Goal: Communication & Community: Answer question/provide support

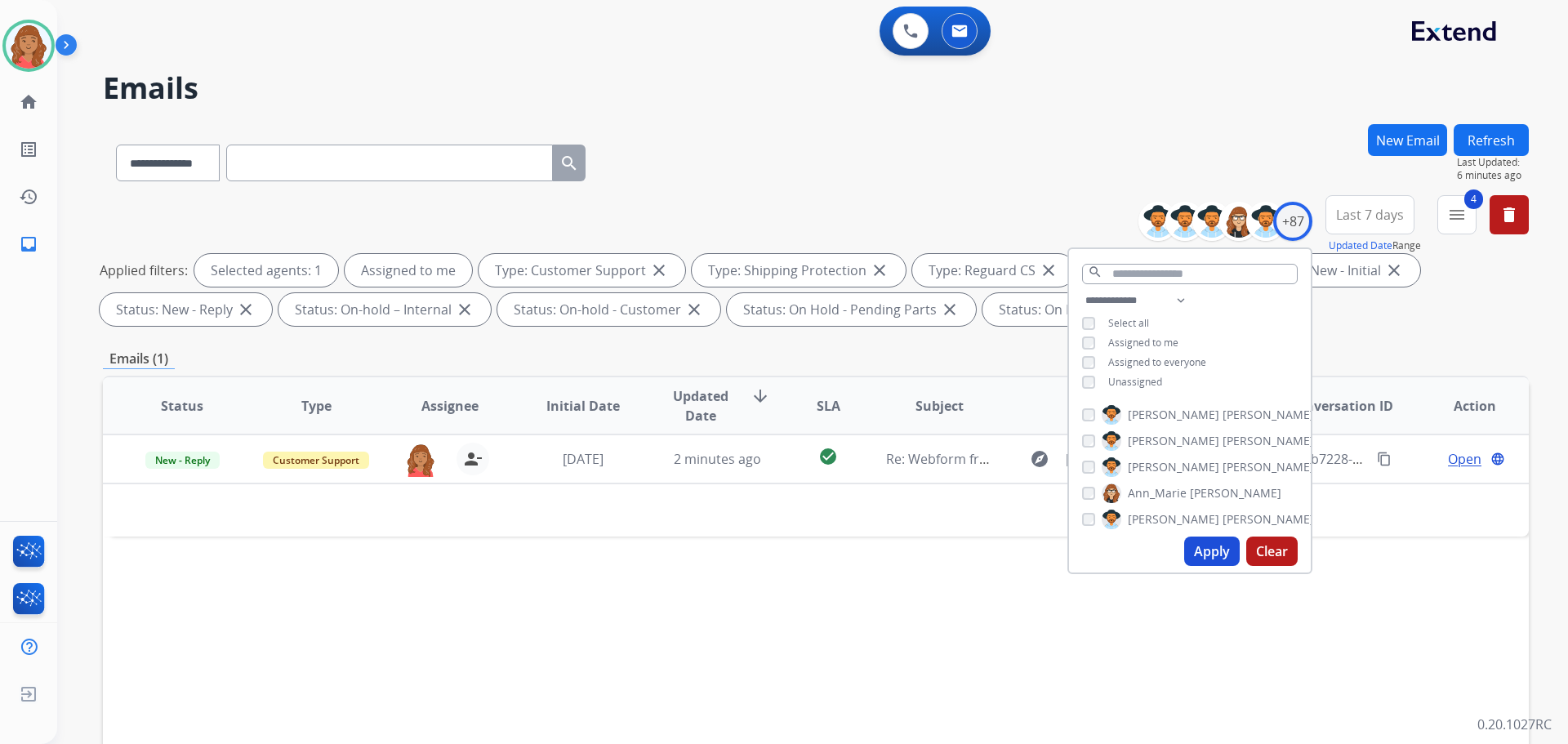
select select "**********"
click at [1408, 338] on div "**********" at bounding box center [816, 565] width 1426 height 884
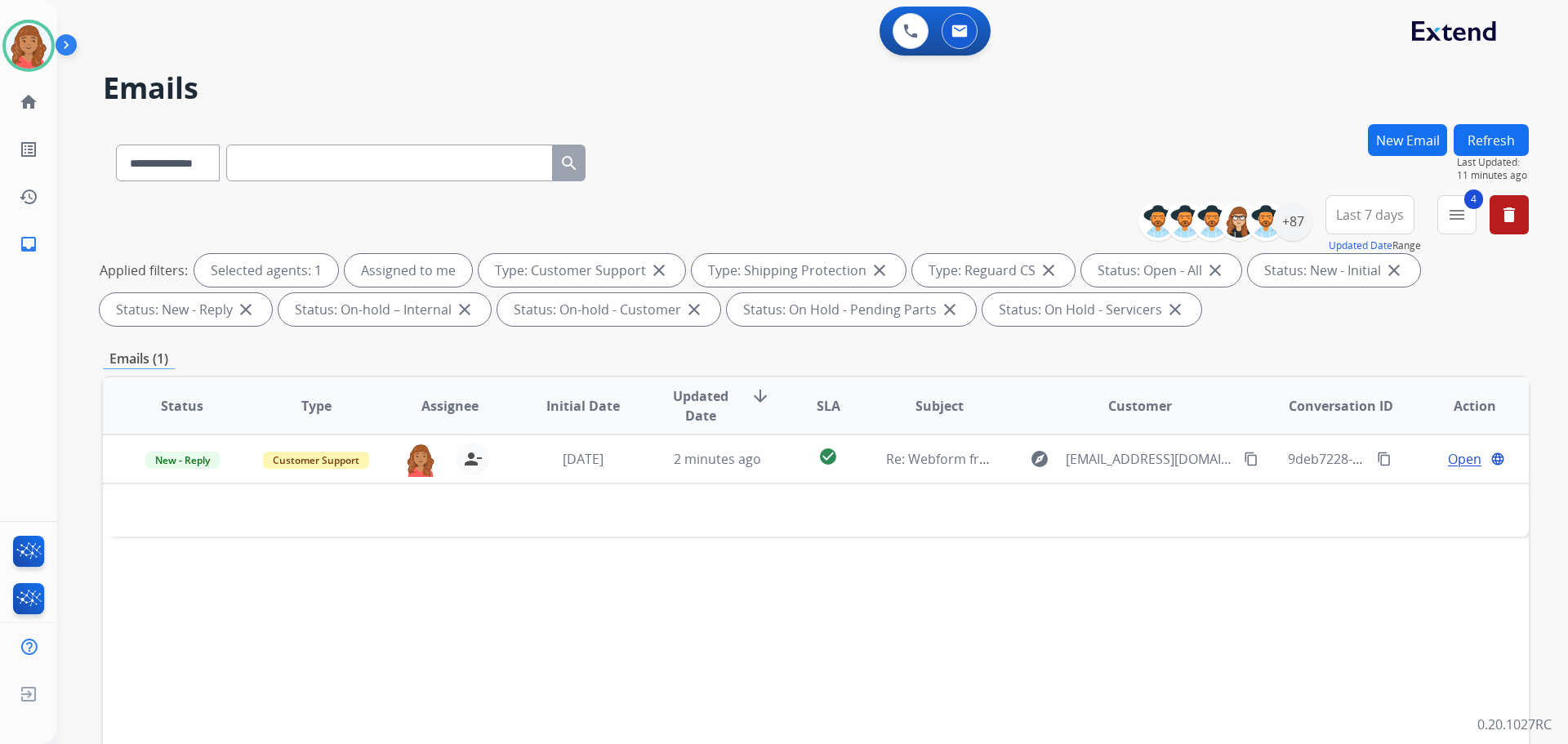
click at [1490, 140] on button "Refresh" at bounding box center [1491, 139] width 75 height 32
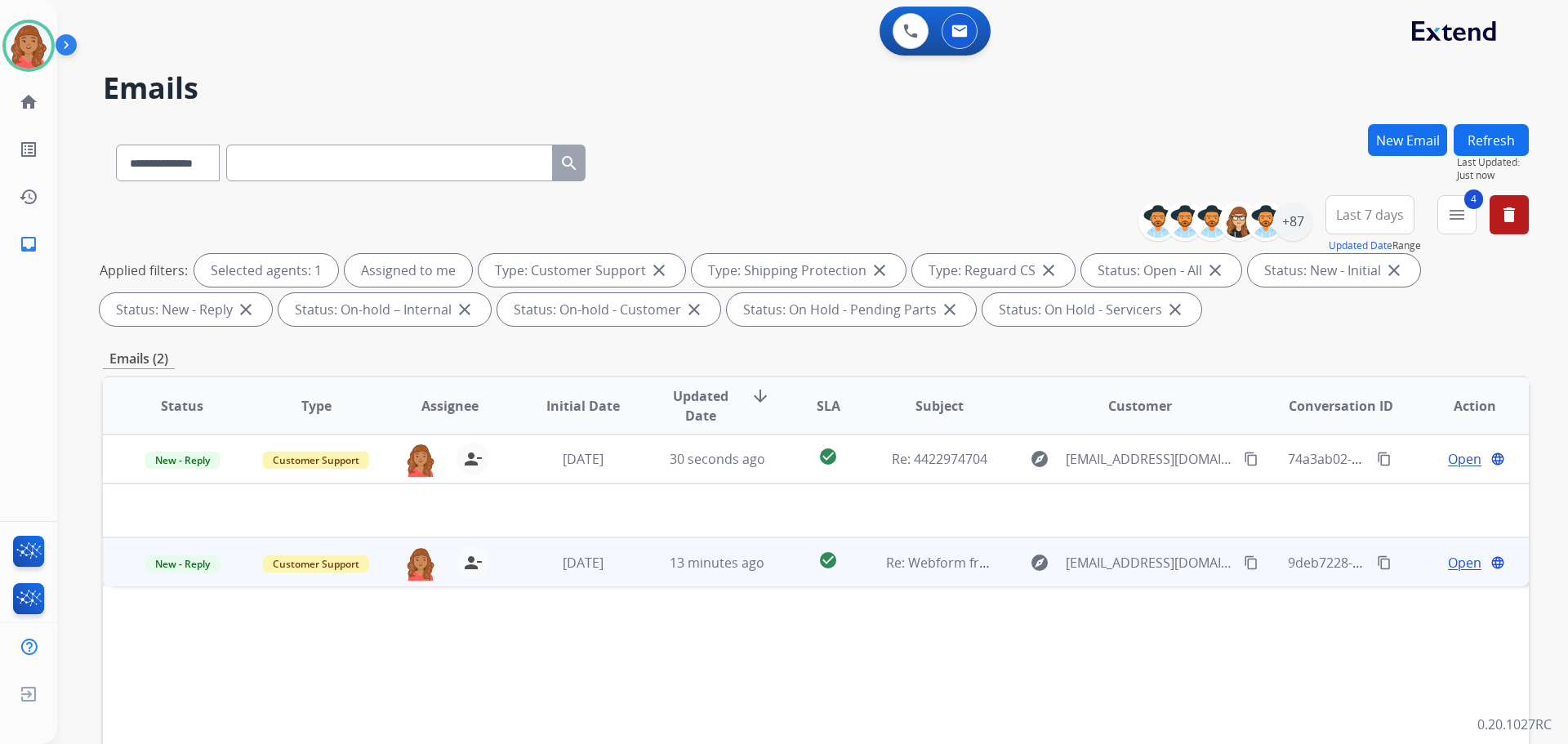
click at [649, 572] on td "13 minutes ago" at bounding box center [705, 562] width 134 height 49
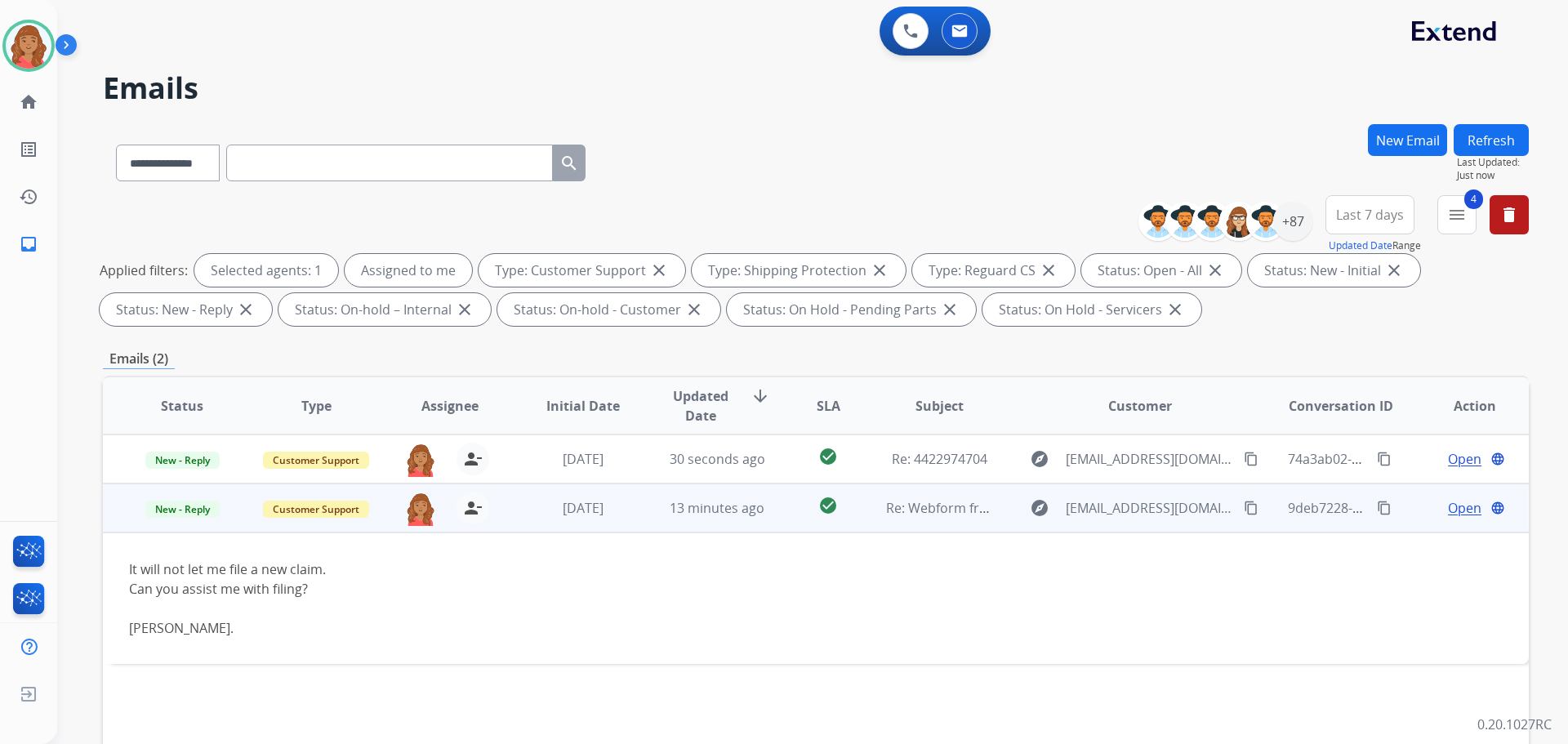
click at [1461, 512] on span "Open" at bounding box center [1464, 508] width 34 height 19
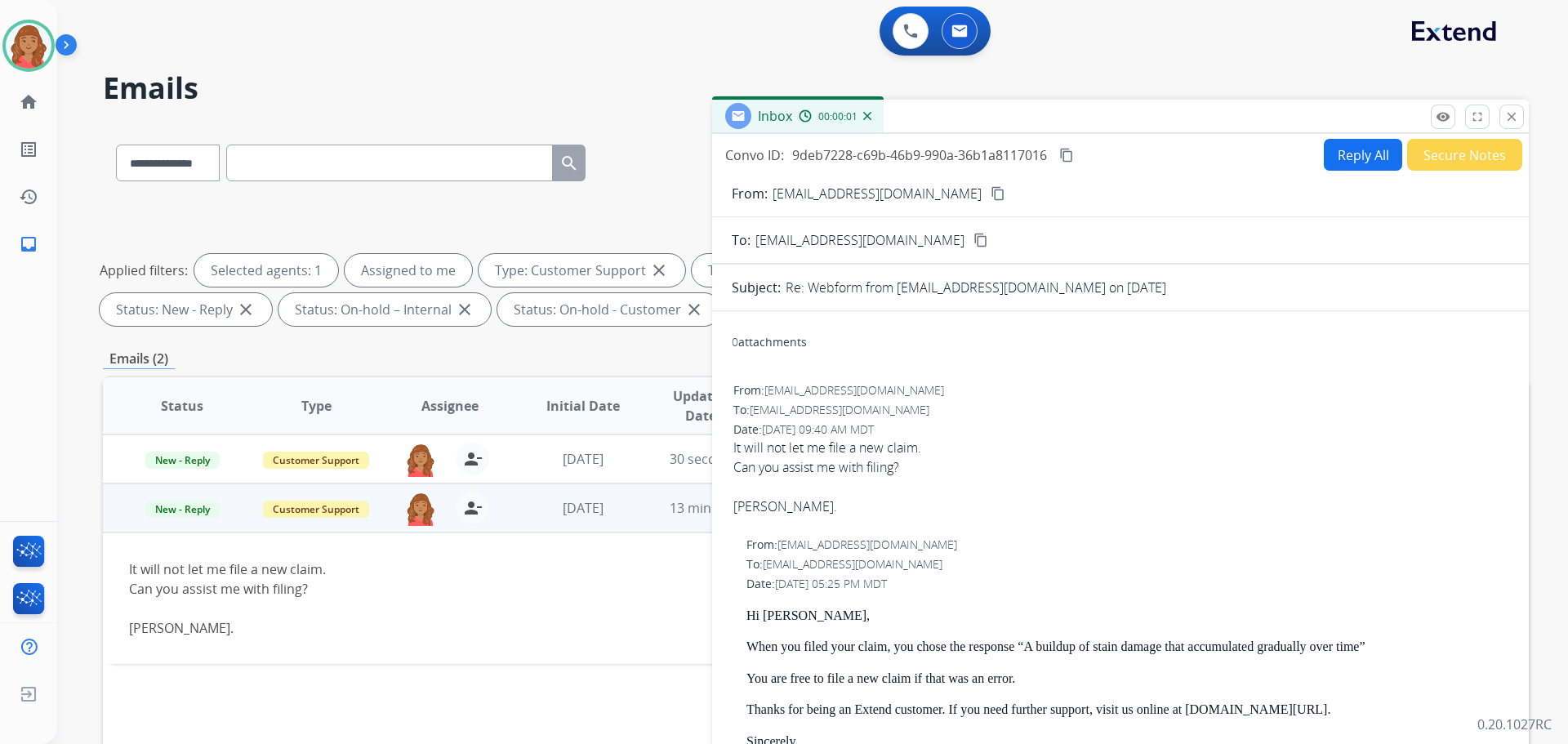
click at [991, 190] on mat-icon "content_copy" at bounding box center [998, 193] width 14 height 14
click at [1439, 120] on mat-icon "remove_red_eye" at bounding box center [1442, 116] width 14 height 14
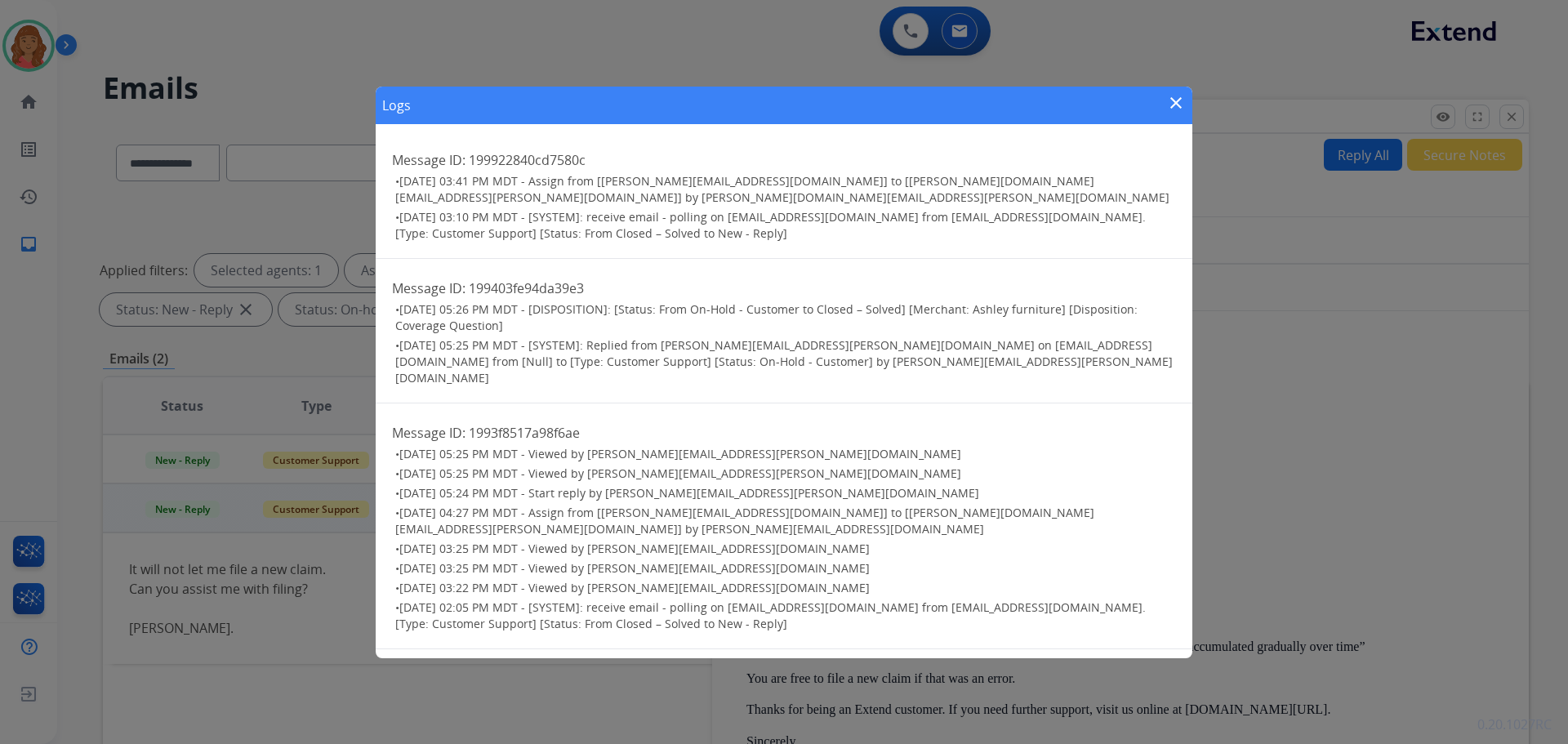
drag, startPoint x: 1176, startPoint y: 104, endPoint x: 898, endPoint y: 178, distance: 287.7
click at [1176, 106] on mat-icon "close" at bounding box center [1176, 103] width 19 height 19
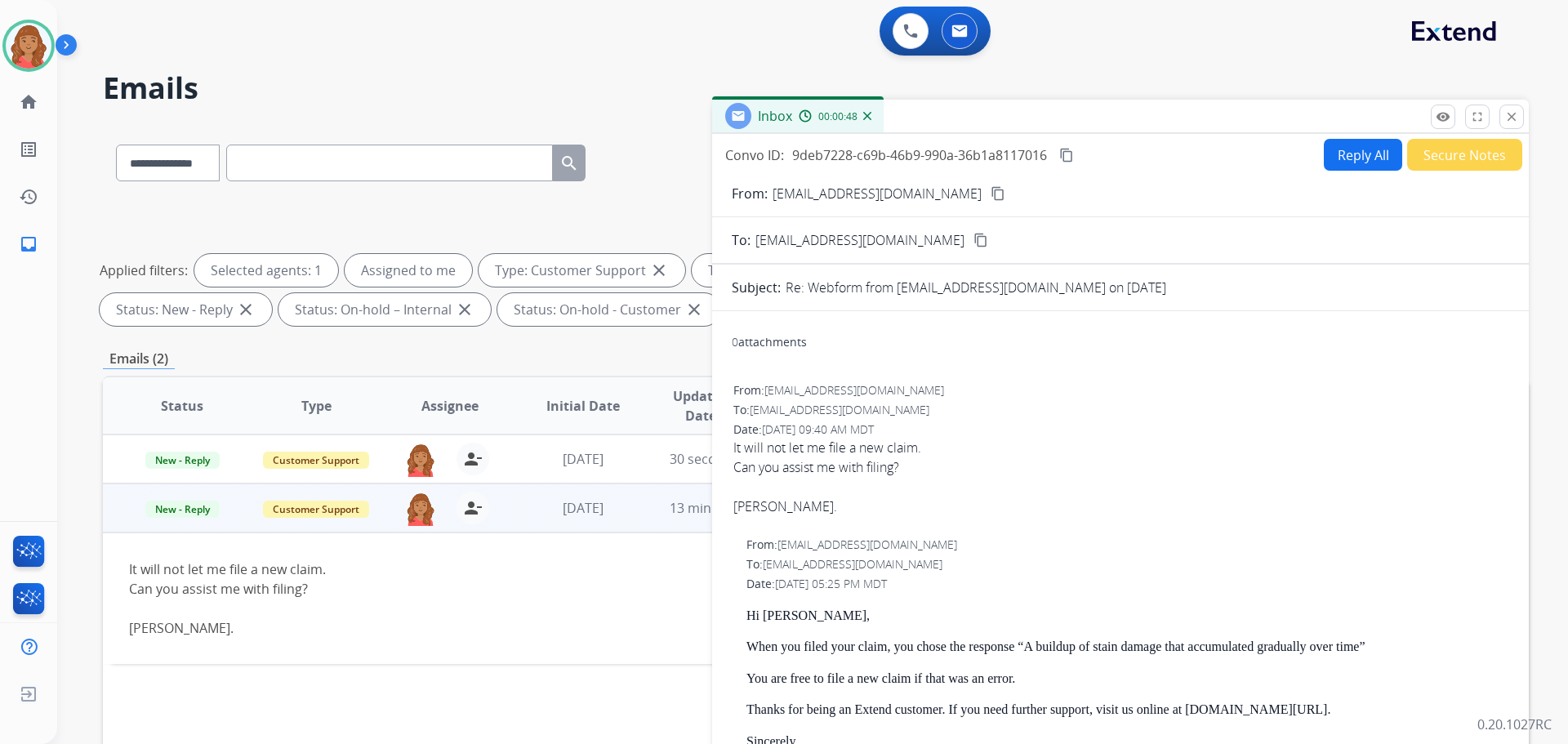
click at [1347, 156] on button "Reply All" at bounding box center [1364, 155] width 79 height 32
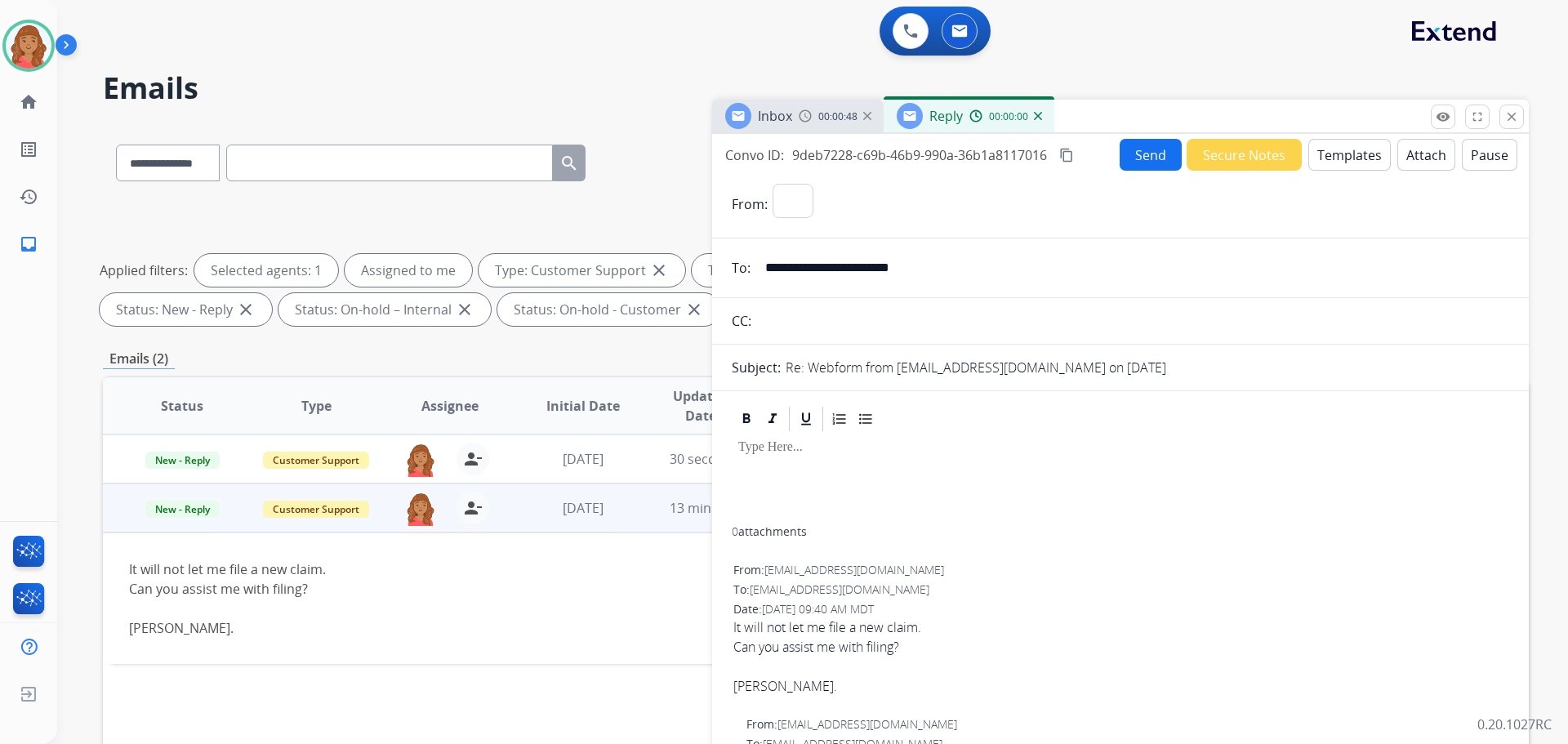
select select "**********"
click at [1322, 154] on button "Templates" at bounding box center [1350, 155] width 83 height 32
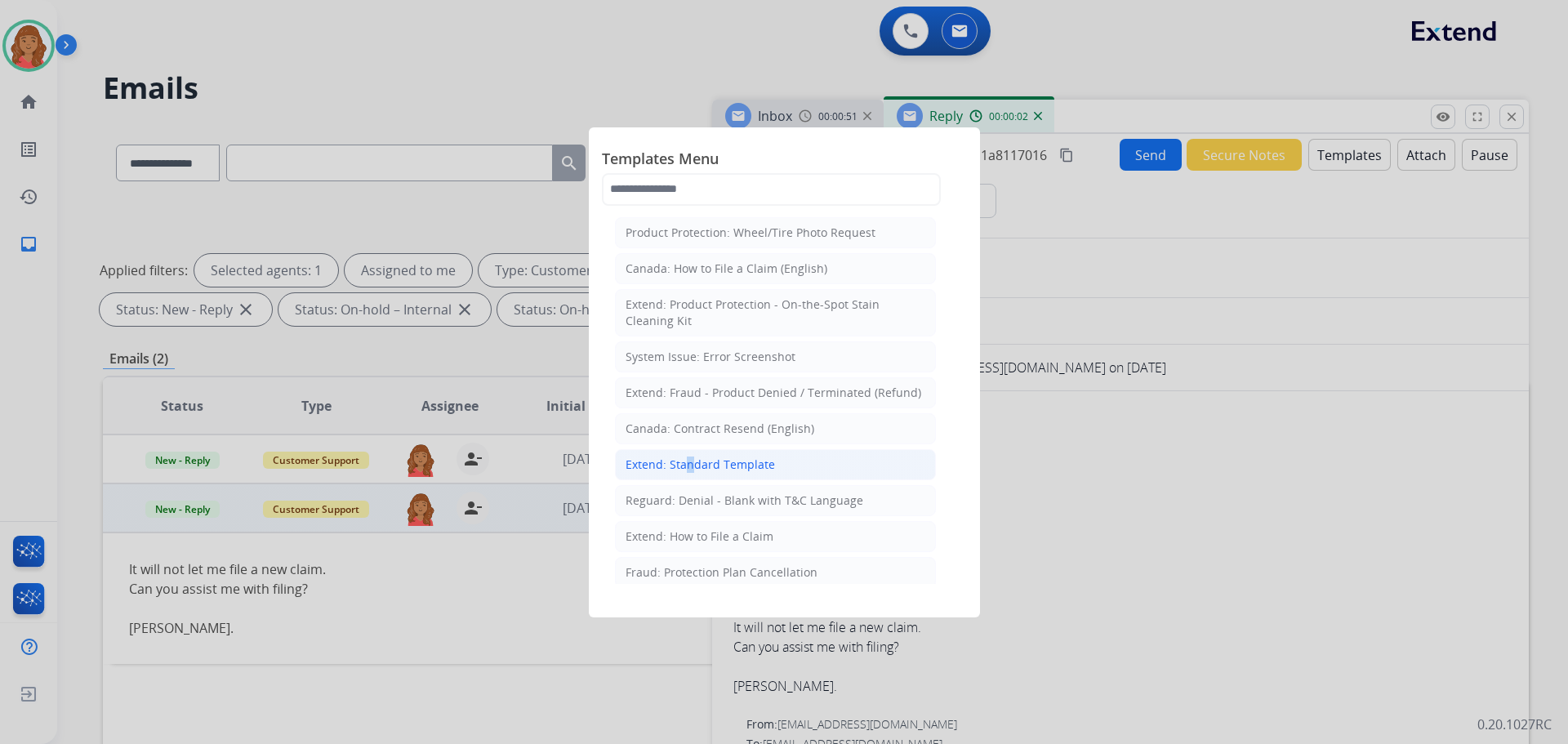
click at [682, 464] on div "Extend: Standard Template" at bounding box center [701, 465] width 150 height 16
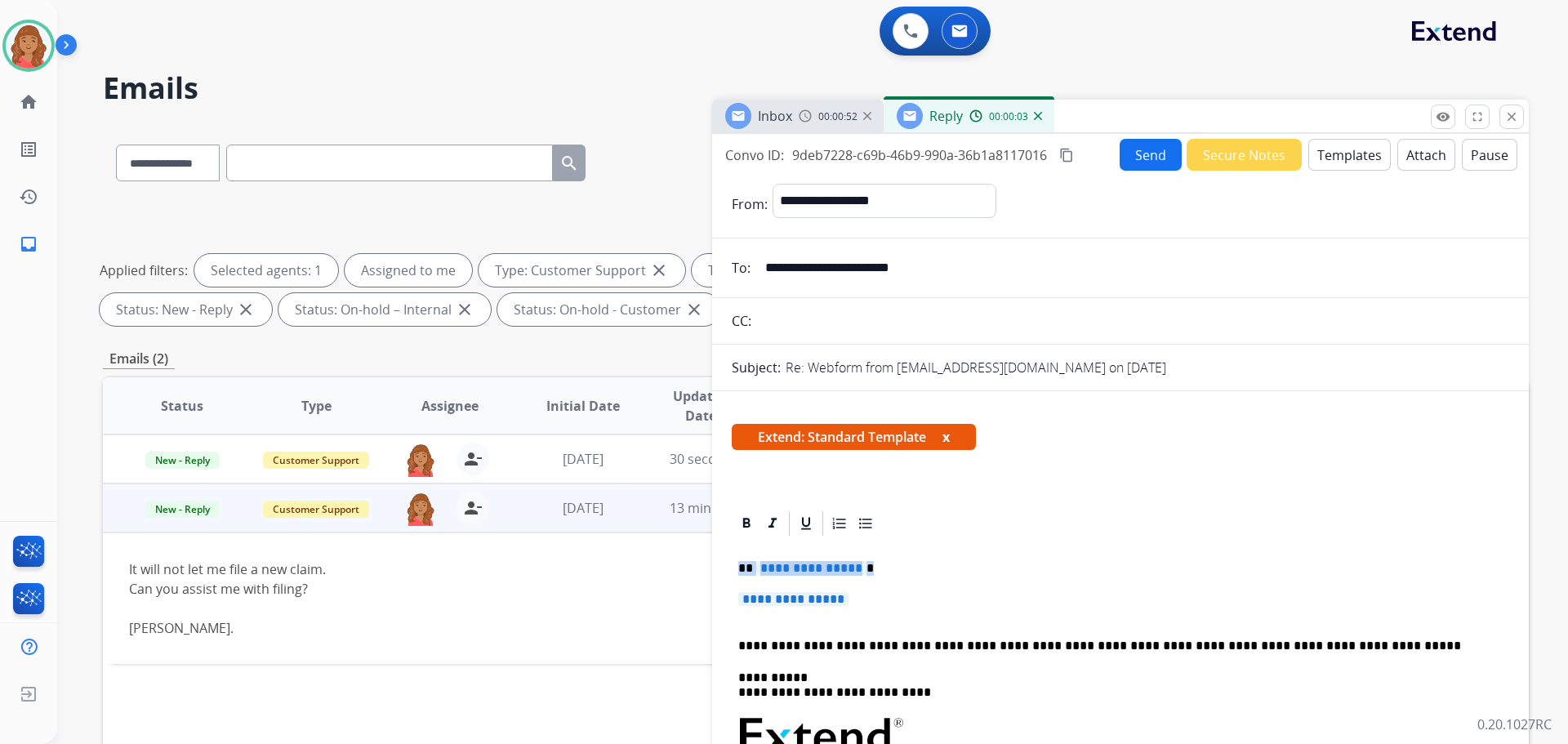
drag, startPoint x: 854, startPoint y: 596, endPoint x: 722, endPoint y: 563, distance: 136.1
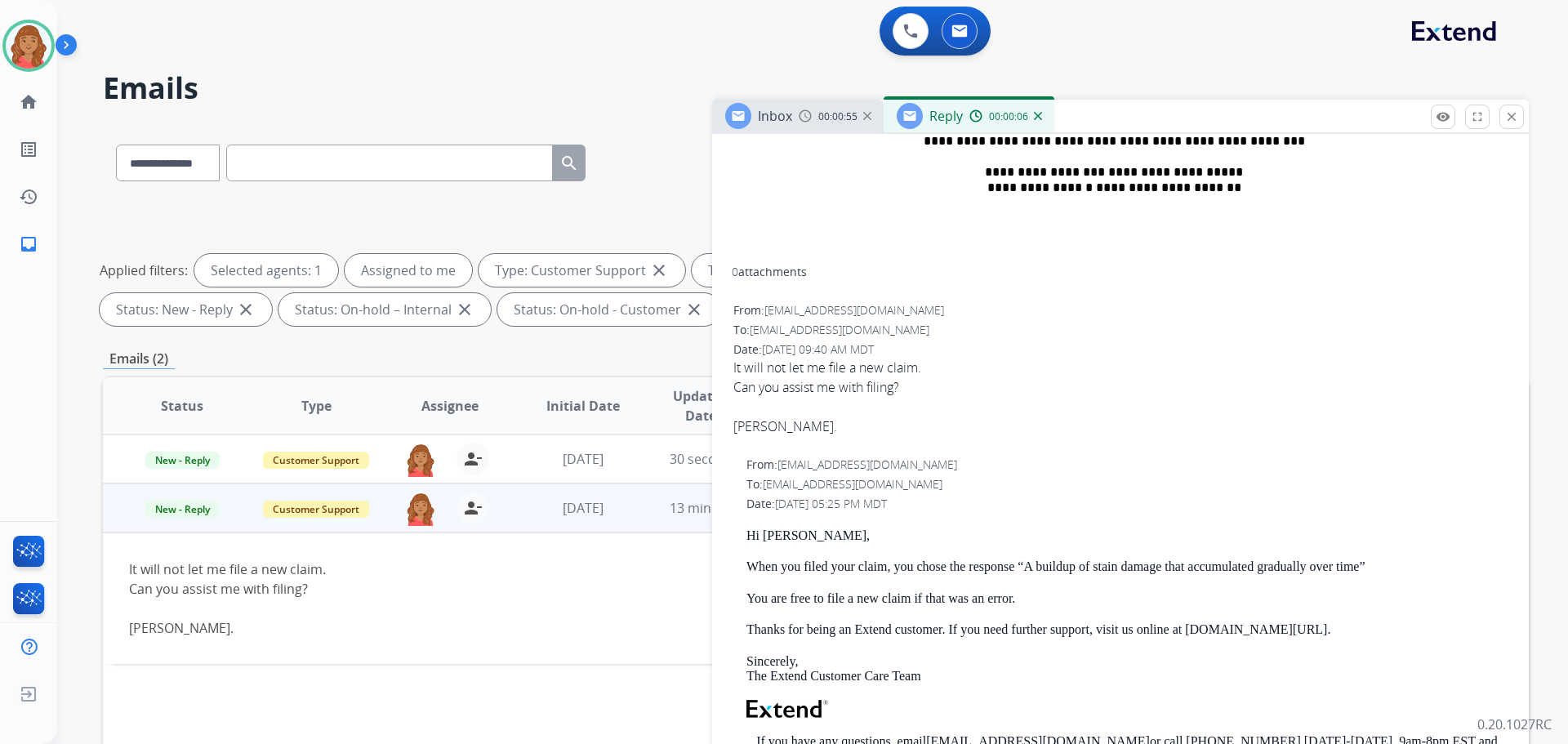
scroll to position [817, 0]
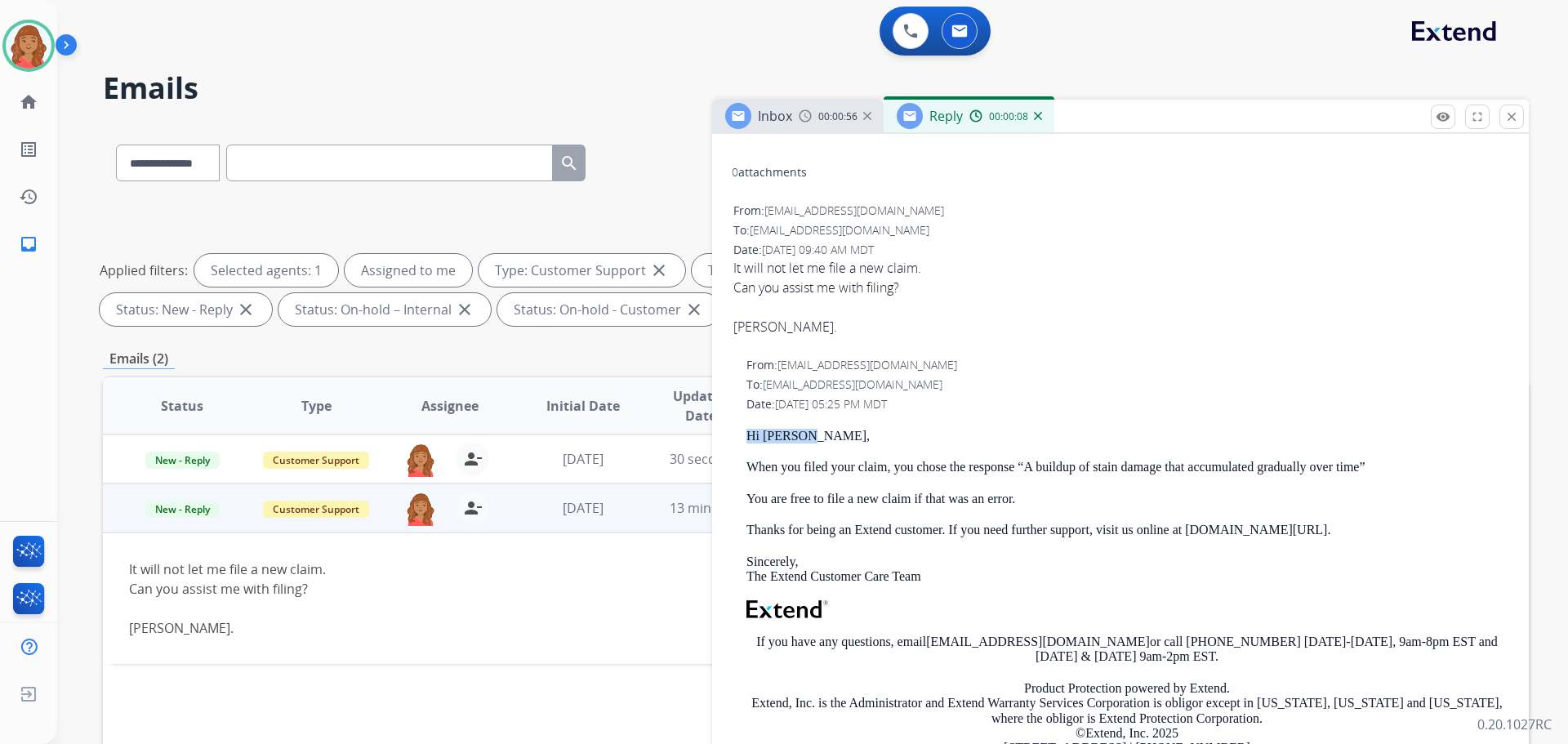
drag, startPoint x: 758, startPoint y: 439, endPoint x: 725, endPoint y: 439, distance: 33.0
click at [725, 439] on div "**********" at bounding box center [1120, 620] width 817 height 1858
copy p "Hi [PERSON_NAME],"
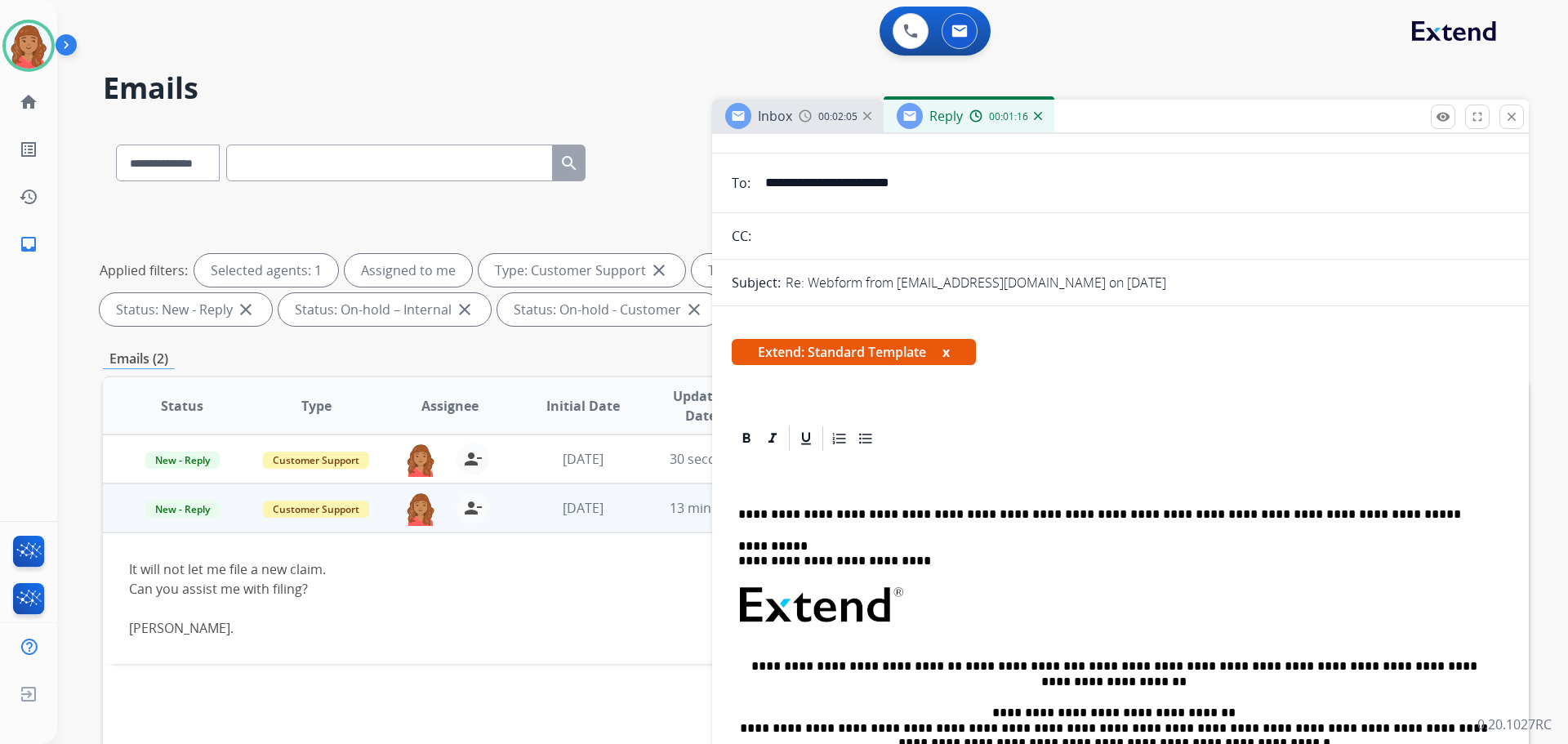
scroll to position [0, 0]
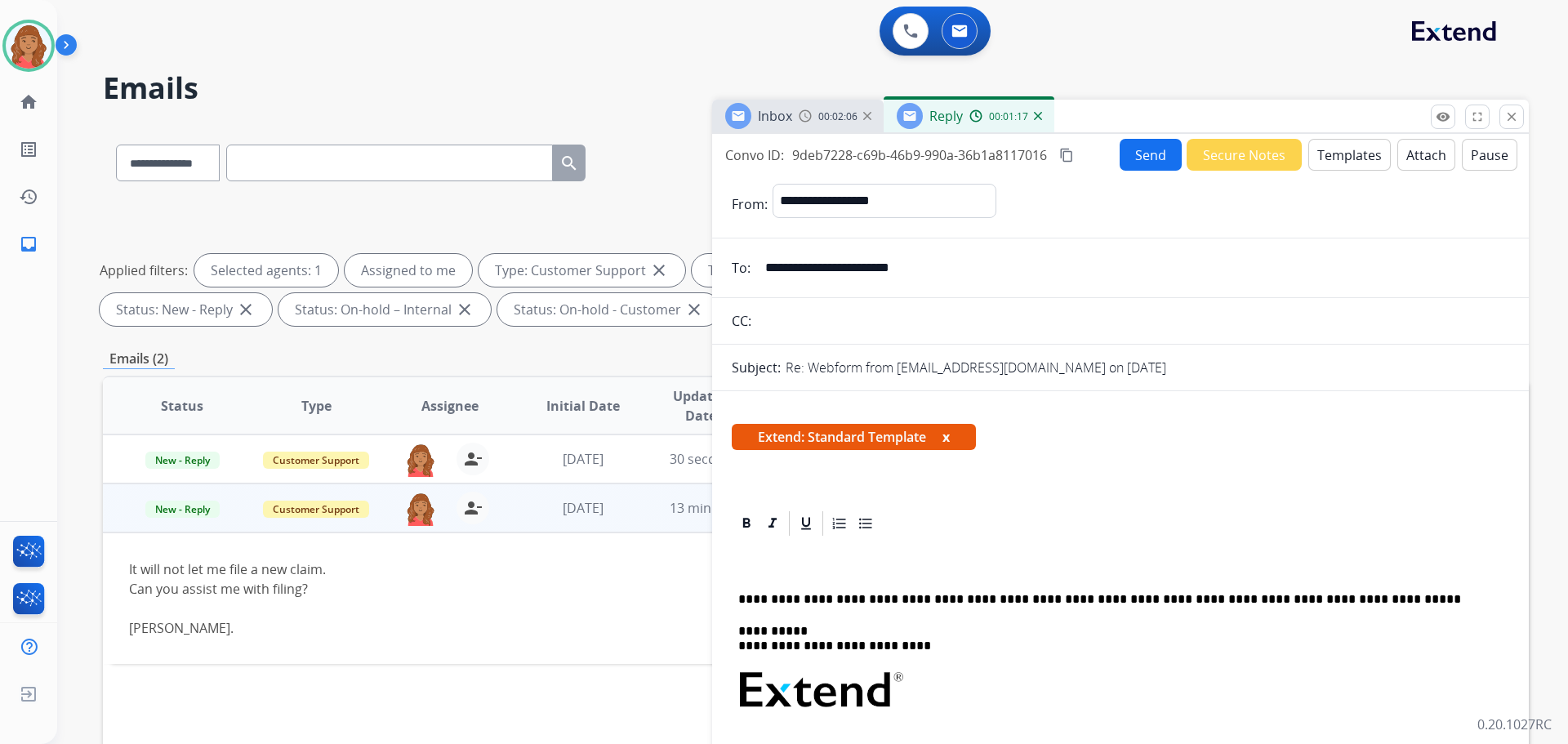
click at [755, 569] on p at bounding box center [1113, 568] width 751 height 14
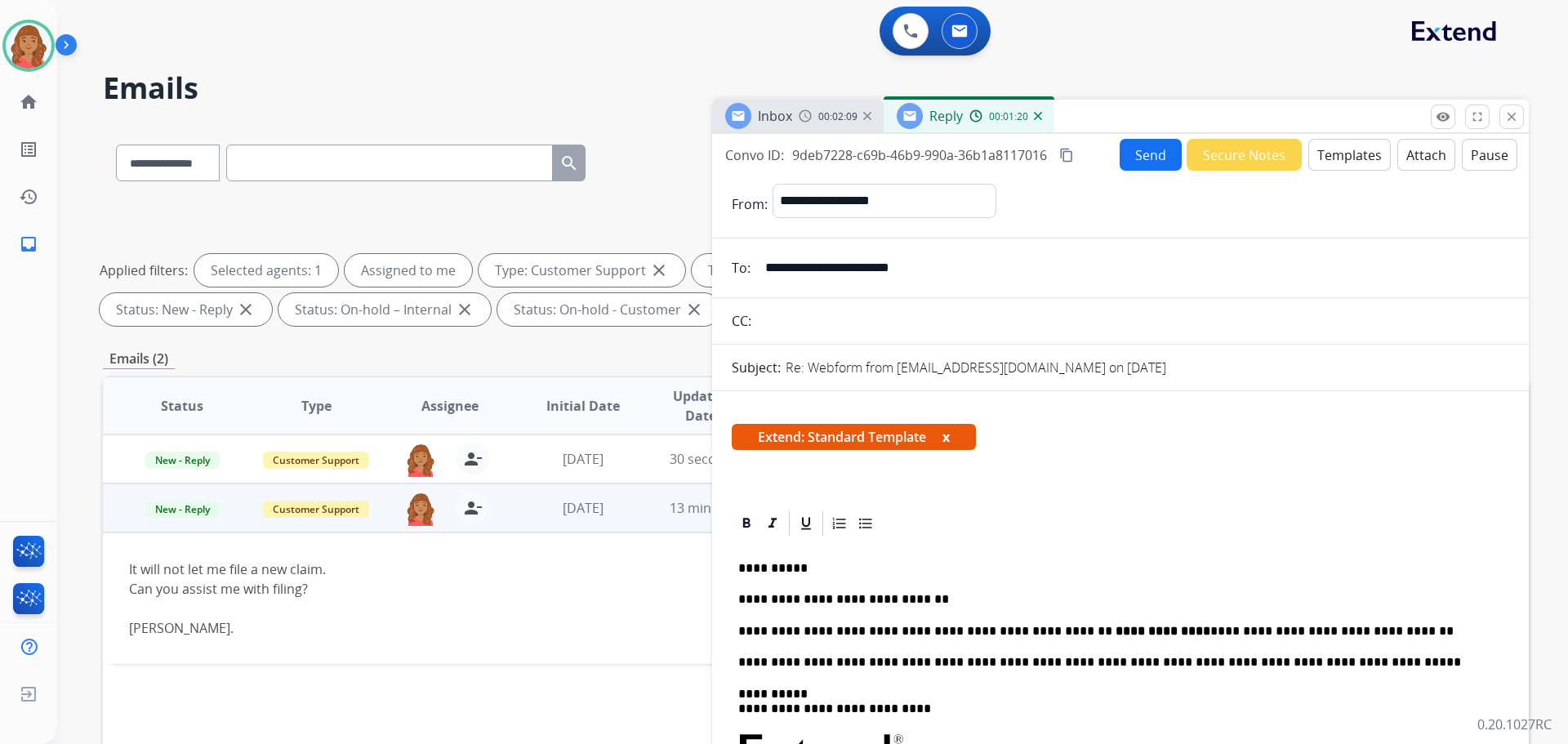
click at [1067, 159] on mat-icon "content_copy" at bounding box center [1066, 155] width 14 height 14
click at [1125, 161] on button "Send" at bounding box center [1151, 155] width 62 height 32
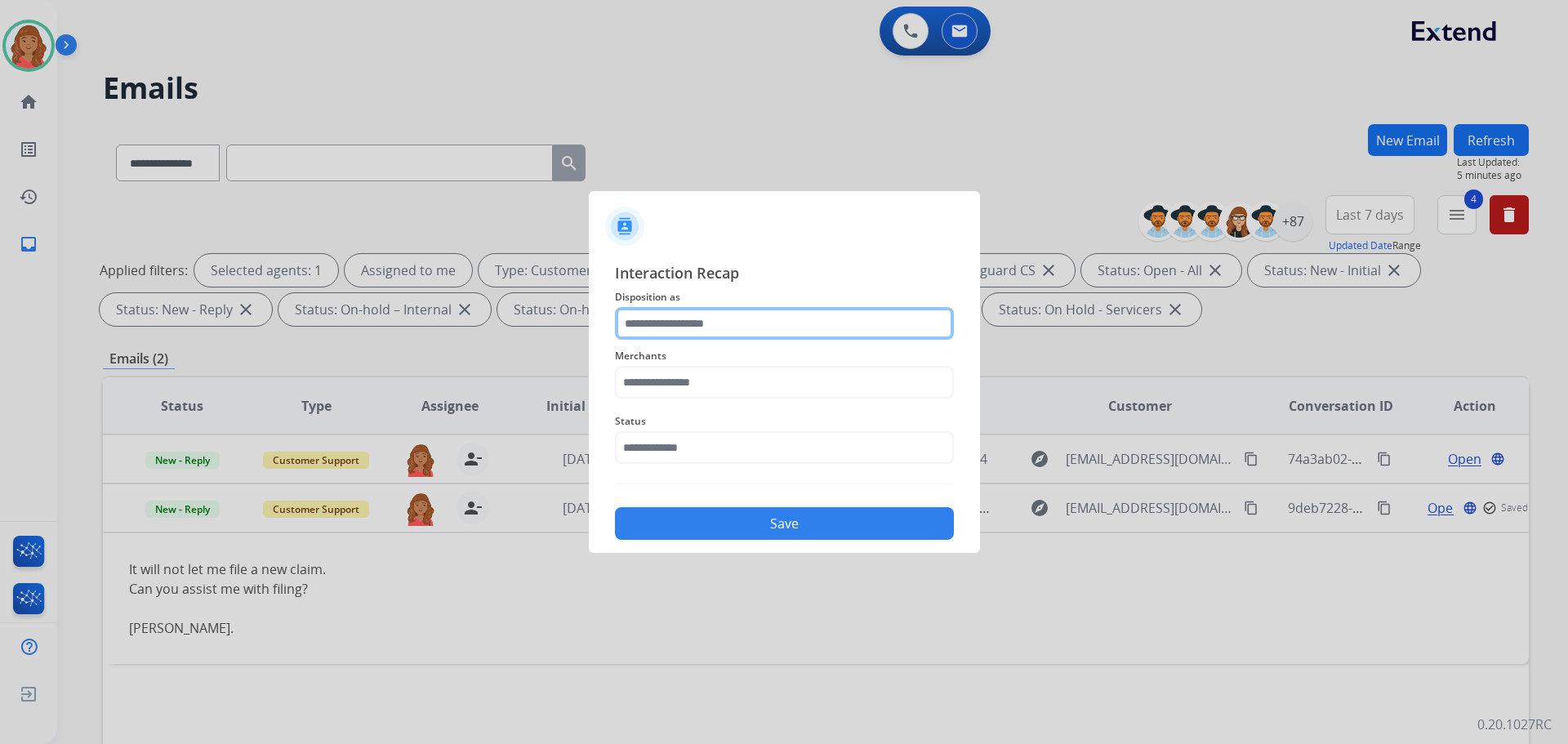
click at [716, 324] on input "text" at bounding box center [784, 324] width 339 height 33
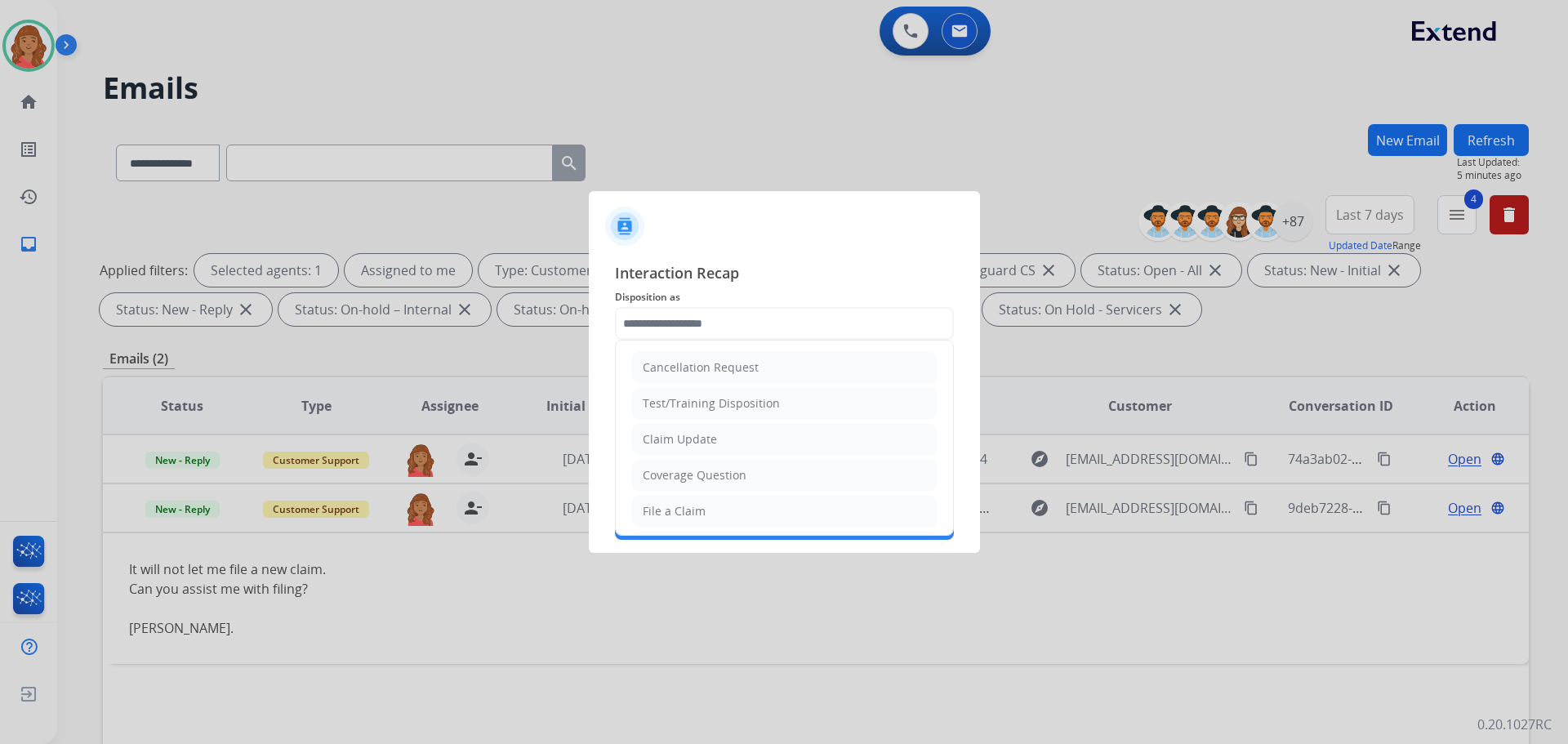
click at [687, 444] on div "Claim Update" at bounding box center [679, 439] width 74 height 16
type input "**********"
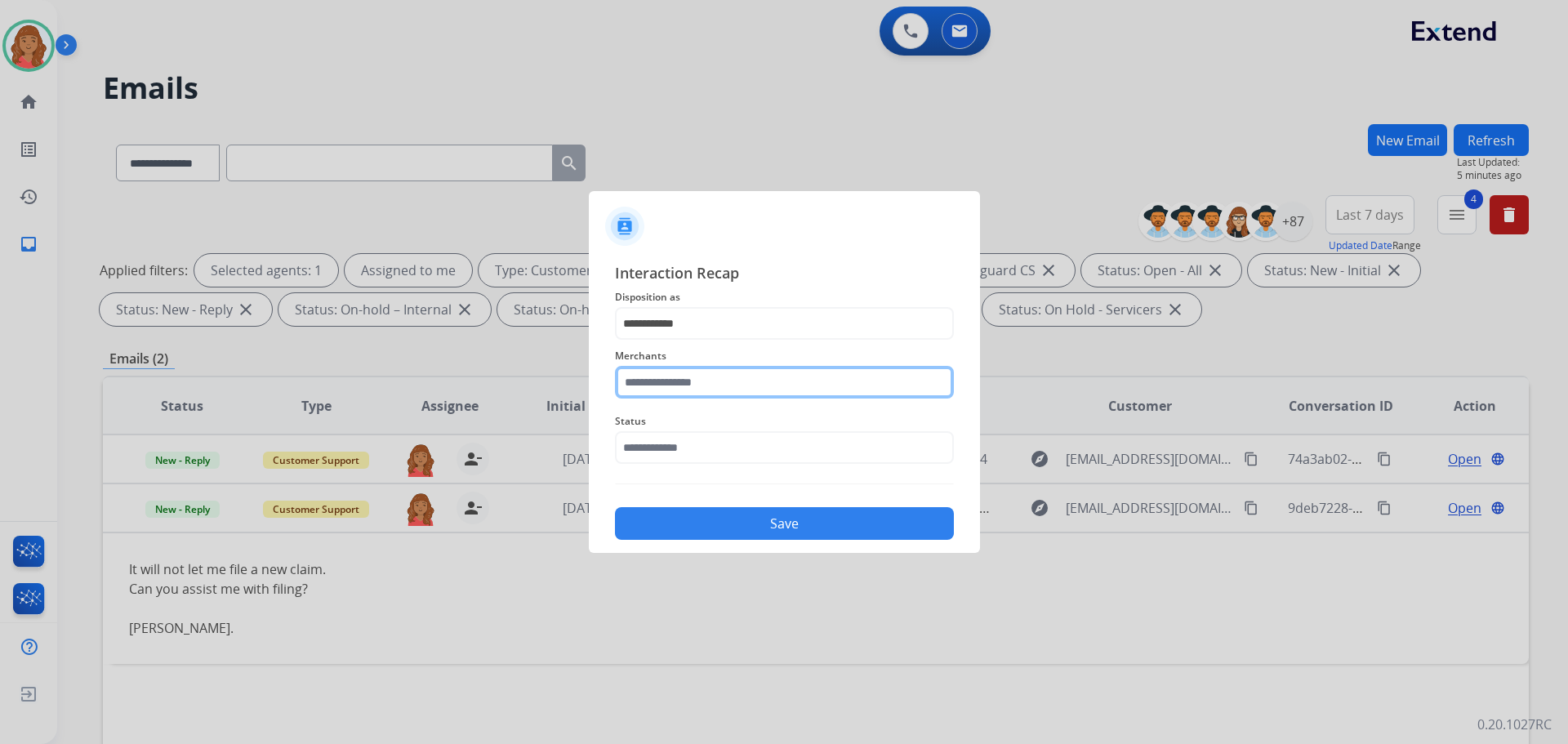
click at [670, 388] on input "text" at bounding box center [784, 382] width 339 height 33
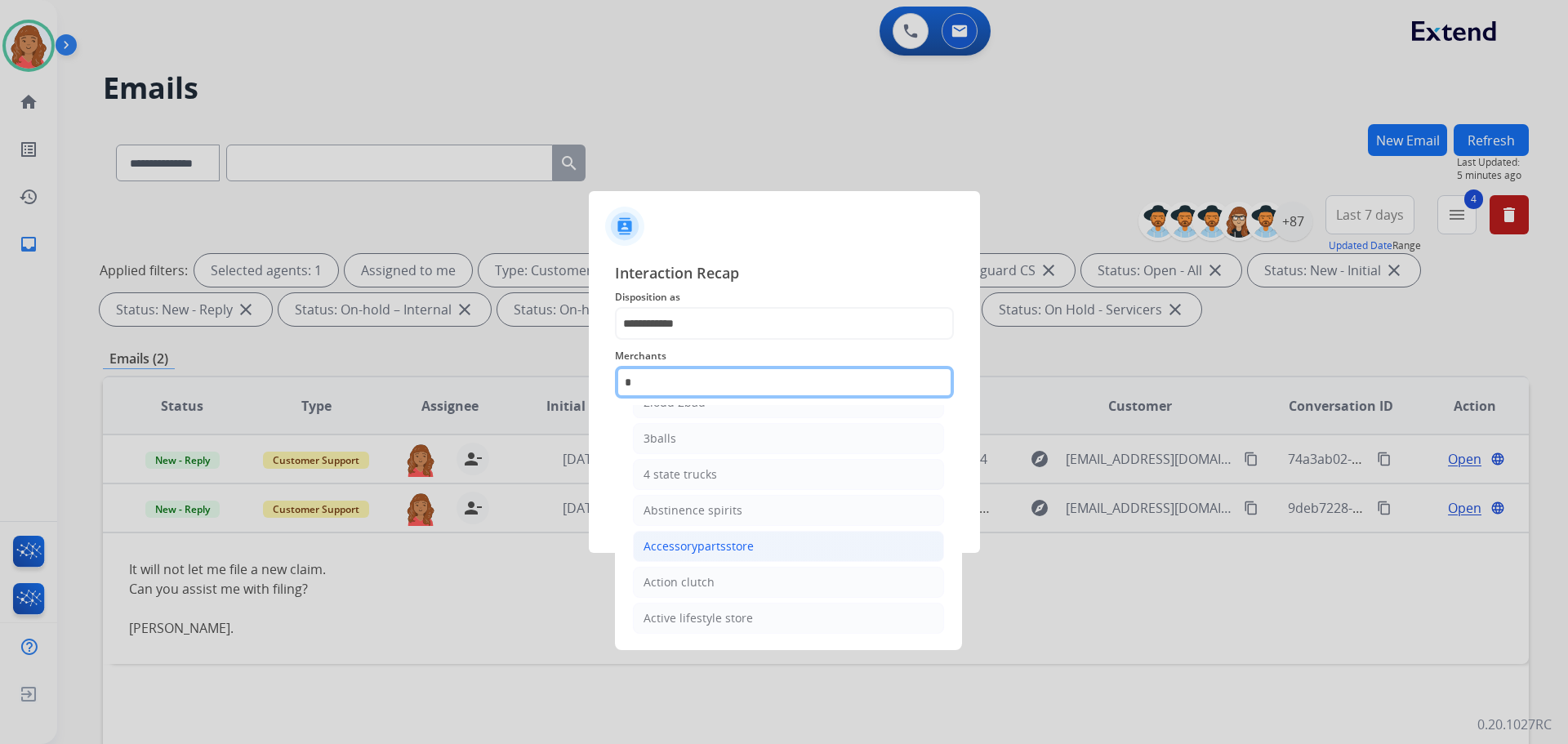
scroll to position [134, 0]
type input "*"
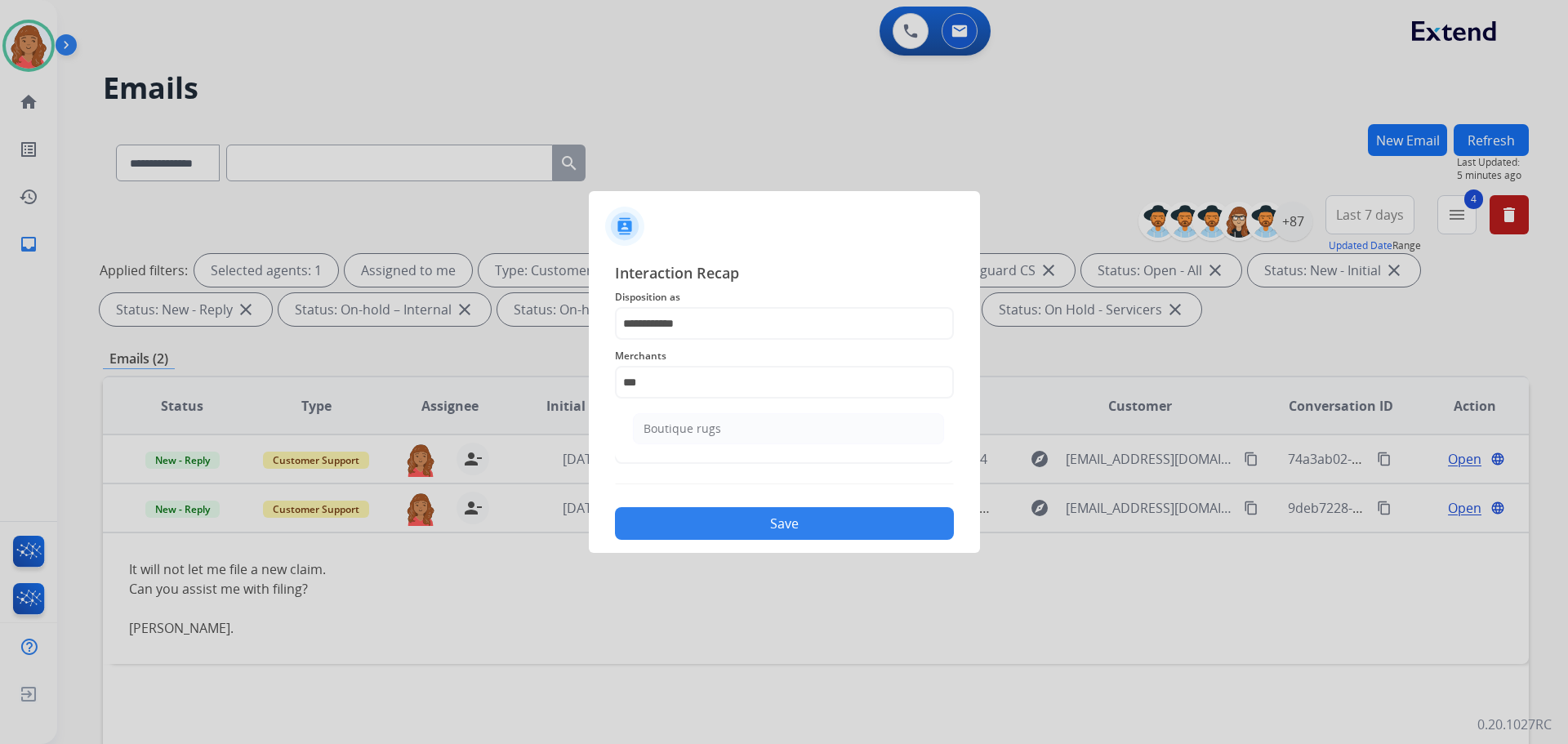
click at [701, 436] on div "Boutique rugs" at bounding box center [682, 428] width 78 height 16
type input "**********"
click at [649, 455] on input "text" at bounding box center [784, 447] width 339 height 33
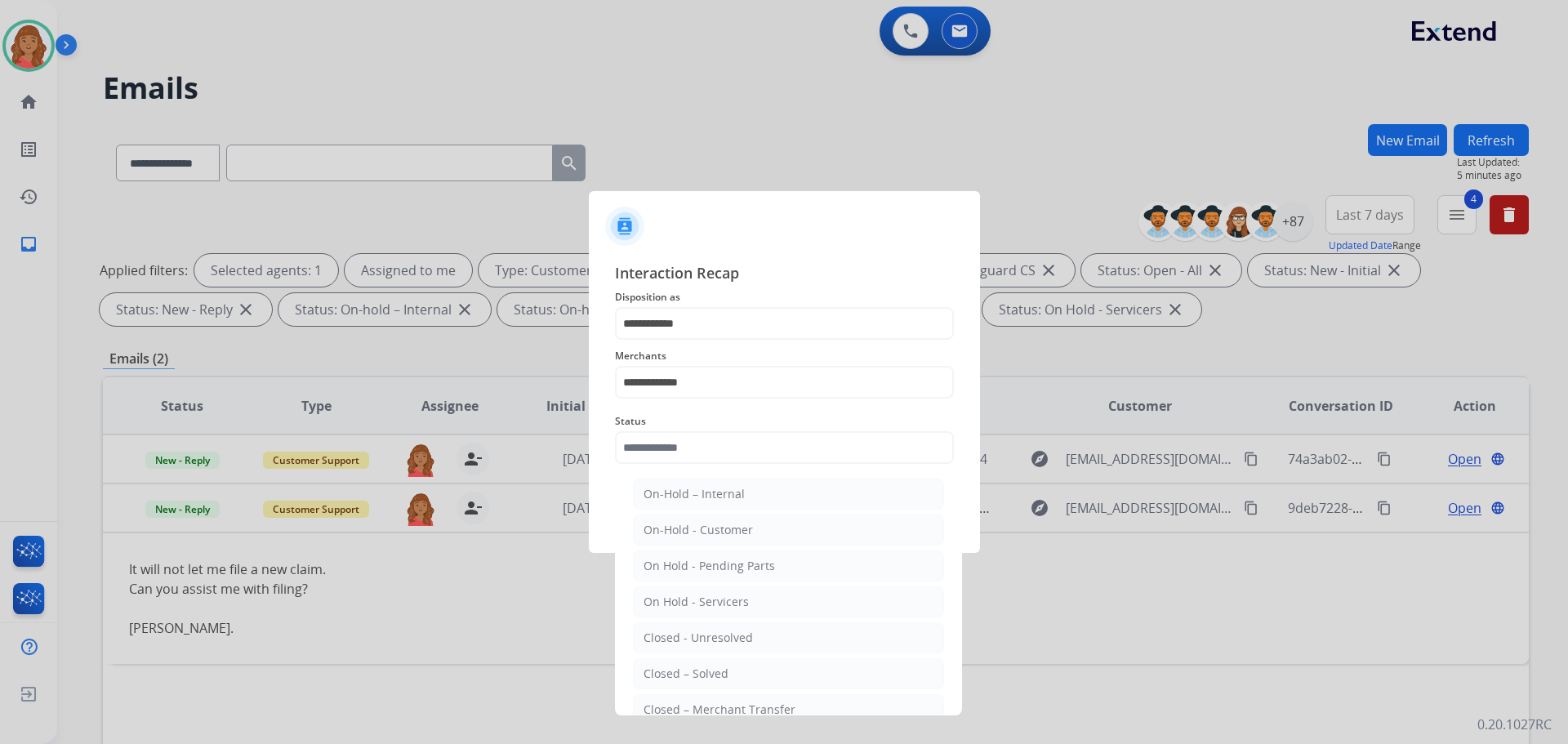
click at [689, 672] on div "Closed – Solved" at bounding box center [686, 674] width 85 height 16
type input "**********"
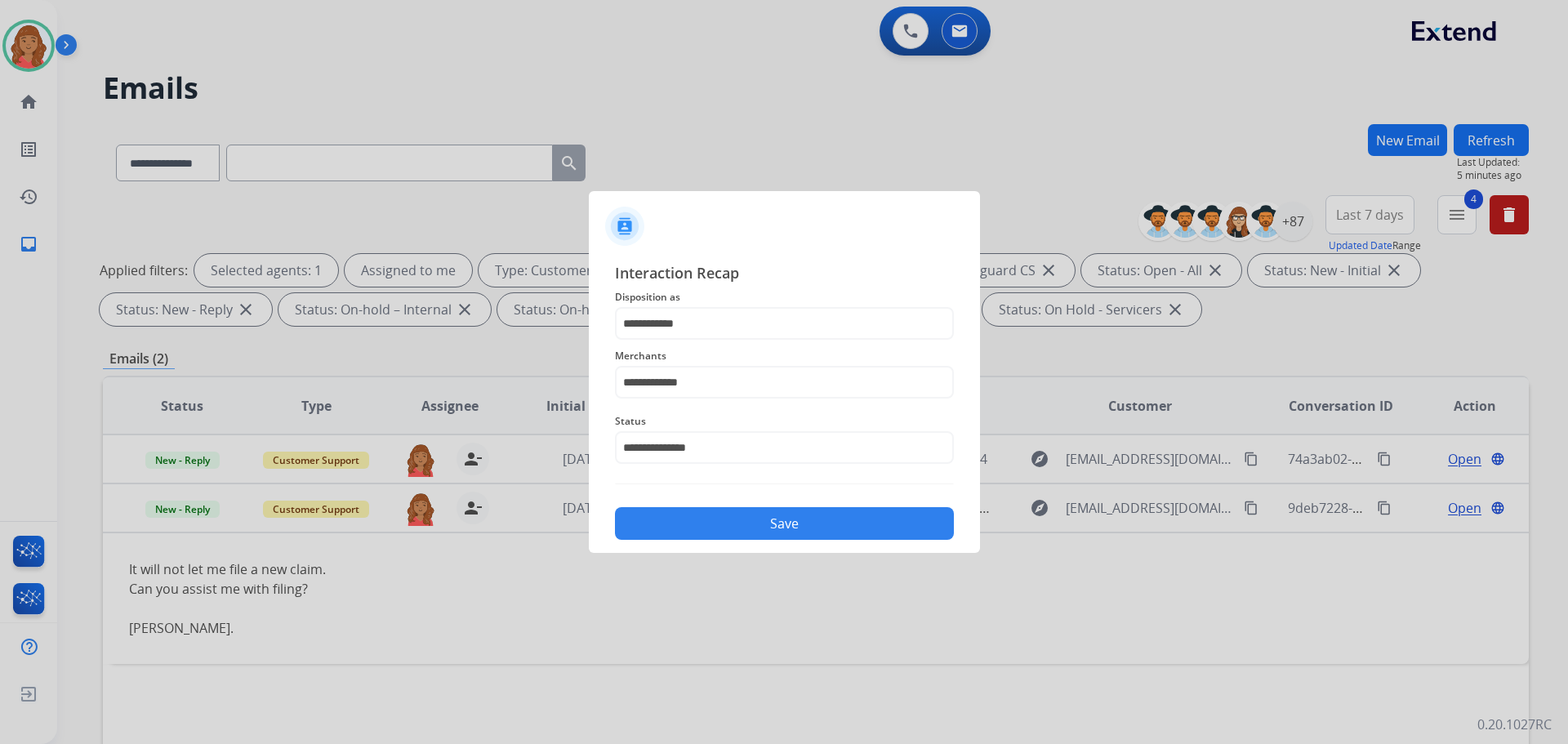
click at [699, 514] on button "Save" at bounding box center [784, 524] width 339 height 33
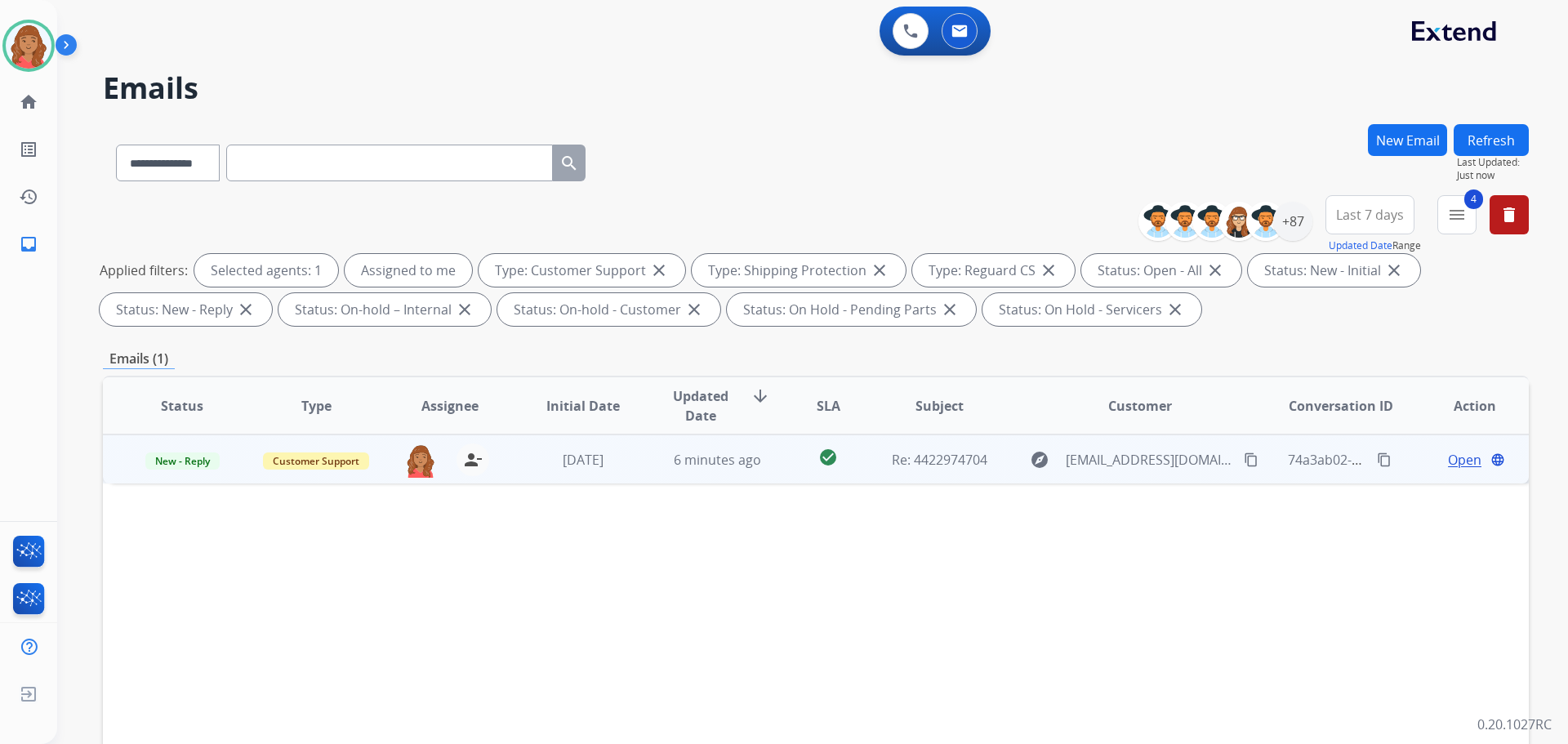
click at [638, 462] on td "6 minutes ago" at bounding box center [705, 459] width 134 height 49
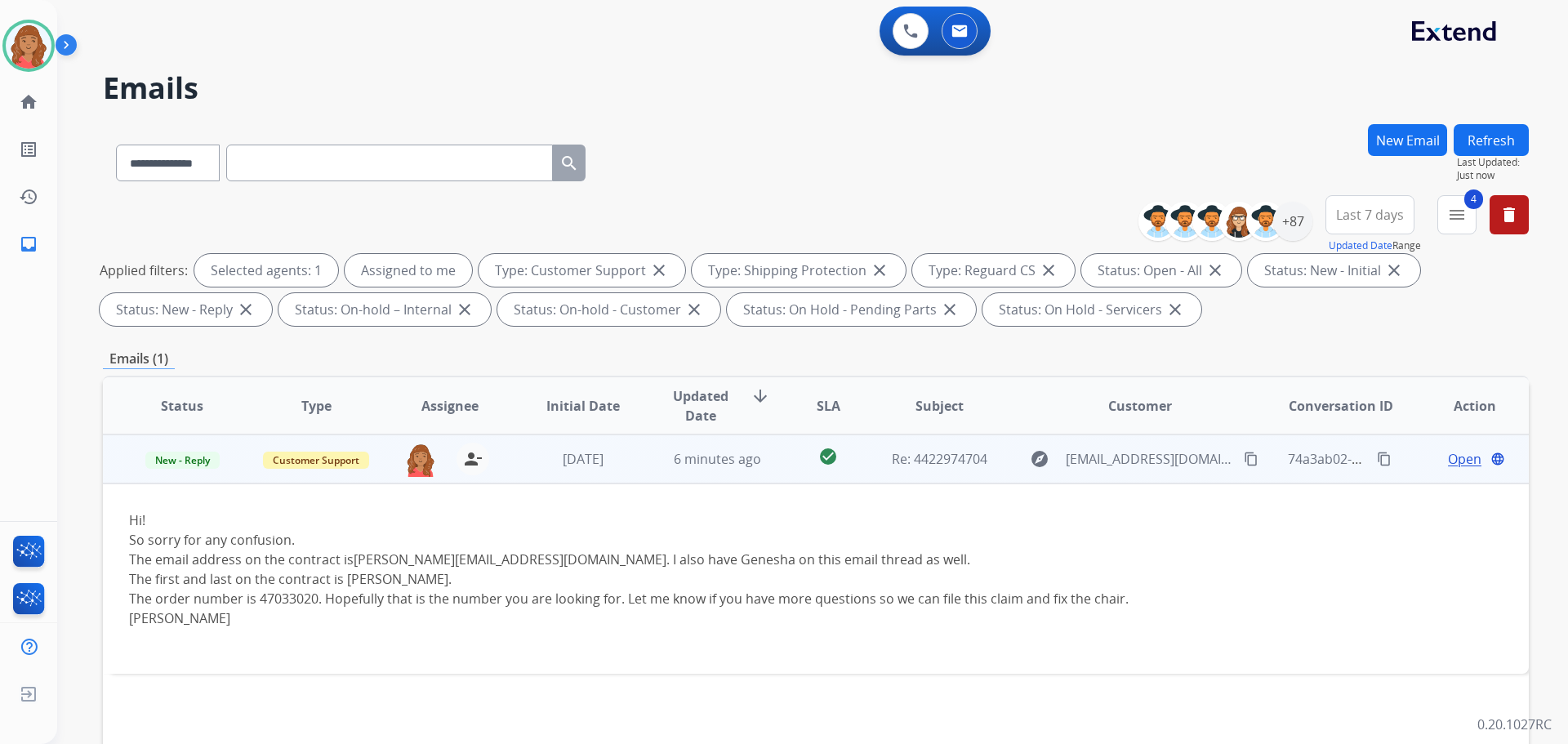
click at [1458, 463] on span "Open" at bounding box center [1464, 459] width 34 height 19
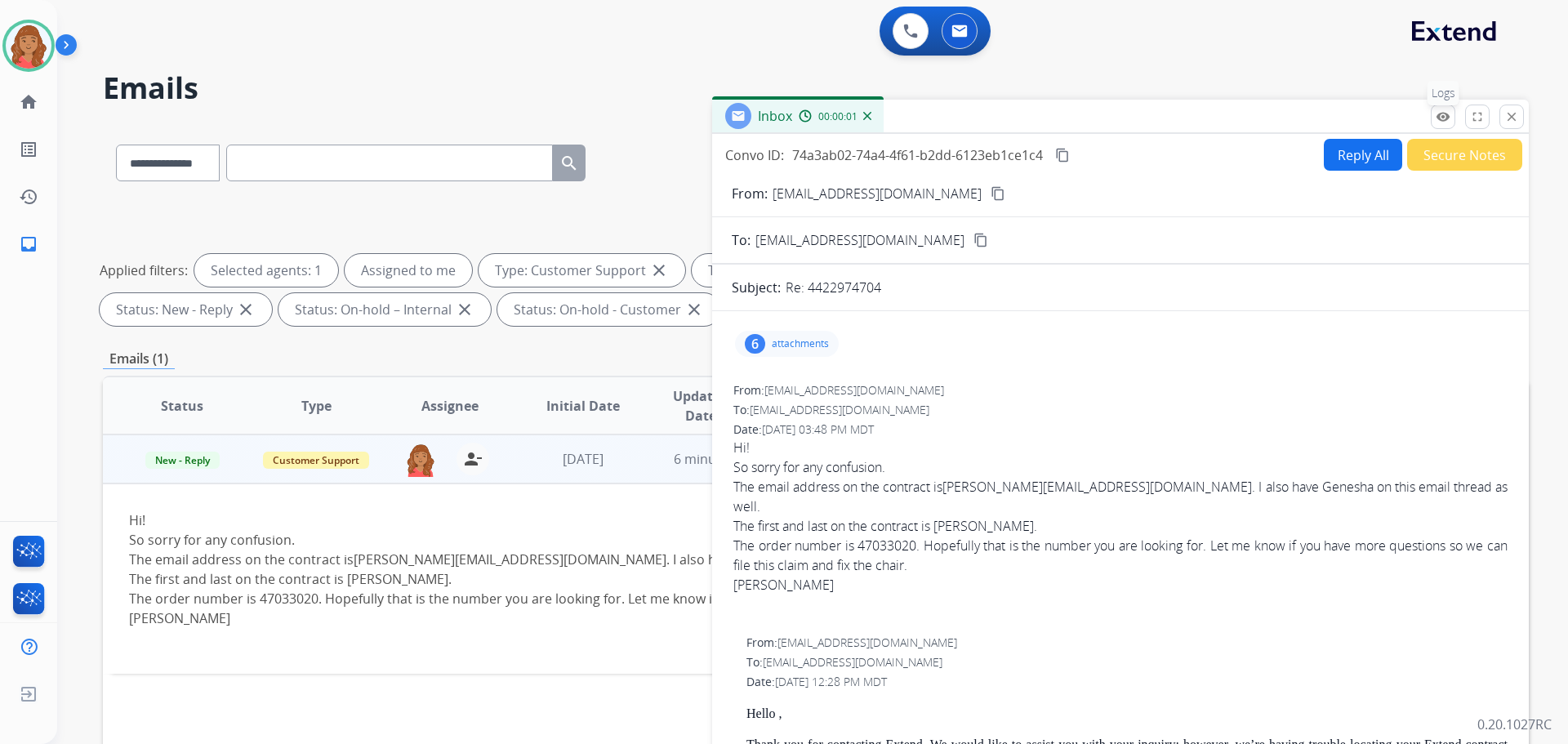
click at [1446, 119] on mat-icon "remove_red_eye" at bounding box center [1442, 116] width 14 height 14
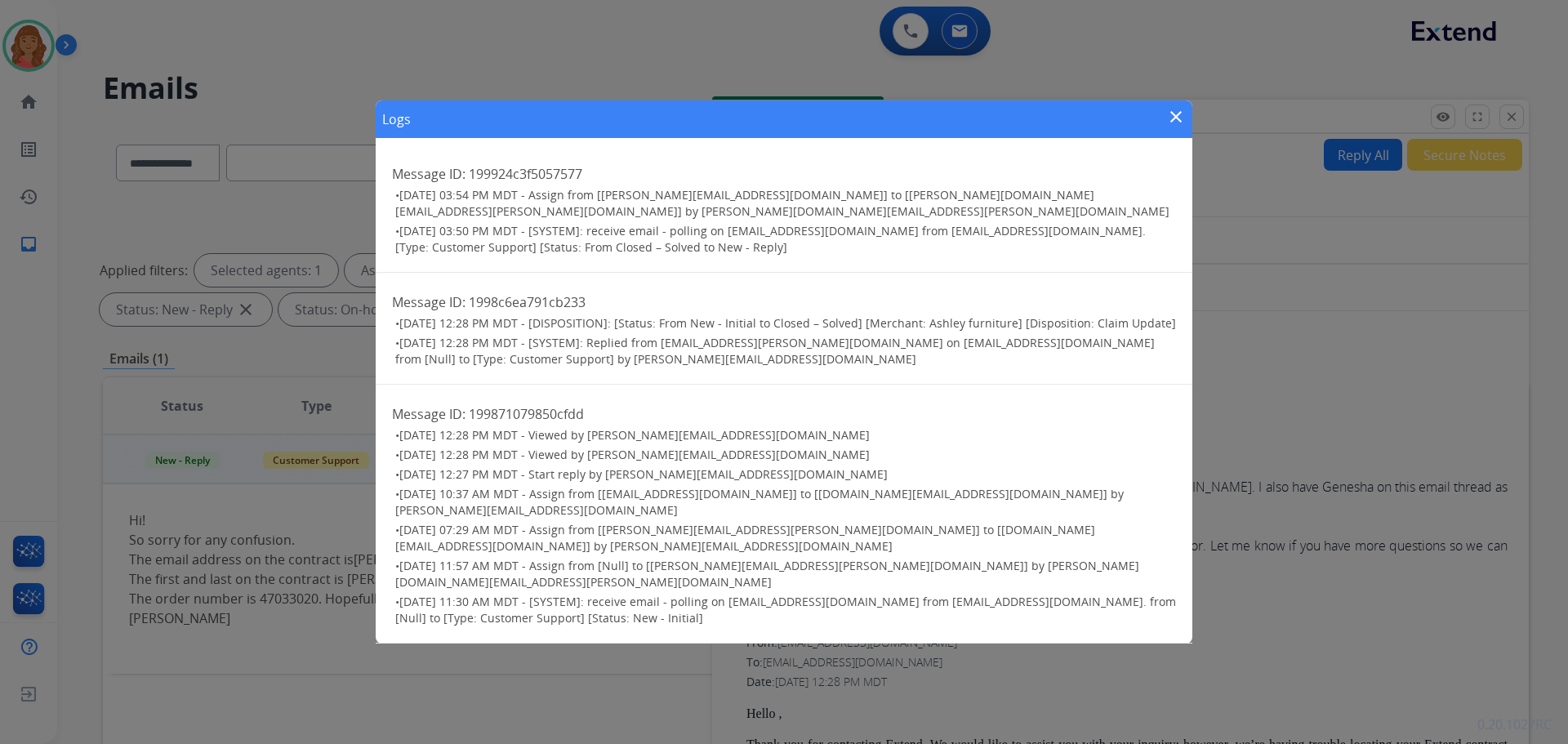
click at [1174, 127] on mat-icon "close" at bounding box center [1176, 117] width 19 height 19
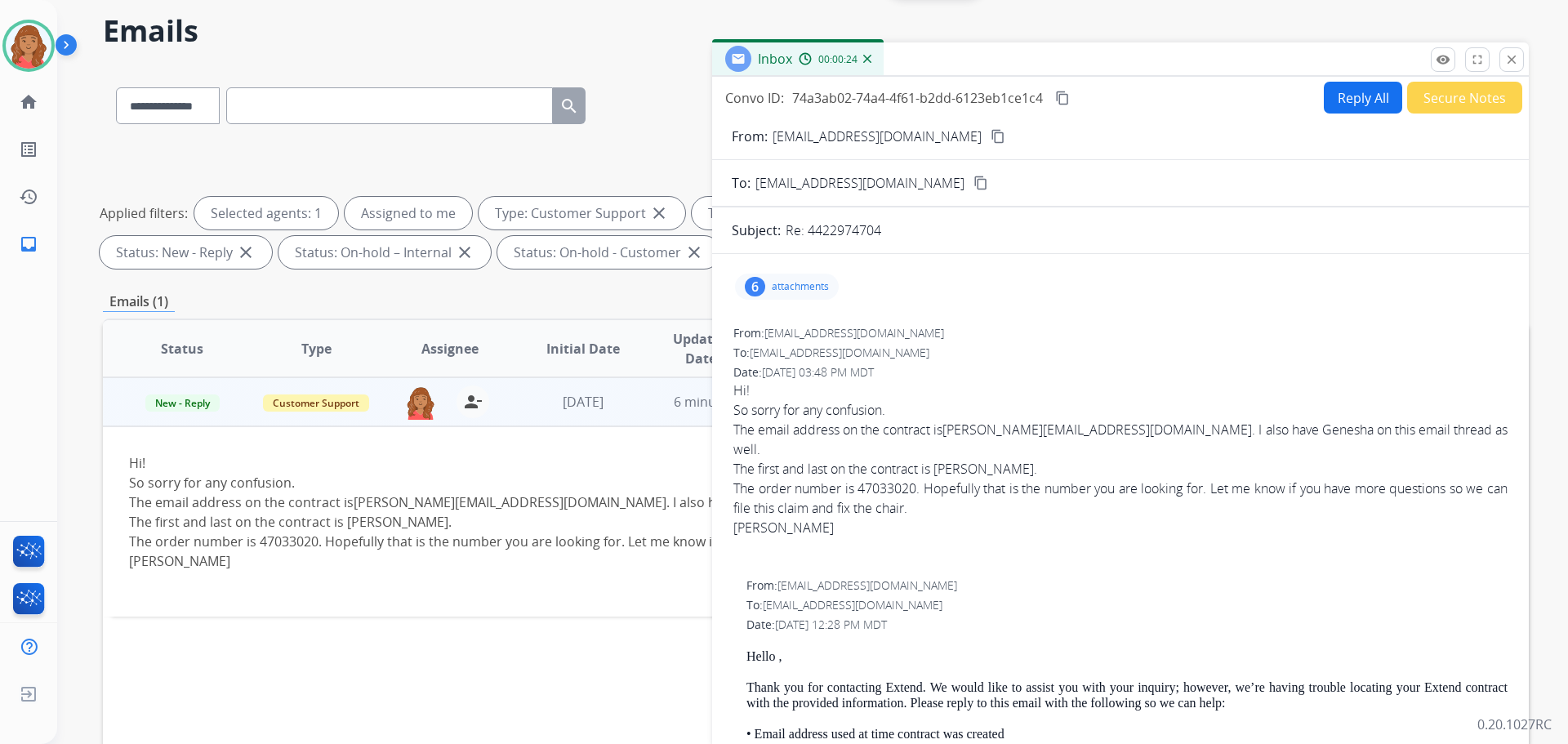
scroll to position [19, 0]
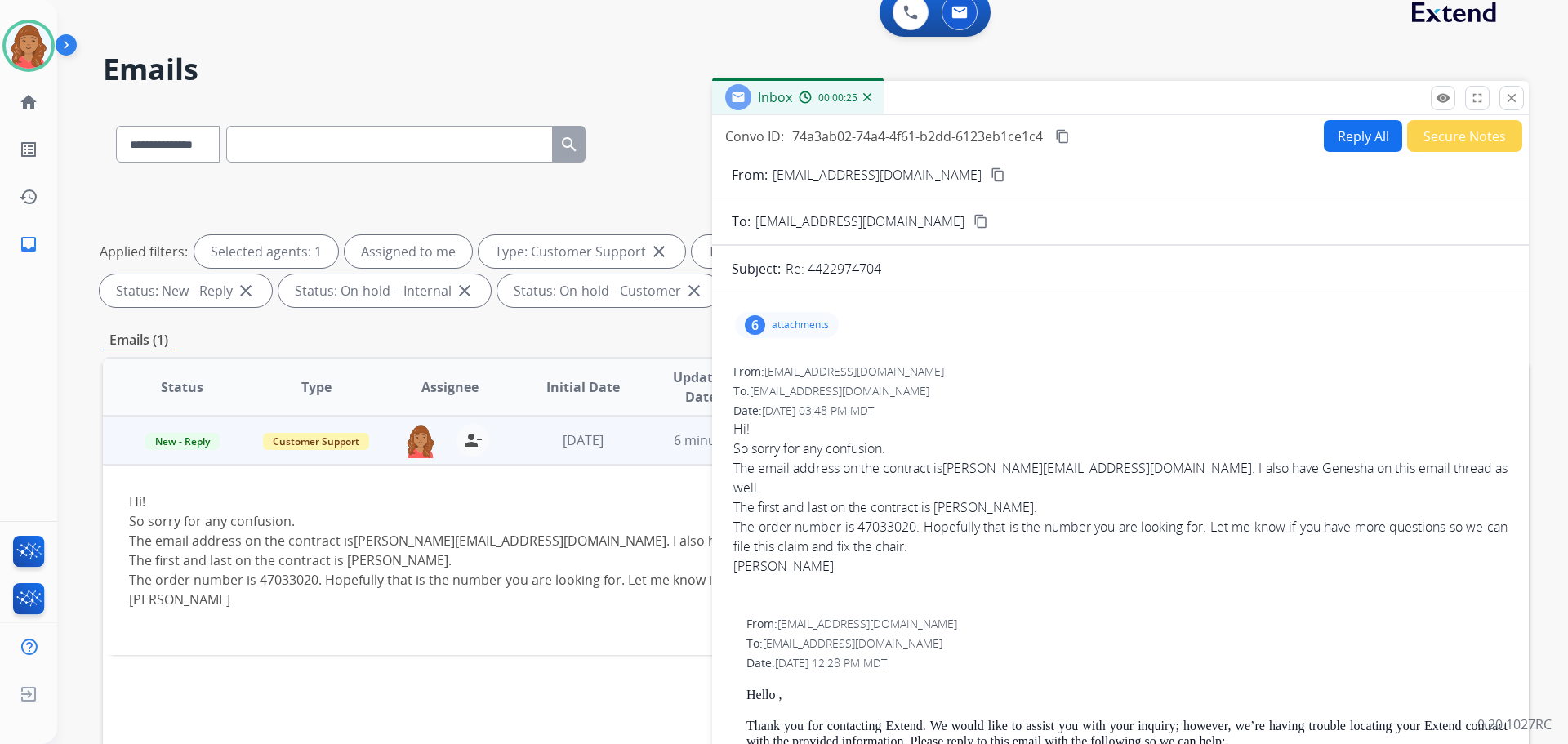
click at [772, 328] on p "attachments" at bounding box center [800, 325] width 58 height 13
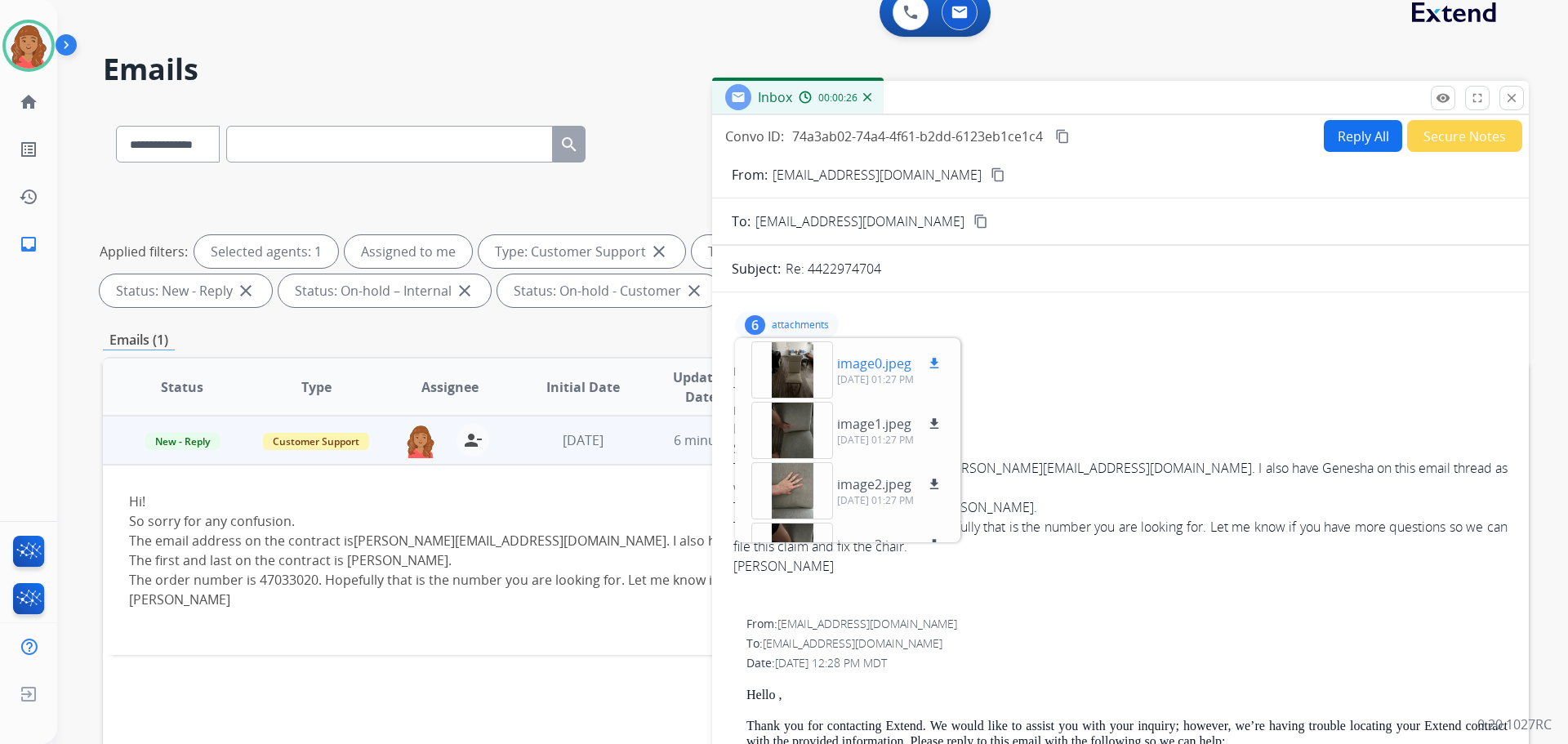
click at [782, 376] on div at bounding box center [792, 371] width 82 height 58
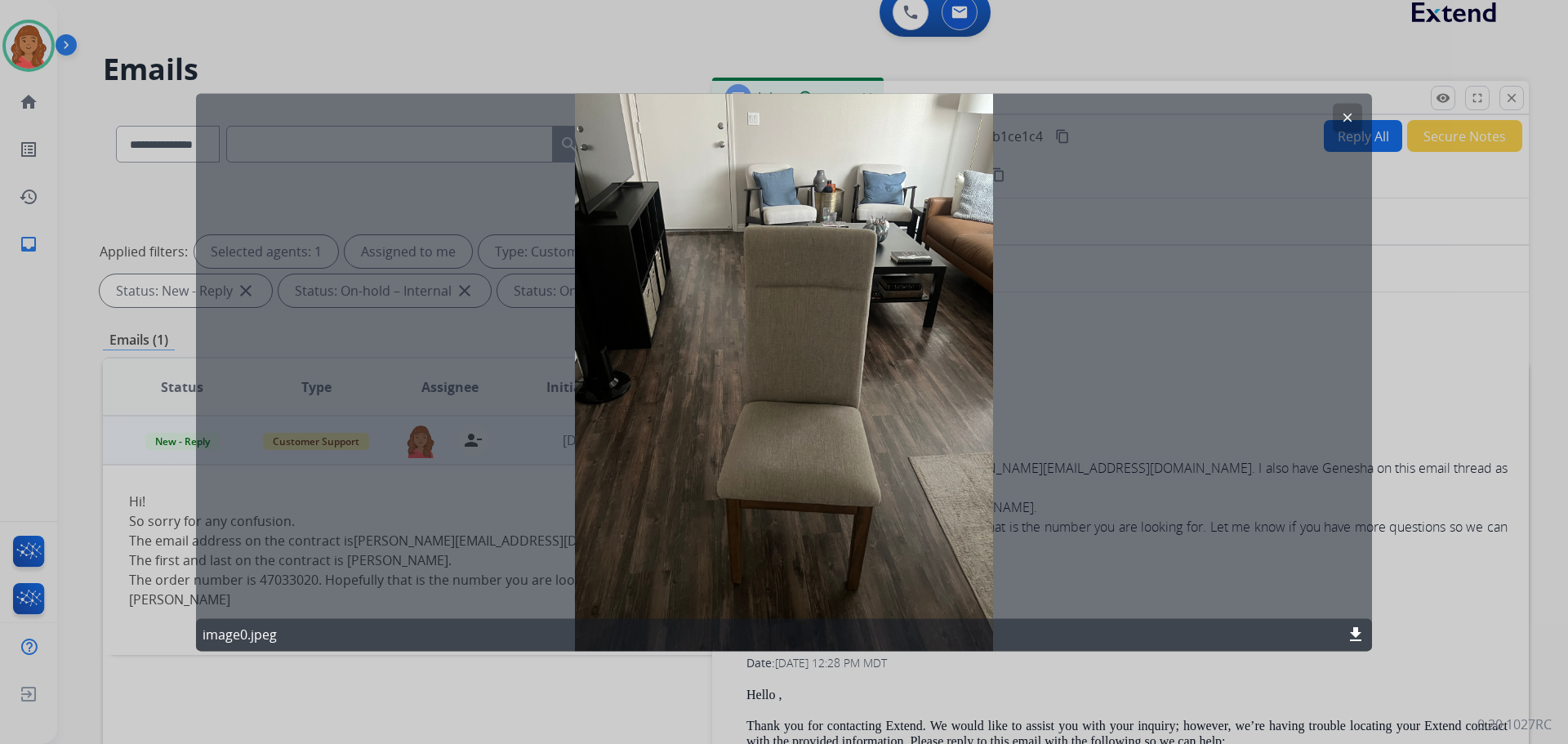
click at [1339, 118] on button "clear" at bounding box center [1347, 117] width 30 height 30
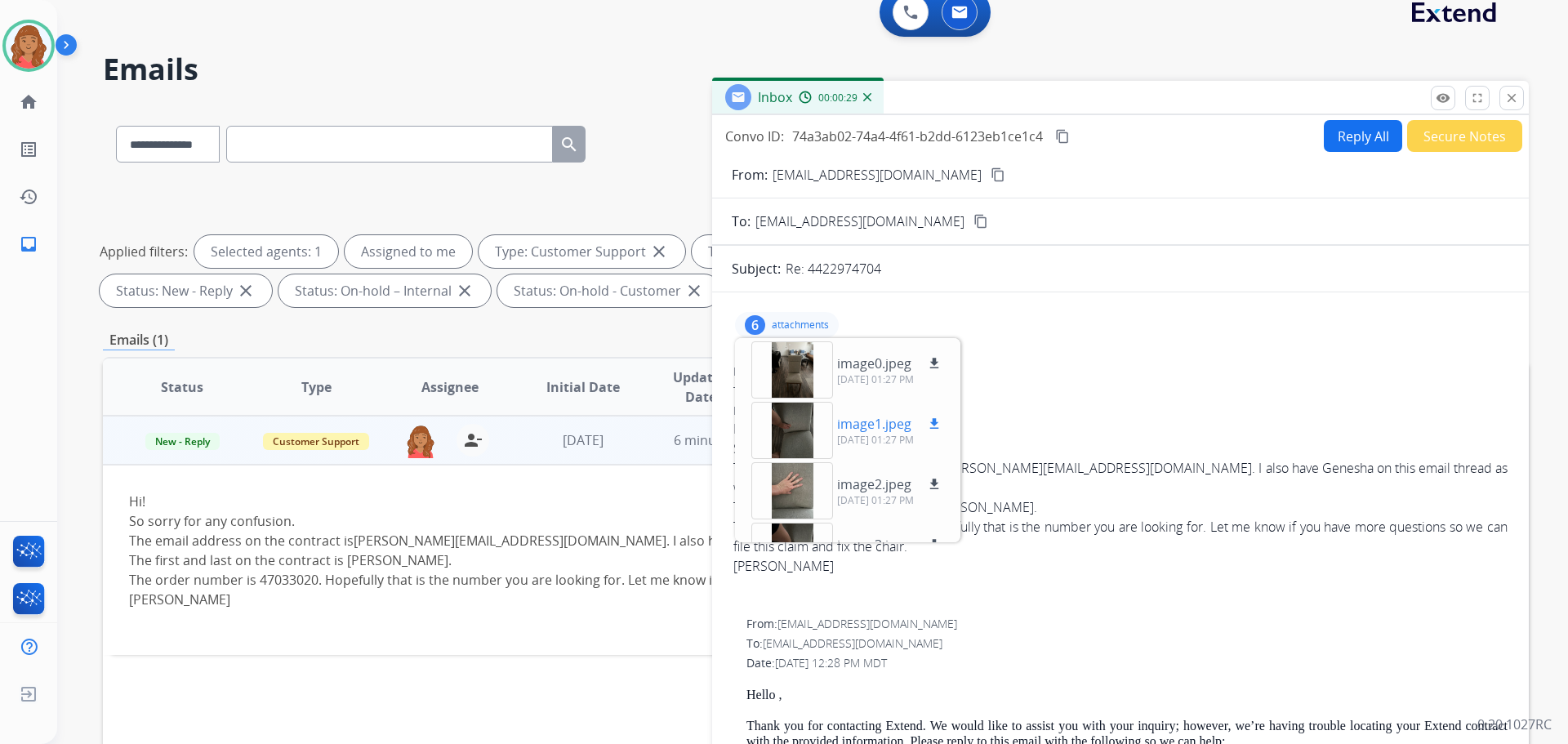
click at [794, 420] on div at bounding box center [792, 431] width 82 height 58
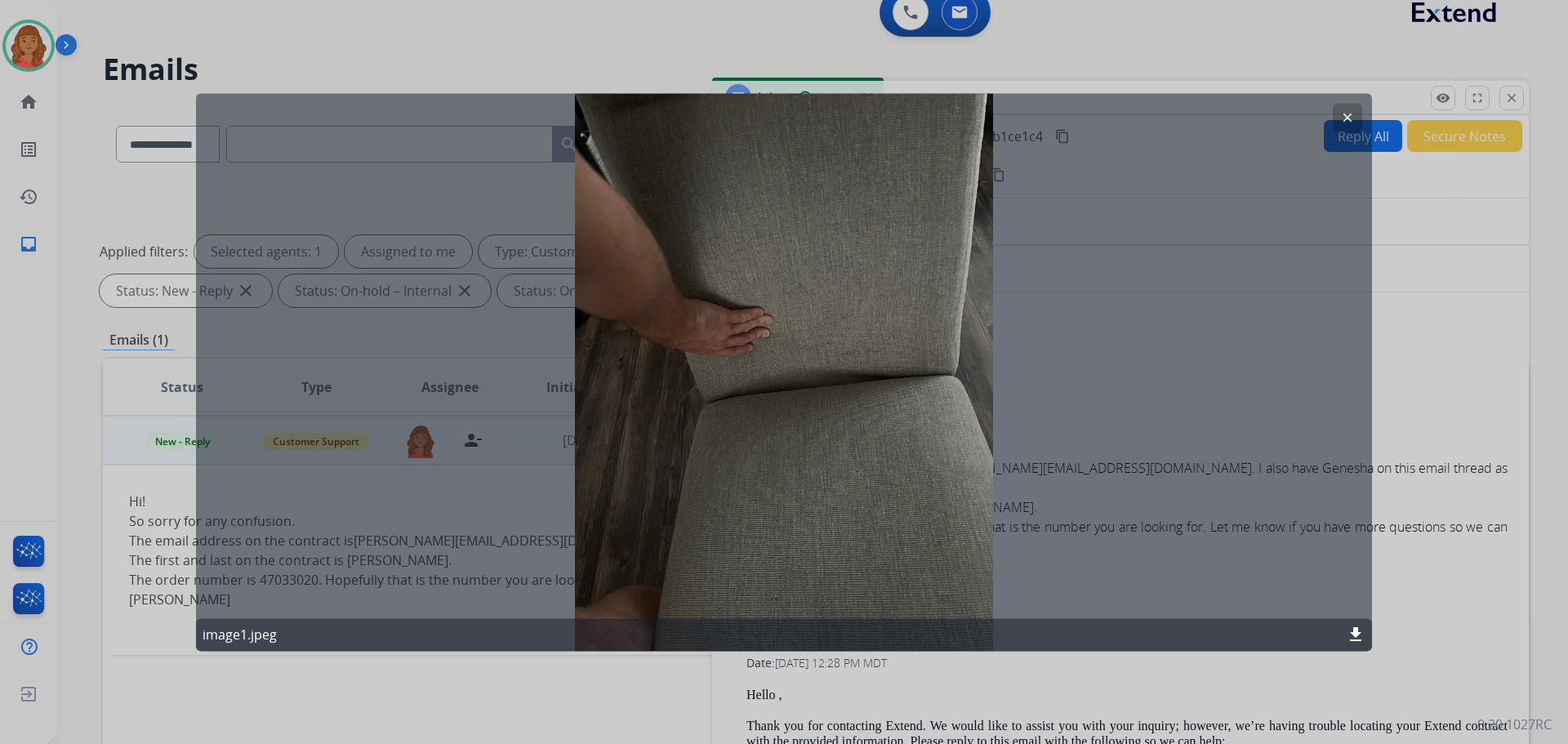
click at [1344, 119] on mat-icon "clear" at bounding box center [1347, 117] width 14 height 14
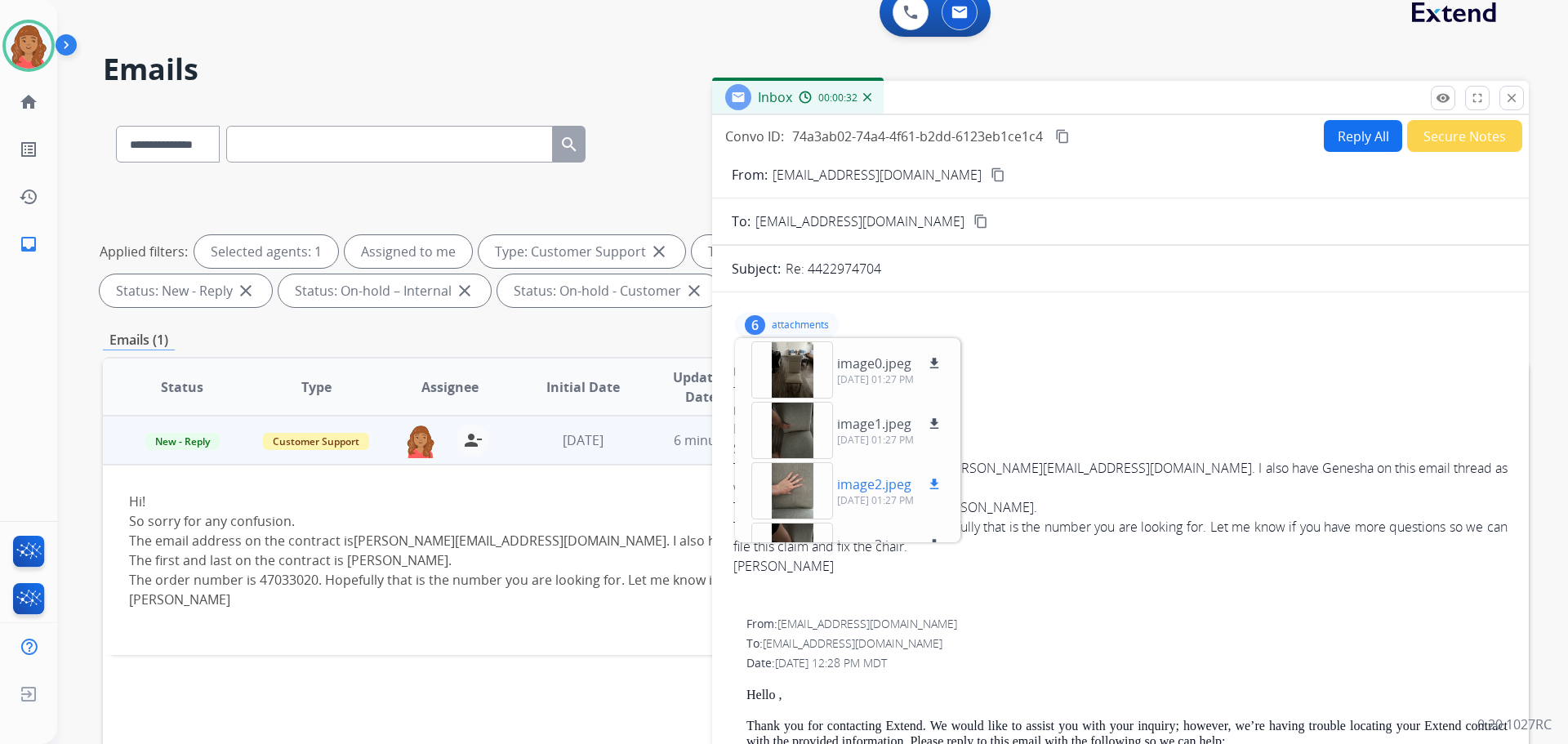
click at [796, 479] on div at bounding box center [792, 492] width 82 height 58
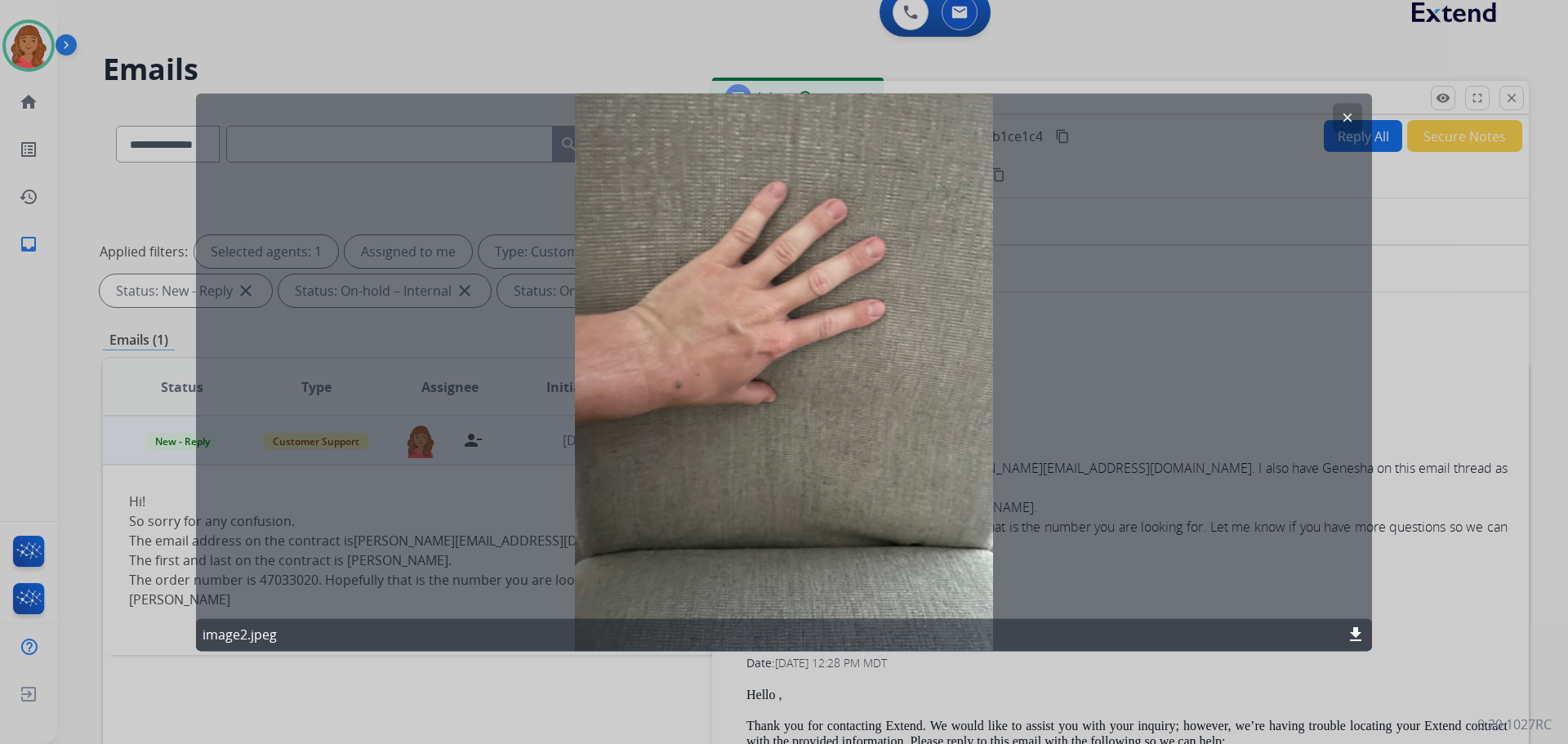
click at [1349, 120] on mat-icon "clear" at bounding box center [1347, 117] width 14 height 14
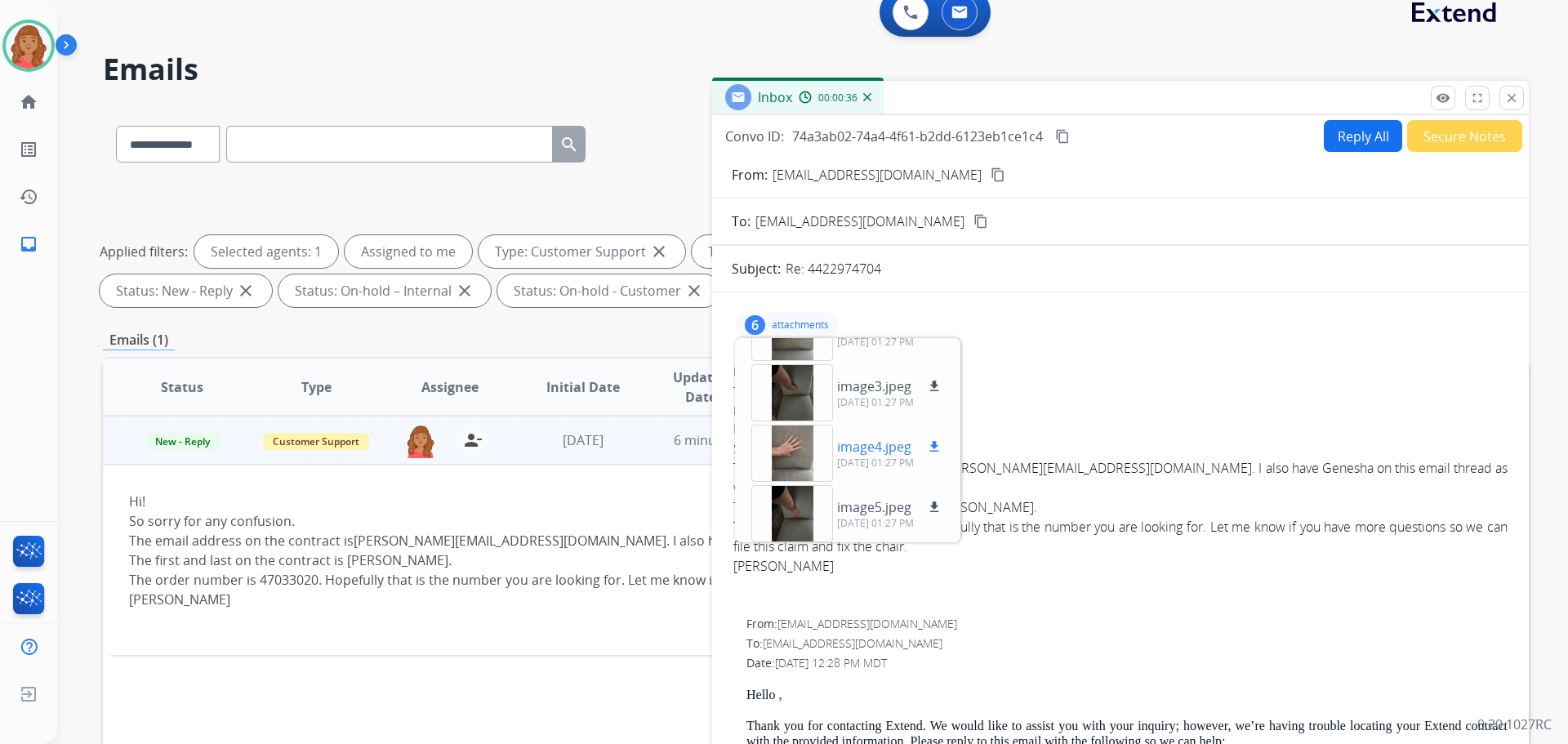
scroll to position [162, 0]
click at [810, 393] on div at bounding box center [792, 390] width 82 height 58
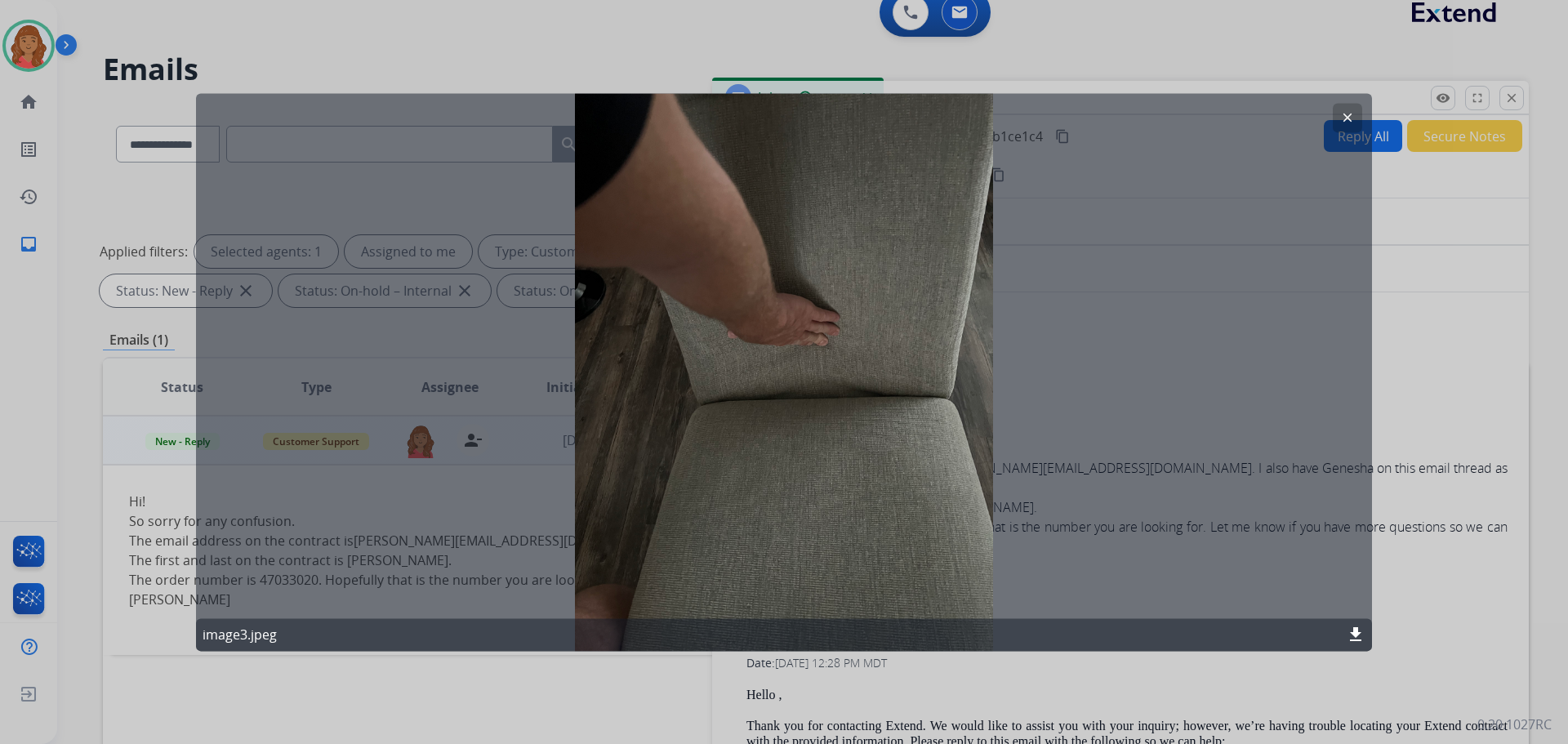
drag, startPoint x: 1352, startPoint y: 120, endPoint x: 1300, endPoint y: 139, distance: 55.4
click at [1353, 122] on mat-icon "clear" at bounding box center [1347, 117] width 14 height 14
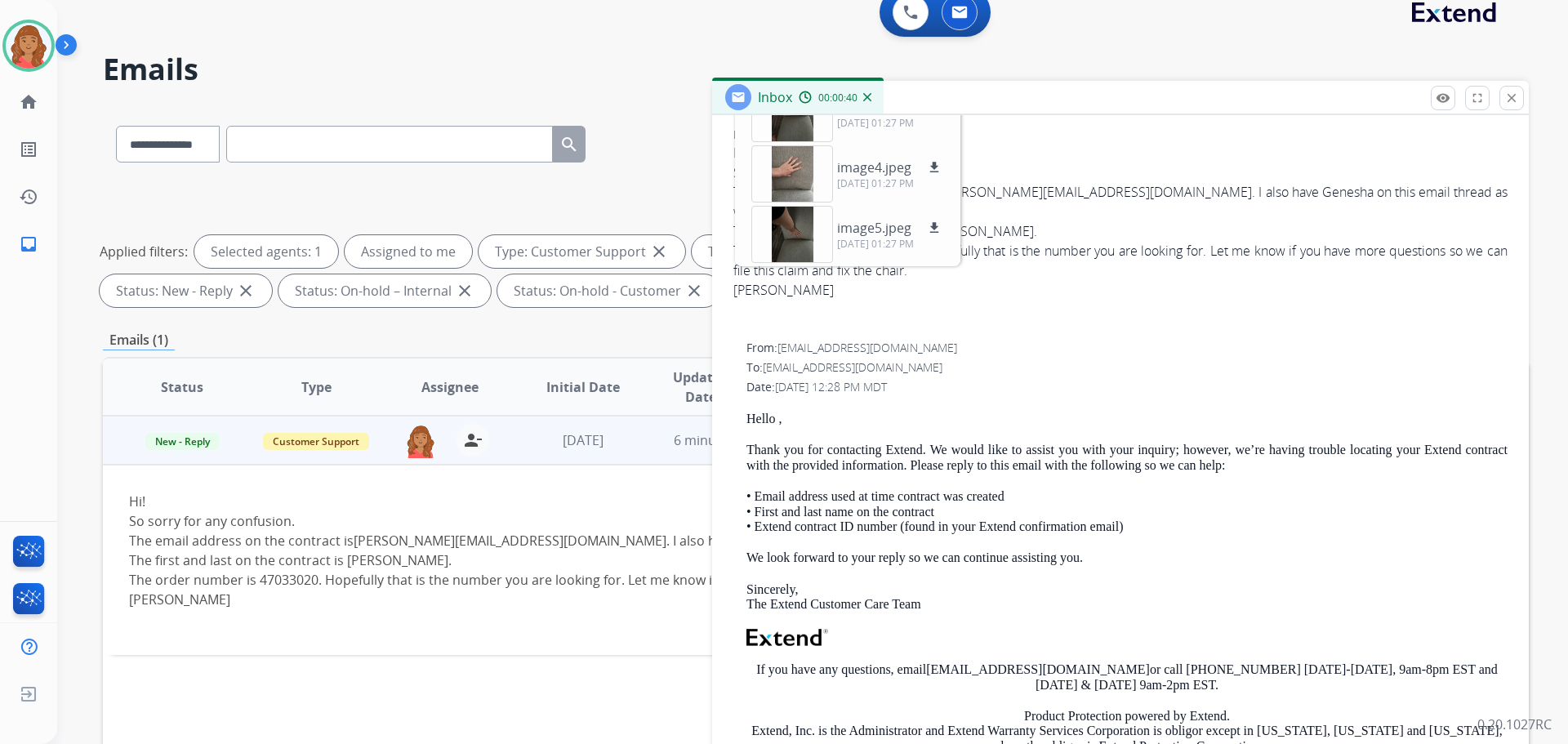
scroll to position [326, 0]
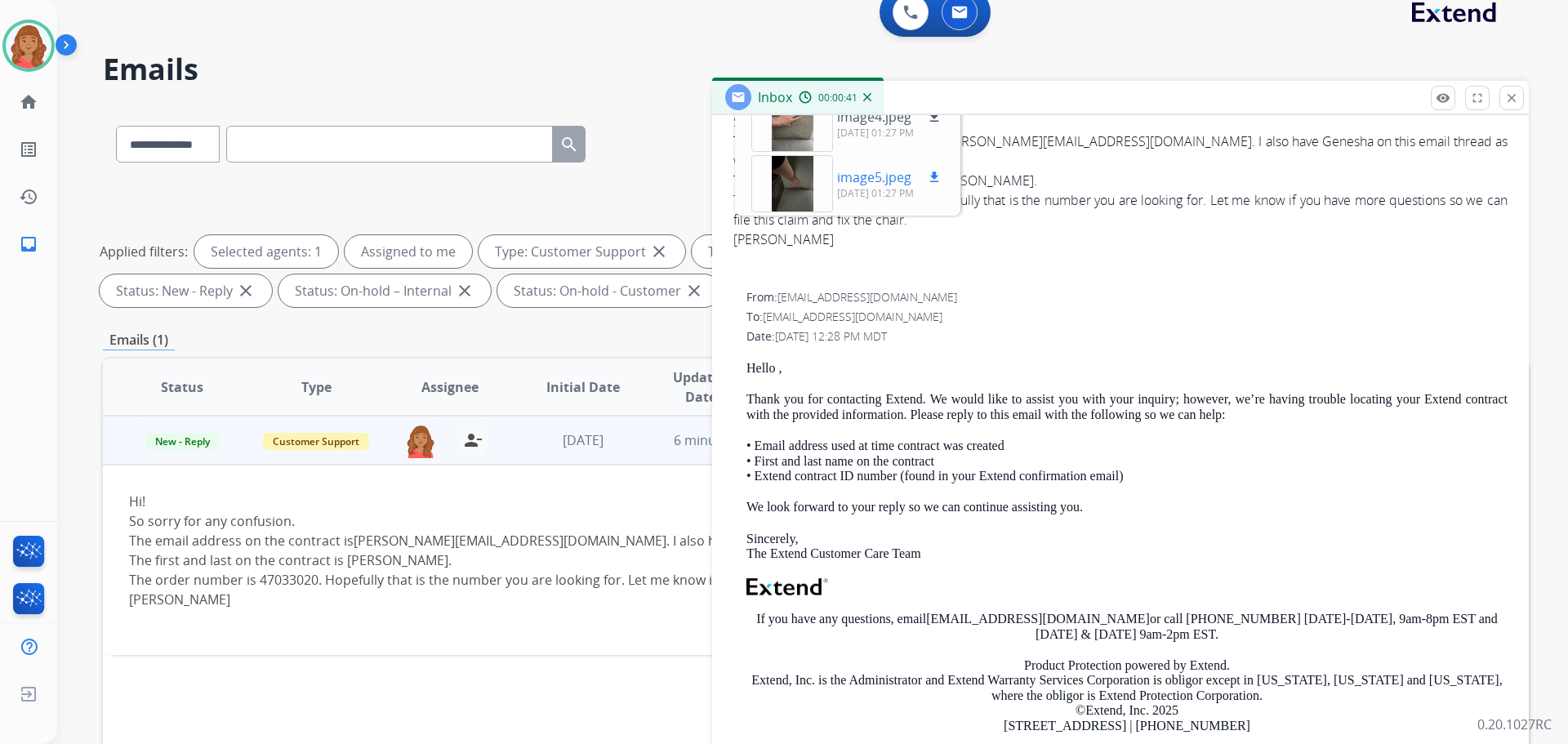
click at [803, 202] on div at bounding box center [792, 184] width 82 height 58
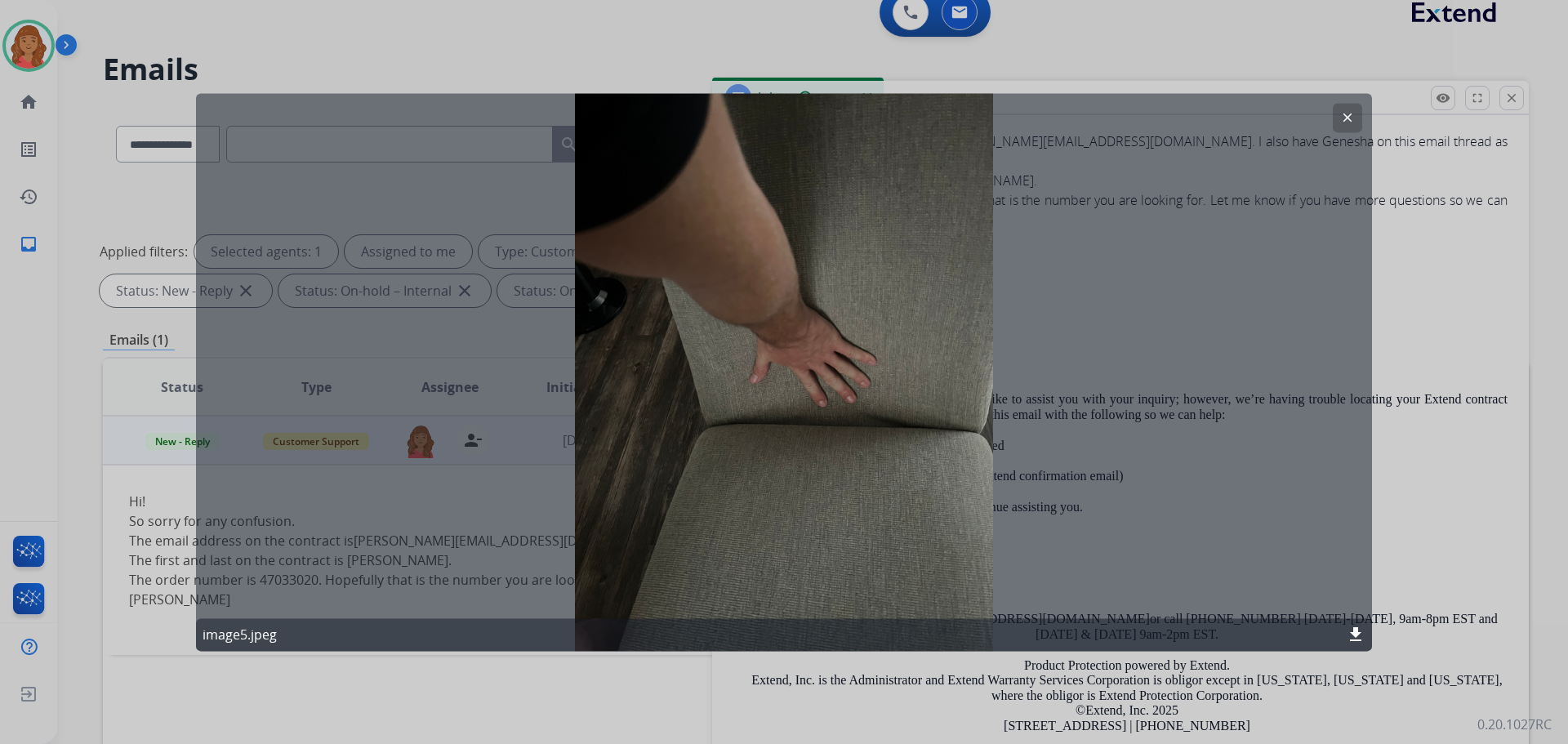
click at [1353, 110] on mat-icon "clear" at bounding box center [1347, 117] width 14 height 14
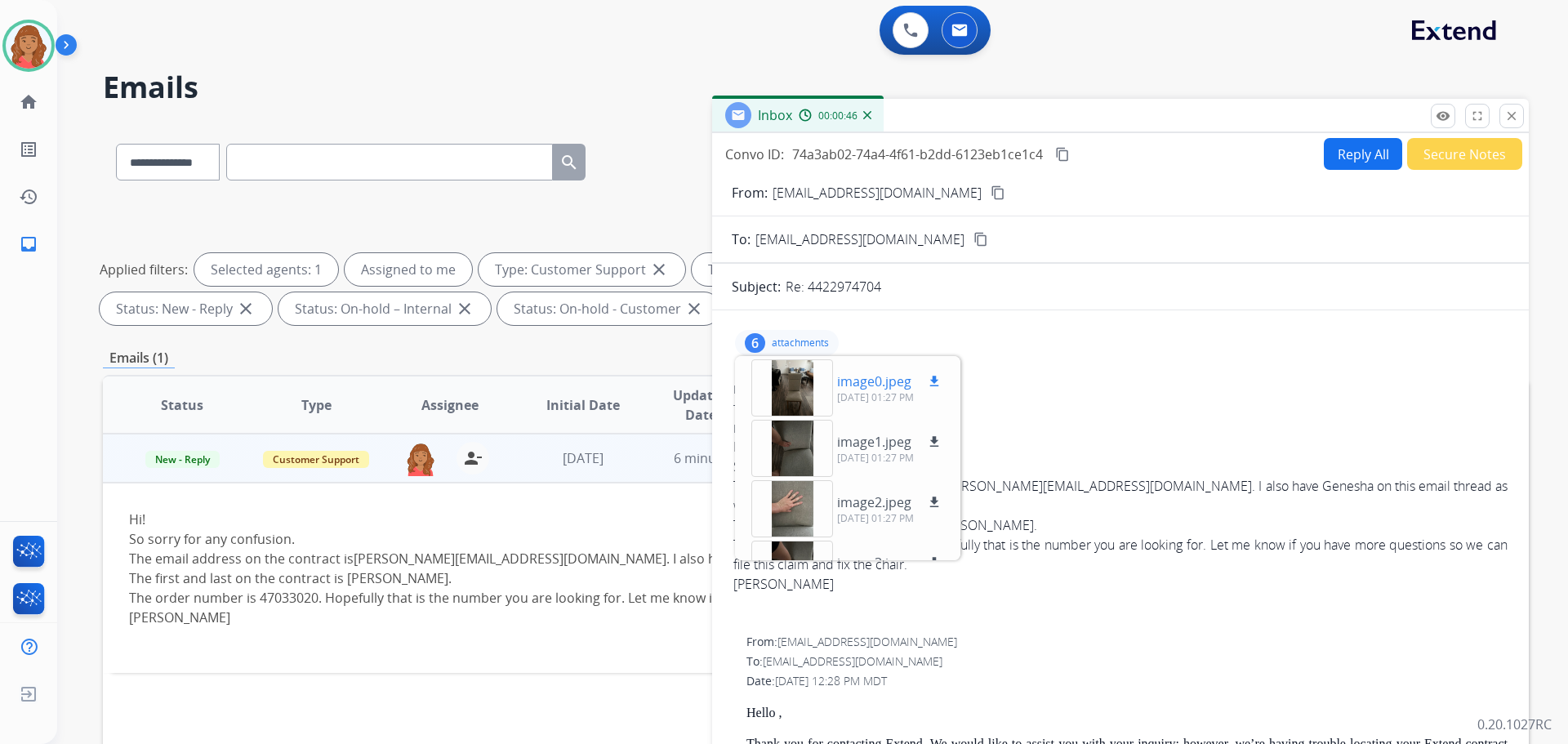
scroll to position [0, 0]
click at [780, 338] on p "attachments" at bounding box center [800, 345] width 58 height 13
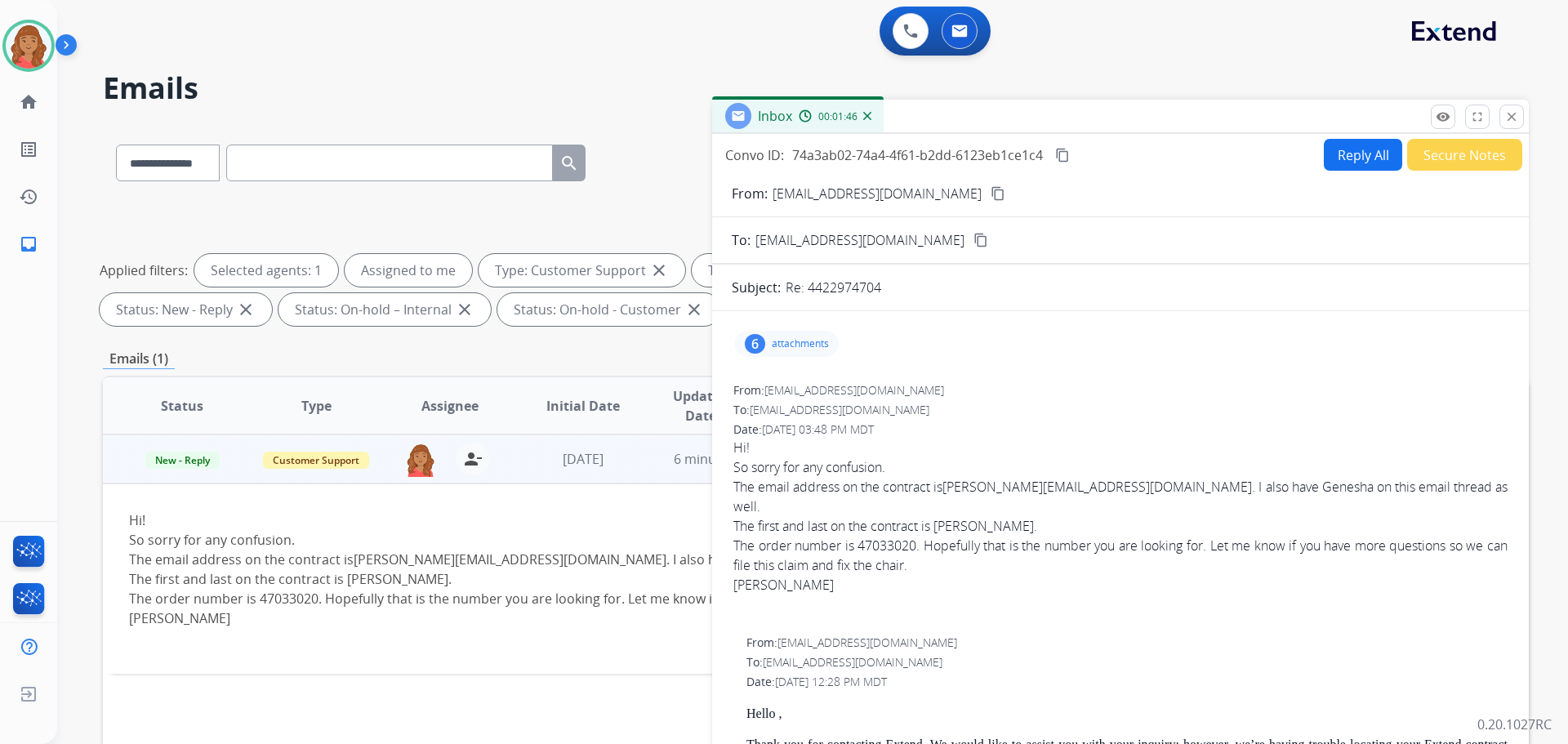
click at [991, 194] on mat-icon "content_copy" at bounding box center [998, 193] width 14 height 14
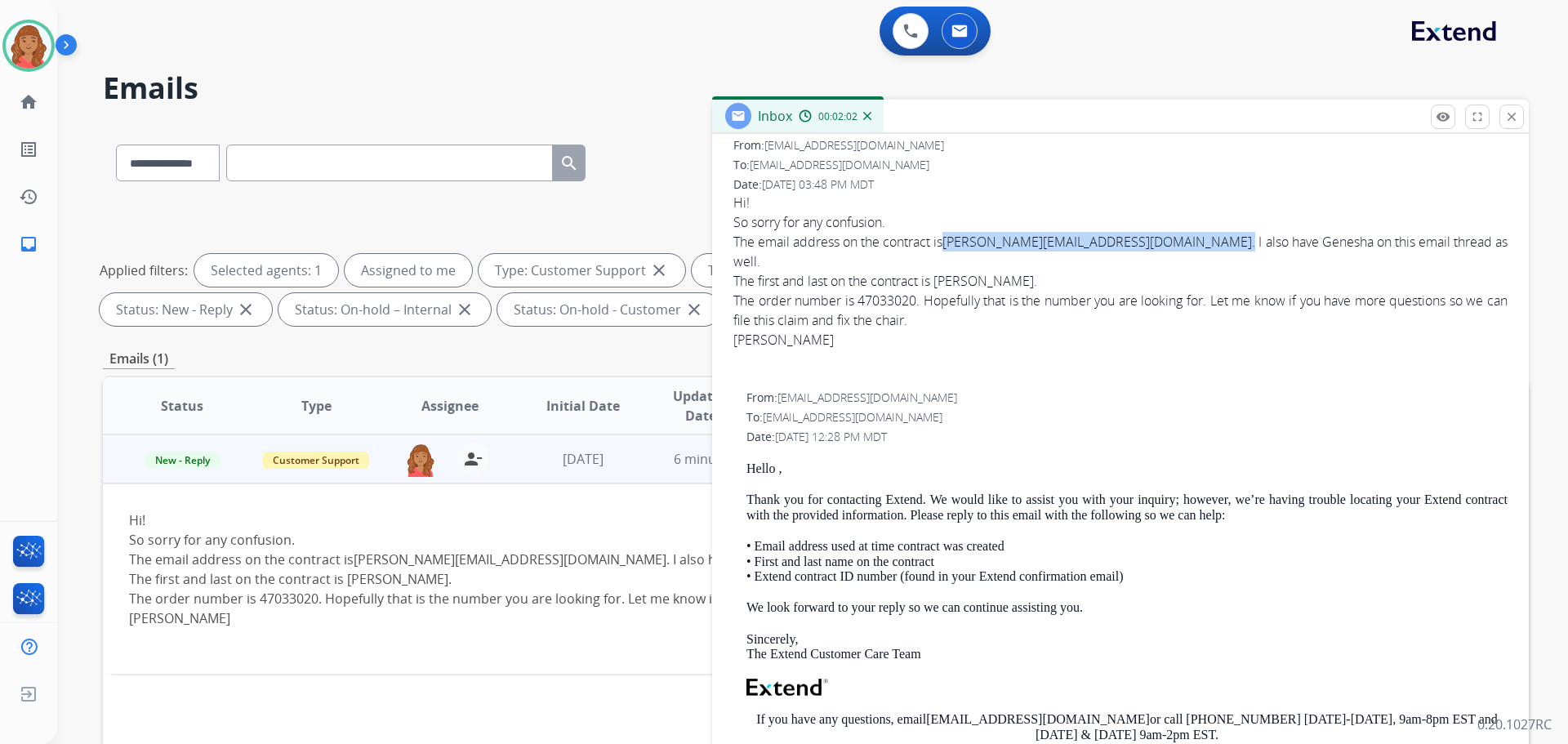
drag, startPoint x: 1130, startPoint y: 238, endPoint x: 949, endPoint y: 244, distance: 181.1
click at [949, 244] on div "The email address on the contract is [PERSON_NAME][EMAIL_ADDRESS][DOMAIN_NAME] …" at bounding box center [1120, 252] width 774 height 39
copy div "[PERSON_NAME][EMAIL_ADDRESS][DOMAIN_NAME] ."
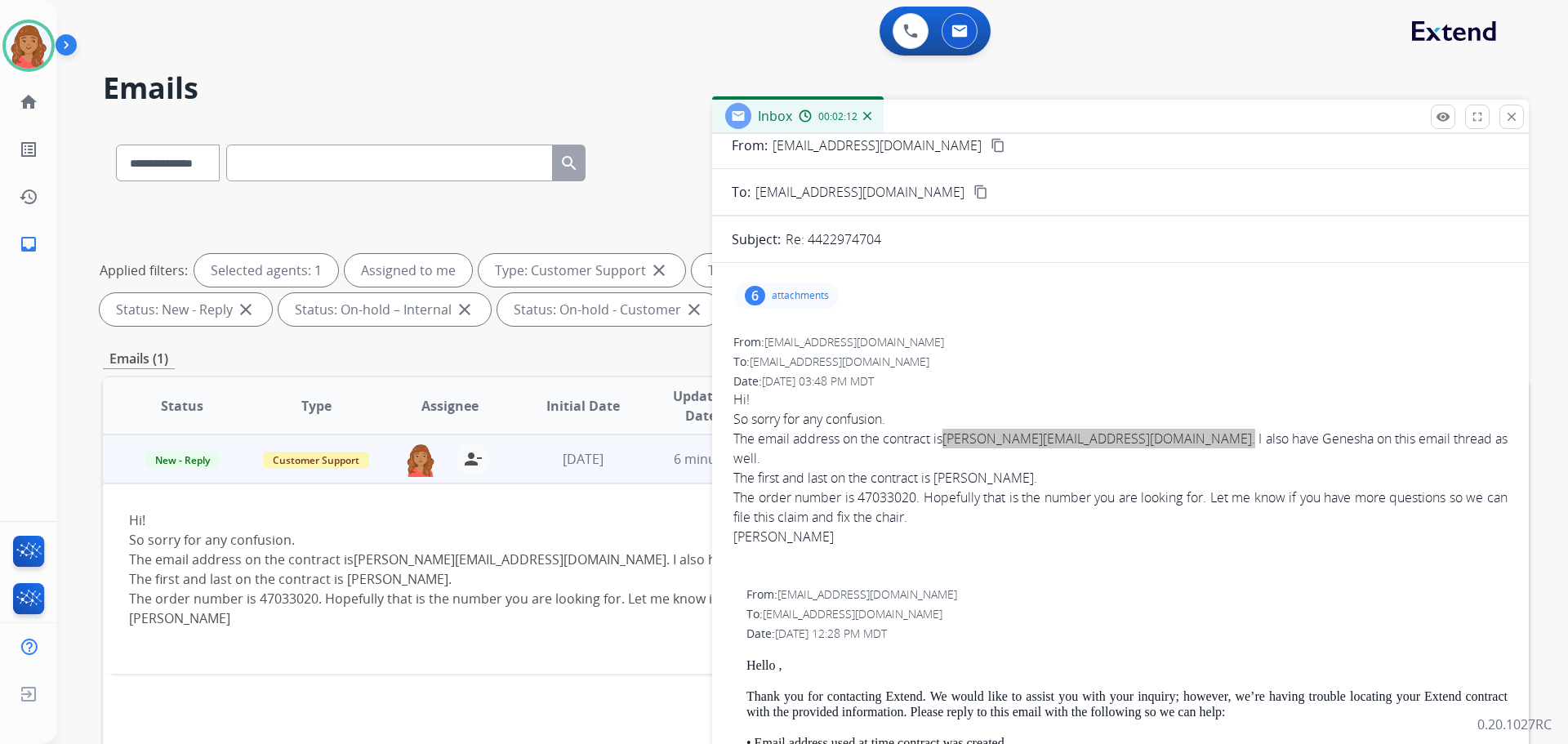
scroll to position [0, 0]
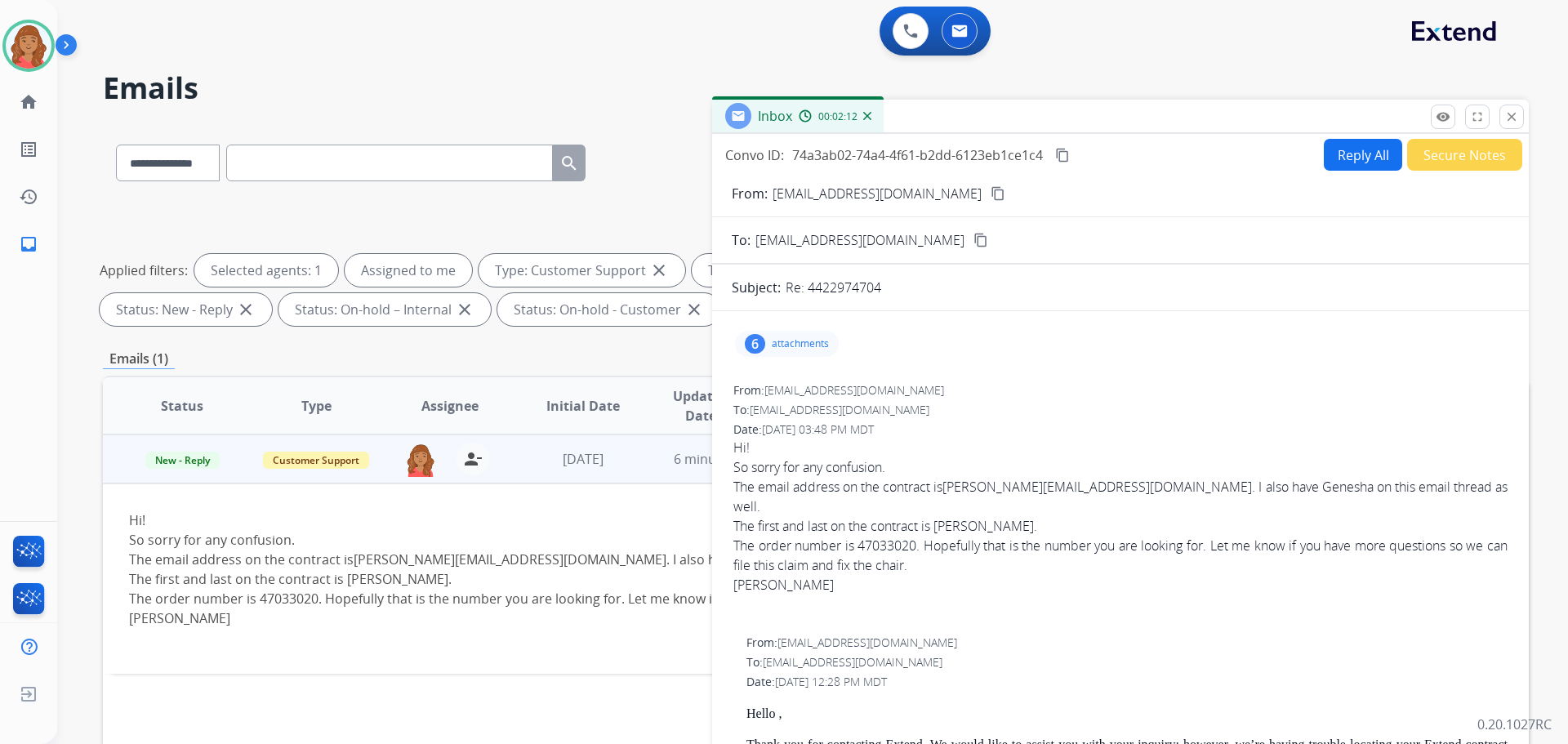
click at [811, 353] on div "6 attachments" at bounding box center [787, 344] width 104 height 26
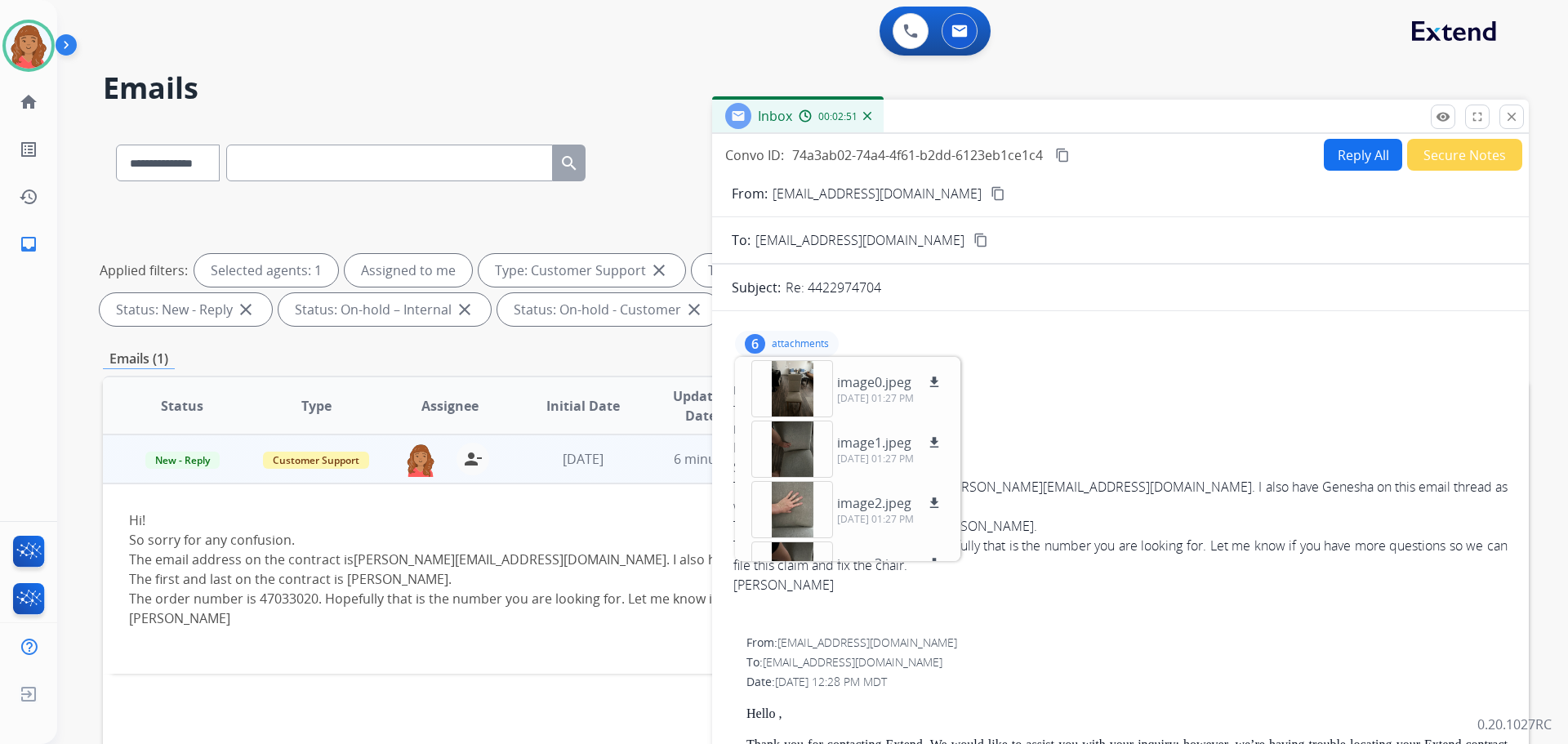
drag, startPoint x: 1077, startPoint y: 380, endPoint x: 1080, endPoint y: 355, distance: 25.2
click at [793, 342] on p "attachments" at bounding box center [800, 345] width 58 height 13
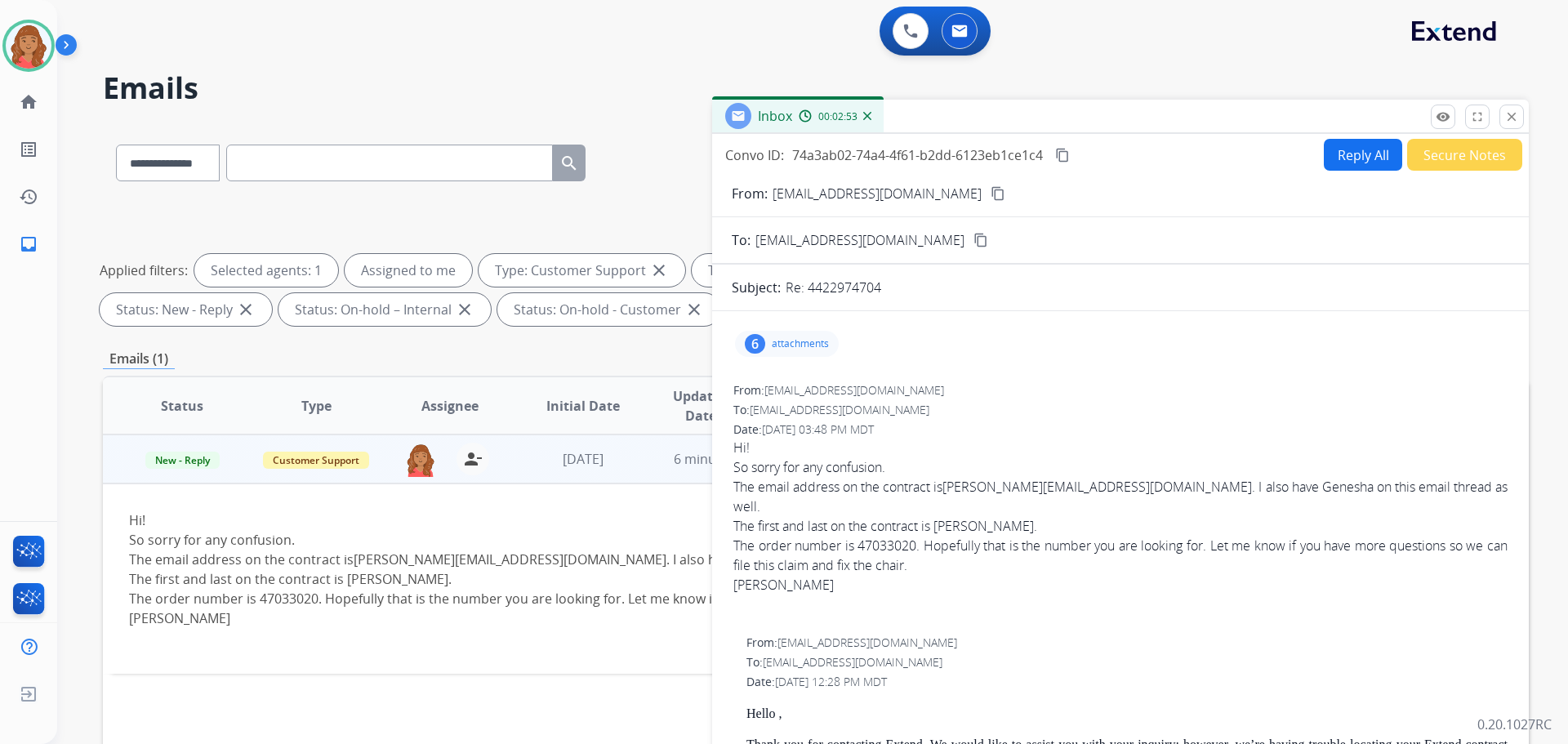
click at [1359, 157] on button "Reply All" at bounding box center [1364, 155] width 79 height 32
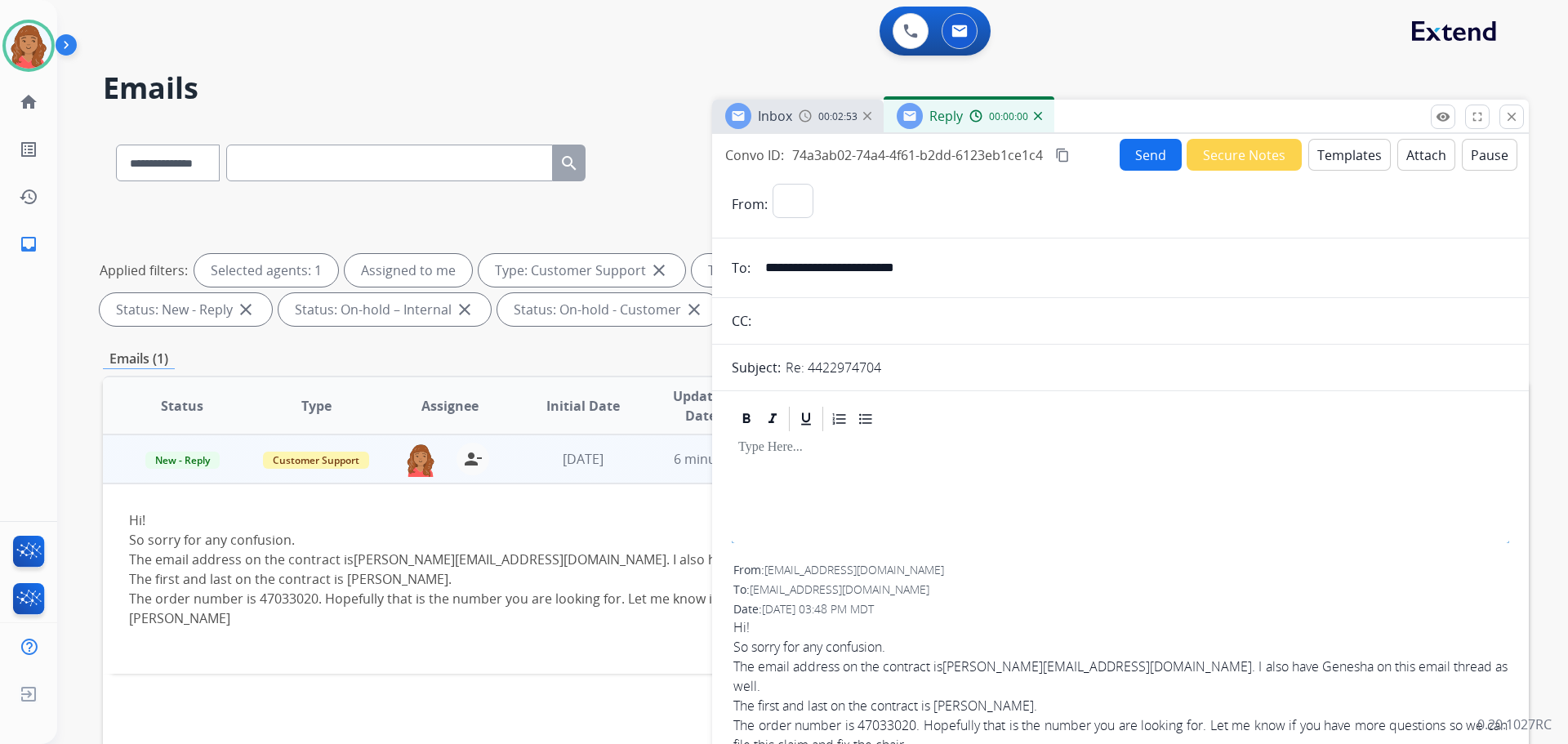
select select "**********"
click at [799, 448] on p at bounding box center [1120, 447] width 765 height 14
click at [1353, 156] on button "Templates" at bounding box center [1350, 155] width 83 height 32
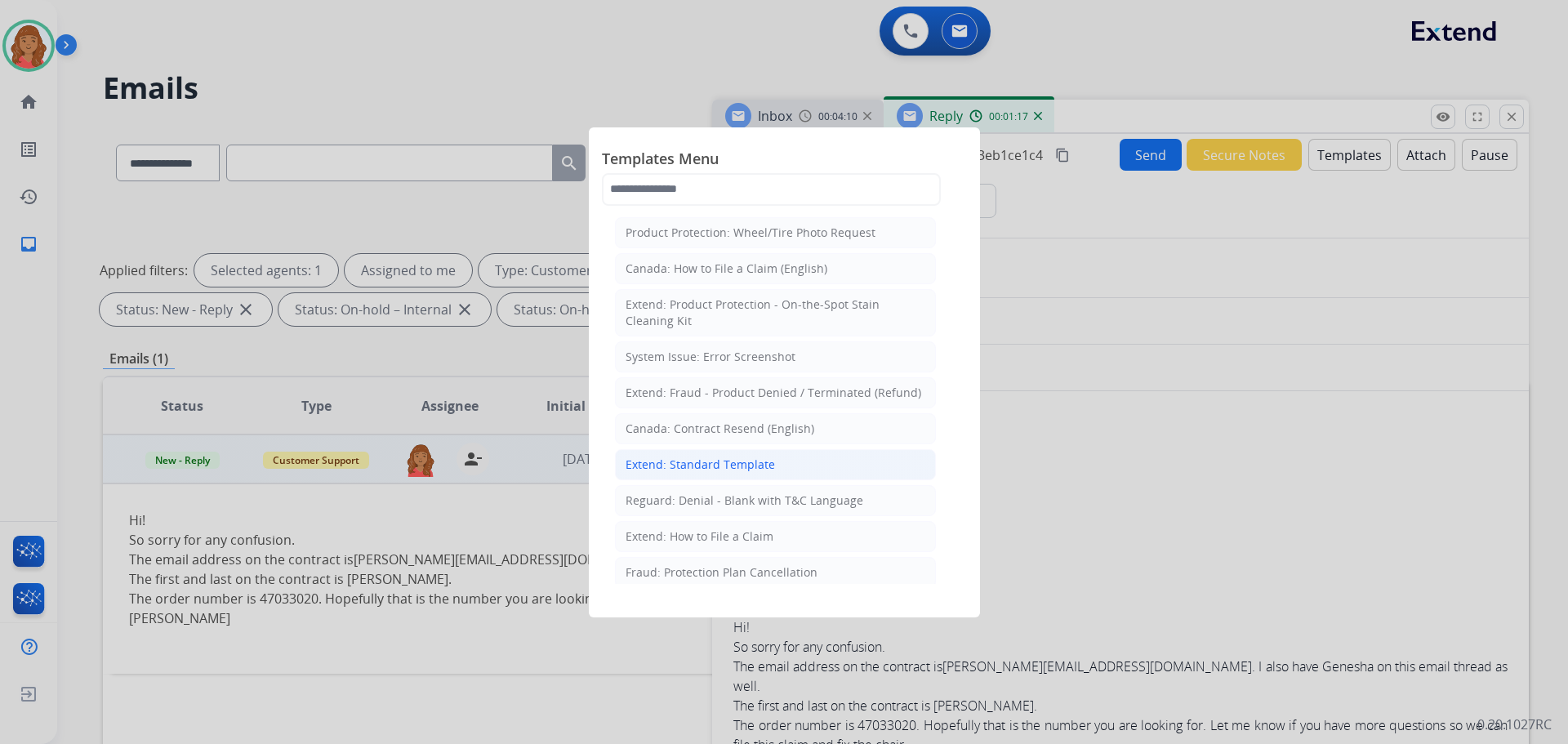
click at [749, 463] on div "Extend: Standard Template" at bounding box center [701, 465] width 150 height 16
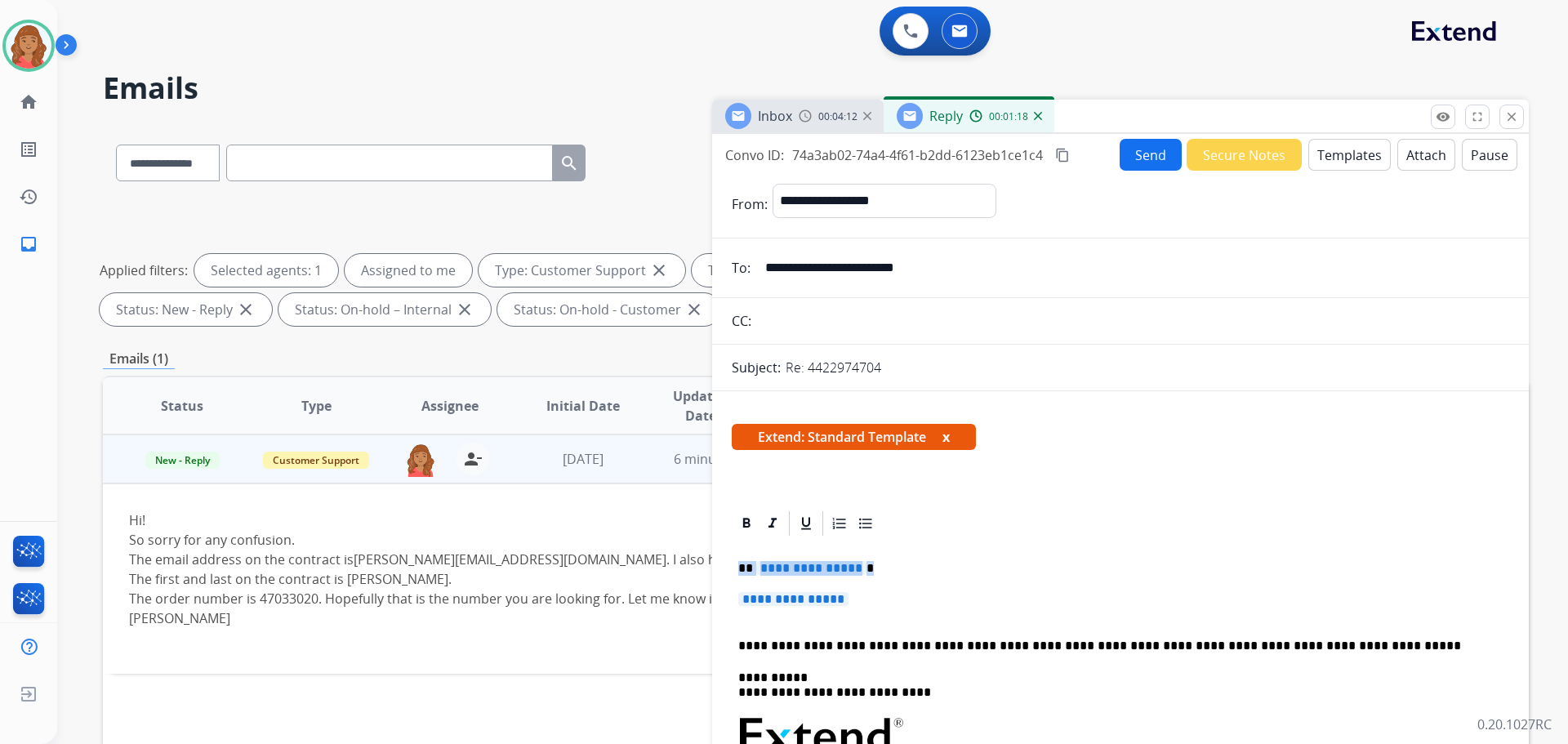
drag, startPoint x: 849, startPoint y: 595, endPoint x: 727, endPoint y: 563, distance: 126.1
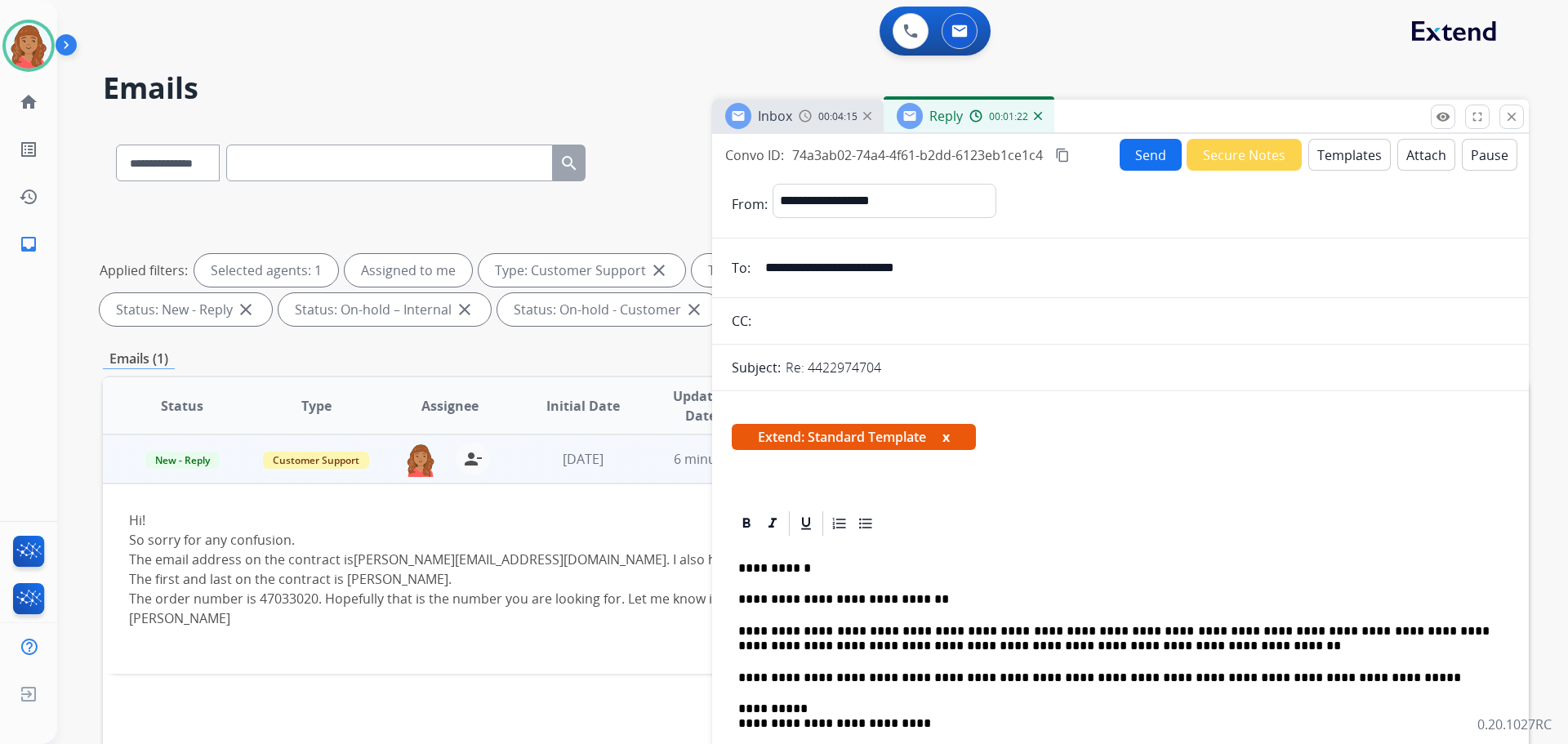
click at [1060, 153] on mat-icon "content_copy" at bounding box center [1062, 155] width 14 height 14
click at [1140, 155] on button "Send" at bounding box center [1151, 155] width 62 height 32
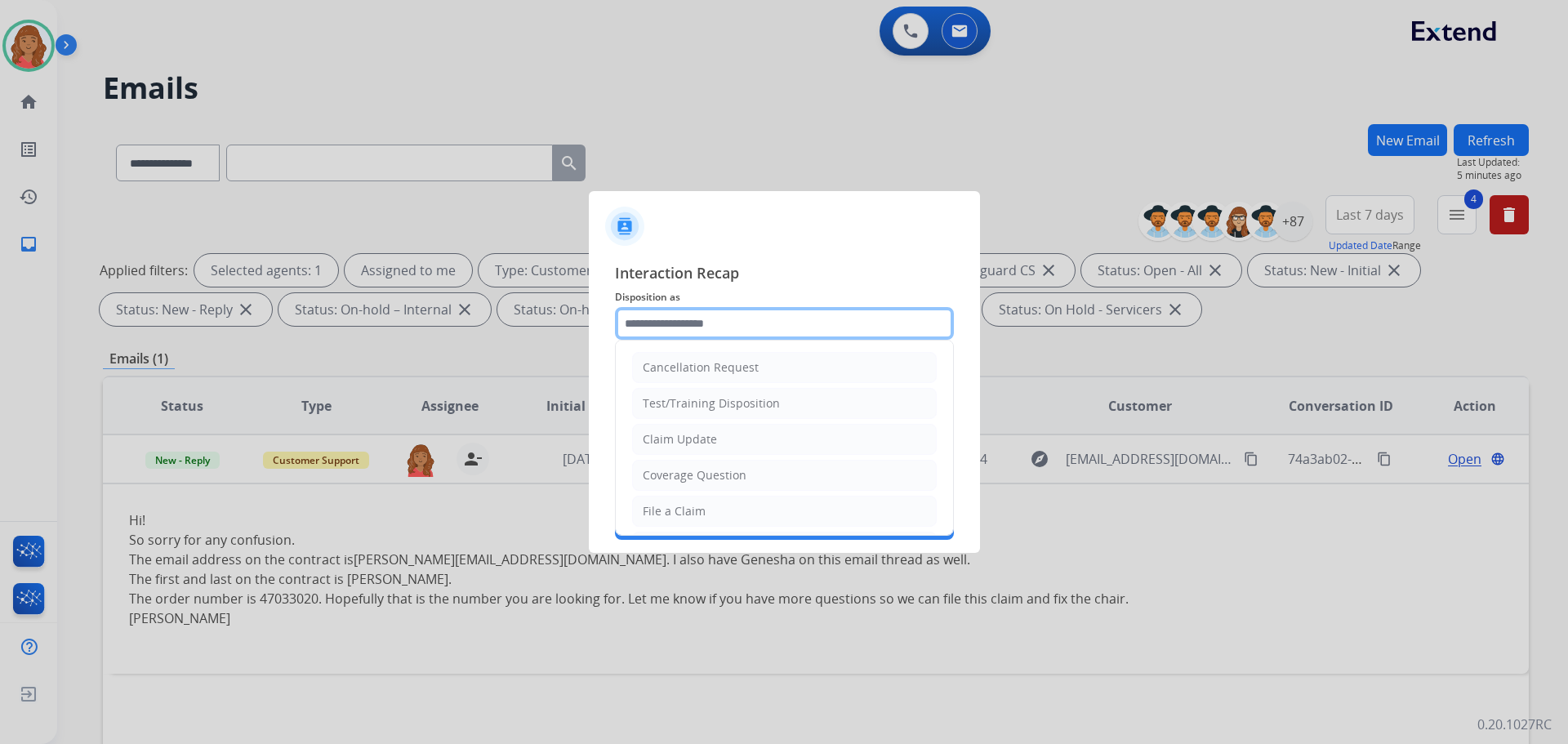
click at [689, 338] on input "text" at bounding box center [784, 324] width 339 height 33
drag, startPoint x: 680, startPoint y: 436, endPoint x: 683, endPoint y: 424, distance: 12.4
click at [682, 436] on div "Claim Update" at bounding box center [679, 439] width 74 height 16
type input "**********"
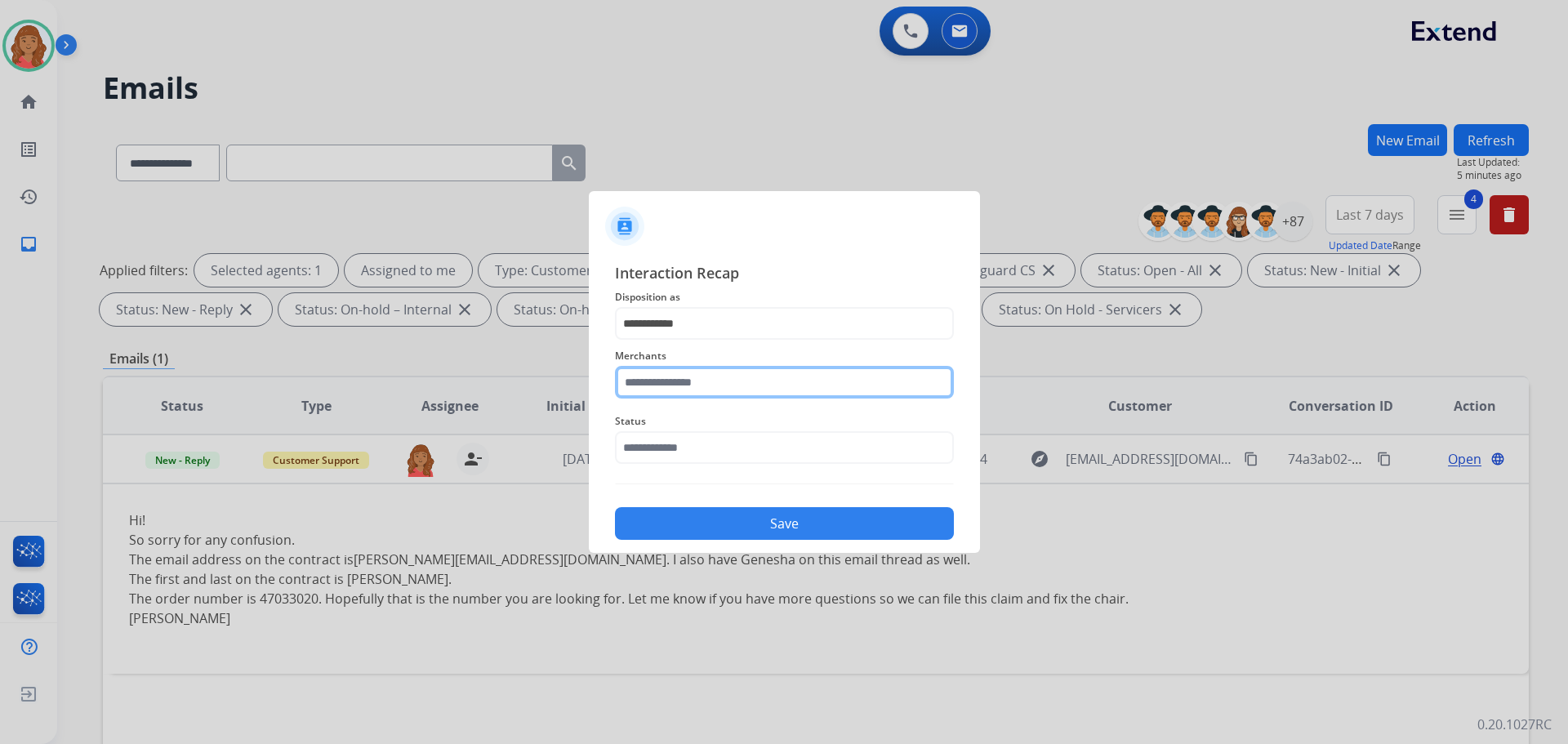
click at [684, 371] on input "text" at bounding box center [784, 382] width 339 height 33
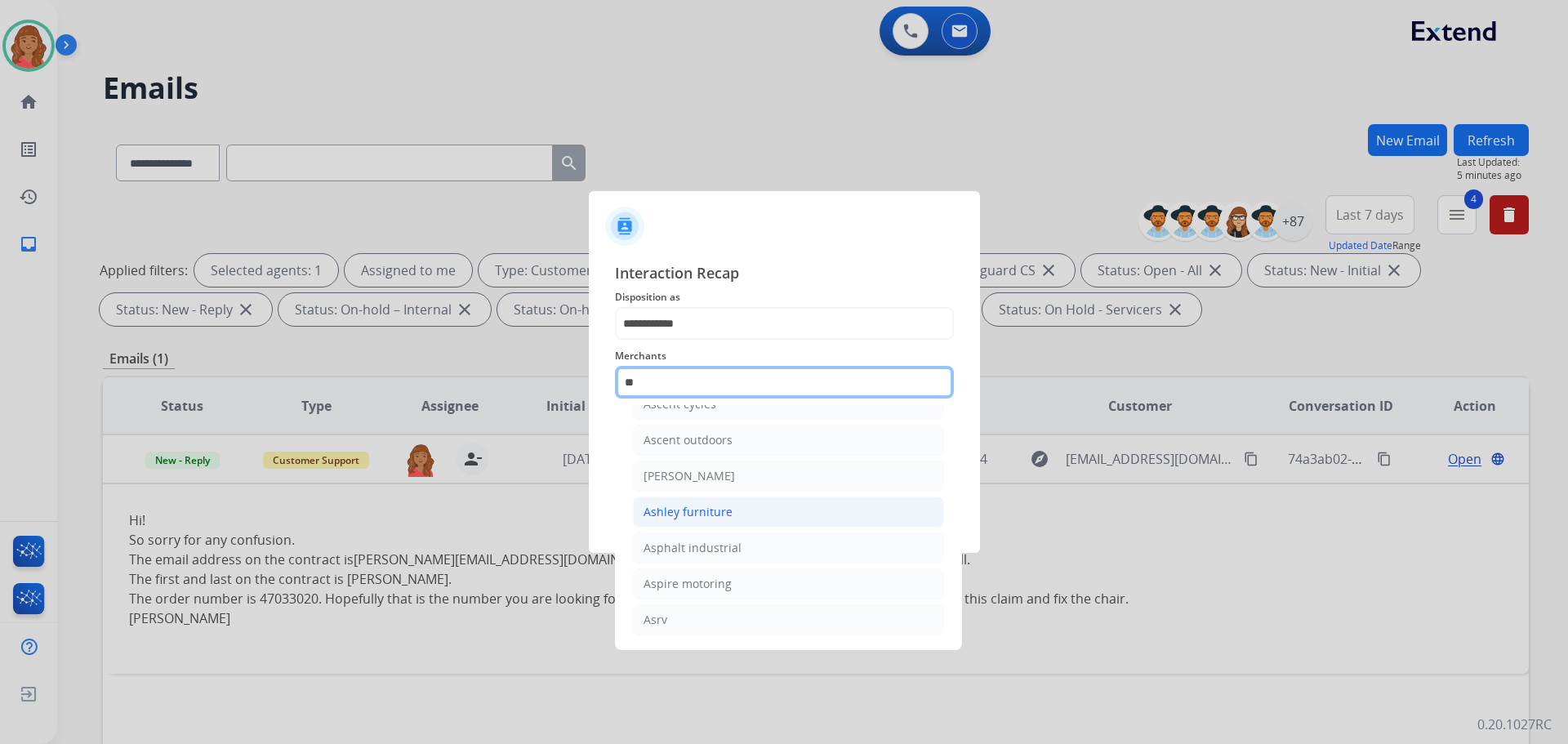
scroll to position [134, 0]
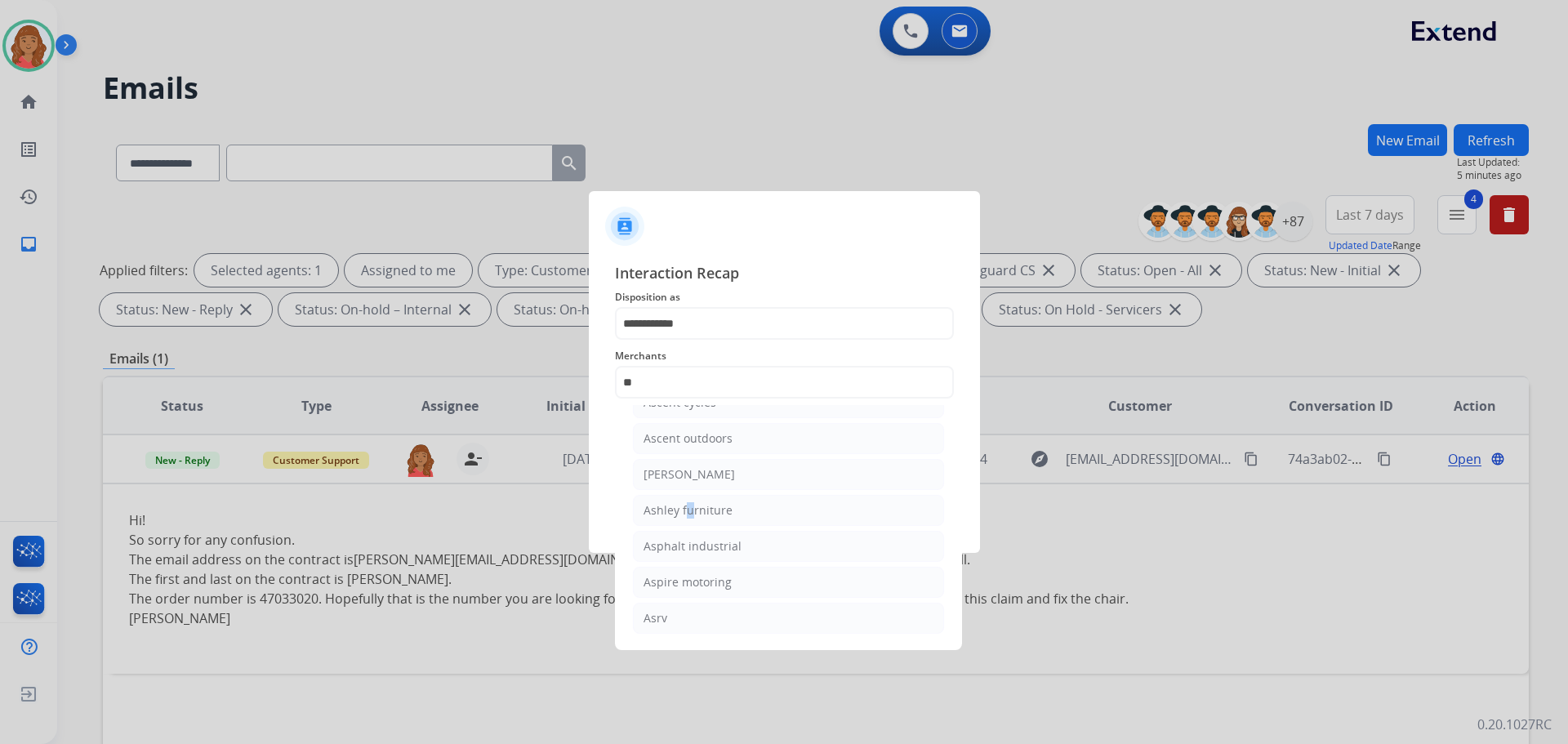
click at [683, 512] on div "Ashley furniture" at bounding box center [688, 510] width 89 height 16
type input "**********"
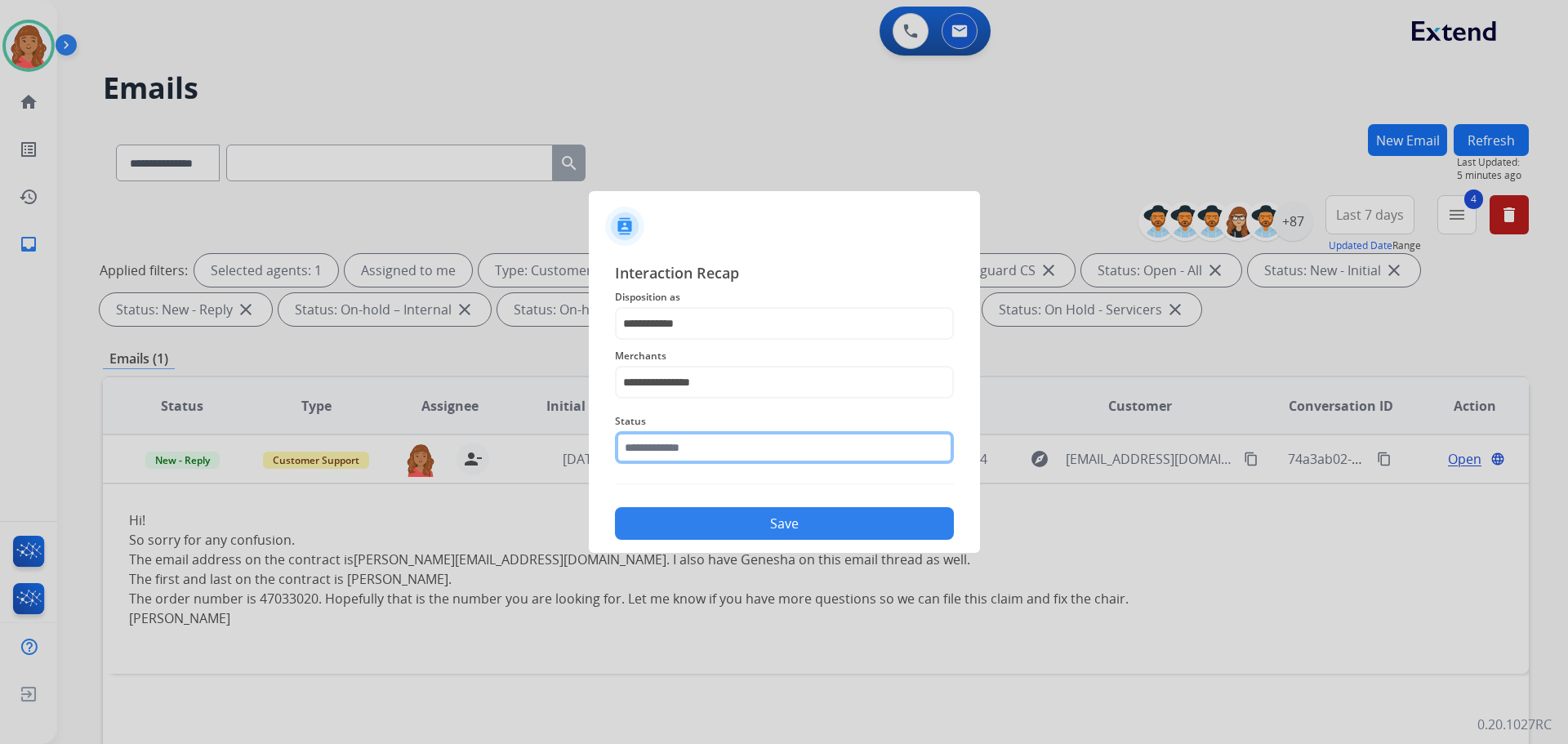
click at [685, 453] on input "text" at bounding box center [784, 447] width 339 height 33
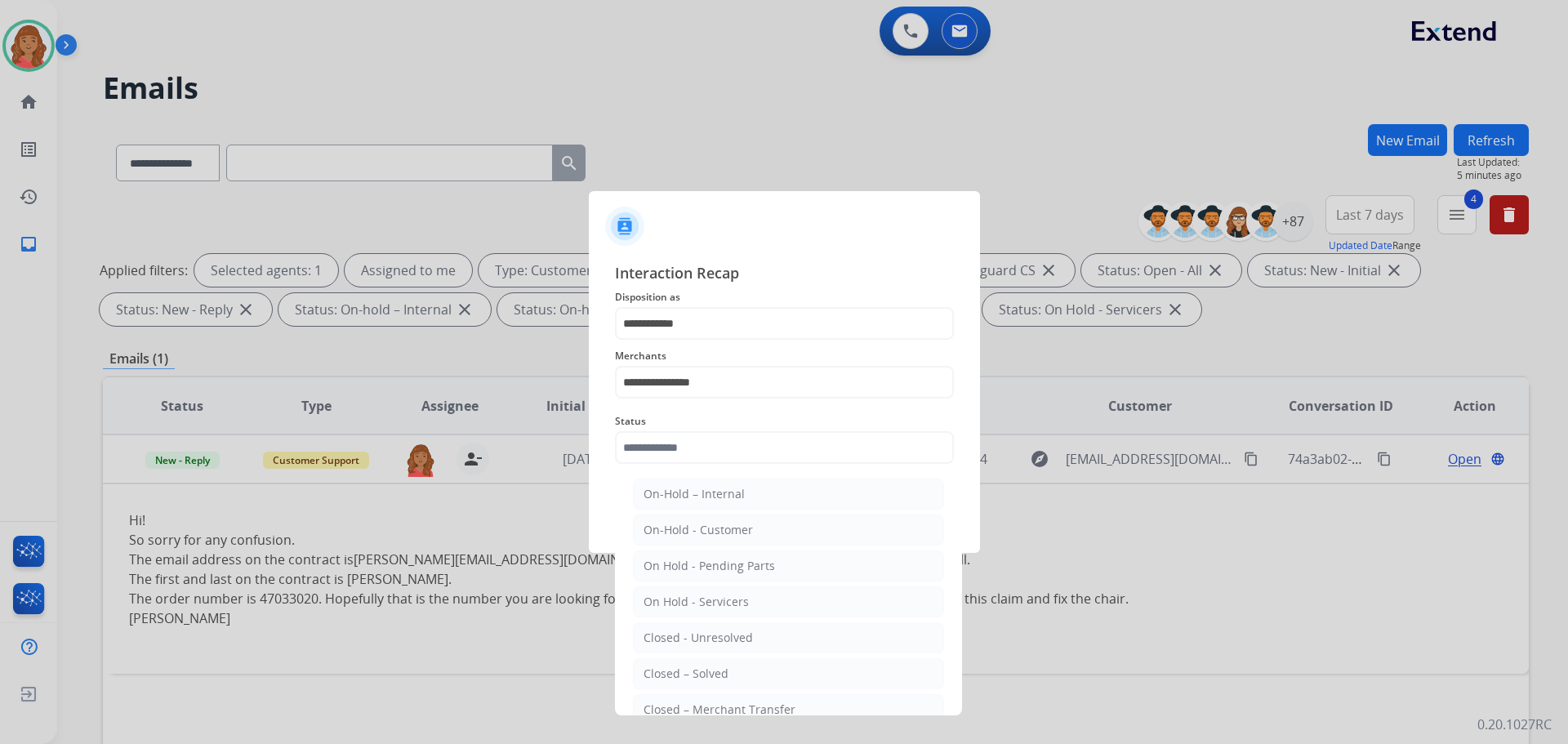
drag, startPoint x: 690, startPoint y: 667, endPoint x: 690, endPoint y: 631, distance: 36.0
click at [690, 667] on div "Closed – Solved" at bounding box center [686, 674] width 85 height 16
type input "**********"
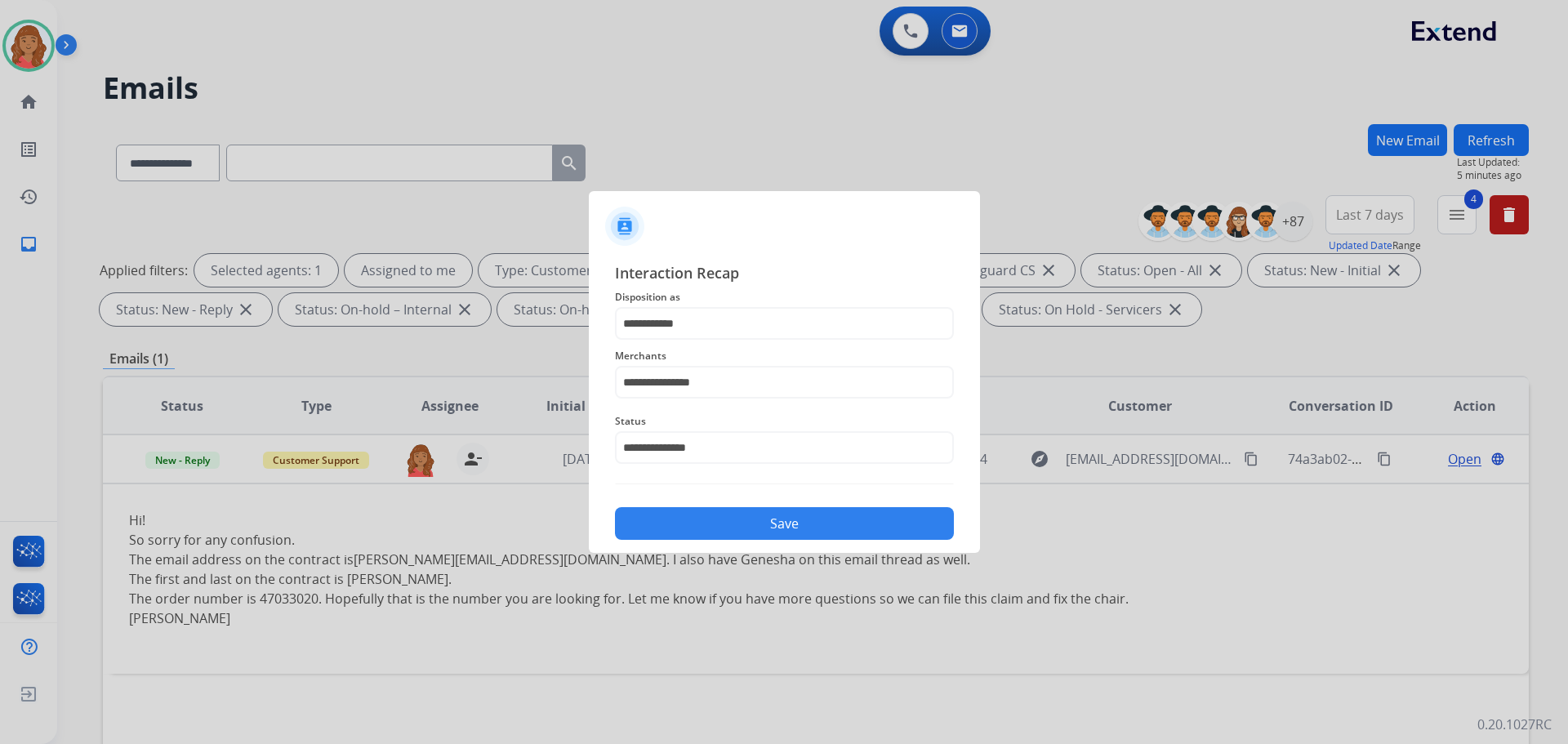
click at [701, 531] on button "Save" at bounding box center [784, 524] width 339 height 33
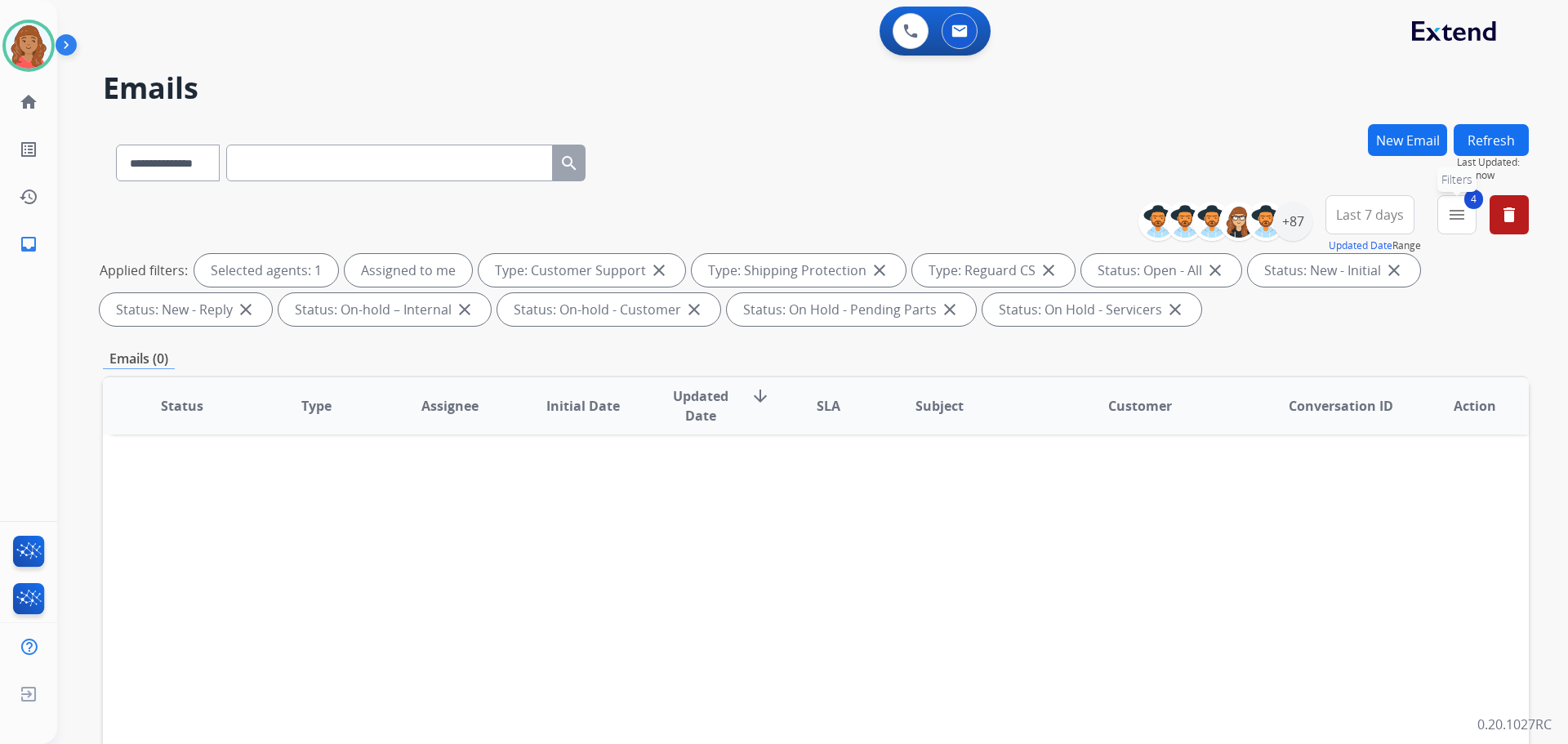
drag, startPoint x: 1469, startPoint y: 215, endPoint x: 1449, endPoint y: 243, distance: 34.4
click at [1468, 217] on button "4 menu Filters" at bounding box center [1457, 214] width 39 height 39
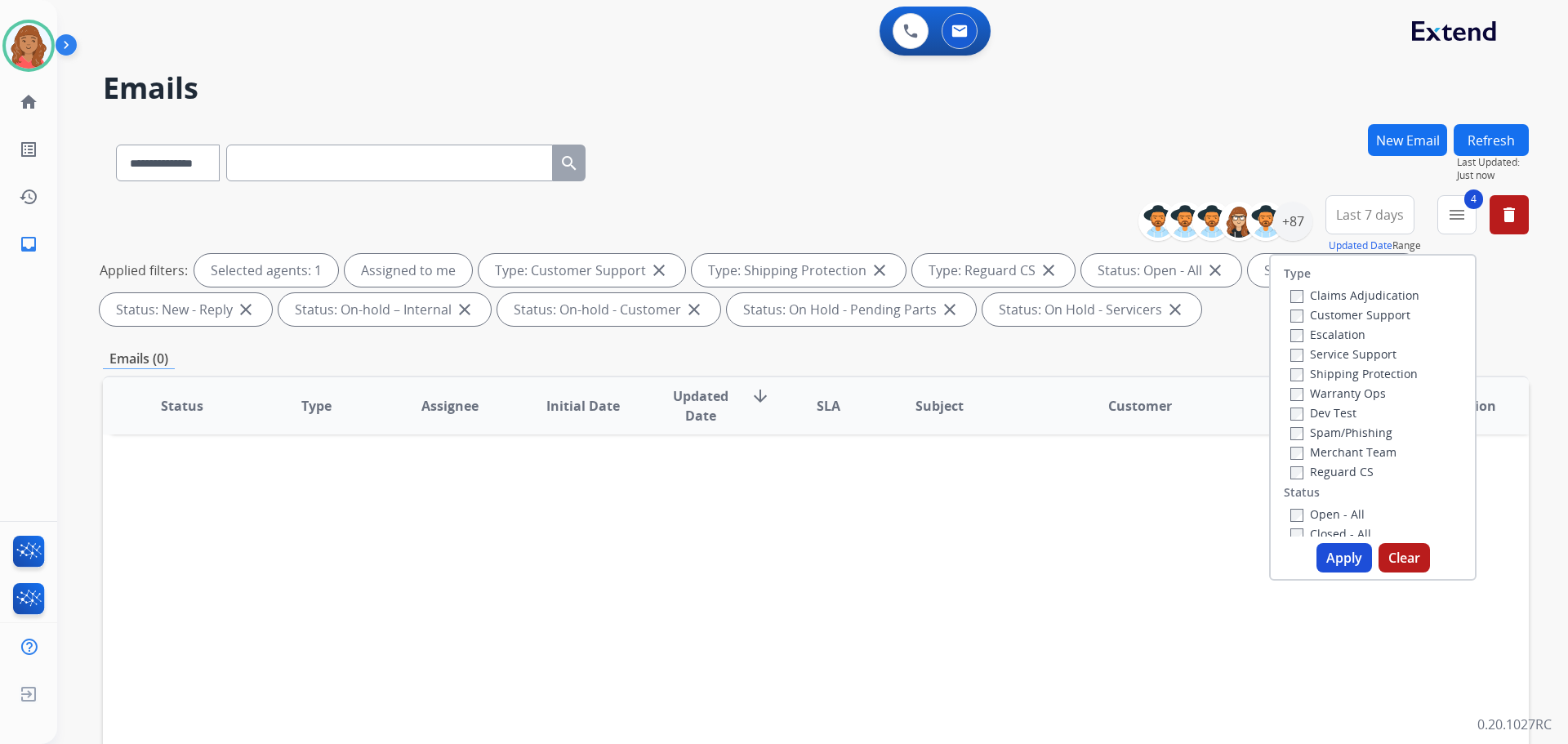
click at [1334, 565] on button "Apply" at bounding box center [1344, 558] width 56 height 30
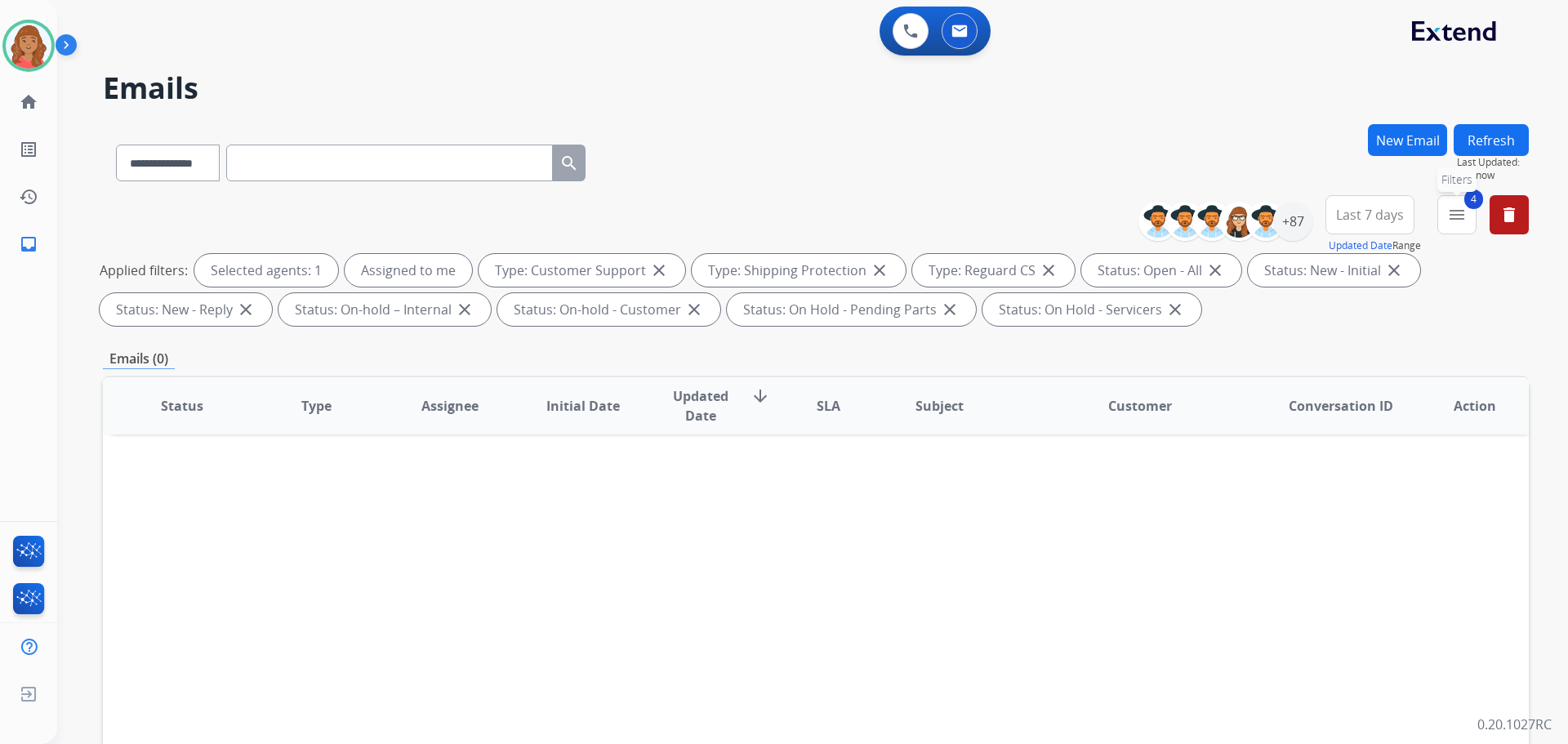
click at [1471, 229] on button "4 menu Filters" at bounding box center [1457, 214] width 39 height 39
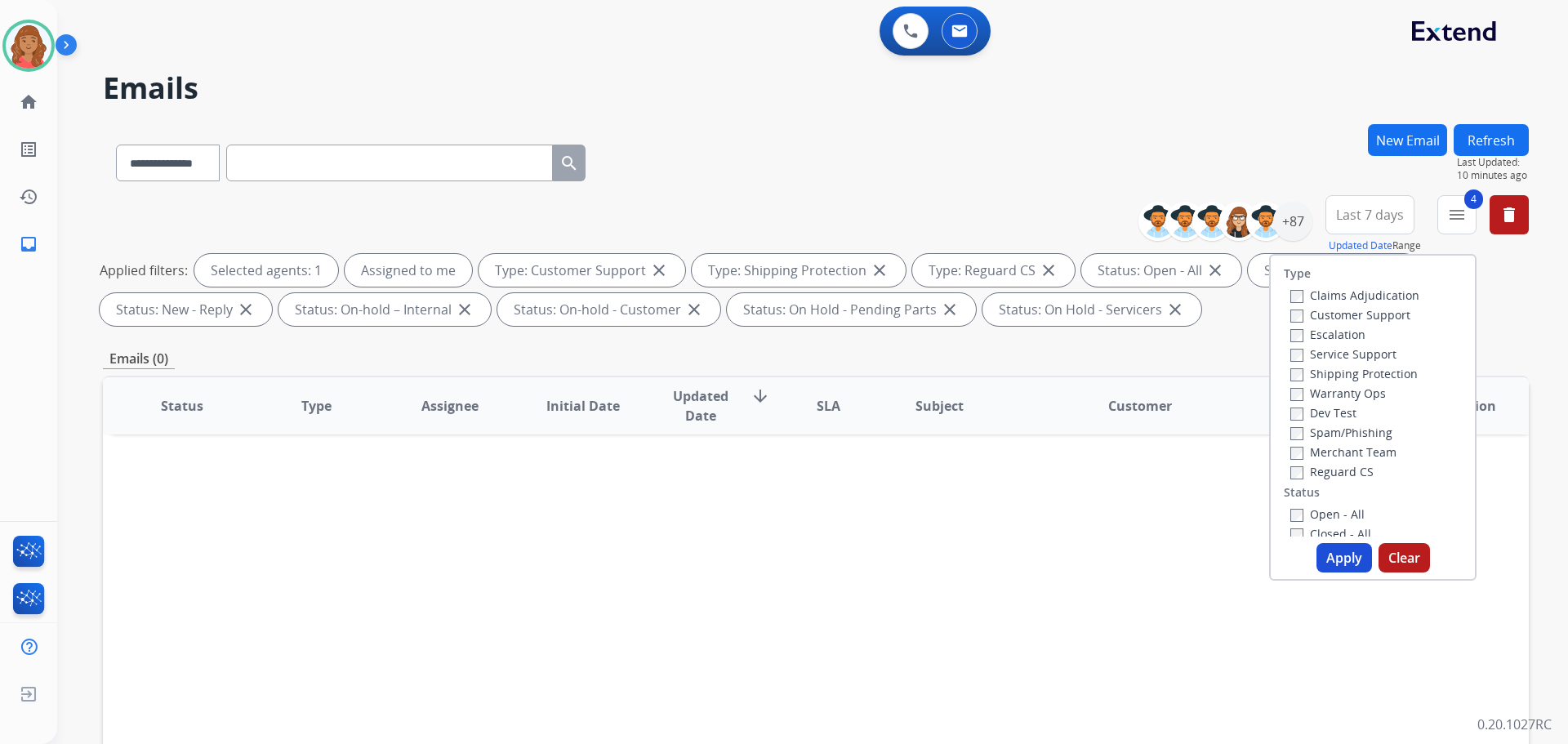
click at [1324, 558] on button "Apply" at bounding box center [1344, 558] width 56 height 30
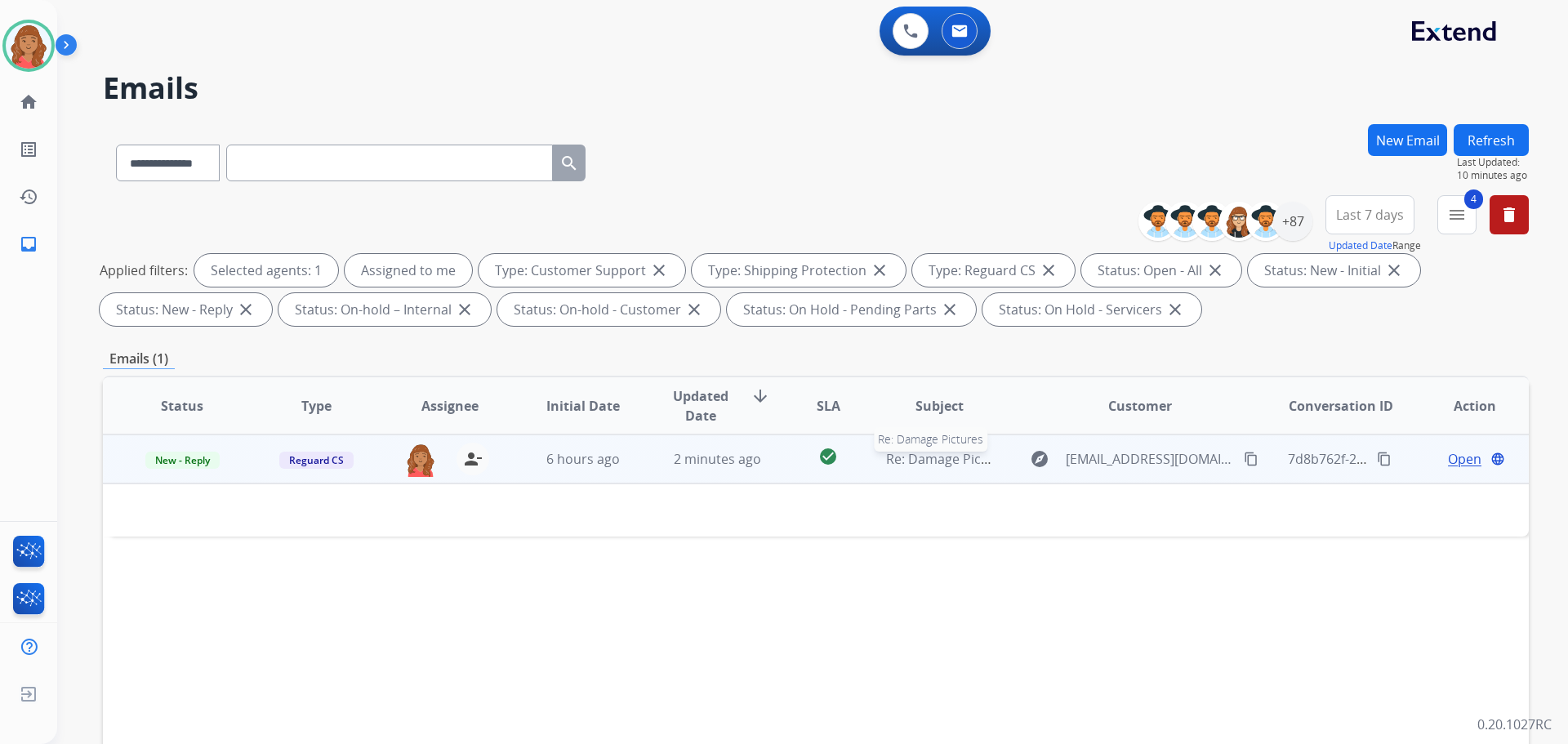
click at [982, 459] on span "Re: Damage Pictures" at bounding box center [950, 459] width 128 height 18
click at [651, 459] on td "2 minutes ago" at bounding box center [705, 459] width 134 height 49
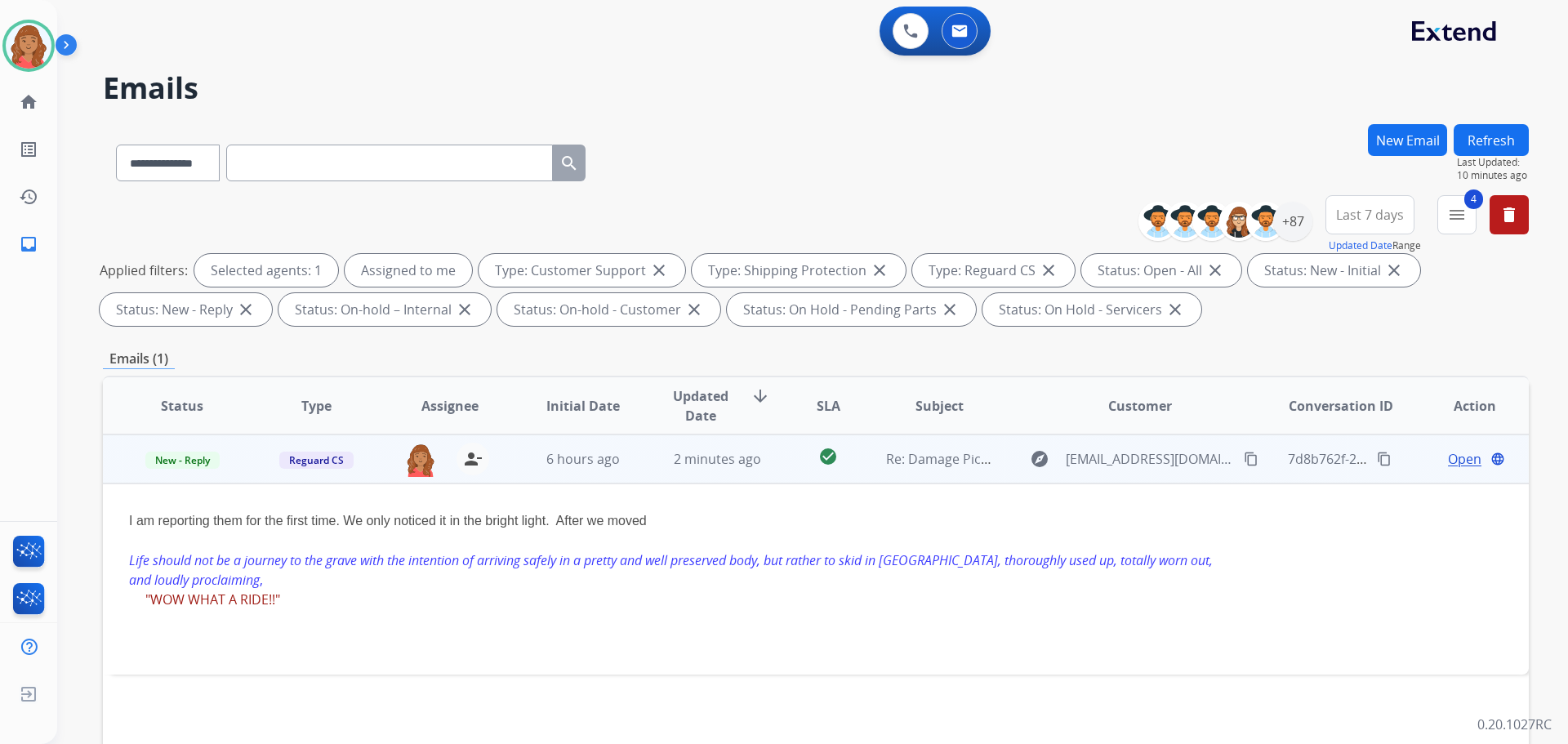
click at [1448, 459] on span "Open" at bounding box center [1464, 459] width 34 height 19
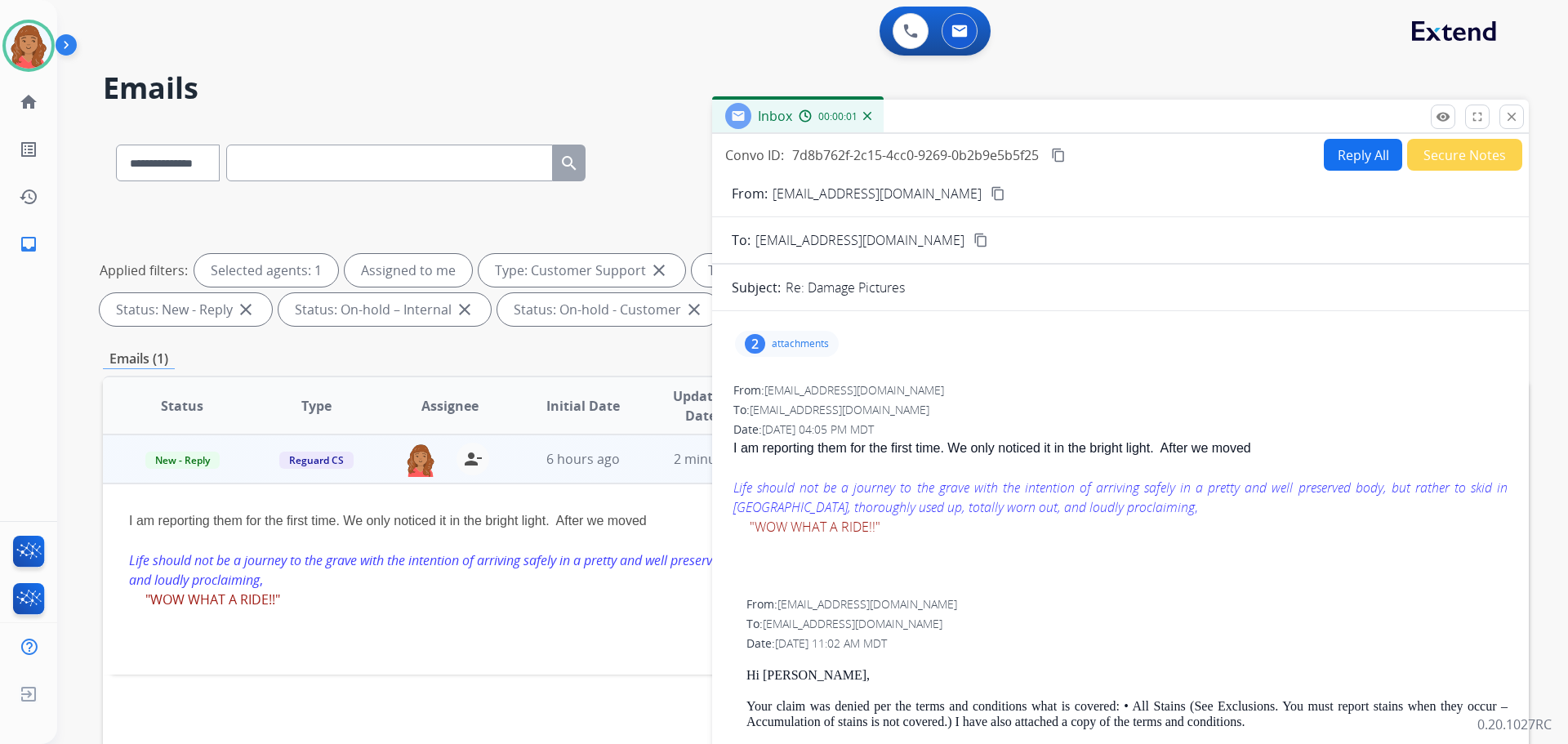
click at [804, 348] on p "attachments" at bounding box center [800, 345] width 58 height 13
click at [787, 389] on div at bounding box center [792, 389] width 82 height 58
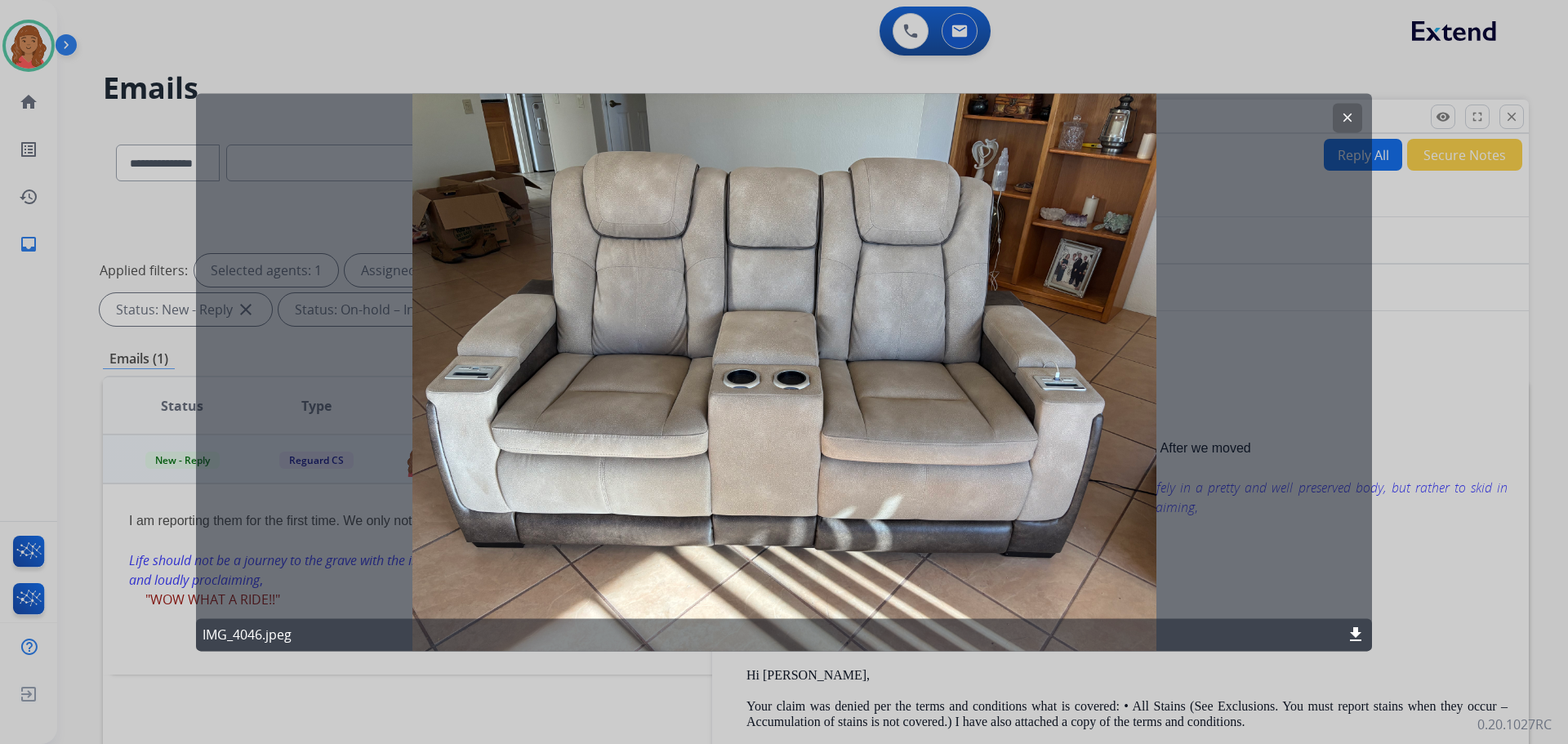
click at [1346, 117] on mat-icon "clear" at bounding box center [1347, 117] width 14 height 14
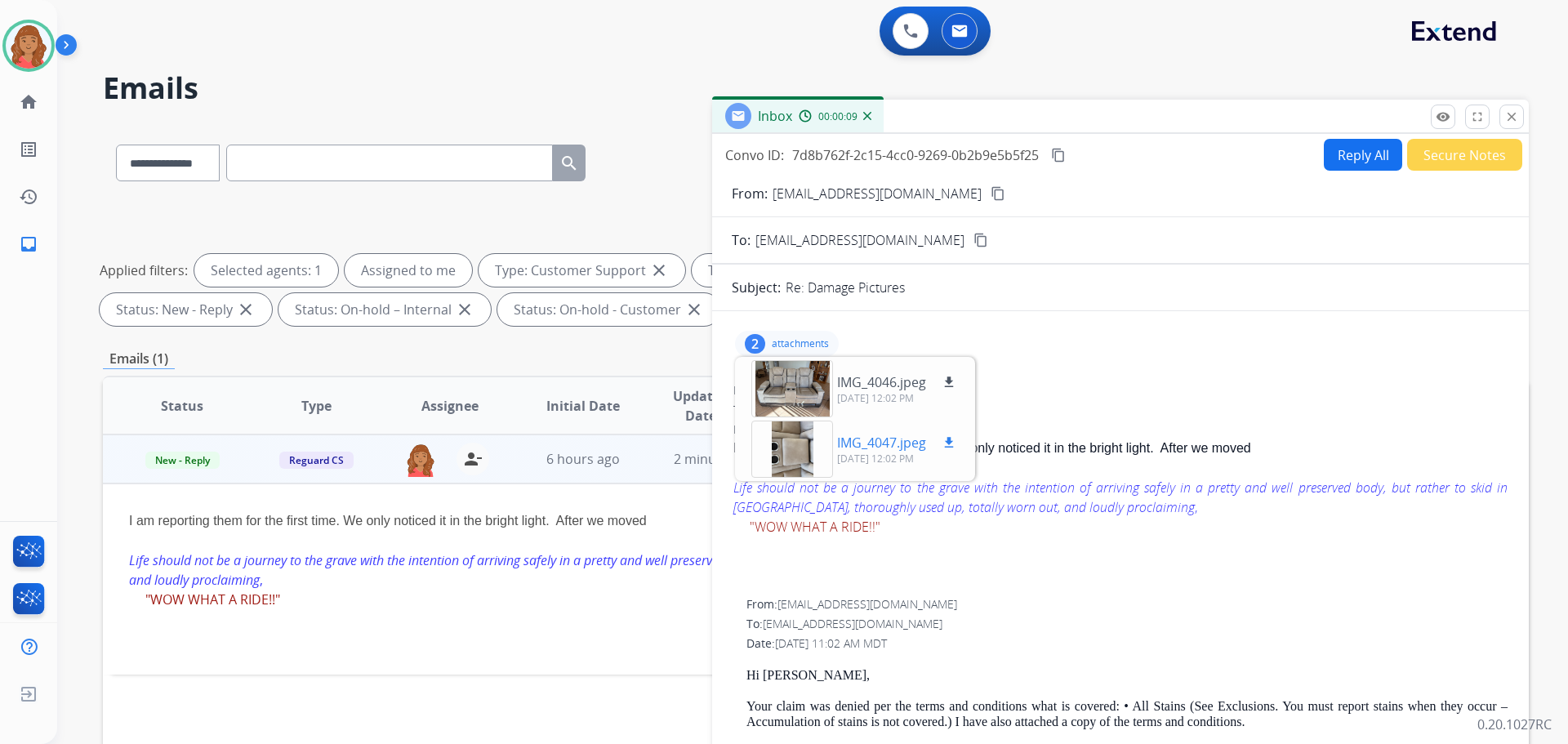
click at [785, 447] on div at bounding box center [792, 449] width 82 height 58
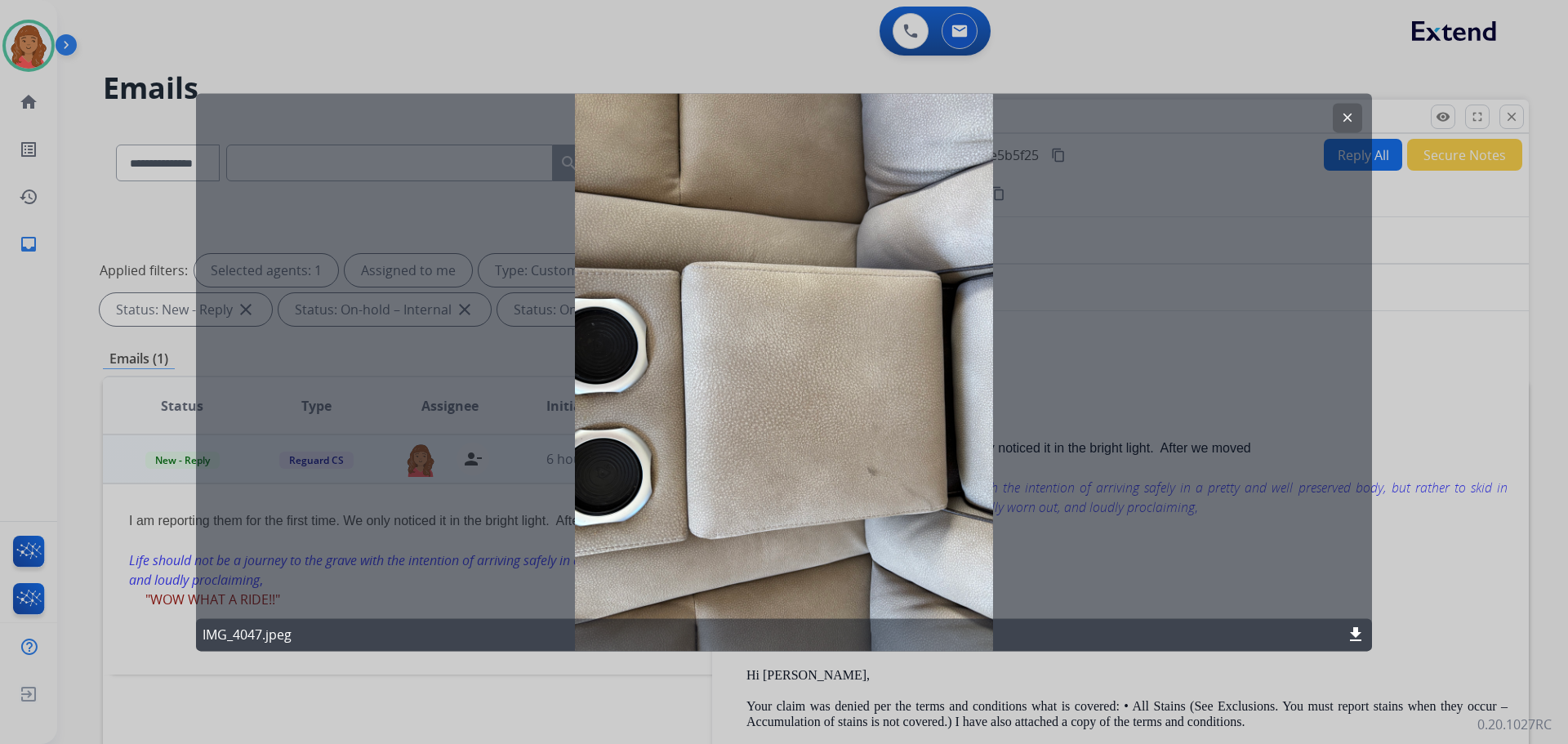
click at [1342, 119] on mat-icon "clear" at bounding box center [1347, 117] width 14 height 14
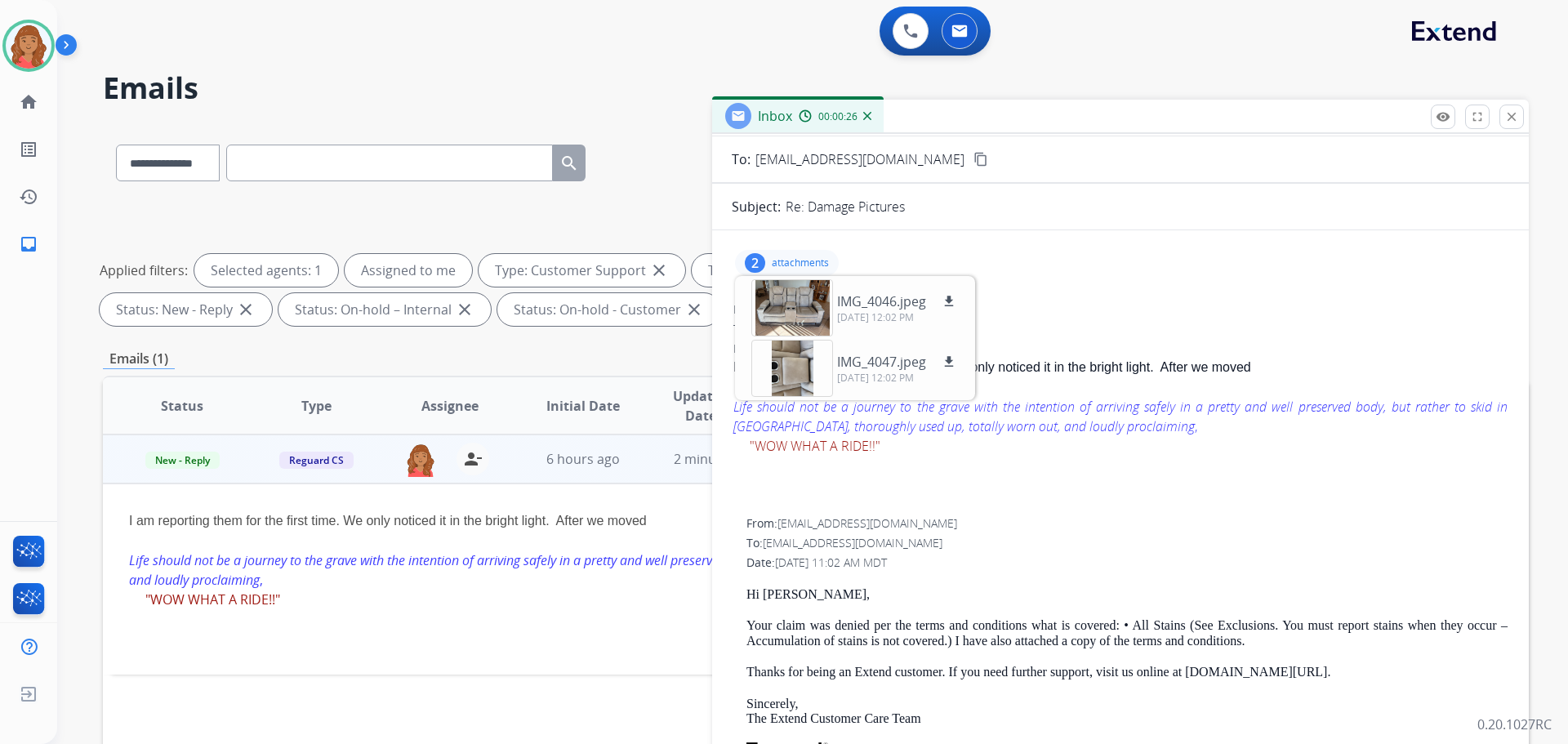
scroll to position [0, 0]
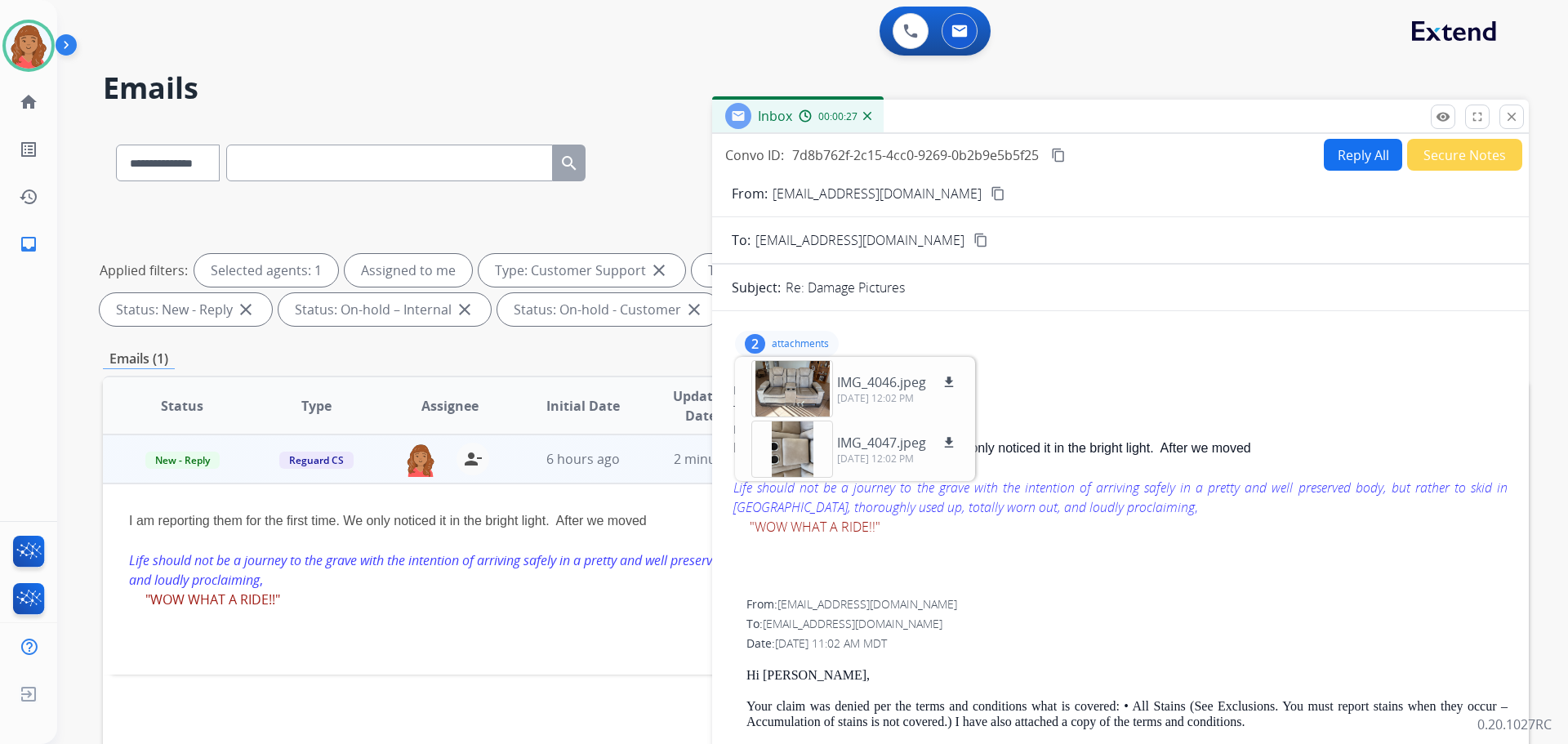
click at [991, 194] on mat-icon "content_copy" at bounding box center [998, 193] width 14 height 14
click at [763, 344] on div "2" at bounding box center [754, 344] width 20 height 19
drag, startPoint x: 1507, startPoint y: 118, endPoint x: 1430, endPoint y: 139, distance: 79.8
click at [1507, 118] on mat-icon "close" at bounding box center [1511, 116] width 14 height 14
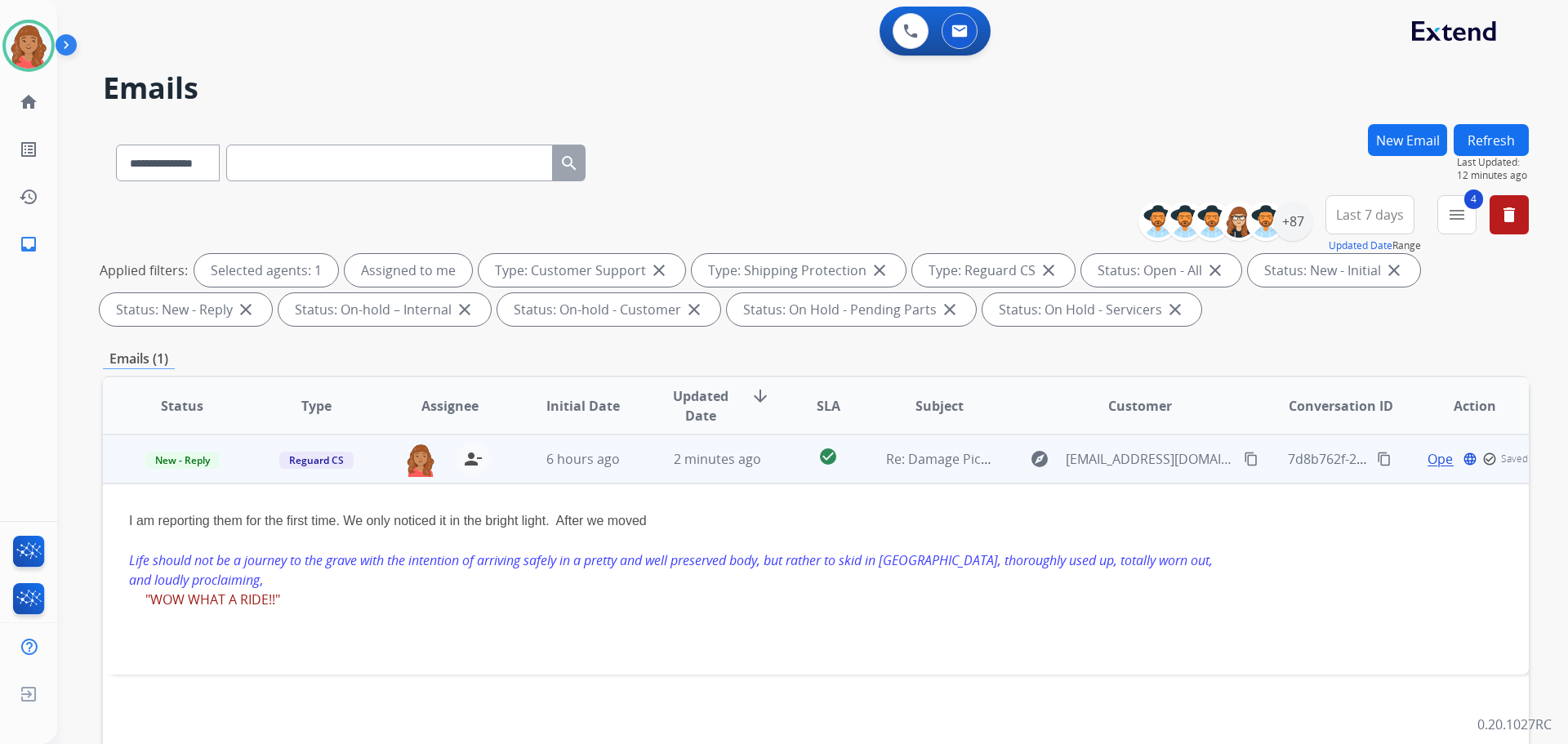
click at [178, 469] on td "New - Reply" at bounding box center [170, 459] width 134 height 49
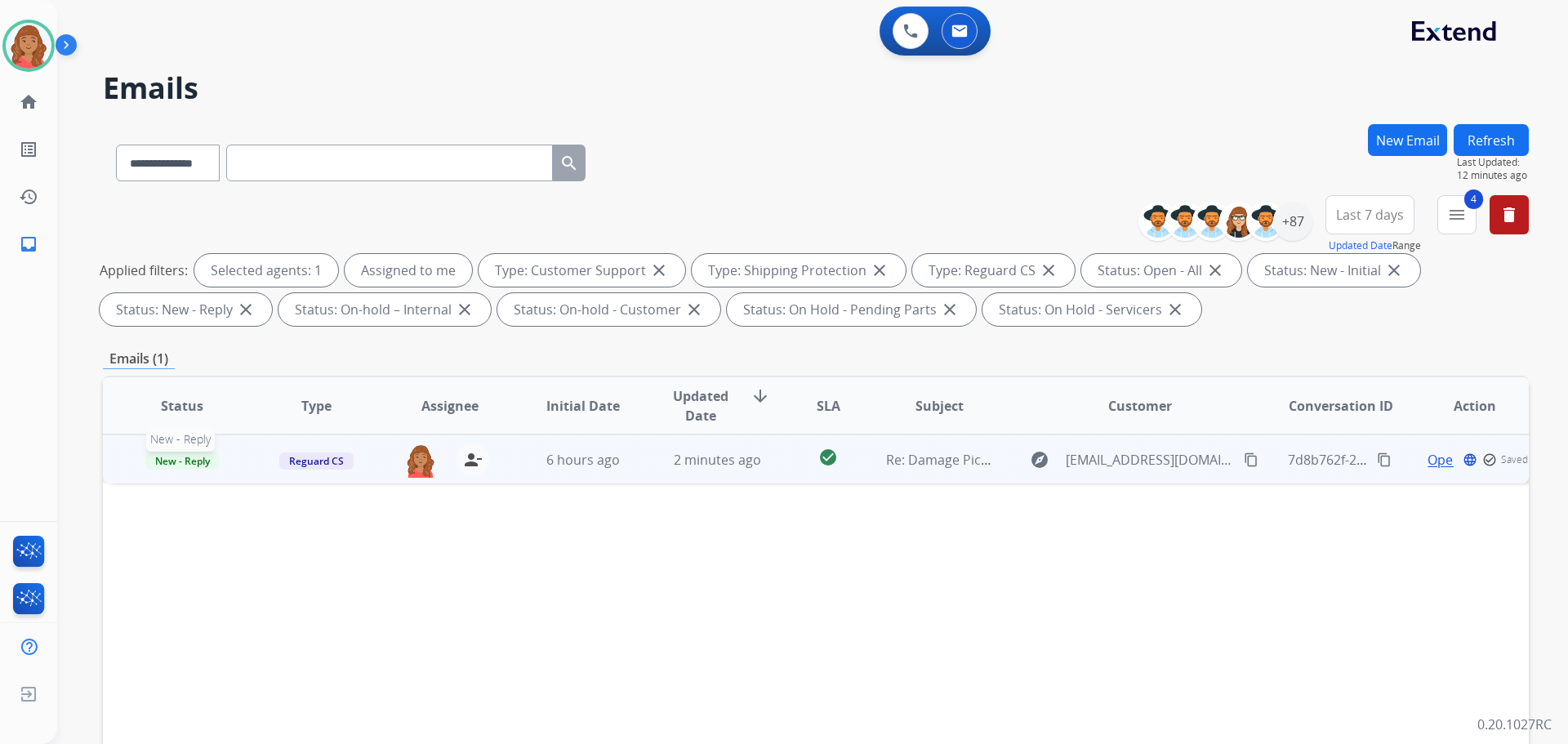
click at [179, 469] on span "New - Reply" at bounding box center [182, 462] width 74 height 17
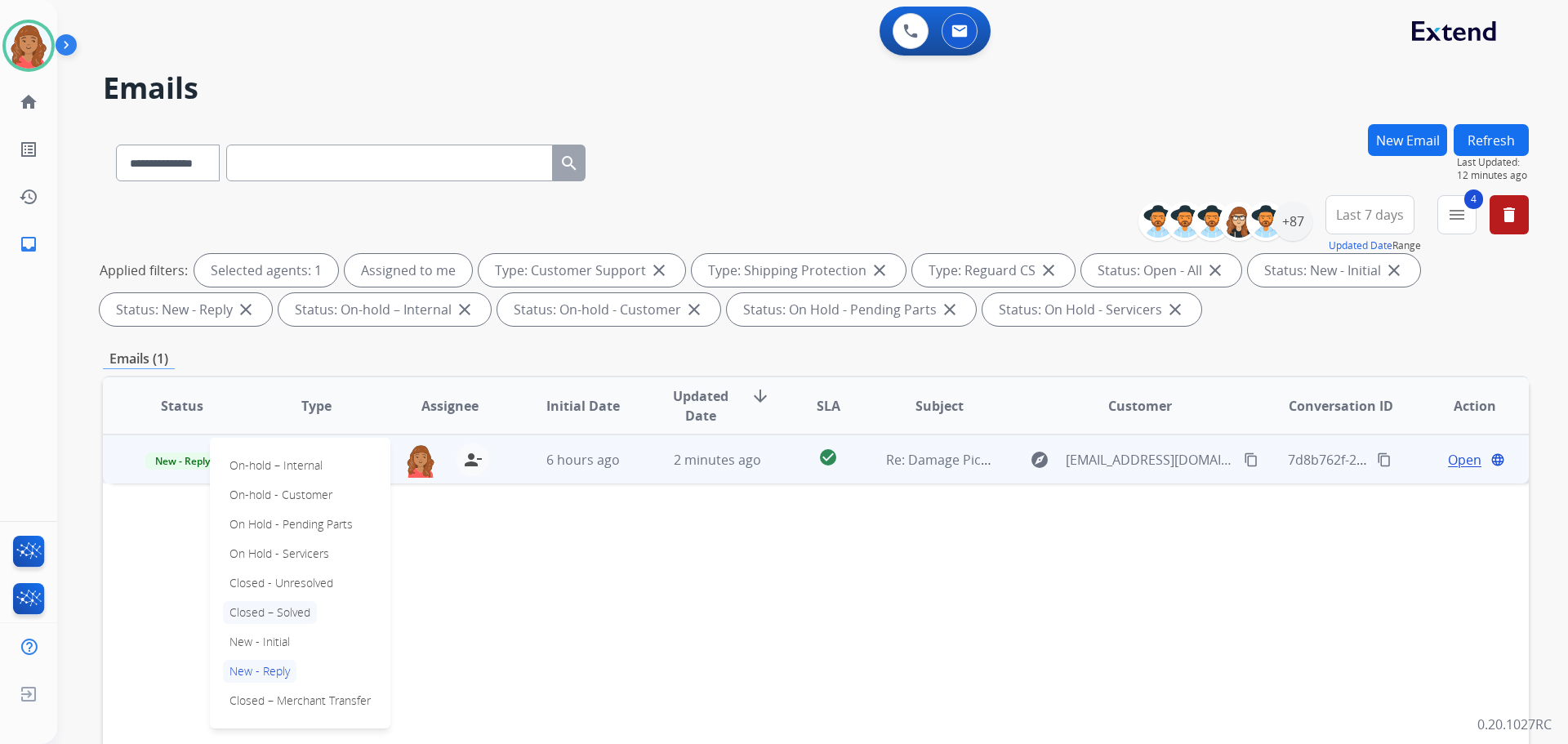
click at [252, 612] on p "Closed – Solved" at bounding box center [270, 612] width 94 height 23
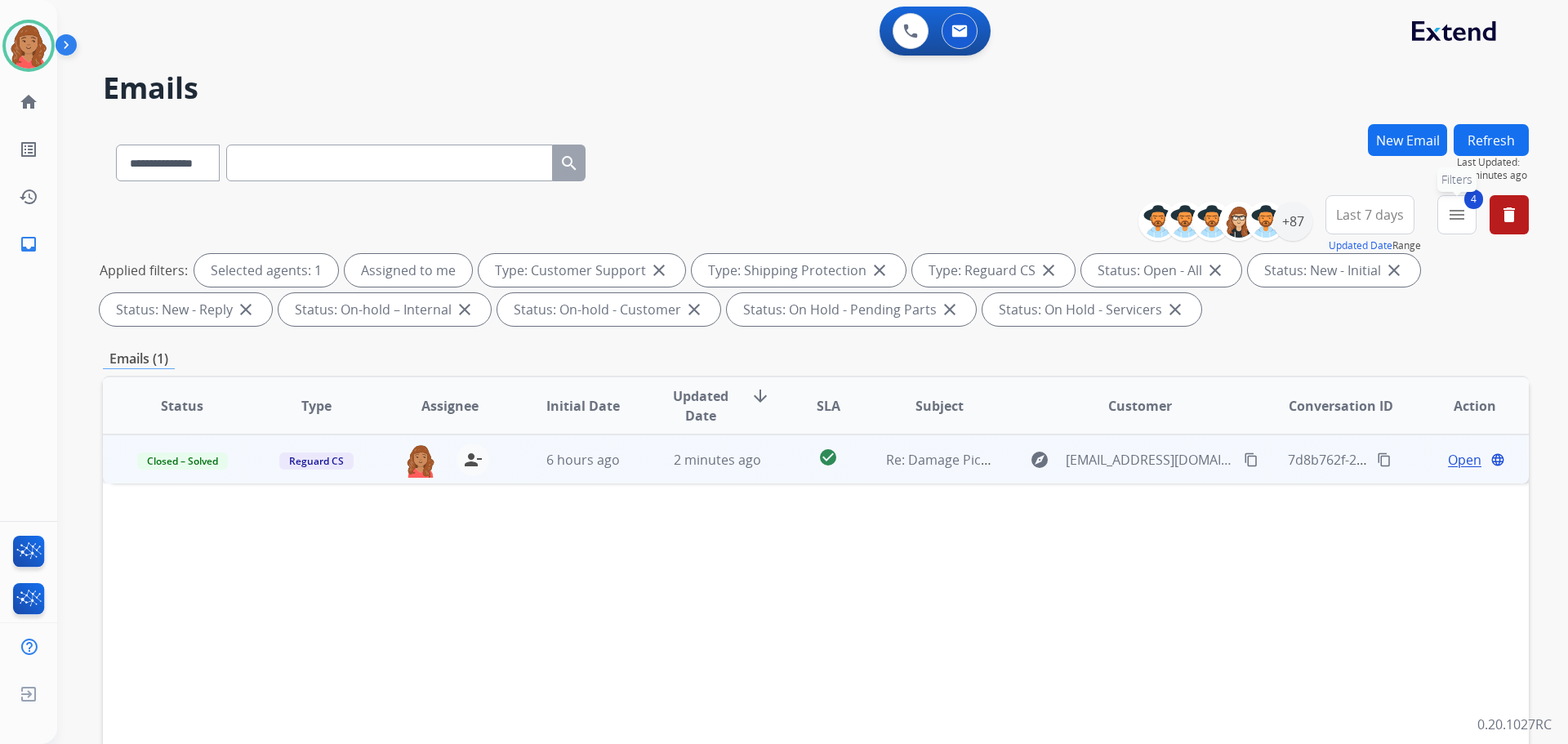
drag, startPoint x: 1464, startPoint y: 222, endPoint x: 1447, endPoint y: 258, distance: 39.8
click at [1465, 222] on mat-icon "menu" at bounding box center [1457, 215] width 19 height 19
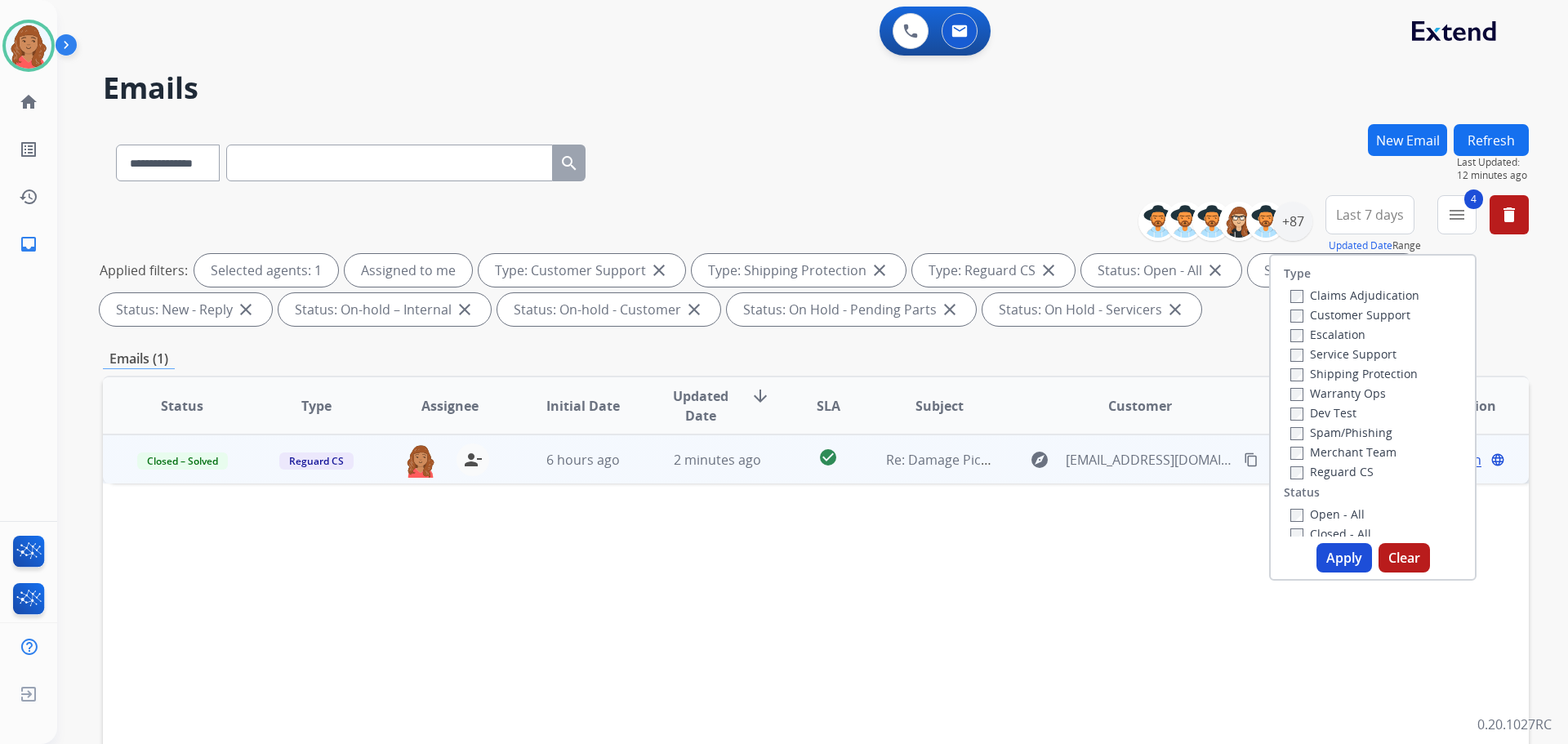
click at [1329, 558] on button "Apply" at bounding box center [1344, 558] width 56 height 30
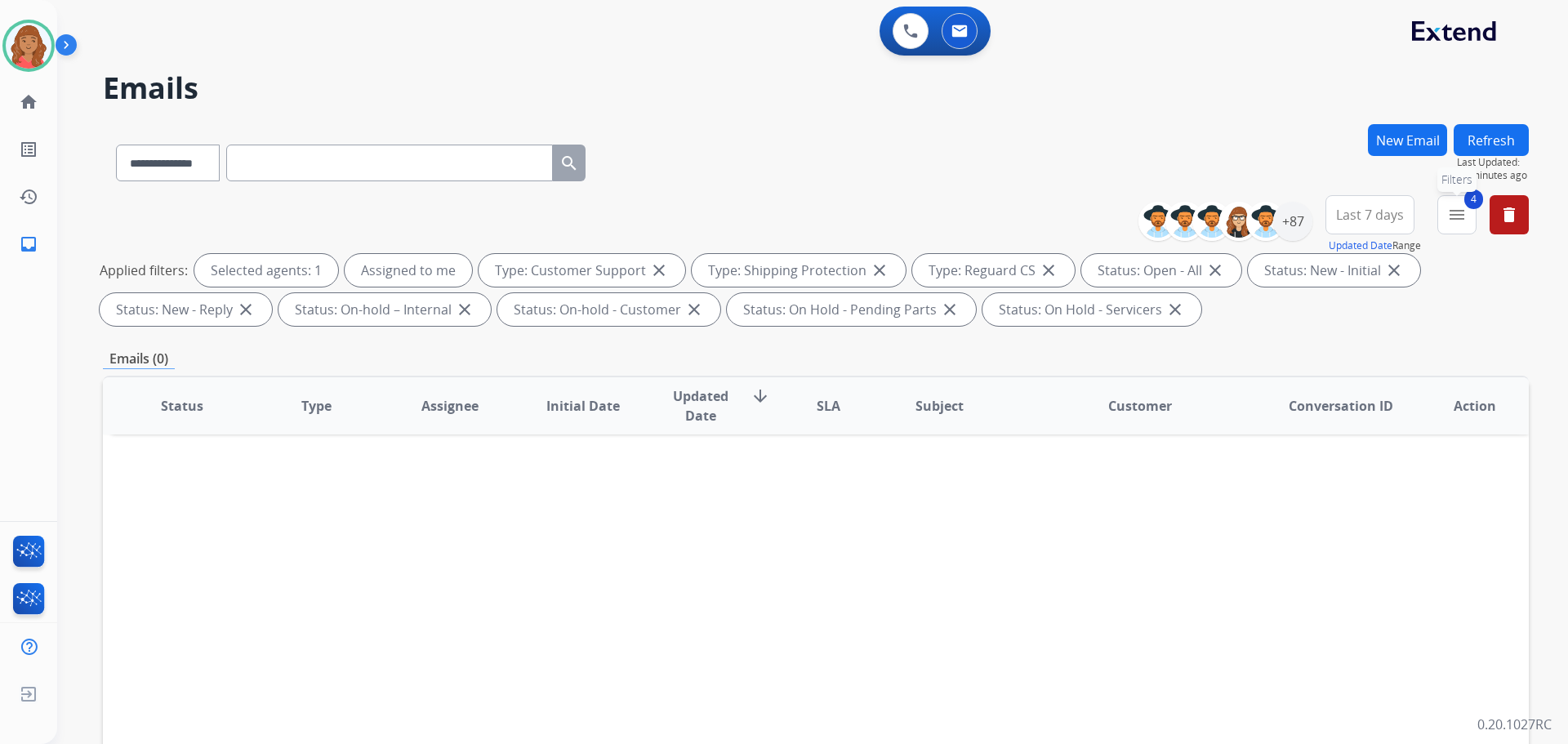
click at [1470, 224] on button "4 menu Filters" at bounding box center [1457, 214] width 39 height 39
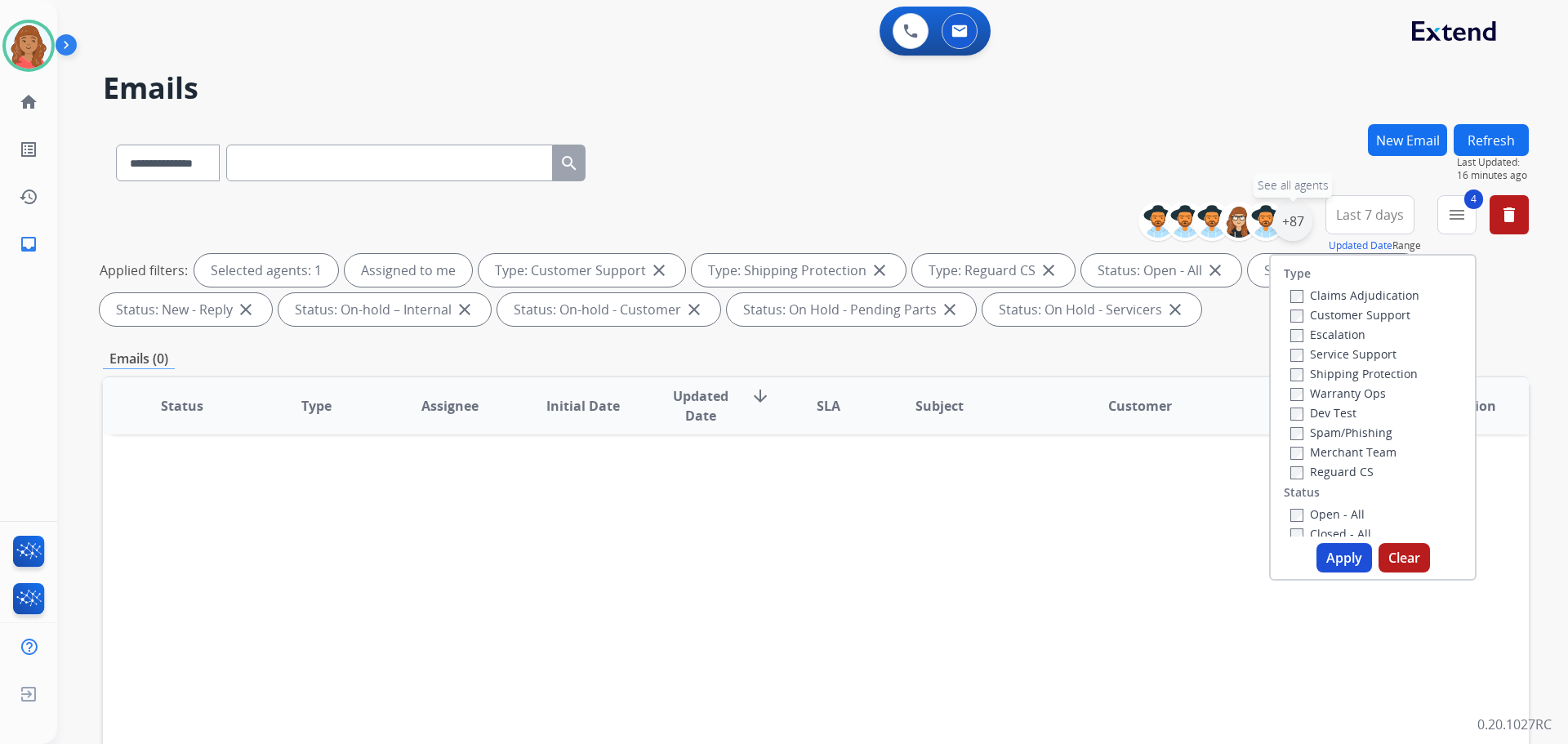
drag, startPoint x: 1288, startPoint y: 228, endPoint x: 1289, endPoint y: 240, distance: 12.0
click at [1288, 228] on div "+87" at bounding box center [1293, 221] width 39 height 39
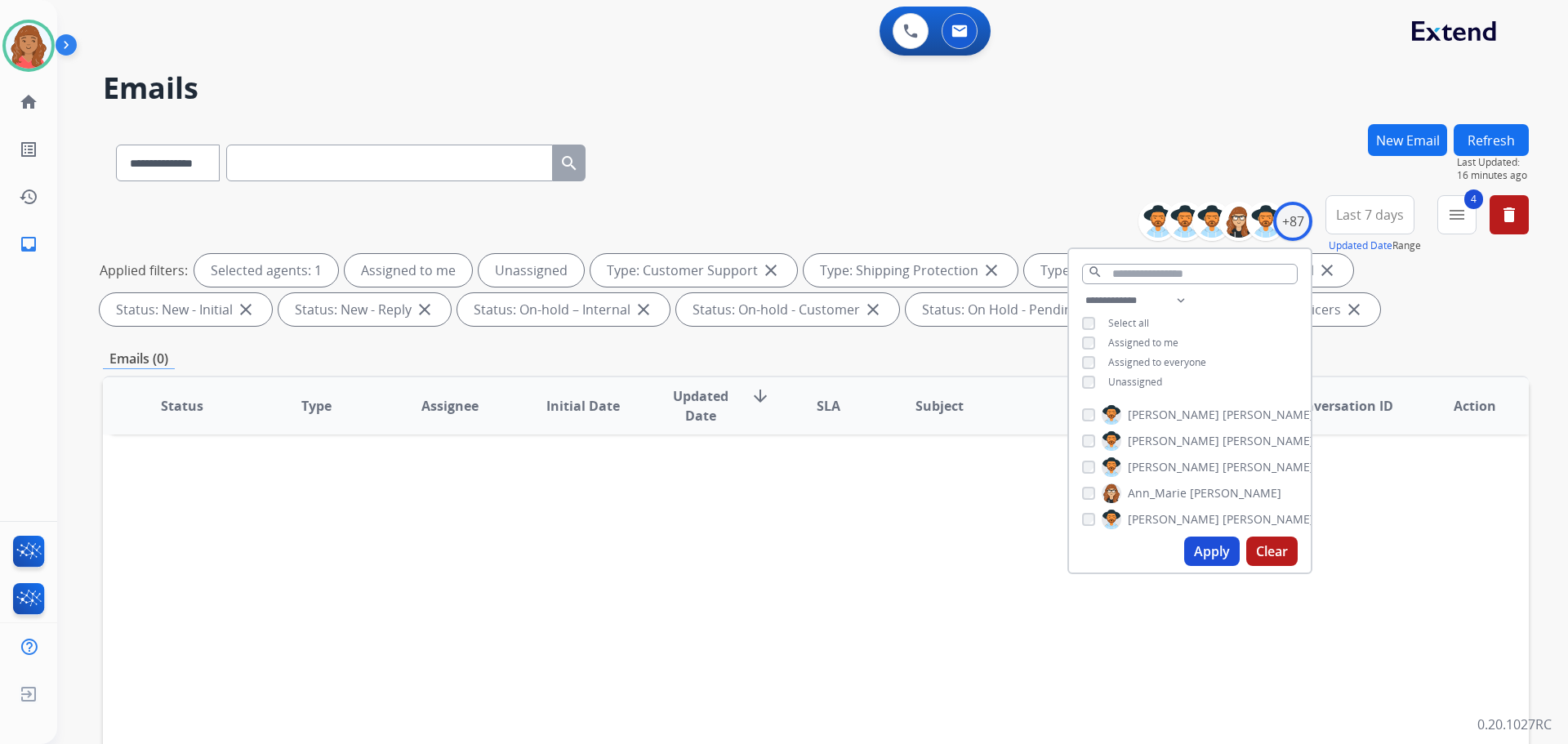
click at [1214, 546] on button "Apply" at bounding box center [1212, 551] width 56 height 30
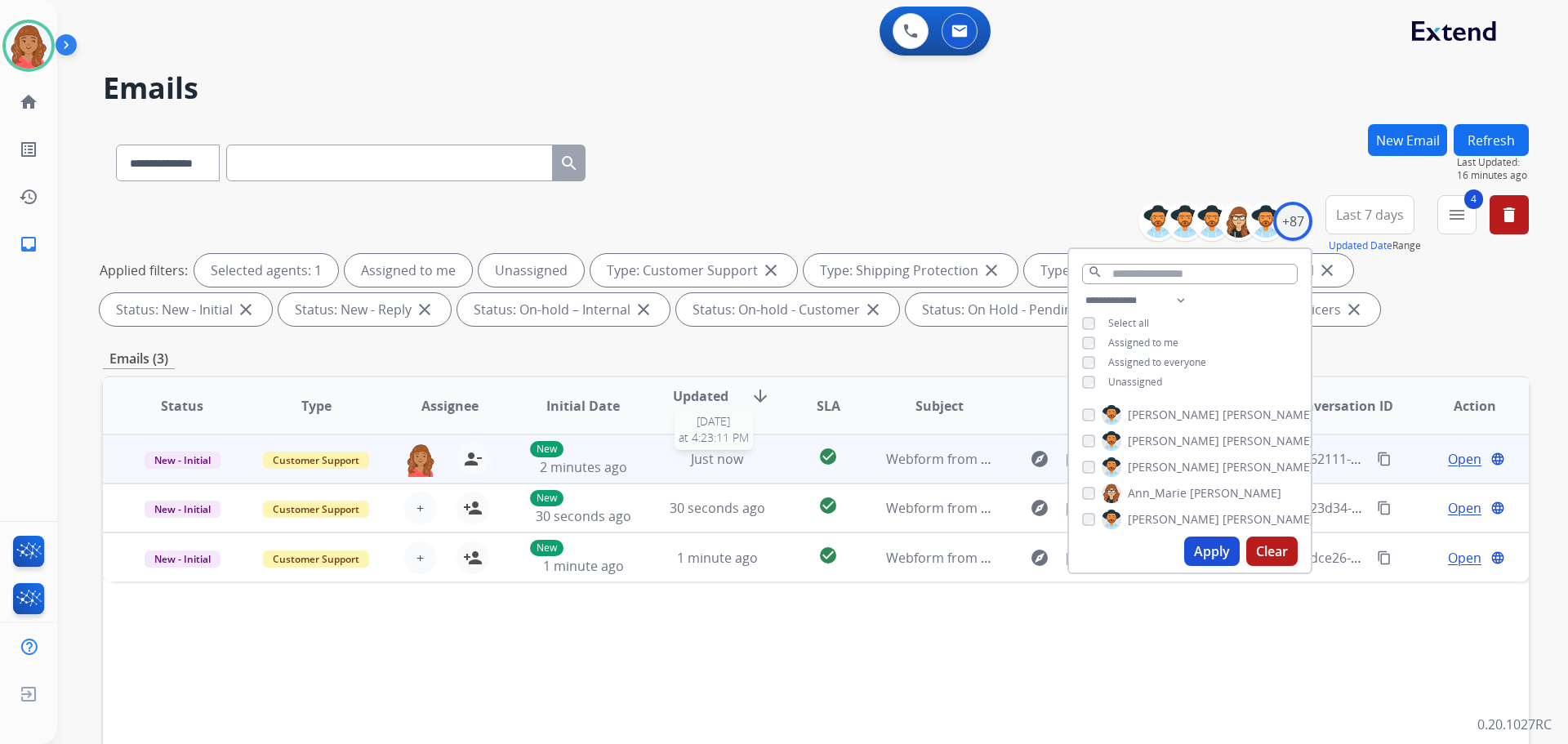
click at [738, 457] on div "Just now" at bounding box center [718, 459] width 107 height 19
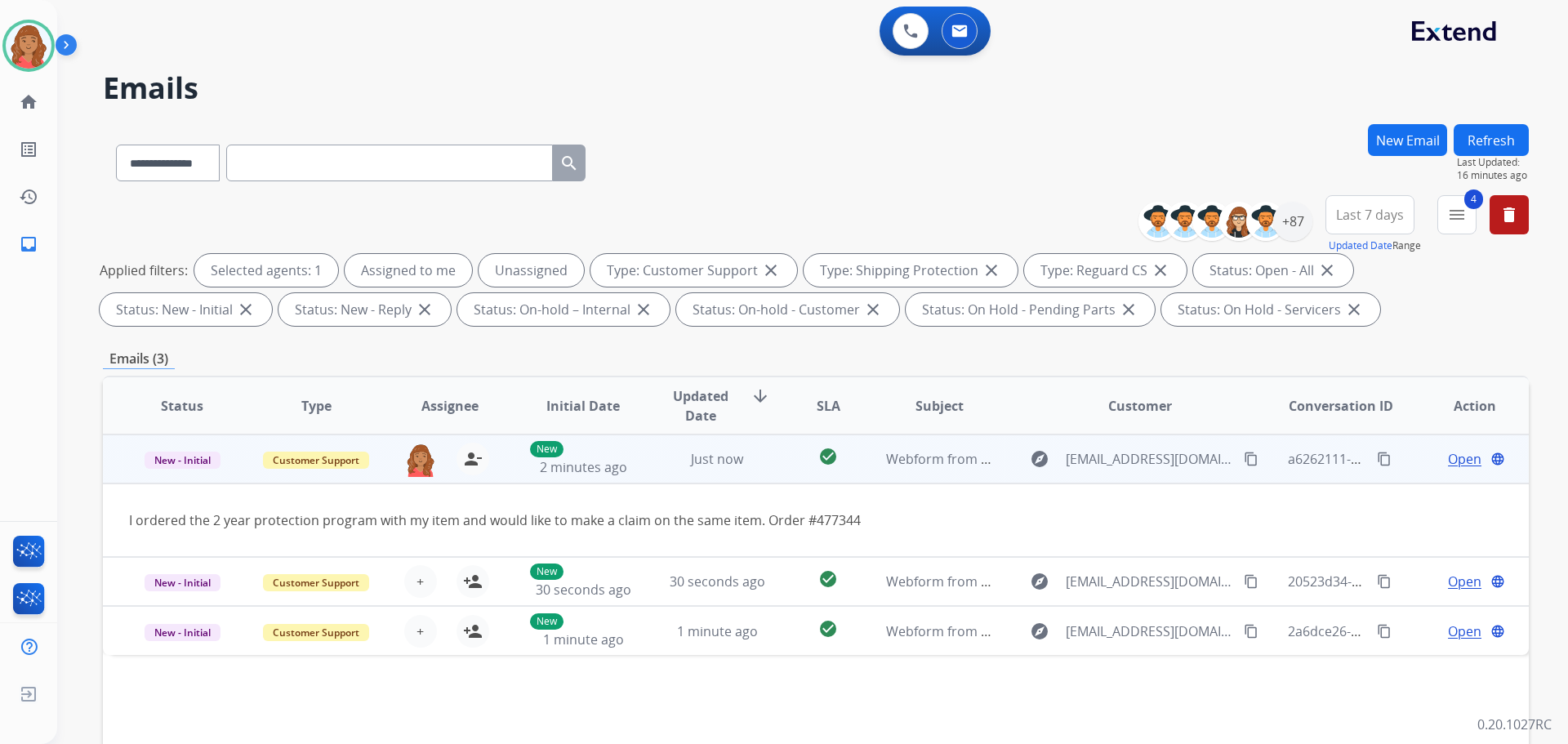
click at [1448, 454] on span "Open" at bounding box center [1464, 459] width 34 height 19
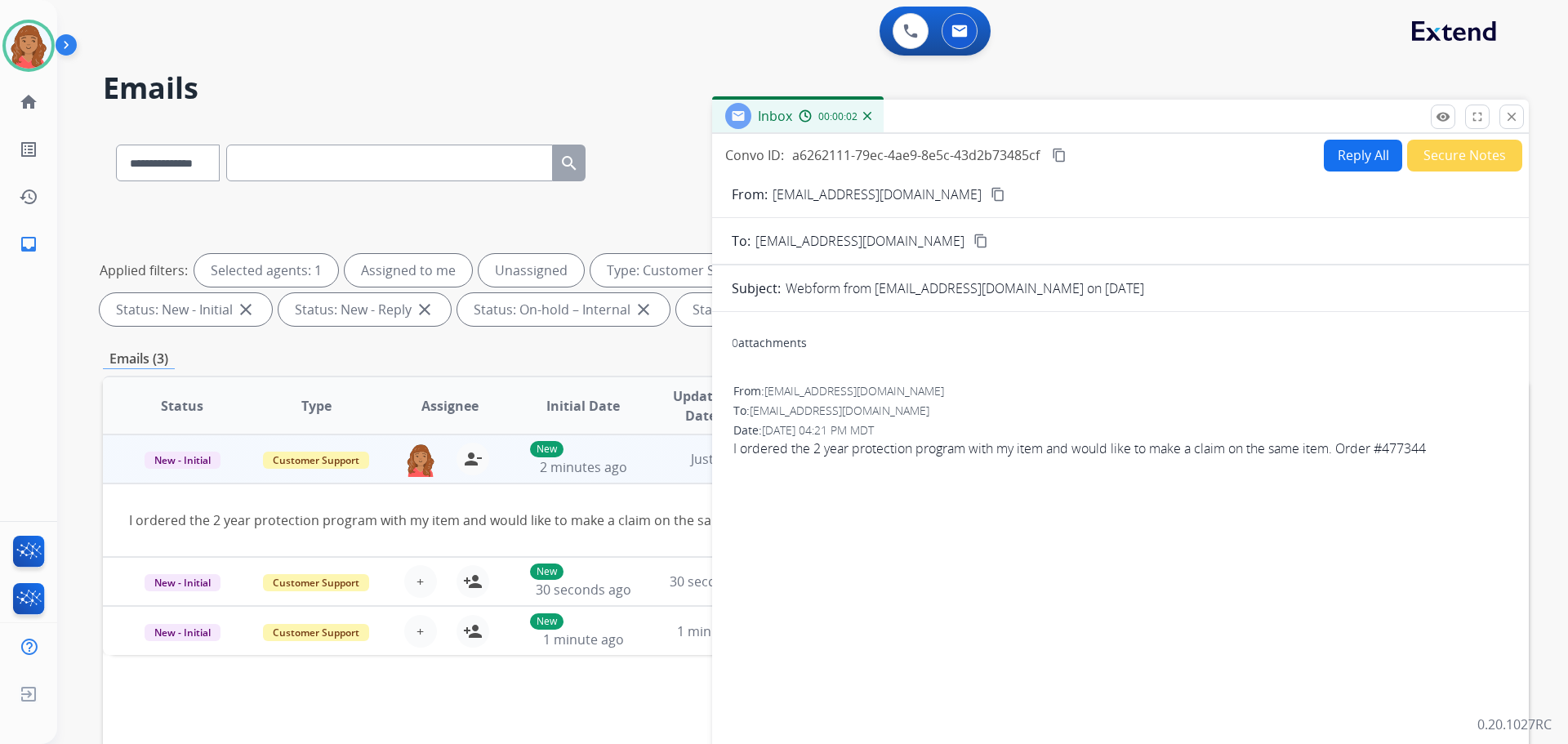
drag, startPoint x: 921, startPoint y: 192, endPoint x: 914, endPoint y: 220, distance: 28.9
click at [991, 193] on mat-icon "content_copy" at bounding box center [998, 194] width 14 height 14
click at [1343, 157] on button "Reply All" at bounding box center [1364, 156] width 79 height 32
select select "**********"
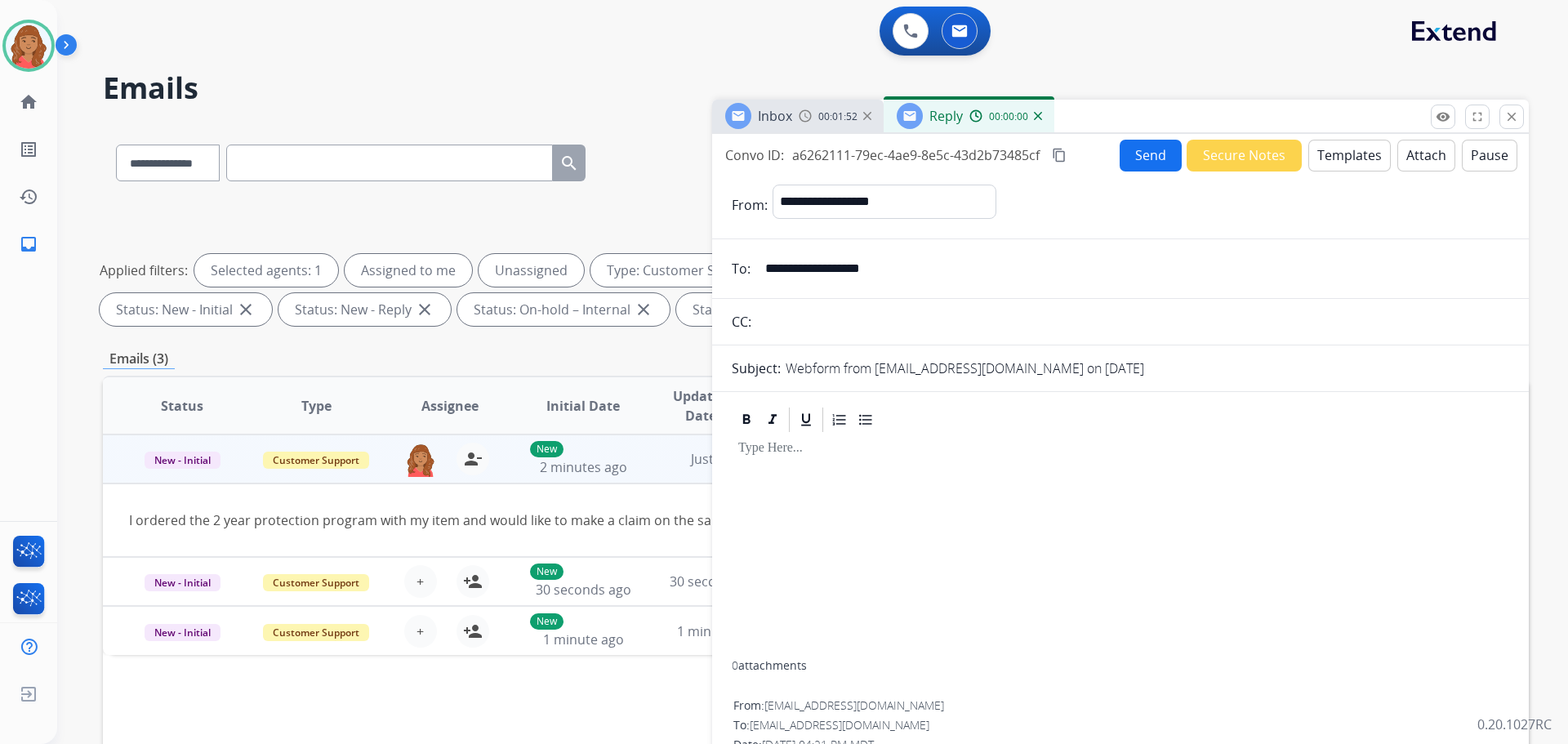
click at [1344, 156] on button "Templates" at bounding box center [1350, 156] width 83 height 32
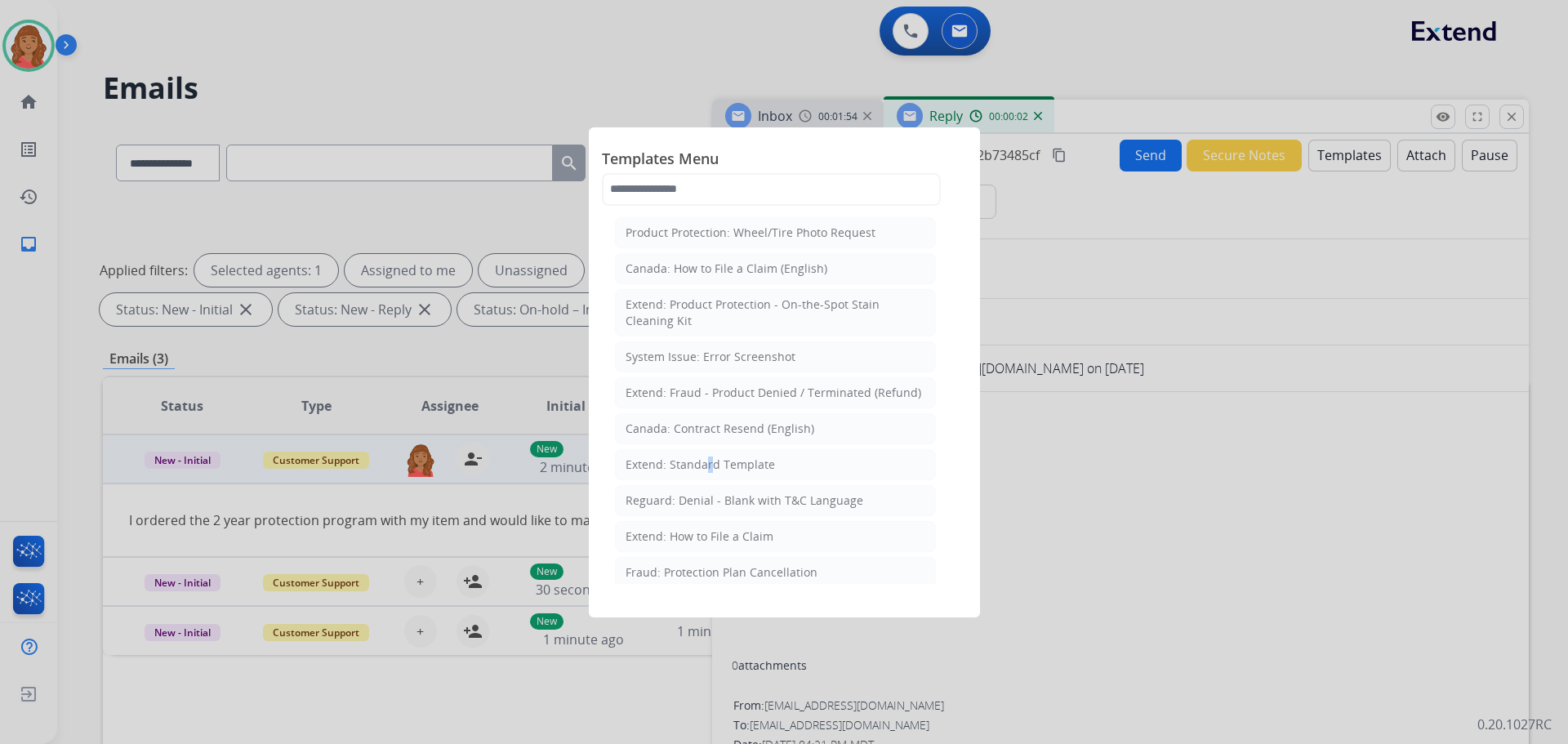
click at [702, 464] on div "Extend: Standard Template" at bounding box center [701, 465] width 150 height 16
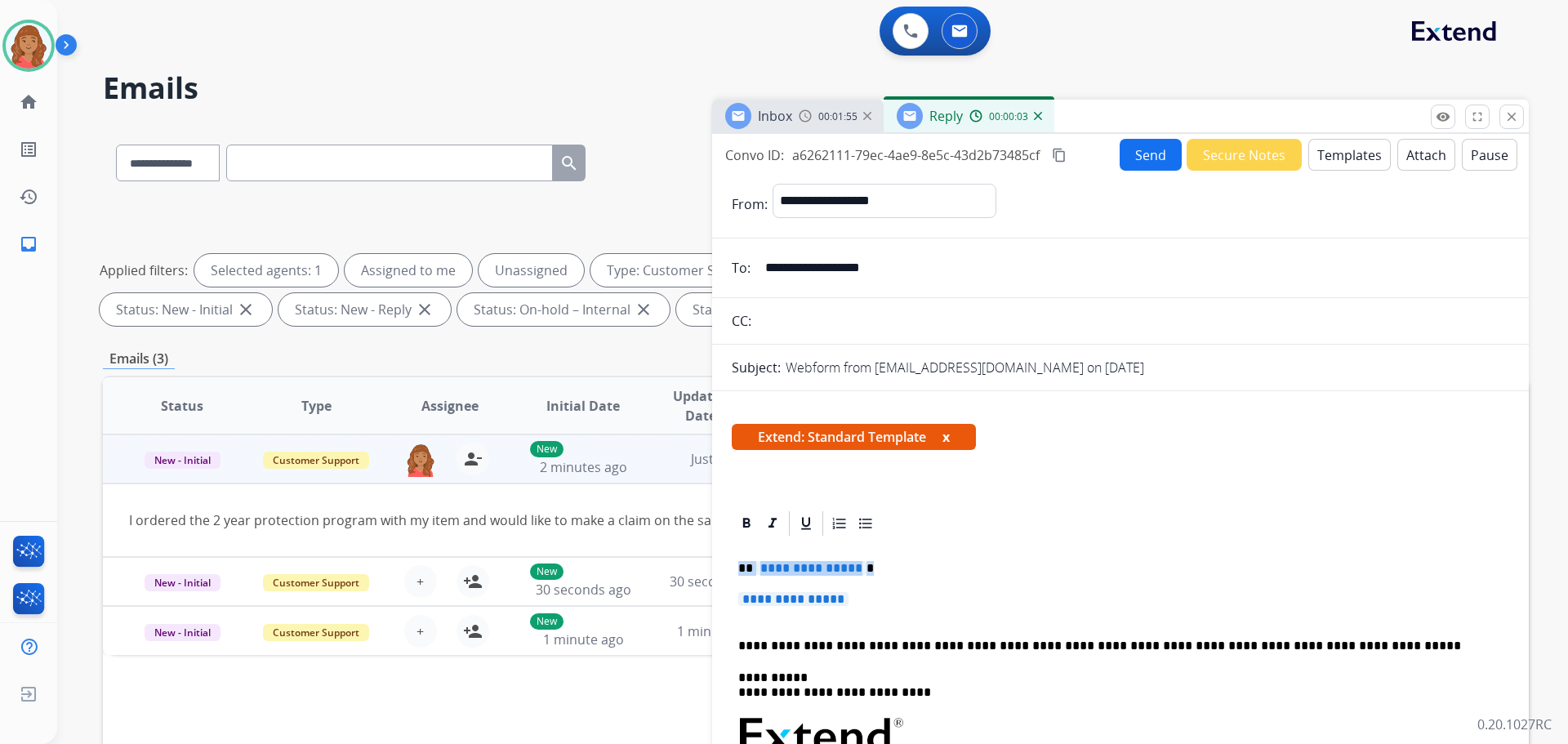
drag, startPoint x: 853, startPoint y: 603, endPoint x: 734, endPoint y: 562, distance: 125.9
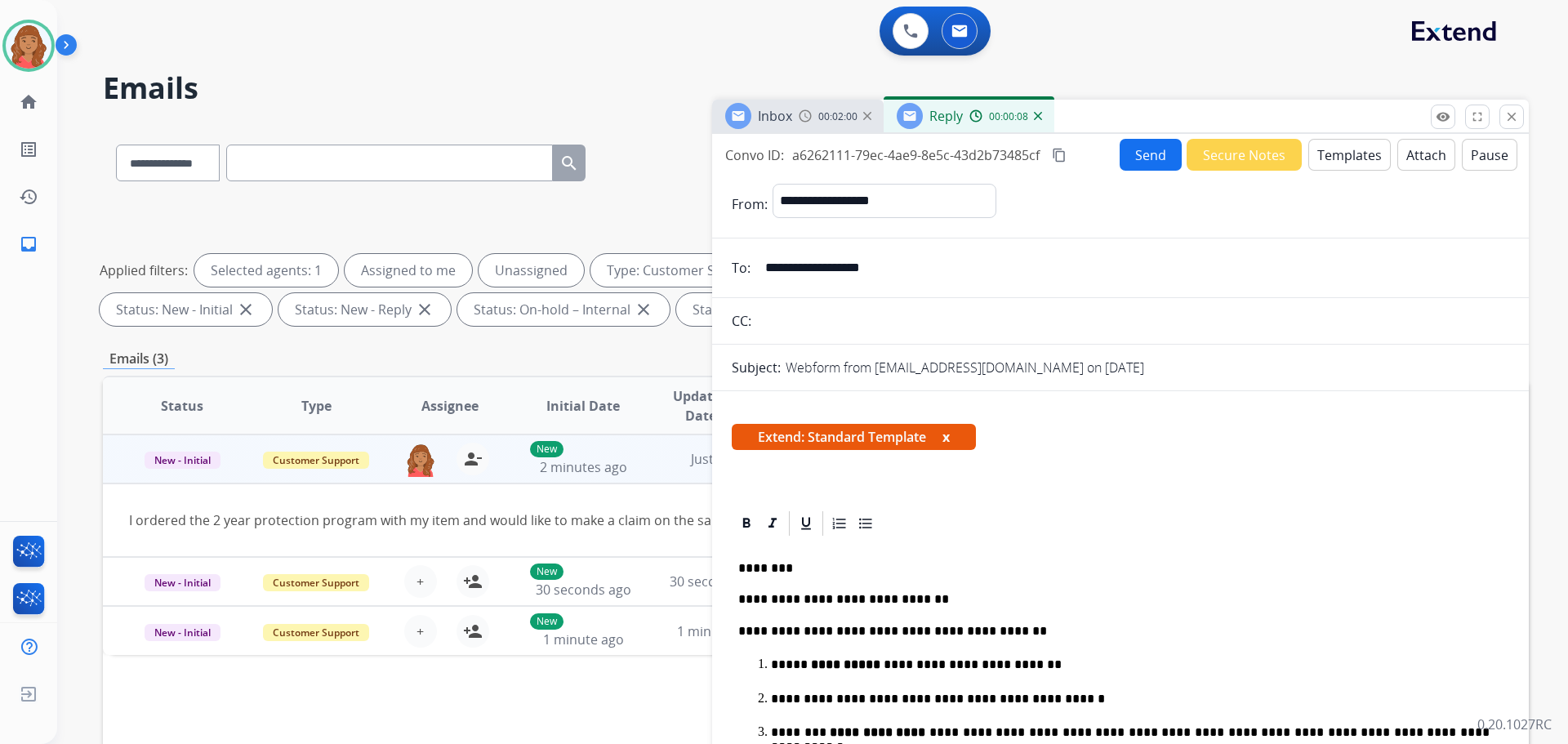
click at [1061, 158] on mat-icon "content_copy" at bounding box center [1058, 155] width 14 height 14
click at [1136, 148] on button "Send" at bounding box center [1151, 155] width 62 height 32
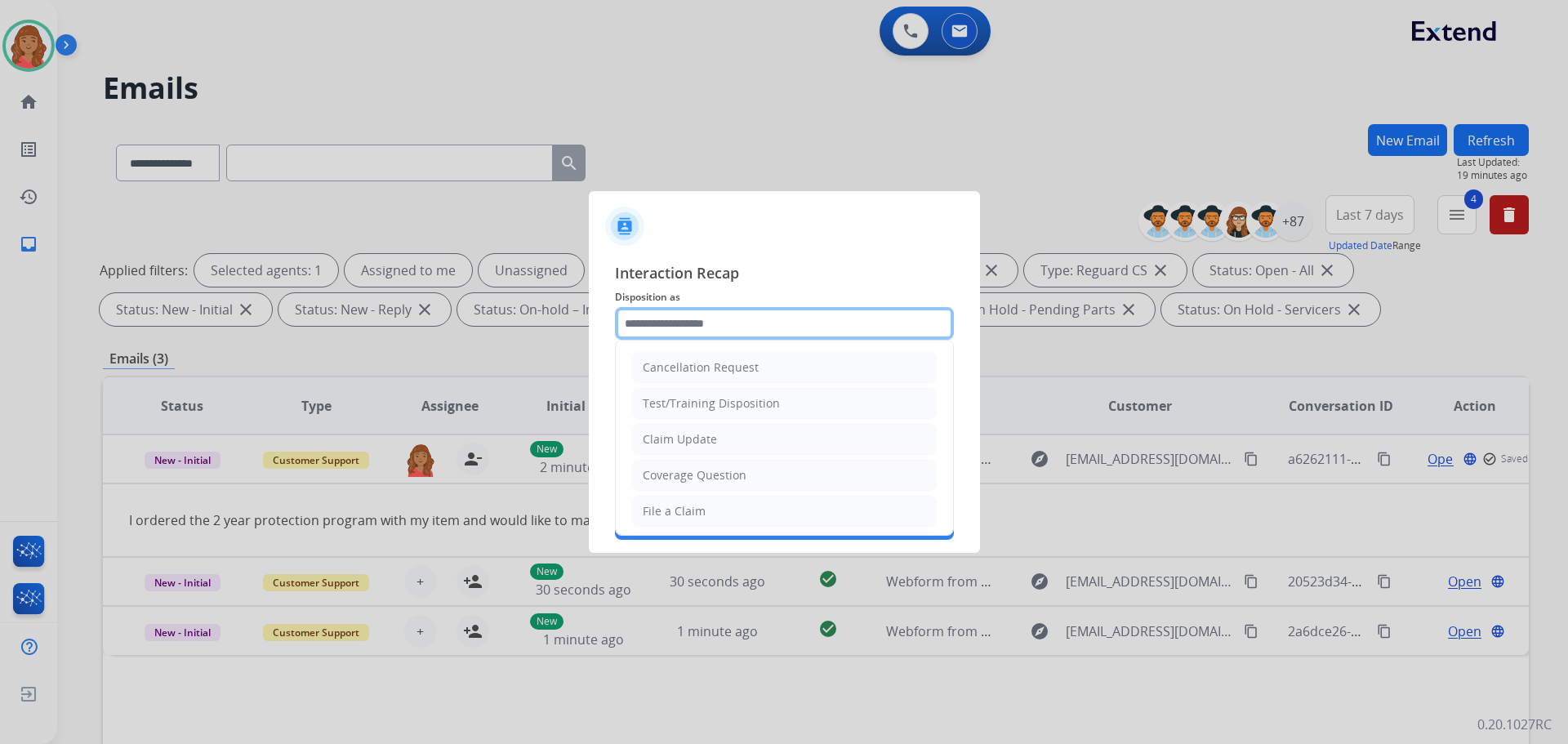
click at [676, 327] on input "text" at bounding box center [784, 324] width 339 height 33
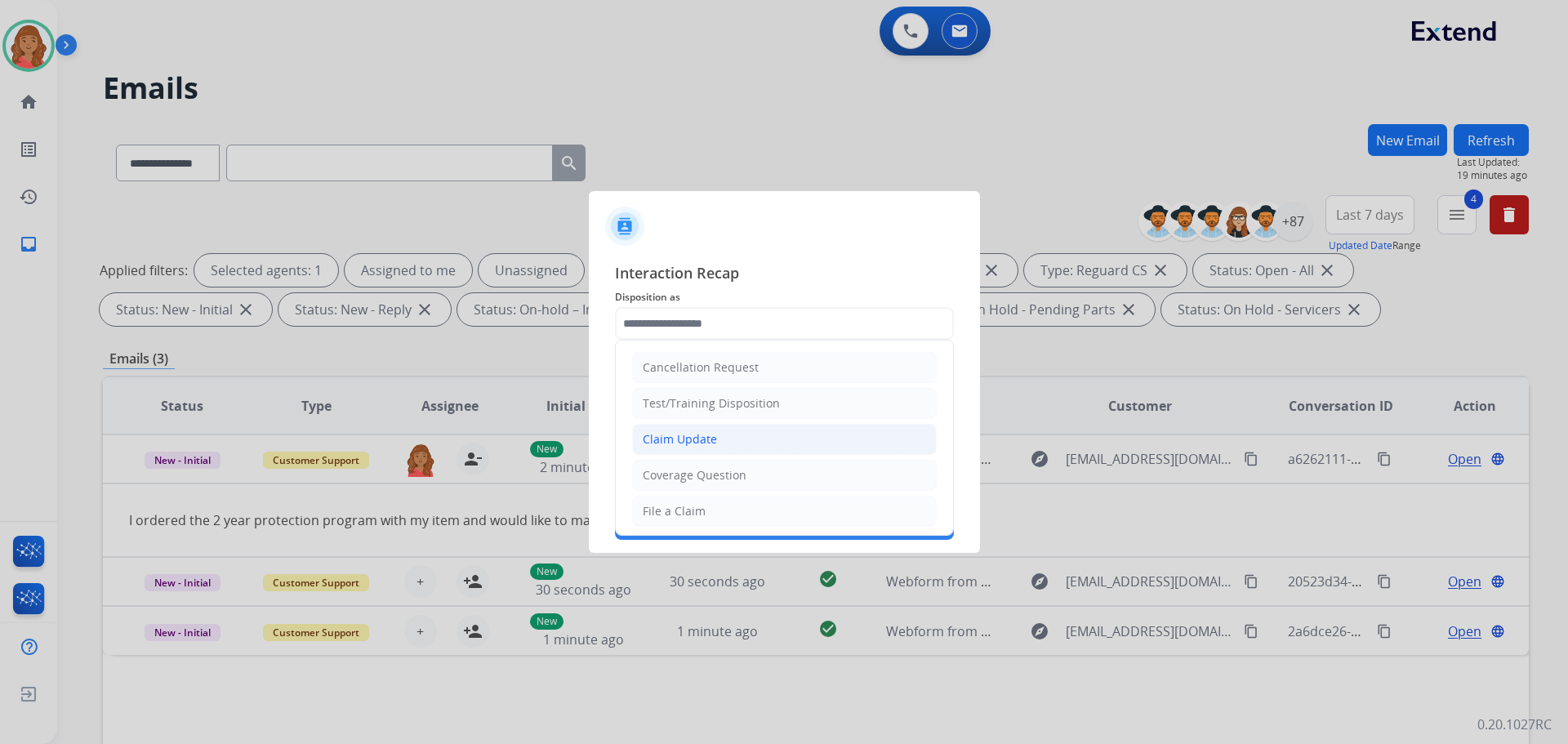
click at [664, 437] on div "Claim Update" at bounding box center [679, 439] width 74 height 16
type input "**********"
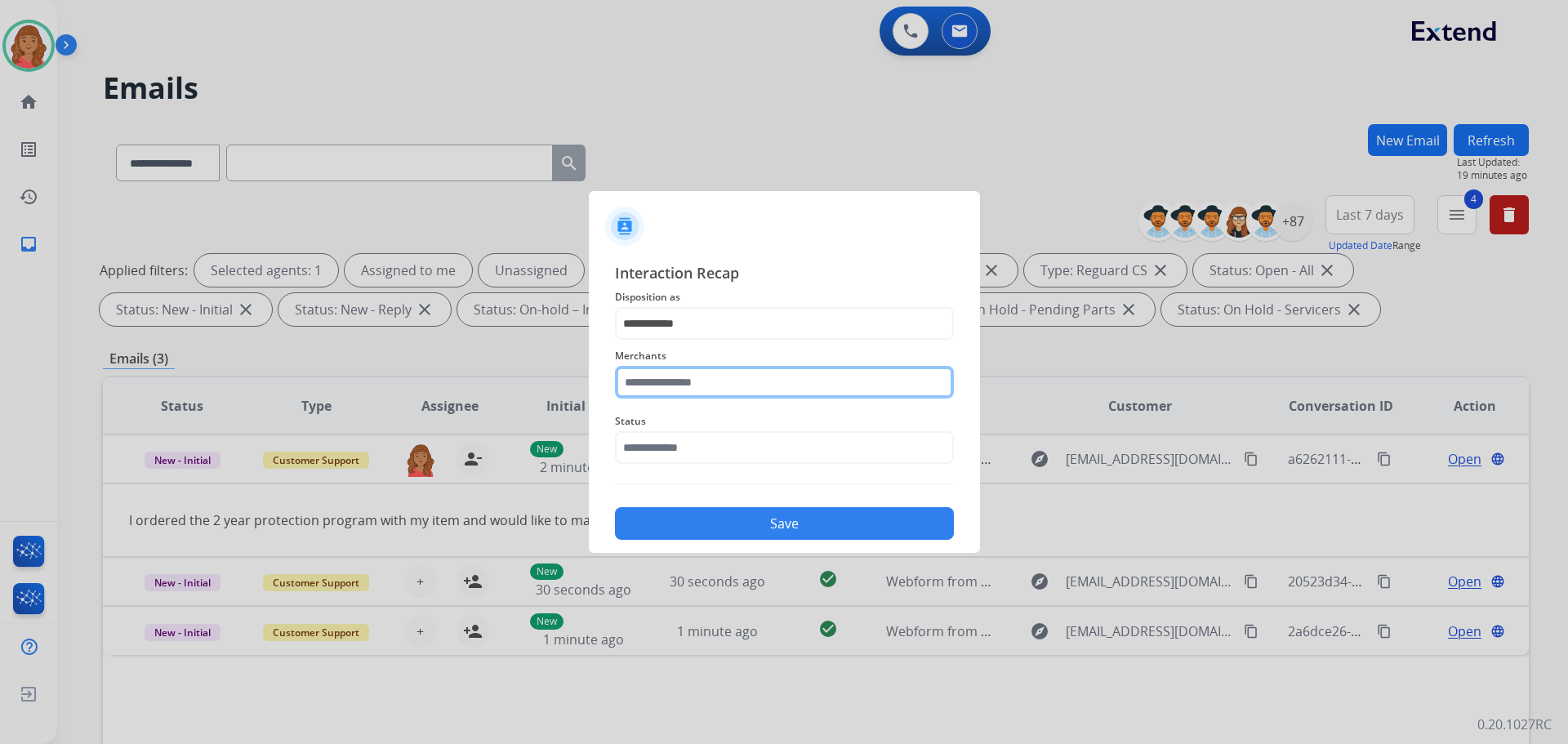
click at [668, 386] on input "text" at bounding box center [784, 382] width 339 height 33
click at [653, 383] on input "text" at bounding box center [784, 382] width 339 height 33
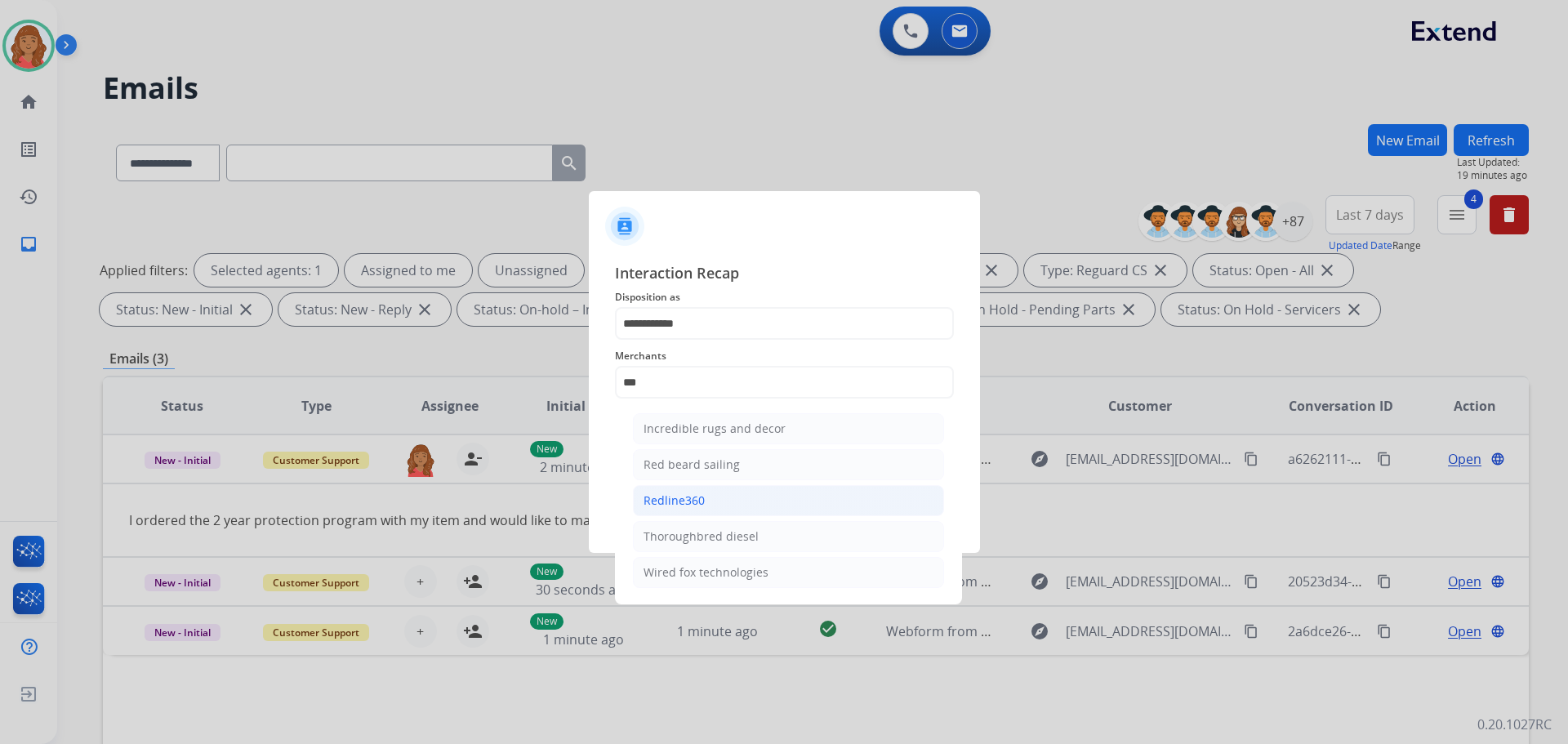
click at [667, 502] on div "Redline360" at bounding box center [675, 500] width 61 height 16
type input "**********"
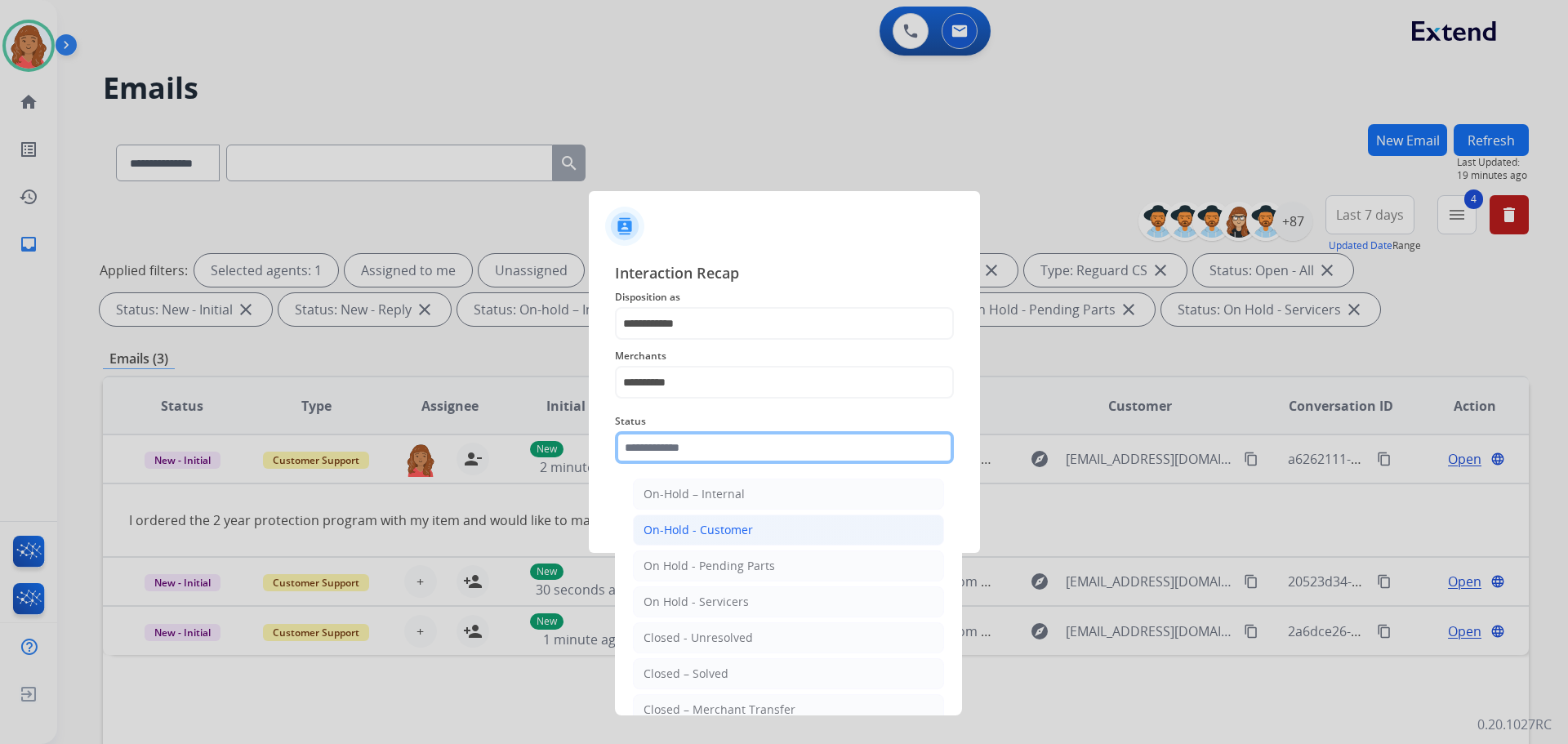
drag, startPoint x: 677, startPoint y: 453, endPoint x: 696, endPoint y: 531, distance: 80.3
click at [678, 454] on input "text" at bounding box center [784, 447] width 339 height 33
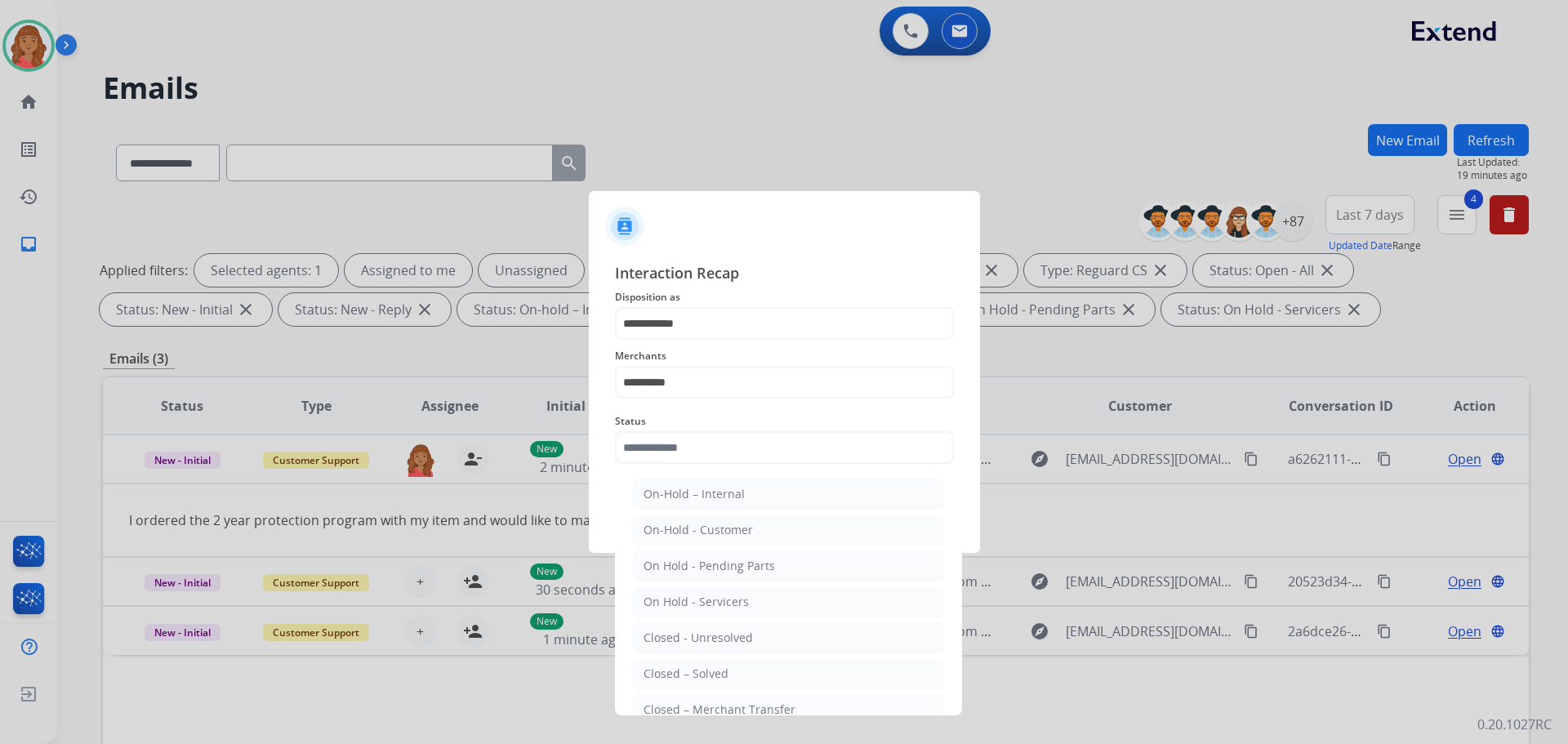
click at [687, 675] on div "Closed – Solved" at bounding box center [686, 674] width 85 height 16
type input "**********"
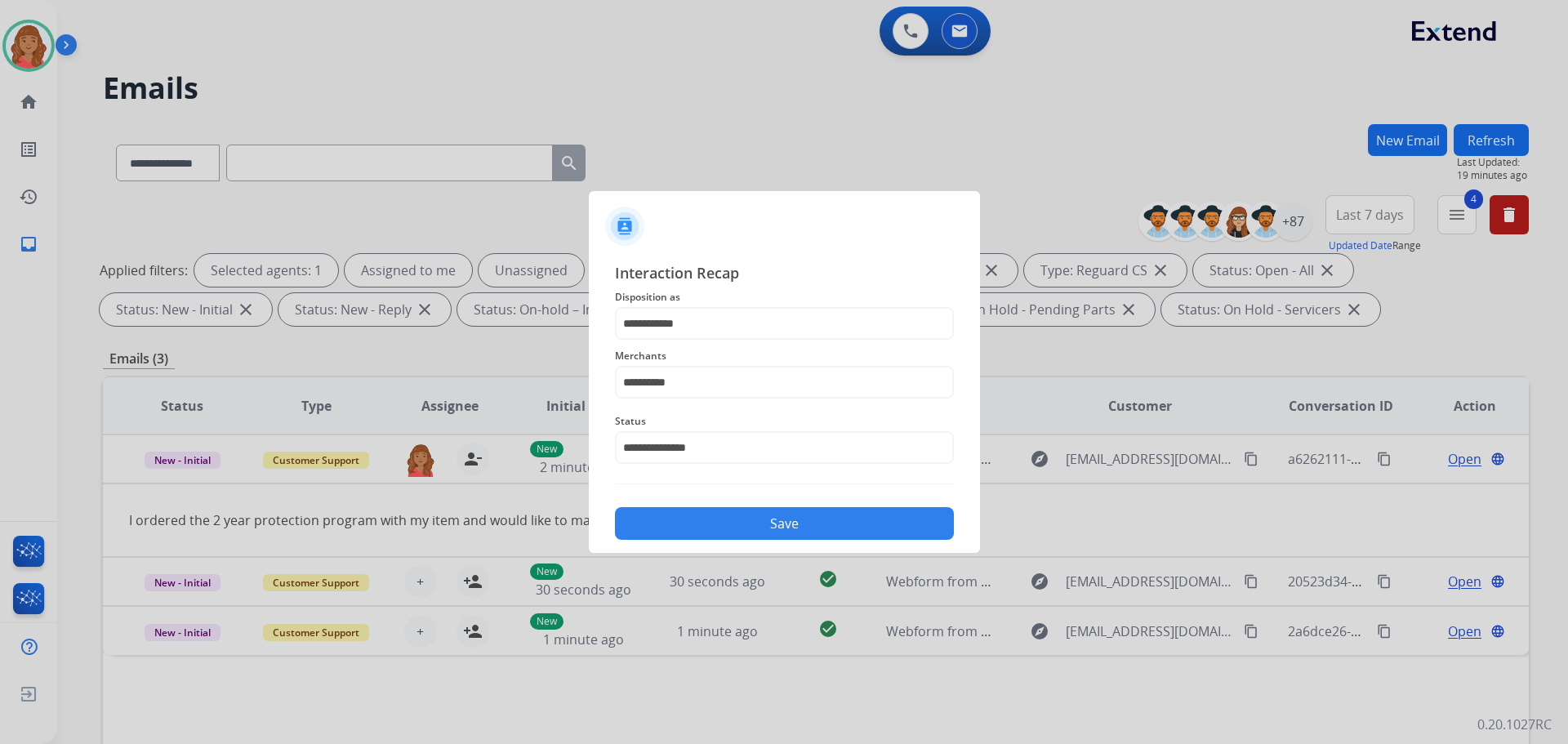
click at [683, 508] on div "Save" at bounding box center [784, 518] width 339 height 42
click at [743, 518] on button "Save" at bounding box center [784, 524] width 339 height 33
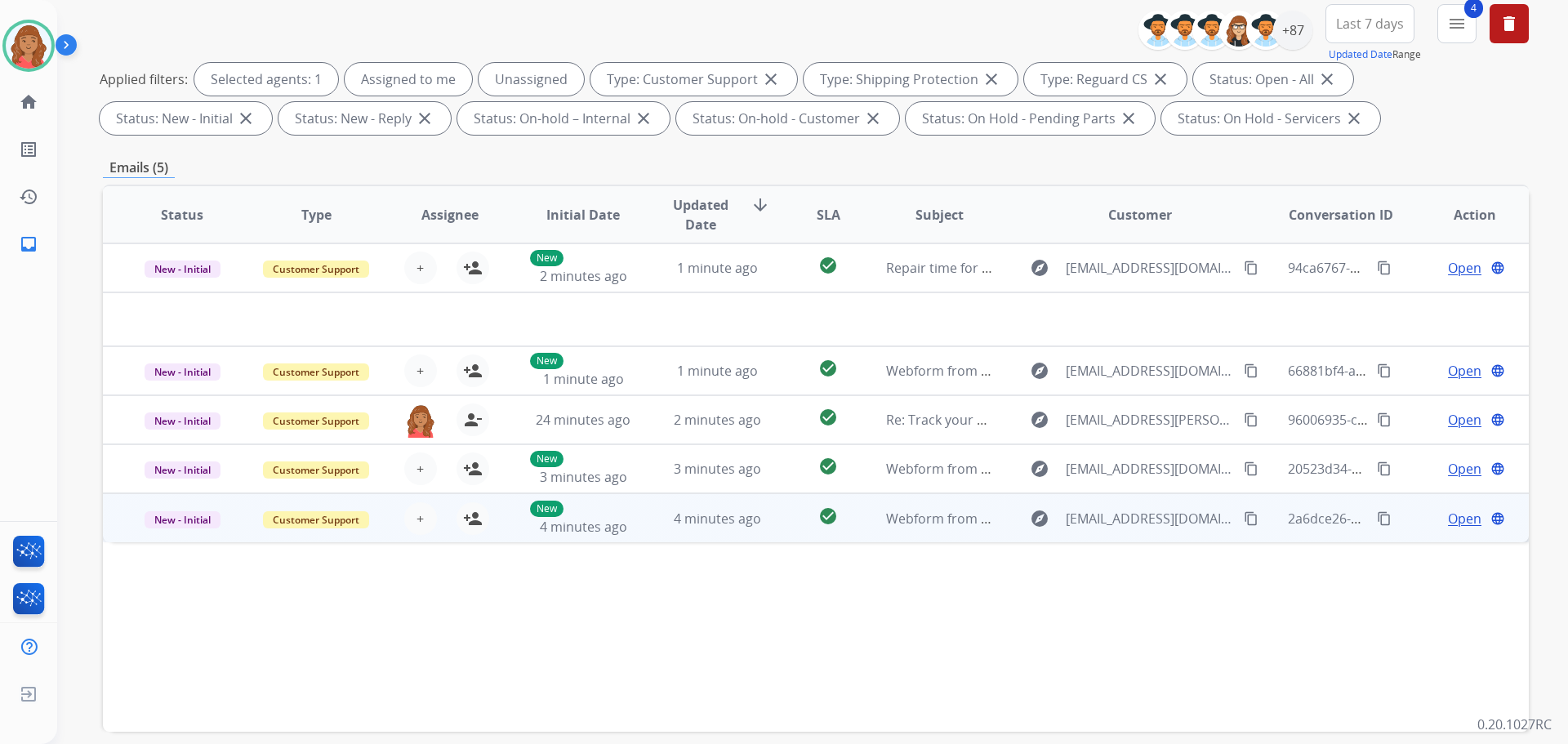
scroll to position [264, 0]
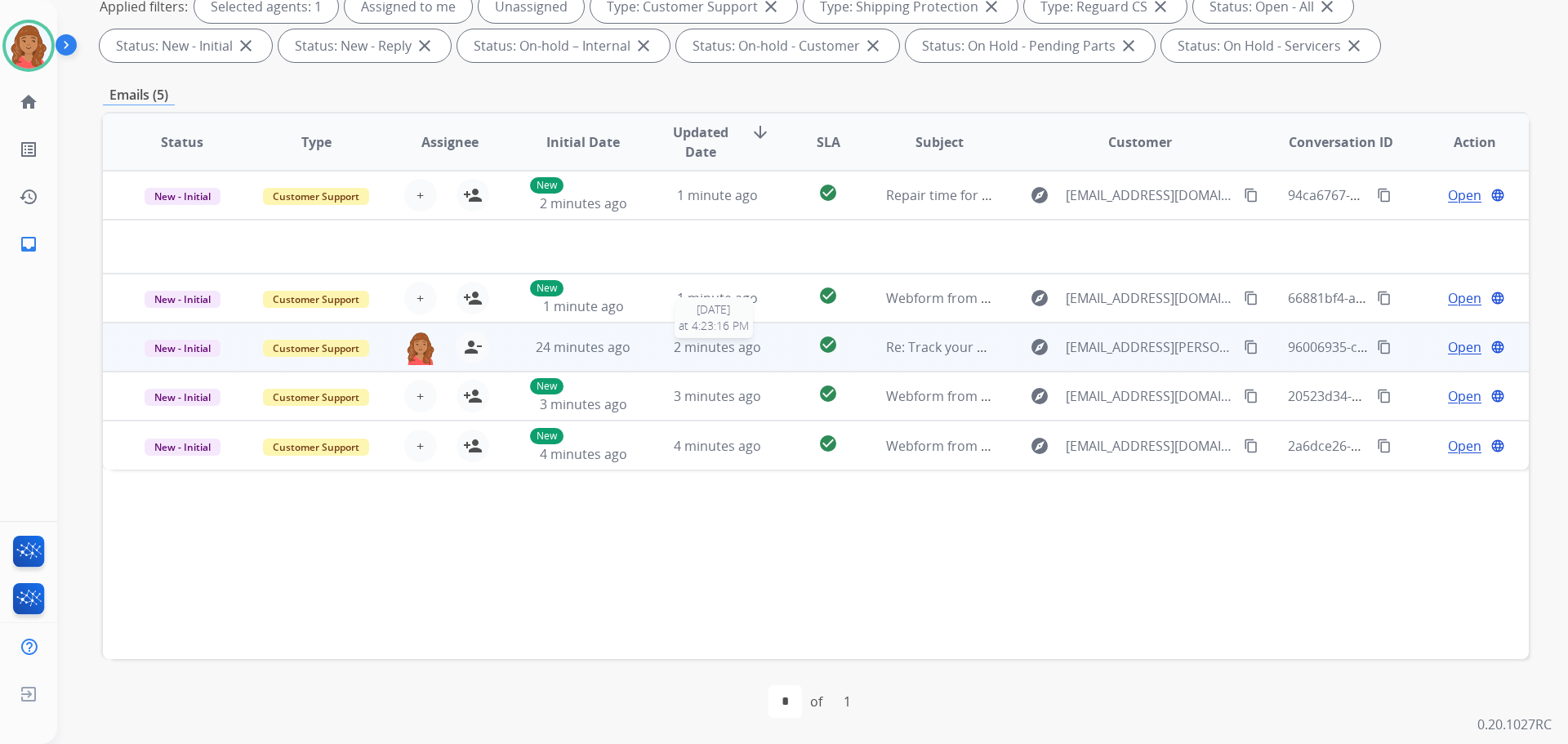
click at [720, 348] on span "2 minutes ago" at bounding box center [717, 347] width 87 height 18
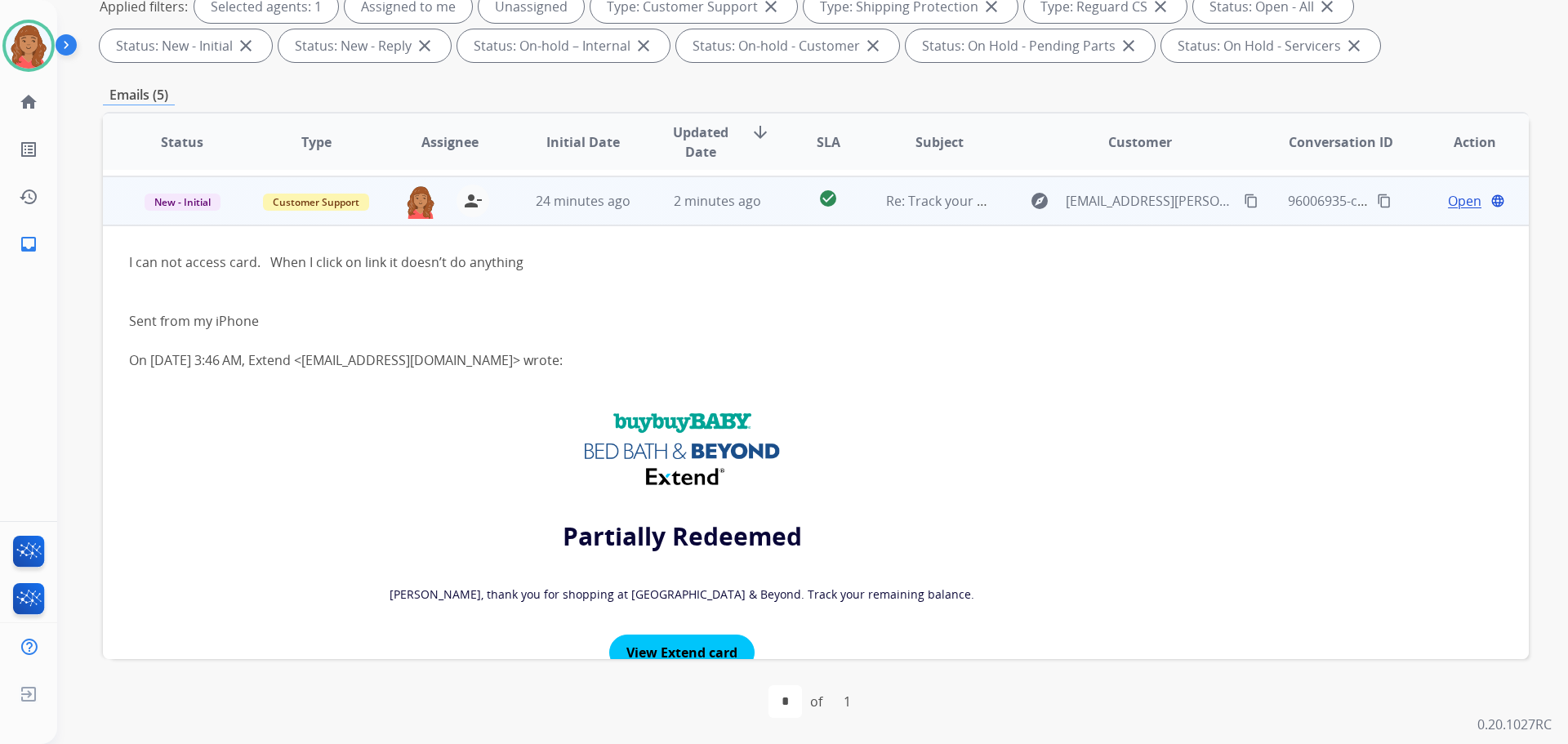
scroll to position [98, 0]
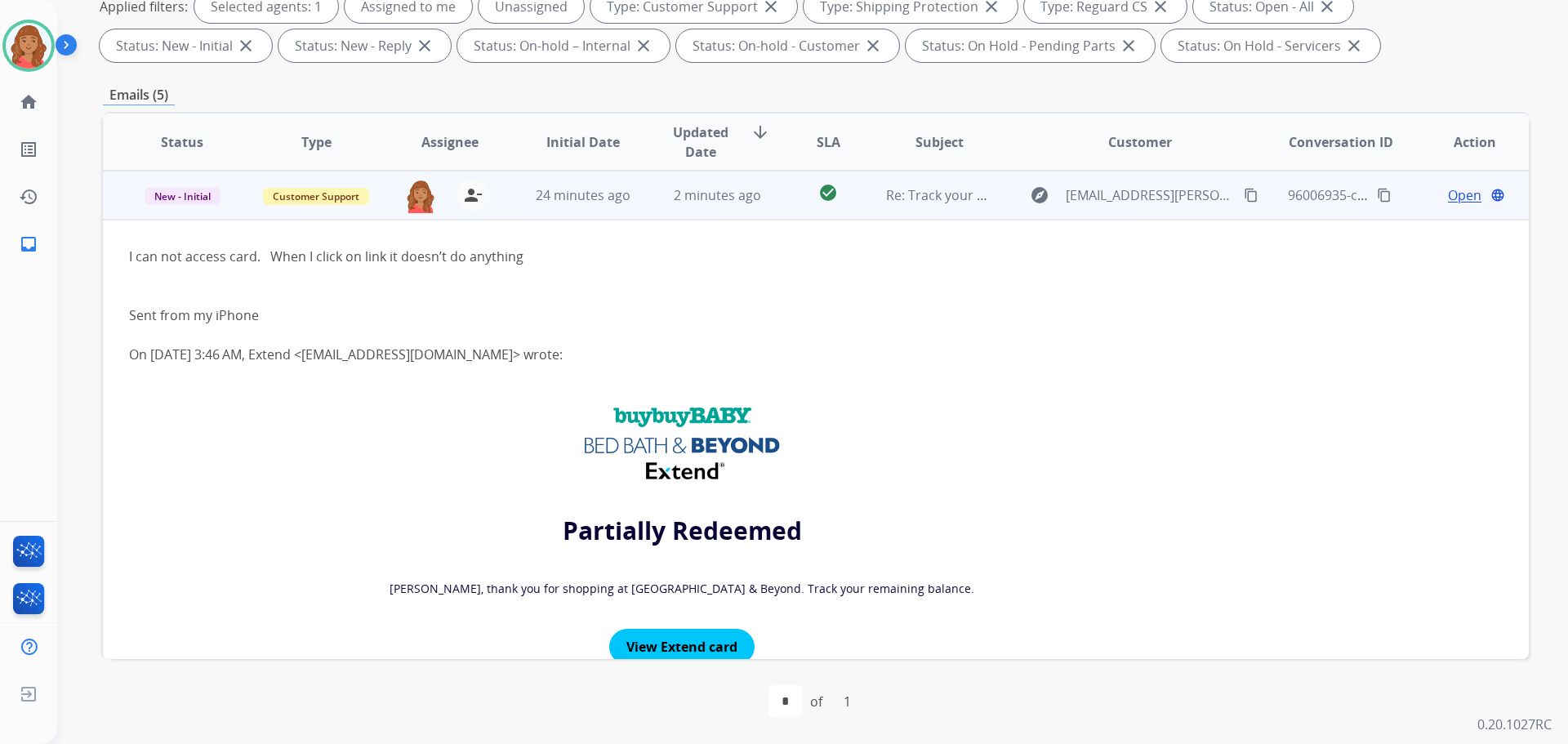
click at [1244, 195] on mat-icon "content_copy" at bounding box center [1250, 195] width 14 height 14
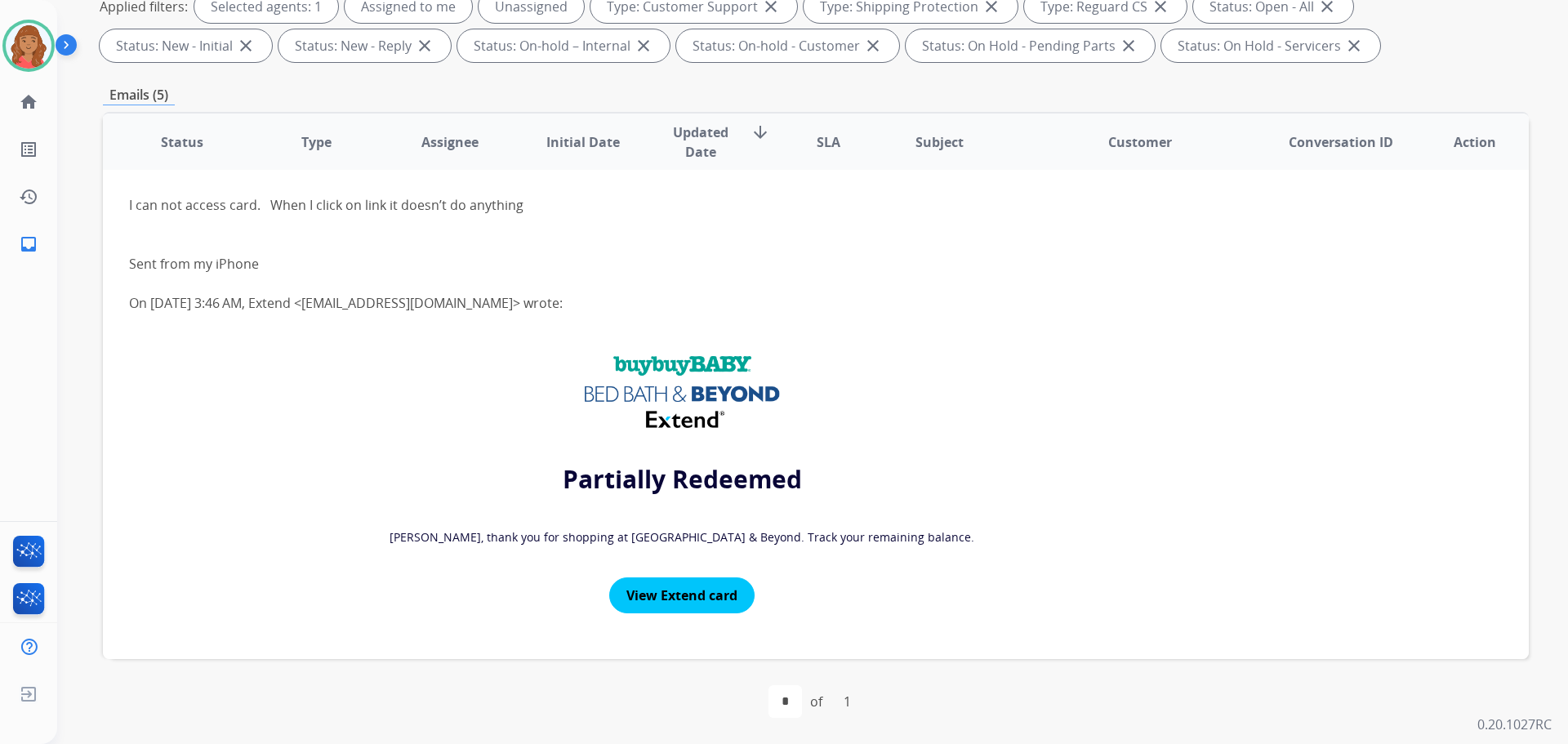
scroll to position [0, 0]
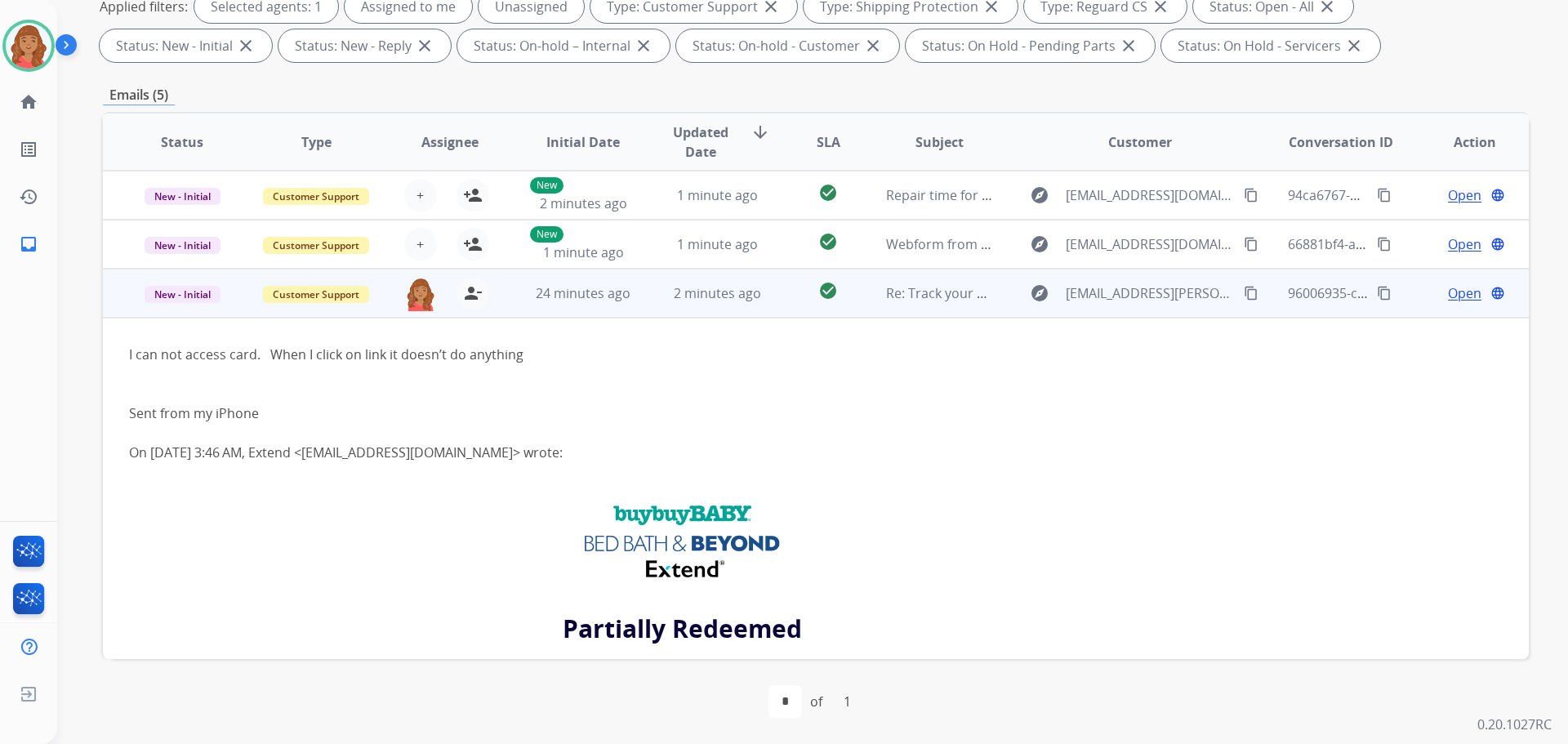
drag, startPoint x: 1238, startPoint y: 294, endPoint x: 1217, endPoint y: 298, distance: 21.4
click at [1244, 294] on mat-icon "content_copy" at bounding box center [1250, 293] width 14 height 14
click at [1448, 294] on span "Open" at bounding box center [1464, 293] width 34 height 19
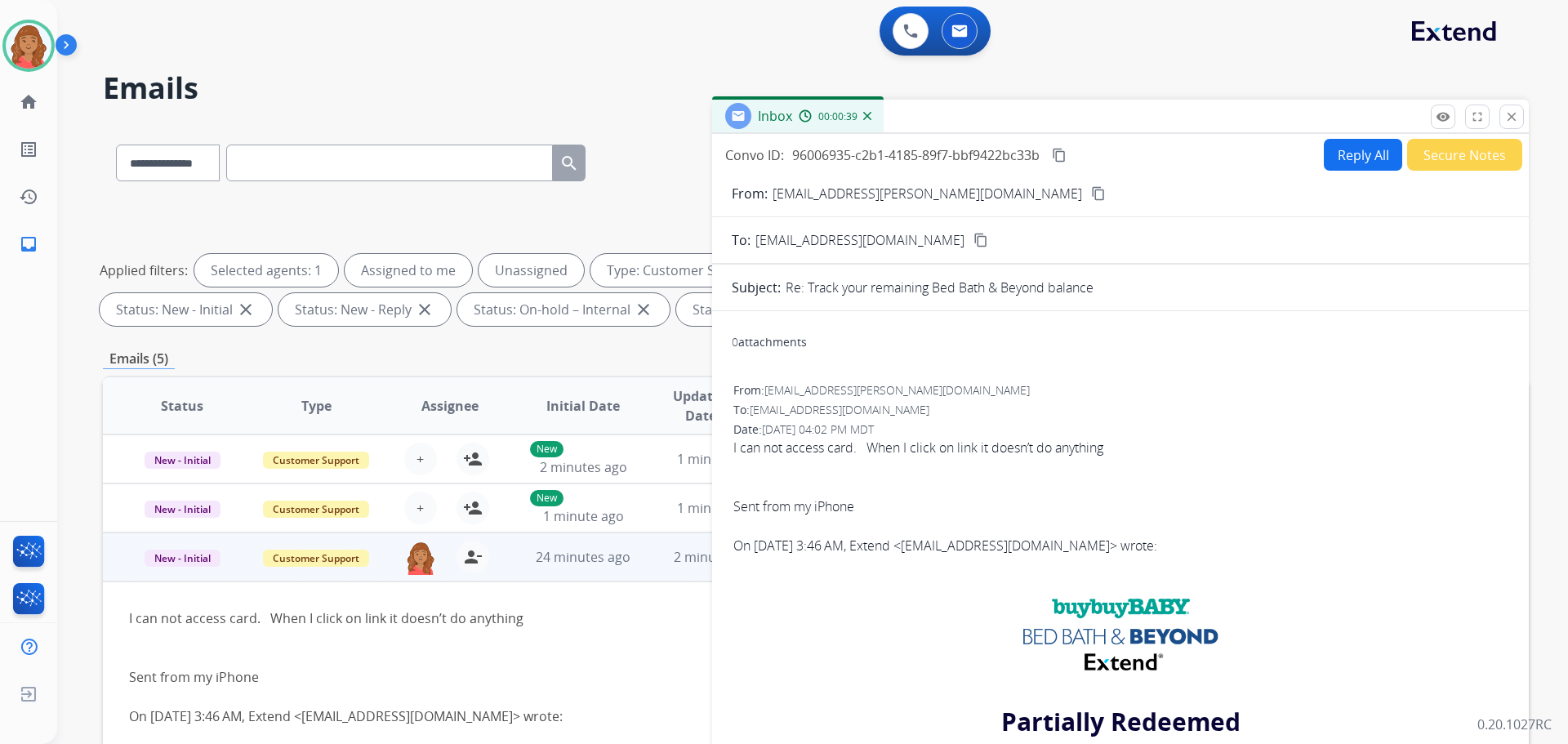
click at [1330, 158] on button "Reply All" at bounding box center [1364, 155] width 79 height 32
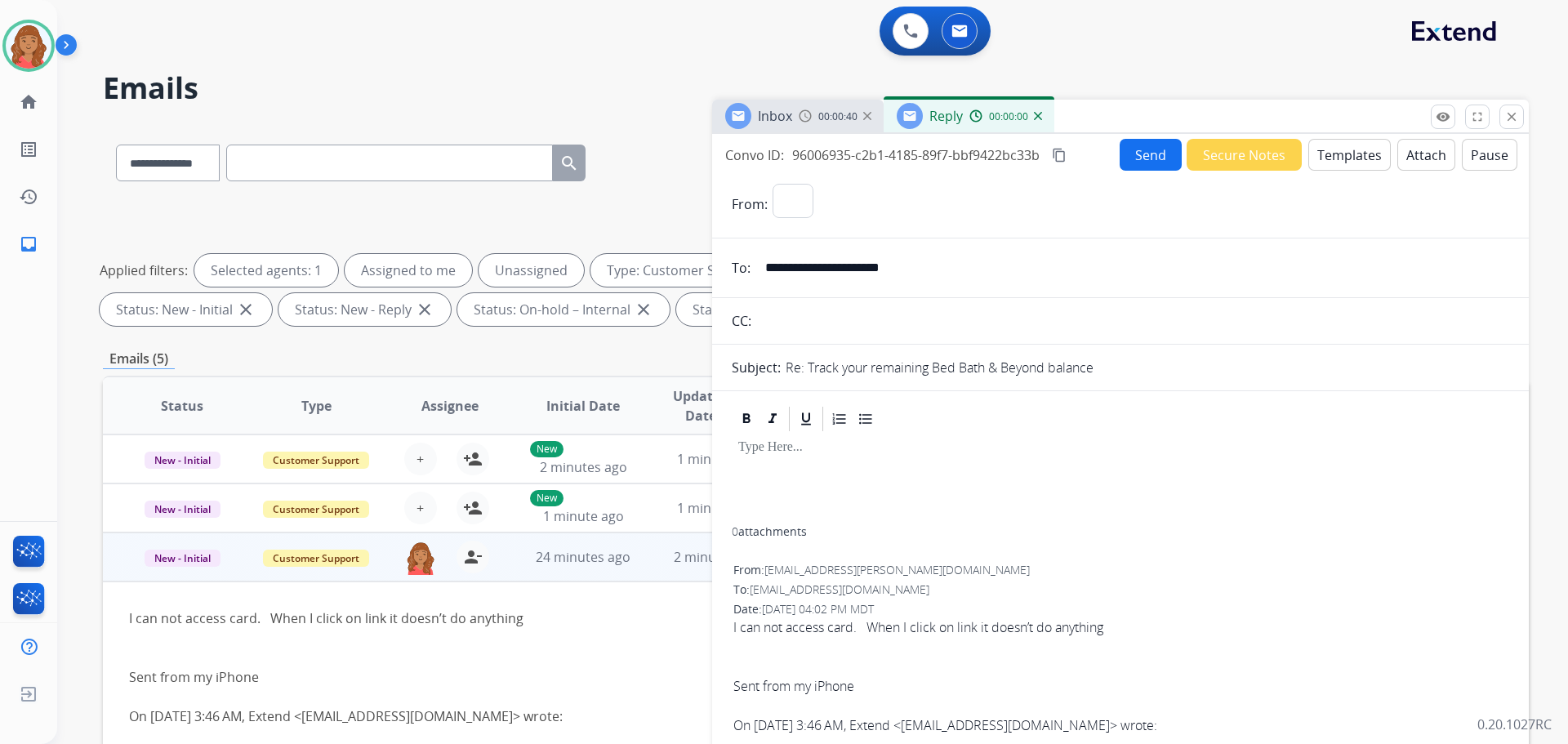
select select "**********"
click at [1317, 165] on button "Templates" at bounding box center [1350, 155] width 83 height 32
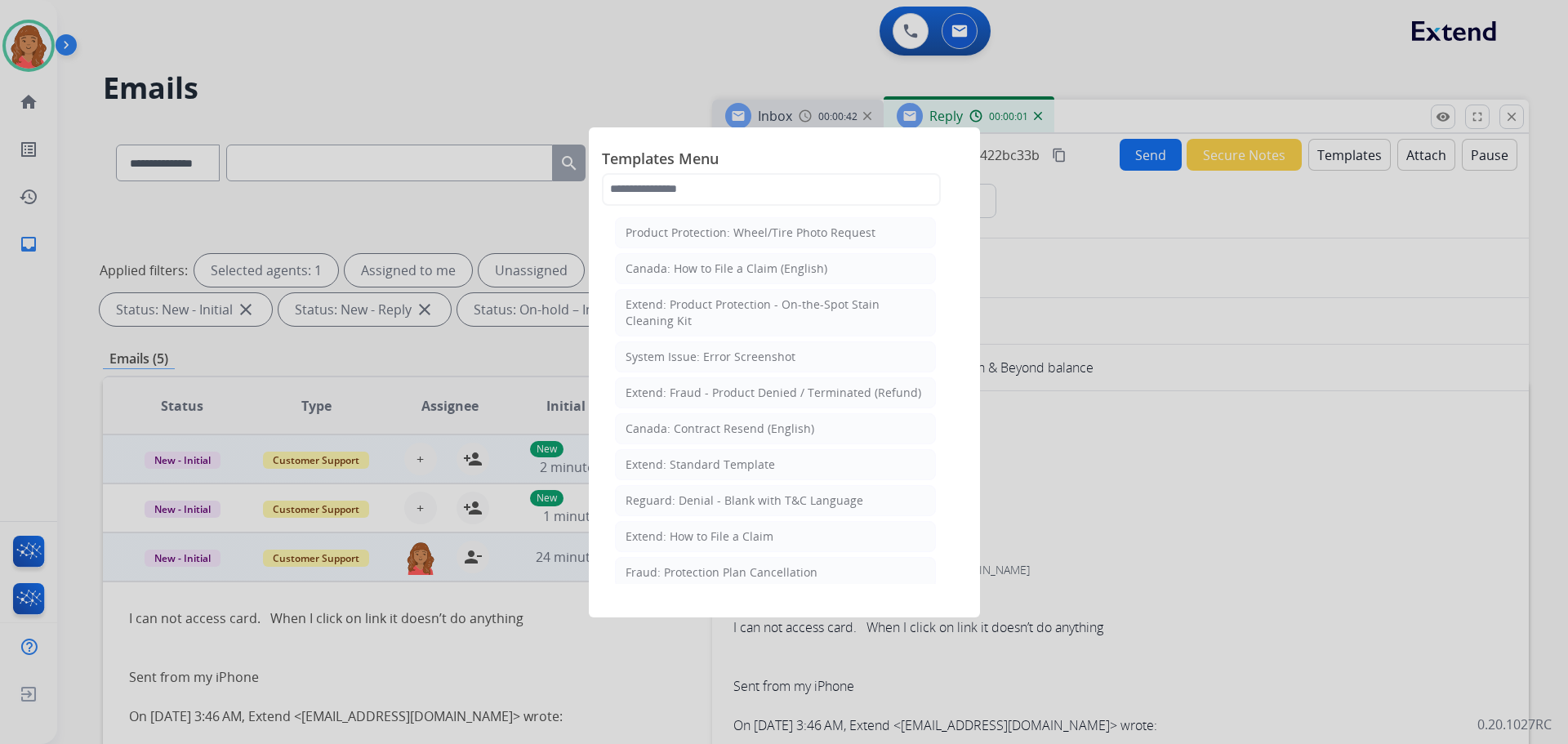
click at [673, 474] on li "Extend: Standard Template" at bounding box center [775, 465] width 321 height 31
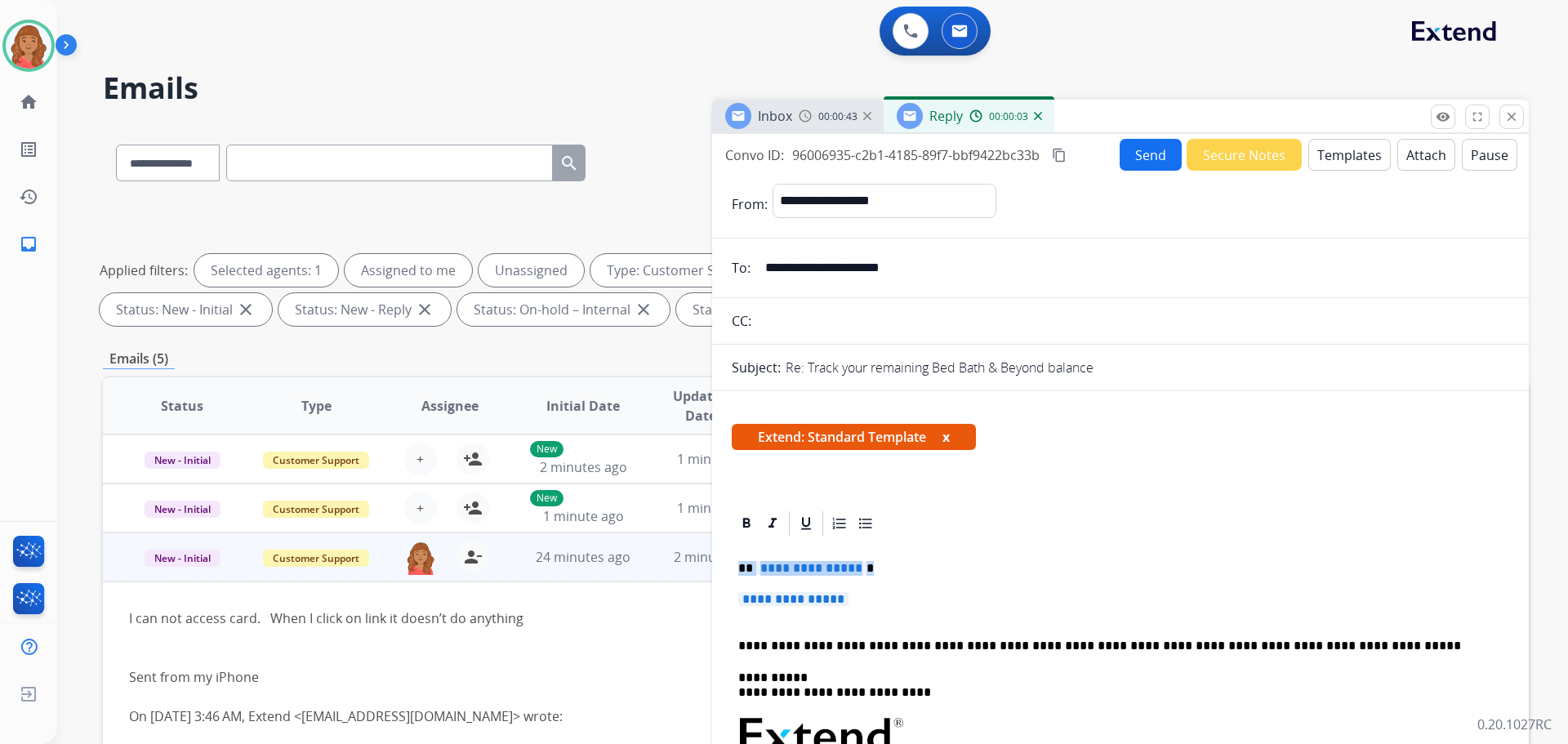
drag, startPoint x: 724, startPoint y: 572, endPoint x: 711, endPoint y: 568, distance: 13.6
click at [711, 568] on div "**********" at bounding box center [816, 565] width 1426 height 884
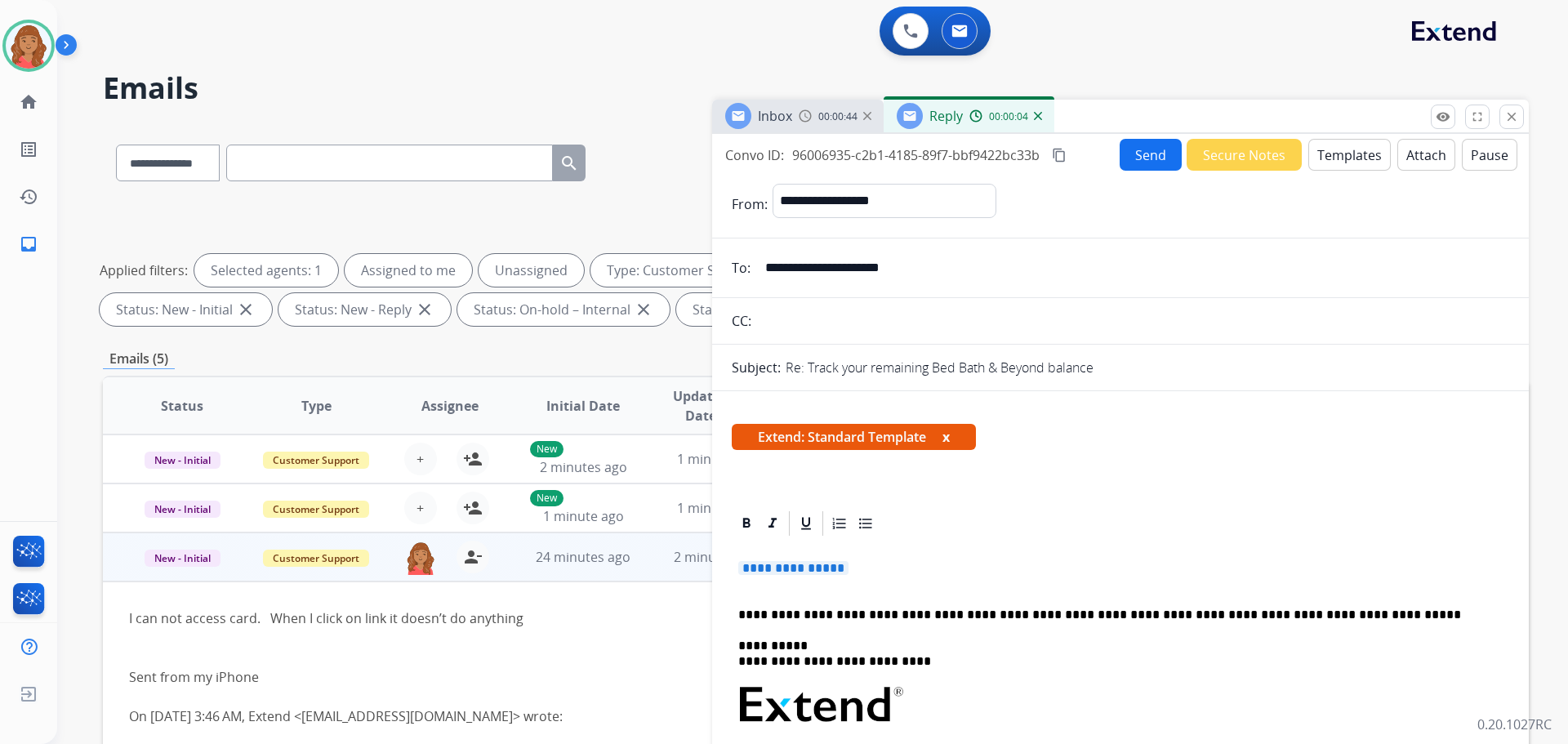
drag, startPoint x: 849, startPoint y: 566, endPoint x: 726, endPoint y: 557, distance: 123.3
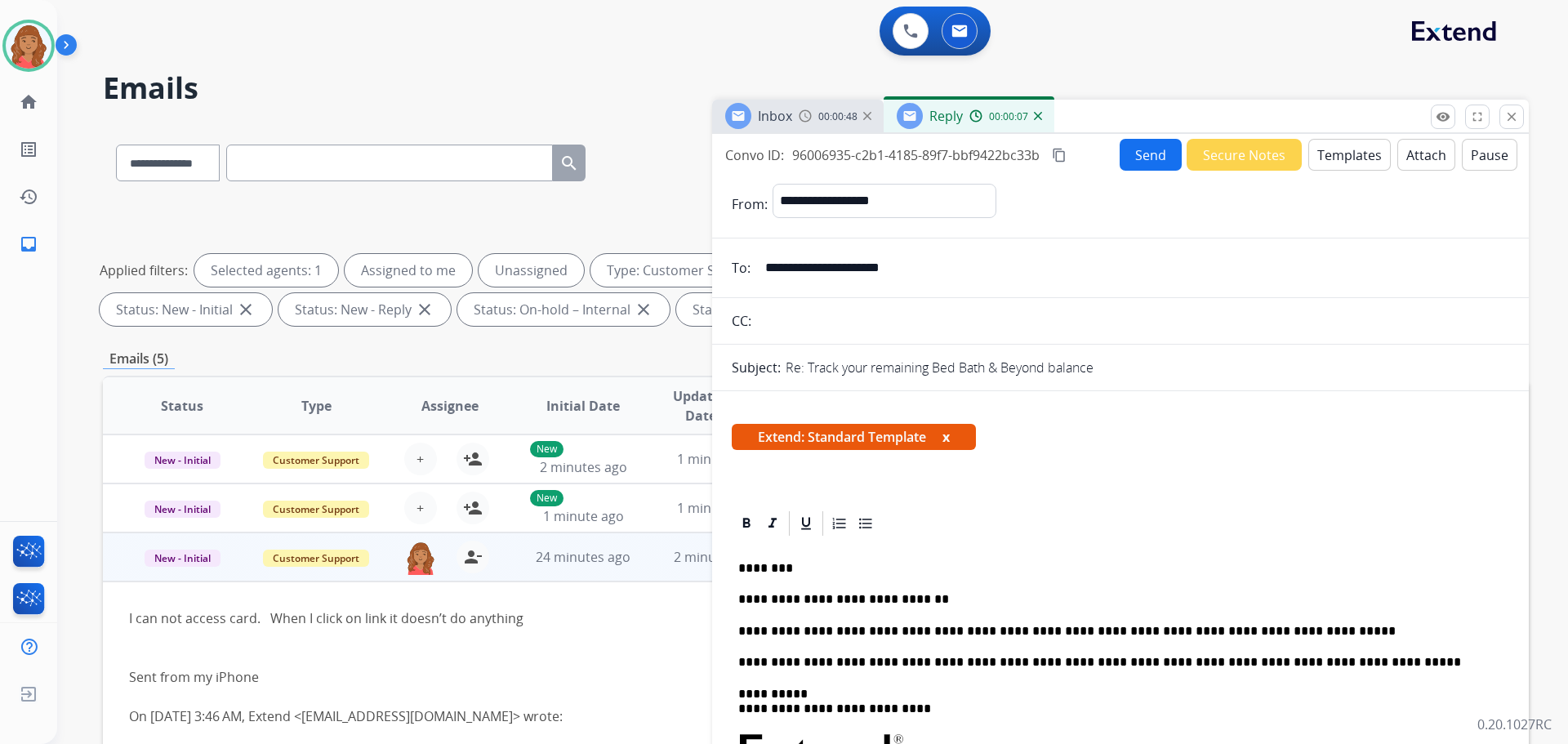
click at [1140, 157] on button "Send" at bounding box center [1151, 155] width 62 height 32
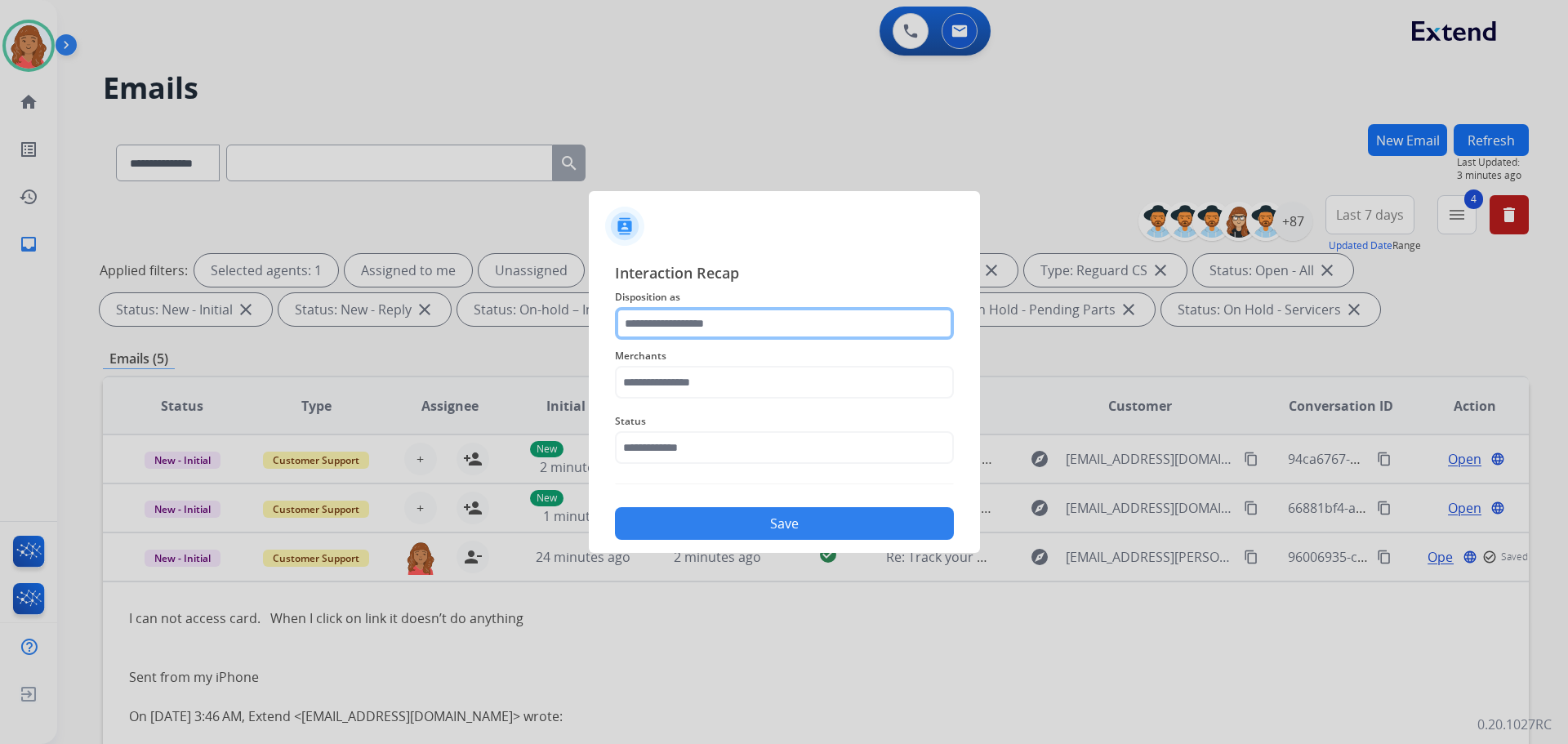
click at [717, 324] on input "text" at bounding box center [784, 324] width 339 height 33
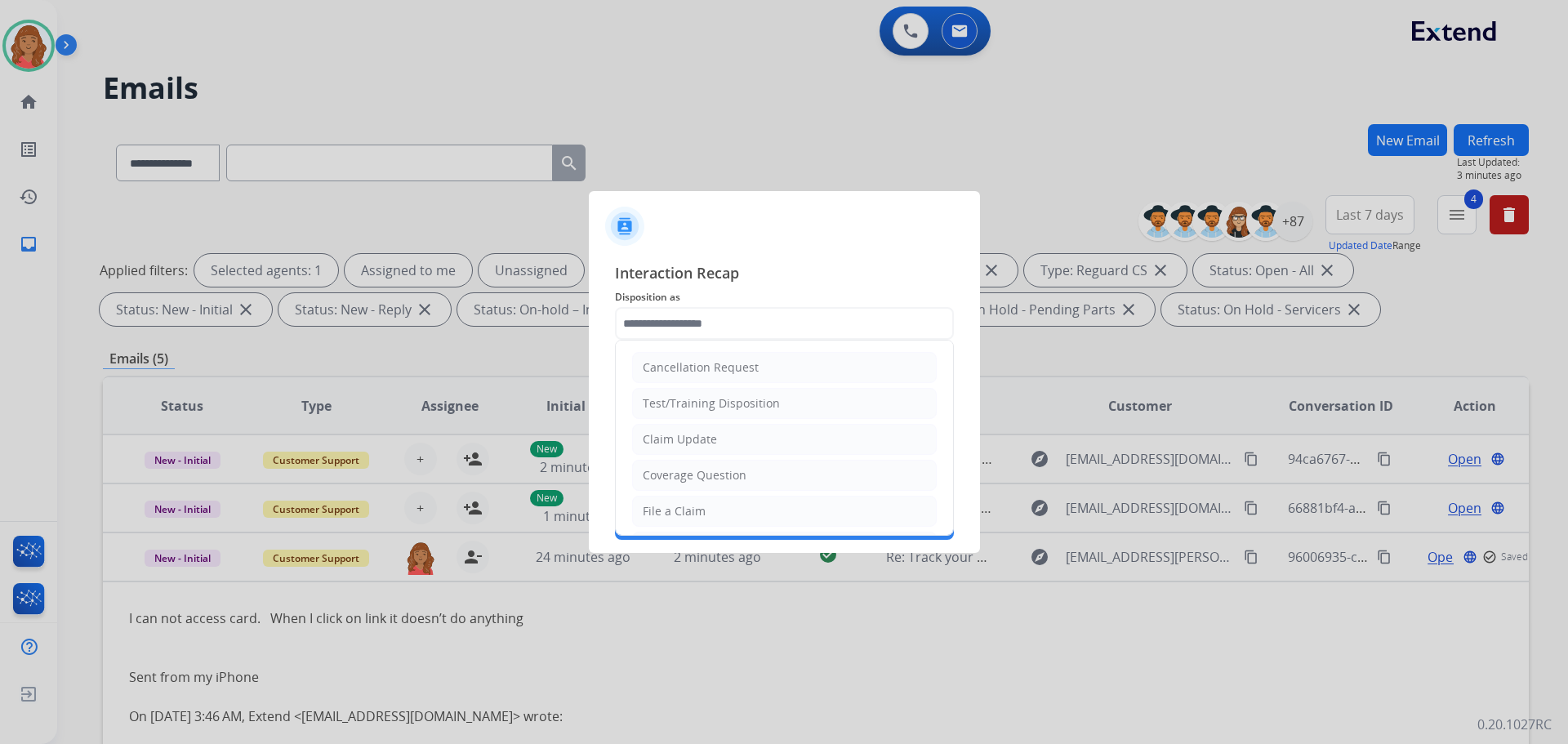
drag, startPoint x: 696, startPoint y: 443, endPoint x: 700, endPoint y: 424, distance: 19.4
click at [696, 442] on div "Claim Update" at bounding box center [679, 439] width 74 height 16
type input "**********"
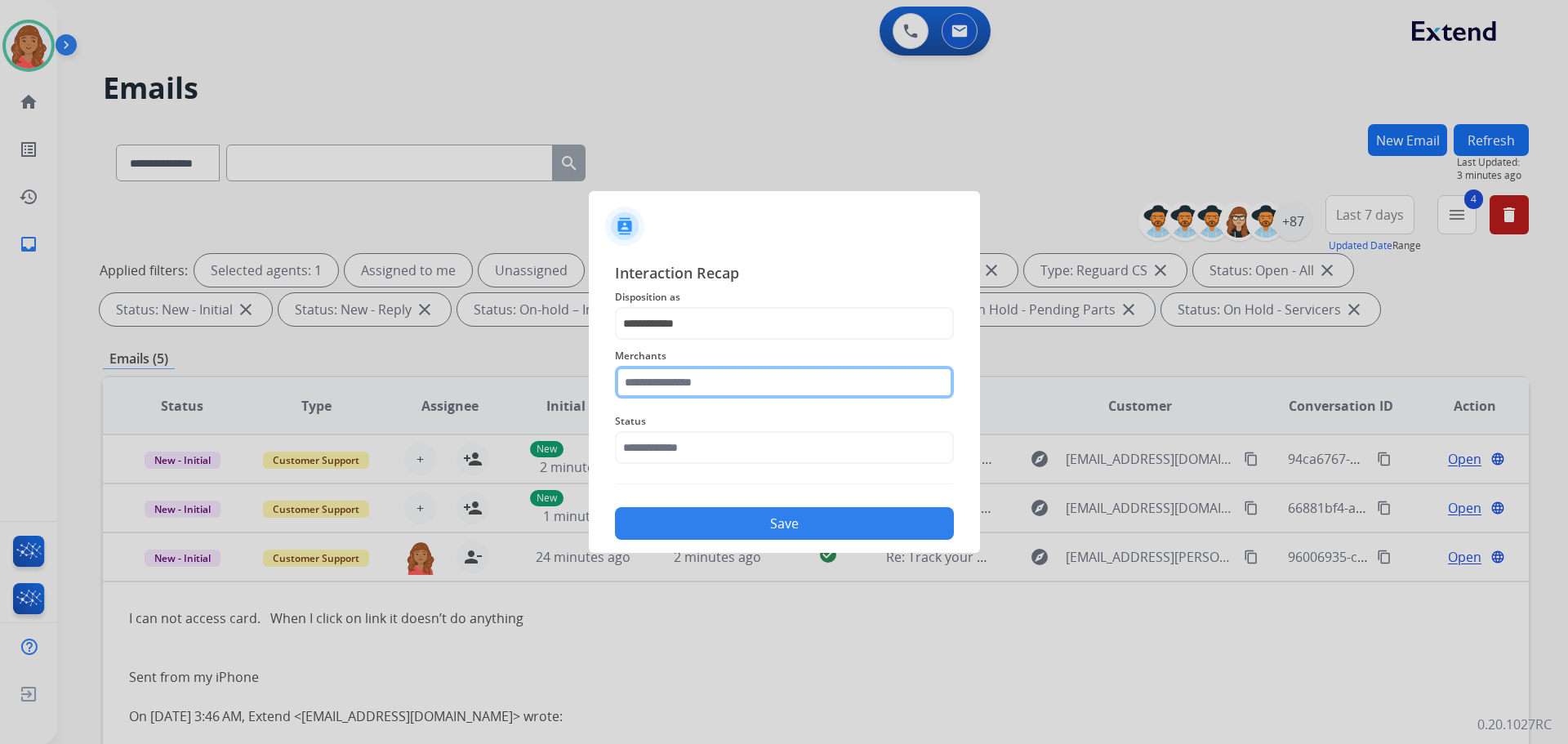
click at [699, 383] on input "text" at bounding box center [784, 382] width 339 height 33
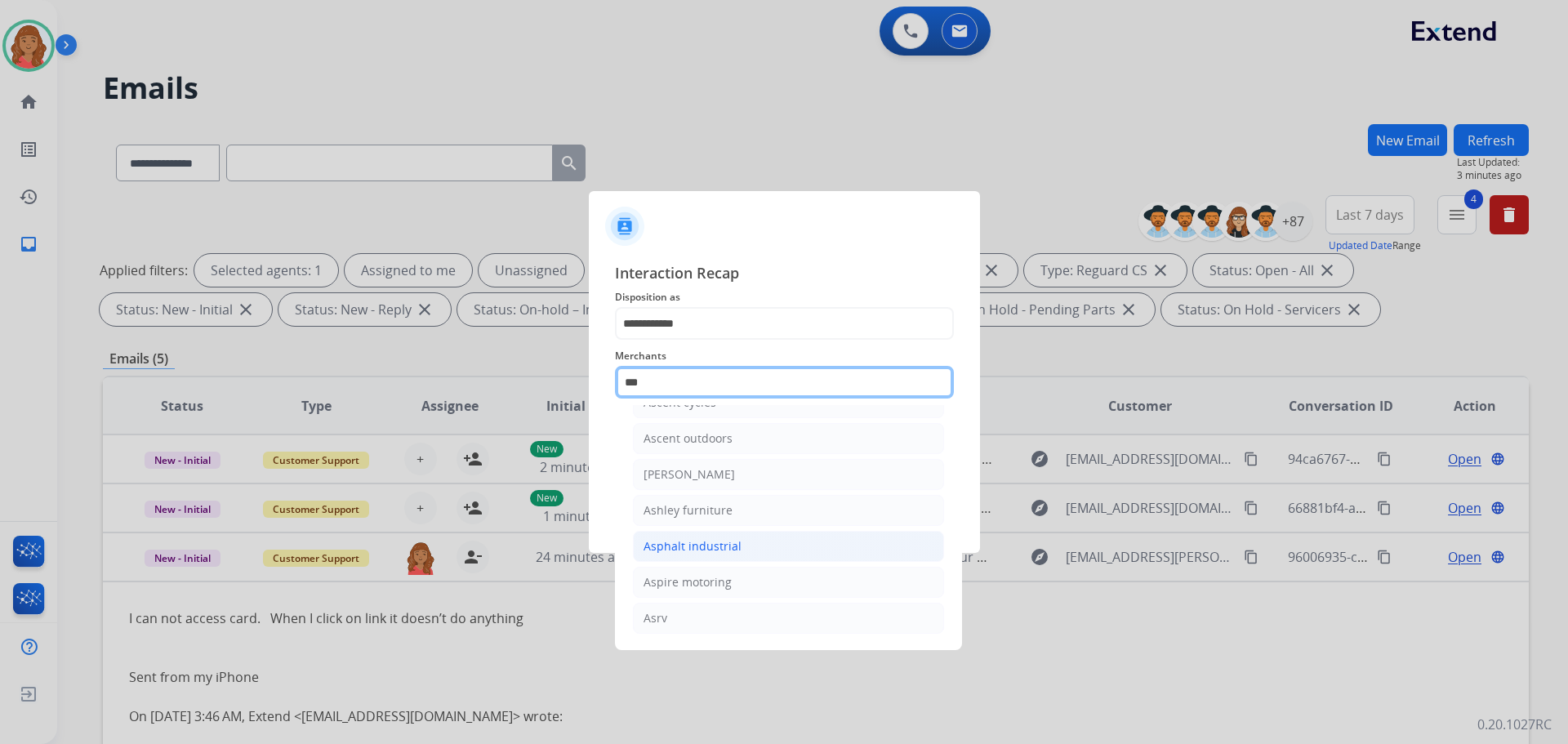
scroll to position [26, 0]
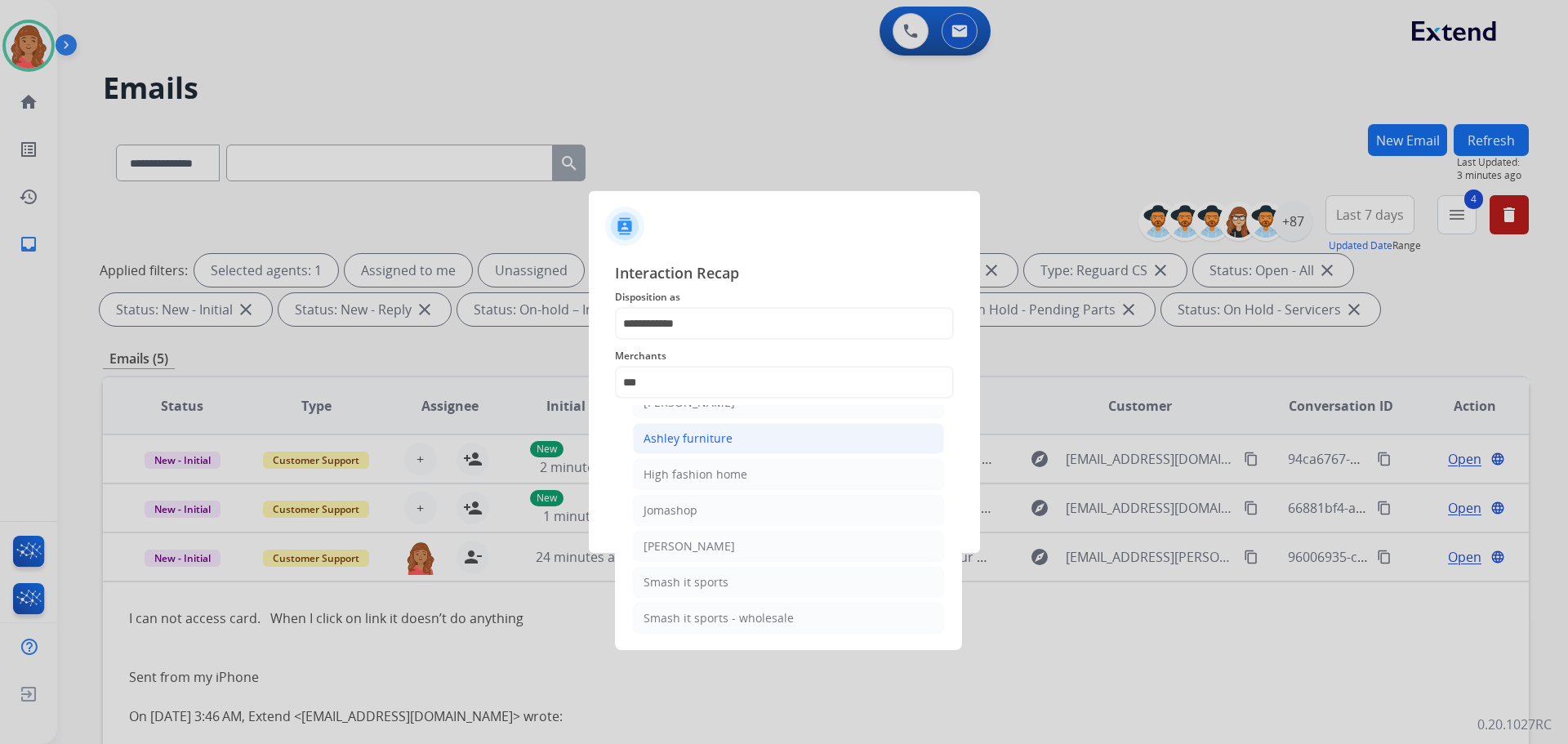
click at [667, 428] on li "Ashley furniture" at bounding box center [789, 439] width 311 height 31
type input "**********"
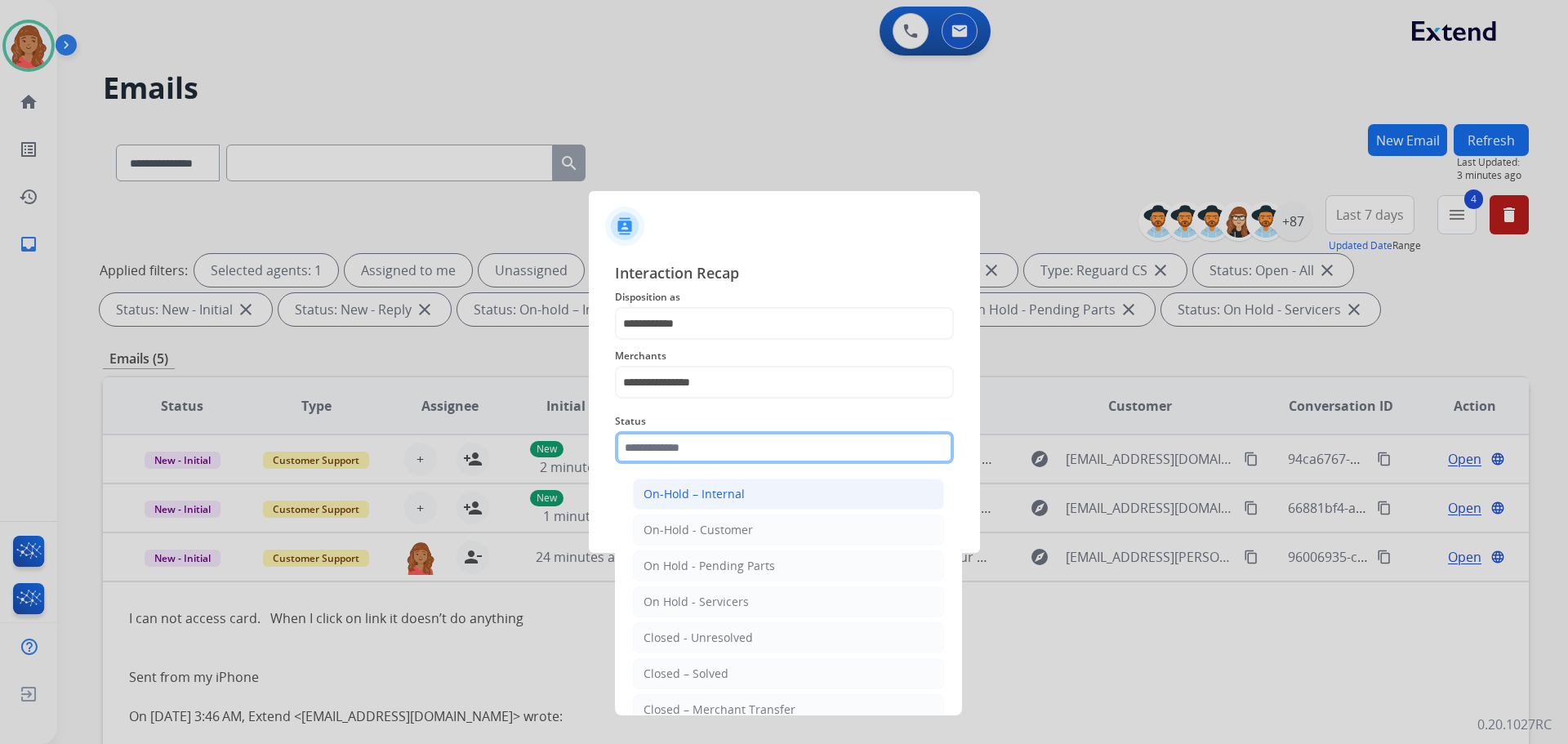
drag, startPoint x: 666, startPoint y: 444, endPoint x: 670, endPoint y: 489, distance: 45.2
click at [667, 445] on input "text" at bounding box center [784, 447] width 339 height 33
drag, startPoint x: 690, startPoint y: 668, endPoint x: 692, endPoint y: 589, distance: 79.0
click at [693, 665] on li "Closed – Solved" at bounding box center [789, 674] width 311 height 31
type input "**********"
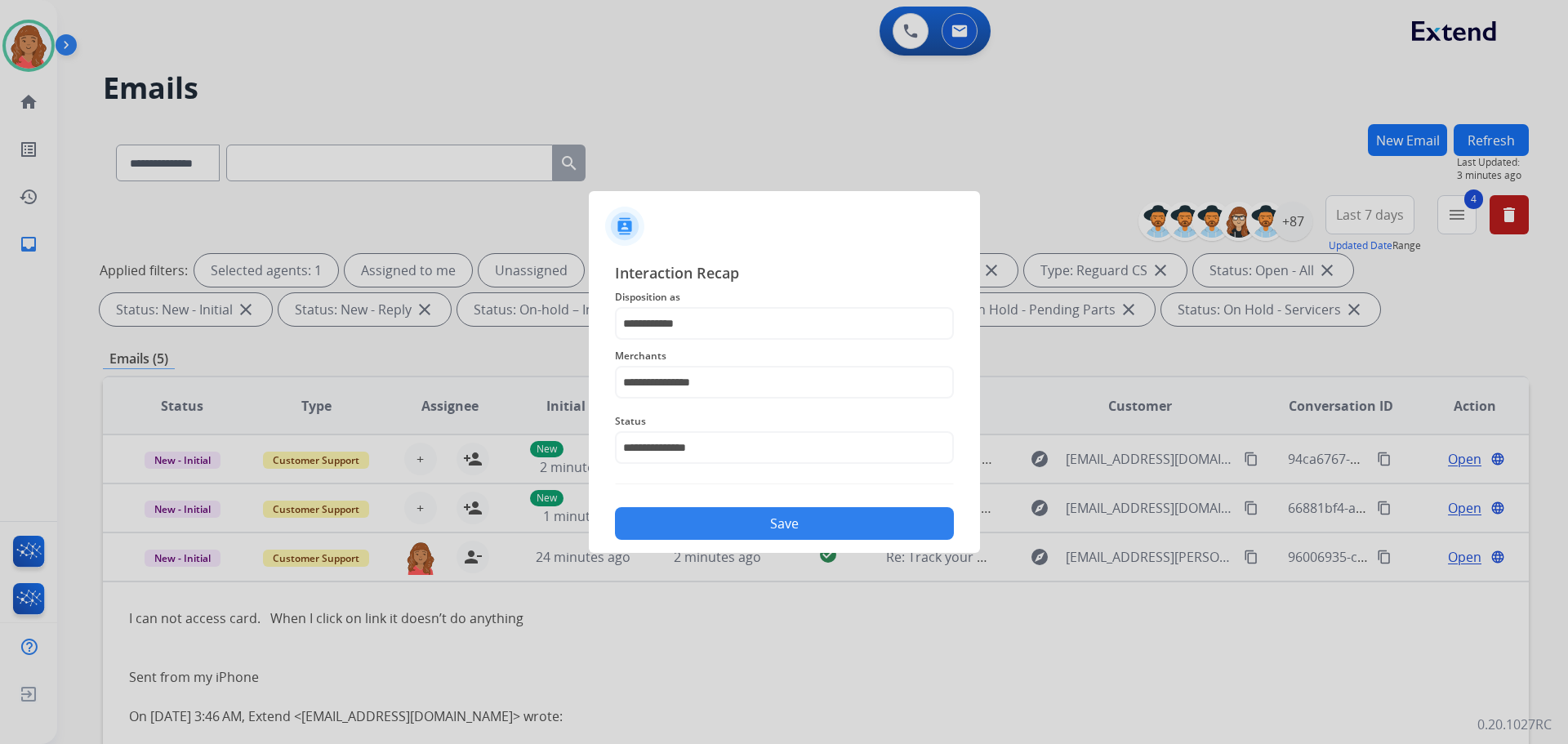
click at [691, 524] on button "Save" at bounding box center [784, 524] width 339 height 33
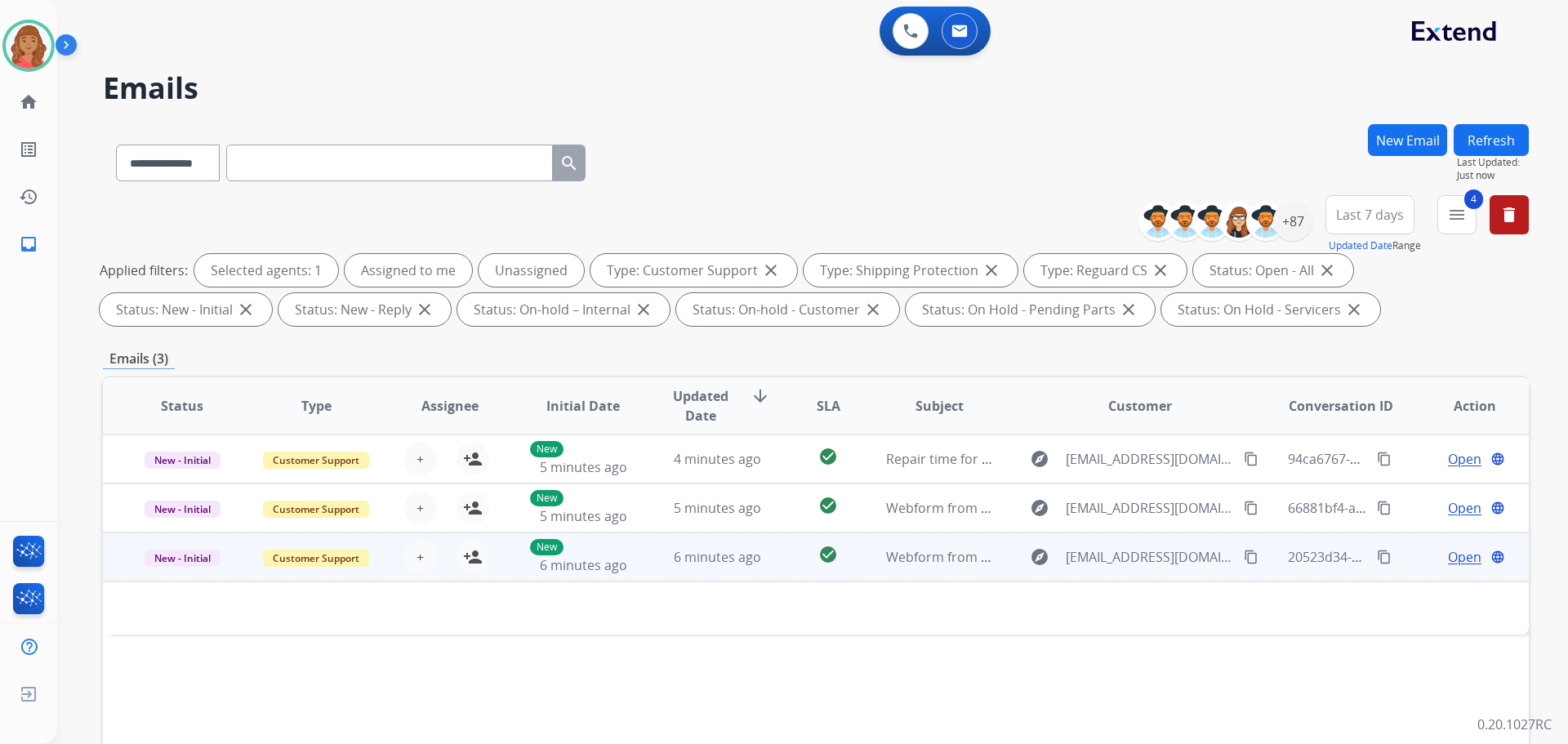
click at [650, 557] on td "6 minutes ago" at bounding box center [705, 557] width 134 height 49
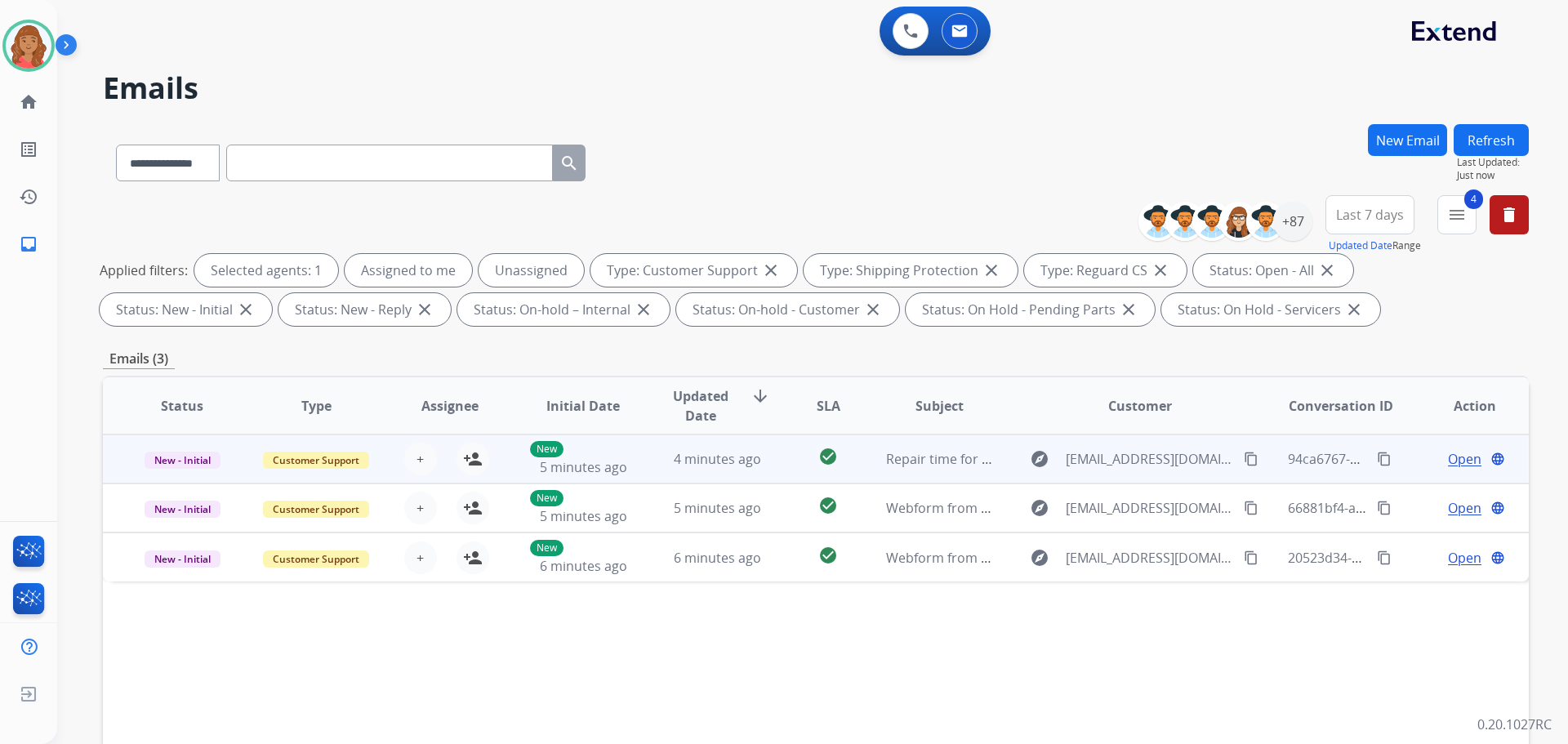
click at [646, 455] on td "4 minutes ago" at bounding box center [705, 459] width 134 height 49
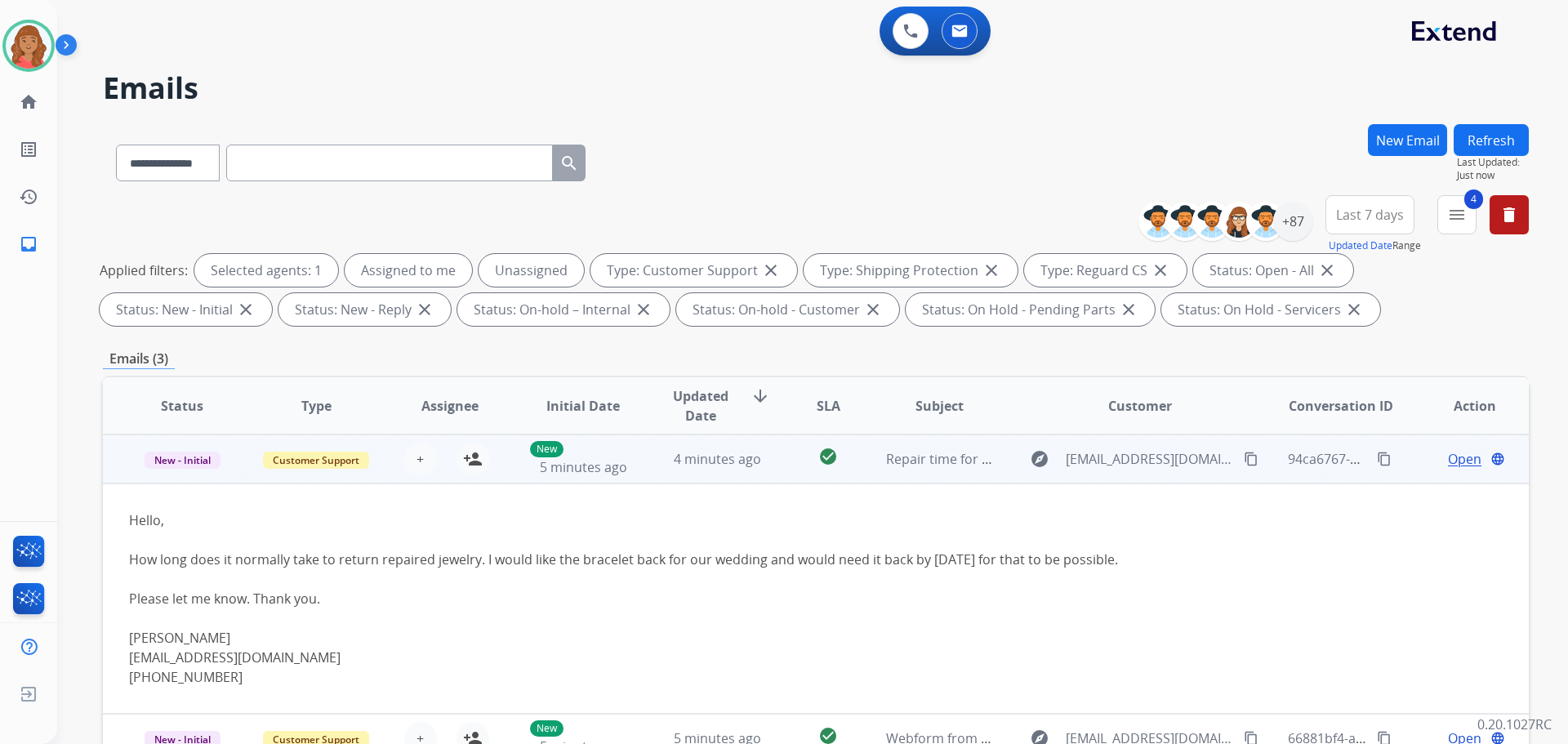
click at [646, 455] on td "4 minutes ago" at bounding box center [705, 459] width 134 height 49
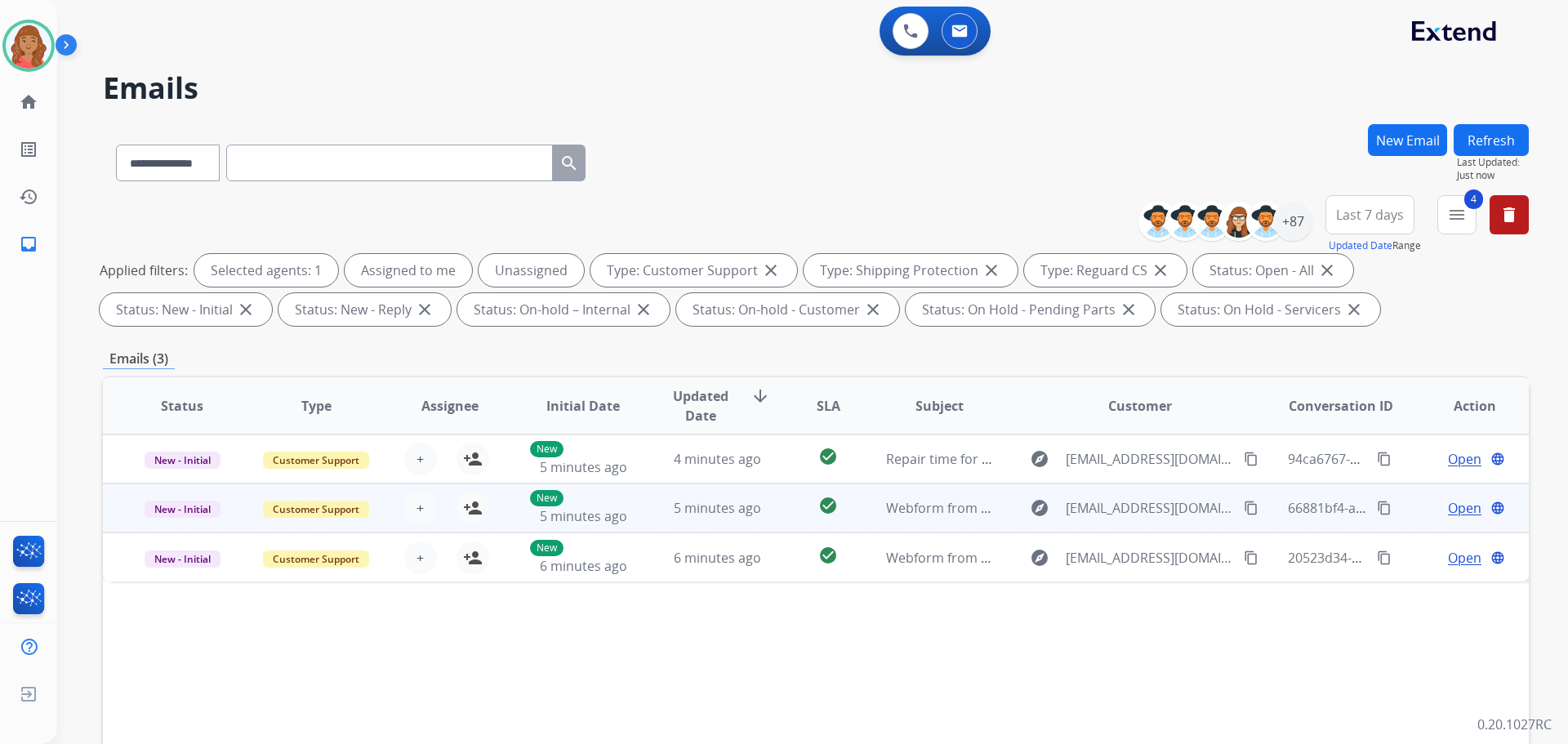
click at [638, 510] on td "5 minutes ago" at bounding box center [705, 508] width 134 height 49
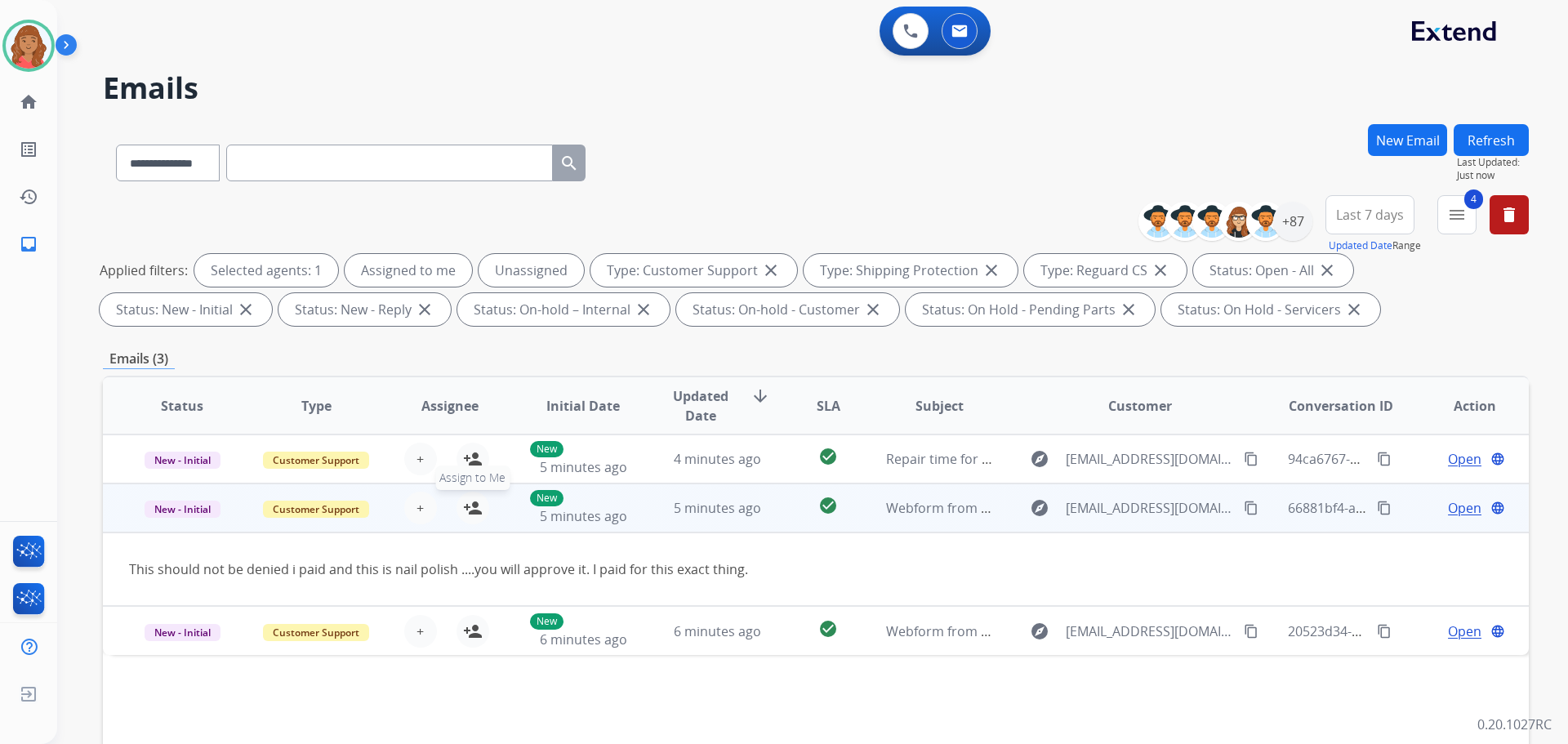
click at [470, 505] on mat-icon "person_add" at bounding box center [473, 508] width 19 height 19
click at [1244, 508] on mat-icon "content_copy" at bounding box center [1250, 508] width 14 height 14
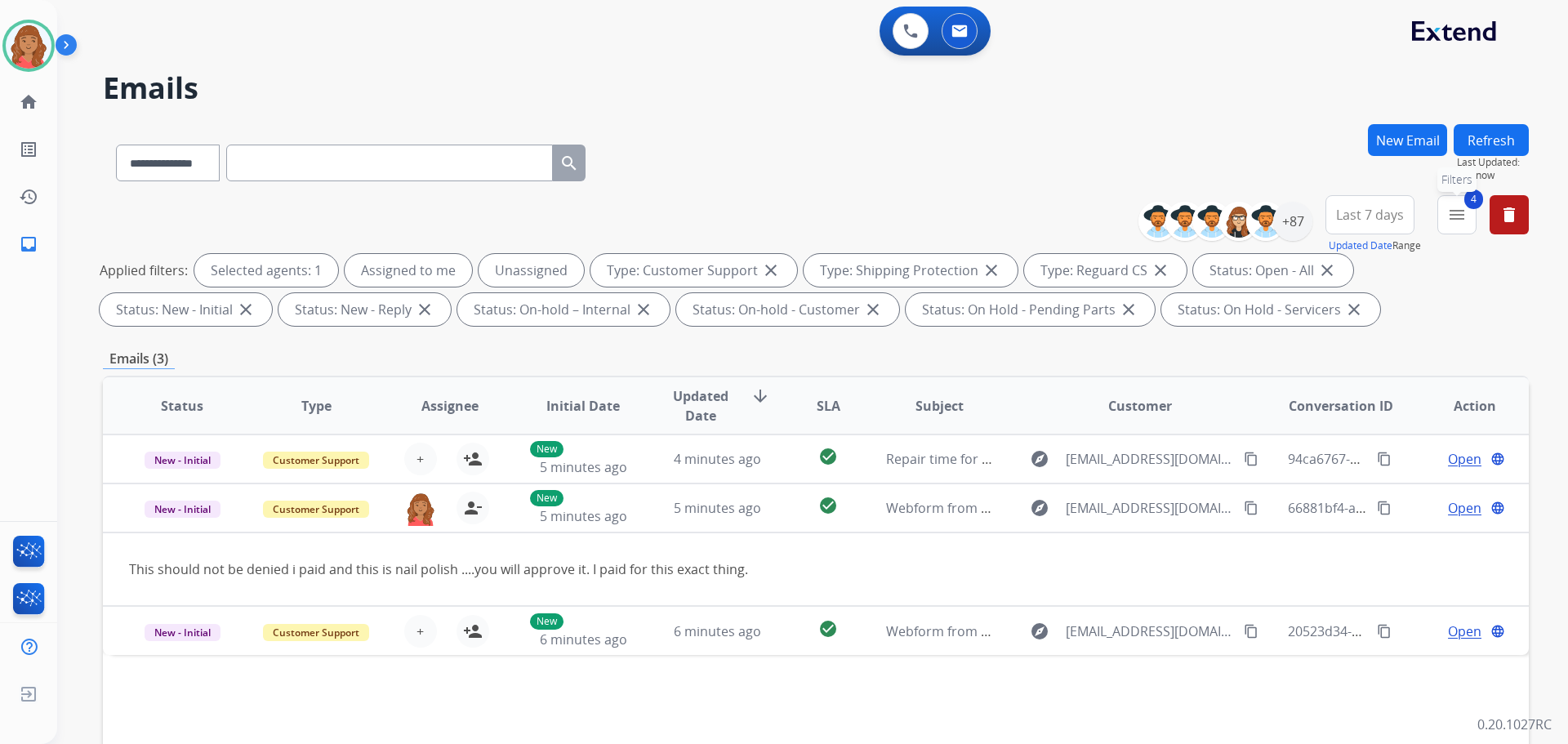
click at [1462, 217] on mat-icon "menu" at bounding box center [1457, 215] width 19 height 19
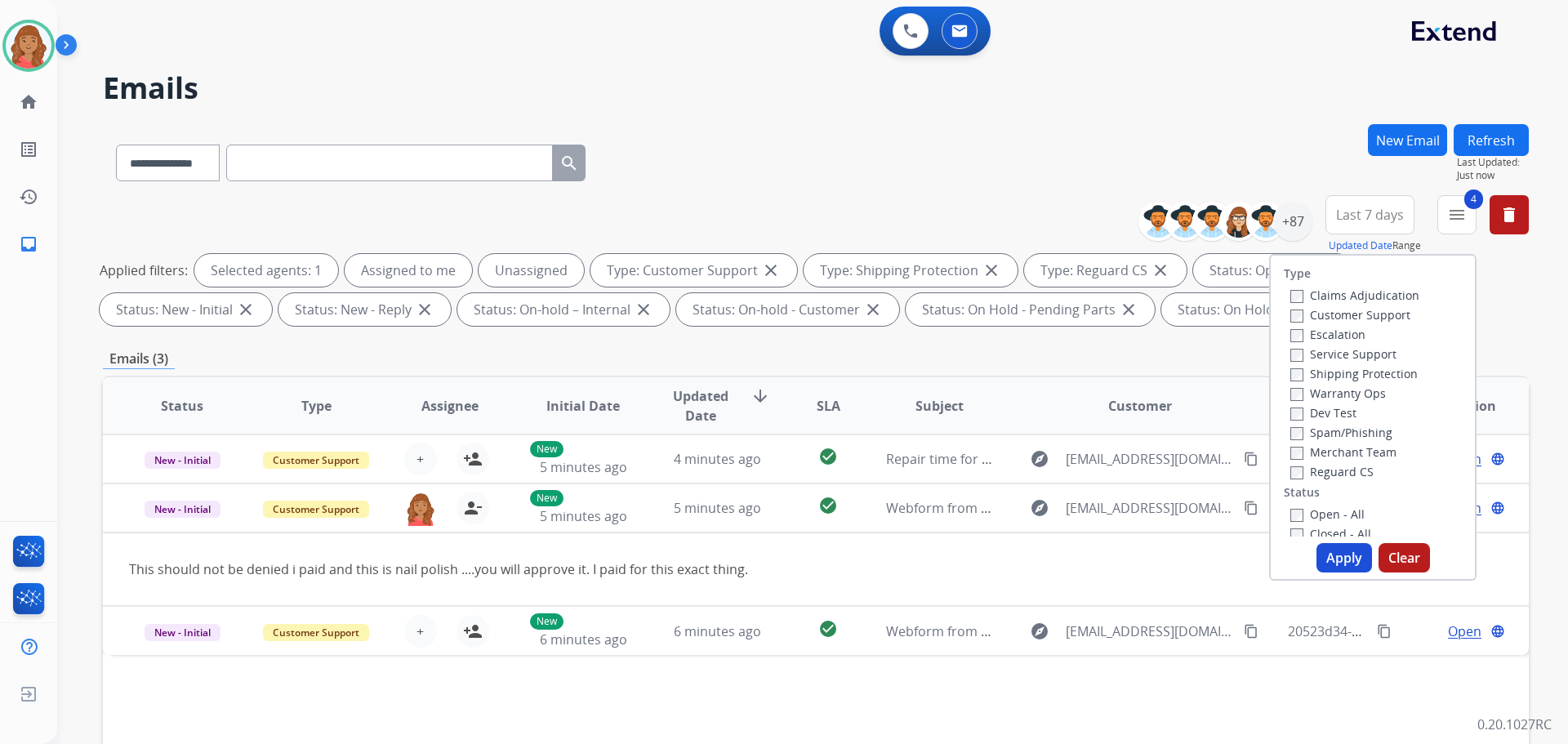
click at [1324, 556] on button "Apply" at bounding box center [1344, 558] width 56 height 30
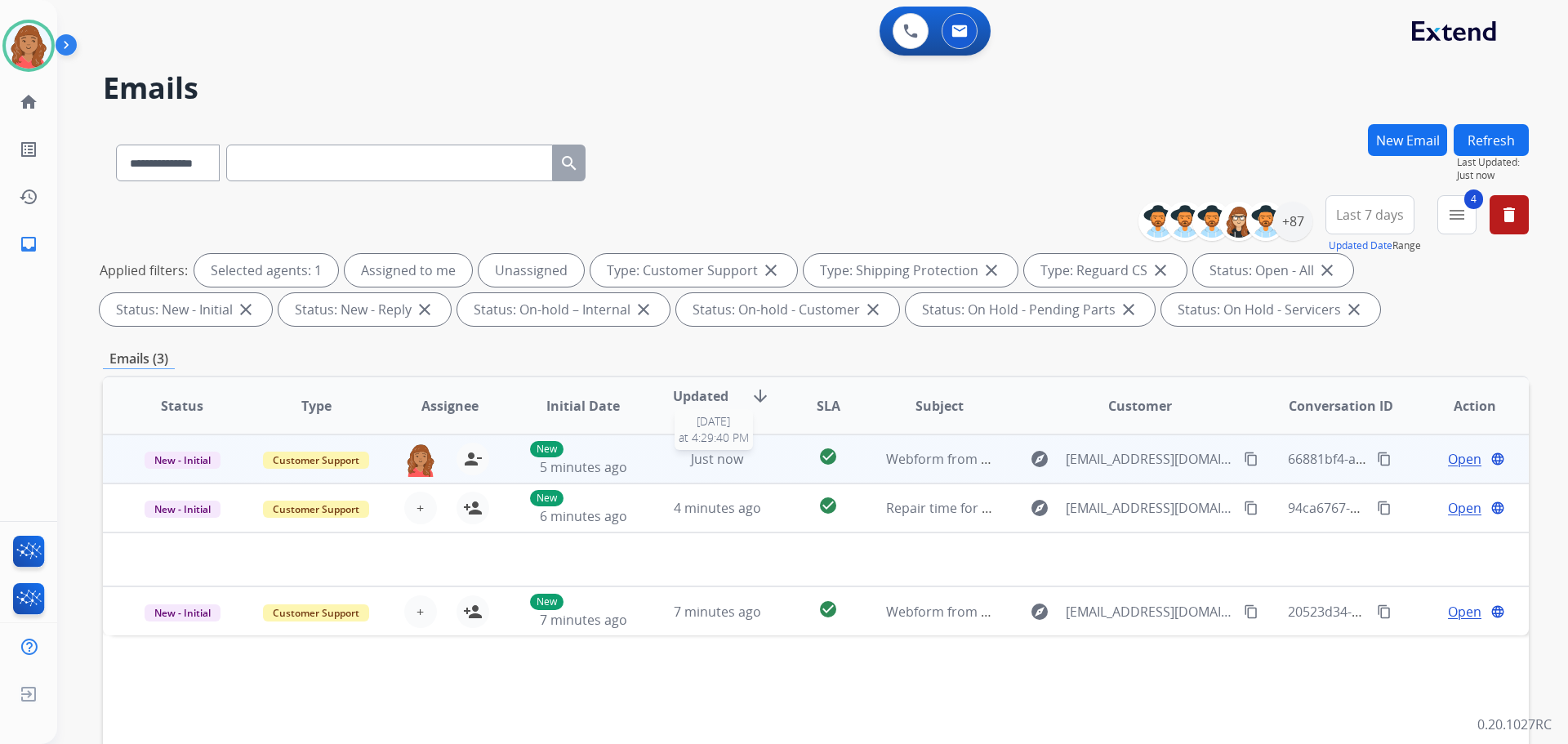
click at [677, 463] on div "Just now" at bounding box center [718, 459] width 107 height 19
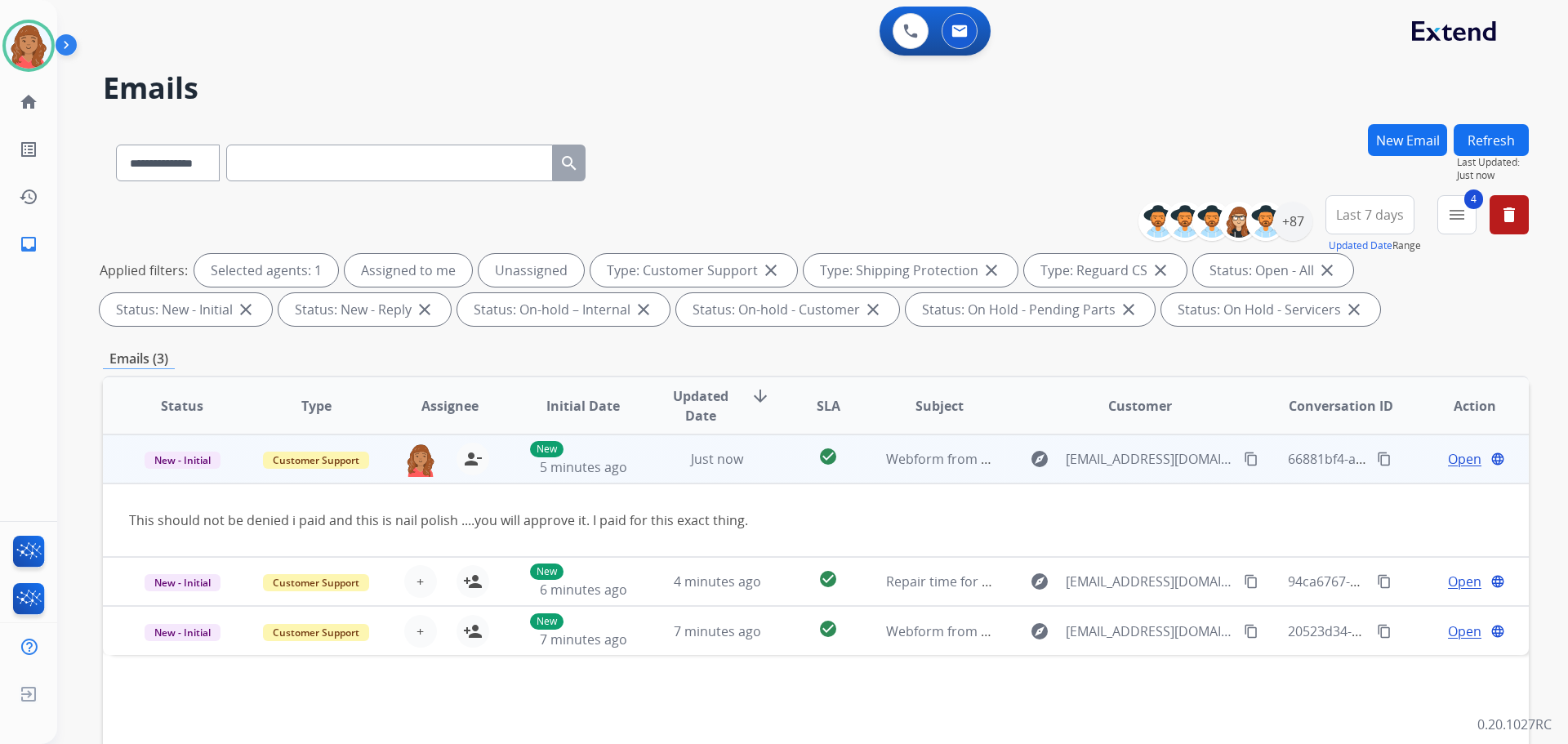
click at [1244, 459] on mat-icon "content_copy" at bounding box center [1250, 459] width 14 height 14
click at [1459, 457] on span "Open" at bounding box center [1464, 459] width 34 height 19
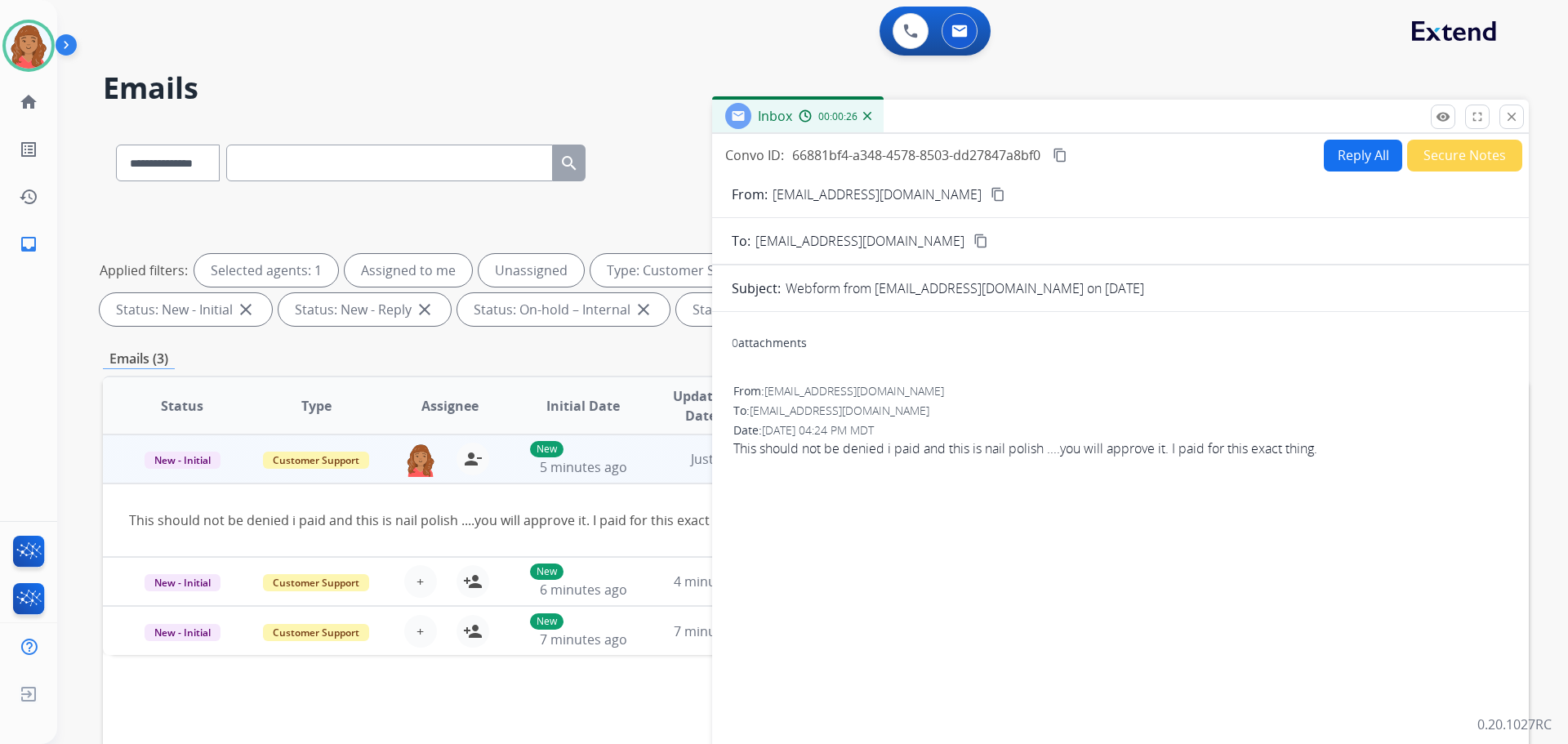
click at [1356, 166] on button "Reply All" at bounding box center [1364, 156] width 79 height 32
select select "**********"
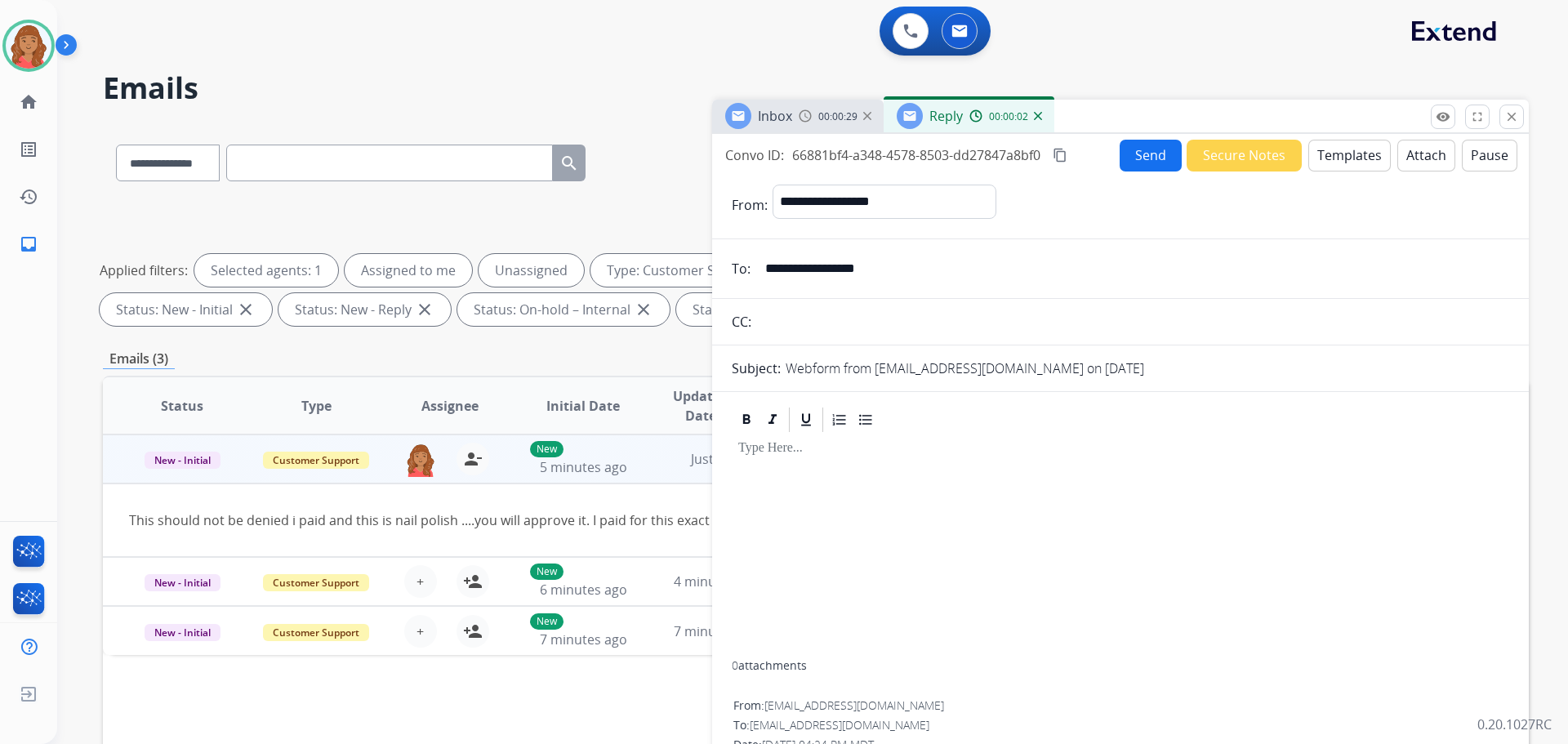
click at [1354, 151] on button "Templates" at bounding box center [1350, 156] width 83 height 32
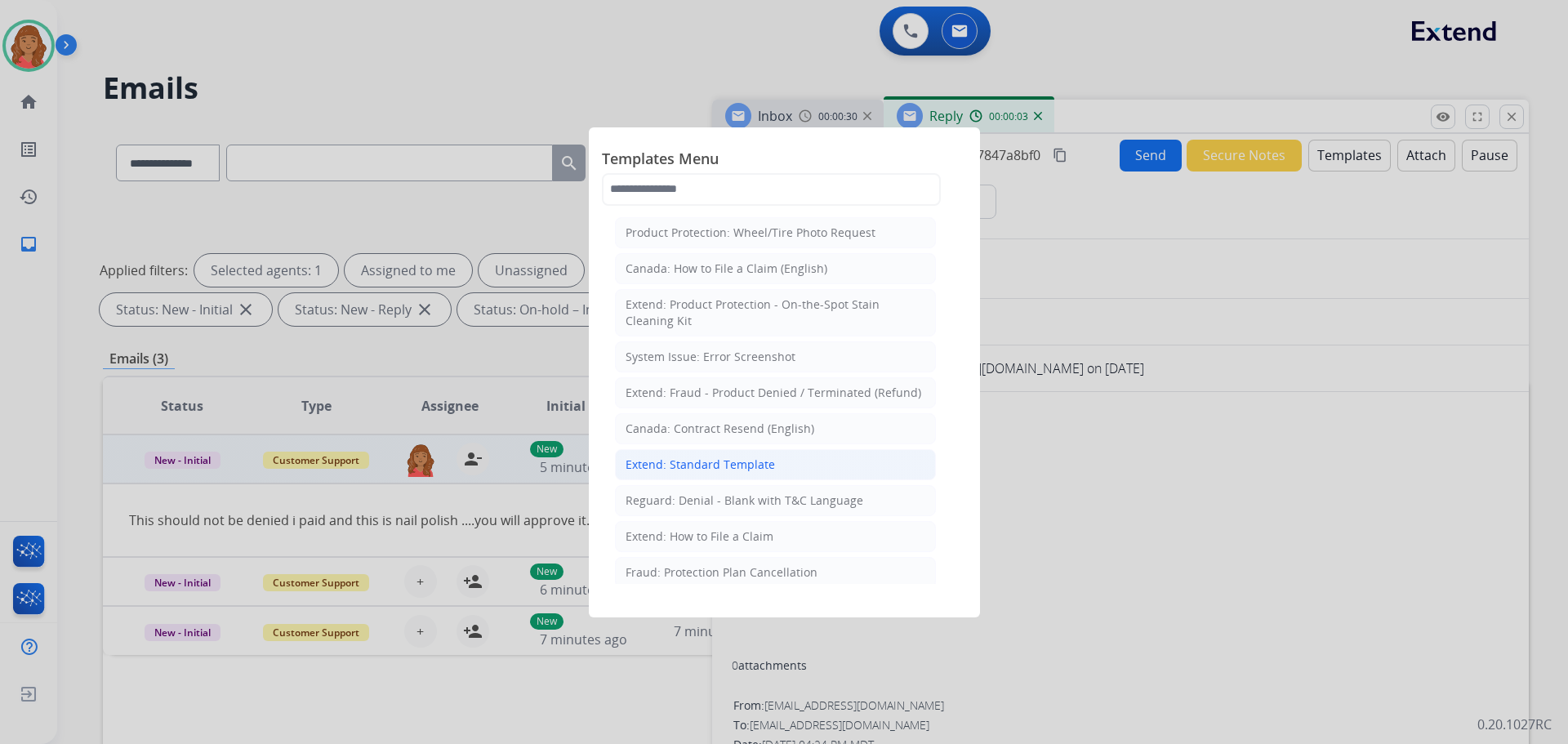
click at [729, 466] on div "Extend: Standard Template" at bounding box center [701, 465] width 150 height 16
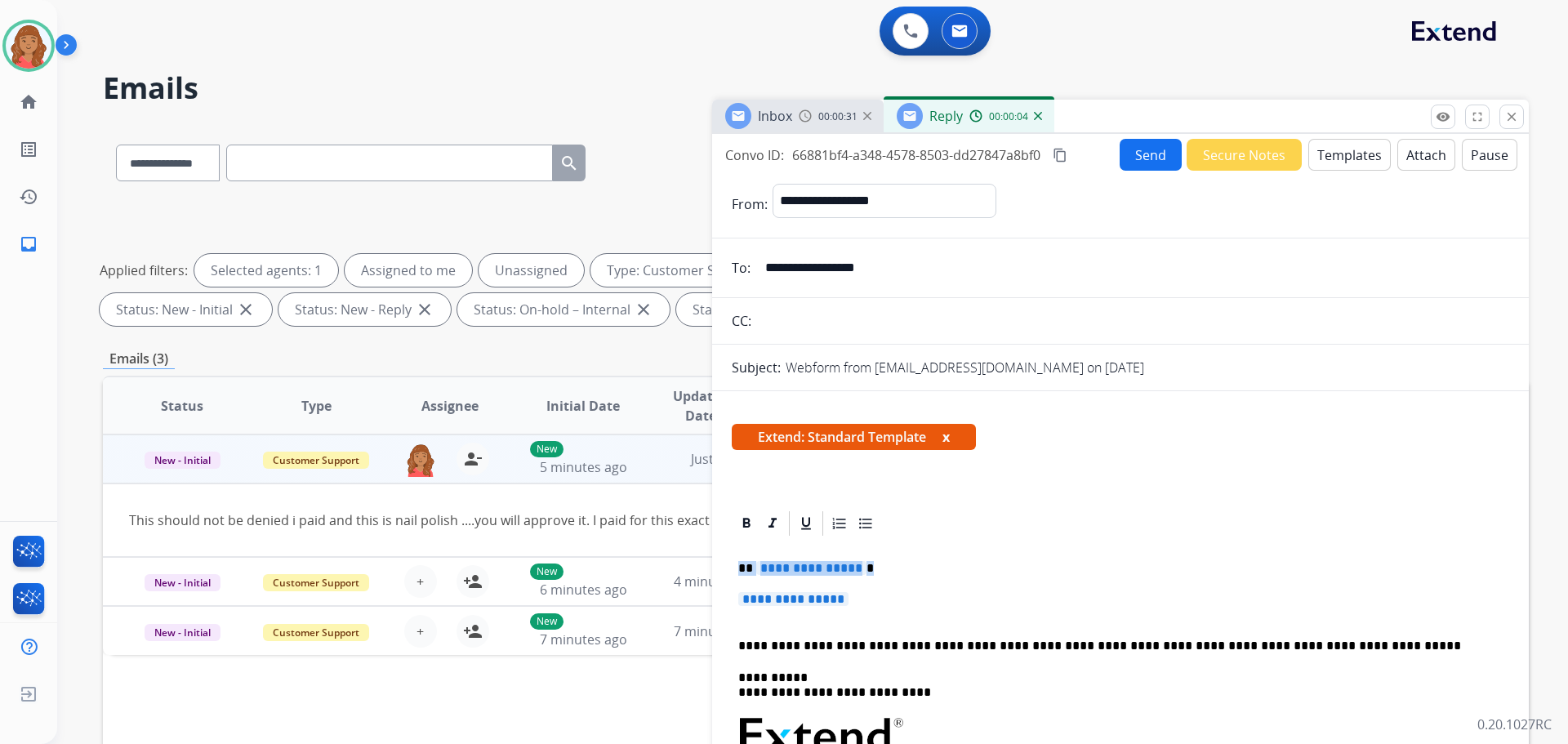
drag, startPoint x: 852, startPoint y: 598, endPoint x: 739, endPoint y: 566, distance: 117.4
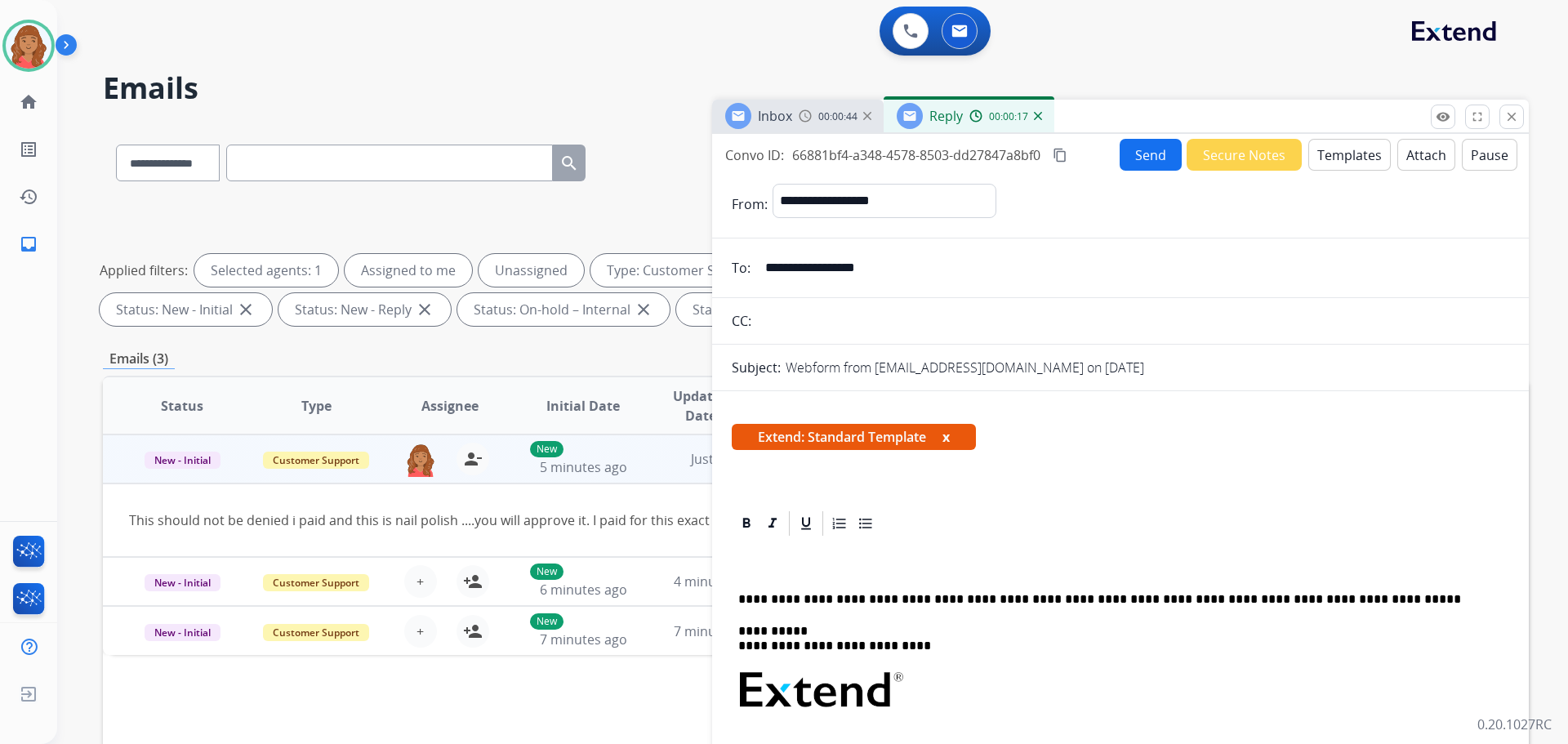
click at [760, 499] on div "**********" at bounding box center [1120, 757] width 817 height 732
click at [755, 552] on div "**********" at bounding box center [1121, 756] width 777 height 437
drag, startPoint x: 759, startPoint y: 573, endPoint x: 718, endPoint y: 574, distance: 41.0
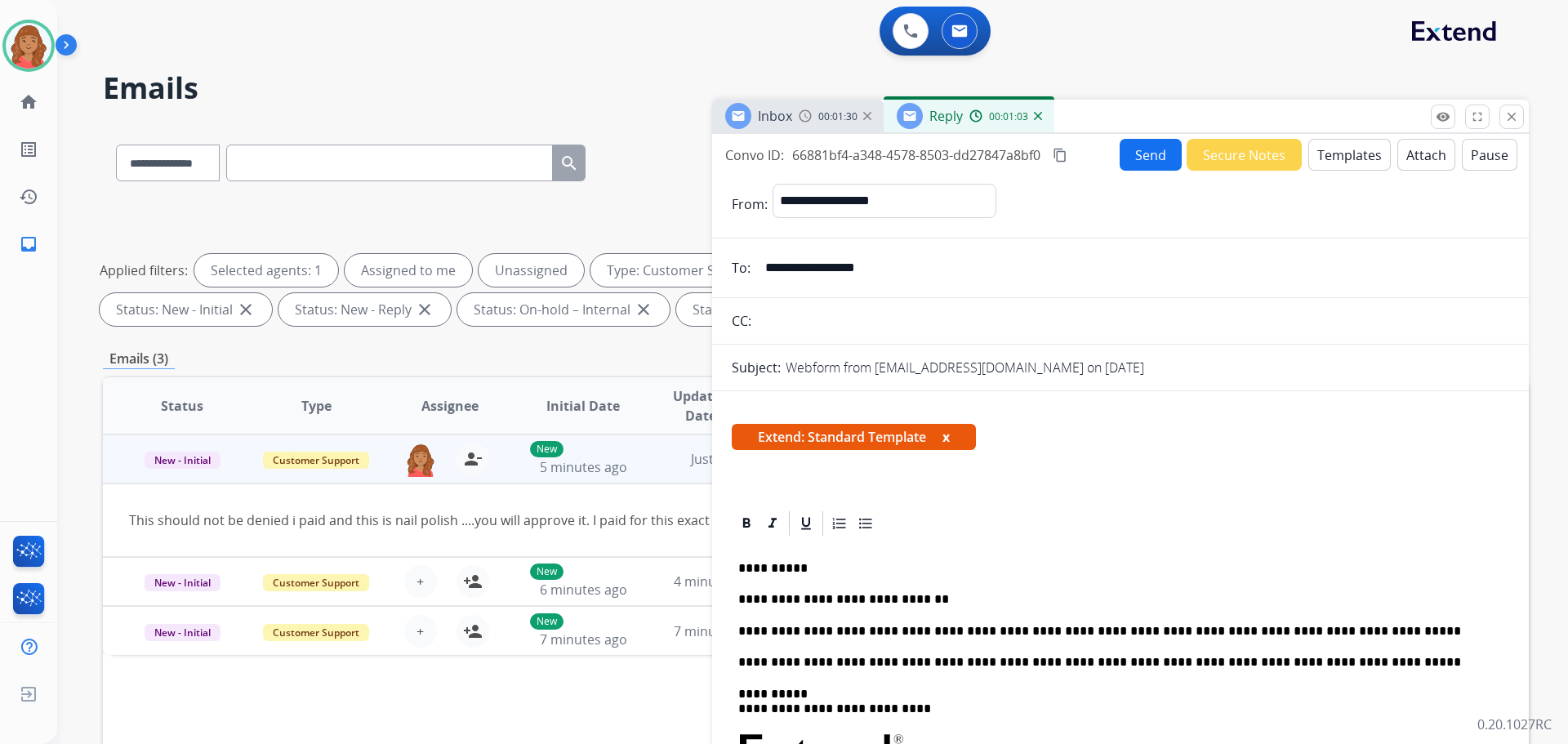
click at [1061, 154] on mat-icon "content_copy" at bounding box center [1059, 155] width 14 height 14
click at [1140, 159] on button "Send" at bounding box center [1151, 155] width 62 height 32
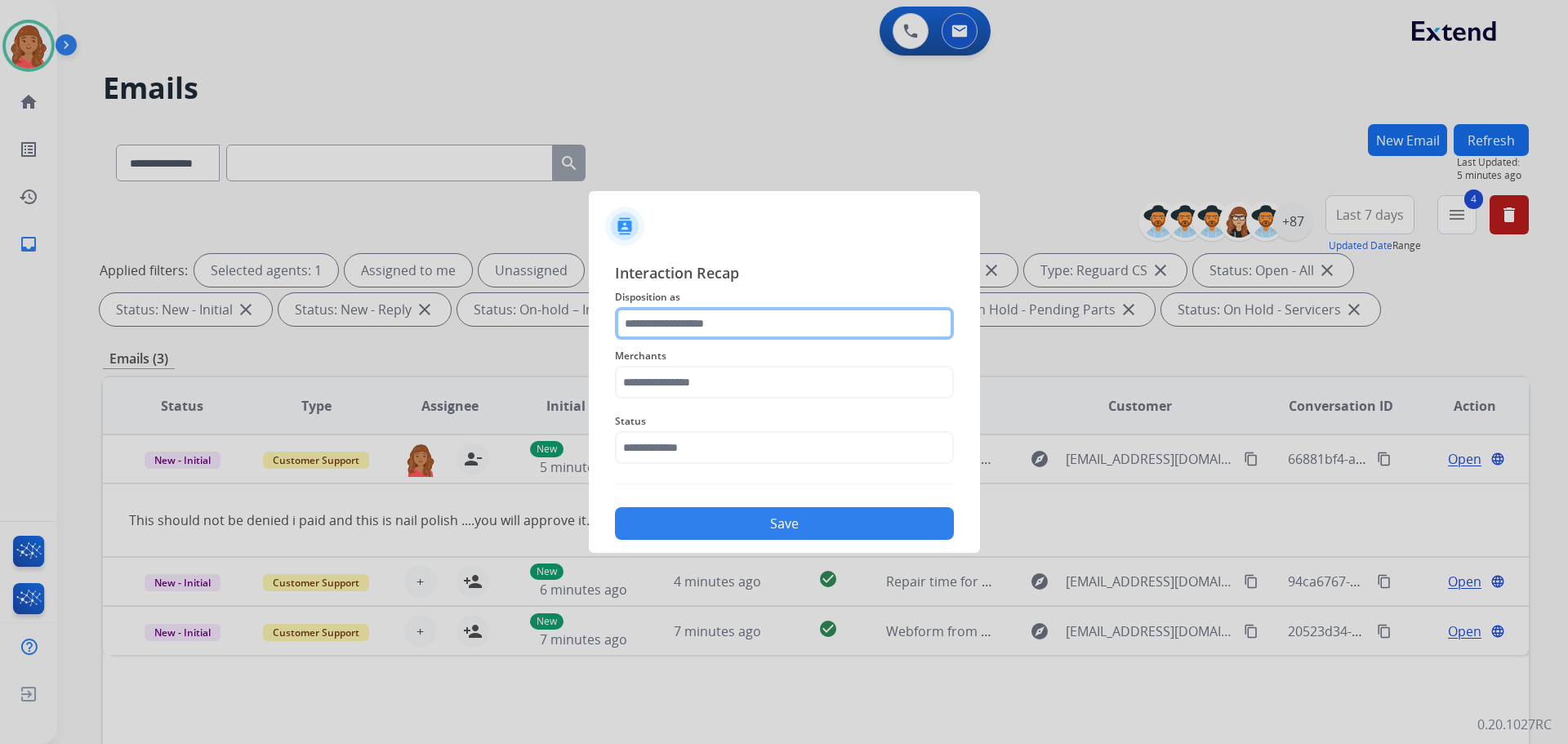
click at [671, 333] on input "text" at bounding box center [784, 324] width 339 height 33
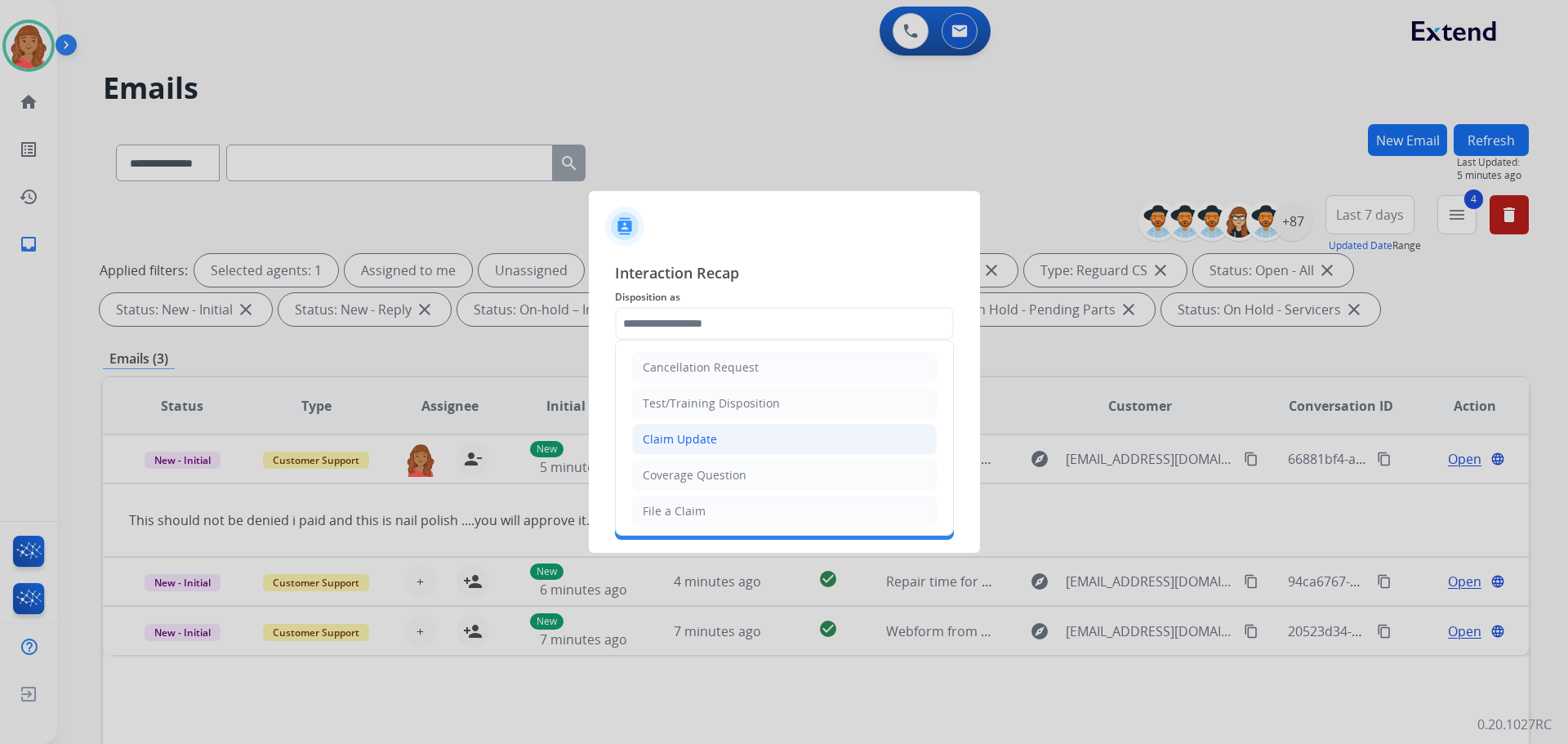
click at [652, 444] on div "Claim Update" at bounding box center [679, 439] width 74 height 16
type input "**********"
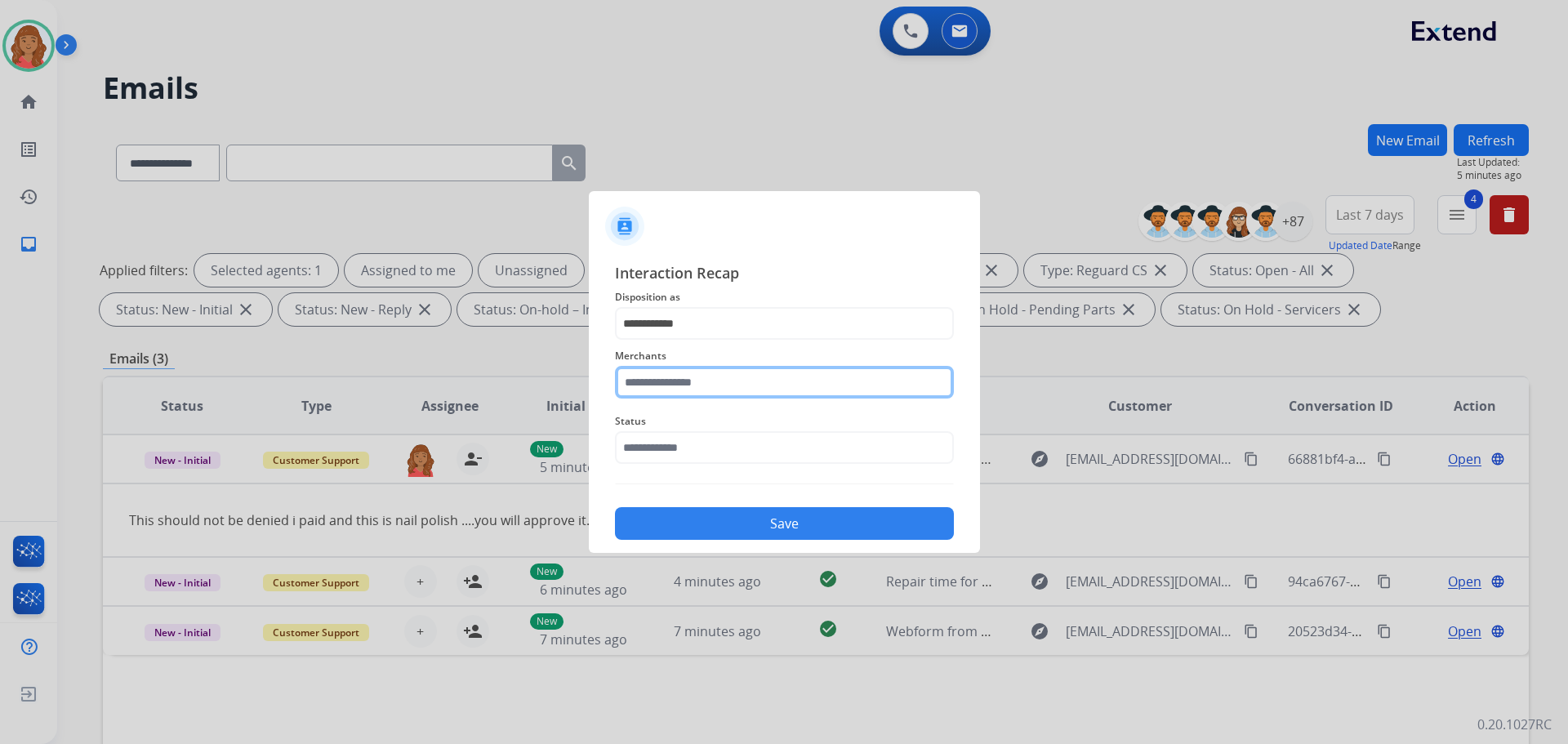
click at [654, 389] on input "text" at bounding box center [784, 382] width 339 height 33
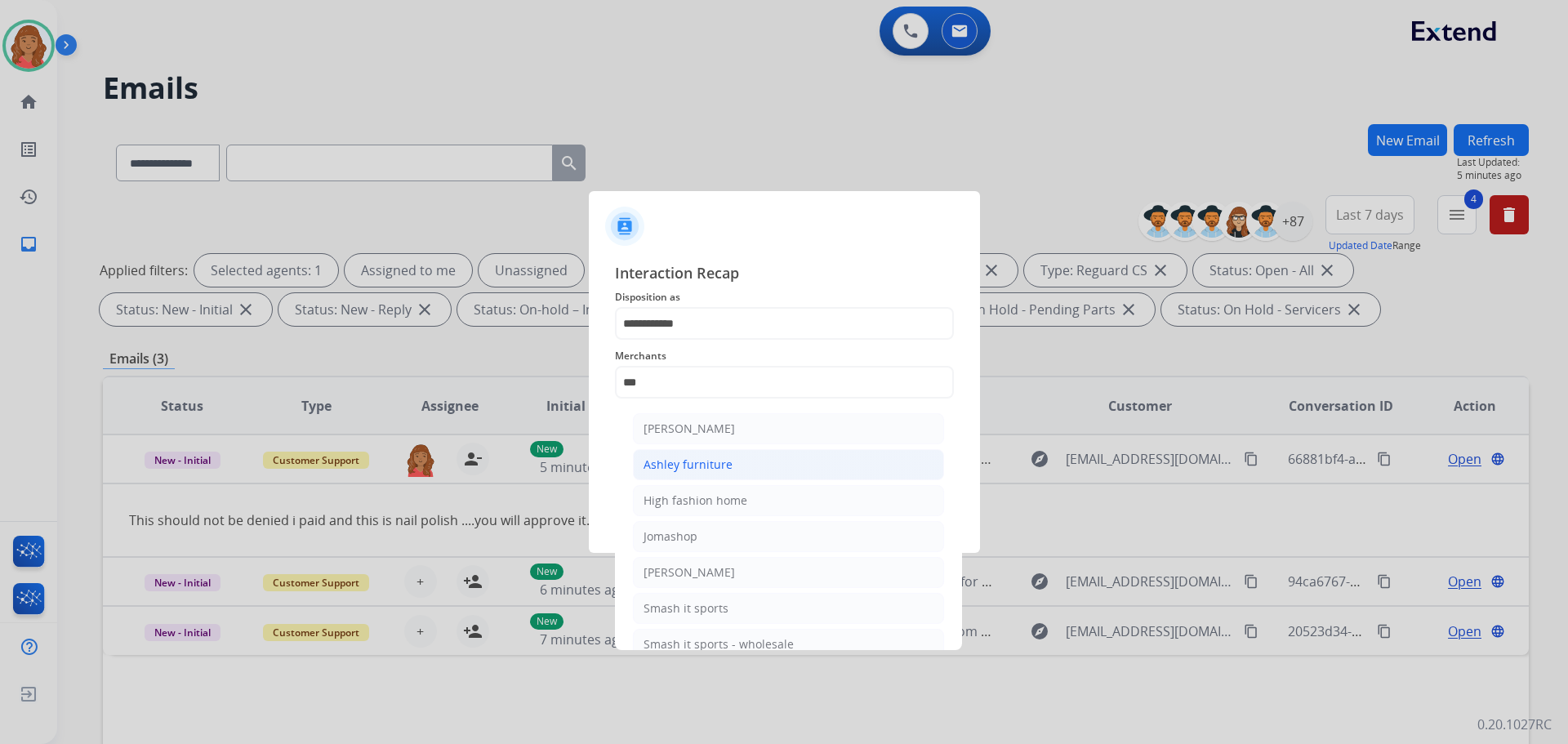
click at [688, 464] on div "Ashley furniture" at bounding box center [688, 465] width 89 height 16
type input "**********"
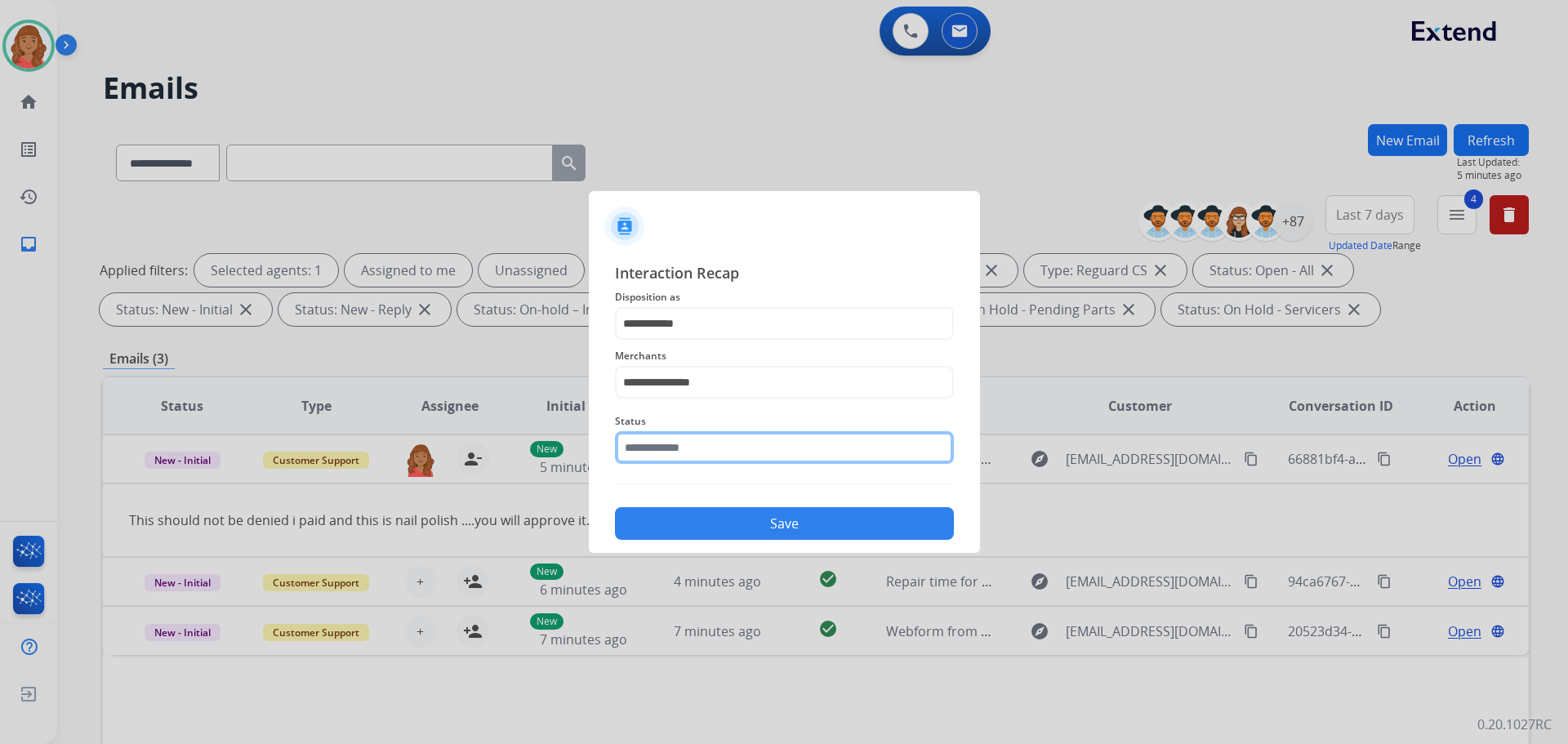
click at [655, 454] on input "text" at bounding box center [784, 447] width 339 height 33
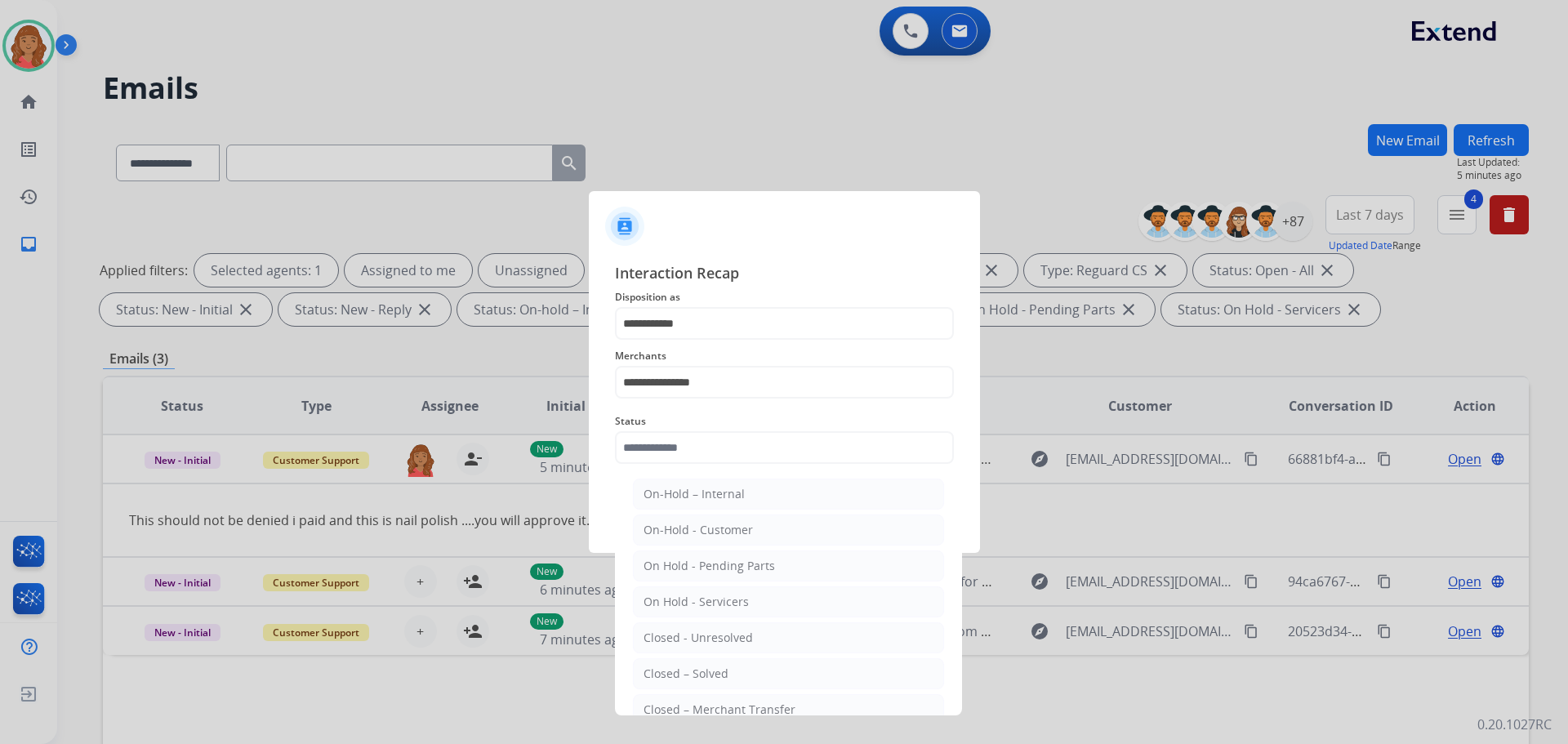
click at [675, 667] on div "Closed – Solved" at bounding box center [686, 674] width 85 height 16
type input "**********"
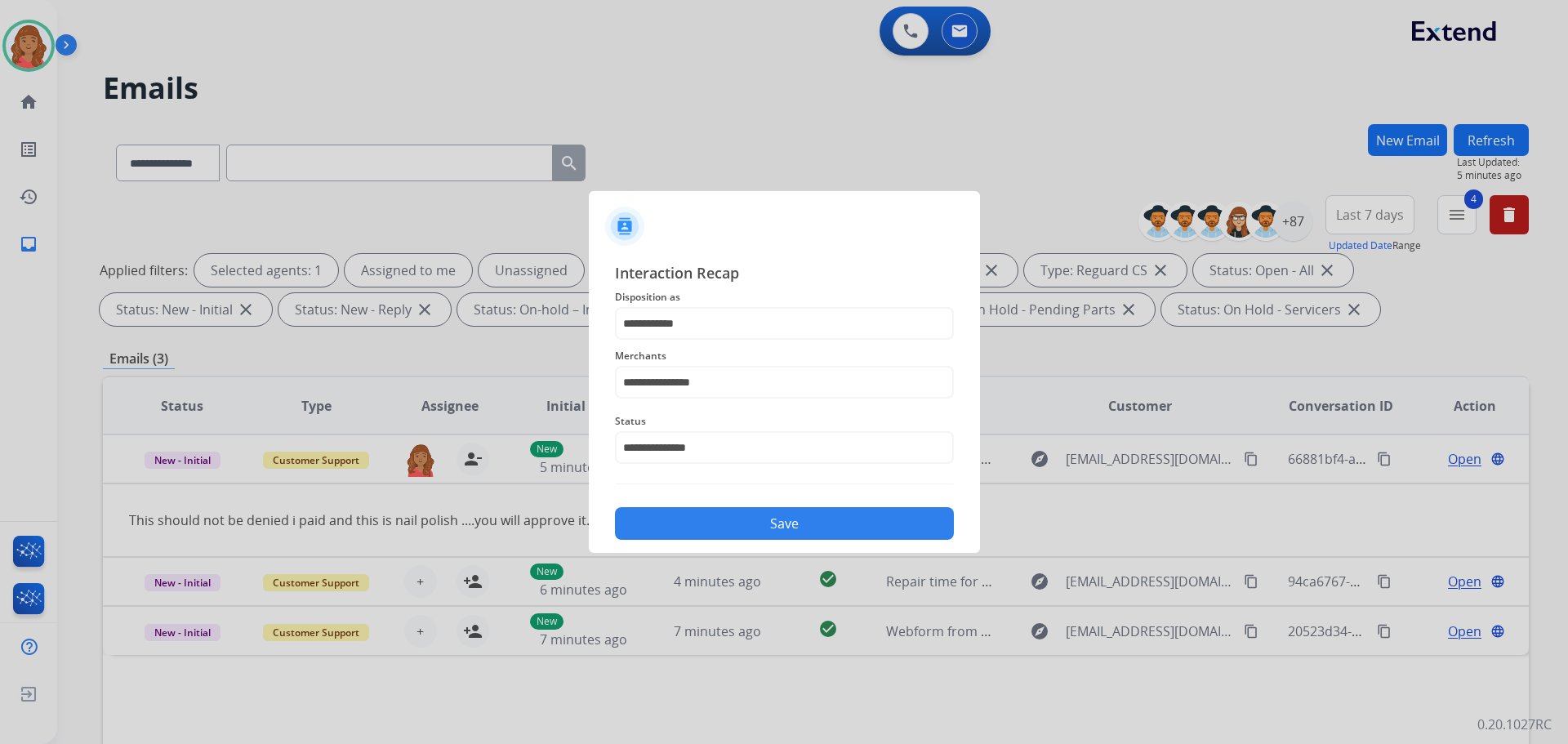
click at [711, 540] on div "**********" at bounding box center [785, 401] width 392 height 305
click at [706, 533] on button "Save" at bounding box center [784, 524] width 339 height 33
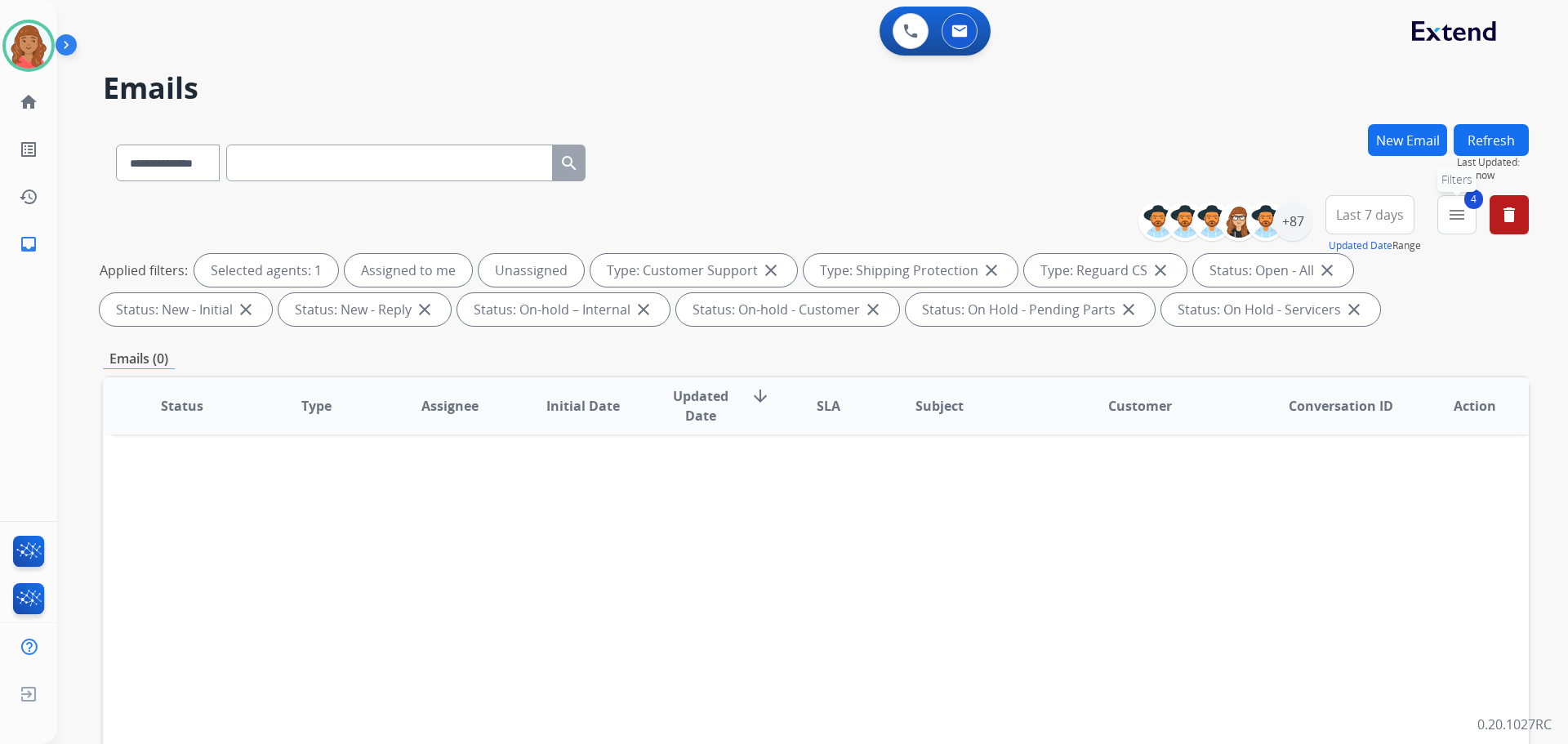
click at [1452, 220] on mat-icon "menu" at bounding box center [1457, 215] width 19 height 19
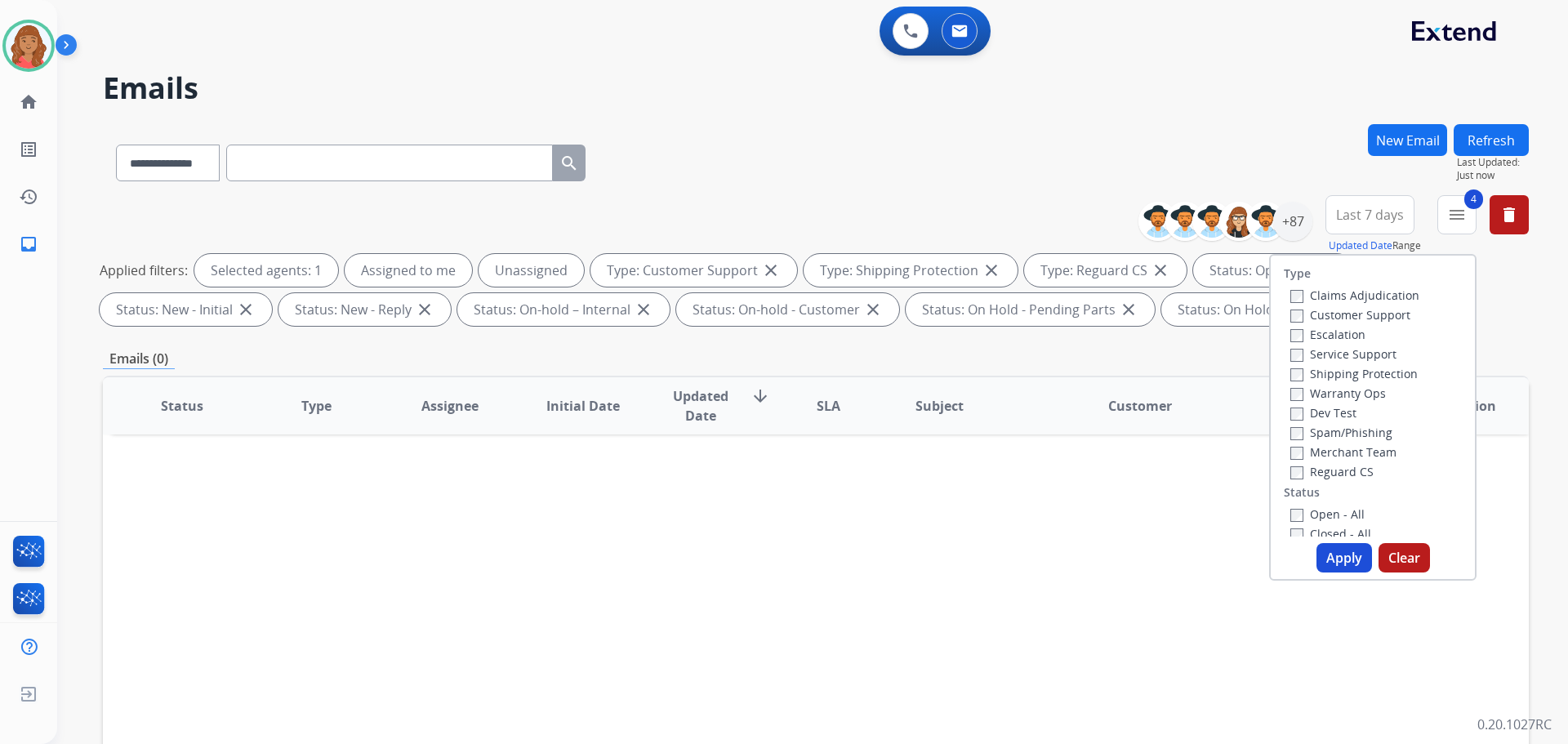
click at [1338, 567] on button "Apply" at bounding box center [1344, 558] width 56 height 30
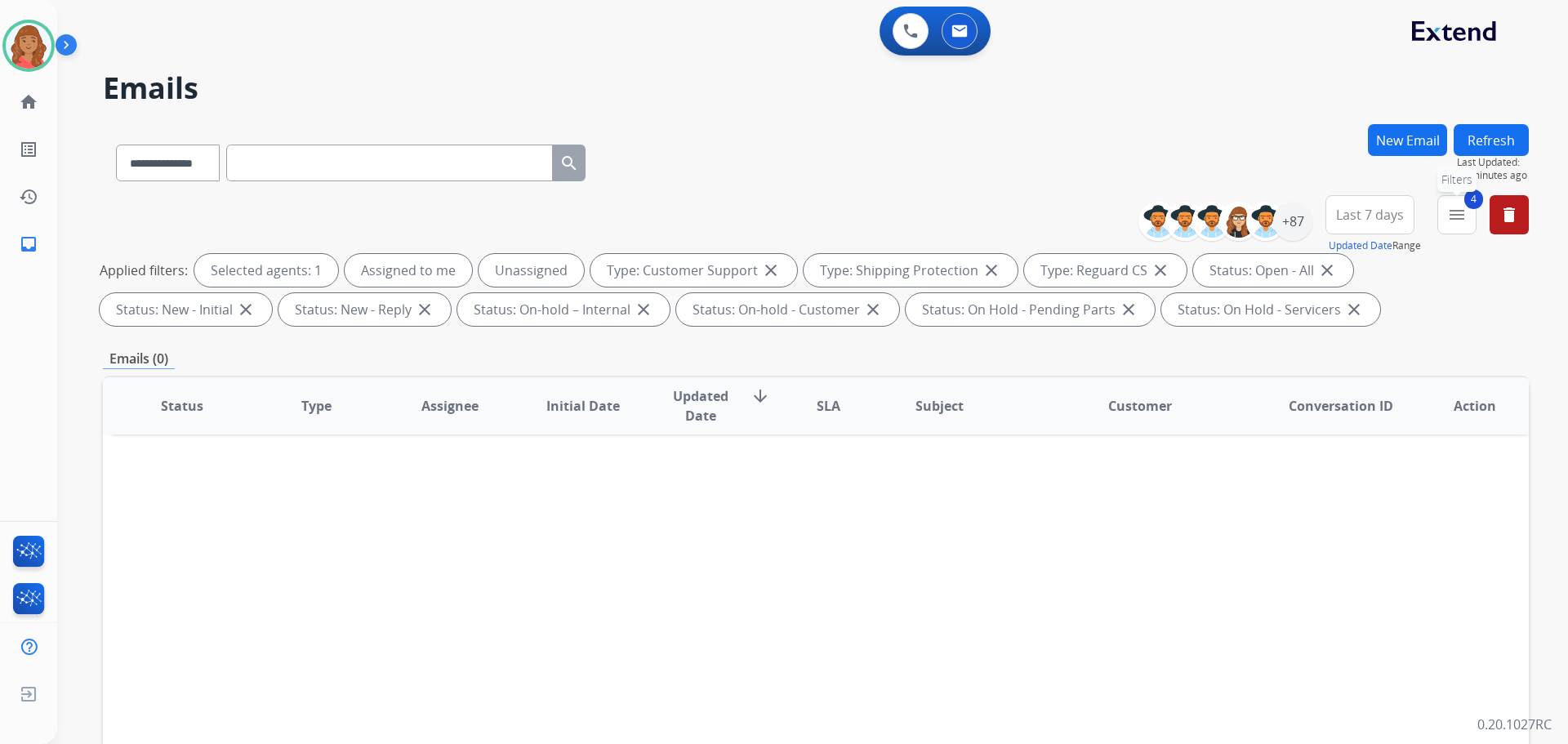
drag, startPoint x: 1468, startPoint y: 218, endPoint x: 1409, endPoint y: 302, distance: 102.6
click at [1468, 219] on button "4 menu Filters" at bounding box center [1457, 214] width 39 height 39
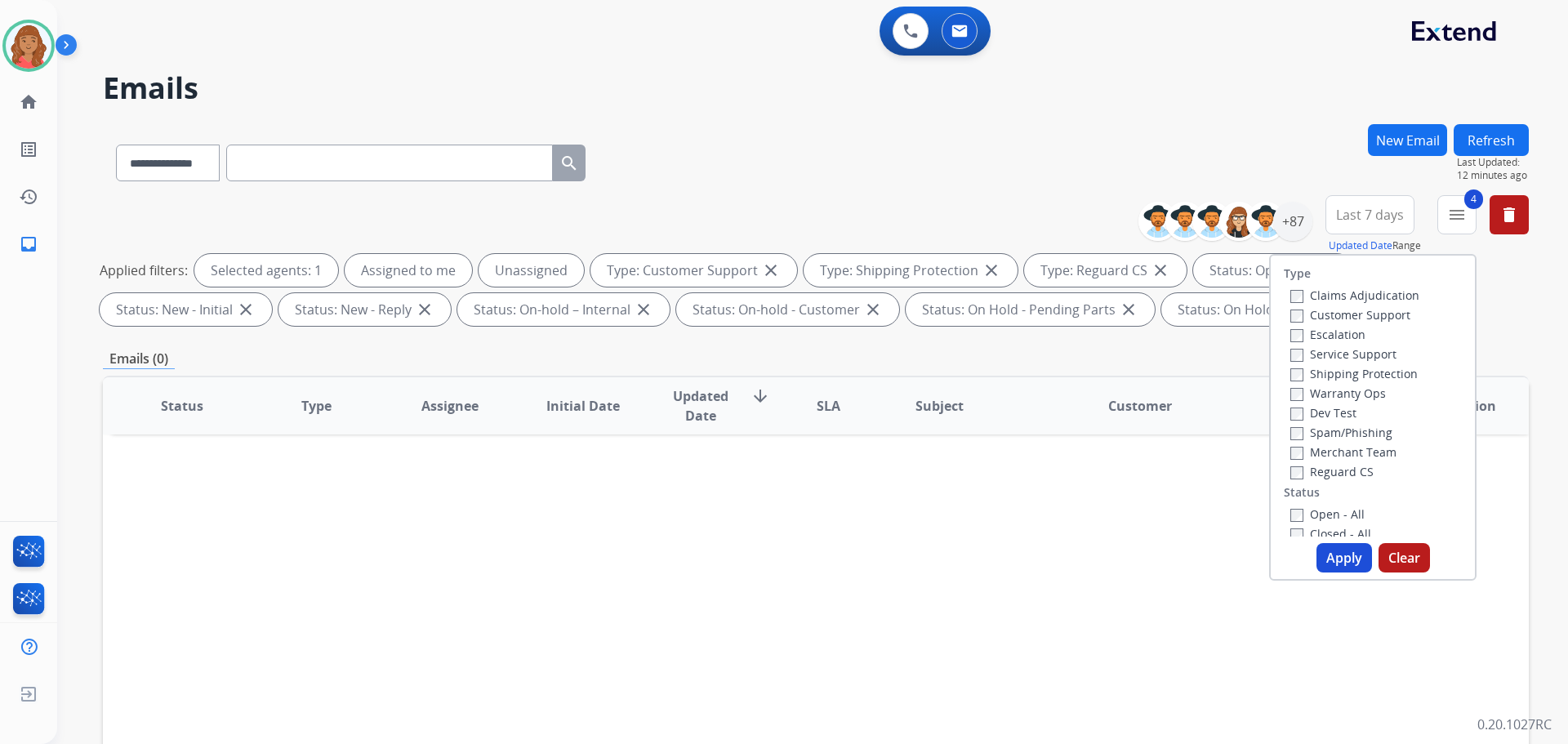
click at [1332, 556] on button "Apply" at bounding box center [1344, 558] width 56 height 30
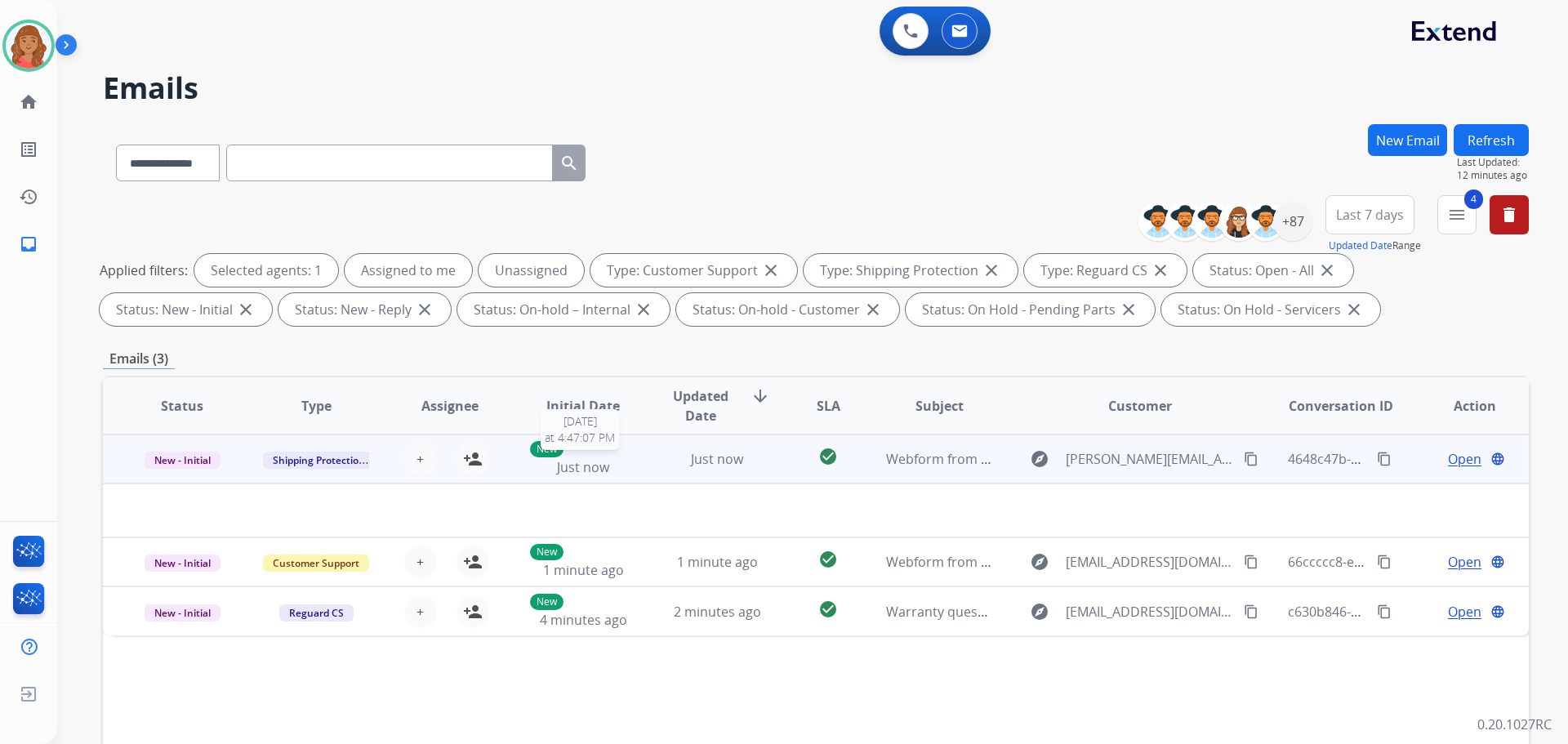
click at [613, 464] on div "New Just now" at bounding box center [583, 459] width 107 height 36
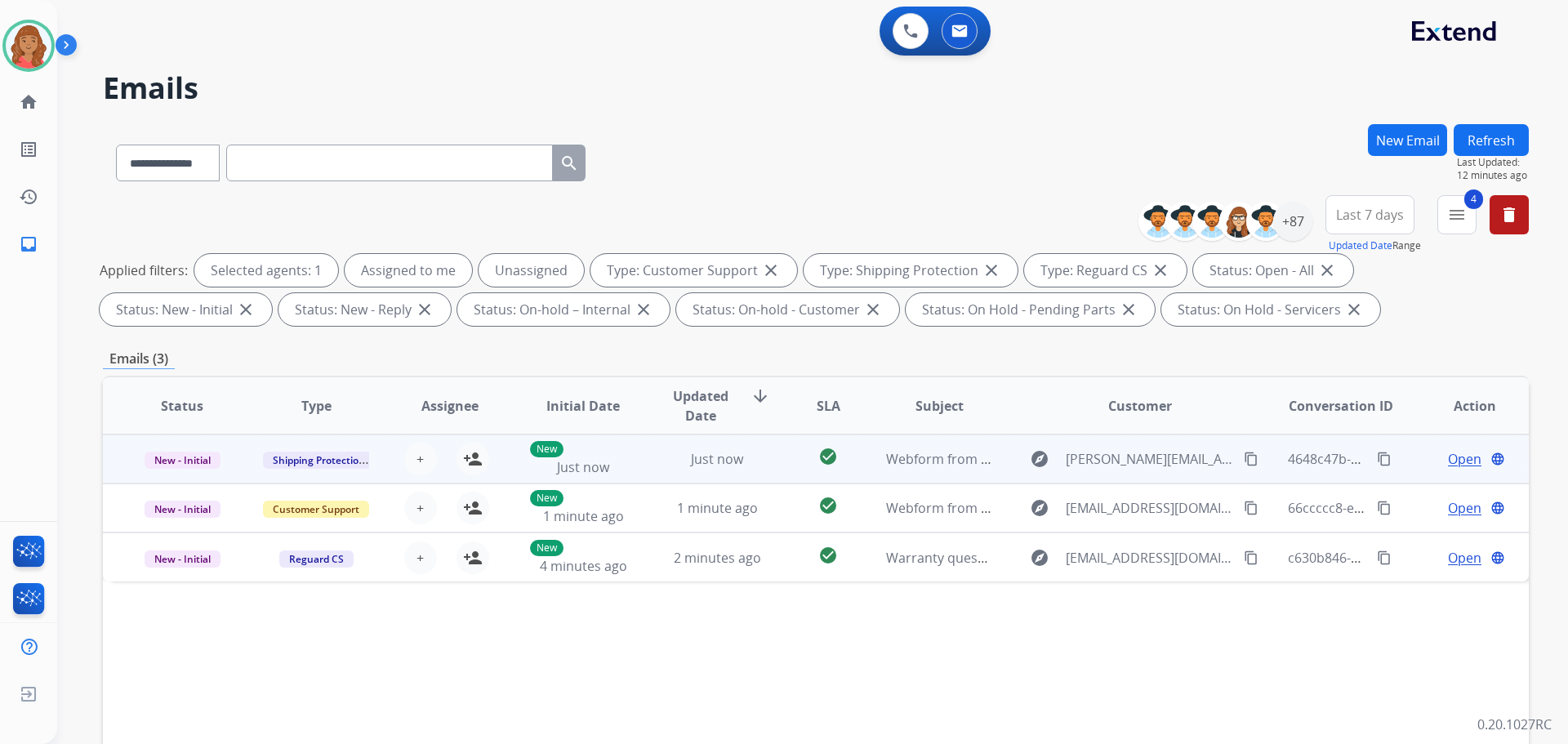
drag, startPoint x: 466, startPoint y: 459, endPoint x: 493, endPoint y: 460, distance: 27.0
click at [478, 459] on mat-icon "person_add" at bounding box center [473, 459] width 19 height 19
click at [658, 468] on td "Just now" at bounding box center [705, 459] width 134 height 49
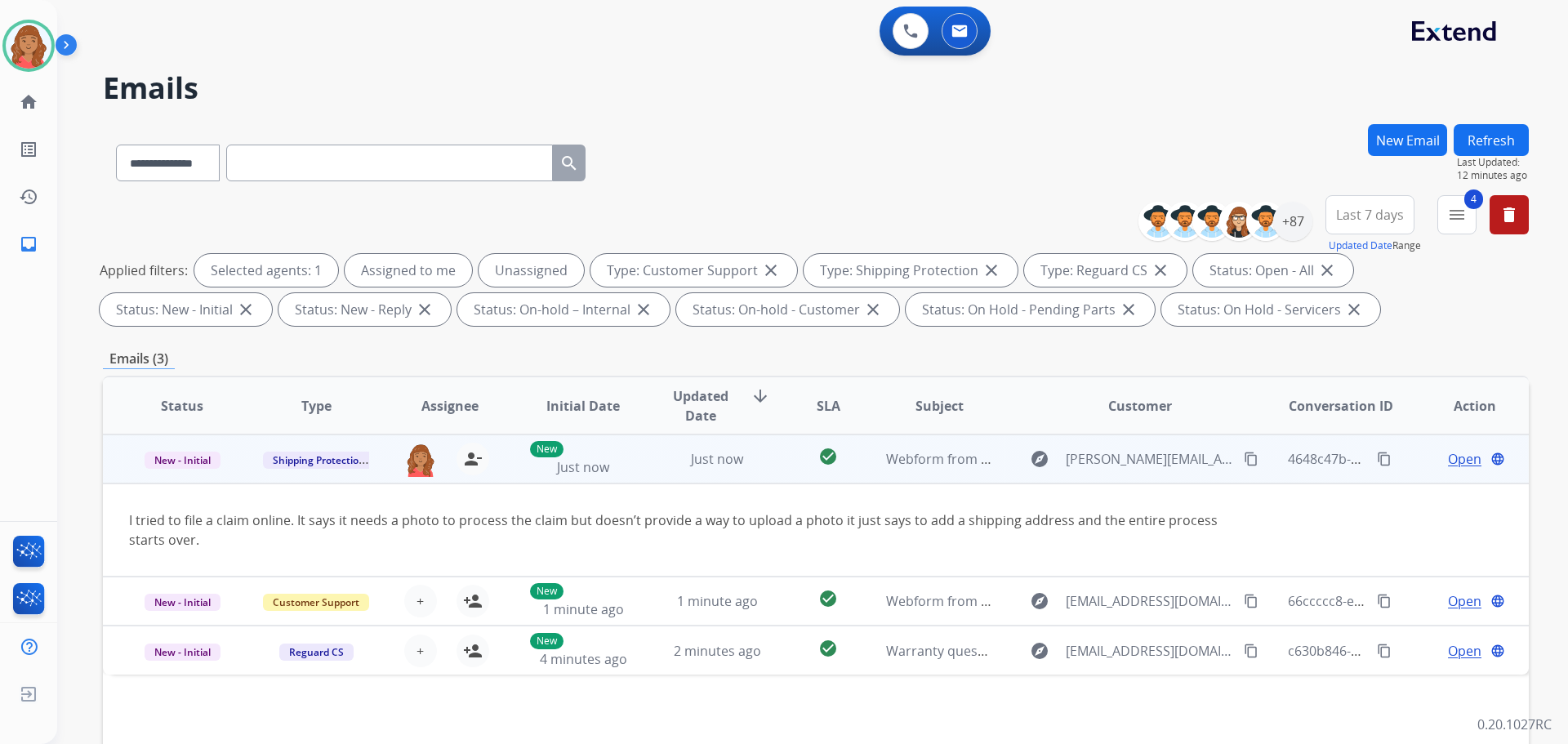
click at [1448, 459] on span "Open" at bounding box center [1464, 459] width 34 height 19
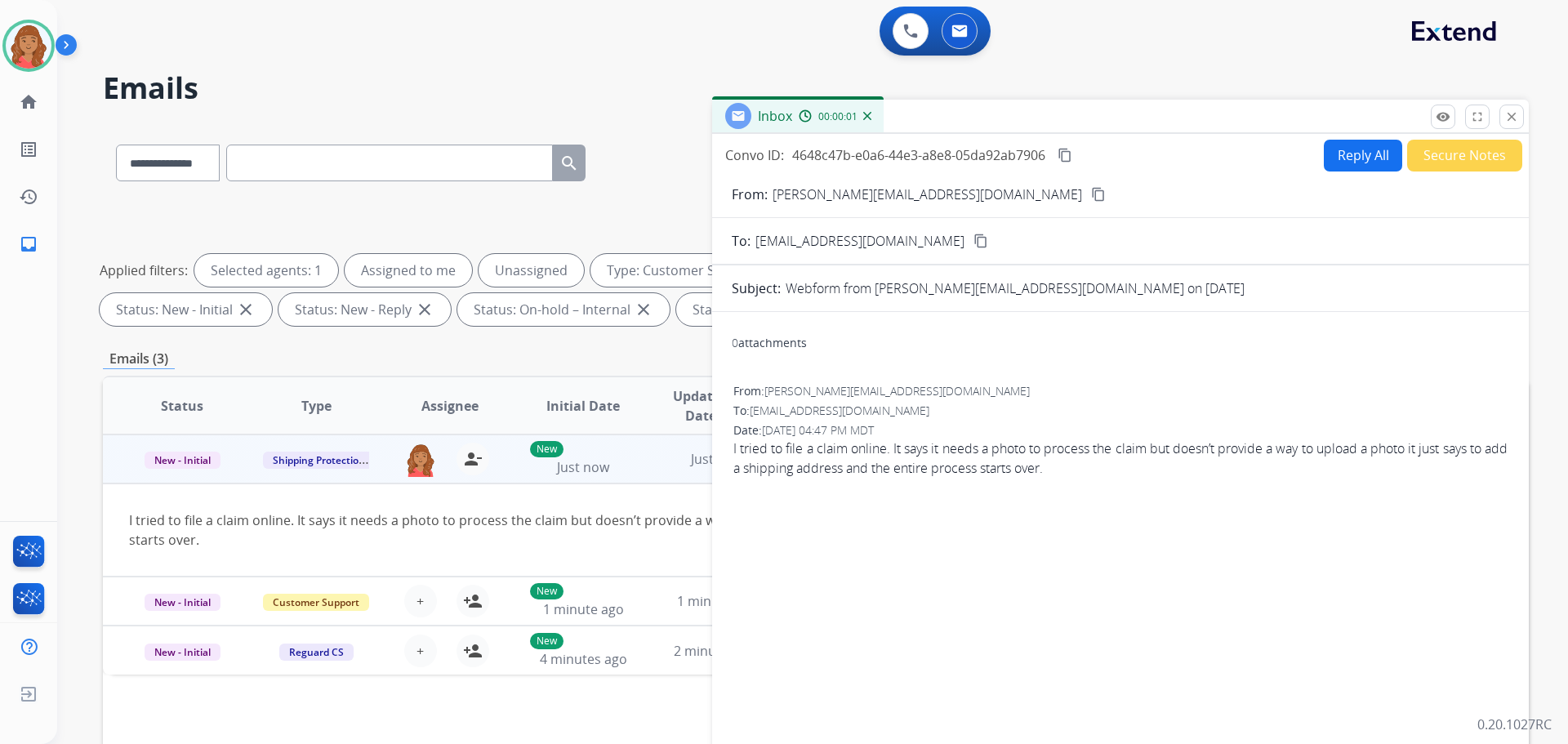
click at [1091, 189] on mat-icon "content_copy" at bounding box center [1098, 194] width 14 height 14
click at [1347, 151] on button "Reply All" at bounding box center [1364, 156] width 79 height 32
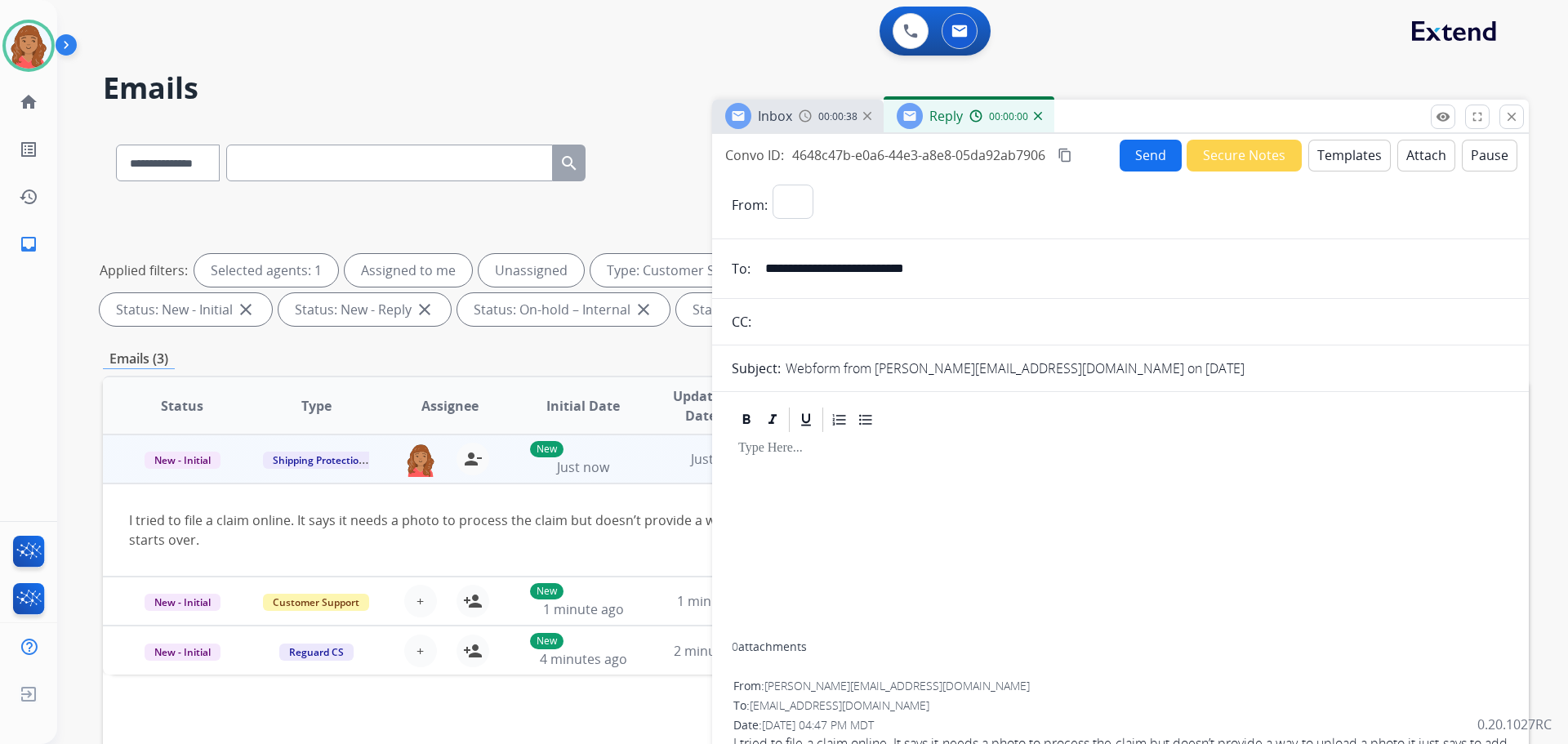
select select "**********"
click at [1342, 159] on button "Templates" at bounding box center [1350, 156] width 83 height 32
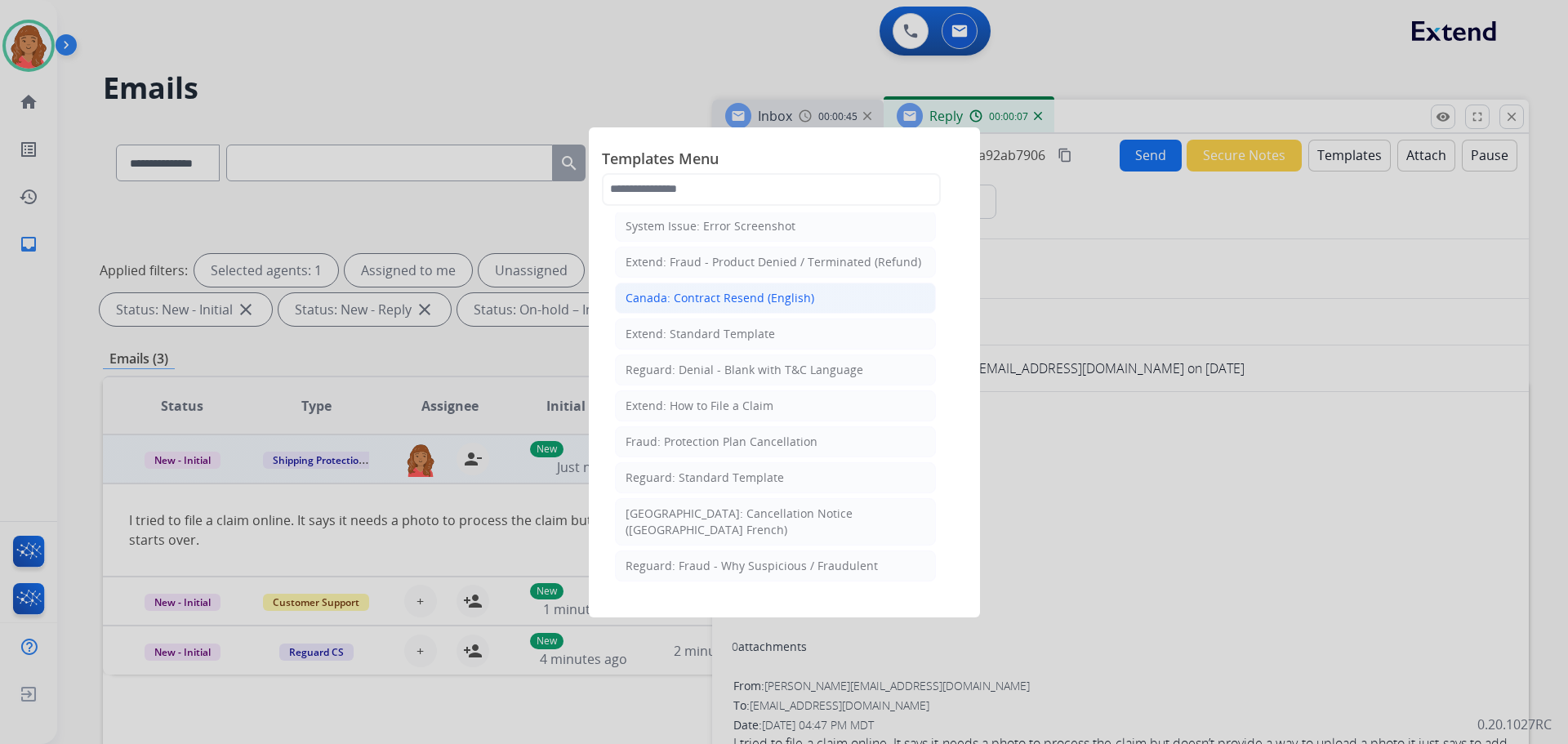
scroll to position [82, 0]
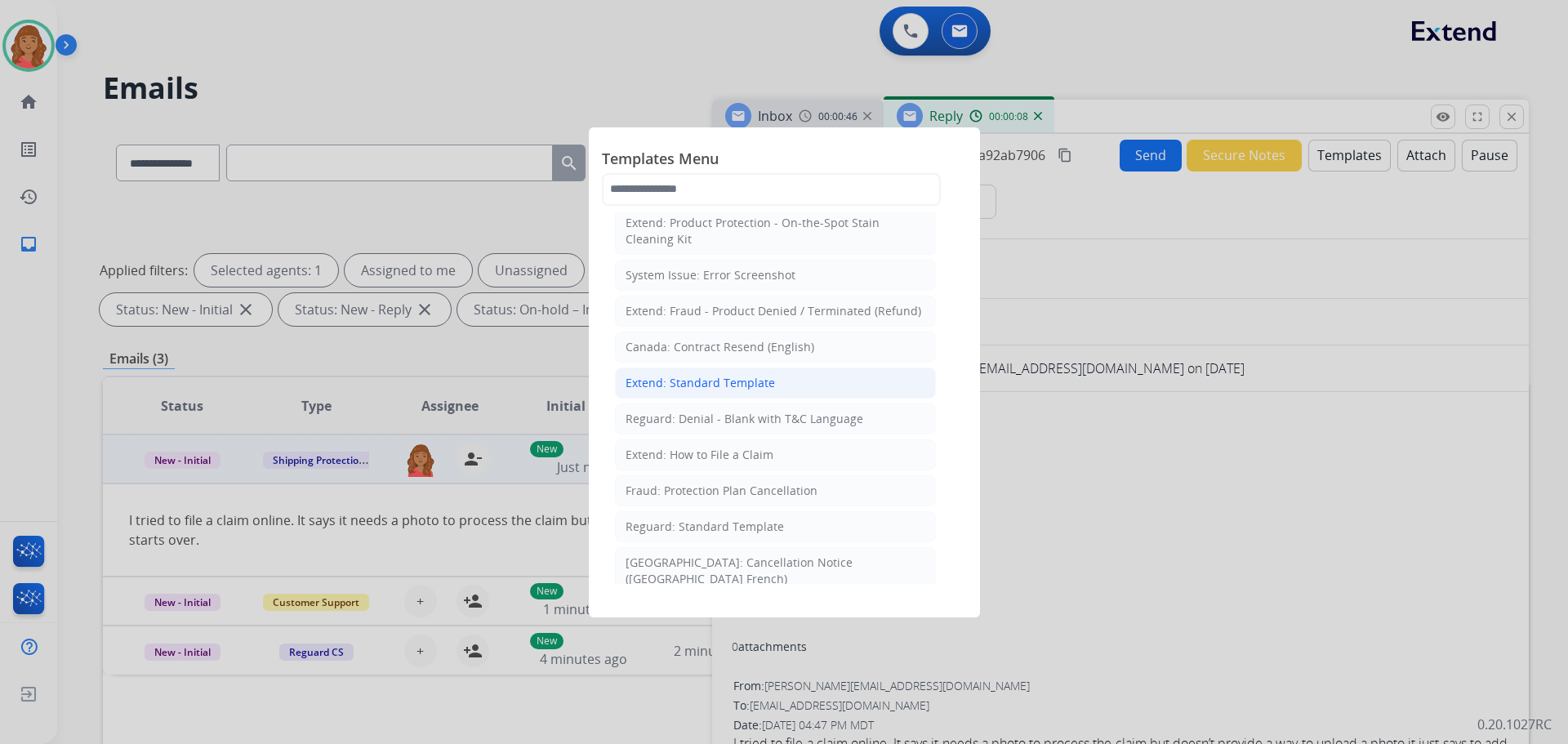
drag, startPoint x: 700, startPoint y: 379, endPoint x: 711, endPoint y: 398, distance: 22.0
click at [700, 380] on div "Extend: Standard Template" at bounding box center [701, 383] width 150 height 16
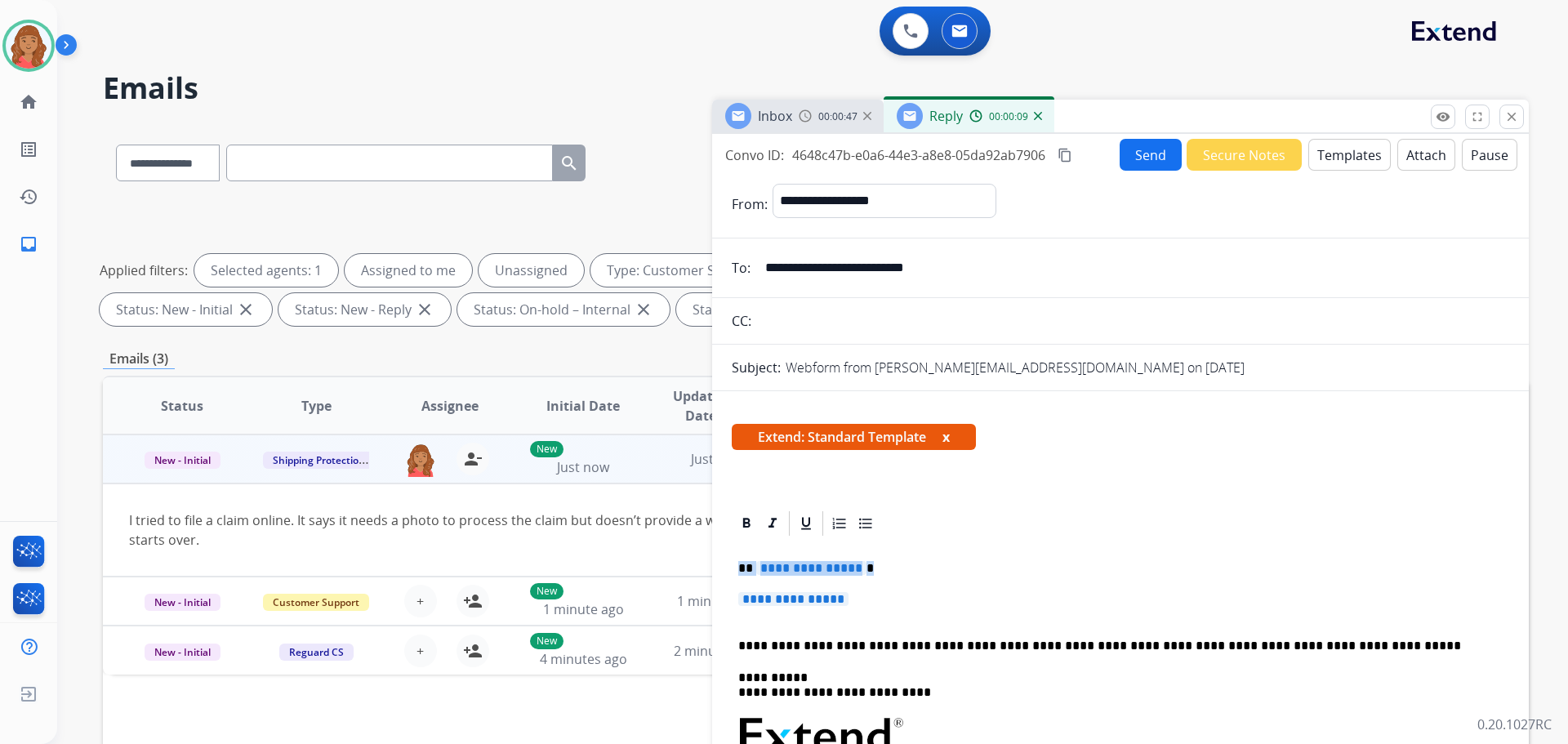
drag, startPoint x: 781, startPoint y: 582, endPoint x: 714, endPoint y: 566, distance: 68.9
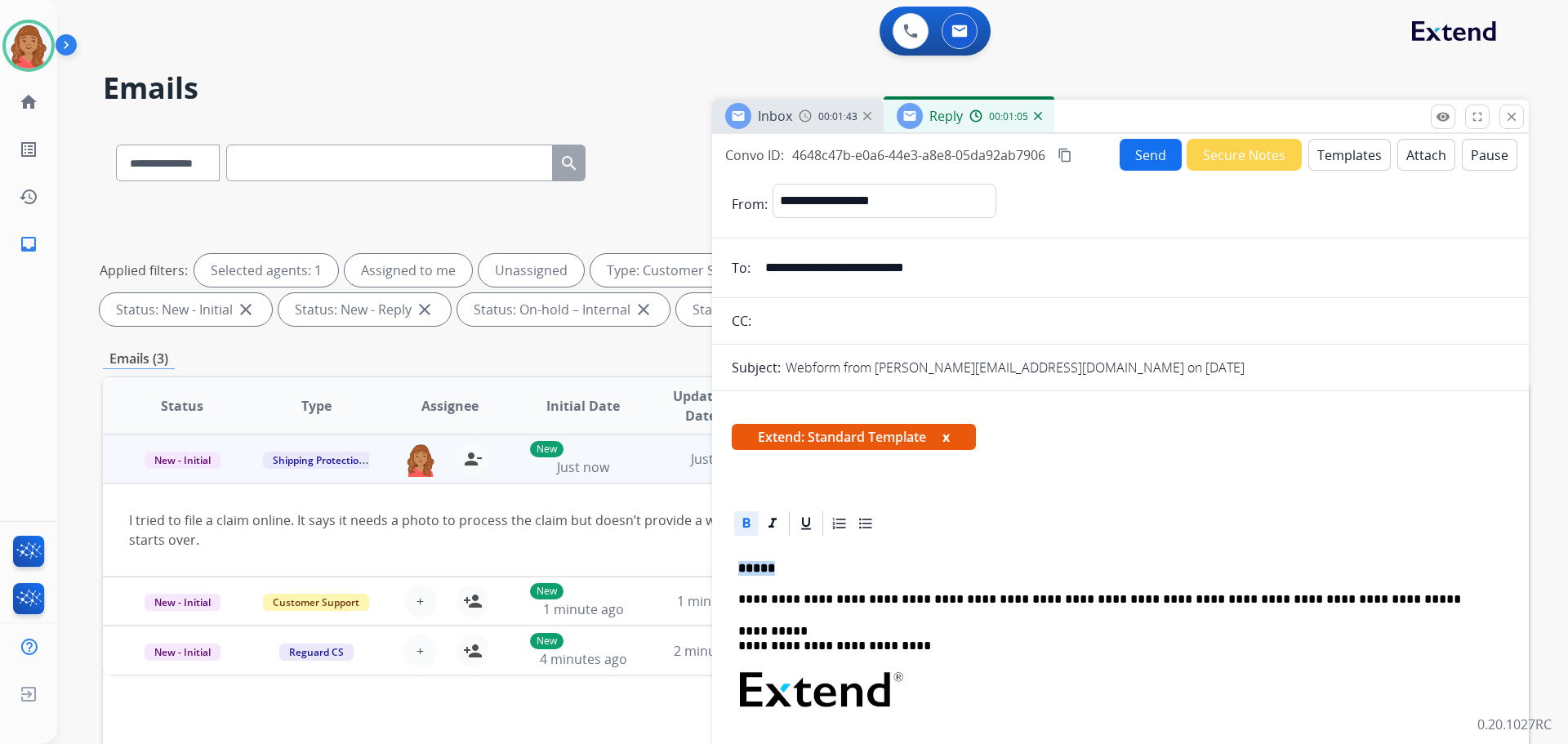
drag, startPoint x: 772, startPoint y: 573, endPoint x: 712, endPoint y: 570, distance: 60.1
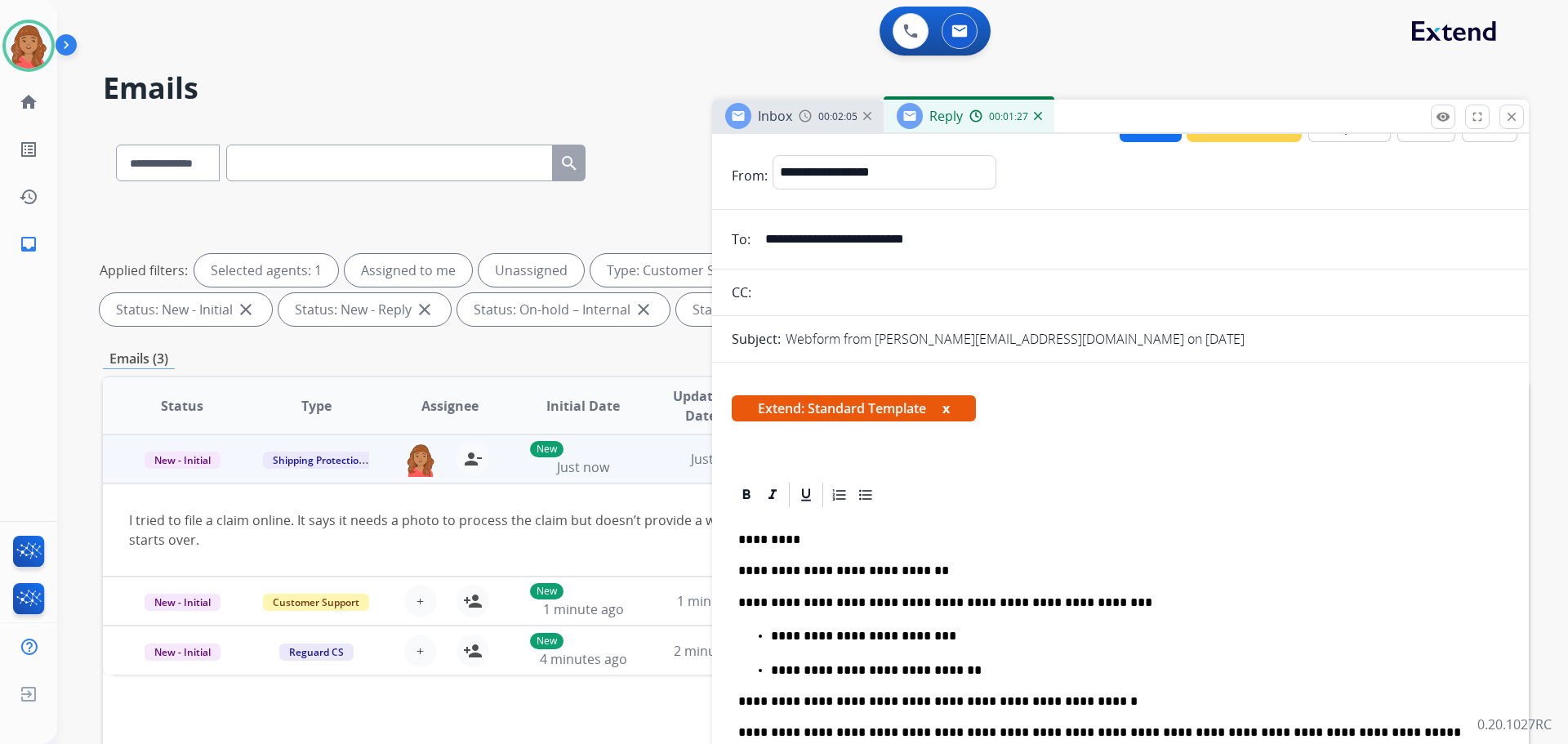
scroll to position [0, 0]
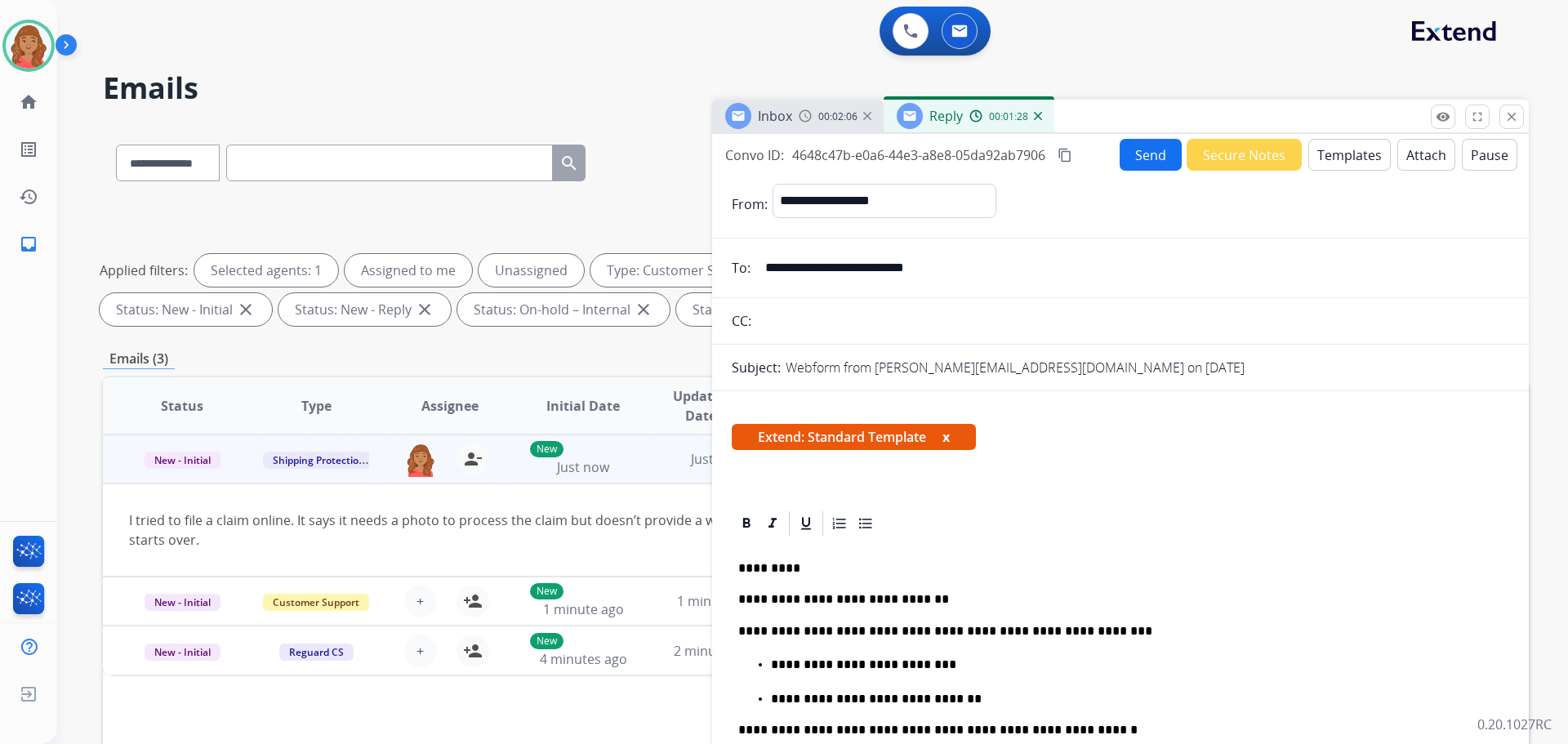
click at [1064, 152] on mat-icon "content_copy" at bounding box center [1064, 155] width 14 height 14
click at [1145, 154] on button "Send" at bounding box center [1151, 155] width 62 height 32
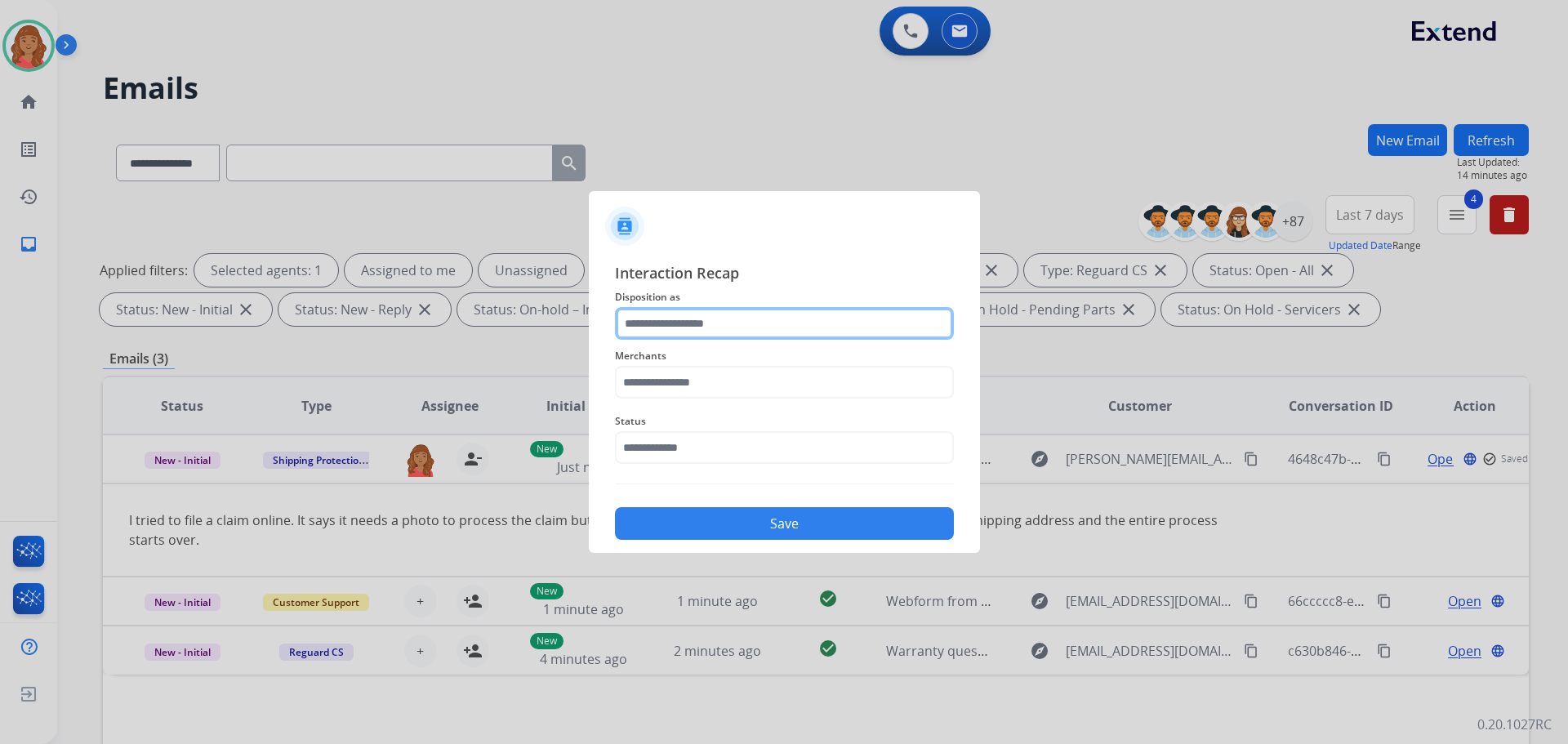
click at [719, 326] on input "text" at bounding box center [784, 324] width 339 height 33
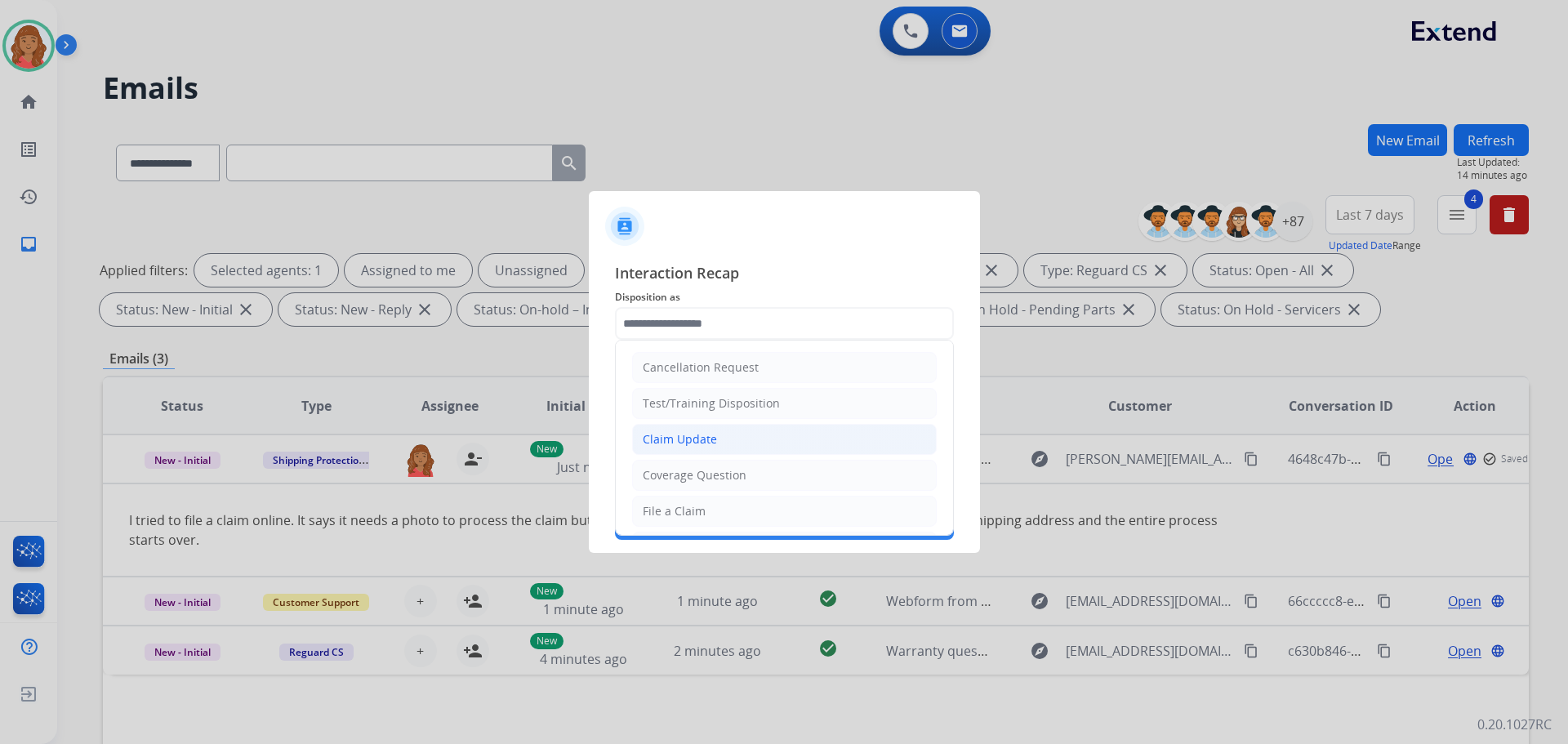
click at [707, 445] on div "Claim Update" at bounding box center [679, 439] width 74 height 16
type input "**********"
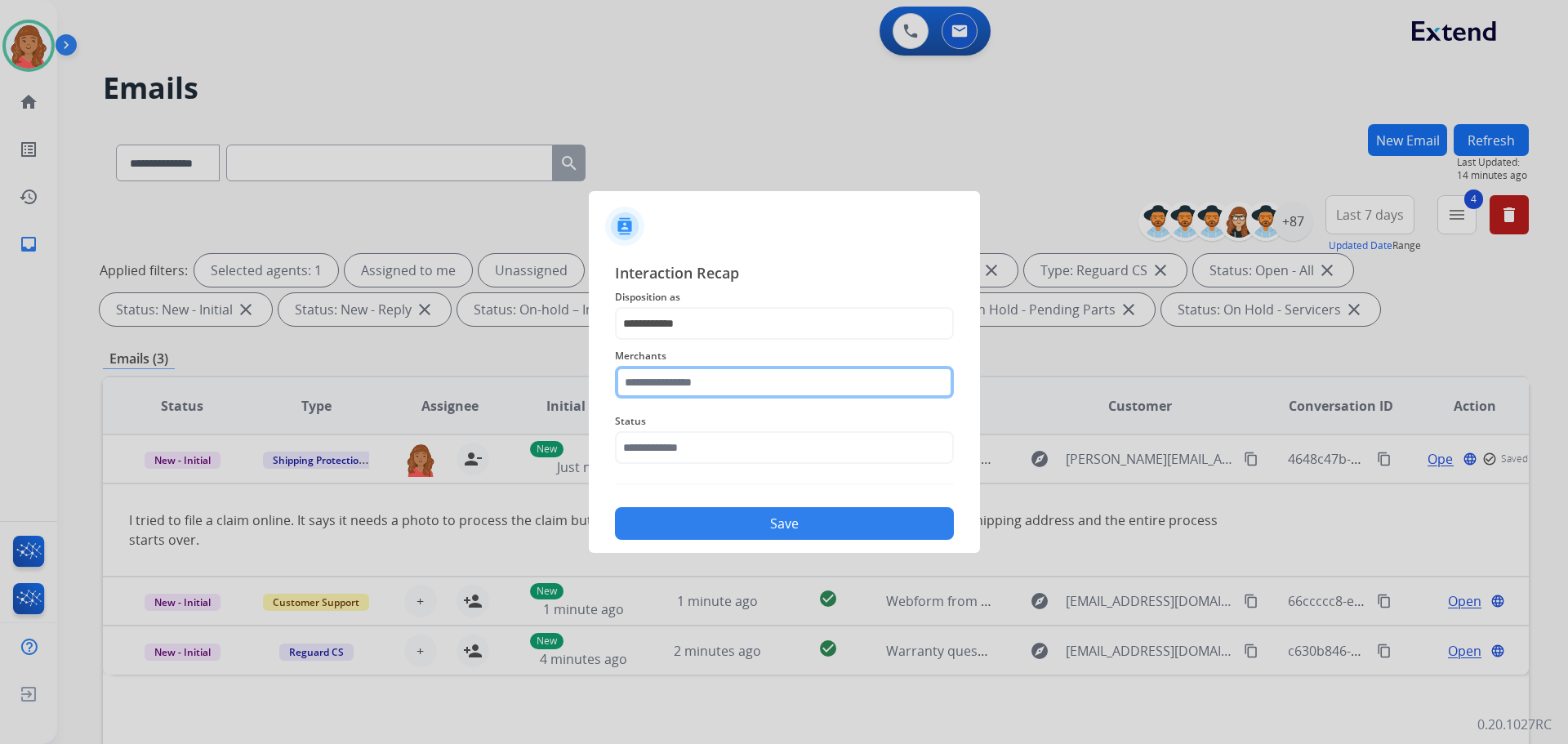
drag, startPoint x: 705, startPoint y: 376, endPoint x: 707, endPoint y: 392, distance: 16.1
click at [706, 384] on input "text" at bounding box center [784, 382] width 339 height 33
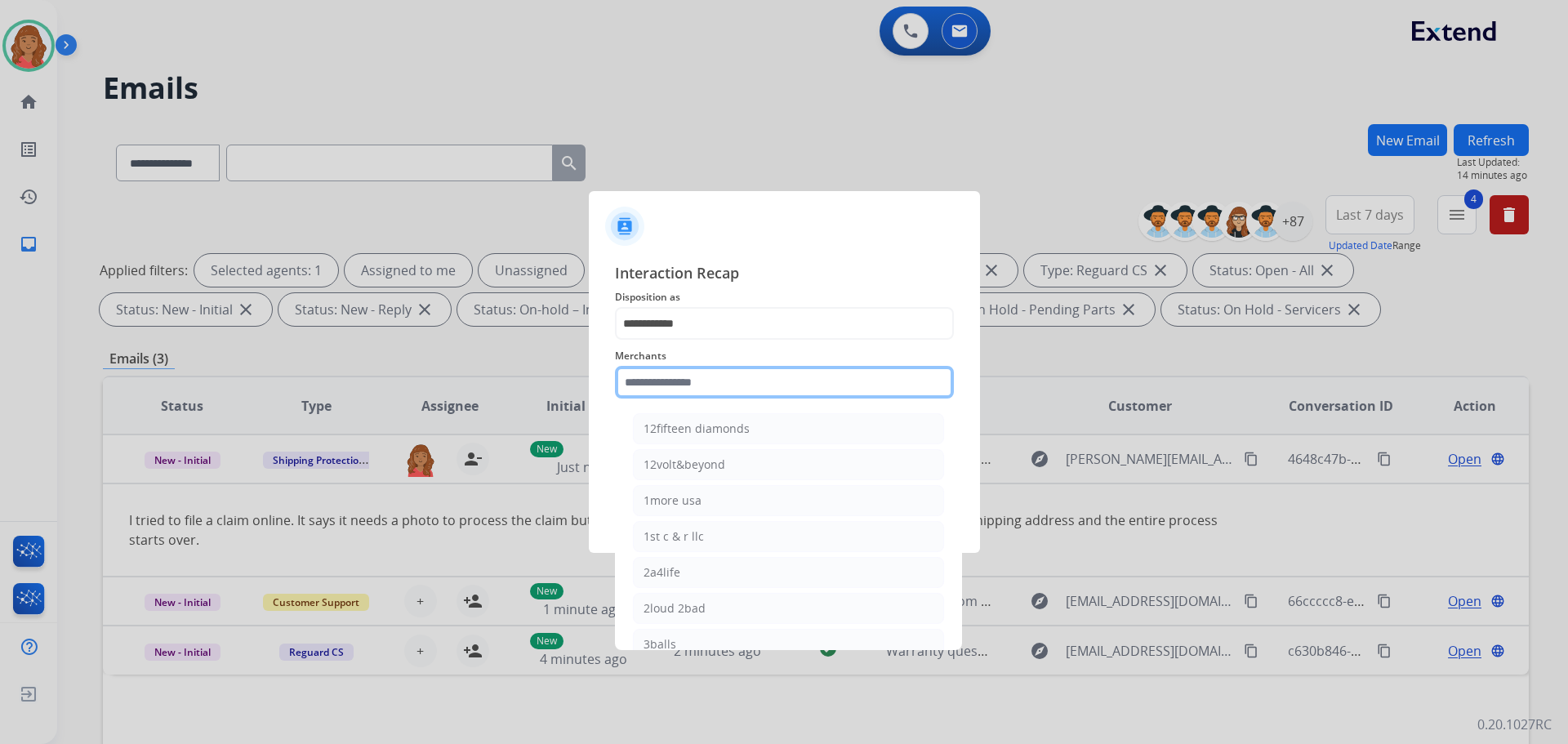
type input "*"
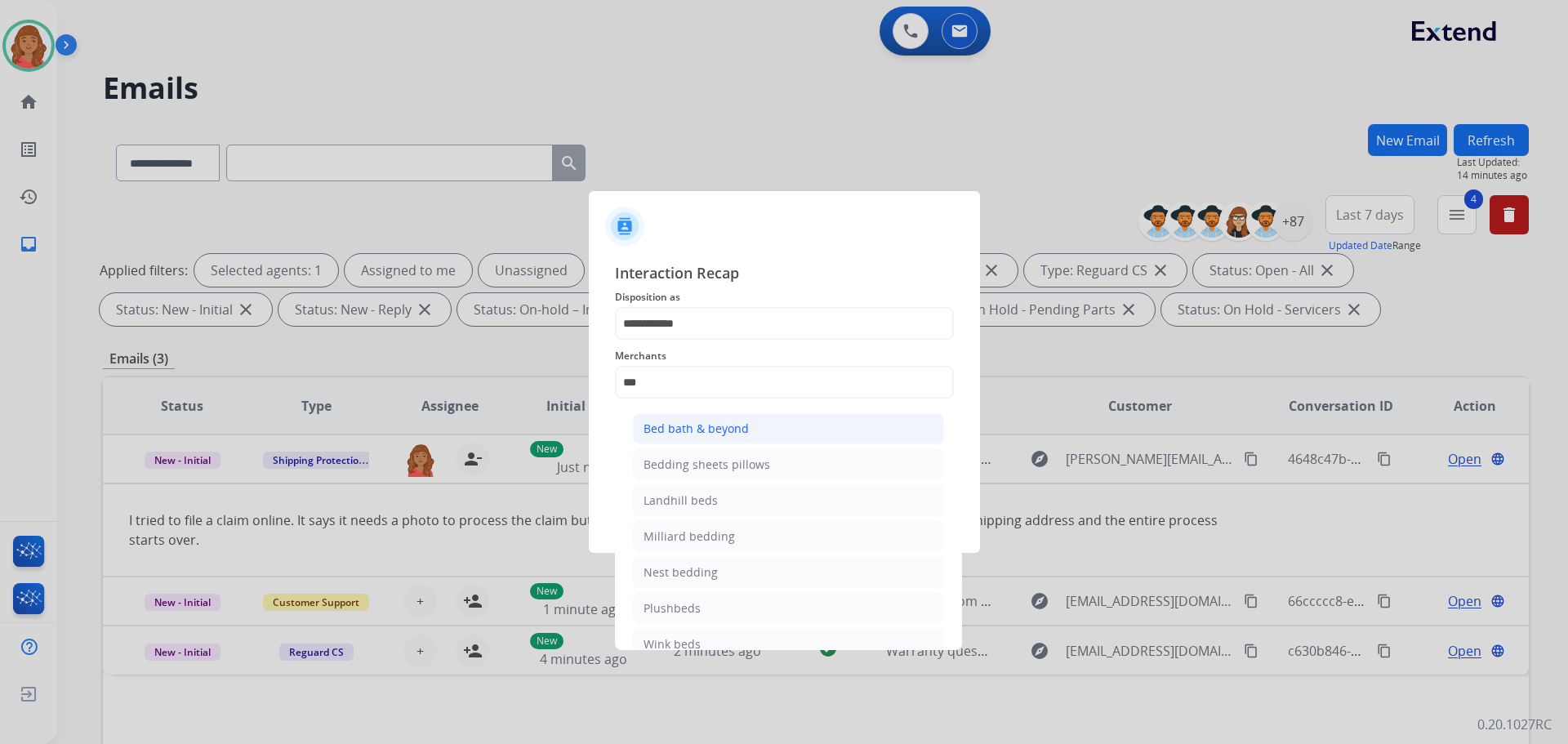
click at [673, 429] on div "Bed bath & beyond" at bounding box center [697, 428] width 106 height 16
type input "**********"
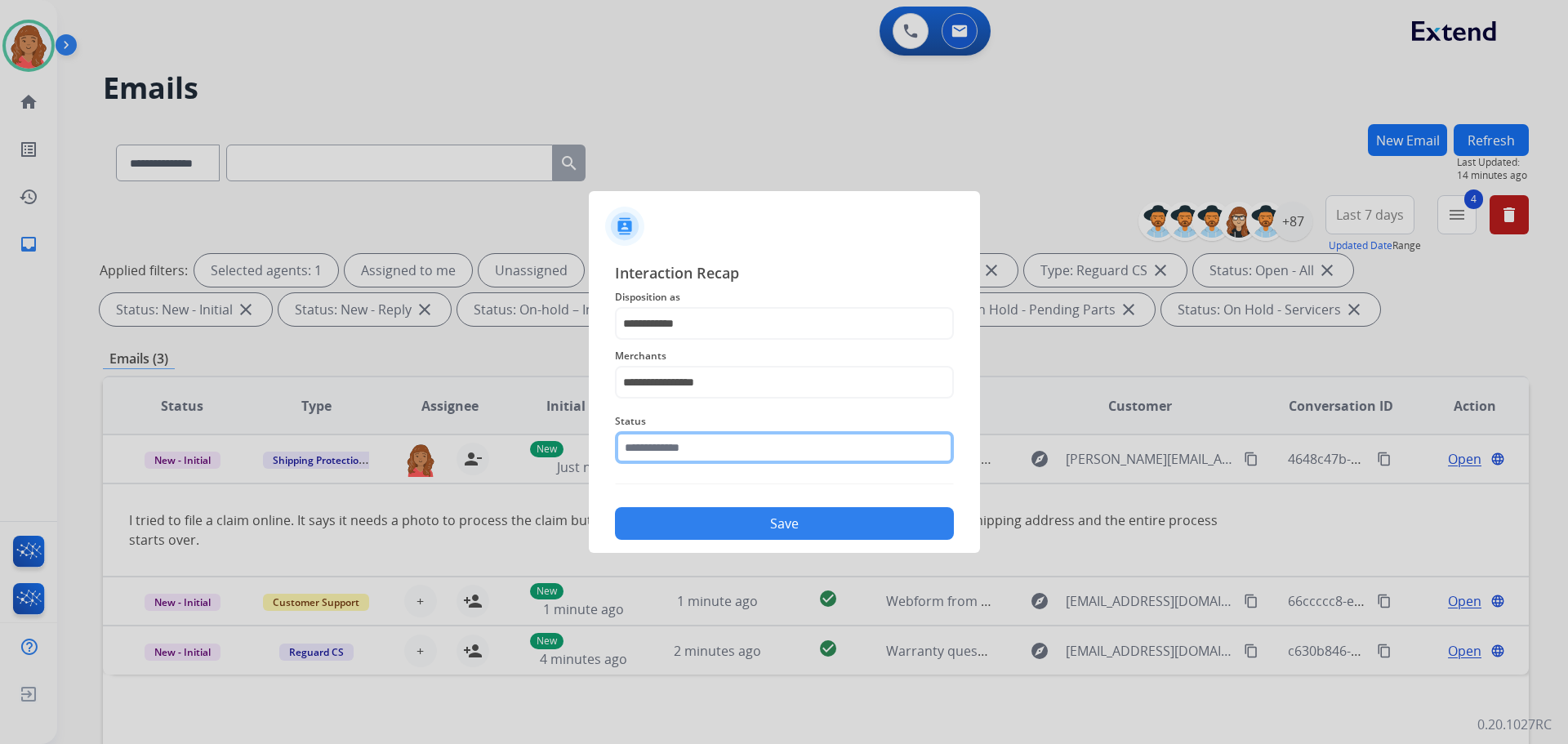
click at [695, 458] on input "text" at bounding box center [784, 447] width 339 height 33
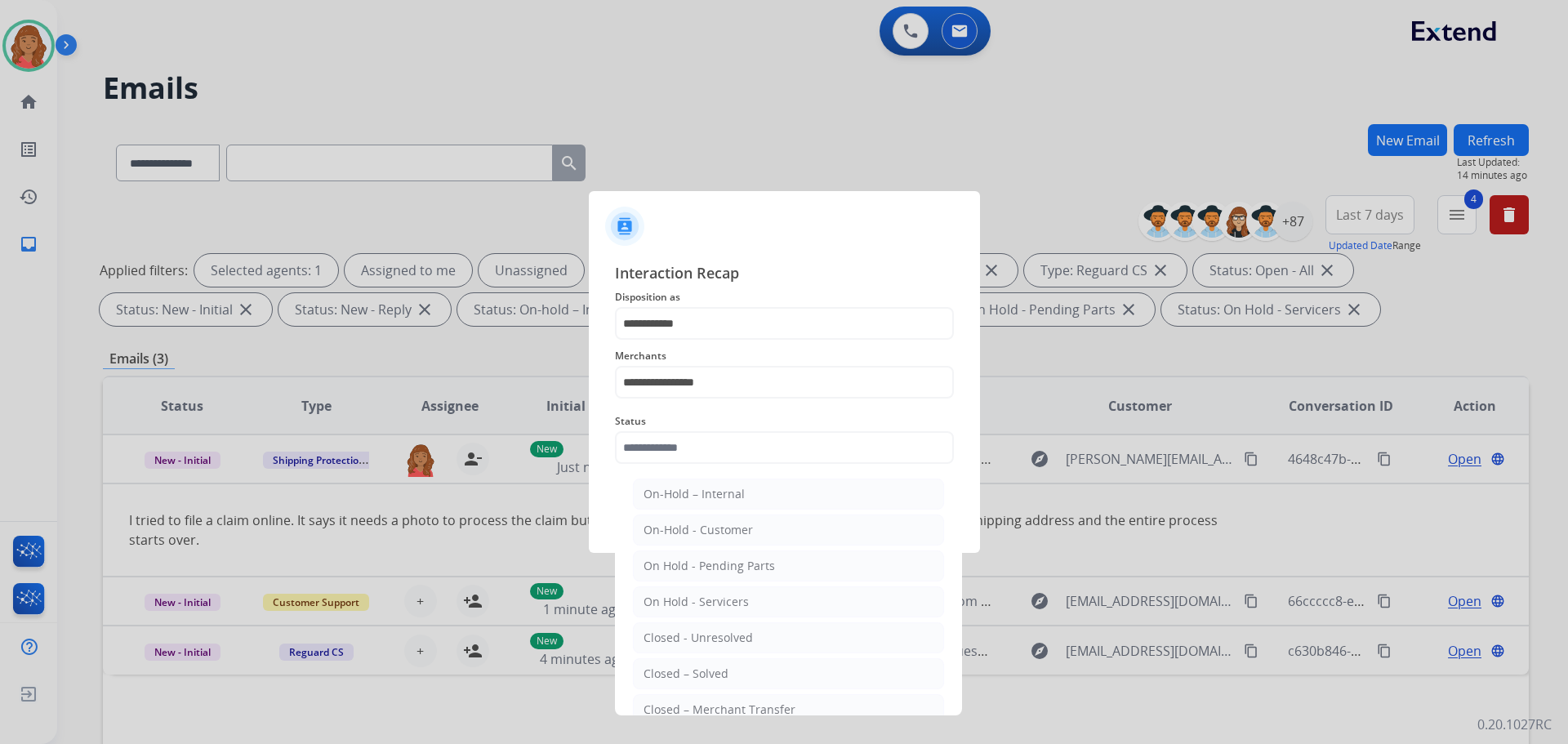
click at [717, 664] on li "Closed – Solved" at bounding box center [789, 674] width 311 height 31
type input "**********"
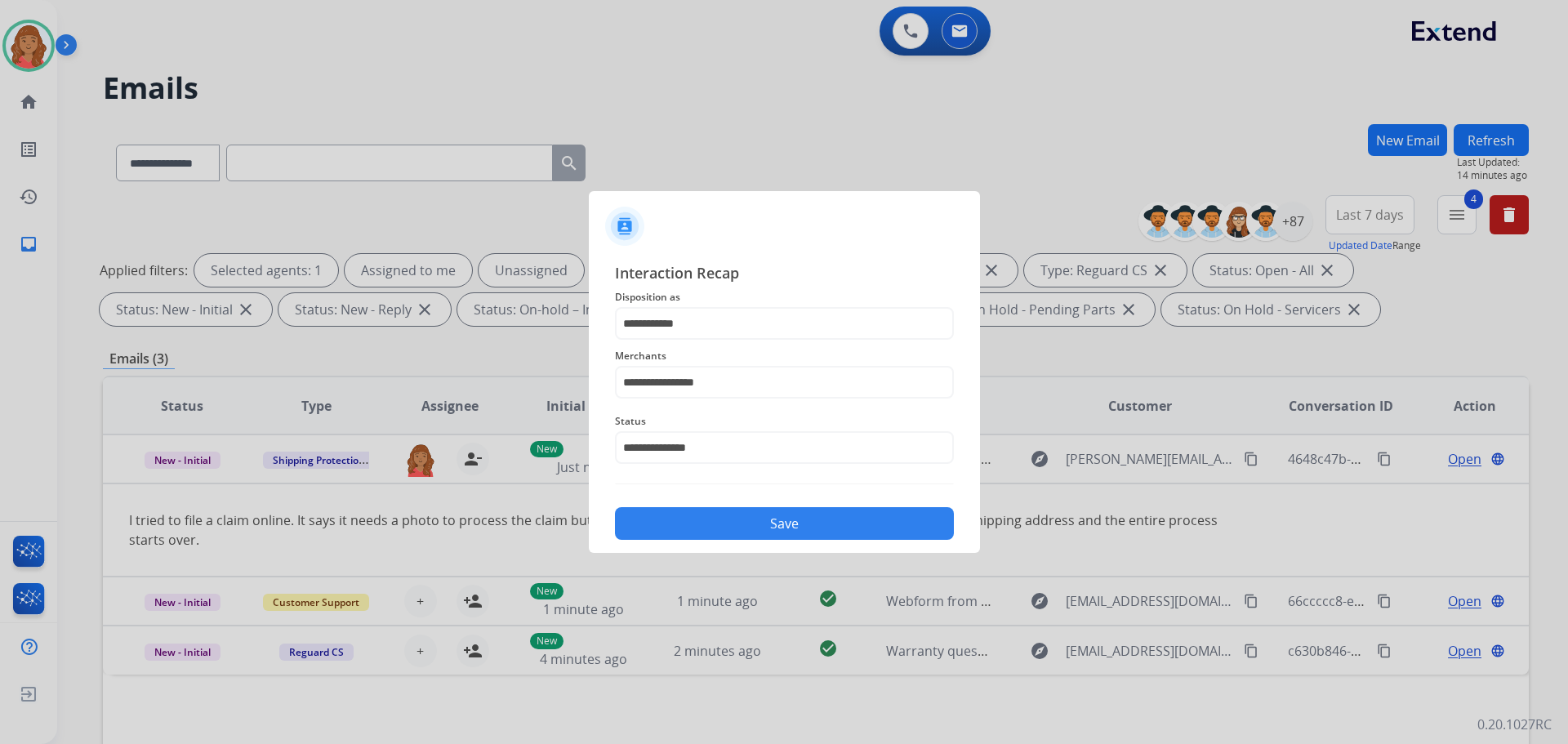
click at [711, 530] on button "Save" at bounding box center [784, 524] width 339 height 33
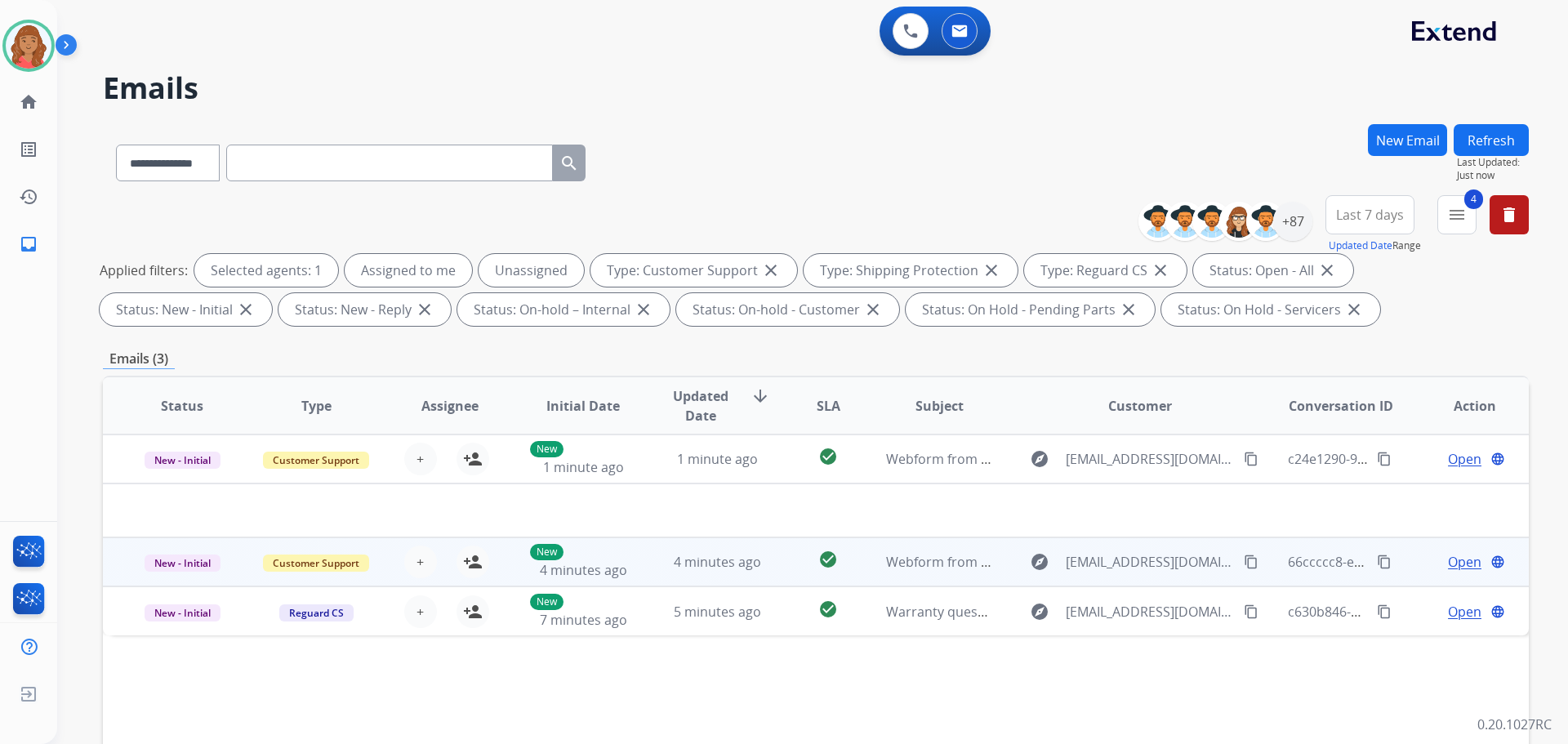
click at [772, 569] on td "check_circle" at bounding box center [816, 562] width 89 height 49
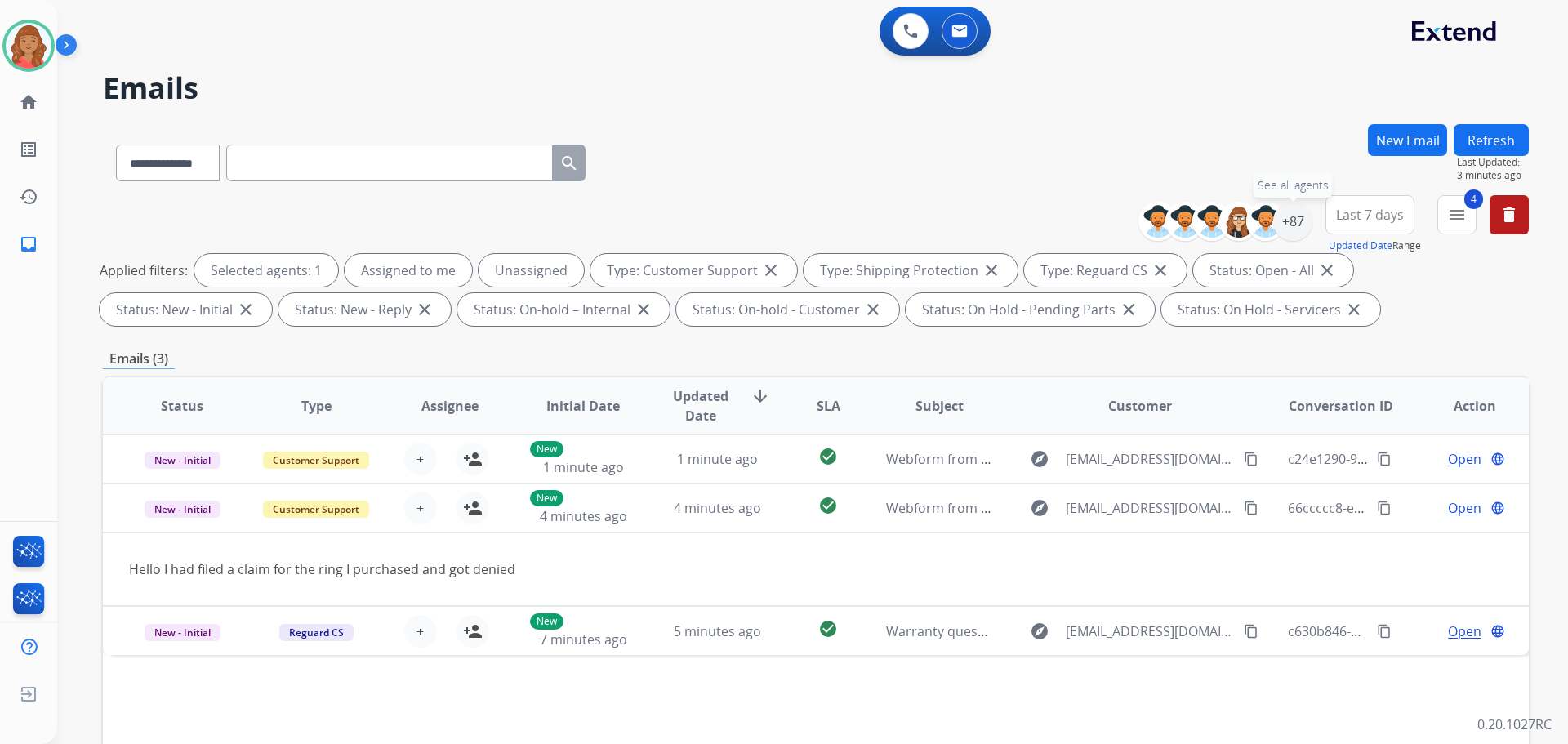
drag, startPoint x: 1295, startPoint y: 228, endPoint x: 1294, endPoint y: 243, distance: 15.0
click at [1297, 230] on div "+87" at bounding box center [1293, 221] width 39 height 39
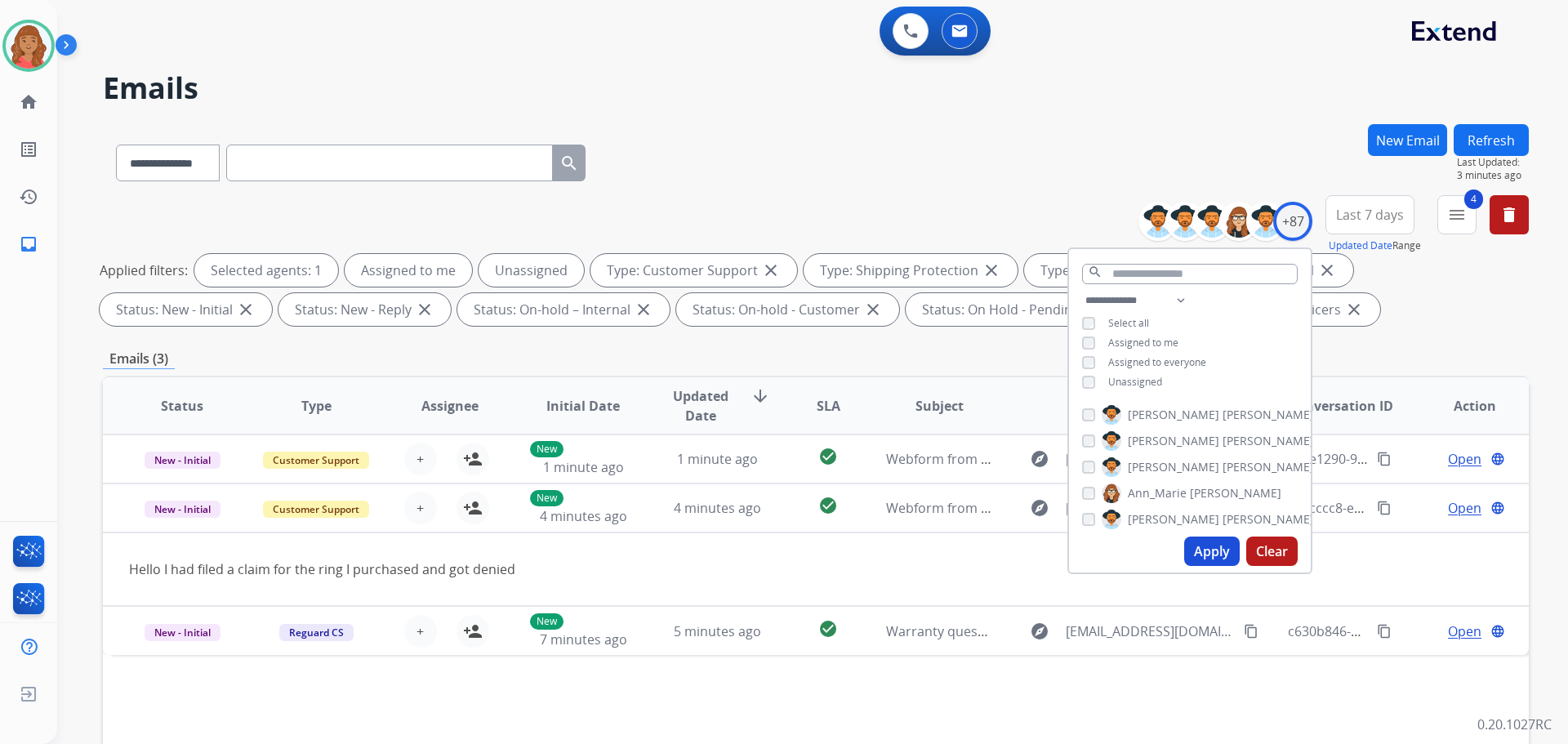
click at [1214, 552] on button "Apply" at bounding box center [1212, 551] width 56 height 30
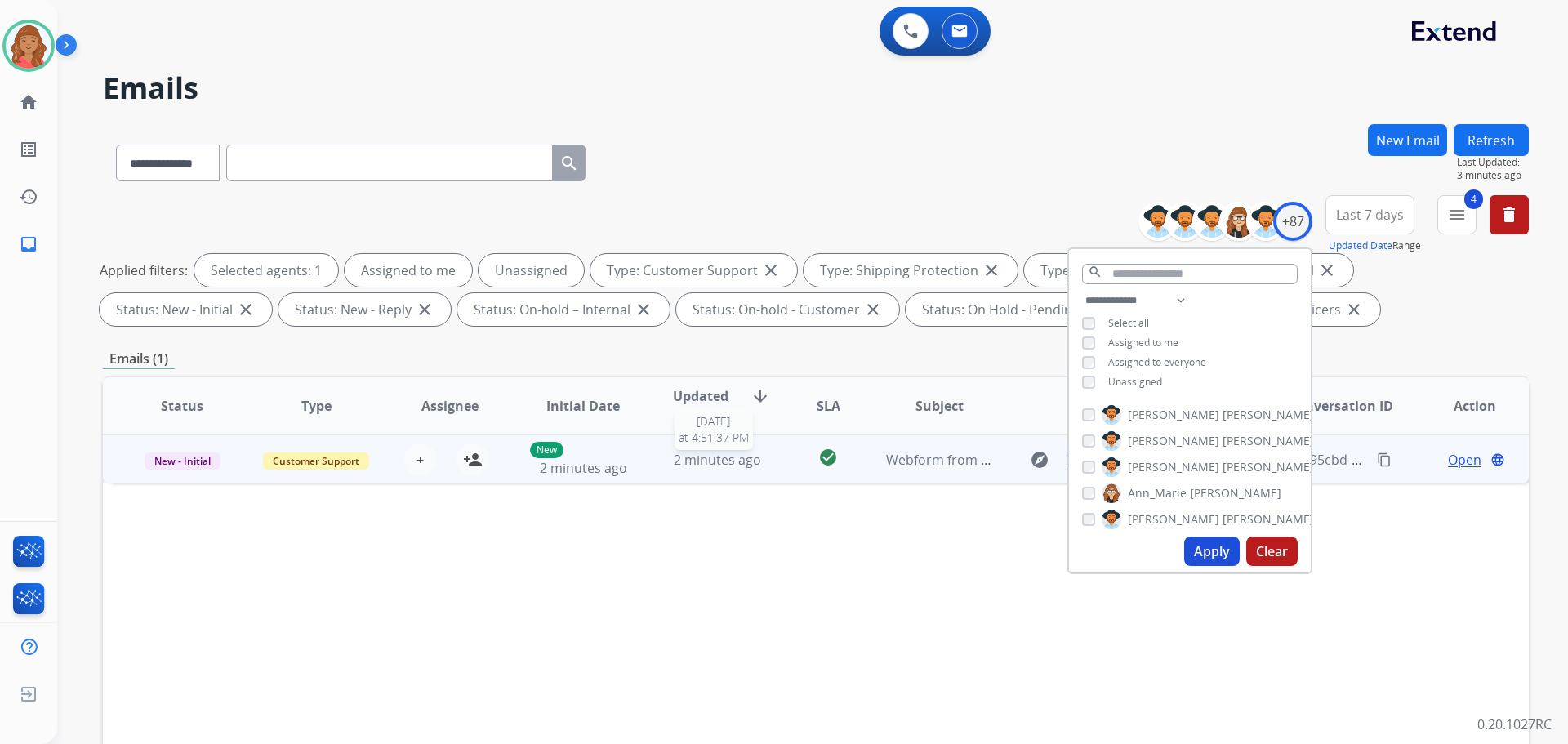
click at [717, 464] on span "2 minutes ago" at bounding box center [717, 460] width 87 height 18
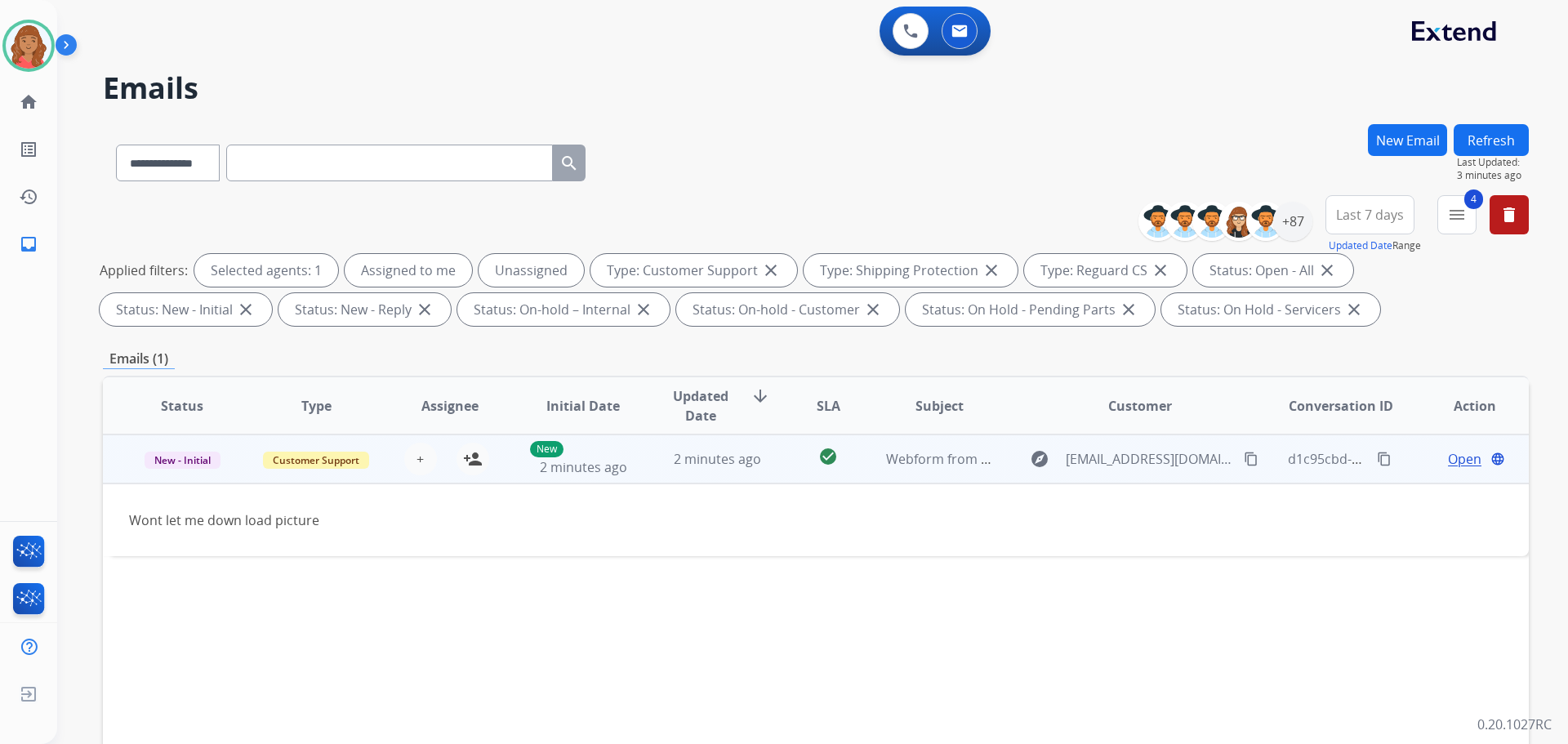
click at [1421, 456] on div "Open language" at bounding box center [1475, 459] width 107 height 19
click at [1448, 461] on span "Open" at bounding box center [1464, 460] width 34 height 19
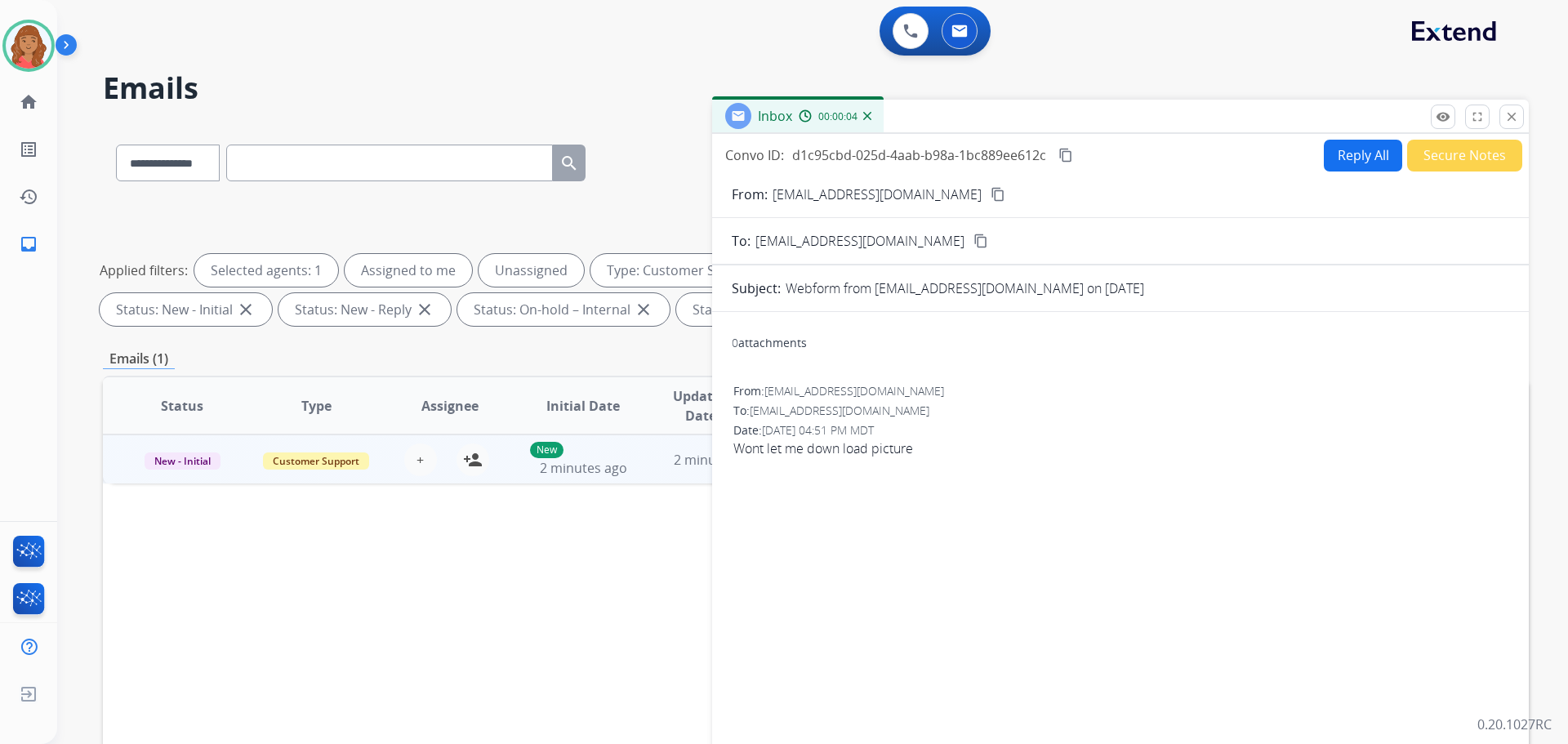
click at [1368, 158] on button "Reply All" at bounding box center [1364, 156] width 79 height 32
select select "**********"
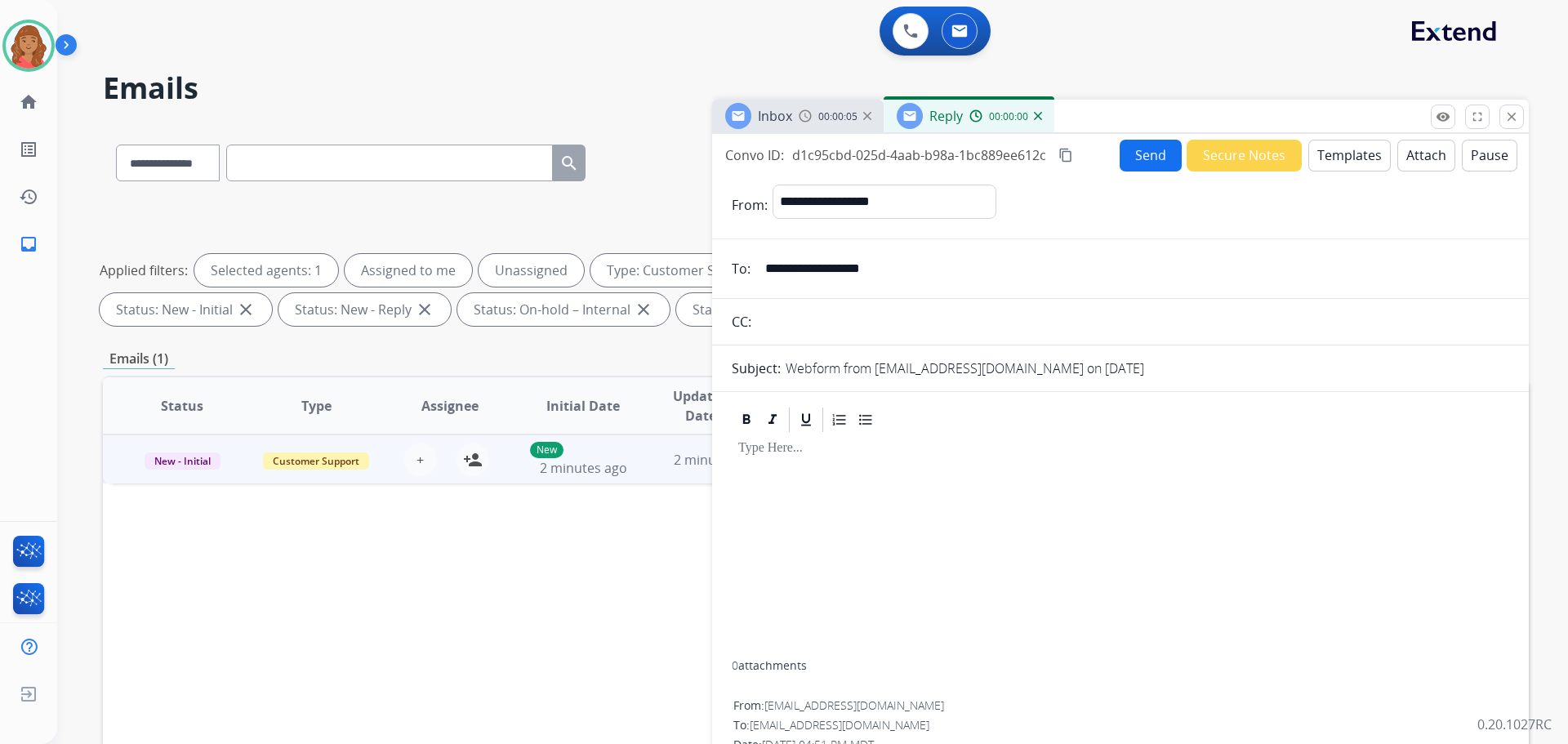
click at [1339, 156] on button "Templates" at bounding box center [1350, 156] width 83 height 32
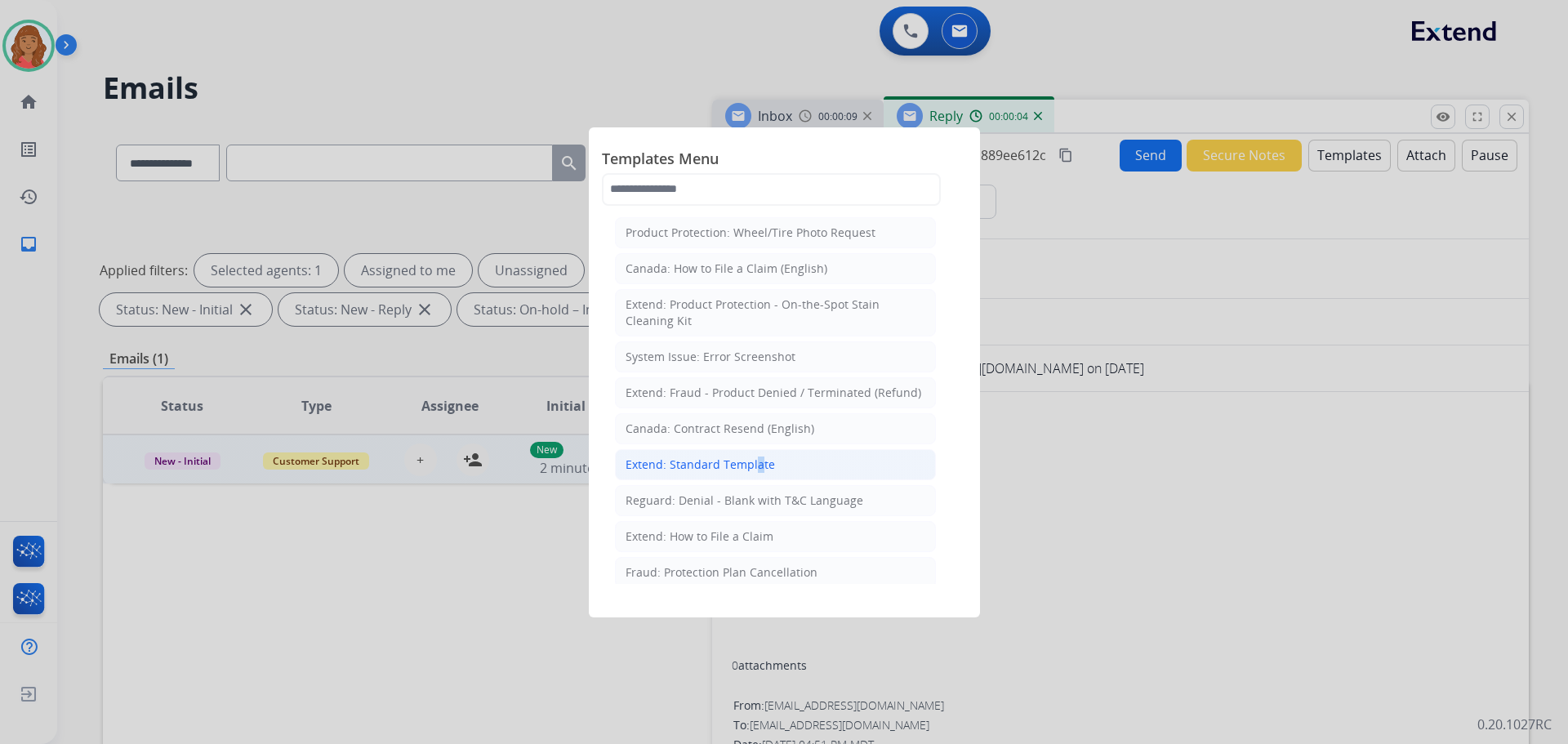
click at [756, 467] on div "Extend: Standard Template" at bounding box center [701, 465] width 150 height 16
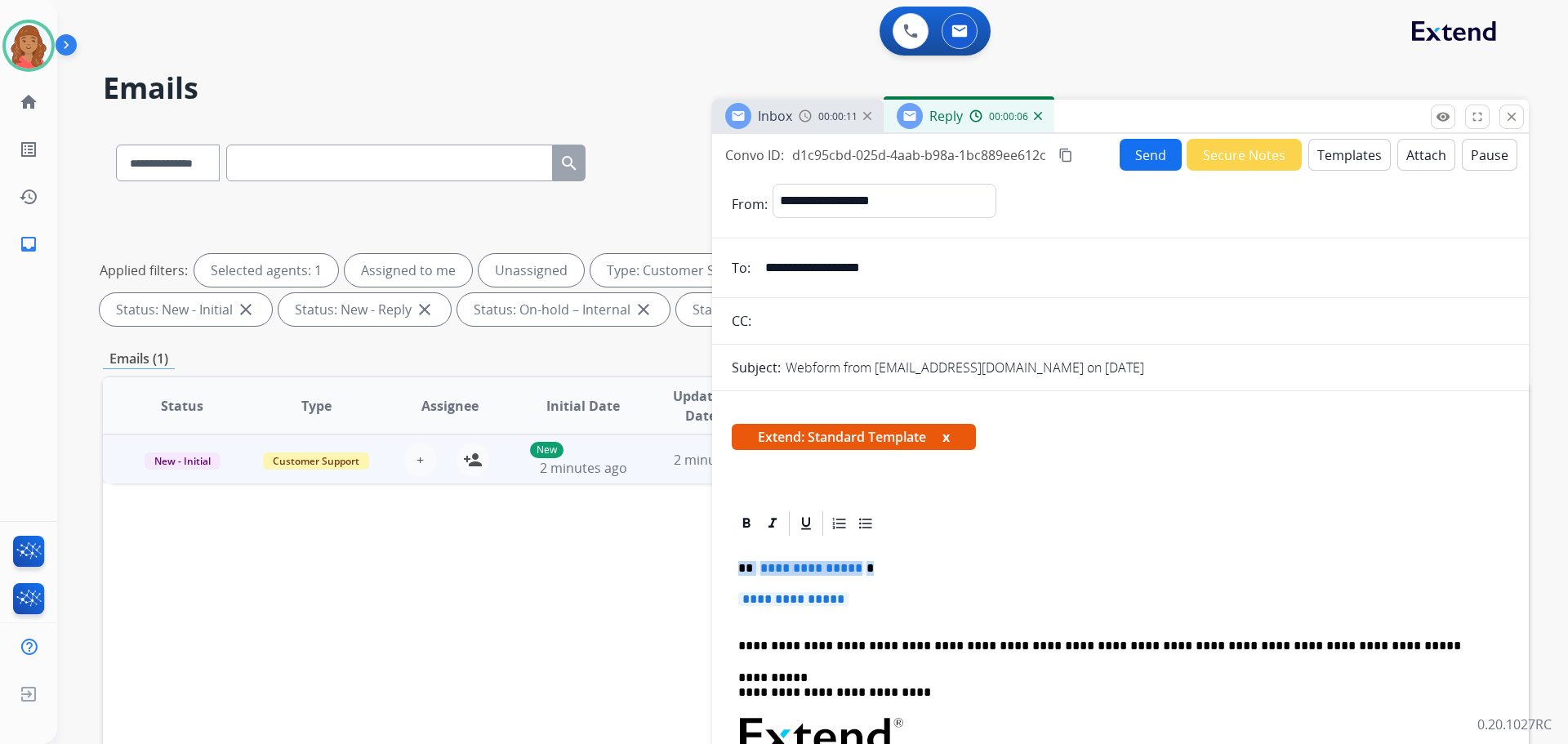
drag, startPoint x: 864, startPoint y: 609, endPoint x: 726, endPoint y: 550, distance: 150.1
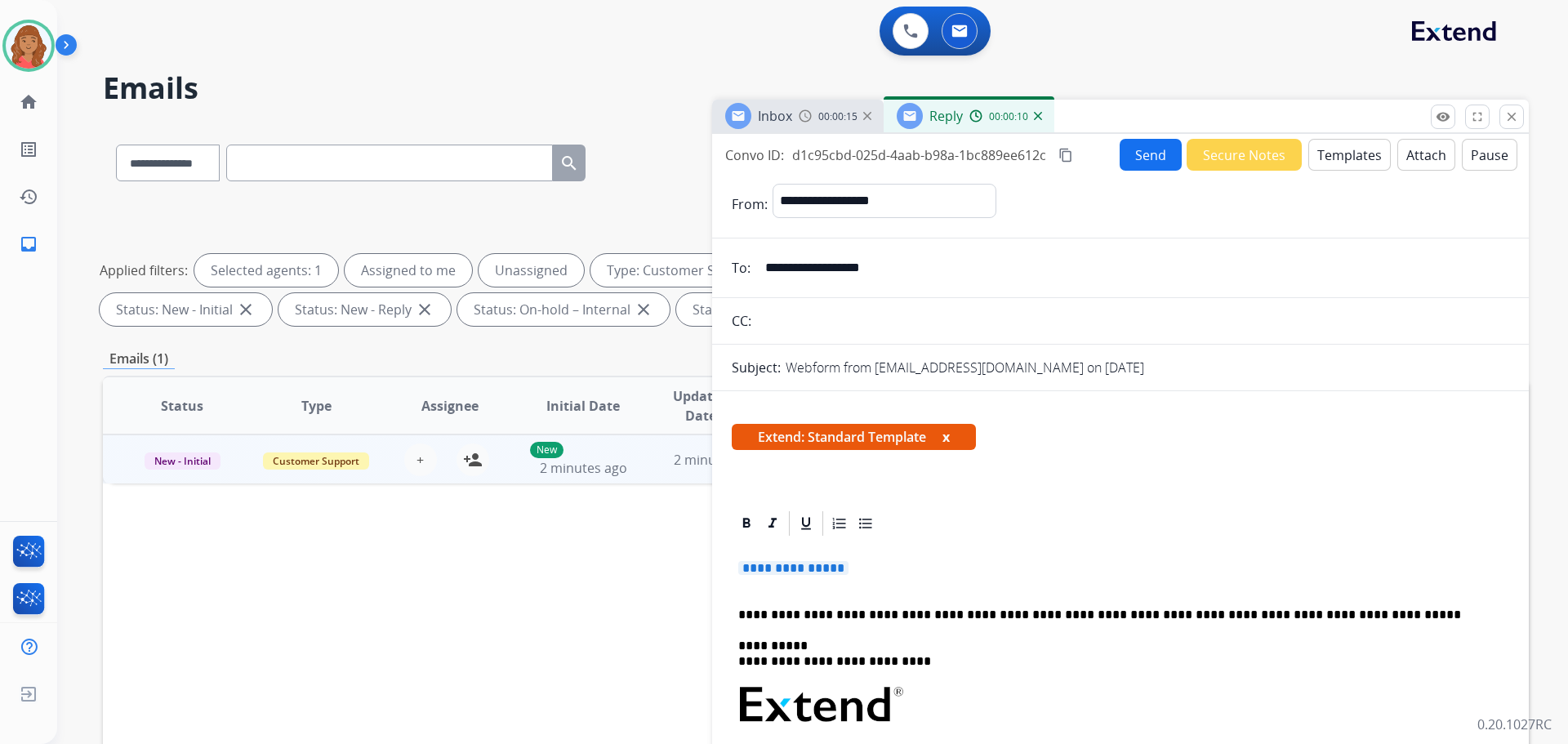
drag, startPoint x: 788, startPoint y: 585, endPoint x: 725, endPoint y: 565, distance: 66.1
drag, startPoint x: 910, startPoint y: 575, endPoint x: 892, endPoint y: 578, distance: 18.2
click at [901, 578] on p "**********" at bounding box center [1120, 576] width 765 height 30
drag, startPoint x: 882, startPoint y: 570, endPoint x: 729, endPoint y: 553, distance: 153.9
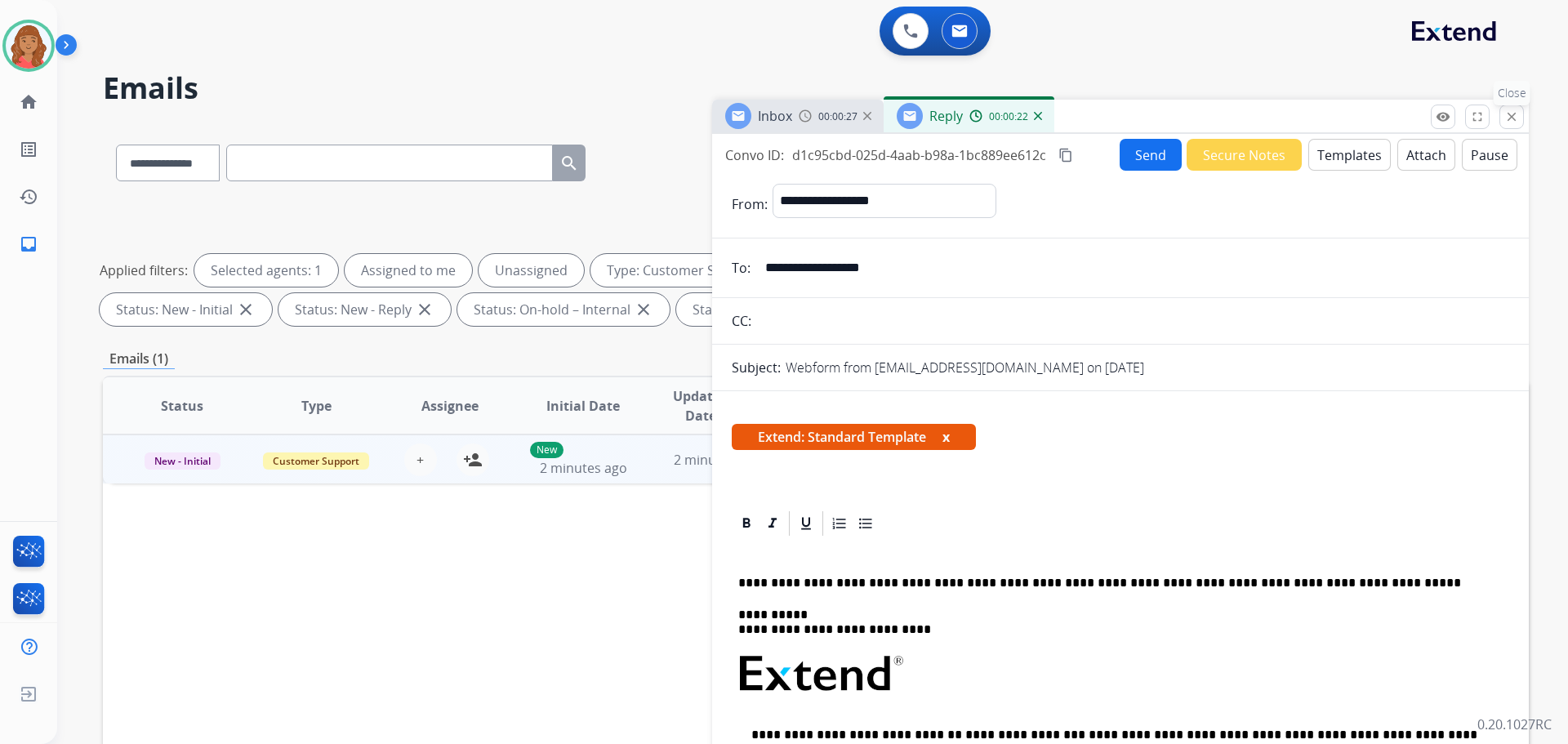
drag, startPoint x: 1502, startPoint y: 114, endPoint x: 1298, endPoint y: 195, distance: 219.5
click at [1503, 114] on button "close Close" at bounding box center [1512, 117] width 25 height 25
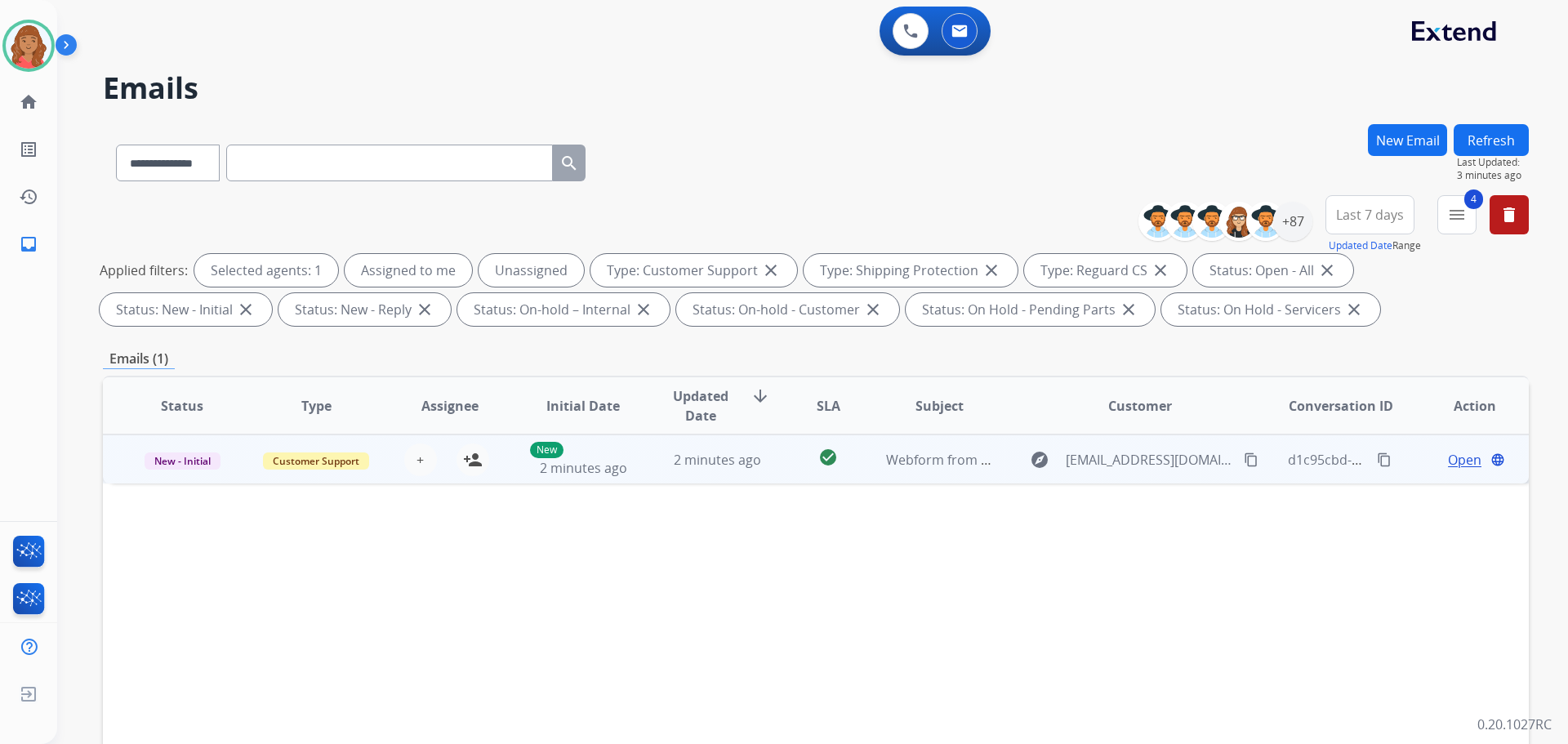
click at [1244, 461] on mat-icon "content_copy" at bounding box center [1250, 460] width 14 height 14
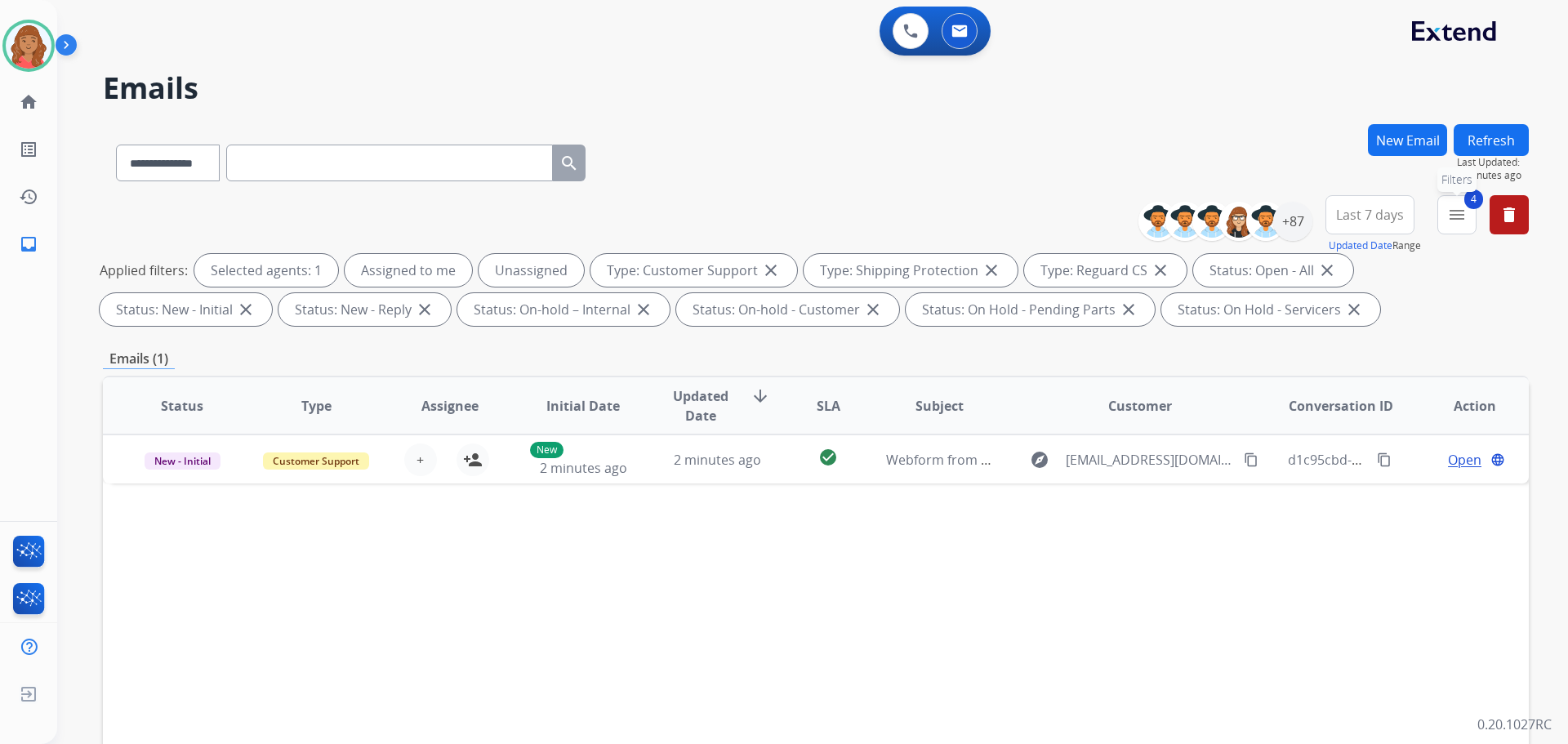
click at [1463, 211] on mat-icon "menu" at bounding box center [1457, 215] width 19 height 19
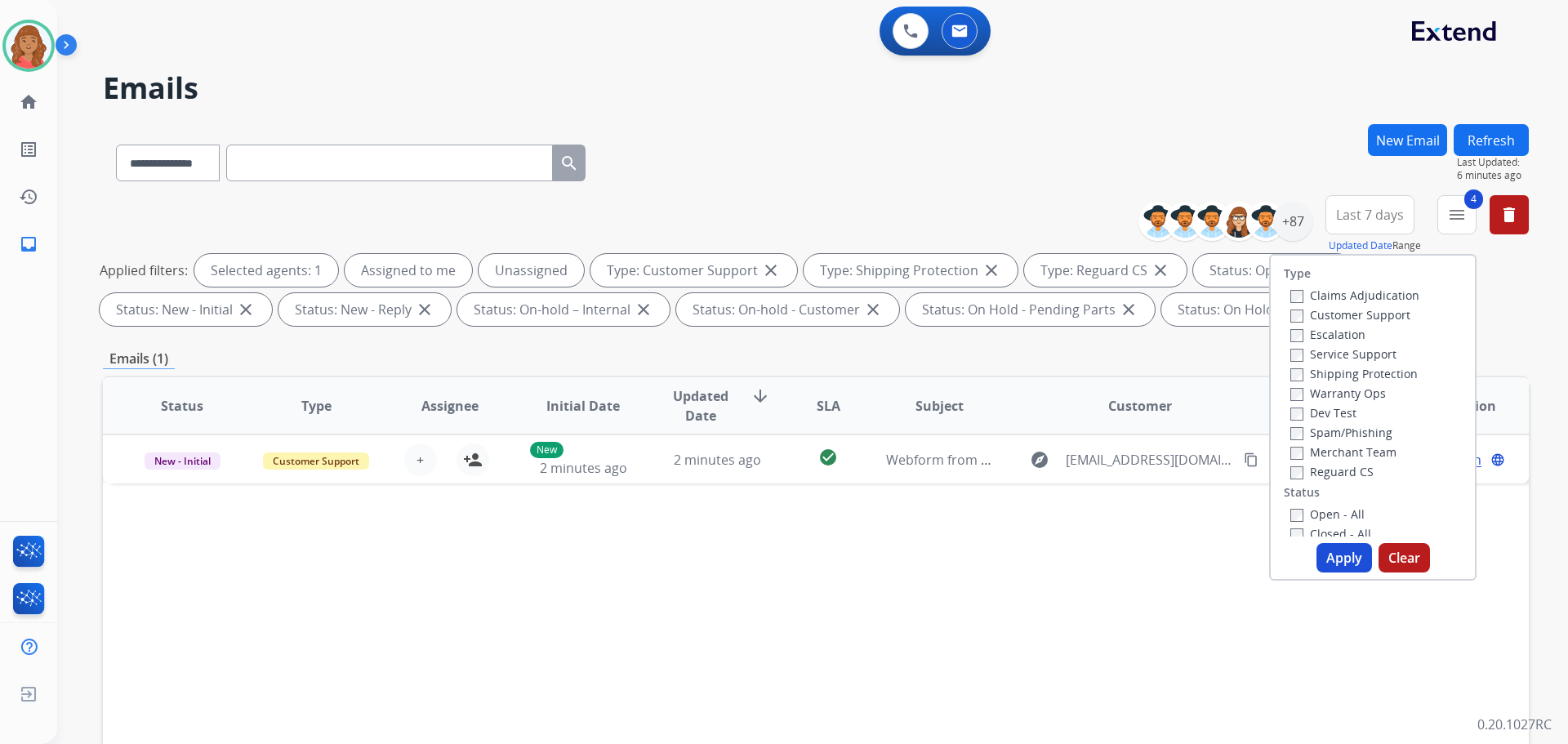
click at [1336, 558] on button "Apply" at bounding box center [1344, 558] width 56 height 30
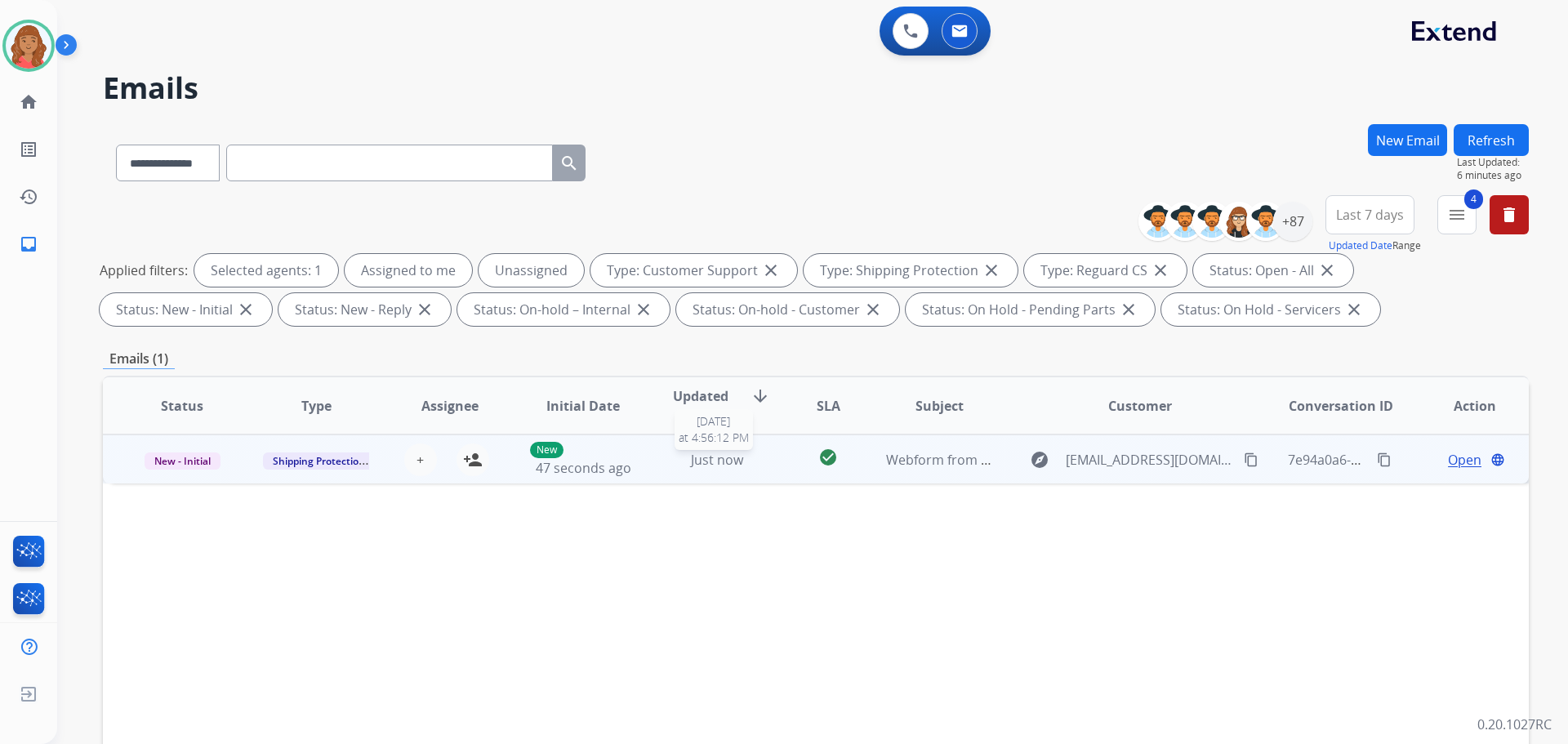
click at [704, 465] on span "Just now" at bounding box center [717, 460] width 52 height 18
click at [1244, 457] on mat-icon "content_copy" at bounding box center [1250, 459] width 14 height 14
click at [1448, 464] on span "Open" at bounding box center [1464, 459] width 34 height 19
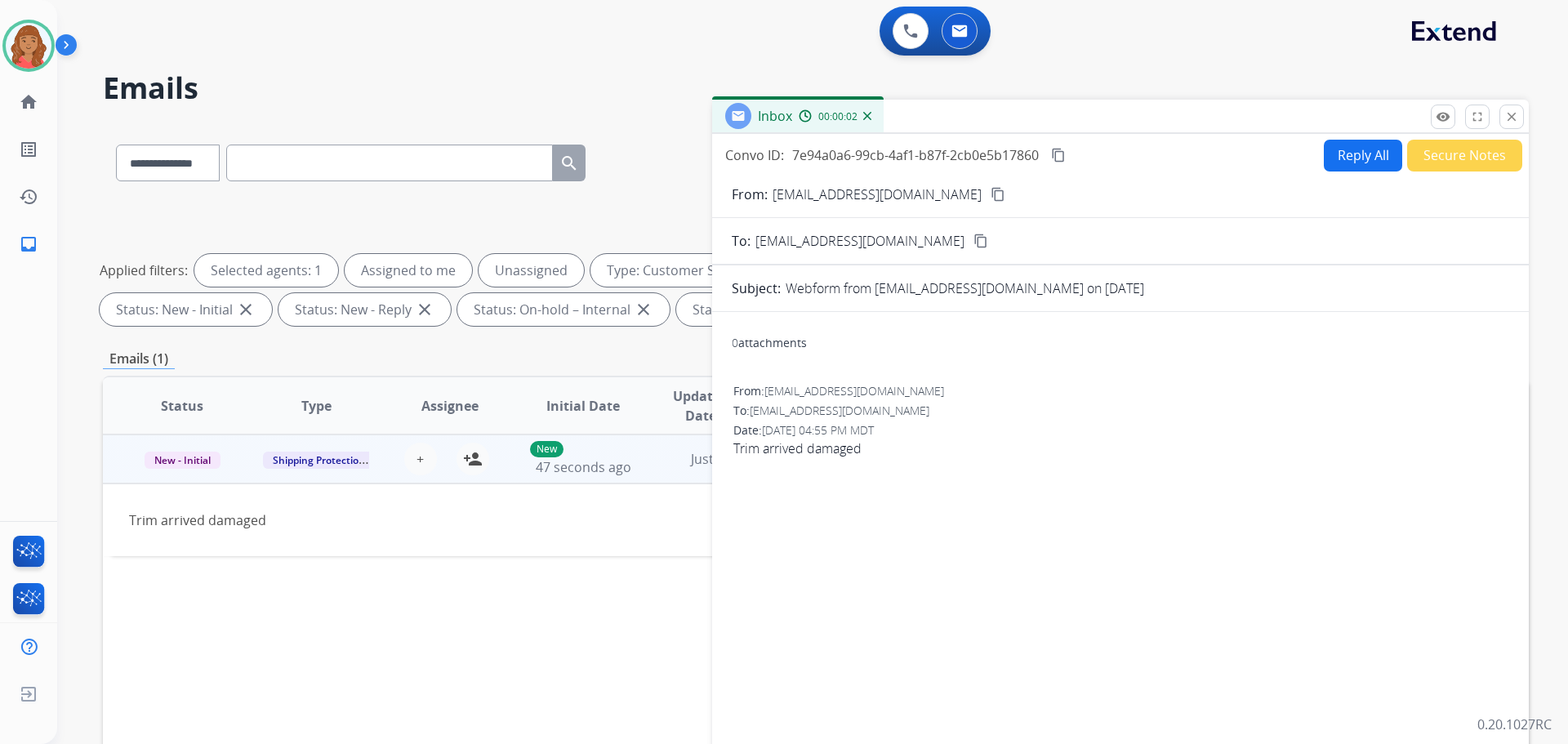
click at [1350, 162] on button "Reply All" at bounding box center [1364, 156] width 79 height 32
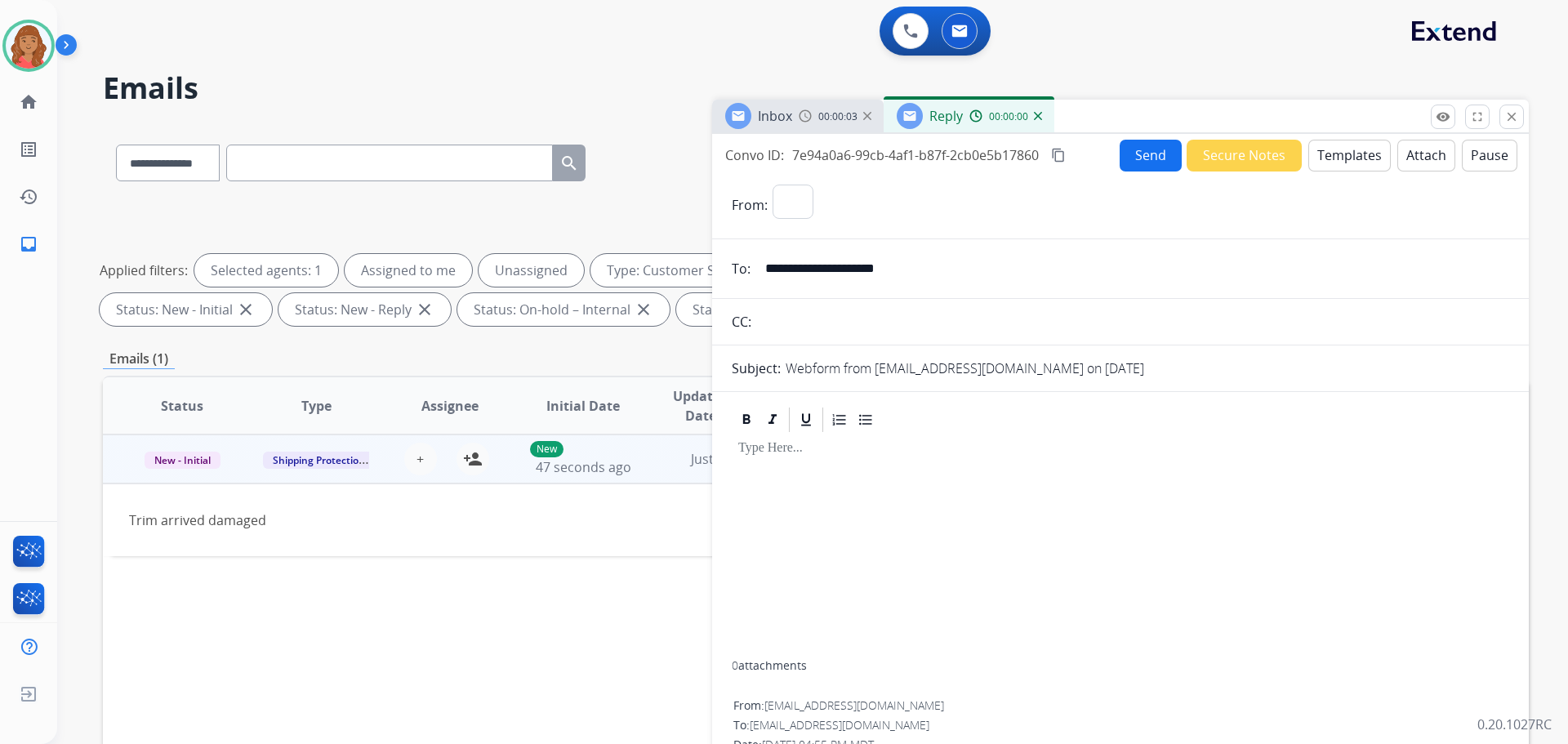
select select "**********"
click at [1335, 162] on button "Templates" at bounding box center [1350, 156] width 83 height 32
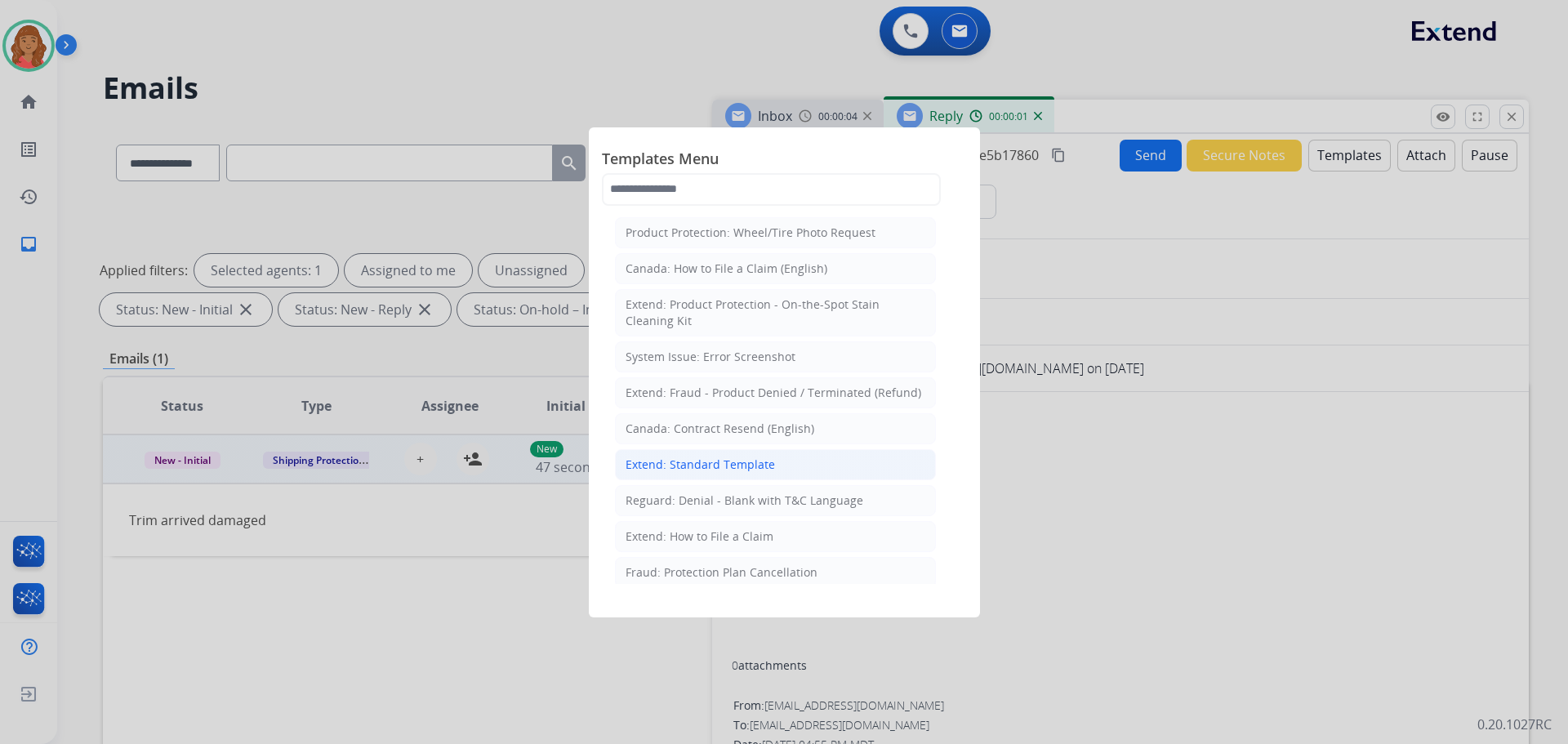
click at [734, 467] on div "Extend: Standard Template" at bounding box center [701, 465] width 150 height 16
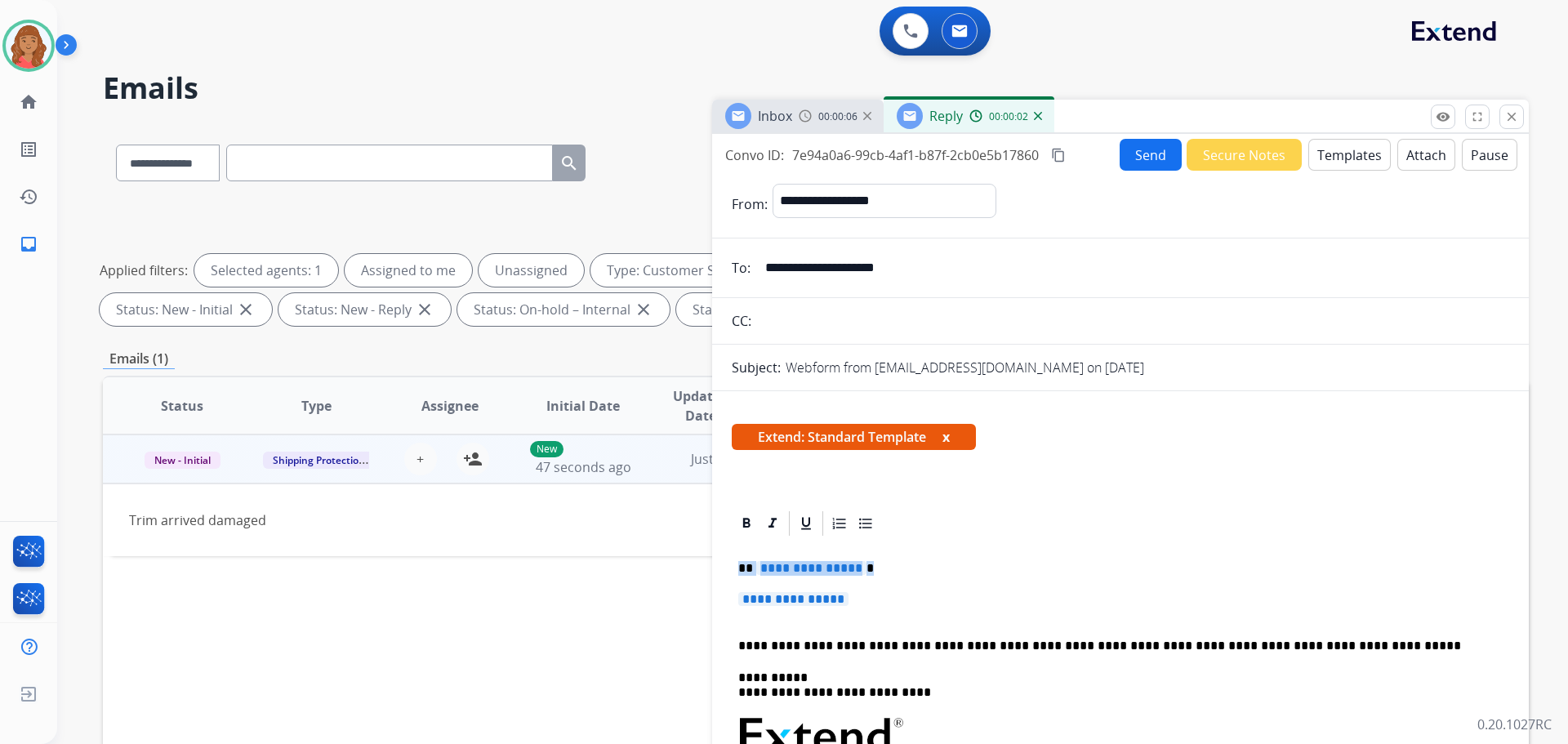
drag, startPoint x: 873, startPoint y: 601, endPoint x: 704, endPoint y: 561, distance: 173.7
click at [704, 561] on div "**********" at bounding box center [816, 565] width 1426 height 884
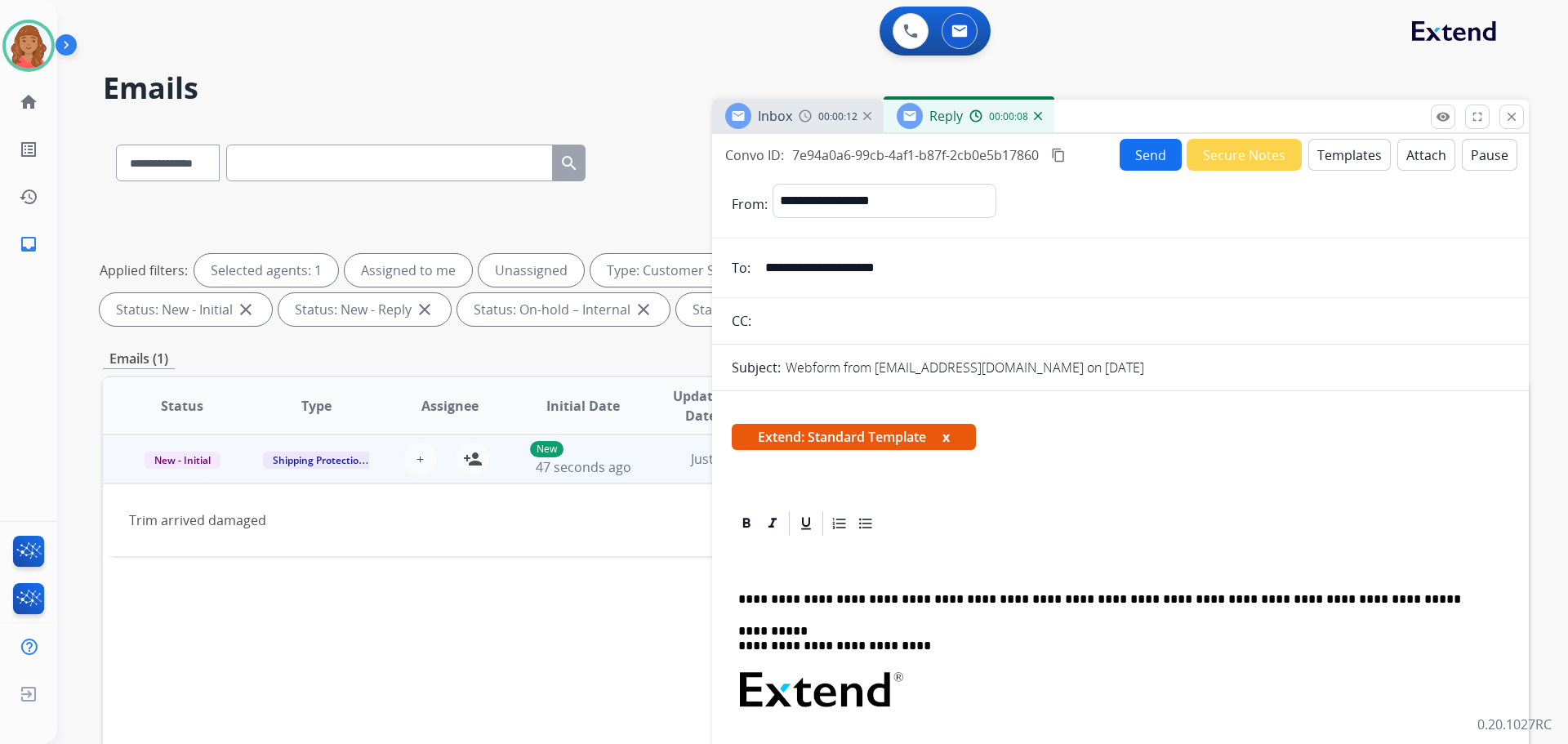
click at [1512, 120] on mat-icon "close" at bounding box center [1511, 116] width 14 height 14
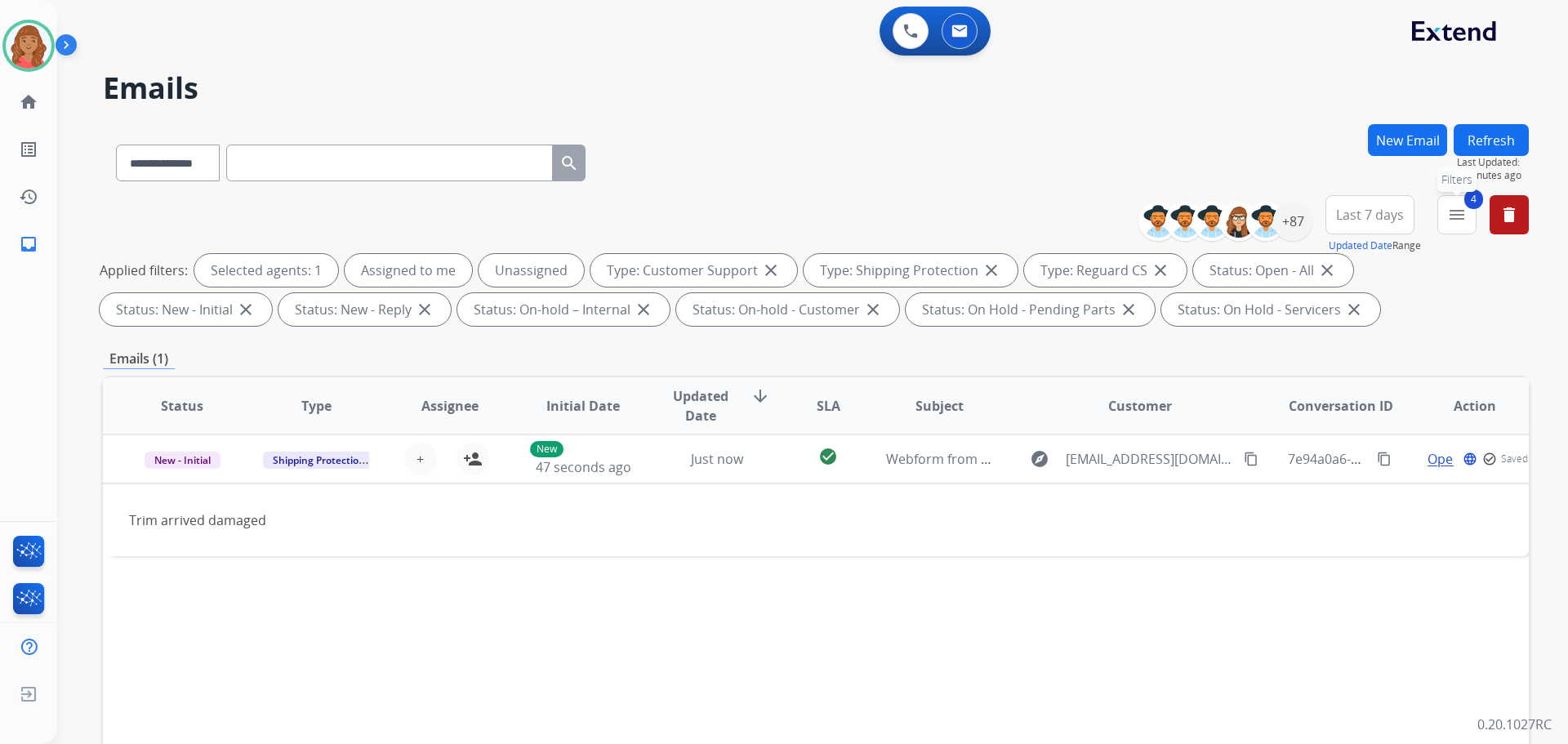
click at [1450, 218] on mat-icon "menu" at bounding box center [1457, 215] width 19 height 19
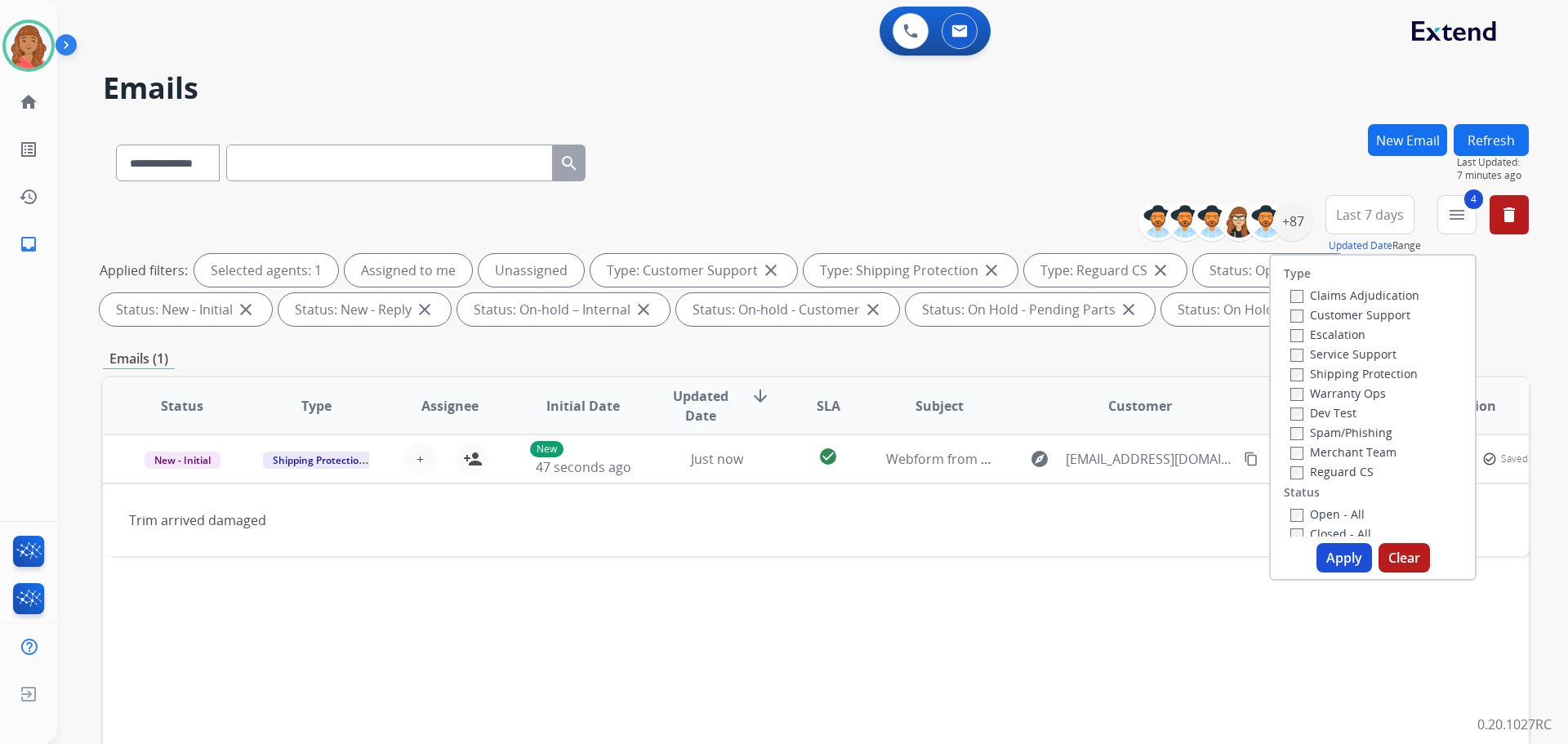
click at [1333, 557] on button "Apply" at bounding box center [1344, 558] width 56 height 30
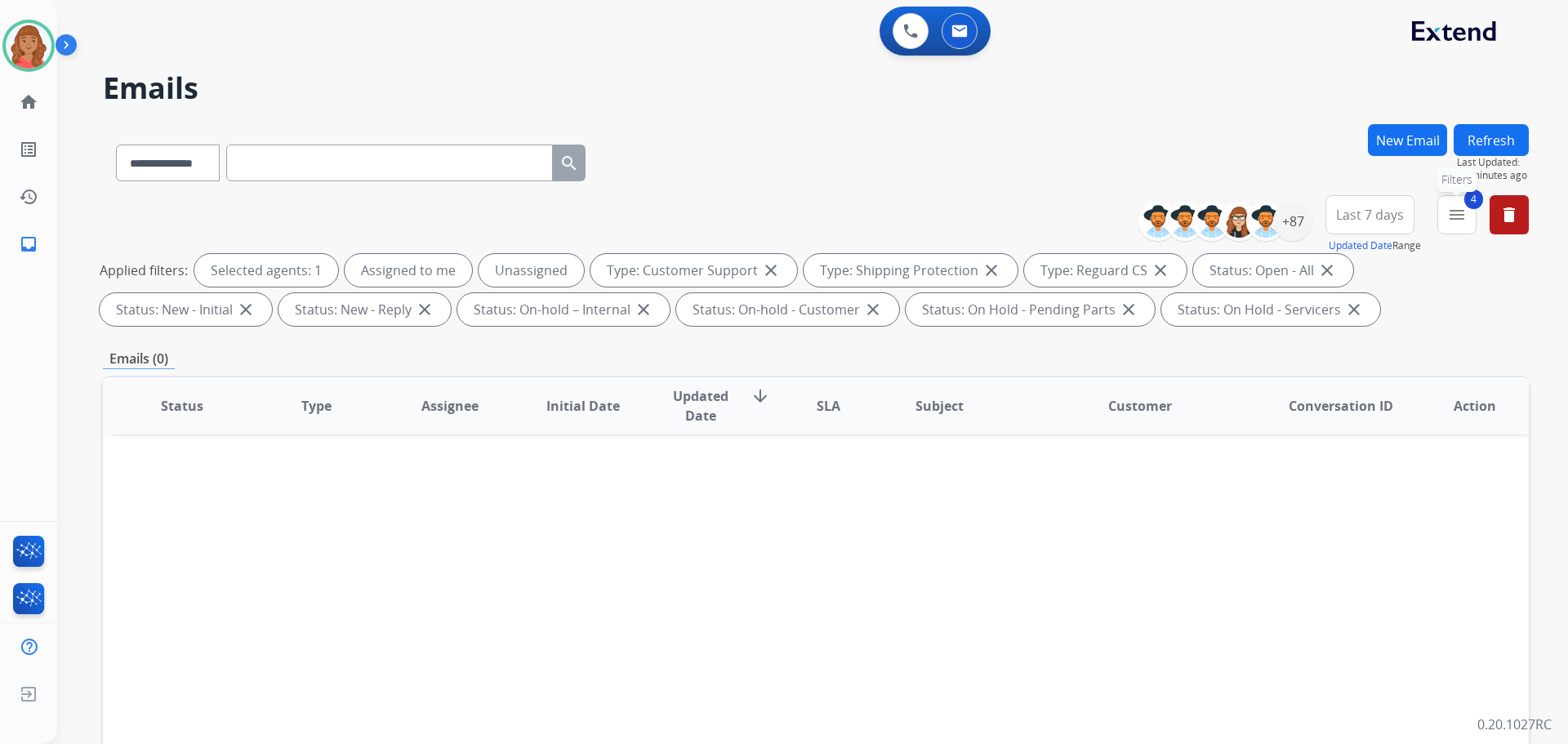
drag, startPoint x: 1451, startPoint y: 224, endPoint x: 1434, endPoint y: 239, distance: 22.7
click at [1452, 226] on button "4 menu Filters" at bounding box center [1457, 214] width 39 height 39
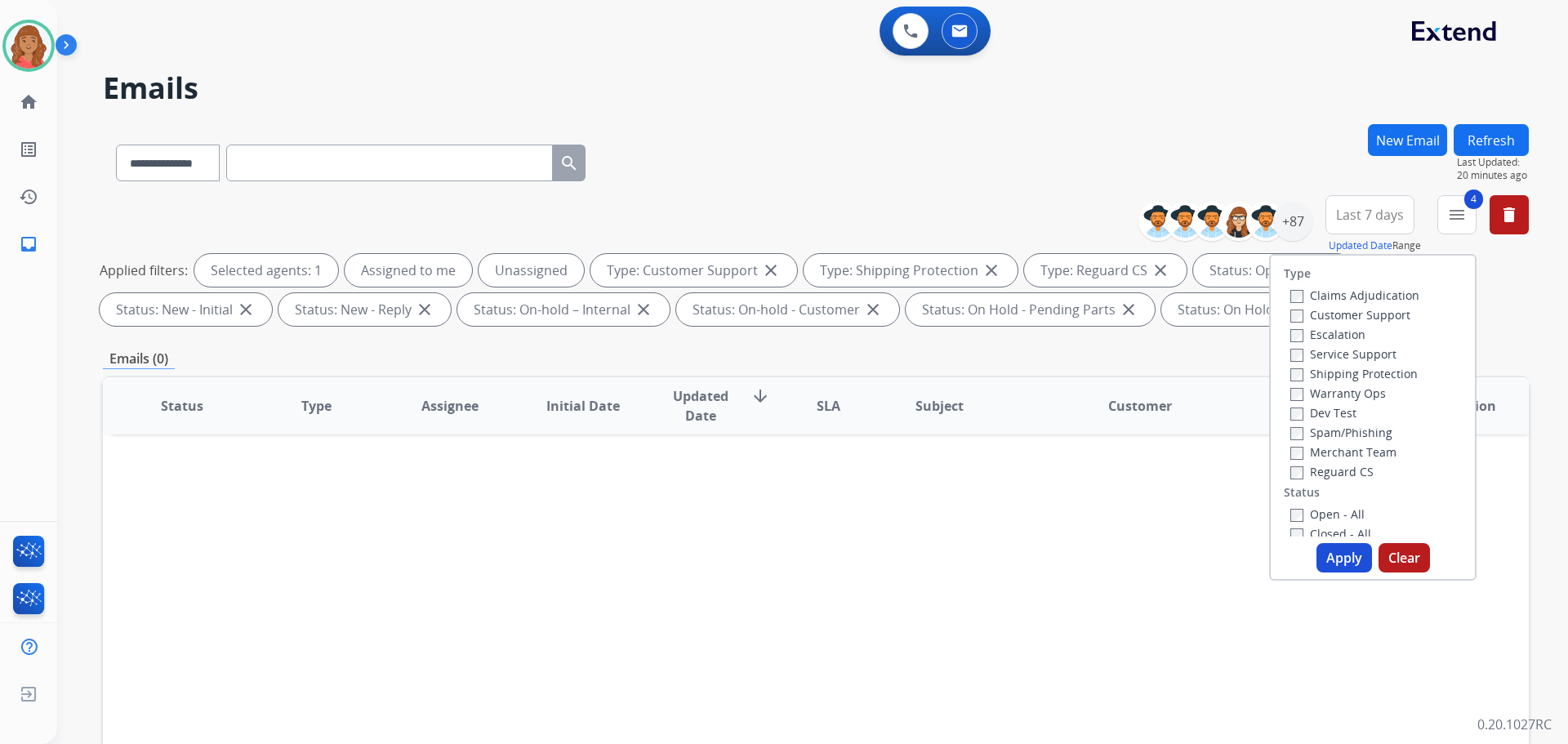
click at [1342, 564] on button "Apply" at bounding box center [1344, 558] width 56 height 30
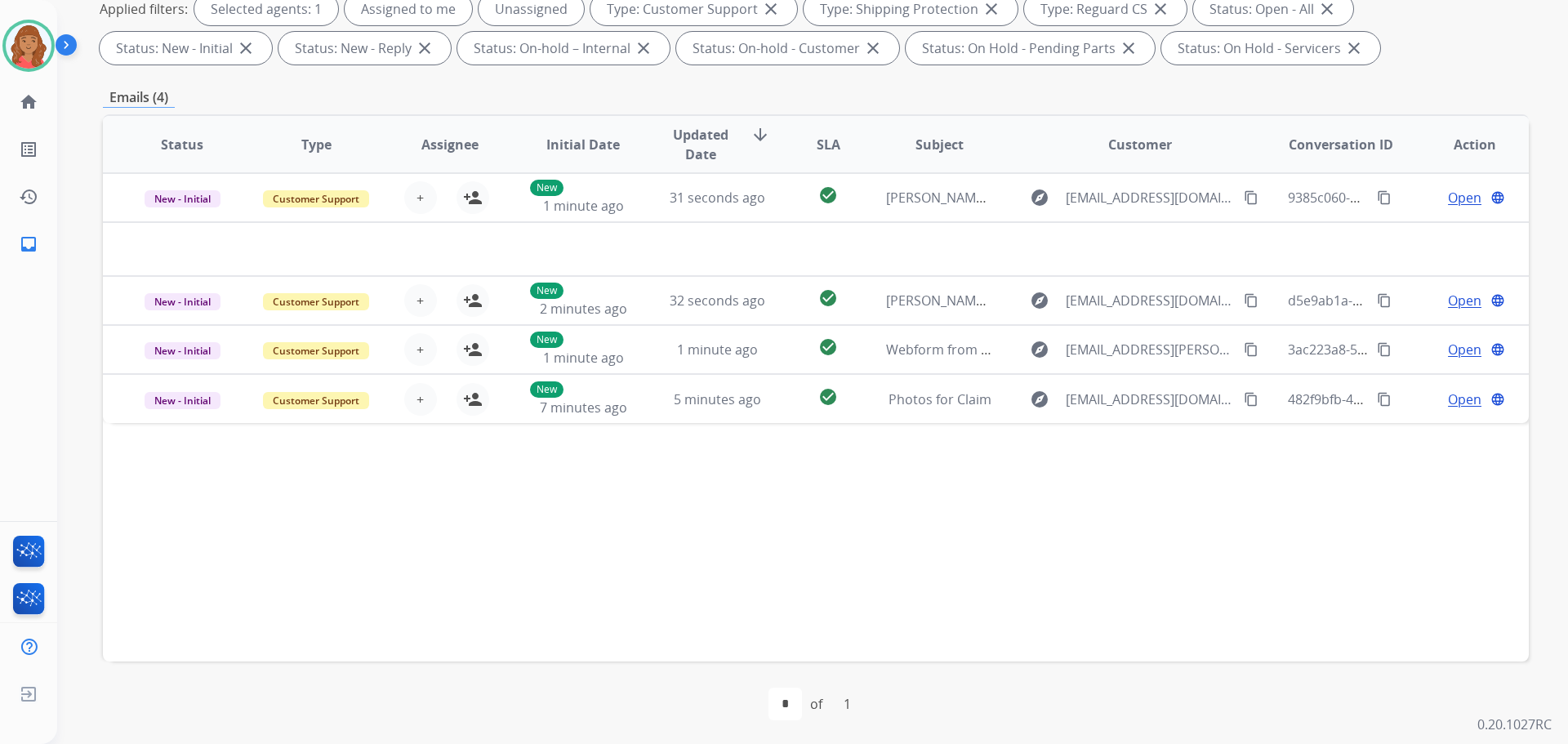
scroll to position [264, 0]
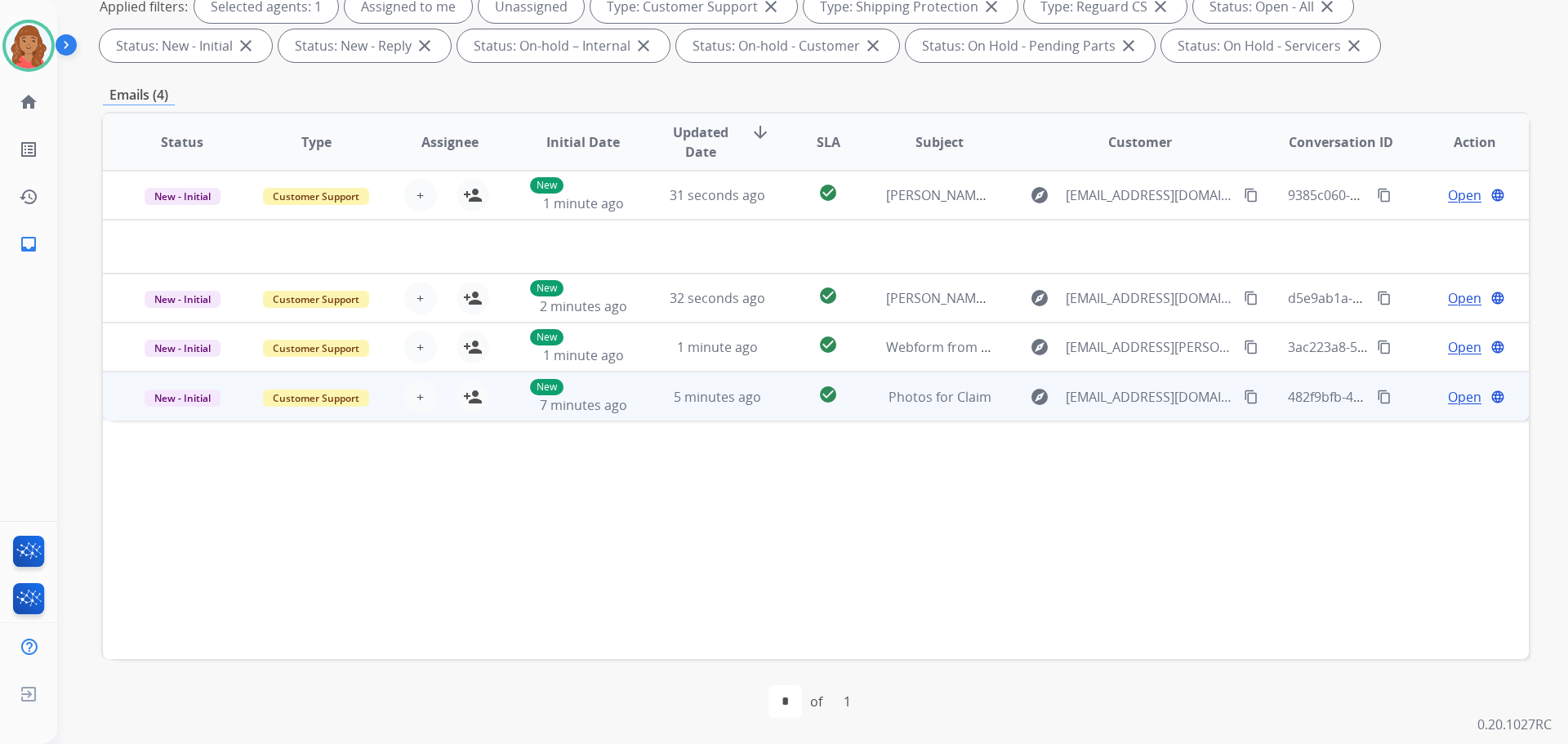
click at [641, 402] on td "5 minutes ago" at bounding box center [705, 396] width 134 height 49
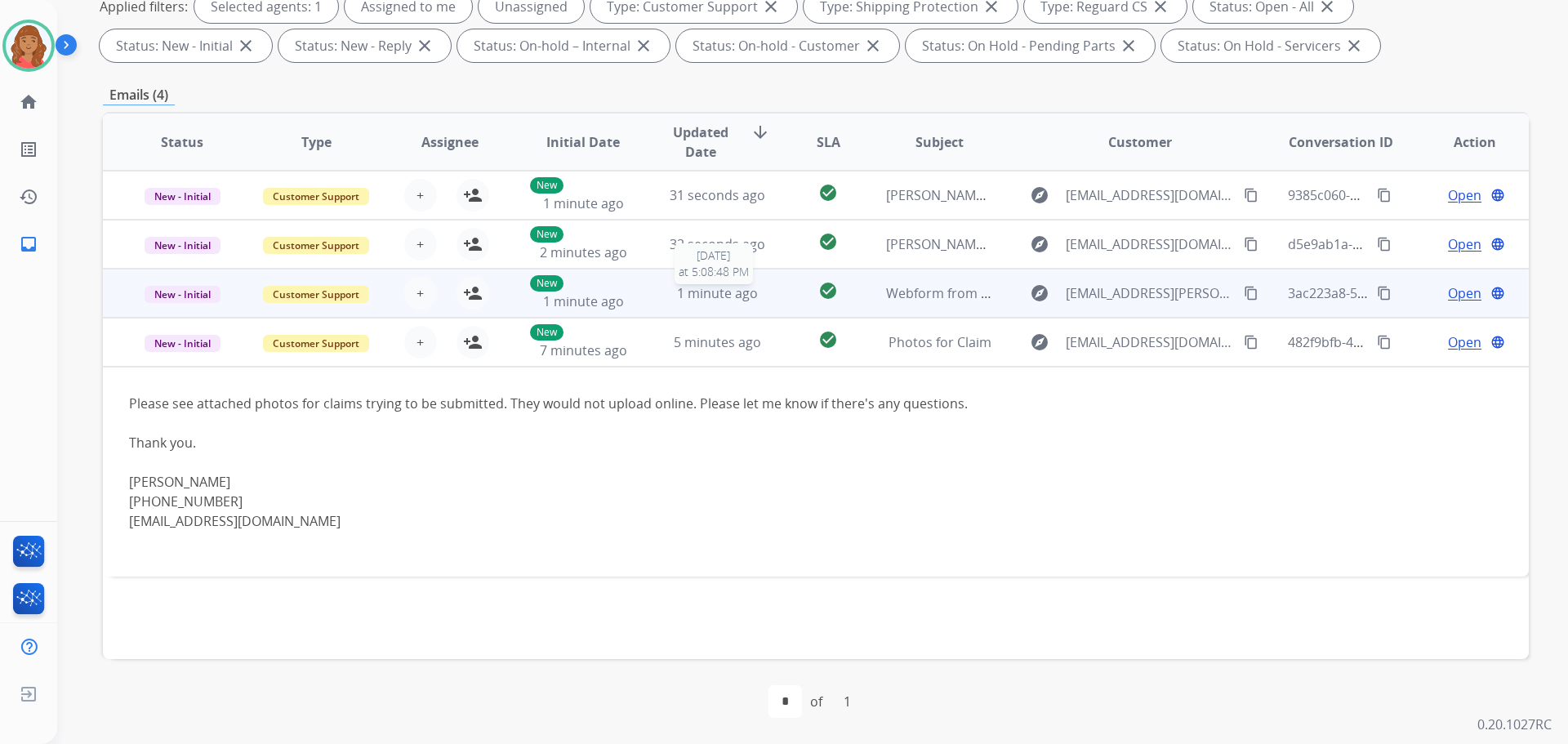
click at [703, 296] on span "1 minute ago" at bounding box center [718, 293] width 81 height 18
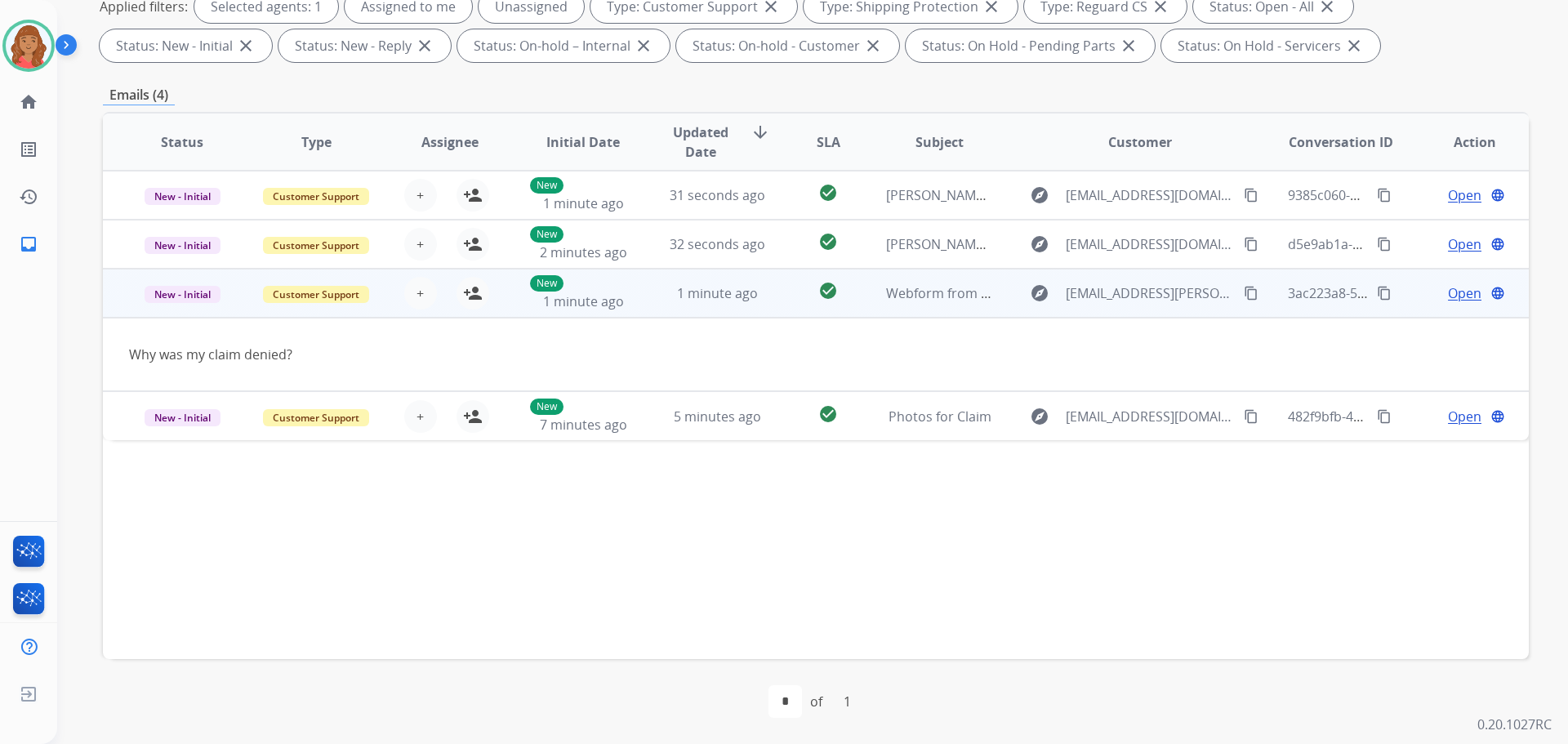
click at [1244, 290] on mat-icon "content_copy" at bounding box center [1250, 293] width 14 height 14
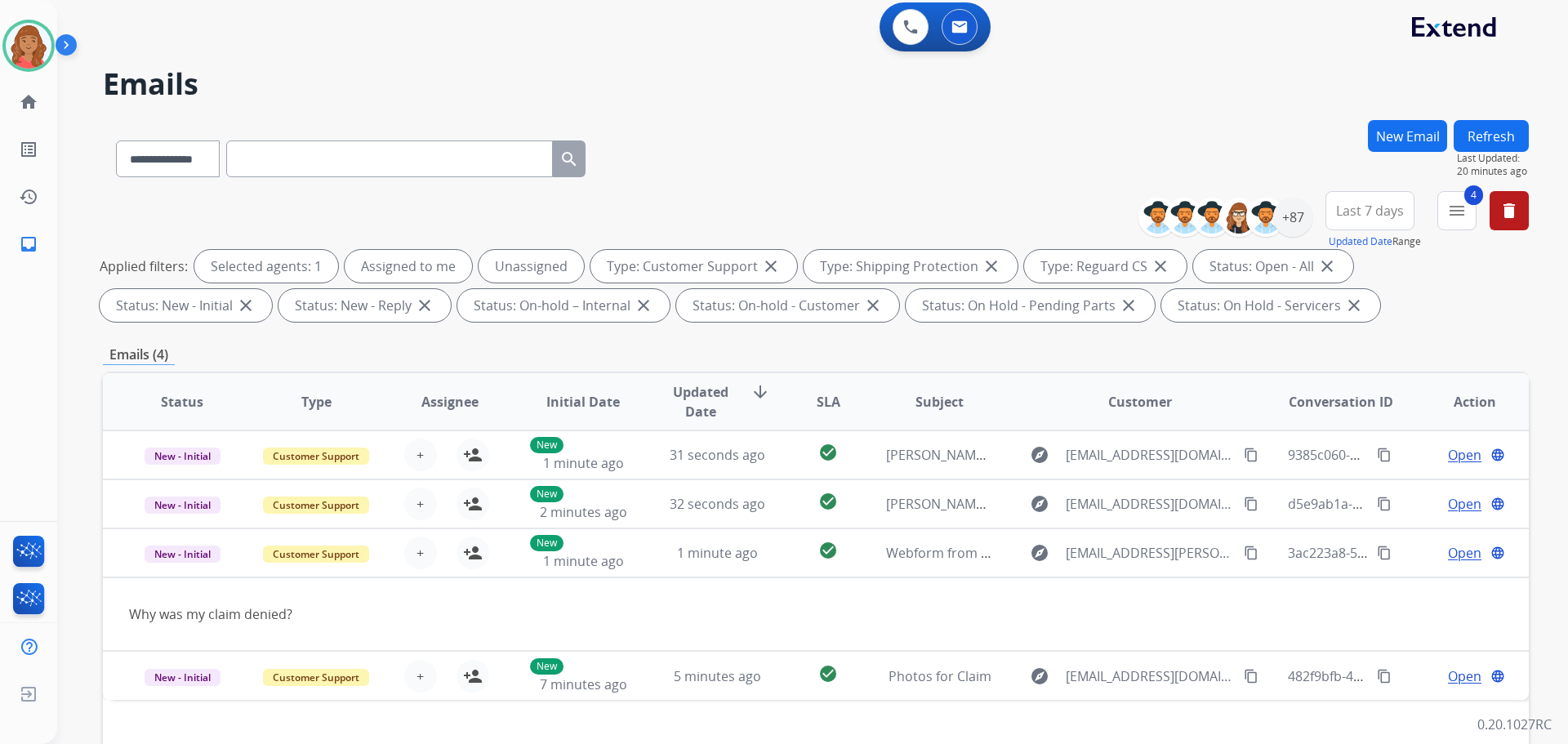
scroll to position [0, 0]
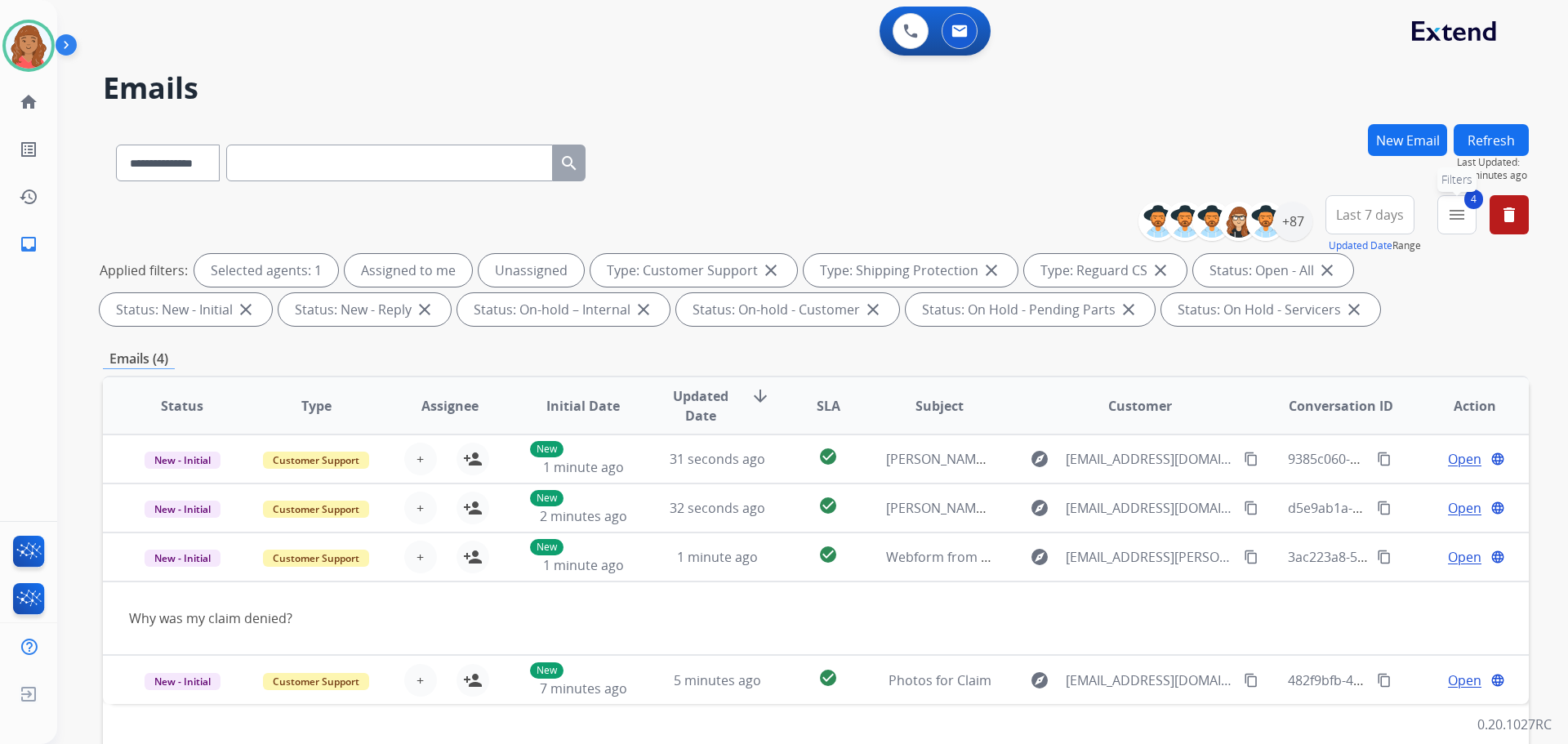
click at [1466, 211] on mat-icon "menu" at bounding box center [1457, 215] width 19 height 19
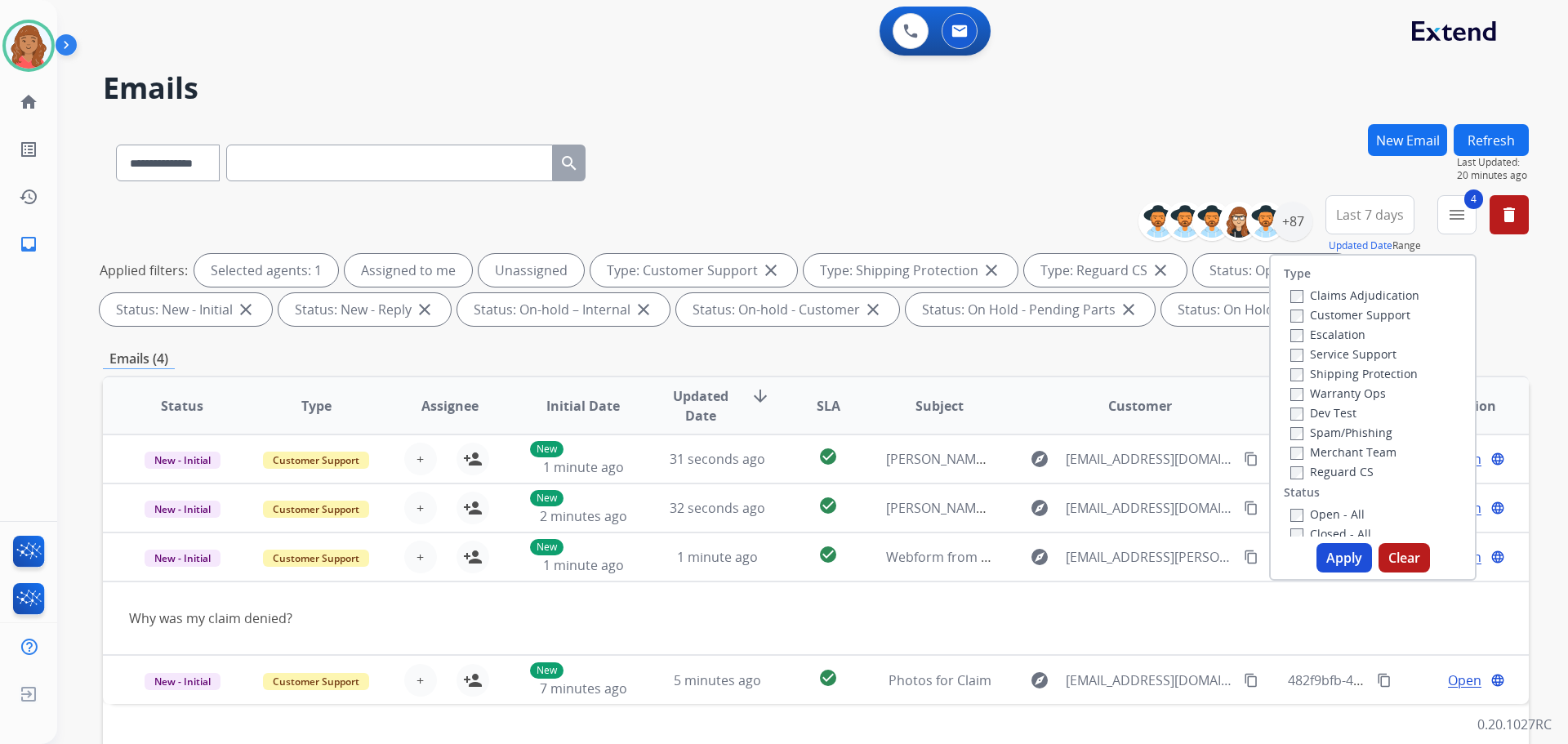
click at [1343, 564] on button "Apply" at bounding box center [1344, 558] width 56 height 30
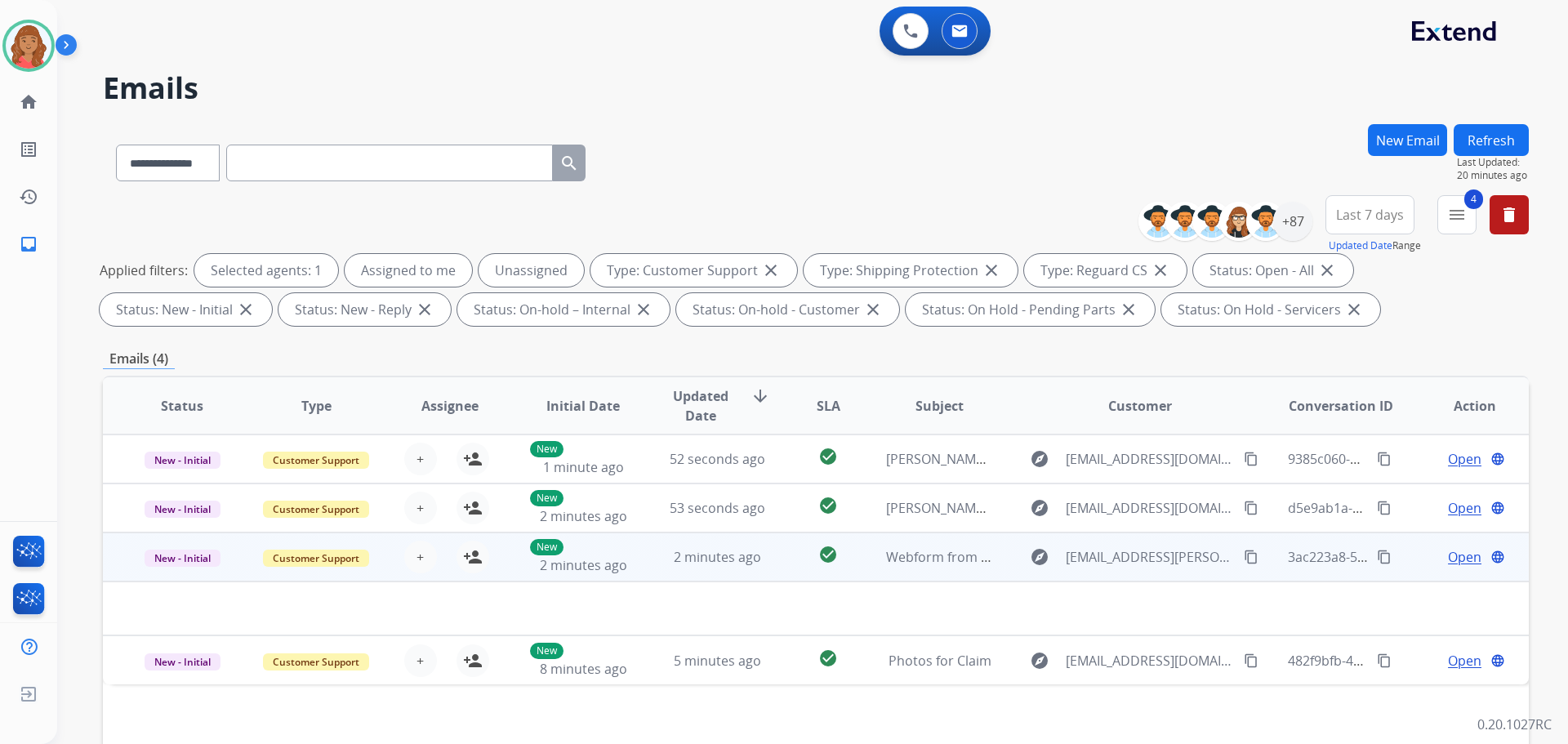
click at [778, 563] on td "check_circle" at bounding box center [816, 557] width 89 height 49
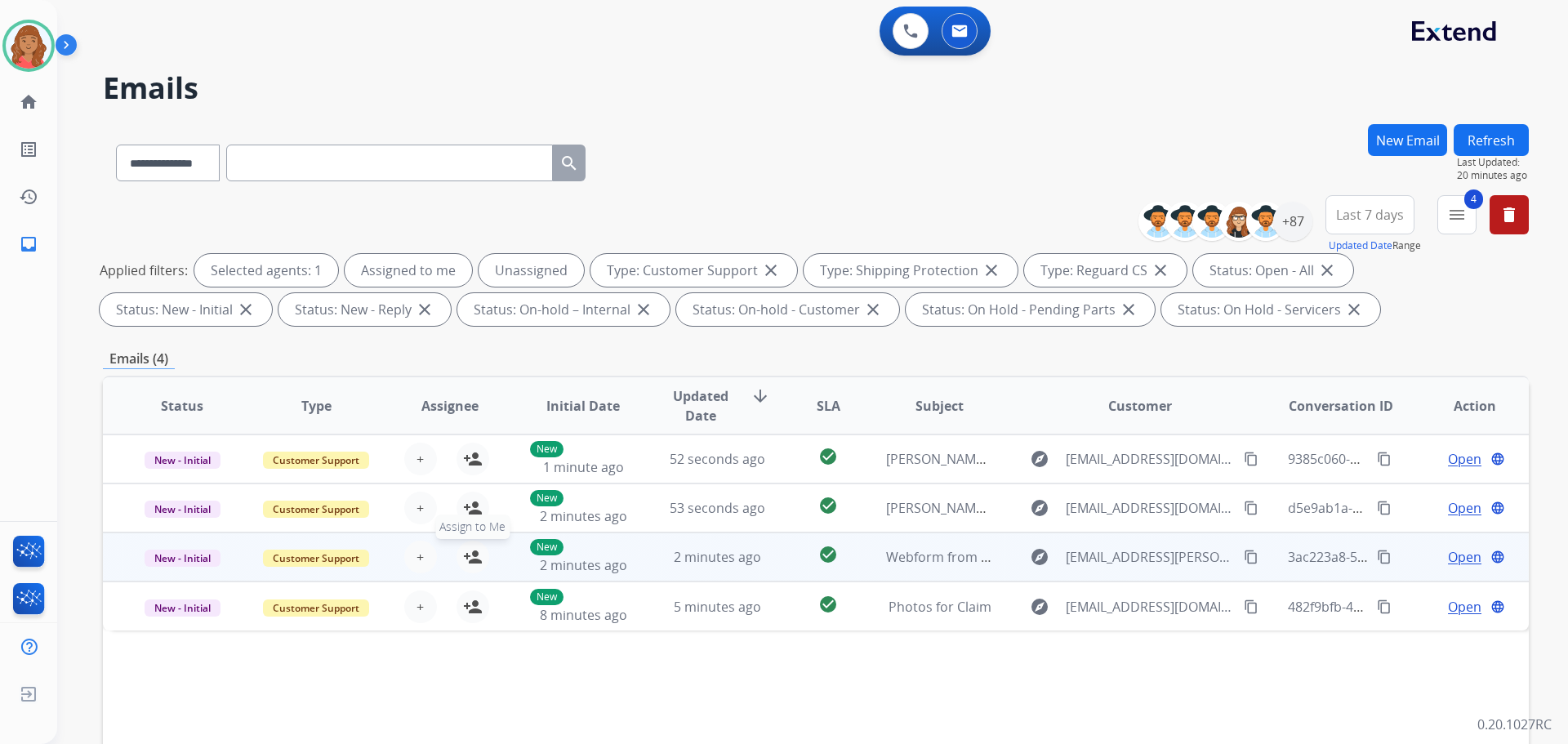
click at [484, 565] on div "+ Select agent person_add Assign to Me" at bounding box center [437, 557] width 105 height 33
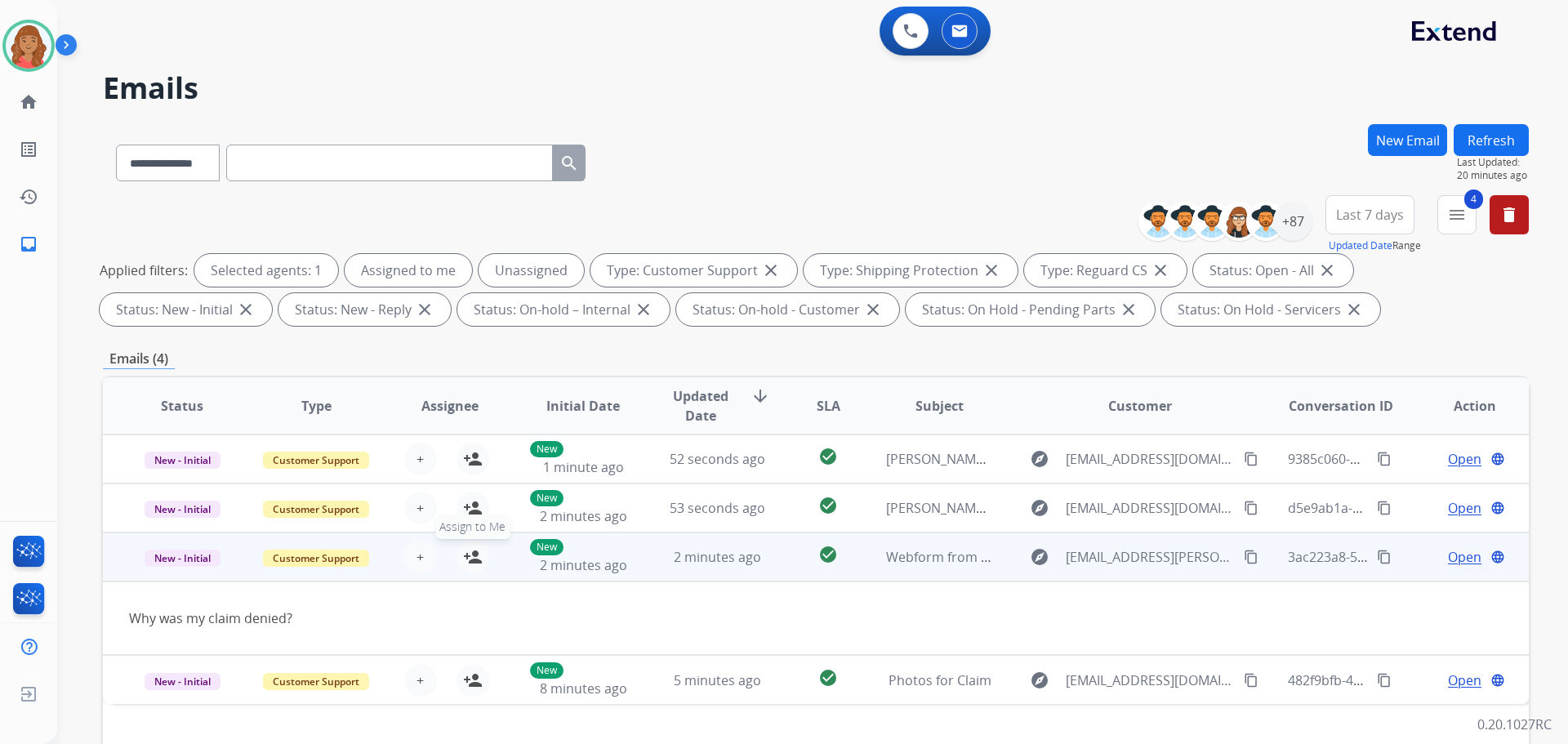
drag, startPoint x: 470, startPoint y: 557, endPoint x: 479, endPoint y: 560, distance: 9.5
click at [470, 558] on mat-icon "person_add" at bounding box center [473, 557] width 19 height 19
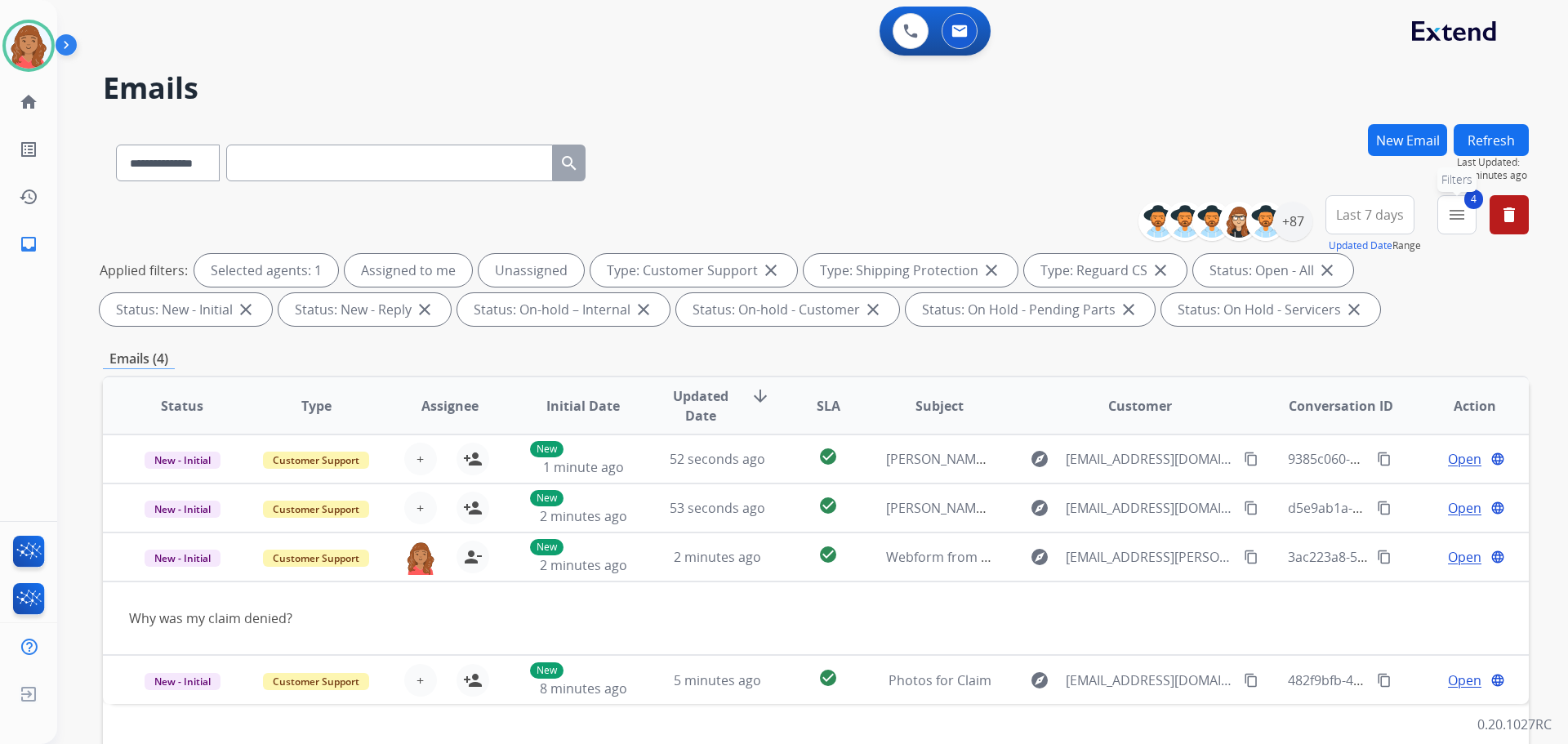
click at [1463, 214] on mat-icon "menu" at bounding box center [1457, 215] width 19 height 19
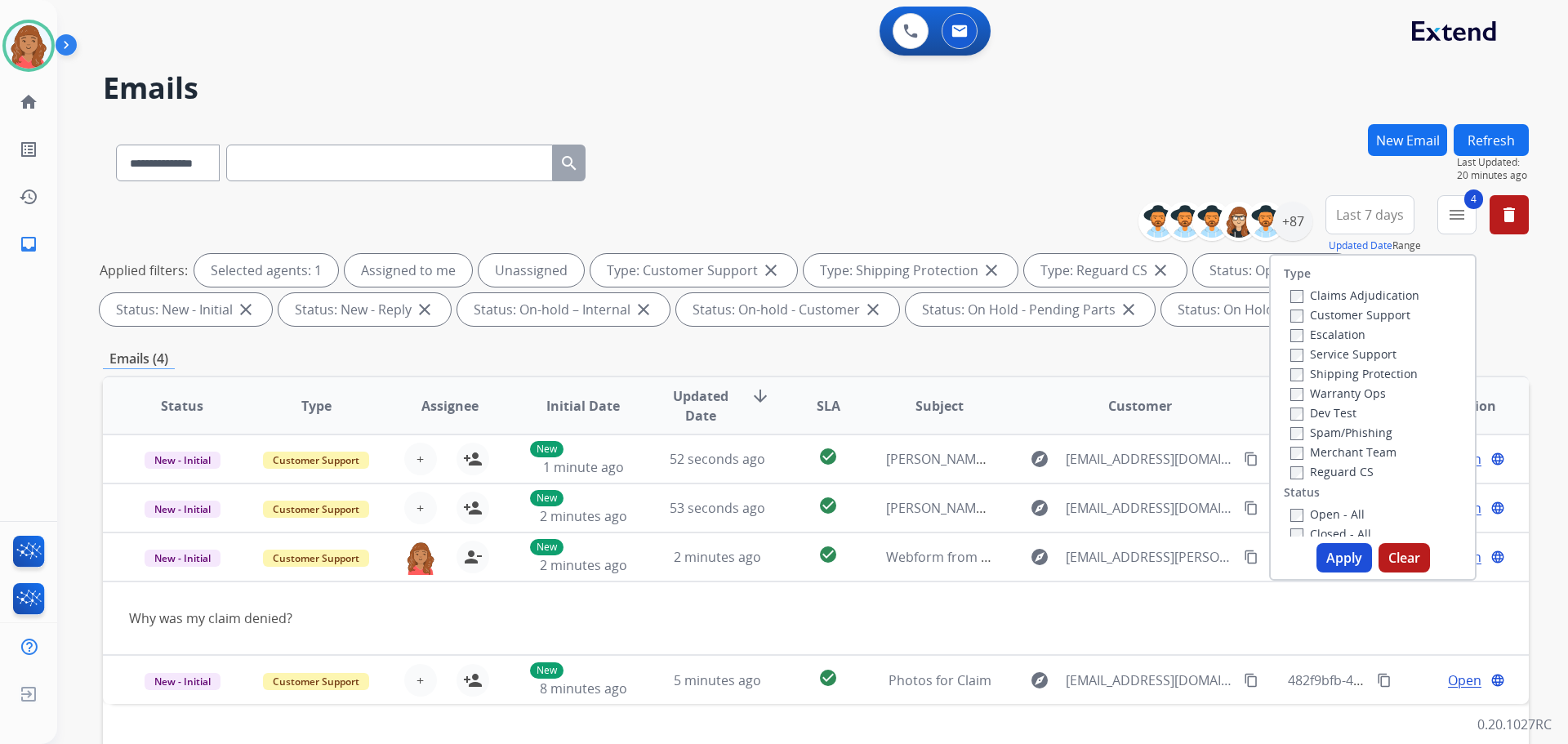
click at [1328, 561] on button "Apply" at bounding box center [1344, 558] width 56 height 30
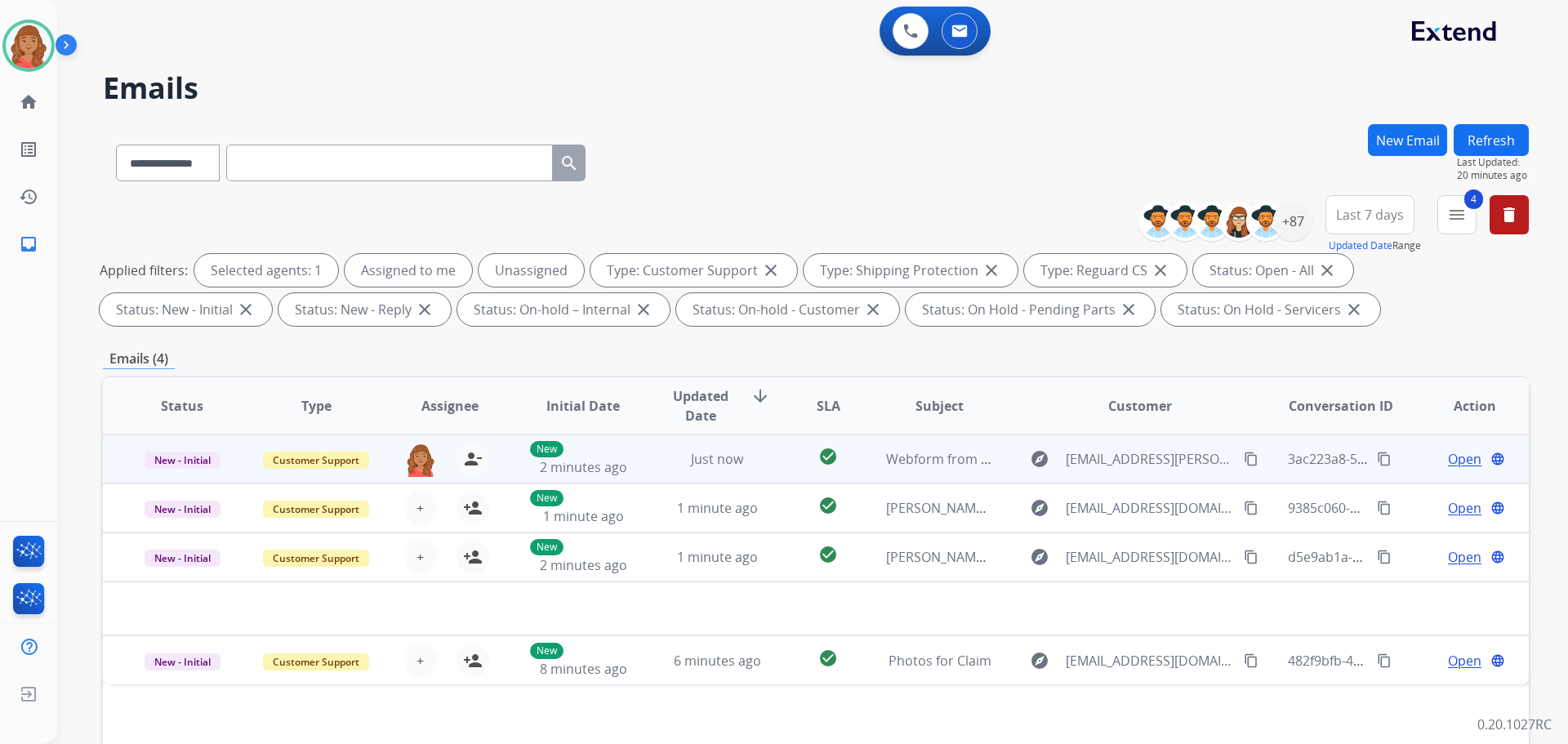
click at [648, 461] on td "Just now" at bounding box center [705, 459] width 134 height 49
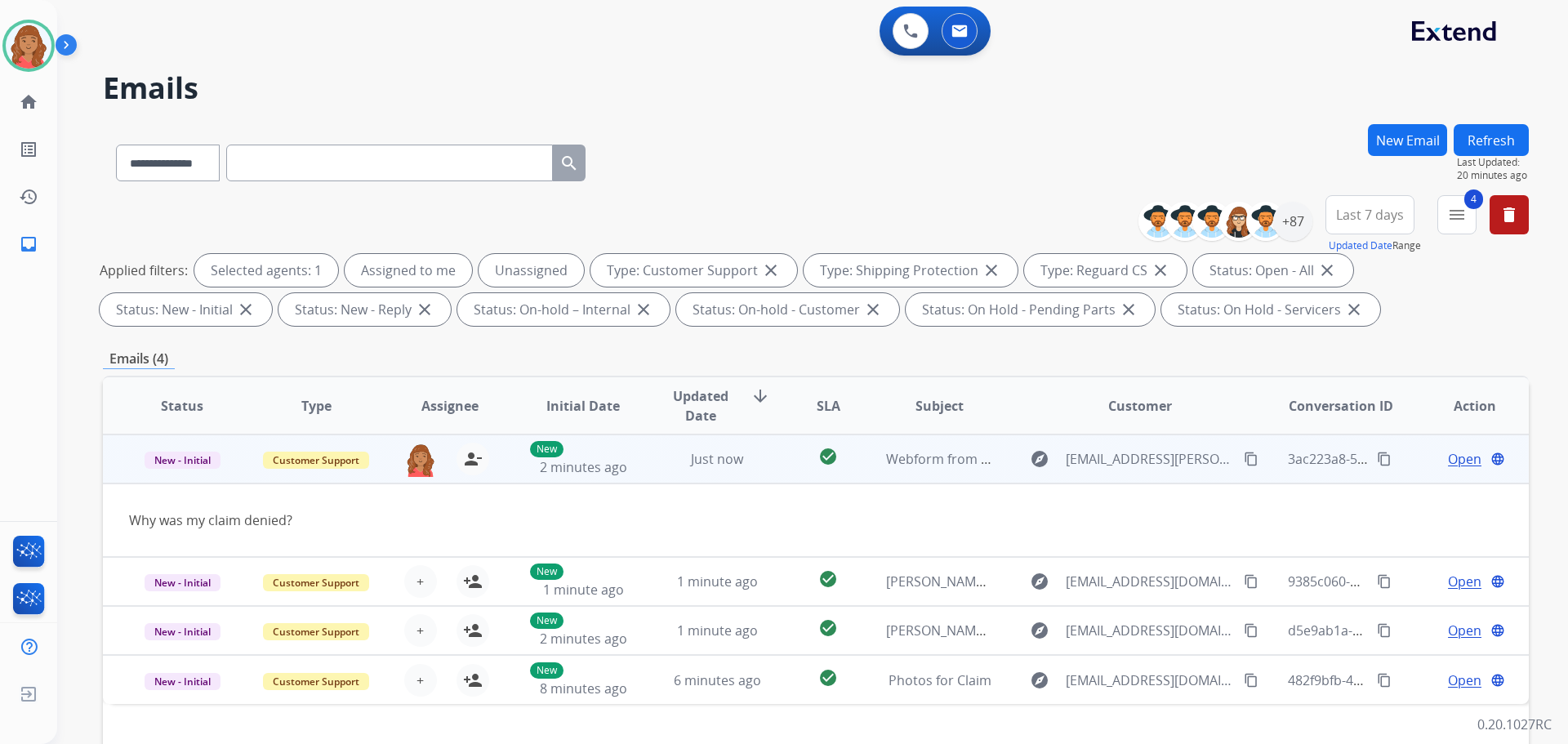
drag, startPoint x: 1242, startPoint y: 458, endPoint x: 1166, endPoint y: 486, distance: 81.0
click at [1244, 458] on mat-icon "content_copy" at bounding box center [1250, 459] width 14 height 14
click at [1452, 464] on span "Open" at bounding box center [1464, 459] width 34 height 19
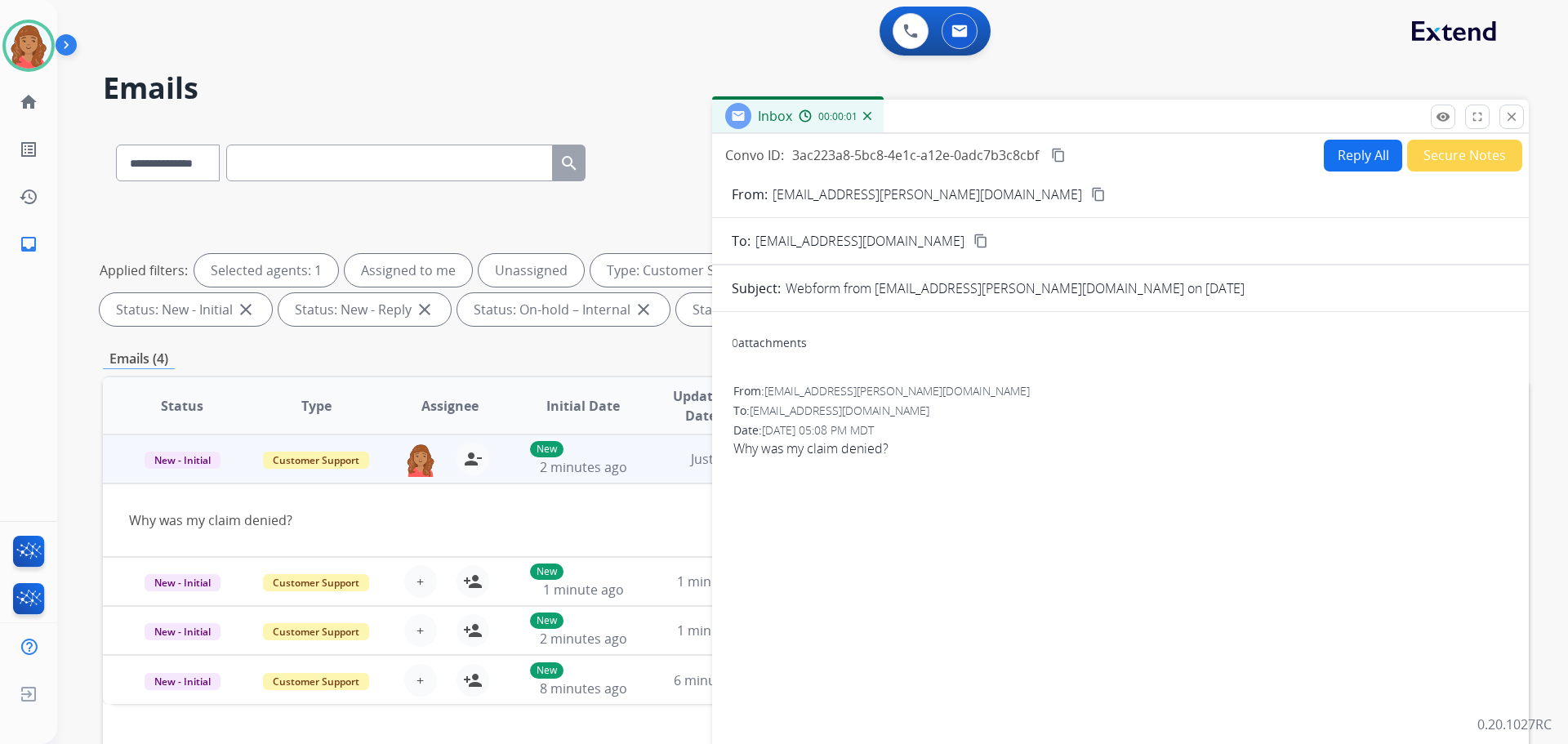
click at [1346, 159] on button "Reply All" at bounding box center [1364, 156] width 79 height 32
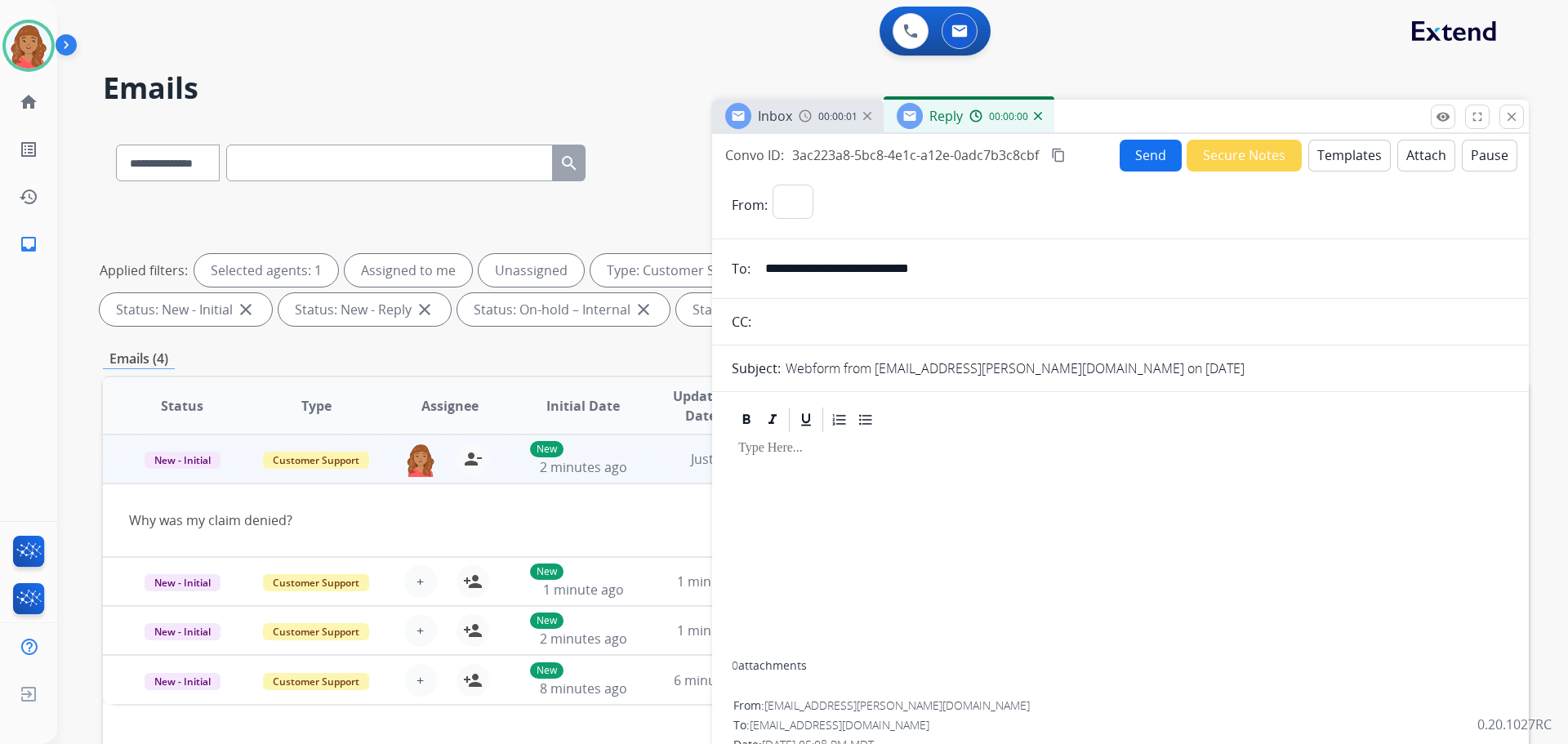
select select "**********"
click at [1331, 164] on button "Templates" at bounding box center [1350, 156] width 83 height 32
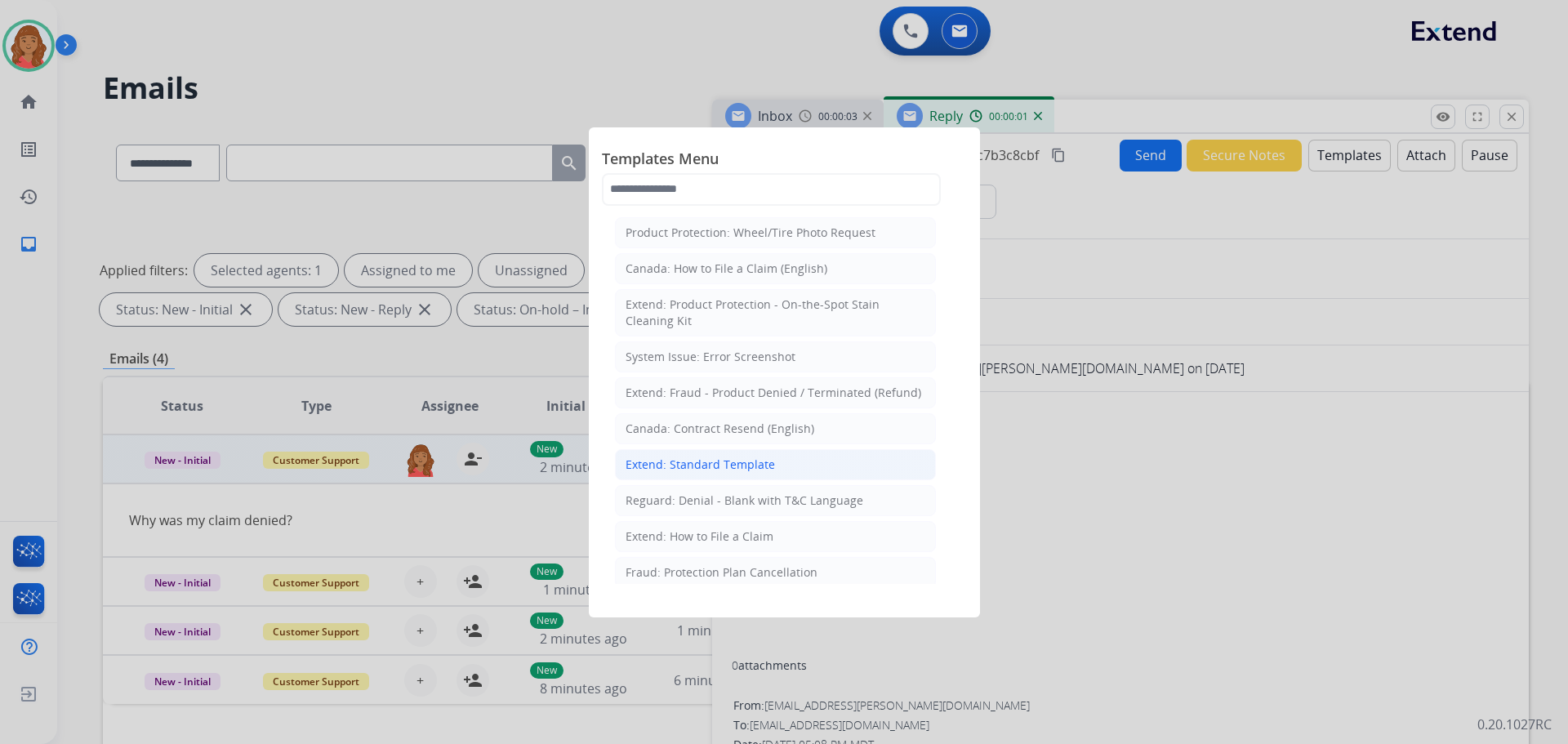
click at [698, 452] on li "Extend: Standard Template" at bounding box center [775, 465] width 321 height 31
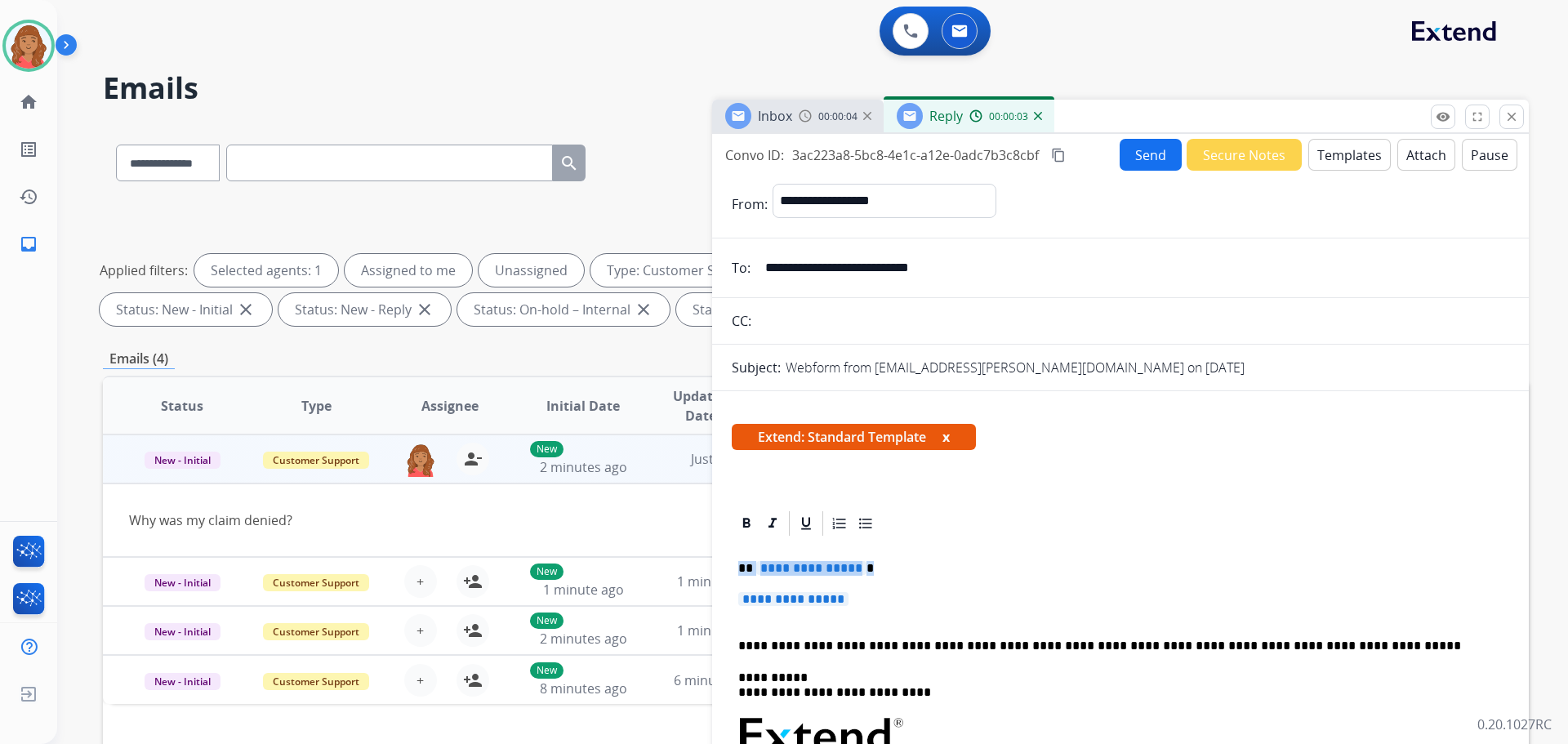
drag, startPoint x: 796, startPoint y: 585, endPoint x: 717, endPoint y: 546, distance: 88.1
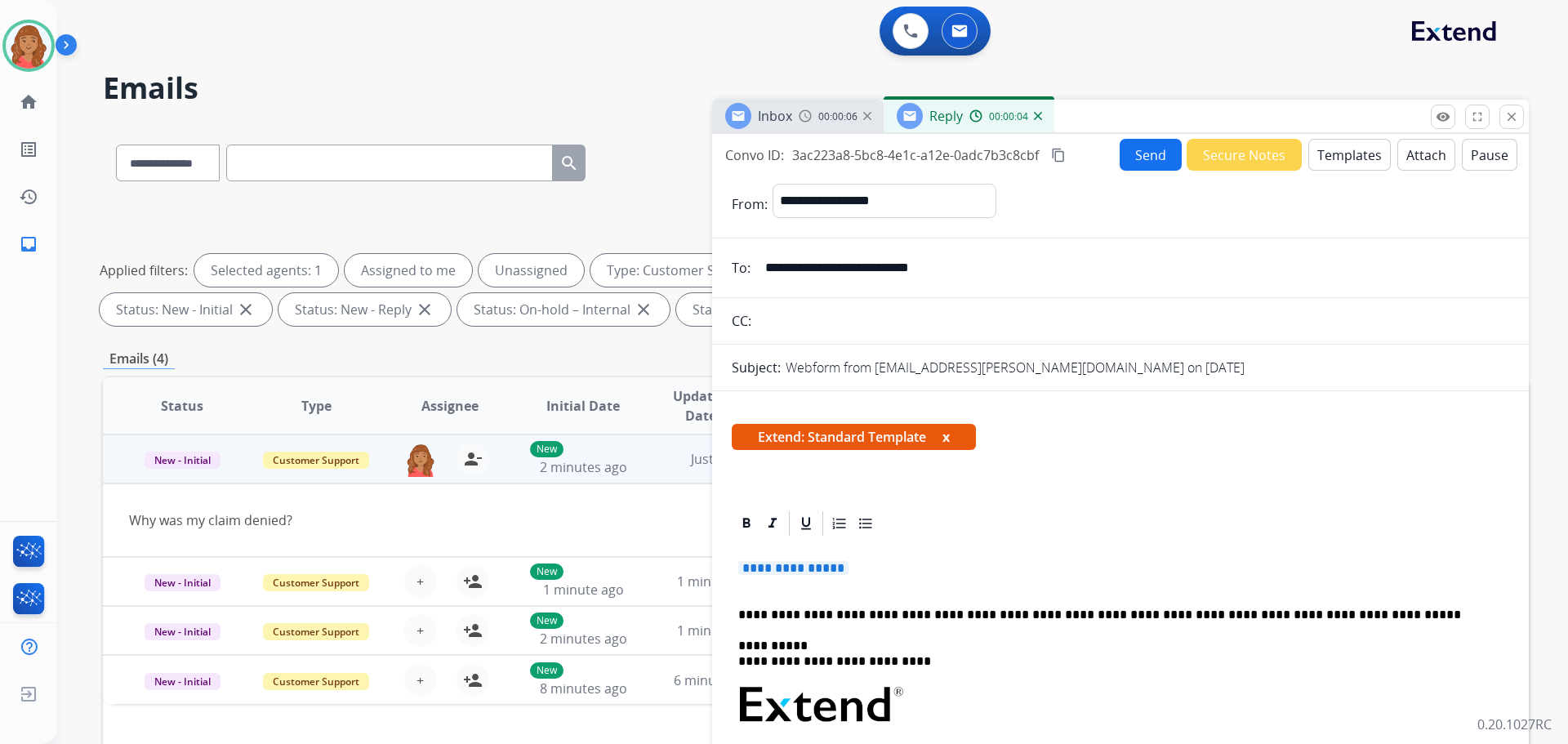
drag, startPoint x: 869, startPoint y: 565, endPoint x: 728, endPoint y: 549, distance: 141.9
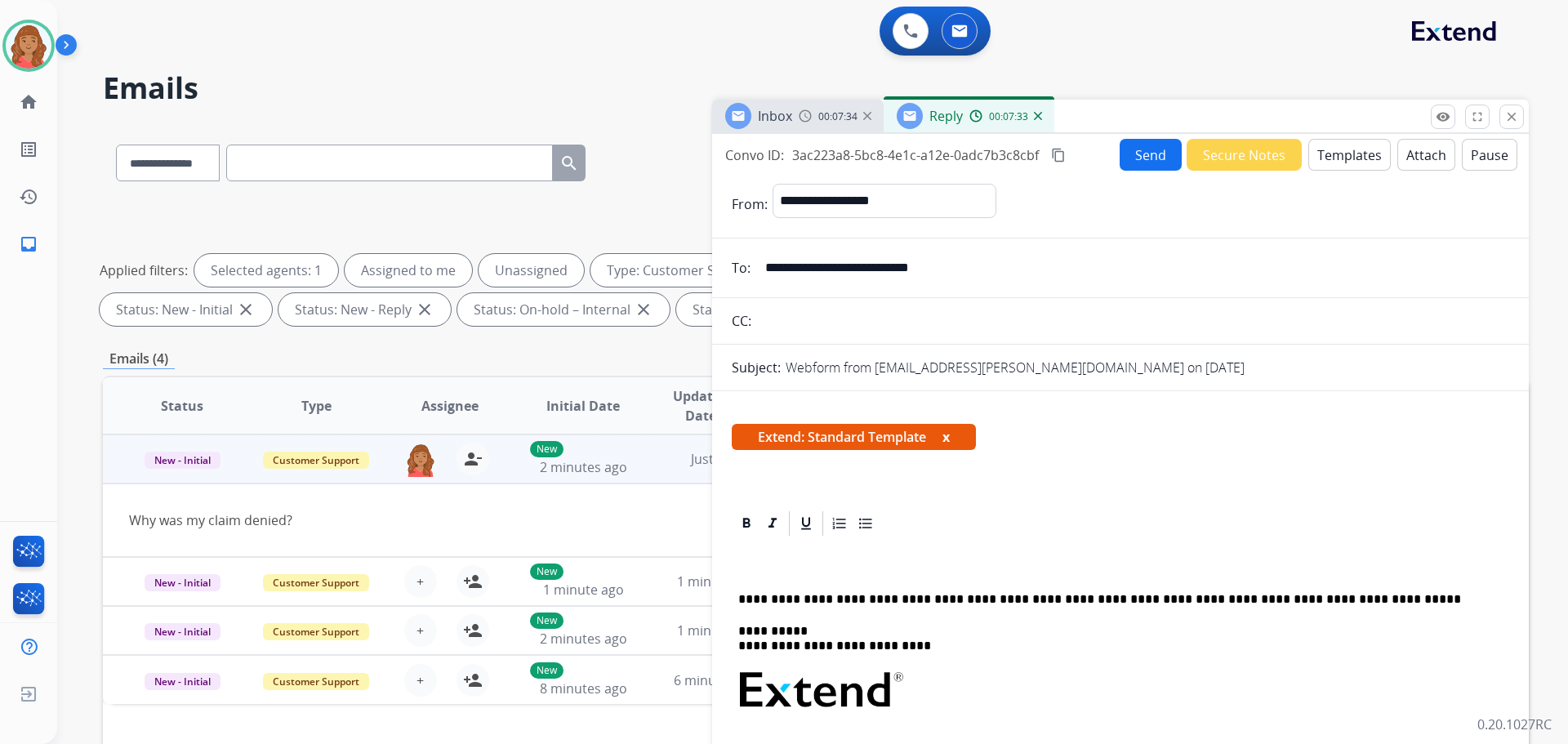
drag, startPoint x: 1414, startPoint y: 539, endPoint x: 1397, endPoint y: 535, distance: 17.5
click at [1414, 536] on app-office-email-editor "**********" at bounding box center [1121, 727] width 777 height 437
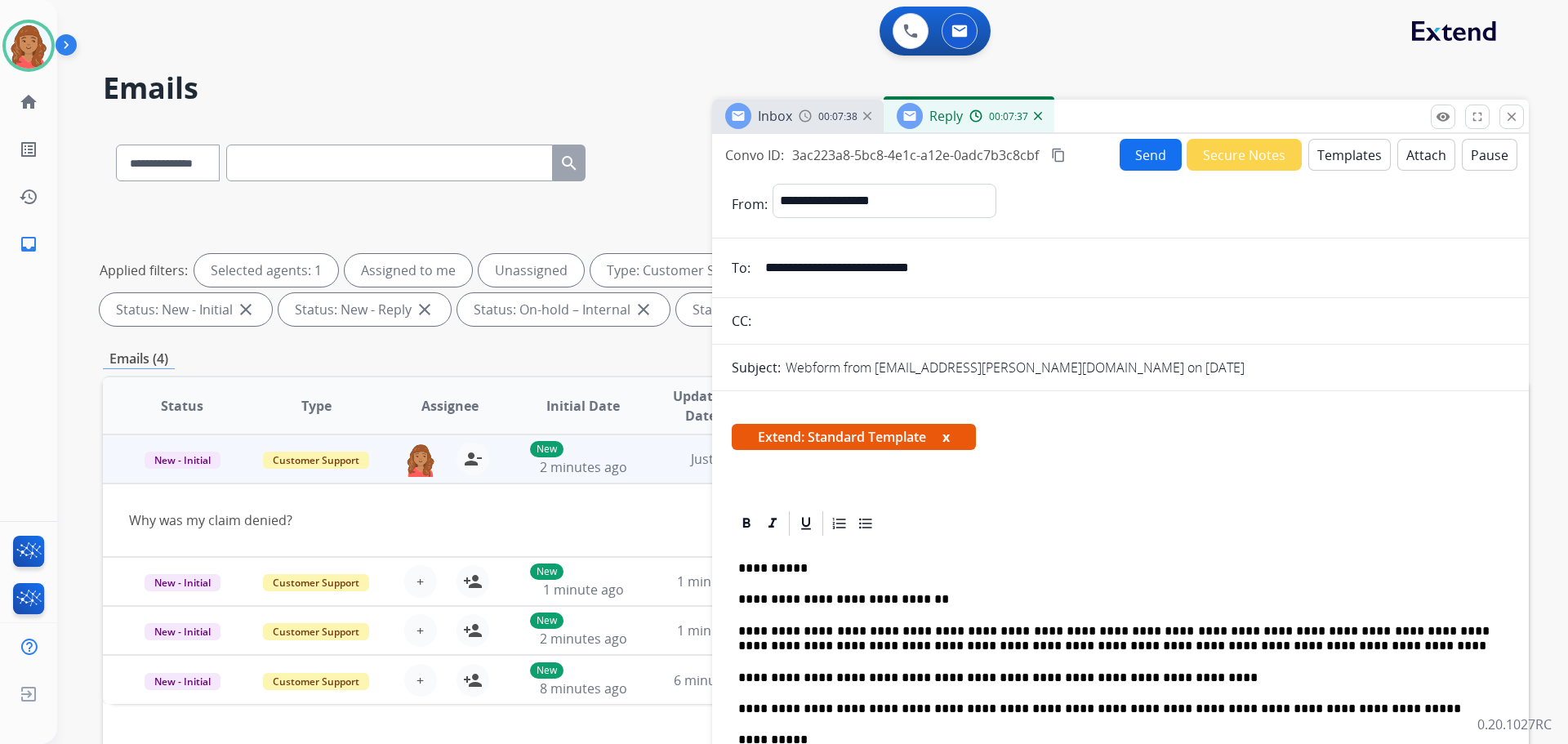
click at [1063, 156] on mat-icon "content_copy" at bounding box center [1058, 155] width 14 height 14
click at [1131, 161] on button "Send" at bounding box center [1151, 155] width 62 height 32
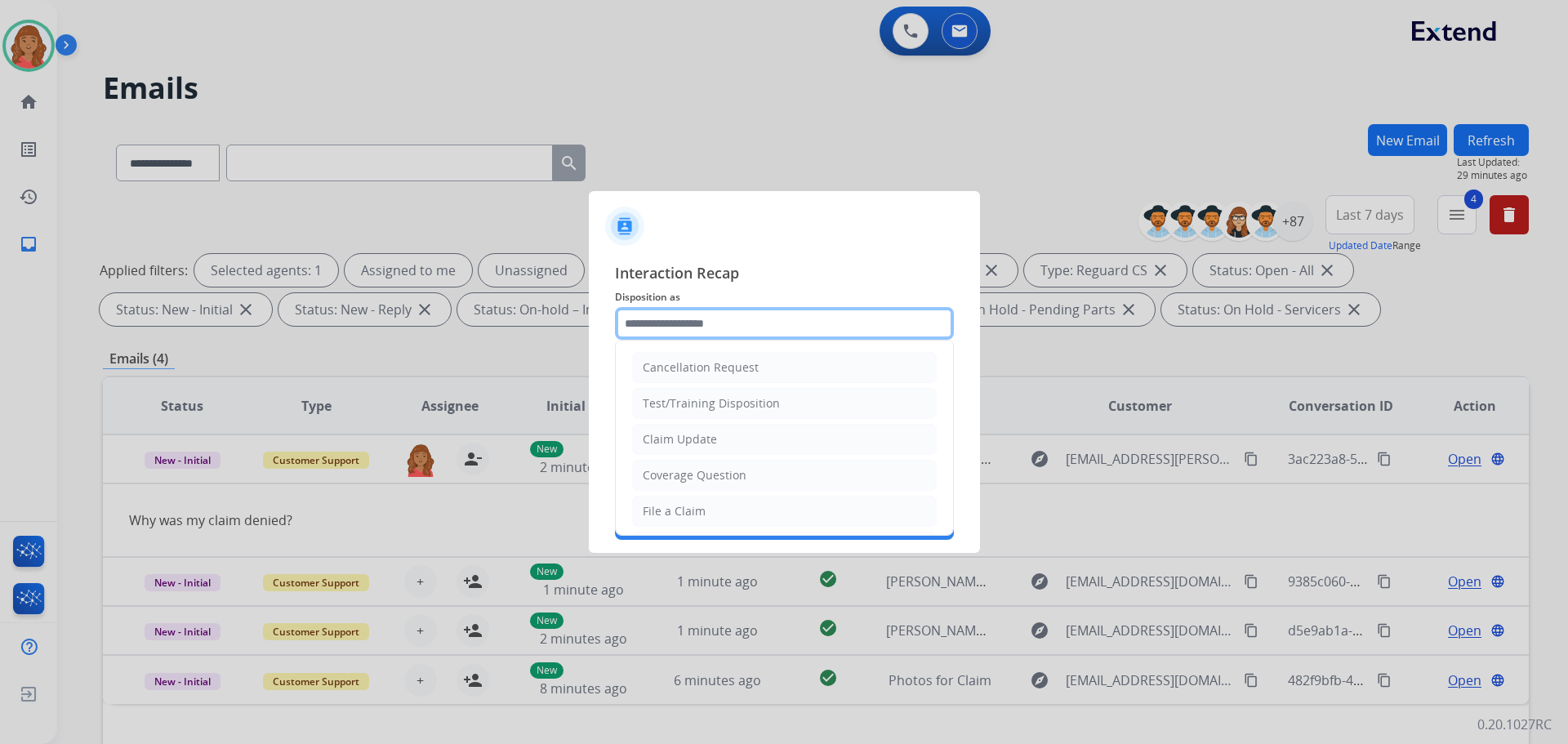
click at [693, 333] on input "text" at bounding box center [784, 324] width 339 height 33
click at [677, 443] on div "Claim Update" at bounding box center [679, 439] width 74 height 16
type input "**********"
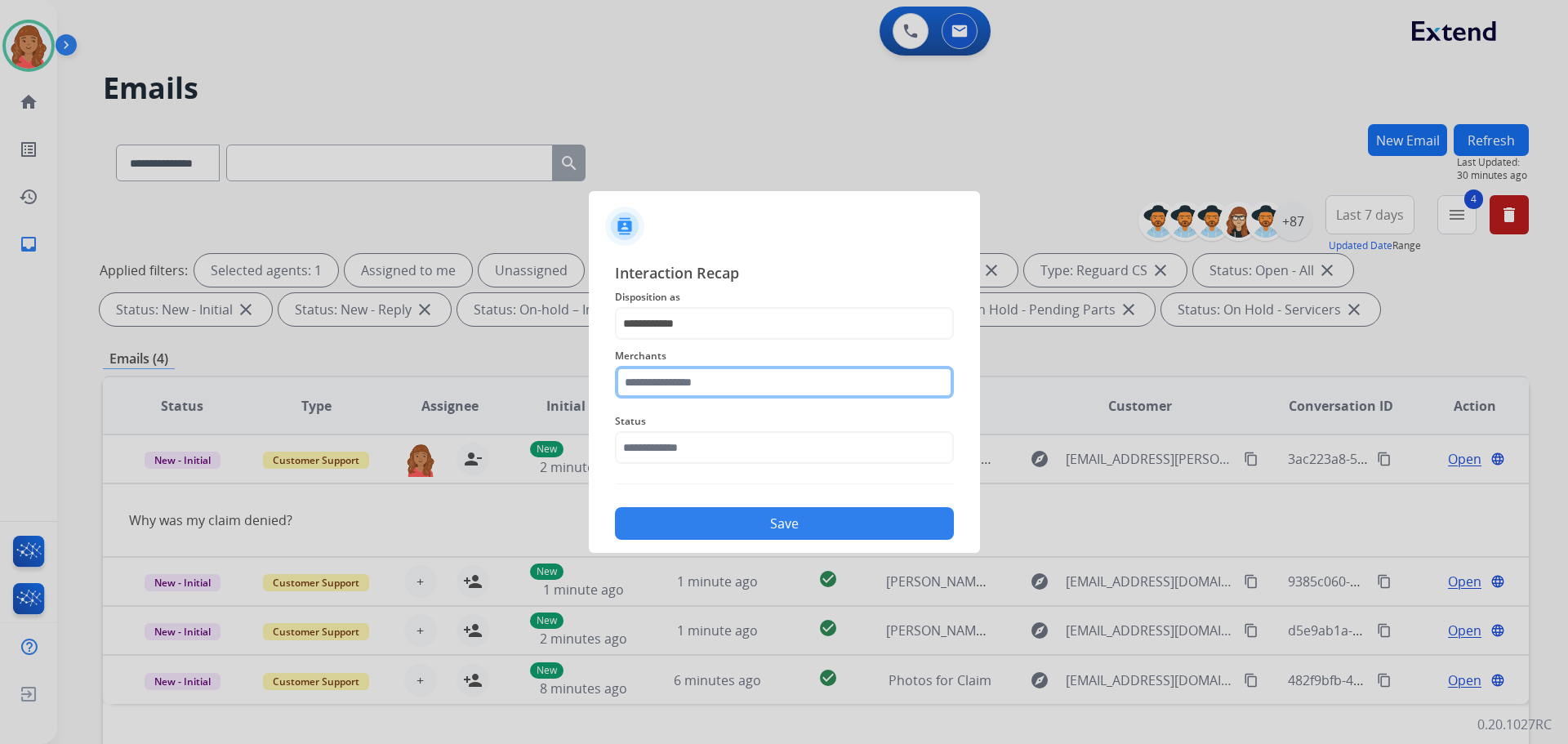
click at [661, 383] on input "text" at bounding box center [784, 382] width 339 height 33
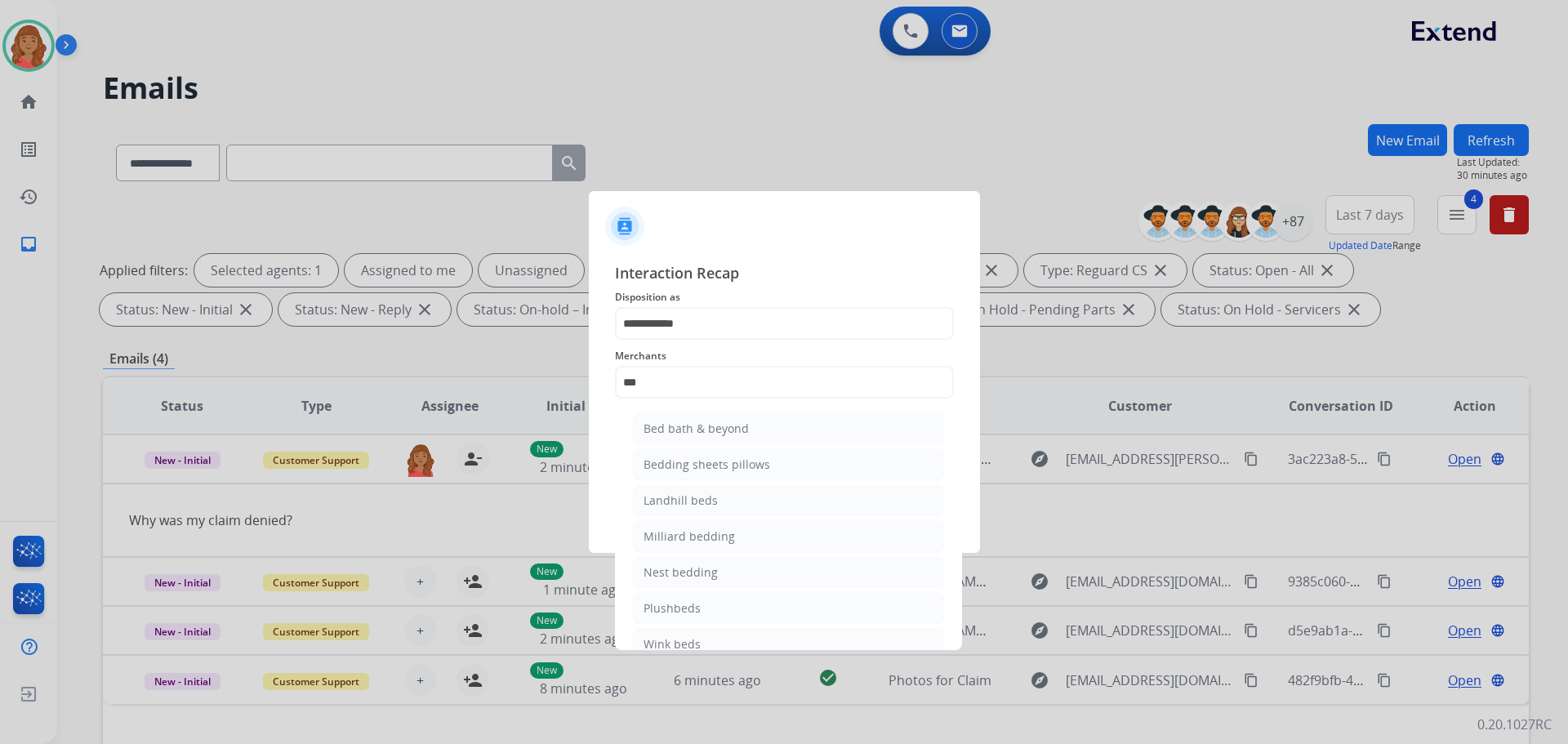
click at [683, 431] on div "Bed bath & beyond" at bounding box center [697, 428] width 106 height 16
type input "**********"
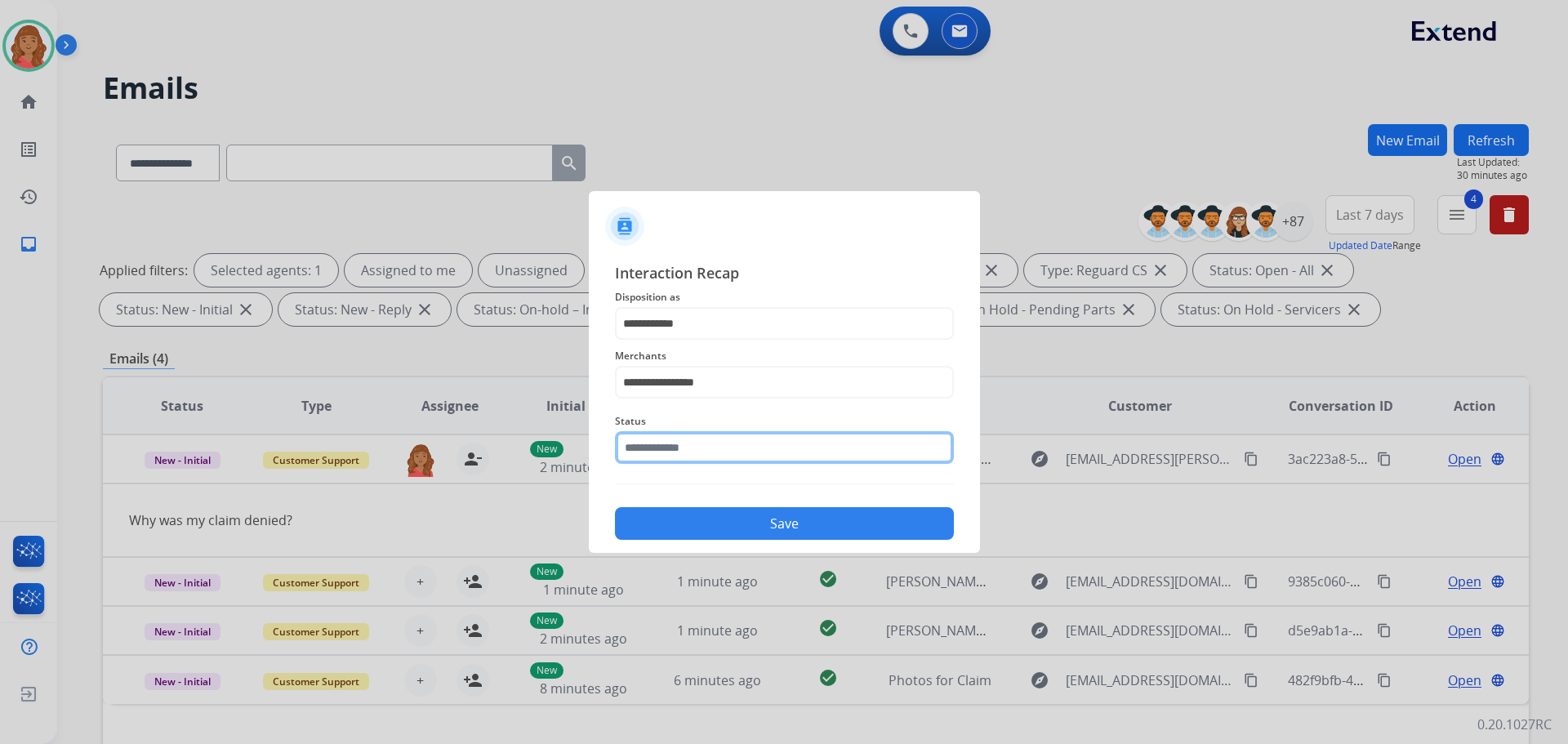
click at [678, 447] on input "text" at bounding box center [784, 447] width 339 height 33
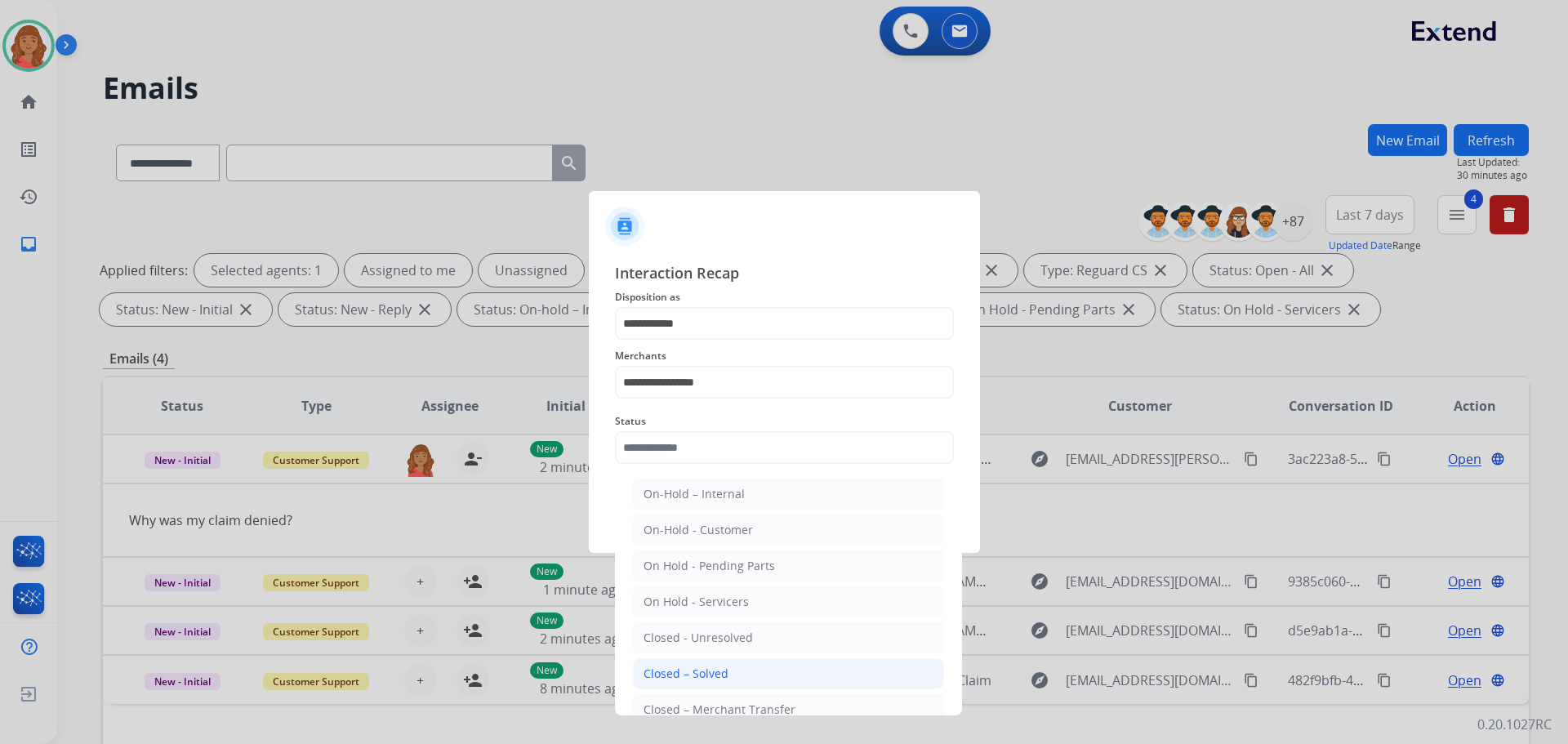
click at [682, 669] on div "Closed – Solved" at bounding box center [686, 674] width 85 height 16
type input "**********"
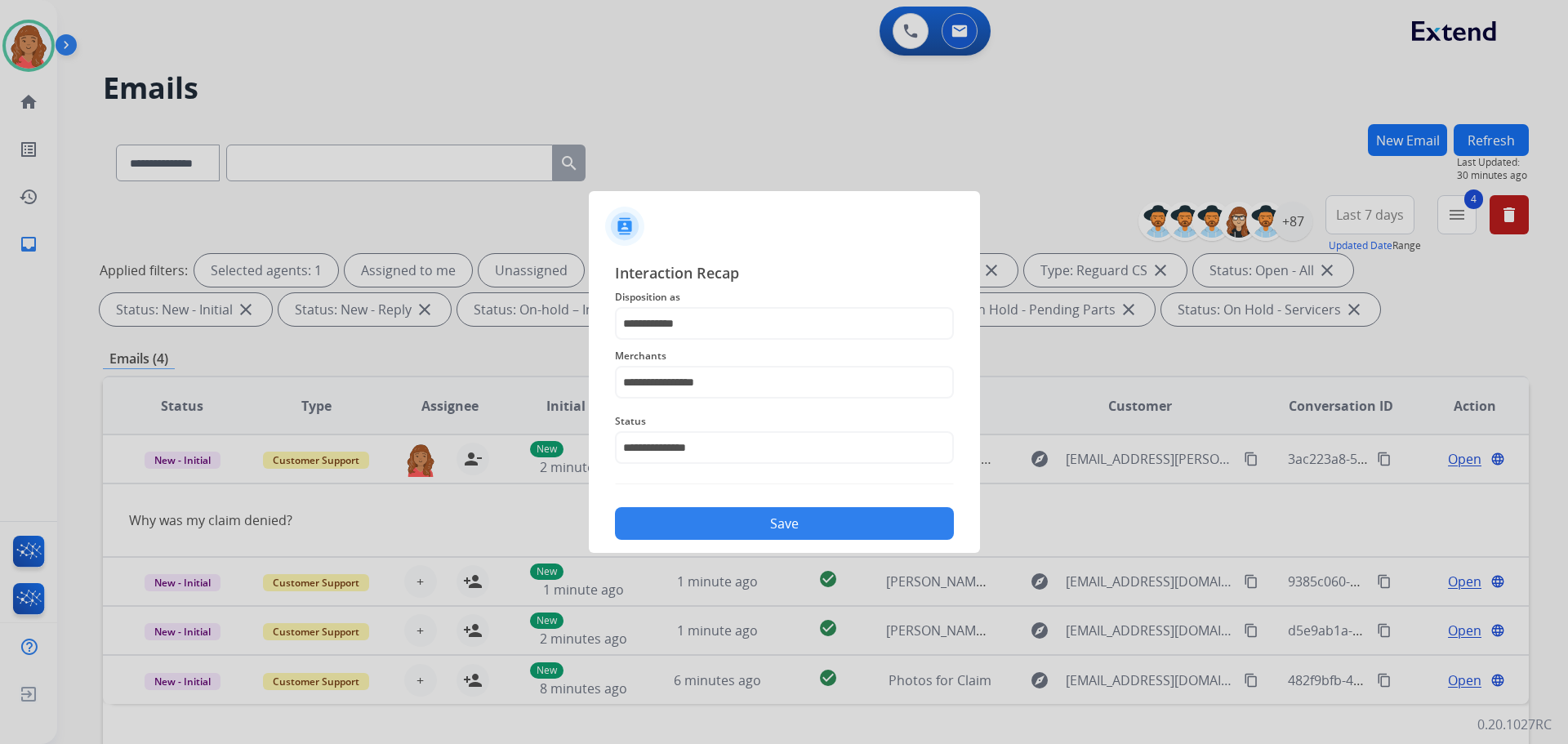
click at [717, 528] on button "Save" at bounding box center [784, 524] width 339 height 33
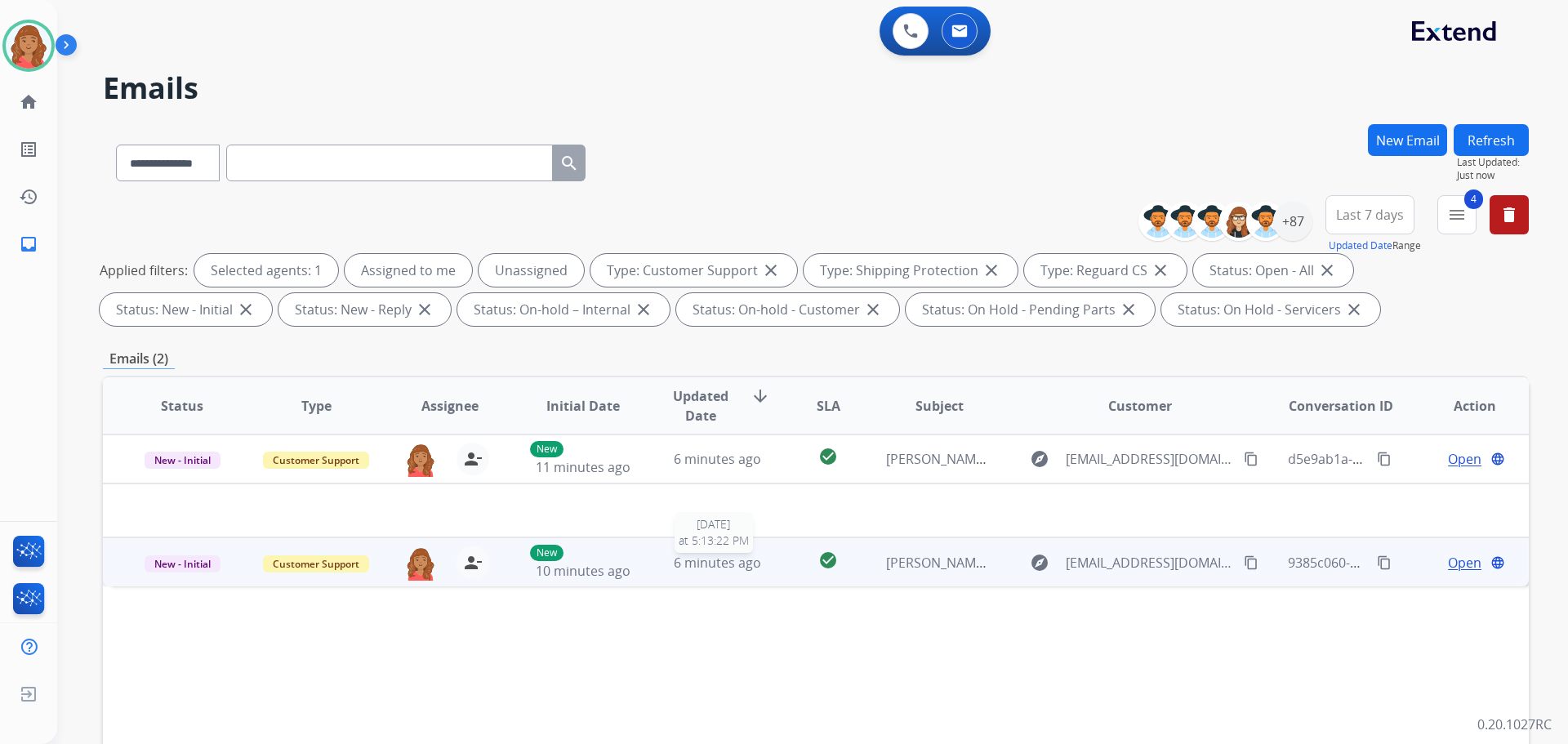
click at [701, 565] on span "6 minutes ago" at bounding box center [717, 563] width 87 height 18
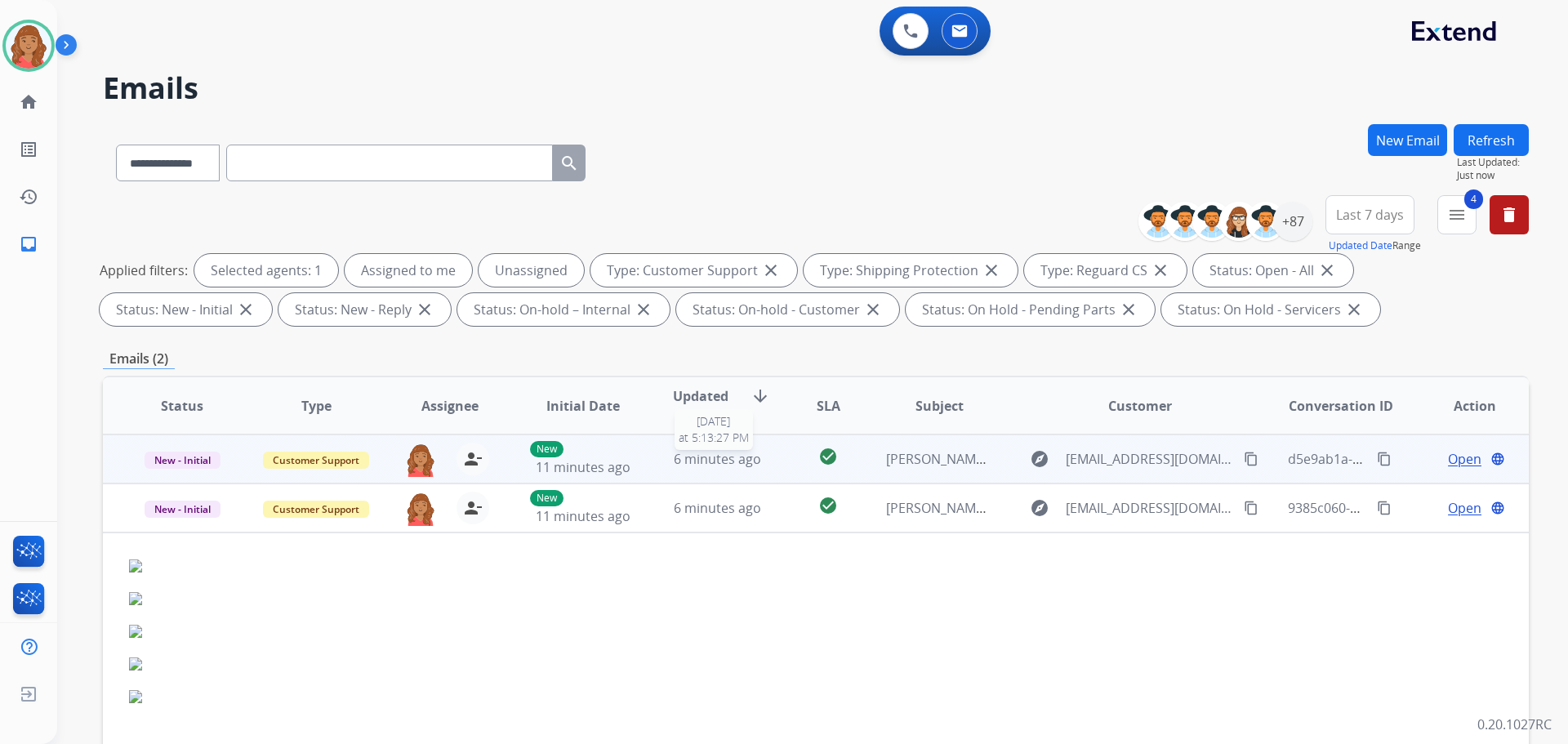
click at [727, 455] on span "6 minutes ago" at bounding box center [717, 459] width 87 height 18
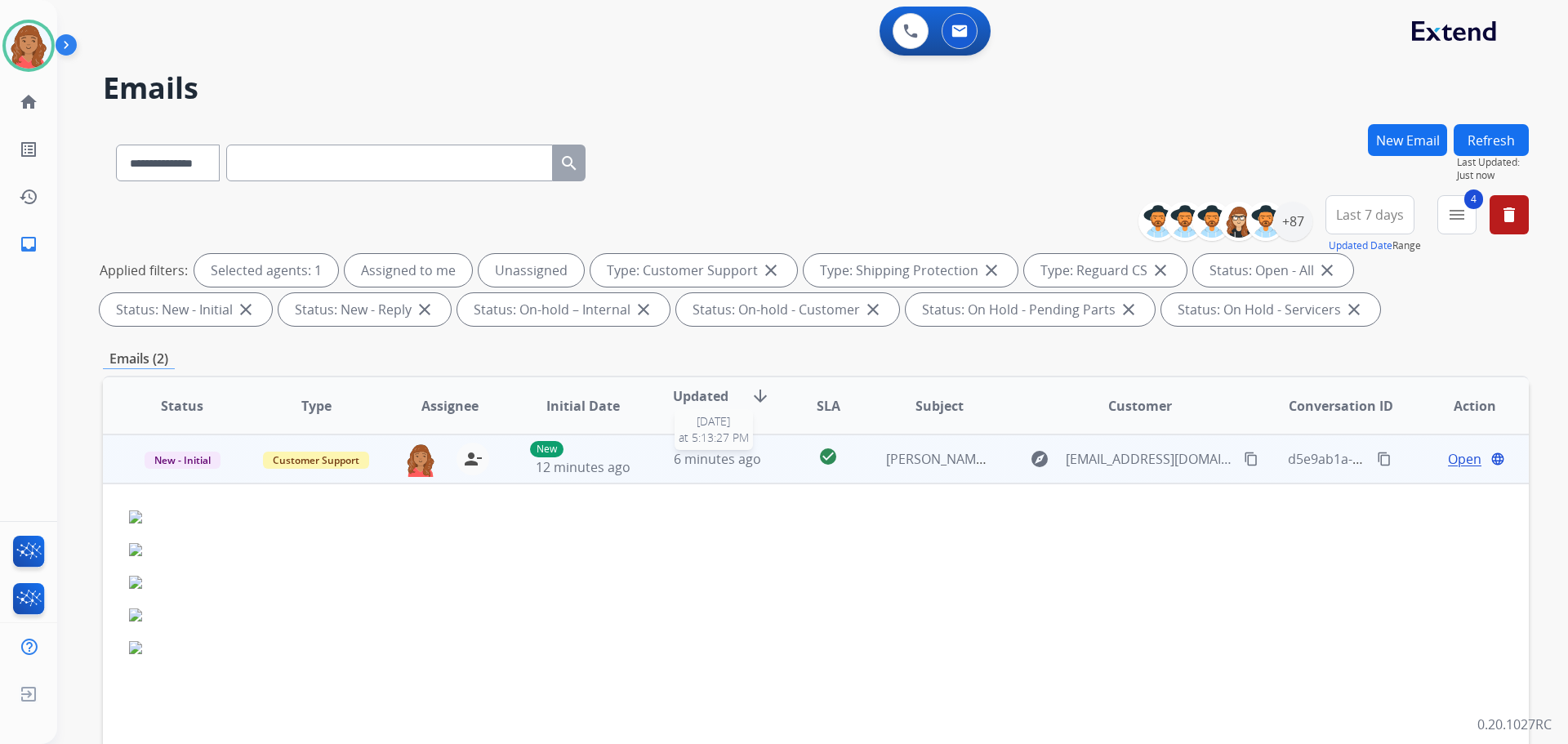
click at [692, 464] on span "6 minutes ago" at bounding box center [717, 459] width 87 height 18
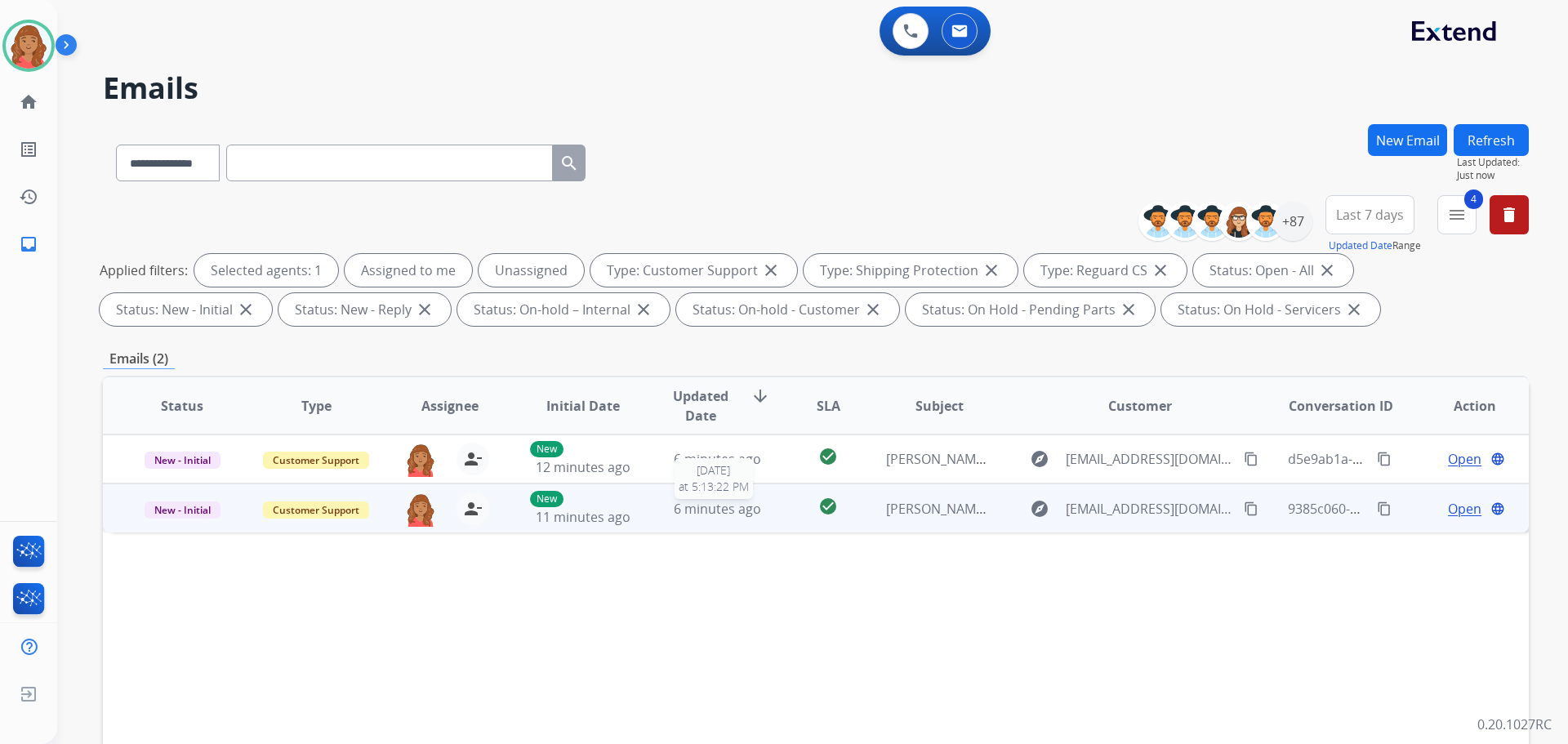
click at [678, 516] on span "6 minutes ago" at bounding box center [717, 509] width 87 height 18
click at [1244, 505] on mat-icon "content_copy" at bounding box center [1250, 508] width 14 height 14
click at [652, 516] on td "6 minutes ago" at bounding box center [705, 508] width 134 height 49
click at [651, 516] on td "6 minutes ago" at bounding box center [705, 508] width 134 height 49
click at [1448, 505] on span "Open" at bounding box center [1464, 508] width 34 height 19
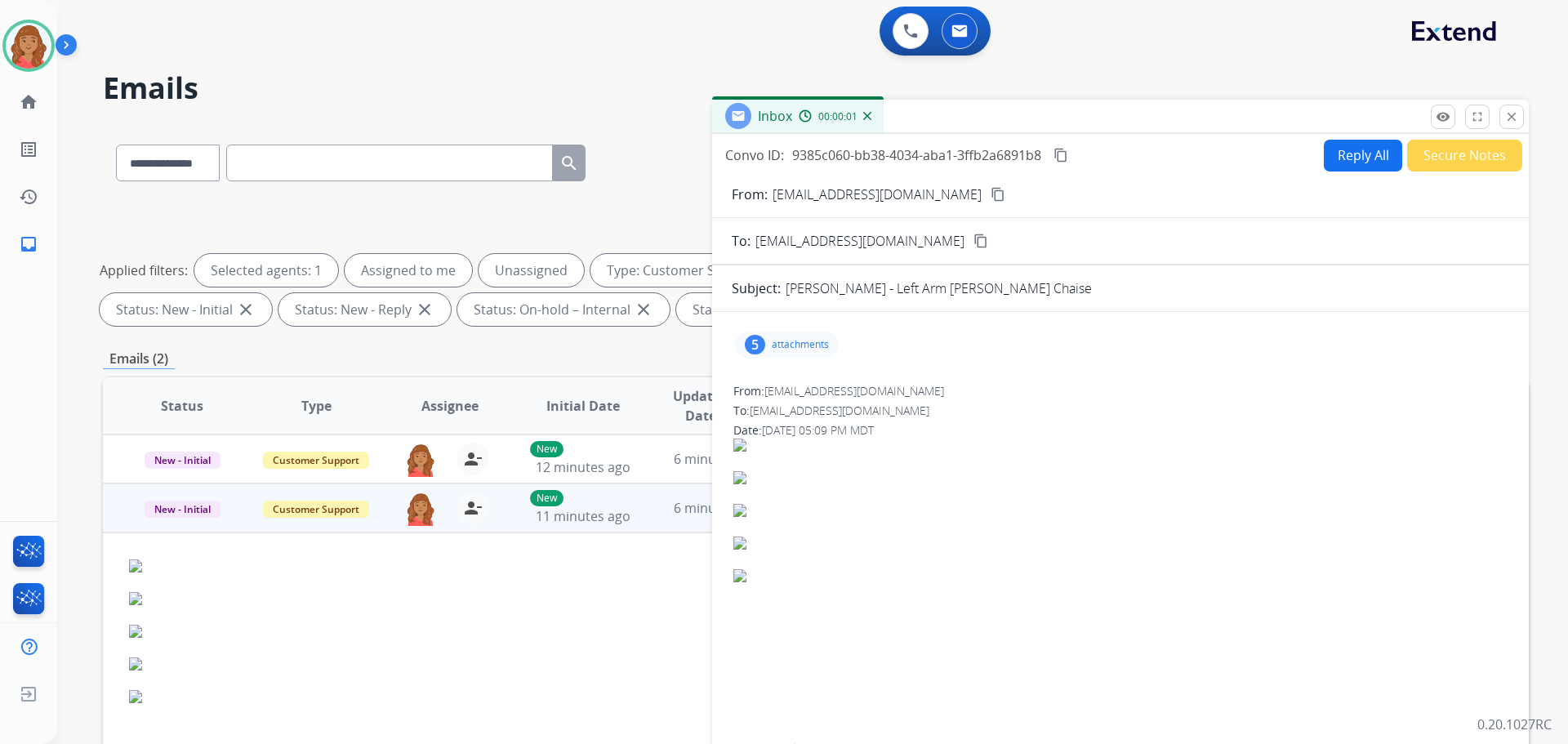
click at [771, 348] on div "5 attachments" at bounding box center [787, 345] width 104 height 26
click at [773, 396] on div at bounding box center [792, 390] width 82 height 58
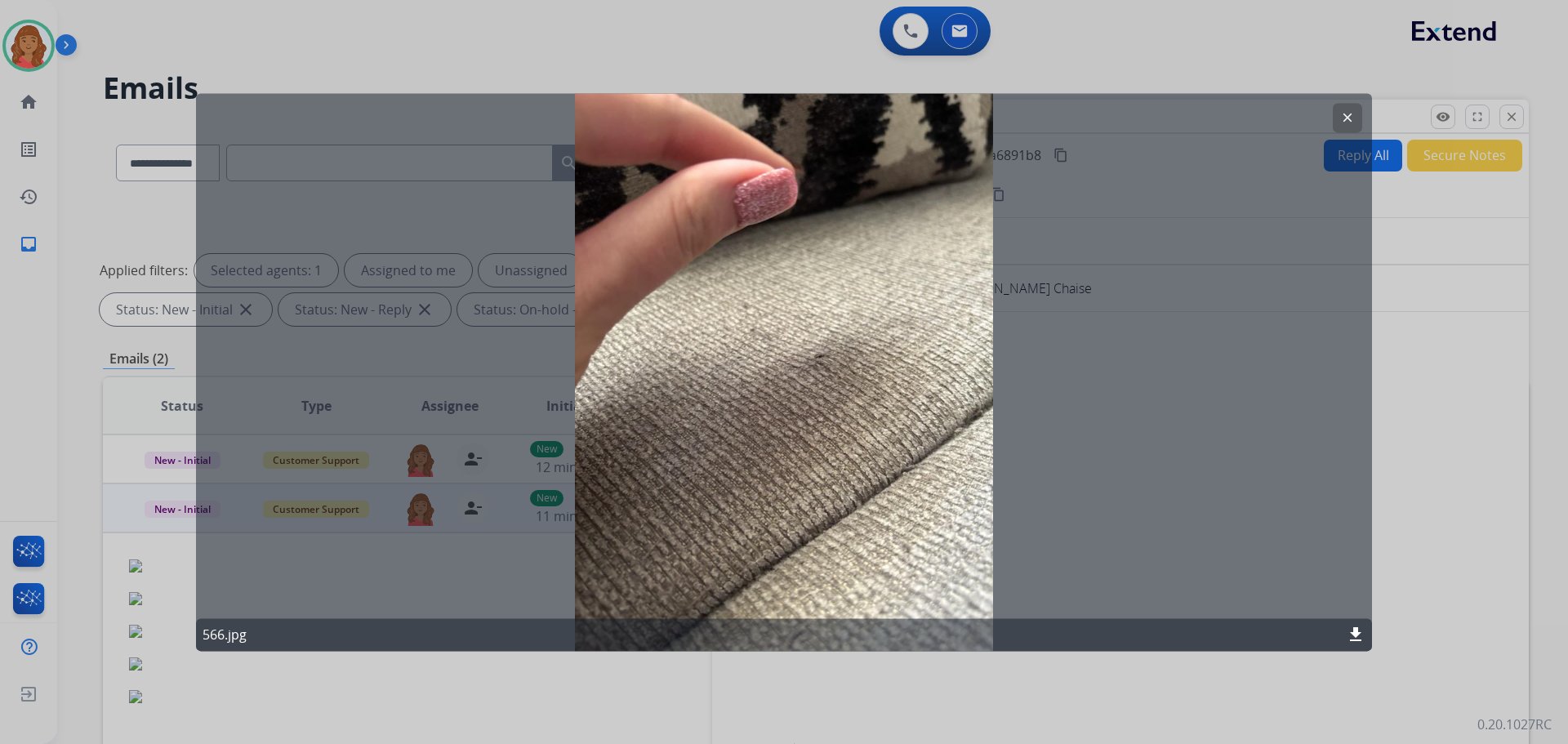
drag, startPoint x: 1343, startPoint y: 121, endPoint x: 1305, endPoint y: 137, distance: 41.2
click at [1345, 121] on mat-icon "clear" at bounding box center [1347, 117] width 14 height 14
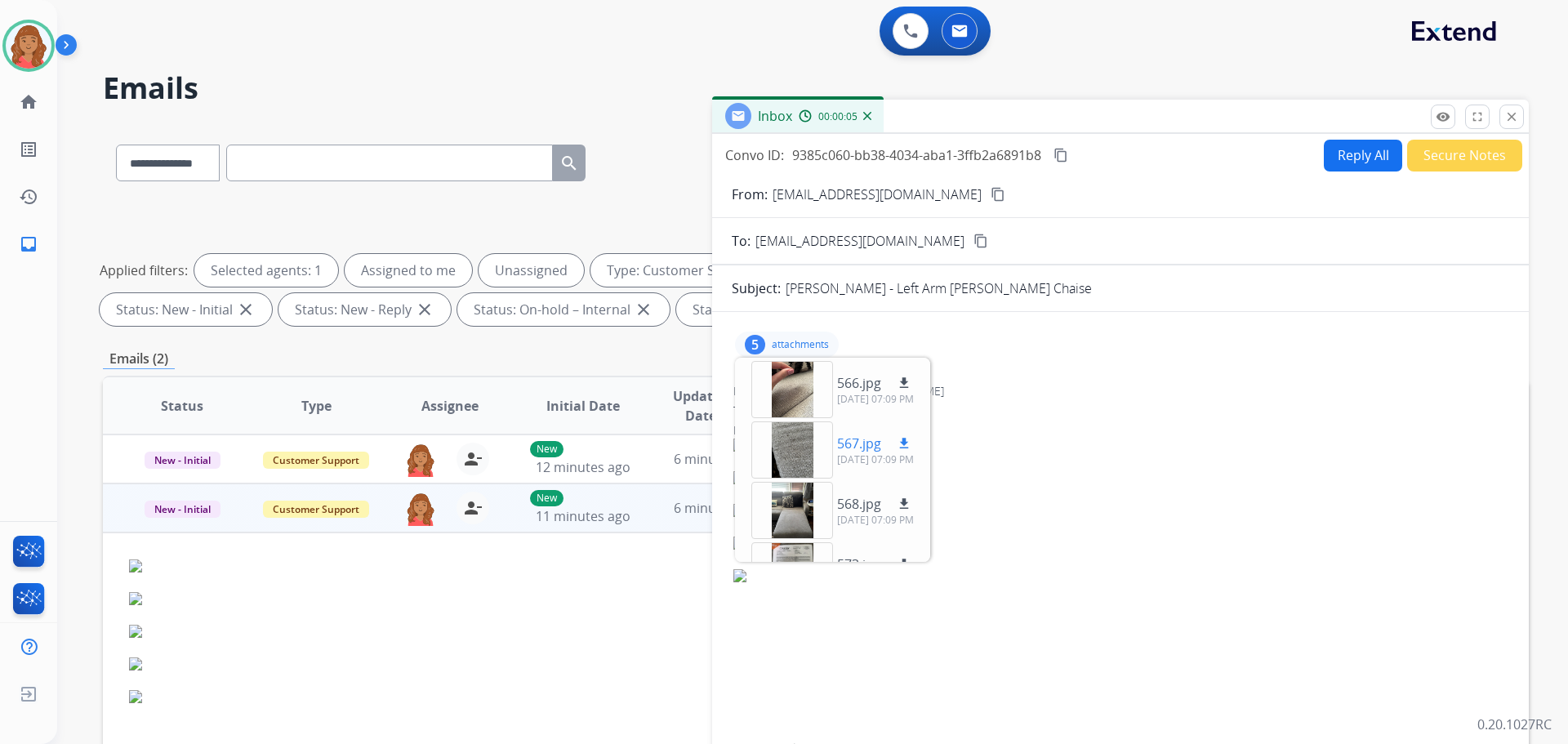
click at [774, 458] on div at bounding box center [792, 450] width 82 height 58
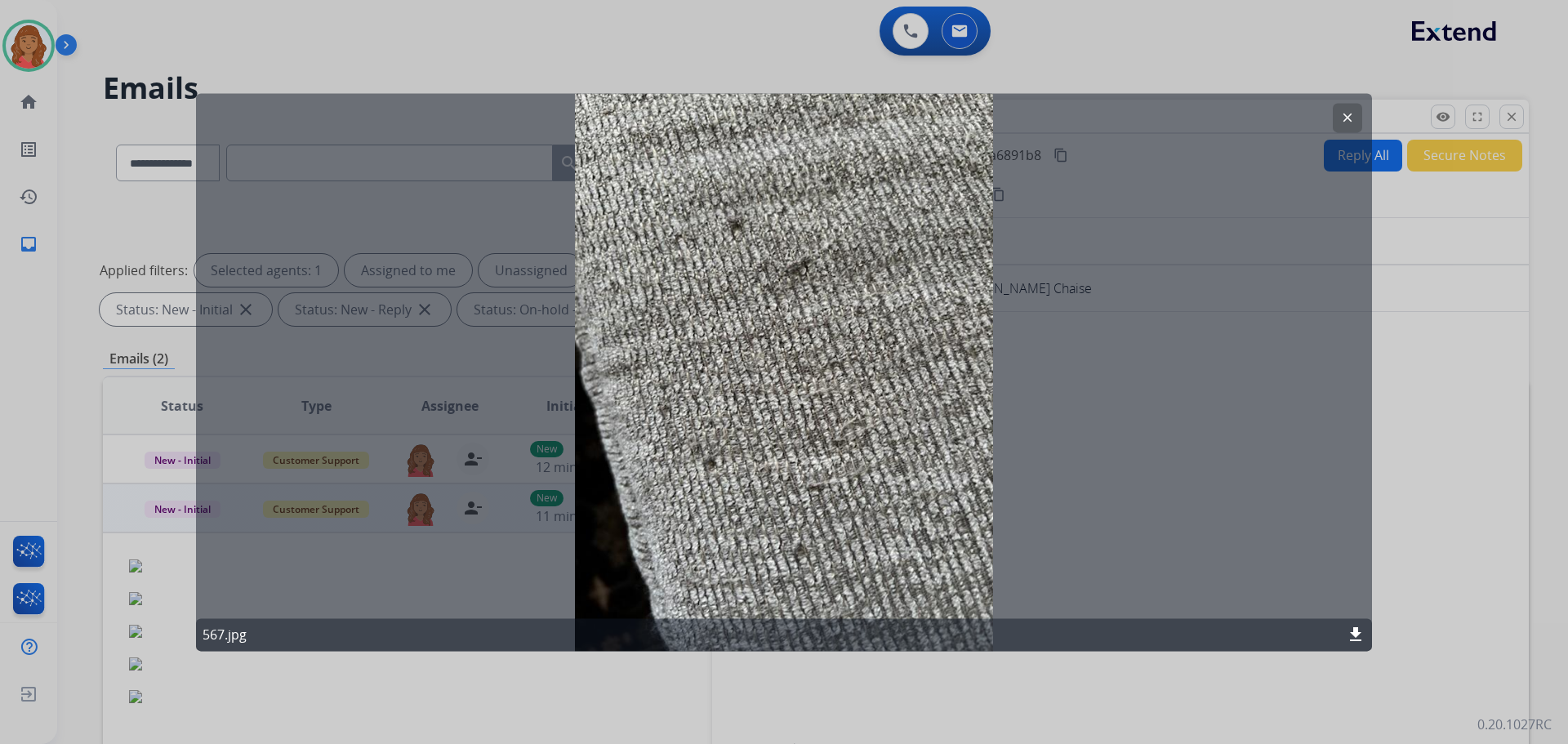
drag, startPoint x: 1343, startPoint y: 122, endPoint x: 1313, endPoint y: 139, distance: 34.5
click at [1344, 122] on mat-icon "clear" at bounding box center [1347, 117] width 14 height 14
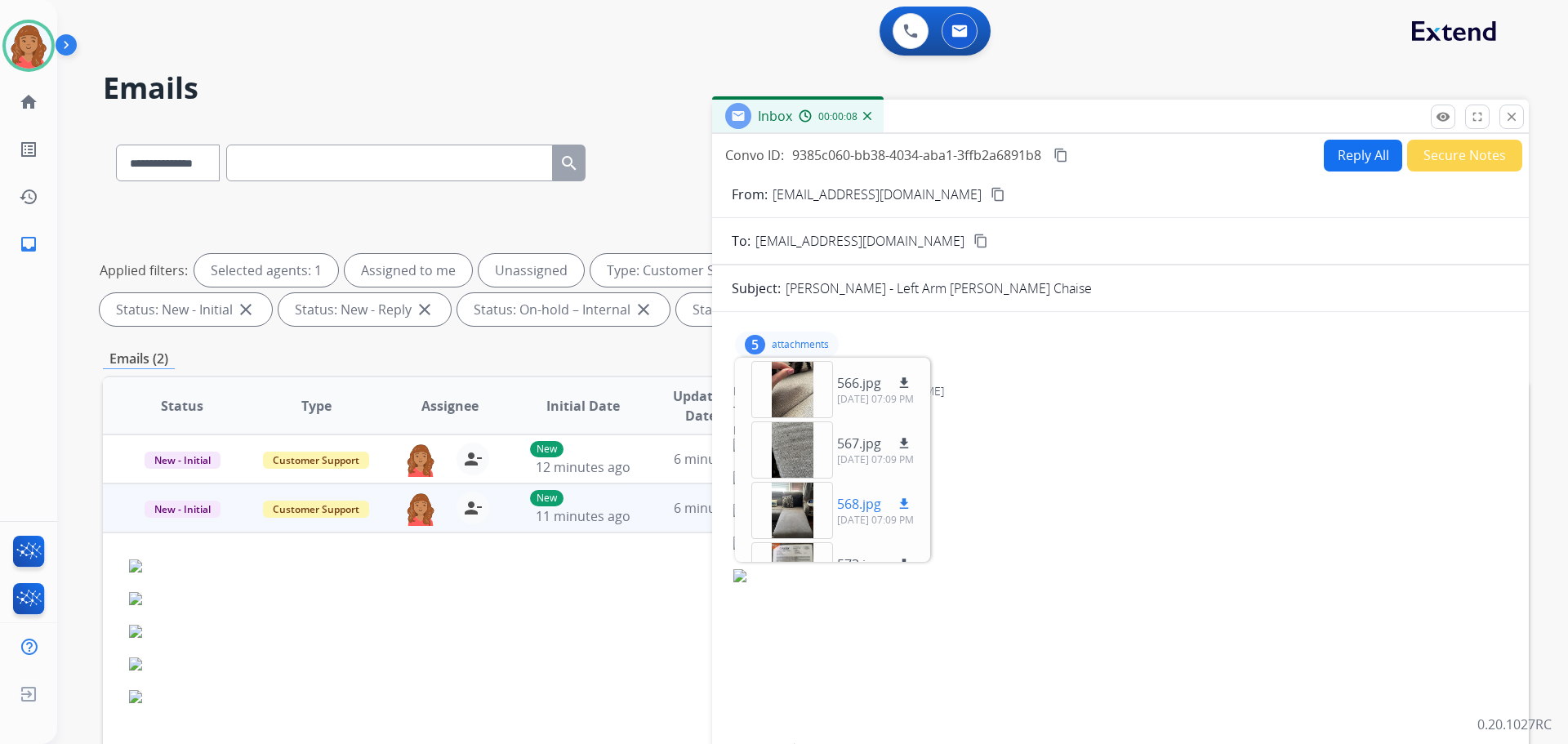
click at [793, 497] on div at bounding box center [792, 511] width 82 height 58
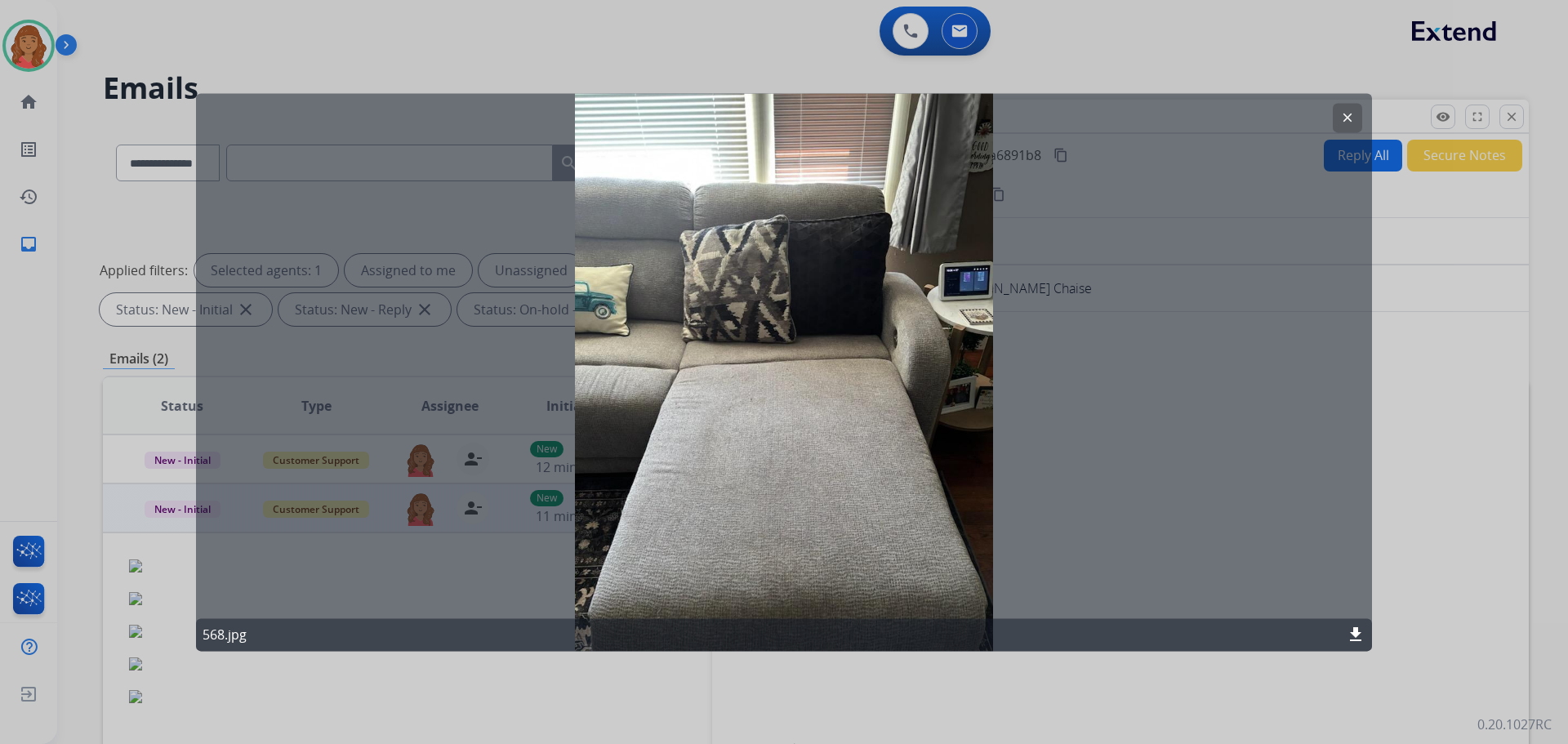
drag, startPoint x: 1342, startPoint y: 117, endPoint x: 1303, endPoint y: 167, distance: 63.4
click at [1339, 119] on button "clear" at bounding box center [1347, 117] width 30 height 30
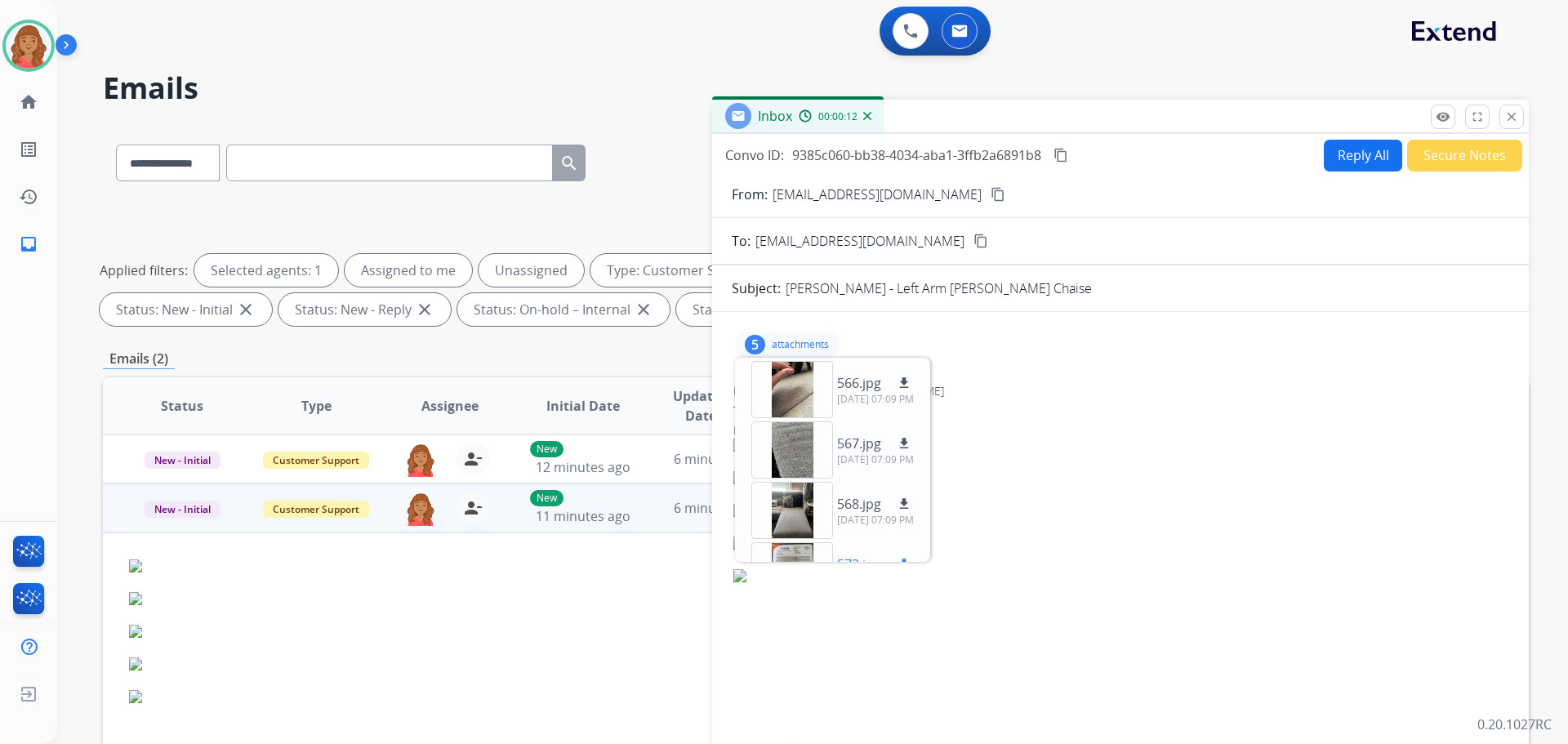
click at [782, 554] on div at bounding box center [792, 571] width 82 height 58
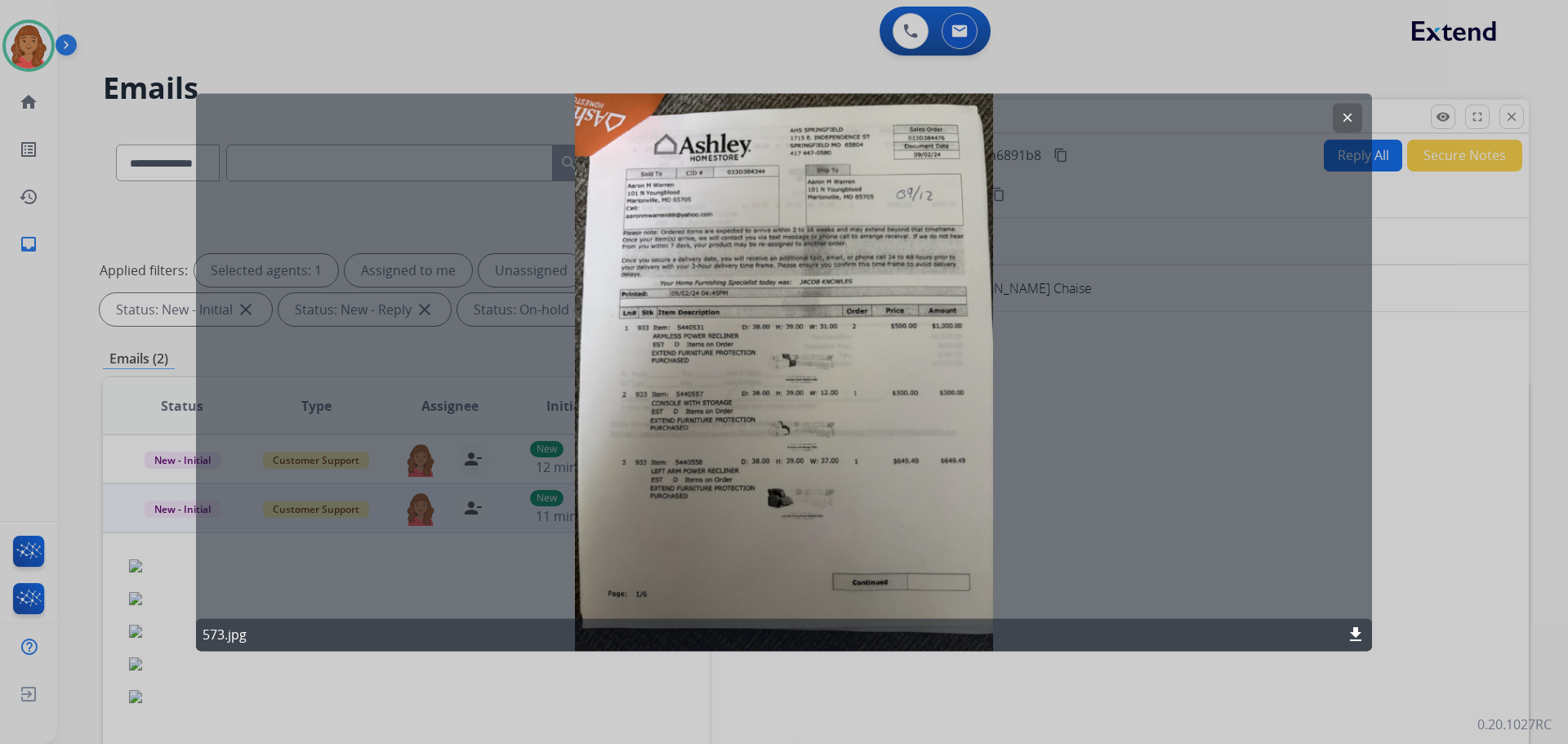
click at [1353, 128] on button "clear" at bounding box center [1347, 117] width 30 height 30
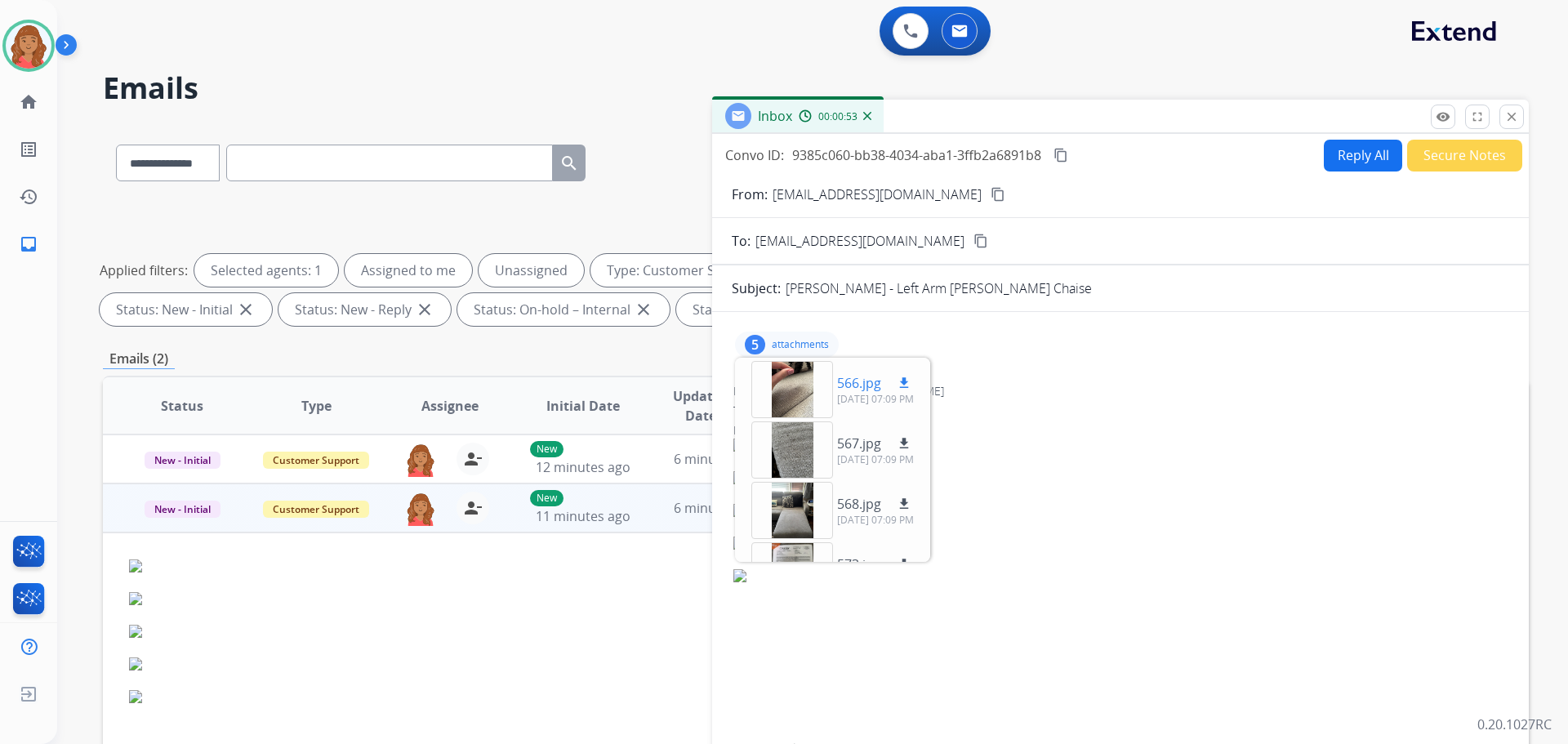
click at [799, 396] on div at bounding box center [792, 390] width 82 height 58
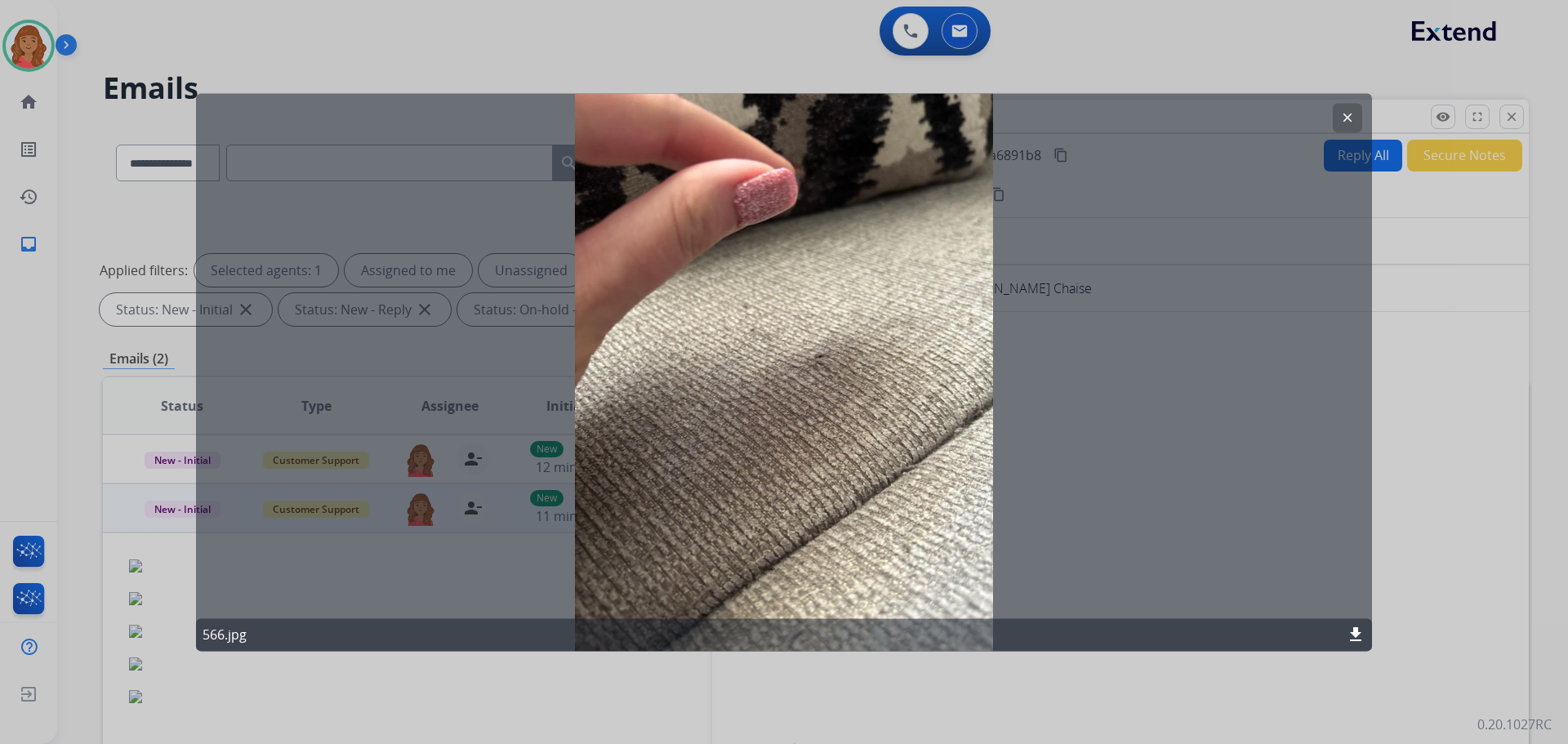
click at [1347, 117] on mat-icon "clear" at bounding box center [1347, 117] width 14 height 14
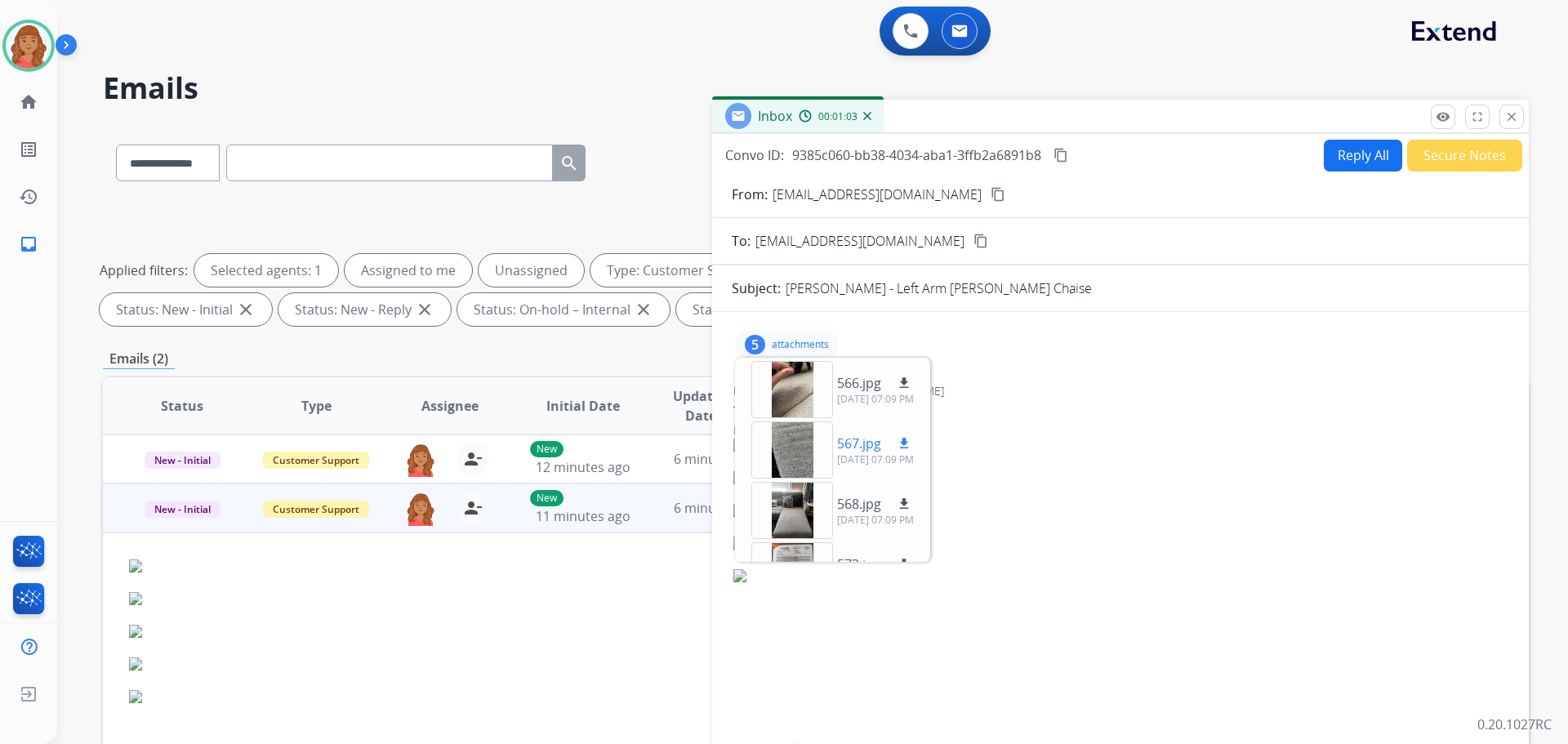
click at [795, 460] on div at bounding box center [792, 450] width 82 height 58
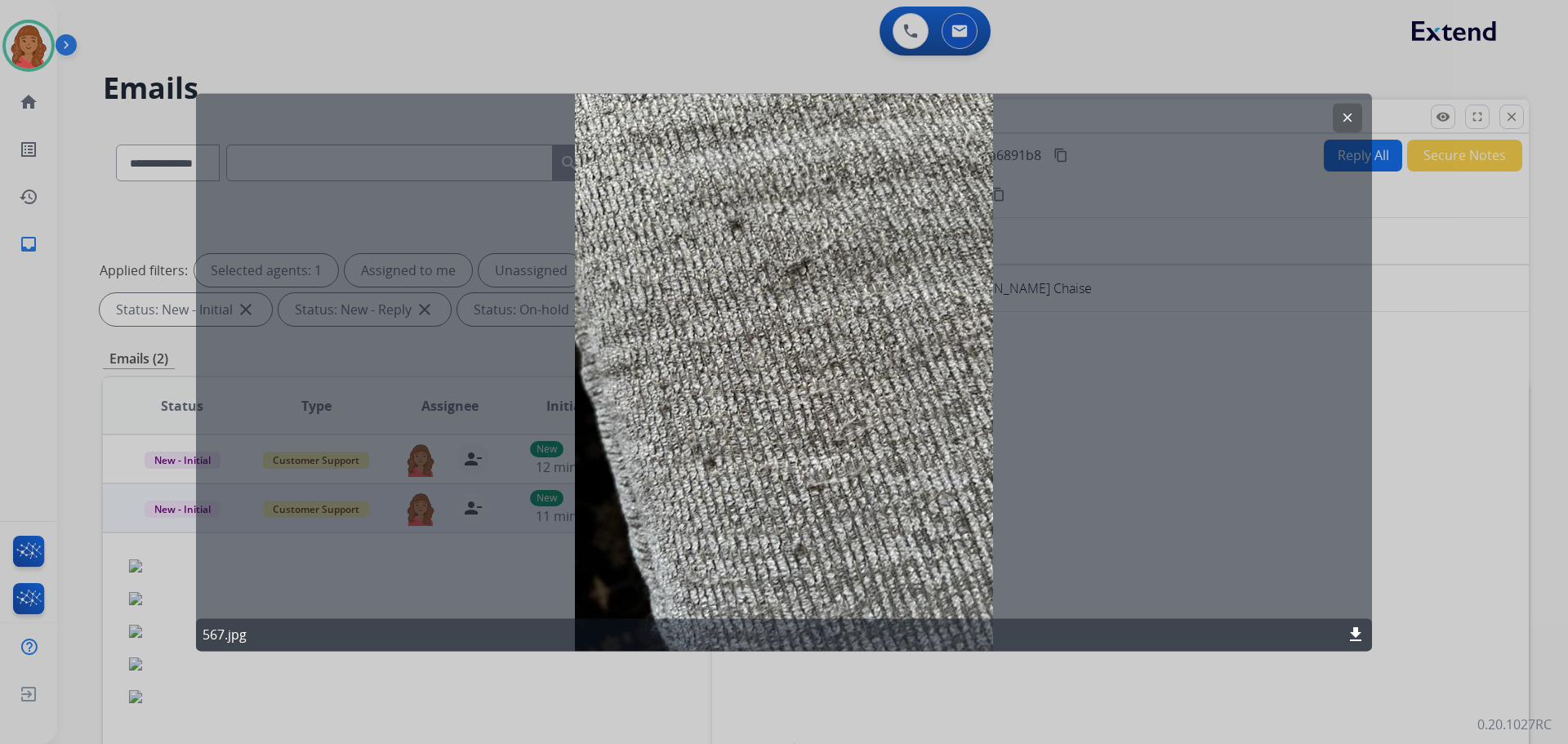
drag, startPoint x: 1348, startPoint y: 118, endPoint x: 1281, endPoint y: 169, distance: 84.2
click at [1347, 120] on mat-icon "clear" at bounding box center [1347, 117] width 14 height 14
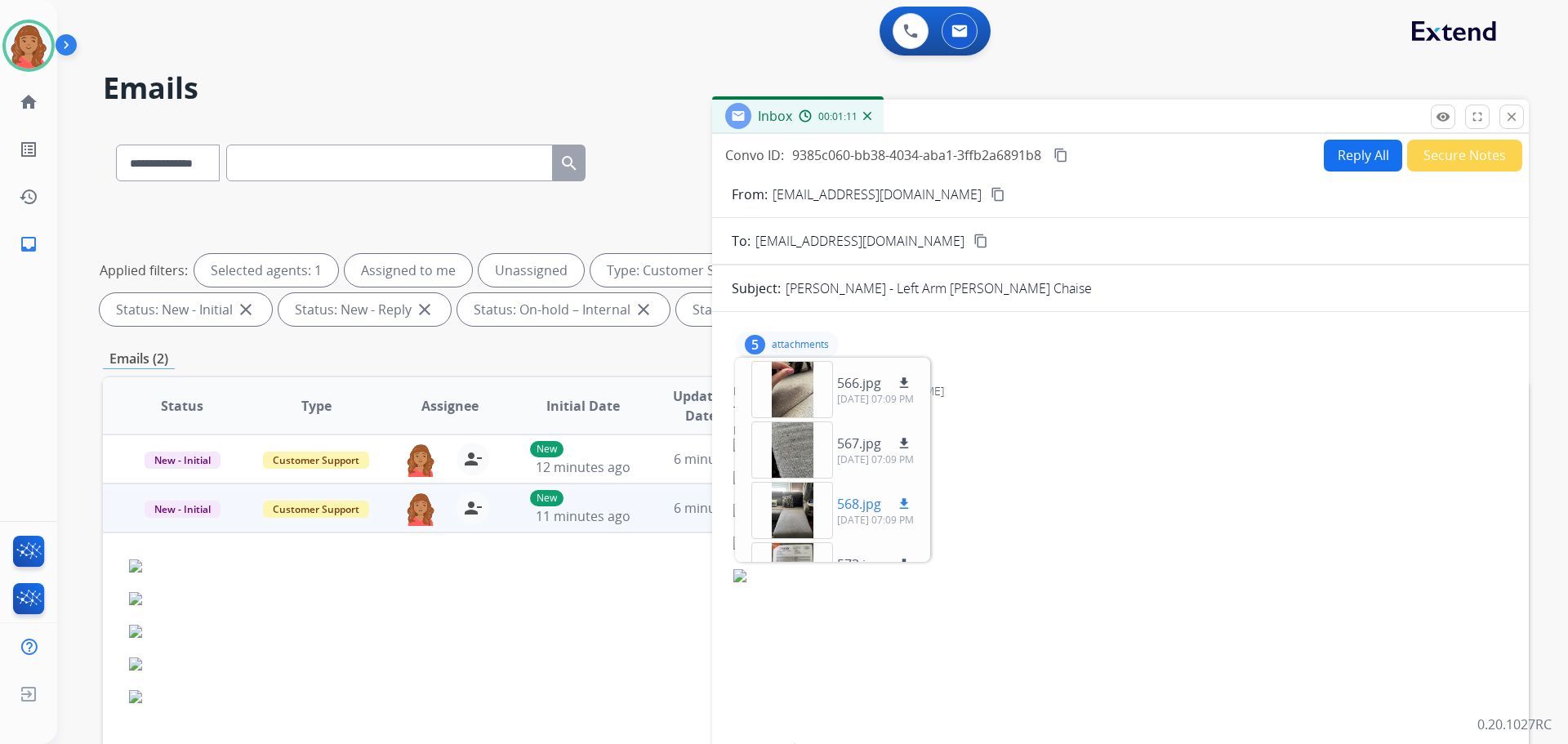
click at [787, 501] on div at bounding box center [792, 511] width 82 height 58
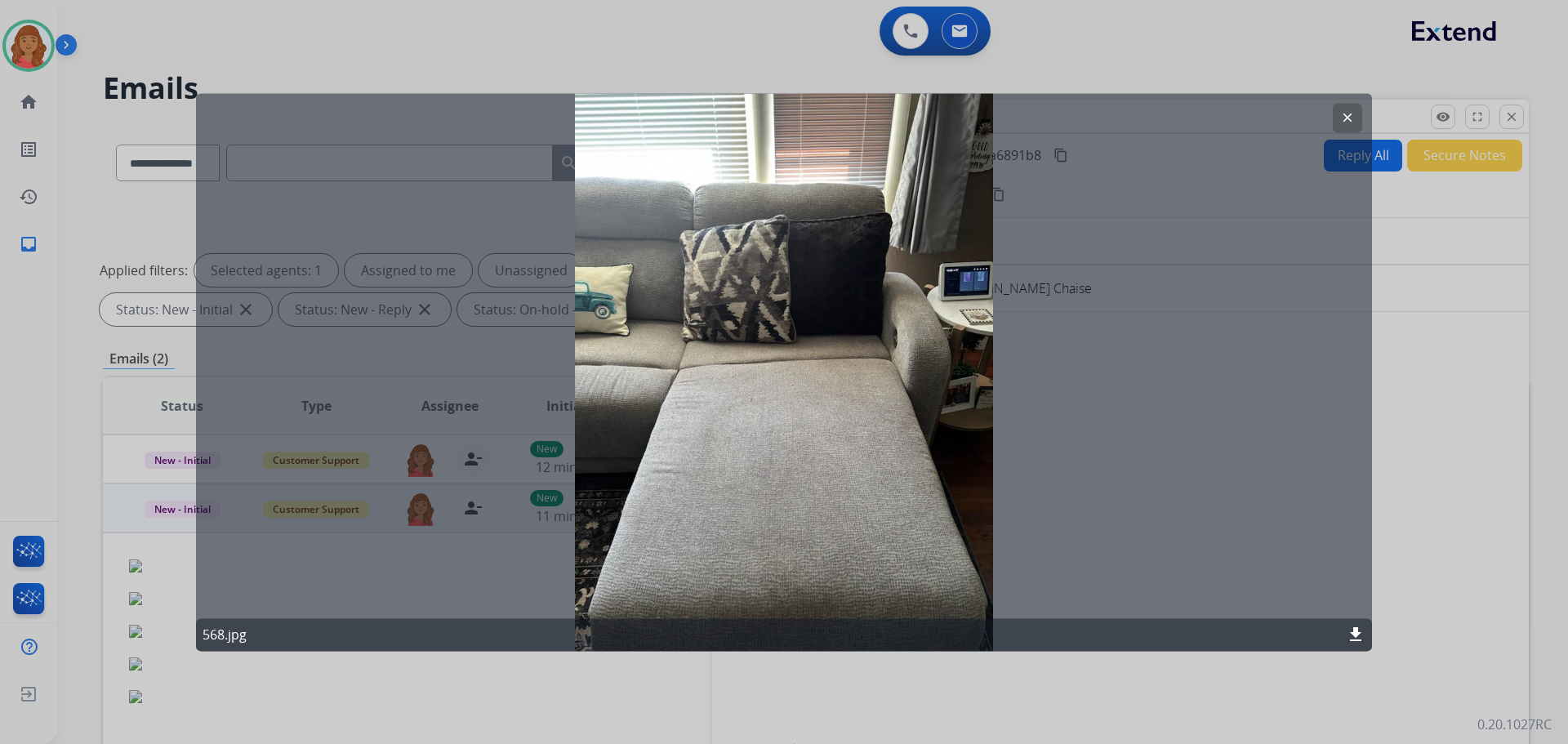
click at [1349, 113] on mat-icon "clear" at bounding box center [1347, 117] width 14 height 14
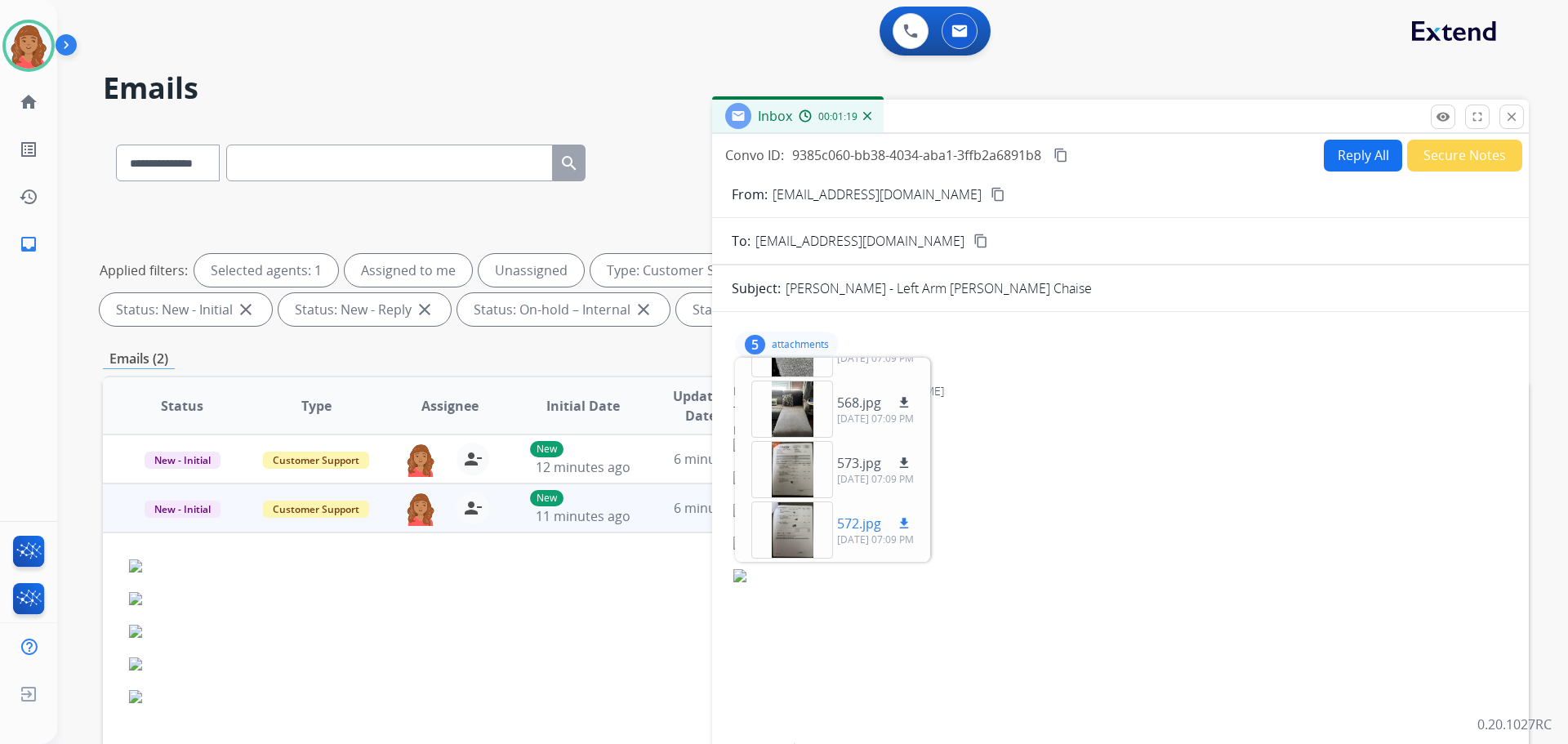
scroll to position [82, 0]
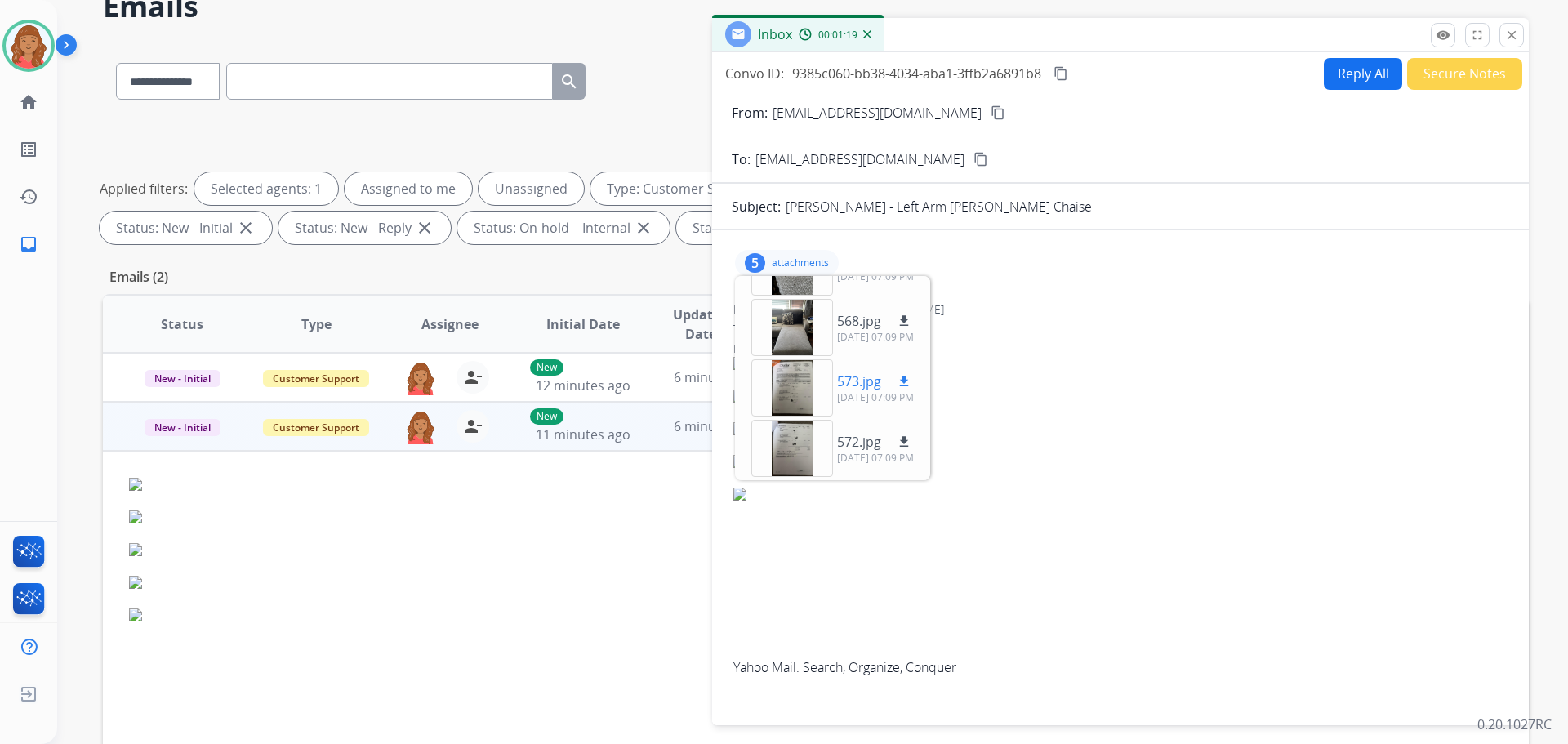
click at [799, 391] on div at bounding box center [792, 389] width 82 height 58
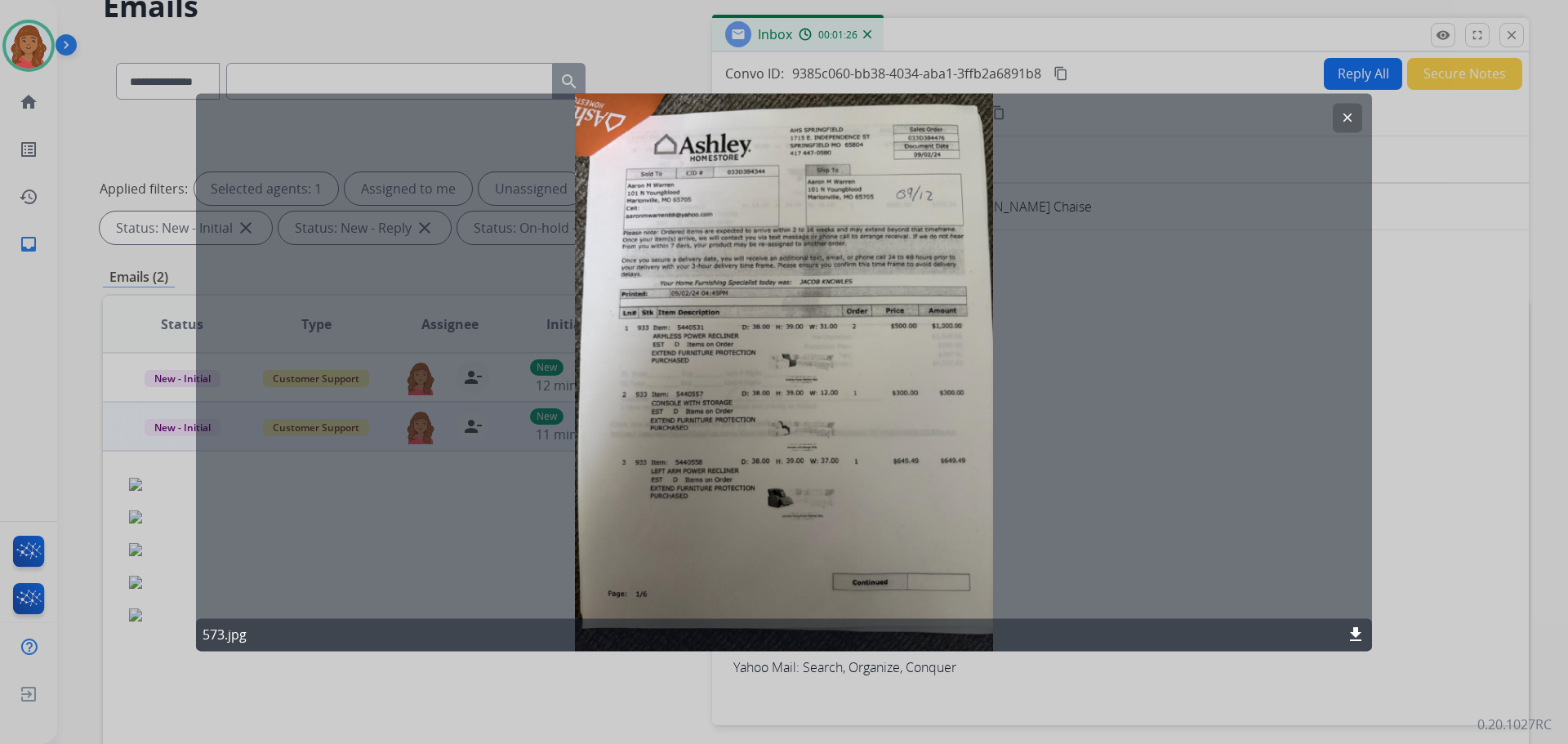
drag, startPoint x: 1342, startPoint y: 110, endPoint x: 1316, endPoint y: 157, distance: 53.7
click at [1344, 112] on mat-icon "clear" at bounding box center [1347, 117] width 14 height 14
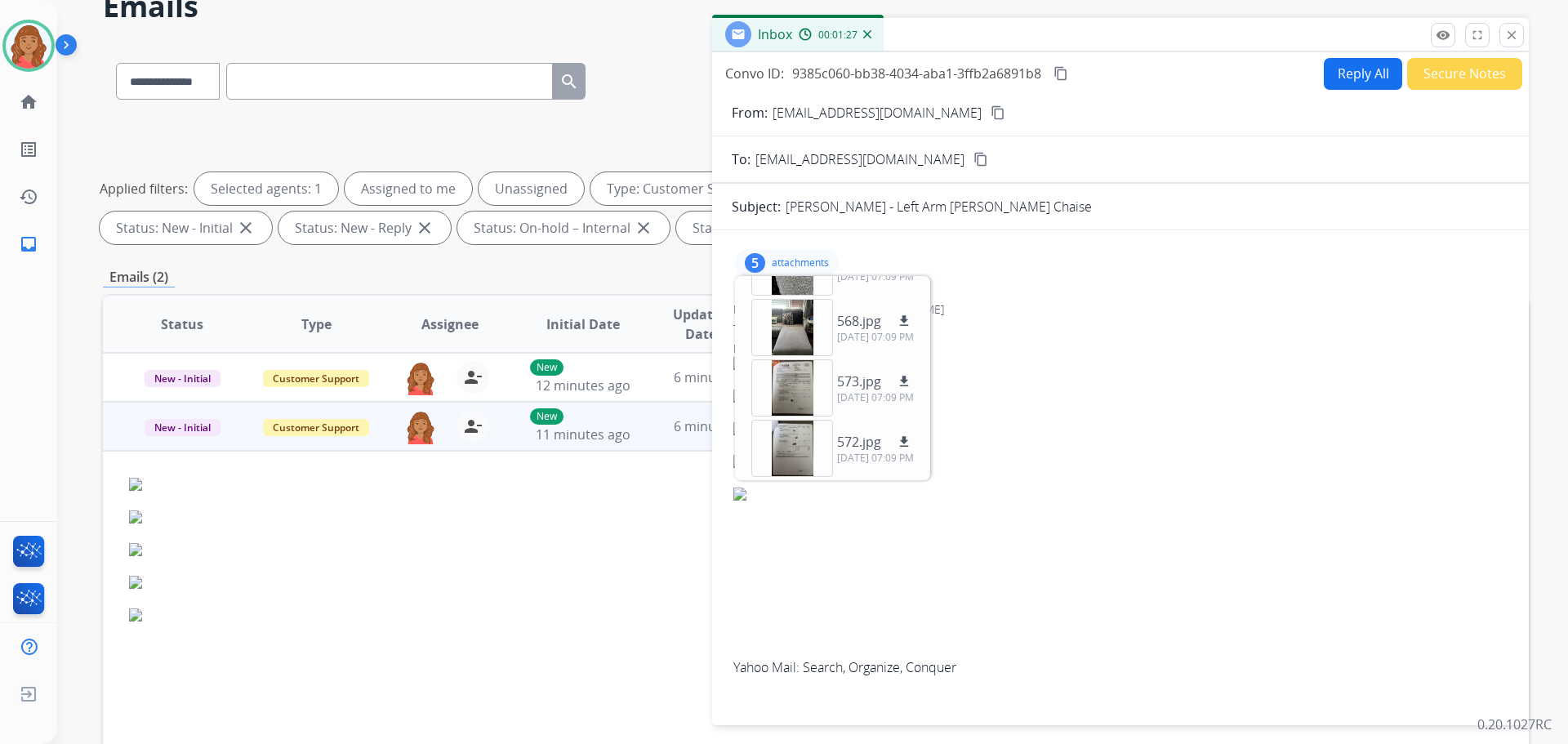
click at [776, 586] on span "Yahoo Mail: Search, Organize, Conquer" at bounding box center [1120, 517] width 774 height 321
click at [792, 260] on p "attachments" at bounding box center [800, 263] width 58 height 13
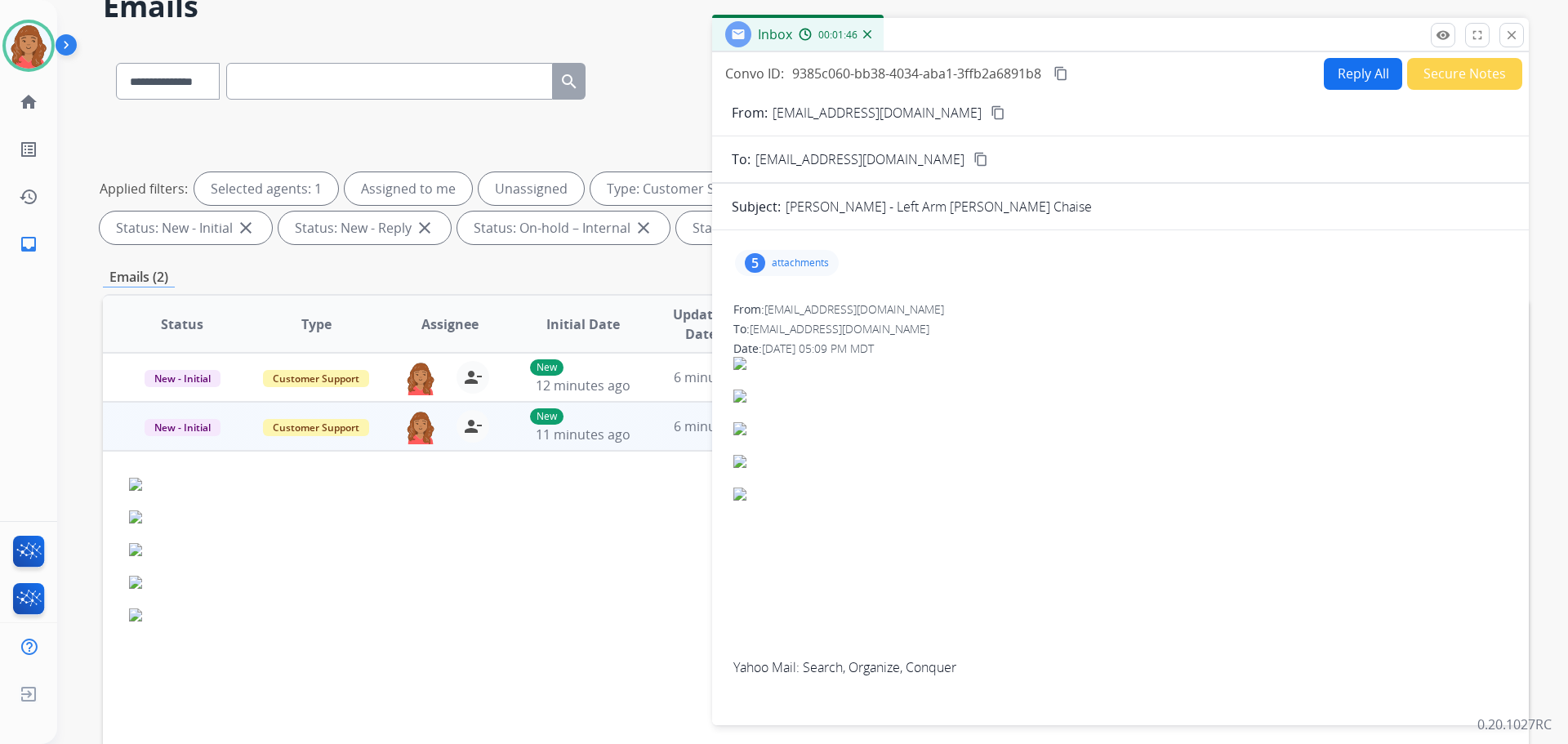
click at [1324, 82] on button "Reply All" at bounding box center [1364, 73] width 79 height 32
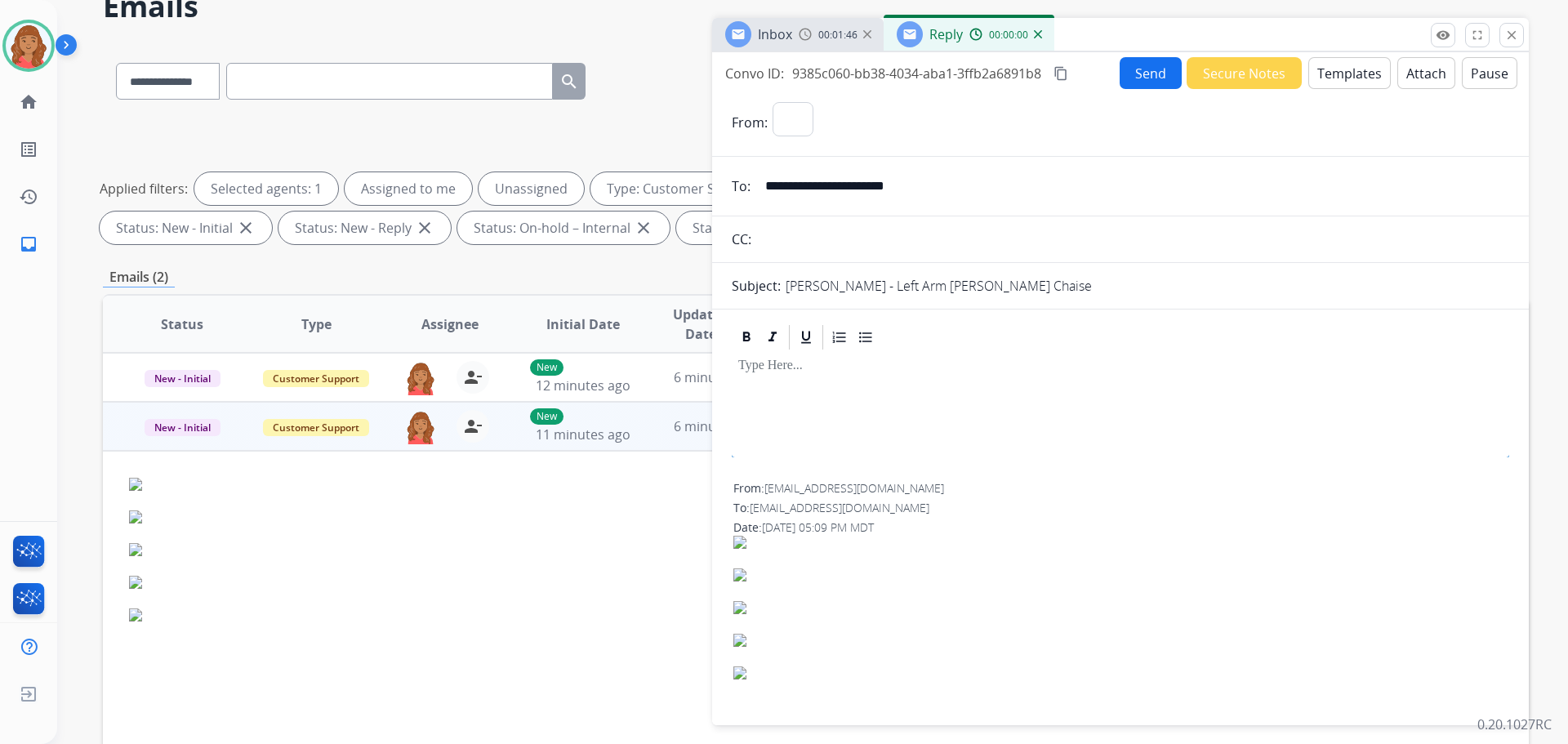
select select "**********"
click at [1331, 84] on button "Templates" at bounding box center [1350, 73] width 83 height 32
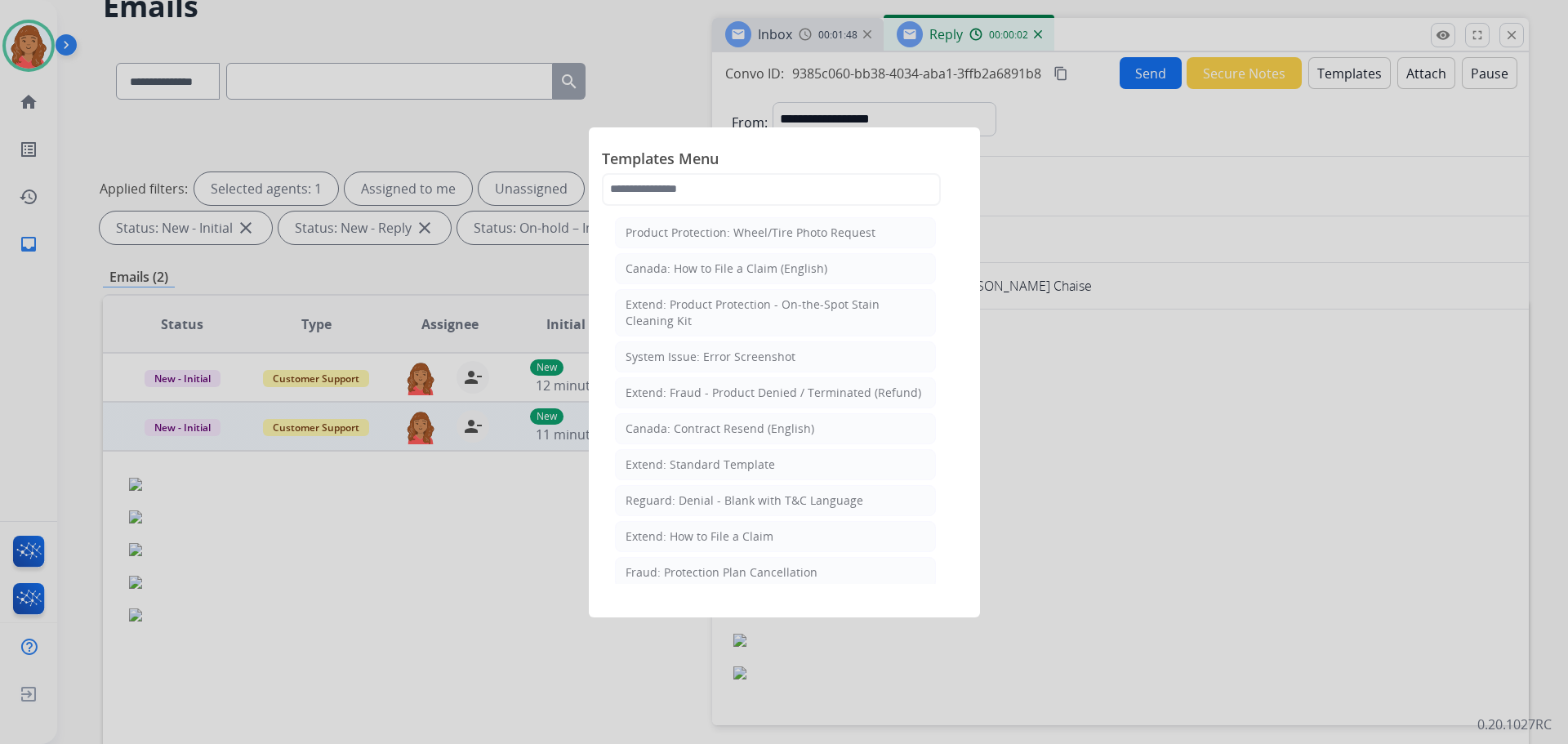
click at [704, 464] on div "Extend: Standard Template" at bounding box center [701, 465] width 150 height 16
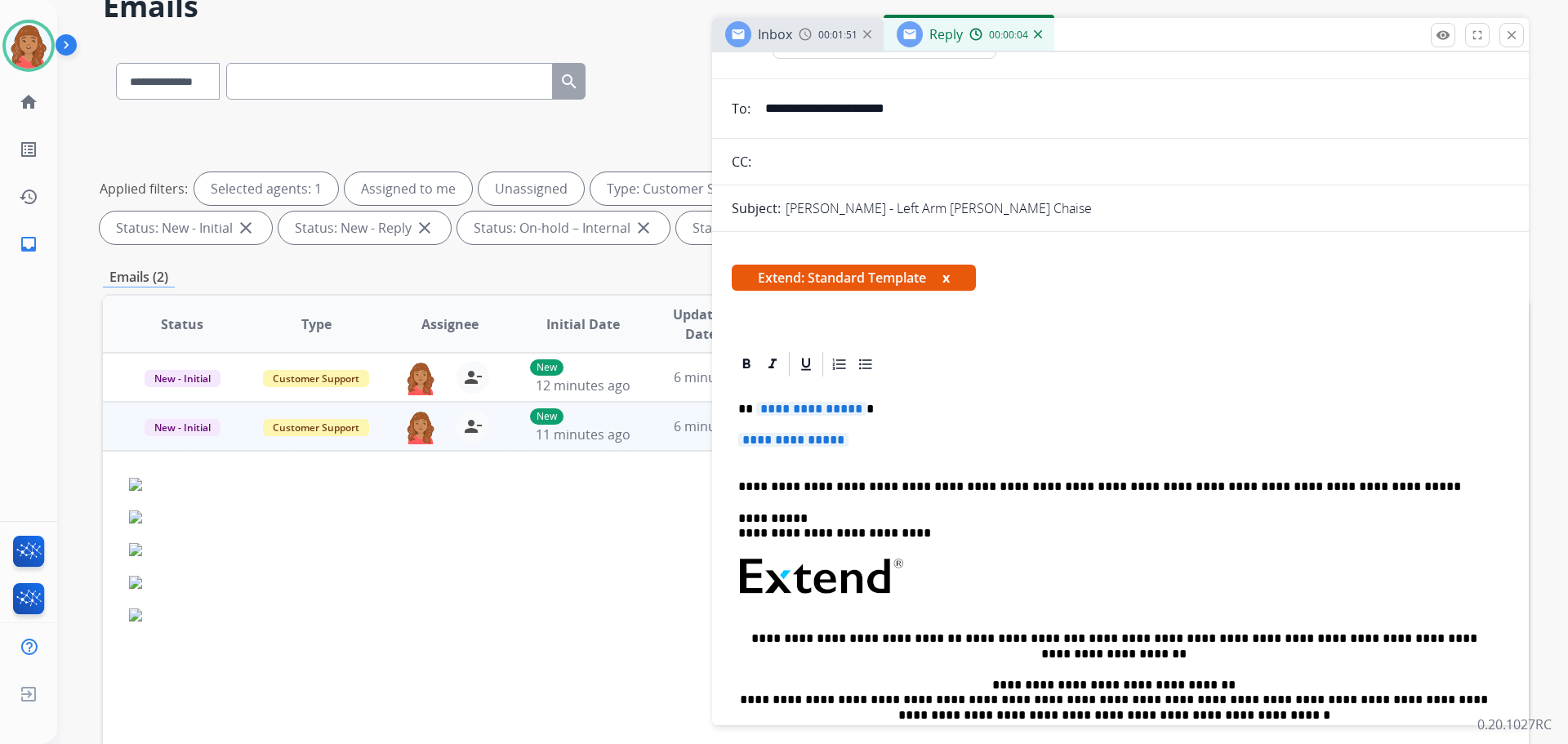
scroll to position [0, 0]
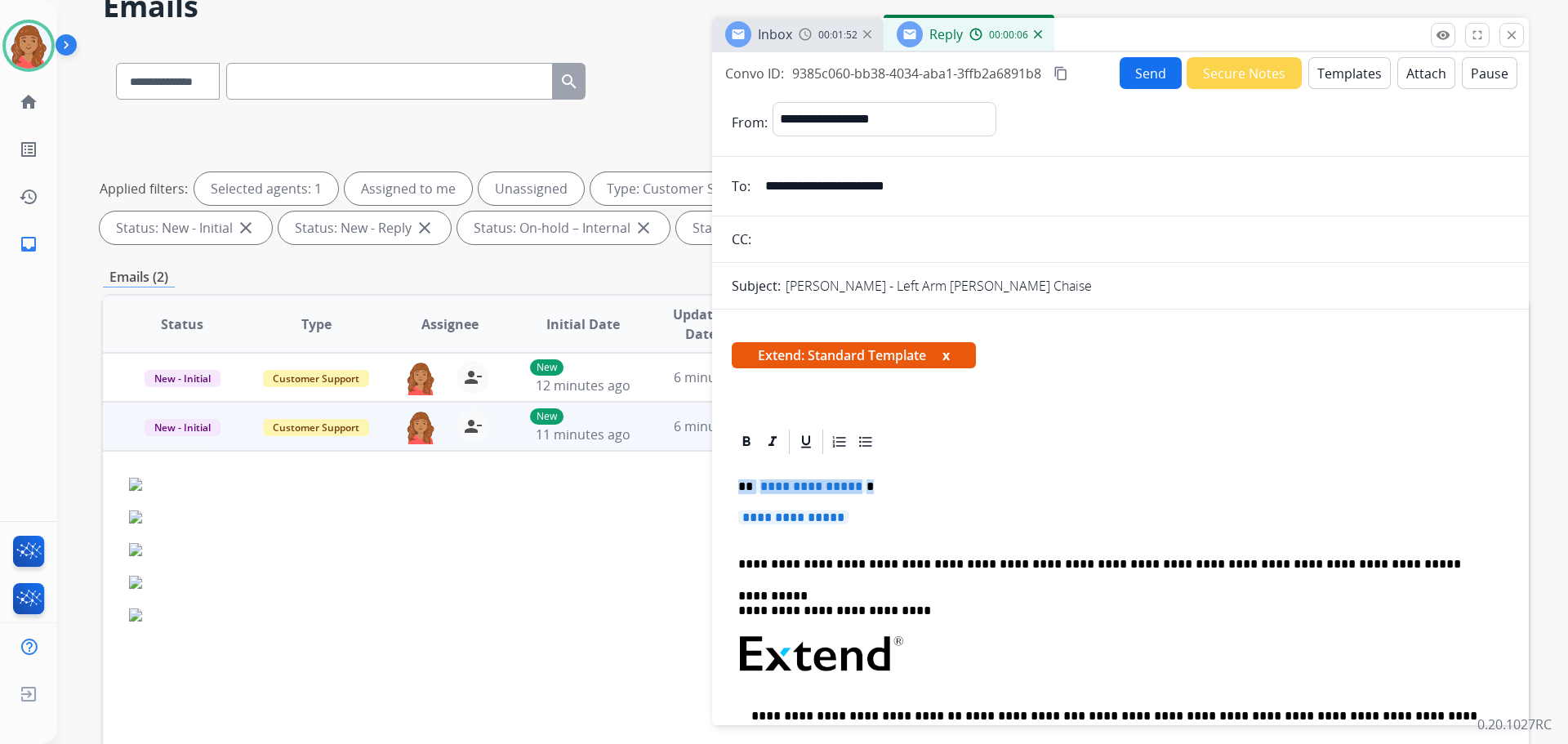
drag, startPoint x: 756, startPoint y: 502, endPoint x: 722, endPoint y: 479, distance: 41.0
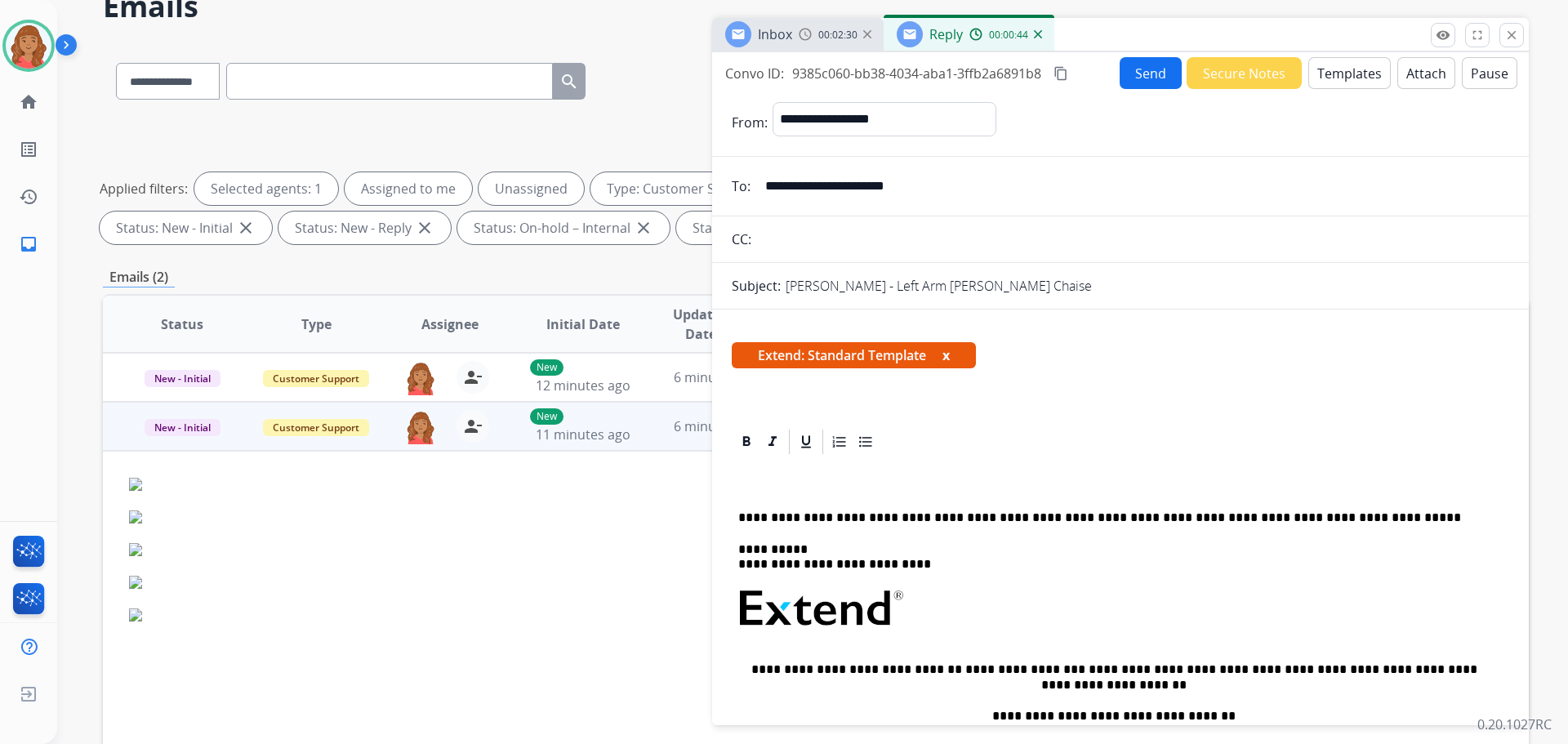
click at [1331, 84] on button "Templates" at bounding box center [1350, 73] width 83 height 32
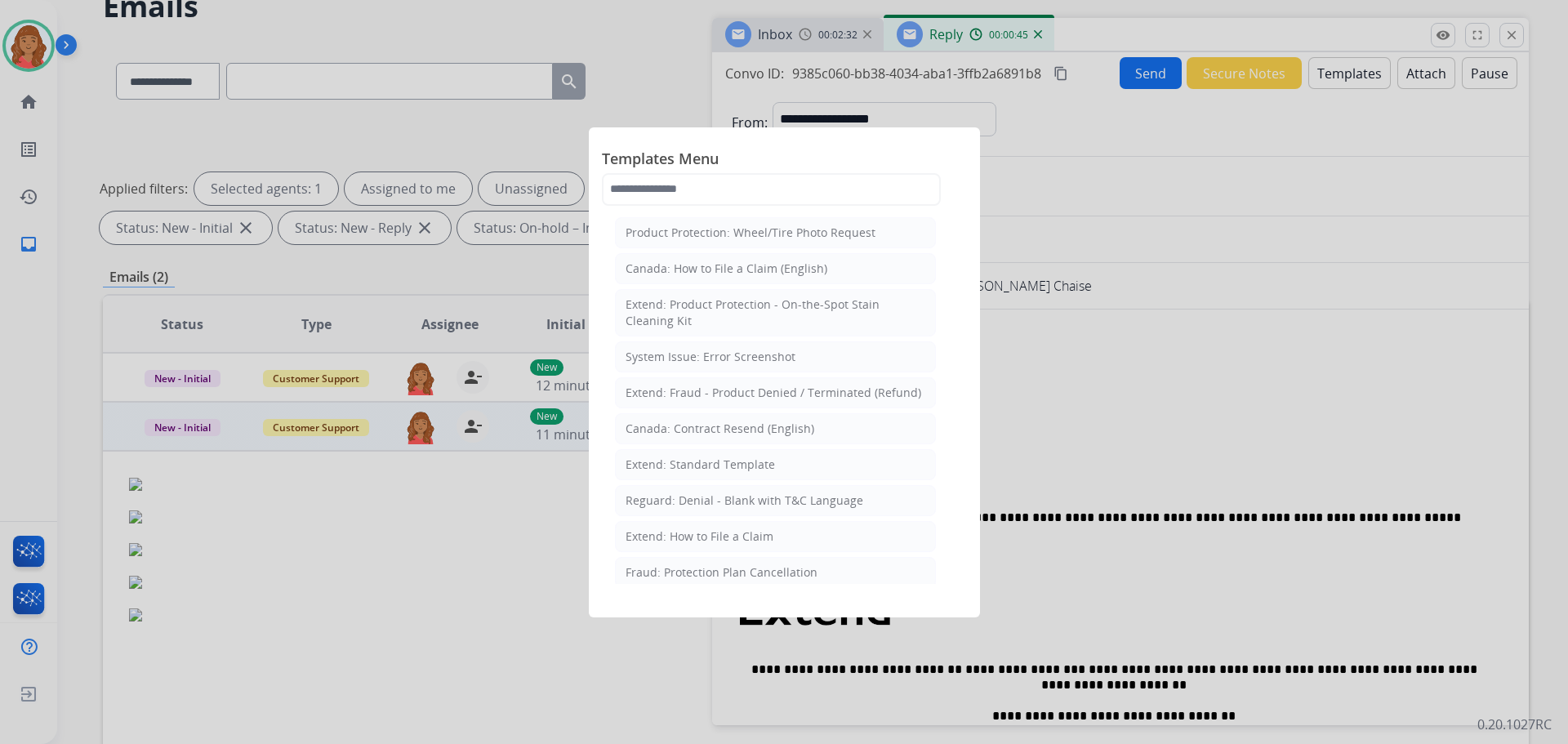
click at [733, 464] on div "Extend: Standard Template" at bounding box center [701, 465] width 150 height 16
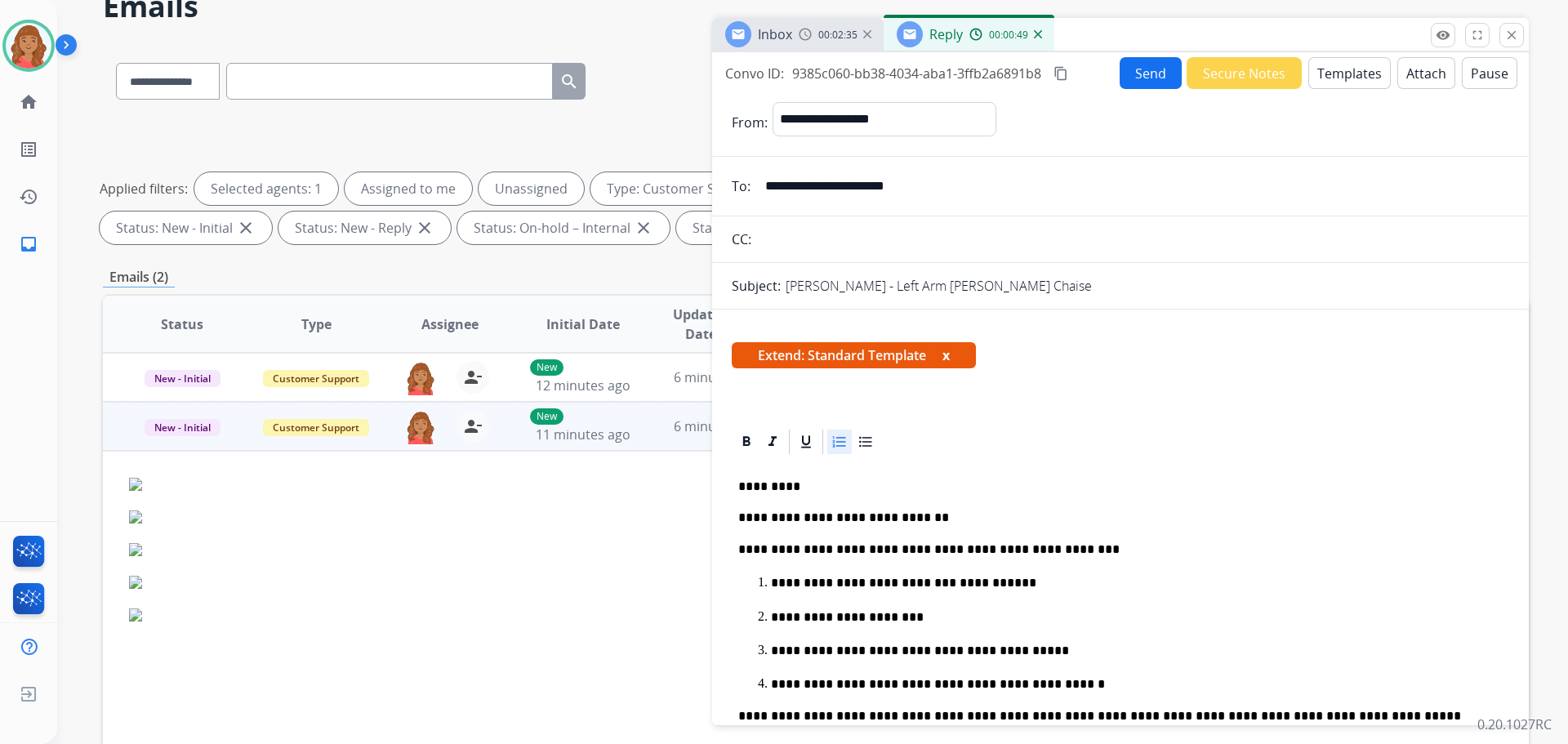
click at [1059, 69] on mat-icon "content_copy" at bounding box center [1060, 73] width 14 height 14
click at [1138, 75] on button "Send" at bounding box center [1151, 73] width 62 height 32
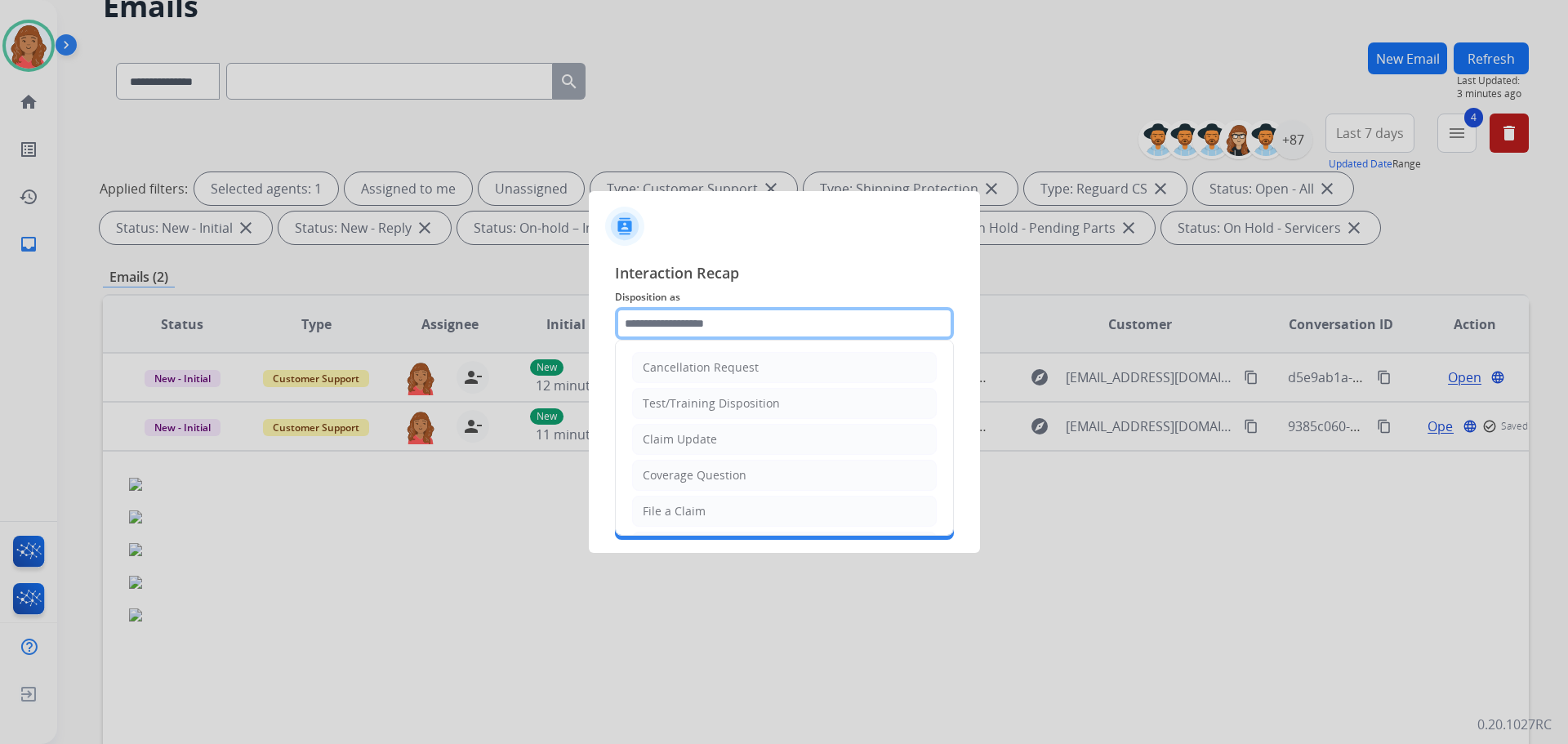
click at [749, 323] on input "text" at bounding box center [784, 324] width 339 height 33
click at [701, 443] on div "Claim Update" at bounding box center [679, 439] width 74 height 16
type input "**********"
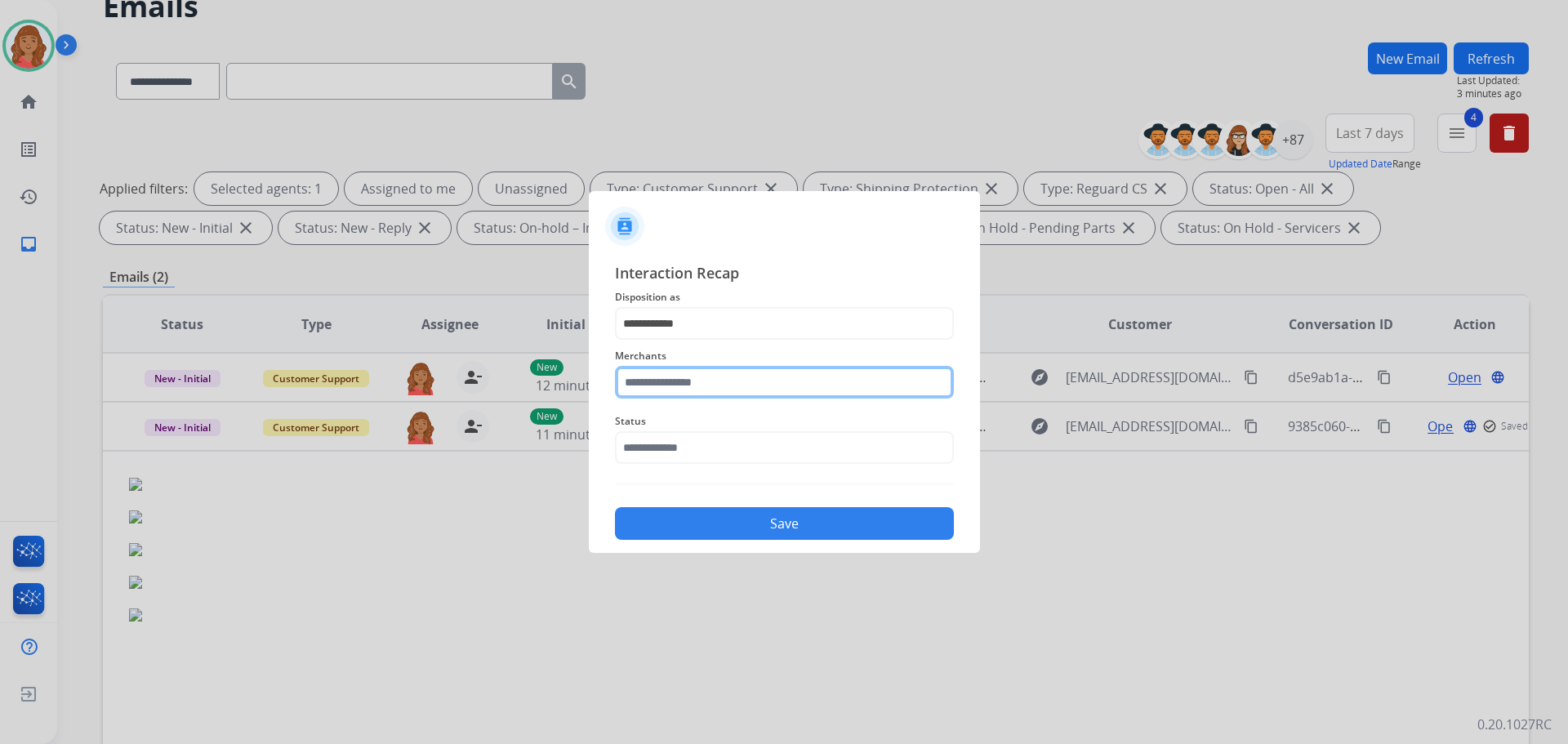
click at [705, 384] on input "text" at bounding box center [784, 382] width 339 height 33
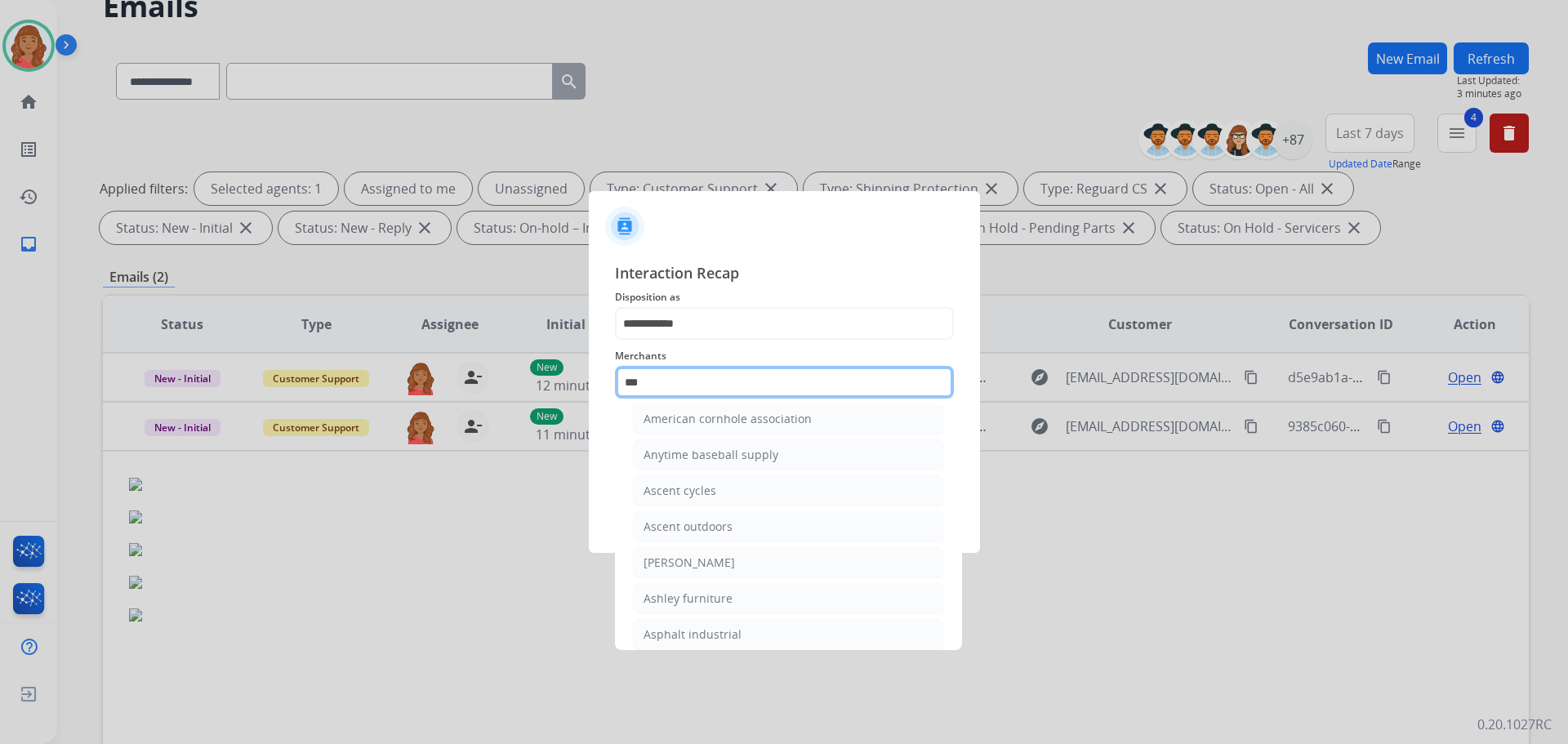
scroll to position [26, 0]
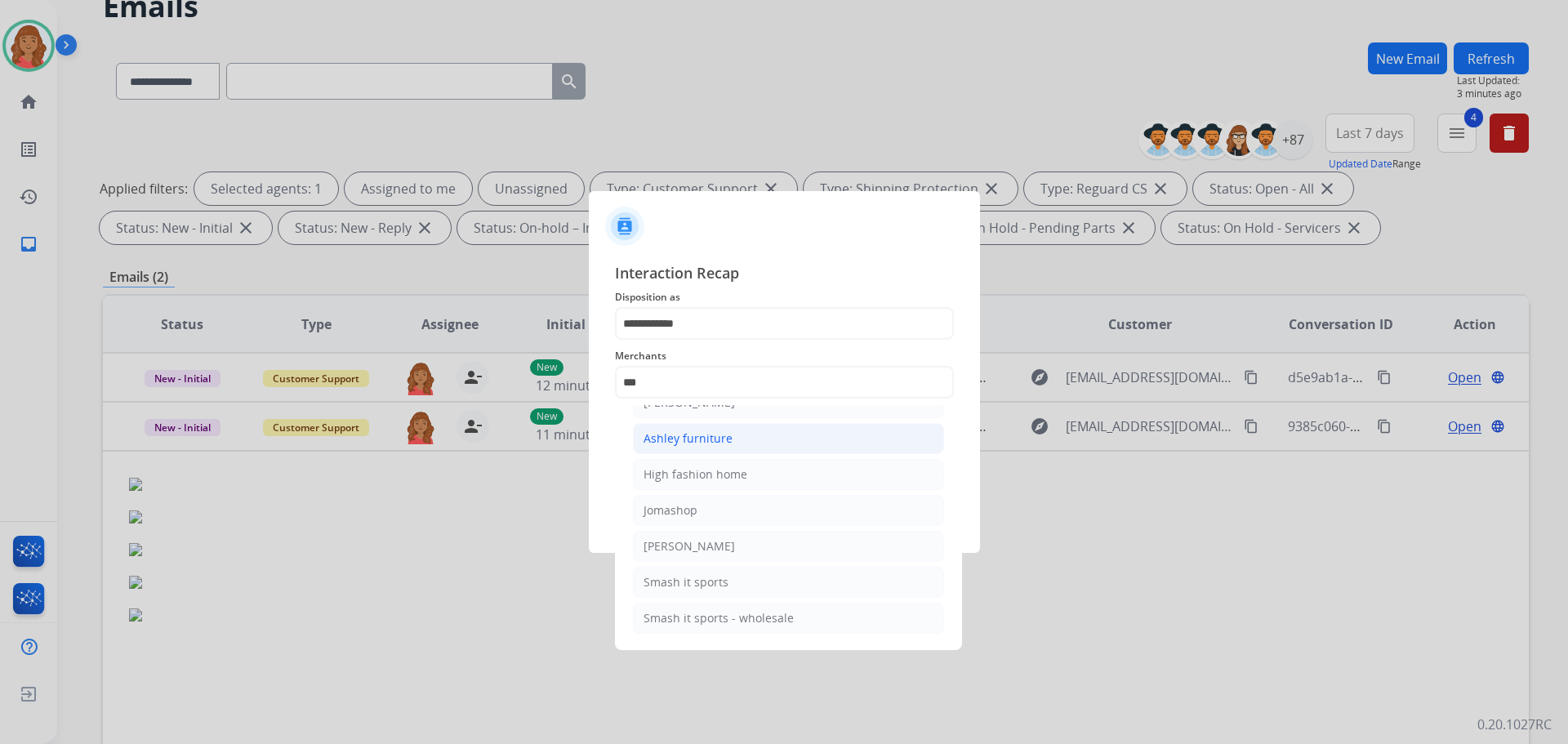
click at [688, 437] on div "Ashley furniture" at bounding box center [688, 439] width 89 height 16
type input "**********"
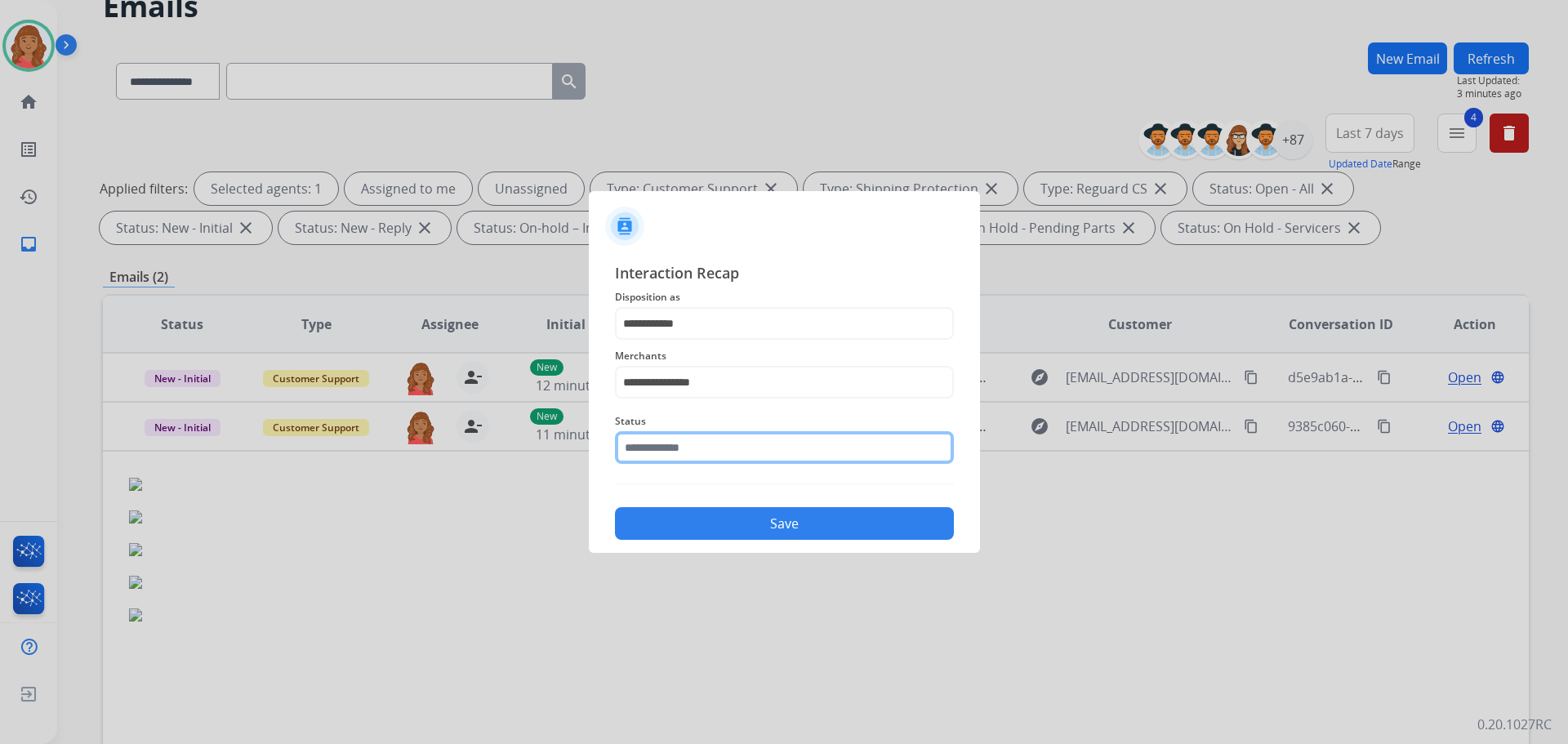
click at [684, 447] on input "text" at bounding box center [784, 447] width 339 height 33
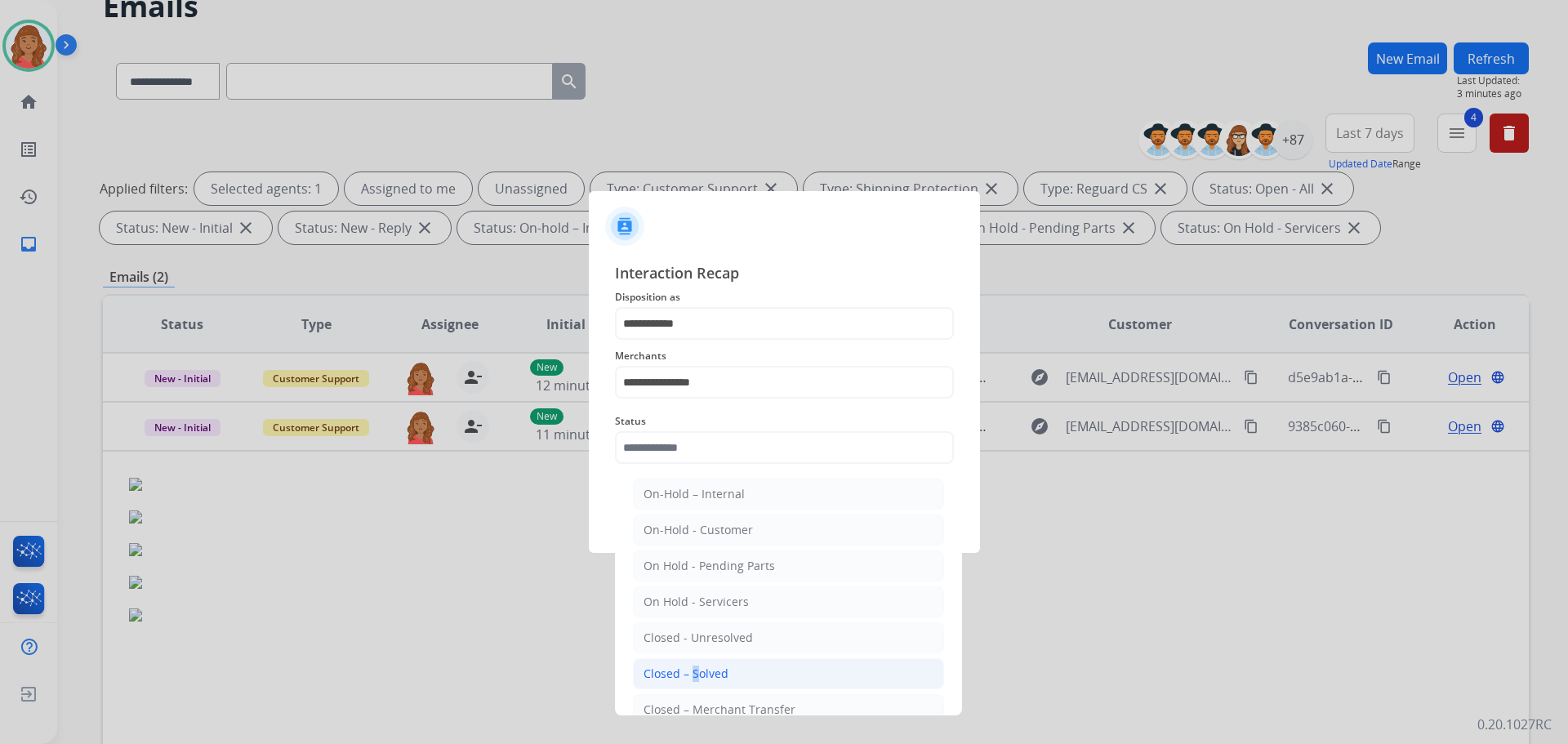
drag, startPoint x: 689, startPoint y: 675, endPoint x: 712, endPoint y: 624, distance: 55.9
click at [692, 673] on div "Closed – Solved" at bounding box center [686, 674] width 85 height 16
type input "**********"
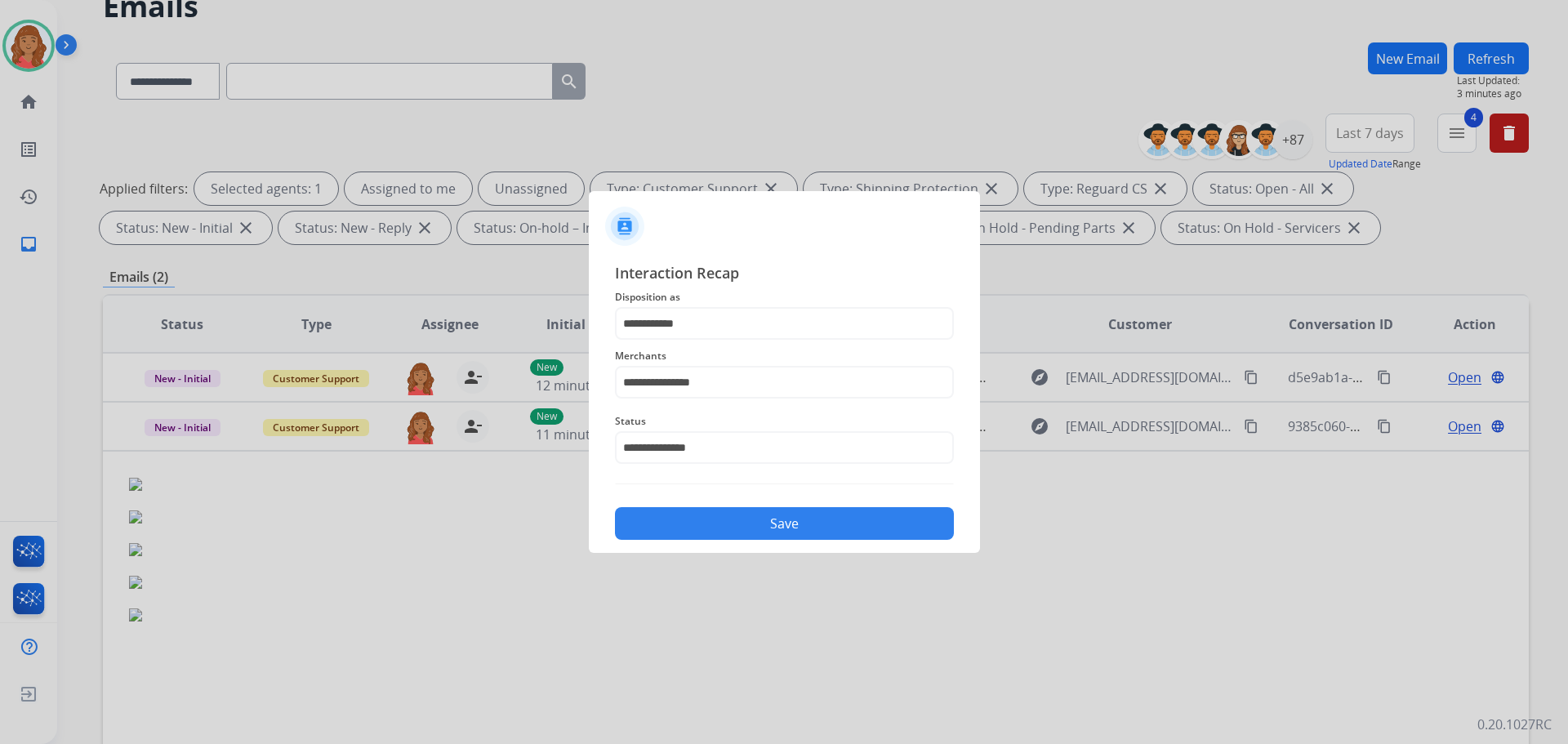
click at [726, 529] on button "Save" at bounding box center [784, 524] width 339 height 33
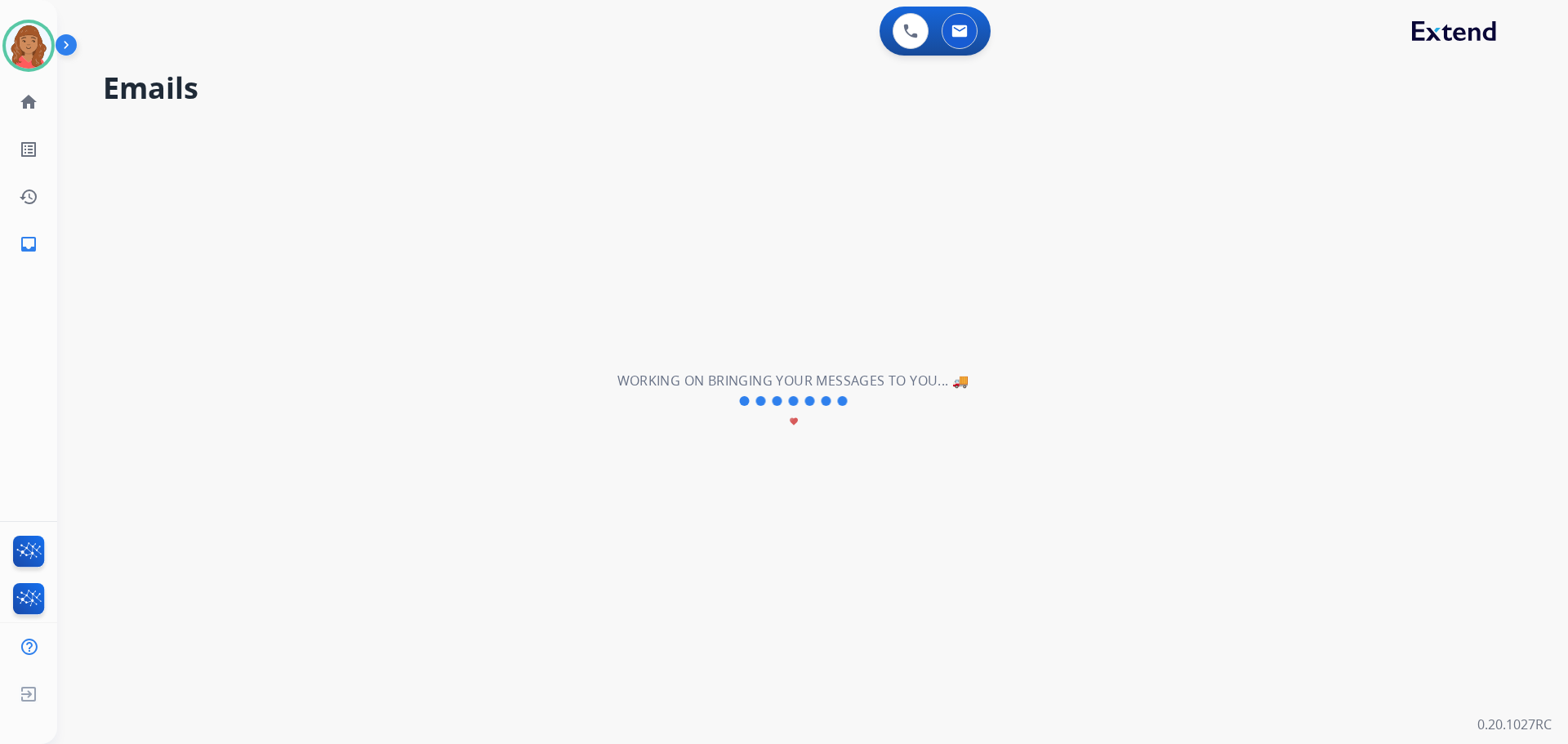
scroll to position [0, 0]
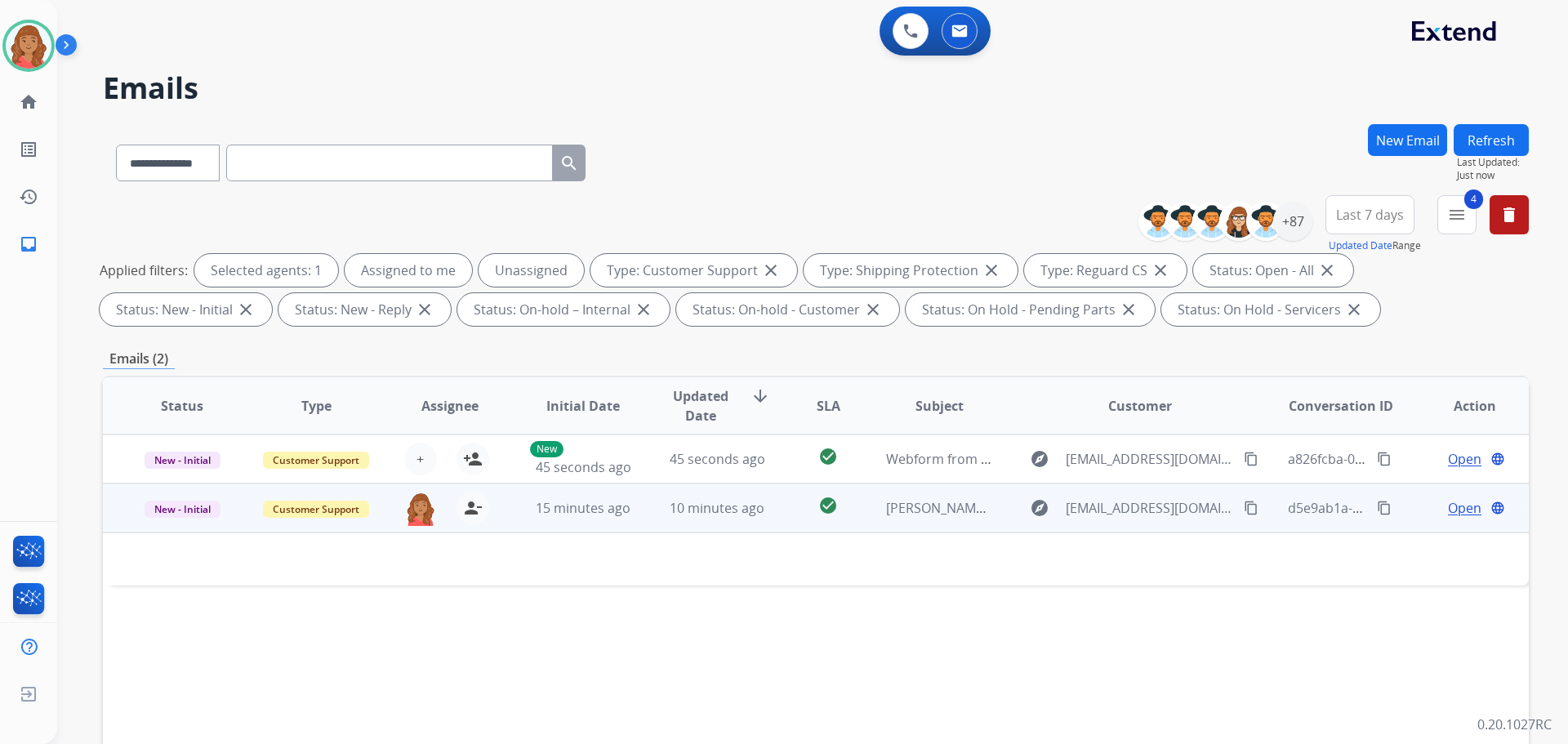
click at [657, 518] on td "10 minutes ago" at bounding box center [705, 508] width 134 height 49
click at [710, 509] on span "10 minutes ago" at bounding box center [717, 509] width 95 height 18
click at [1454, 504] on span "Open" at bounding box center [1464, 508] width 34 height 19
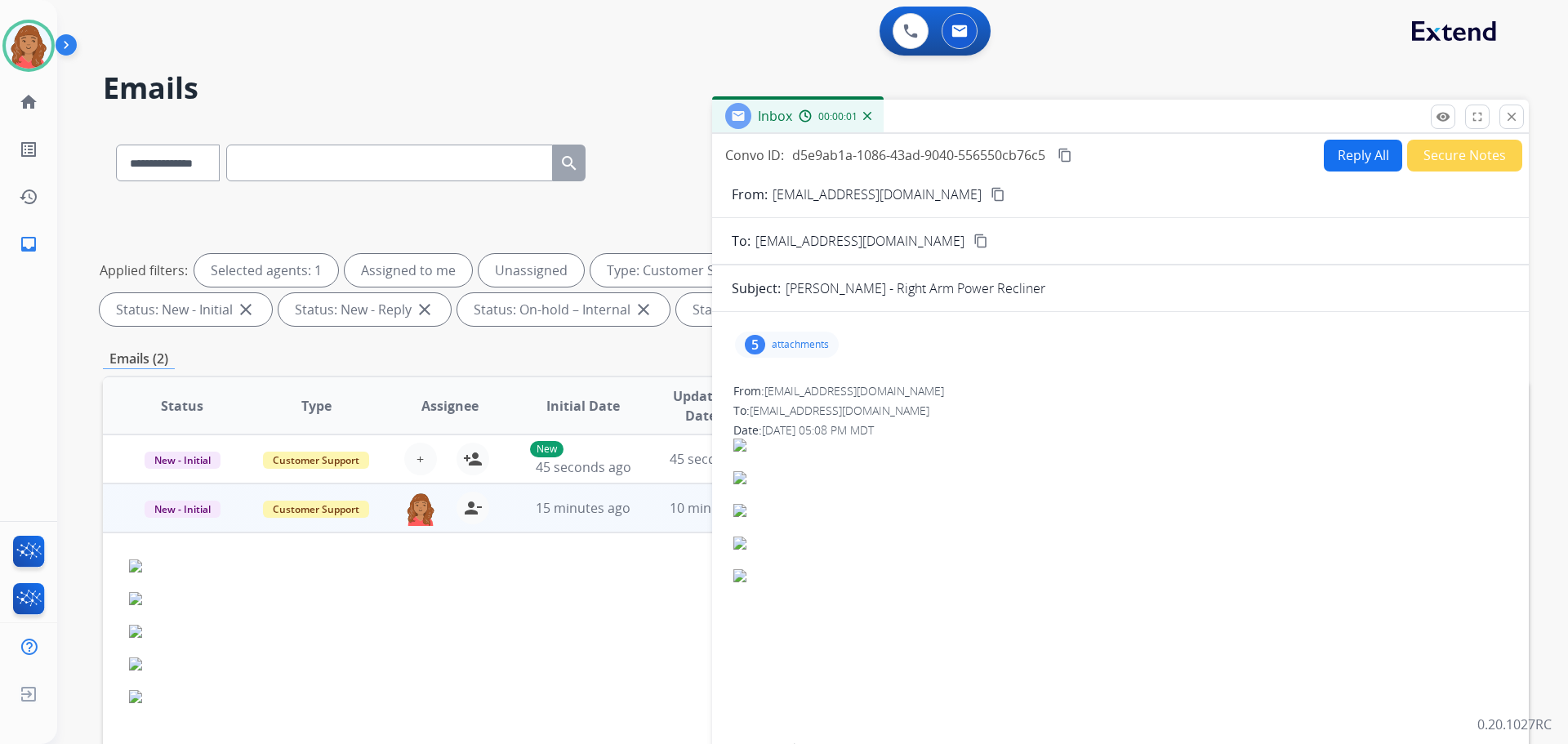
click at [1340, 162] on button "Reply All" at bounding box center [1364, 156] width 79 height 32
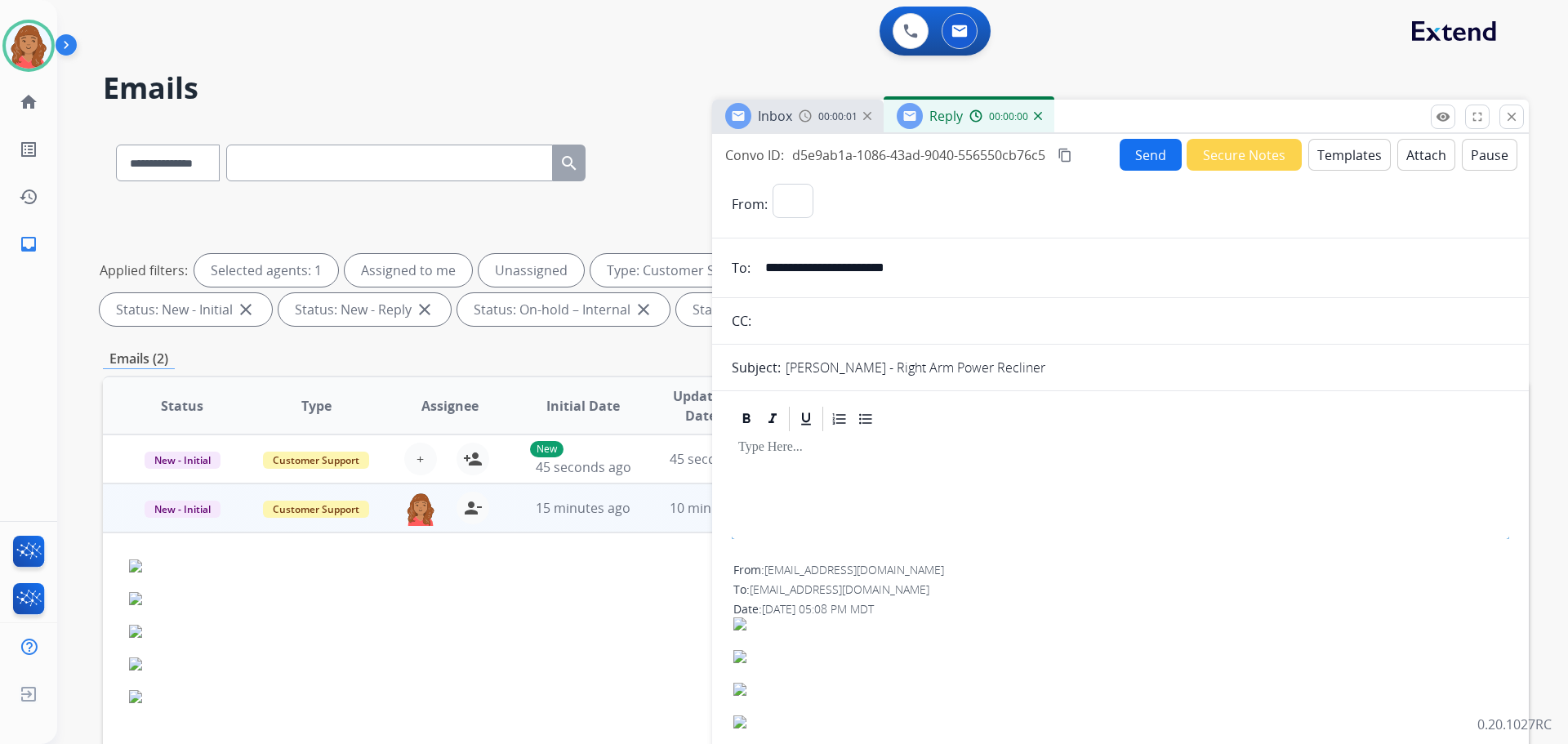
select select "**********"
click at [1331, 160] on button "Templates" at bounding box center [1350, 155] width 83 height 32
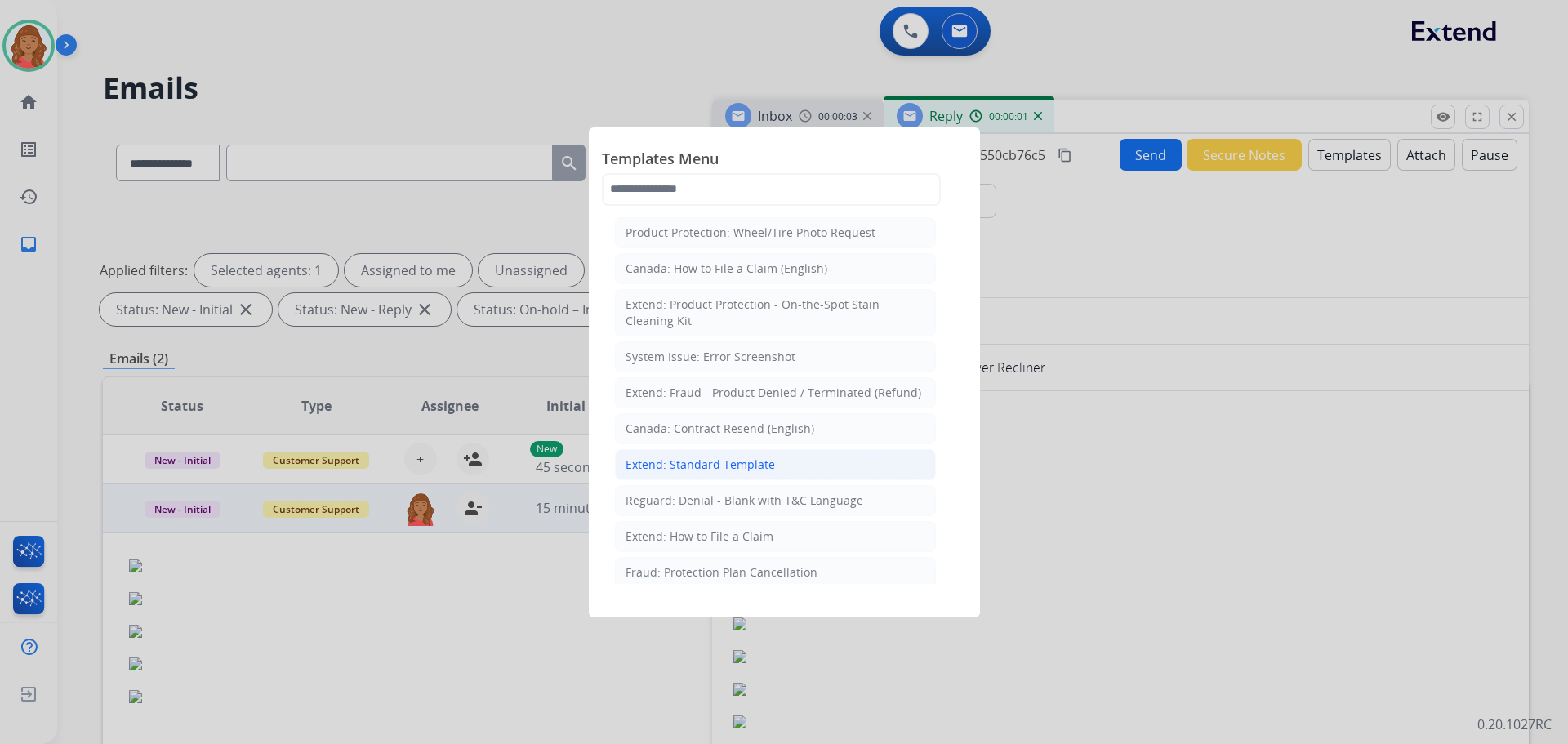
click at [687, 472] on div "Extend: Standard Template" at bounding box center [701, 465] width 150 height 16
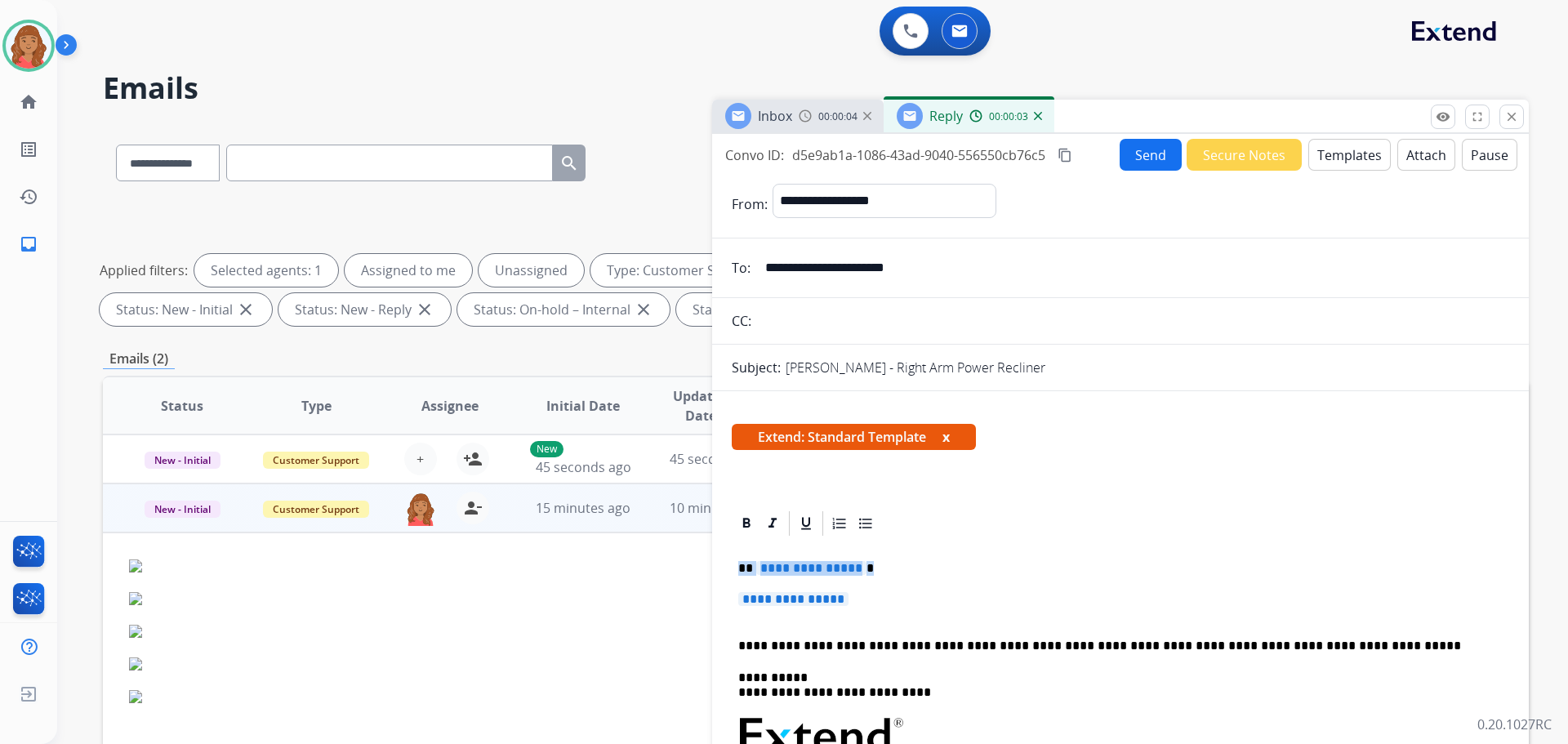
drag, startPoint x: 808, startPoint y: 584, endPoint x: 706, endPoint y: 543, distance: 109.9
click at [705, 541] on div "**********" at bounding box center [816, 565] width 1426 height 884
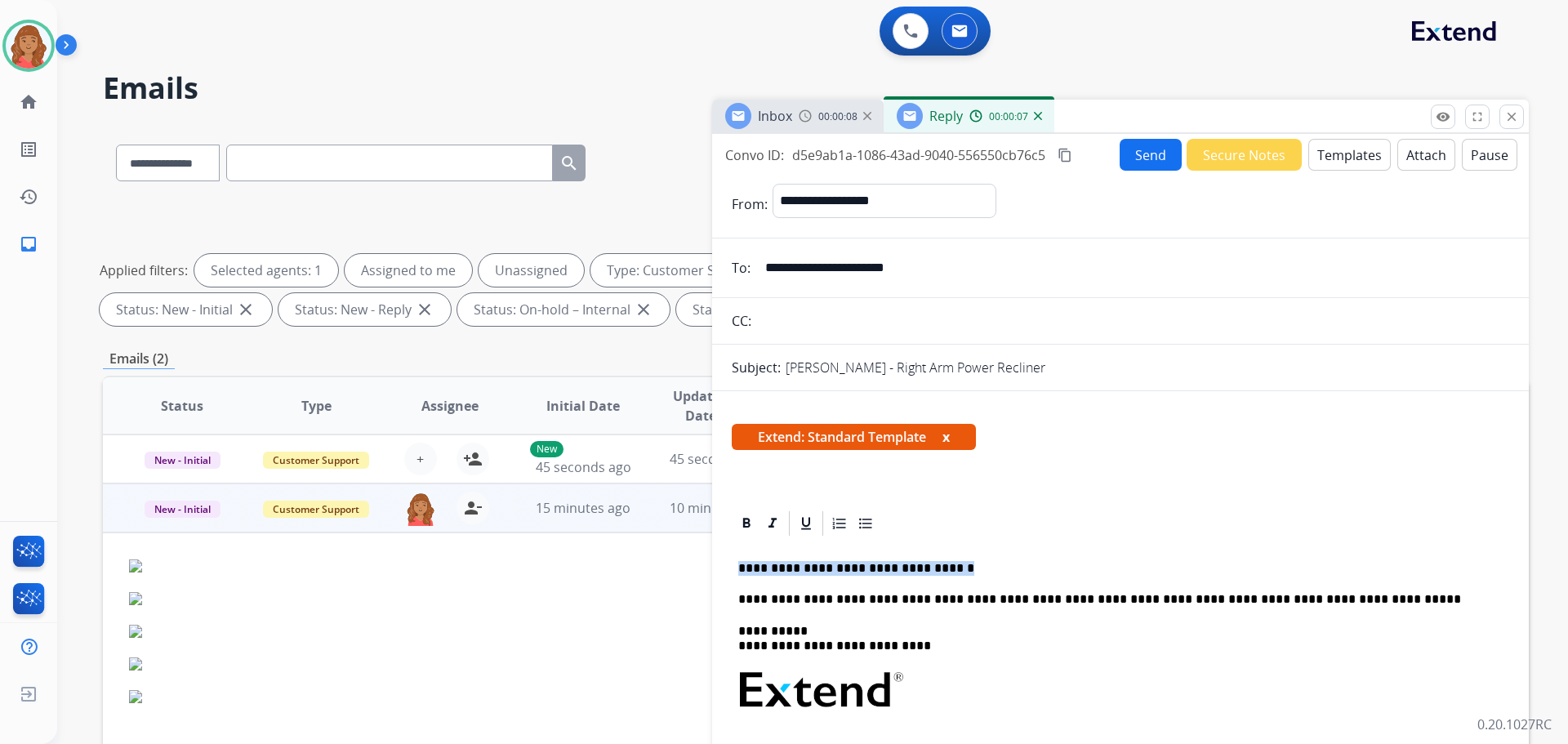
drag, startPoint x: 962, startPoint y: 561, endPoint x: 733, endPoint y: 559, distance: 229.0
click at [733, 559] on div "**********" at bounding box center [1121, 752] width 777 height 426
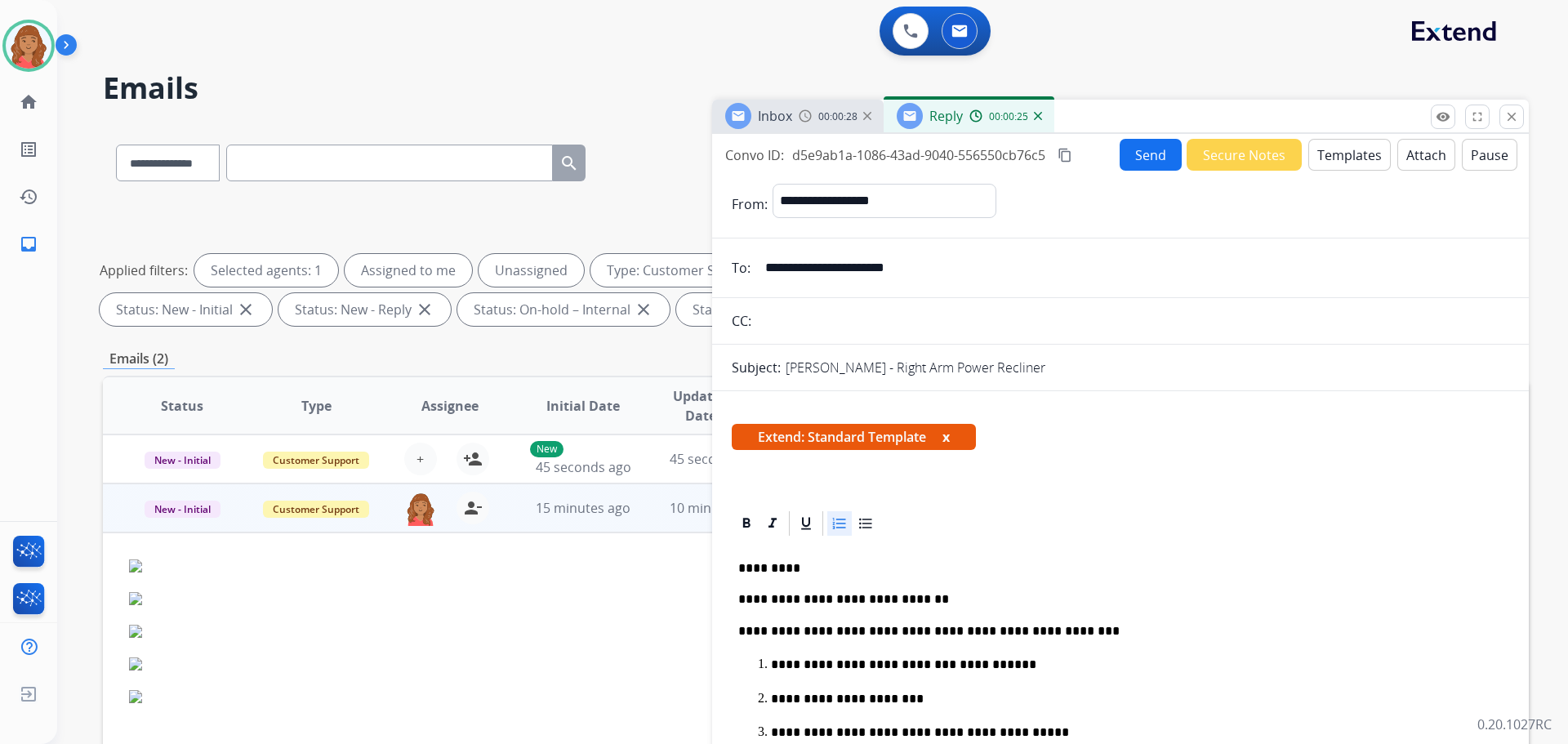
click at [1138, 156] on button "Send" at bounding box center [1151, 155] width 62 height 32
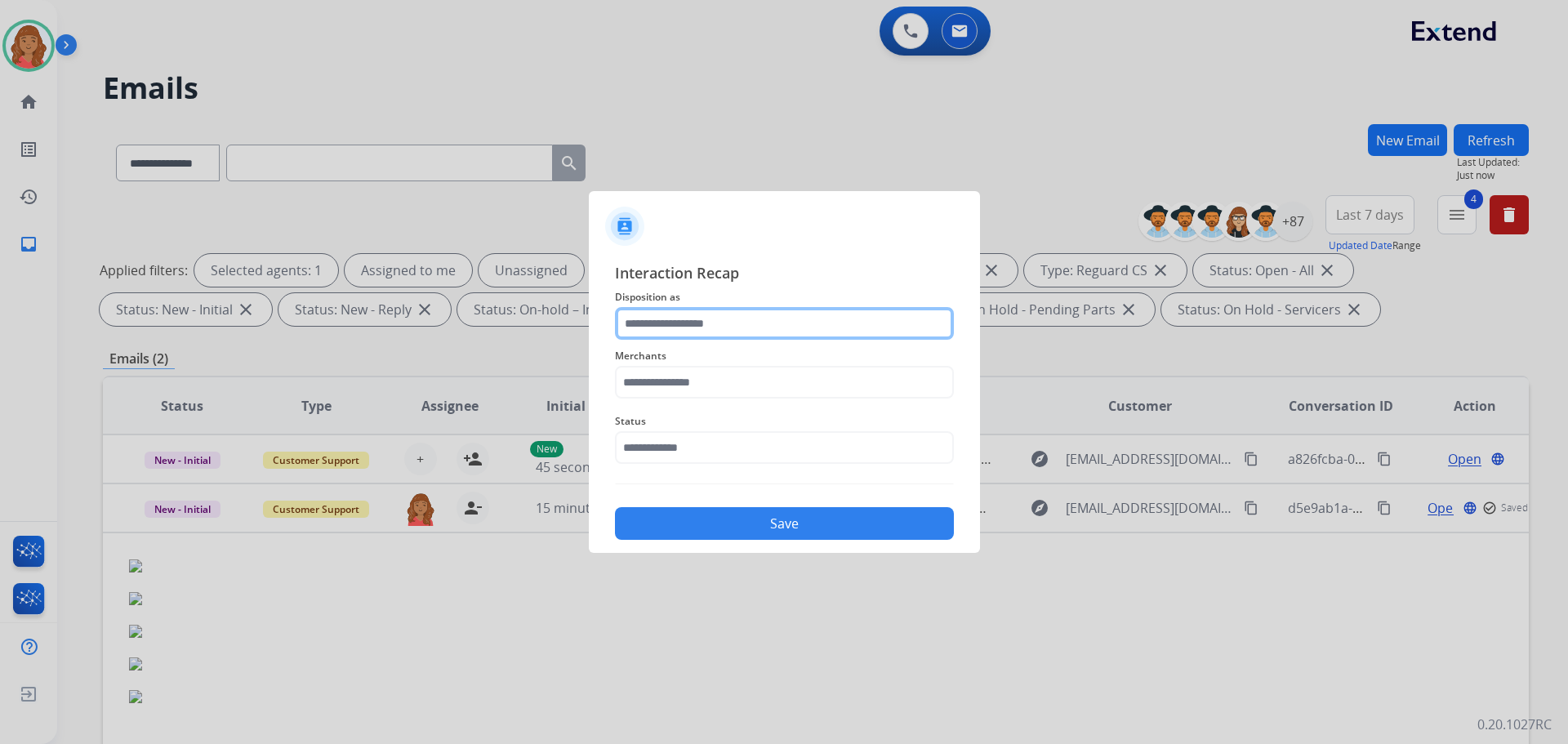
drag, startPoint x: 757, startPoint y: 320, endPoint x: 756, endPoint y: 332, distance: 12.0
click at [757, 322] on input "text" at bounding box center [784, 324] width 339 height 33
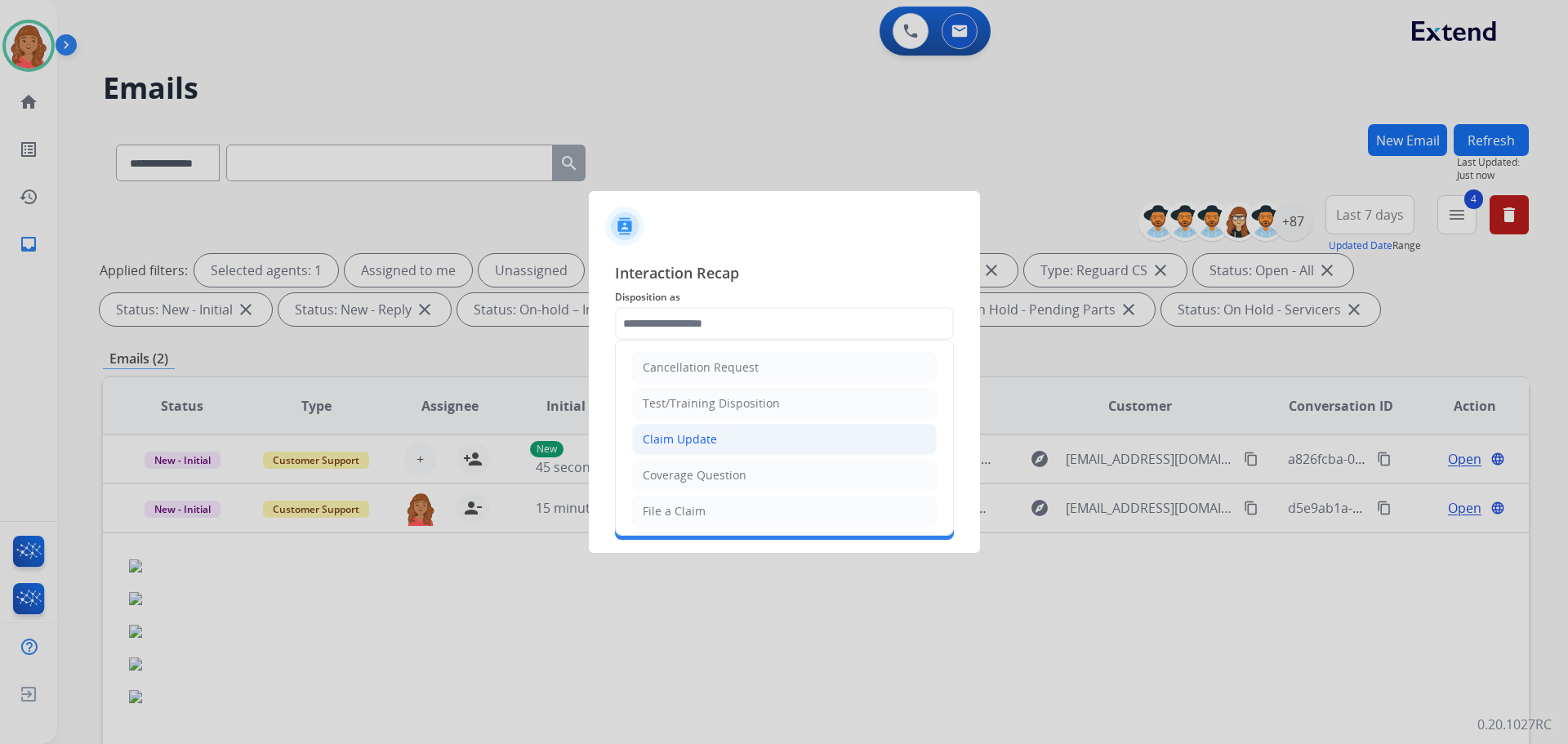
click at [704, 442] on div "Claim Update" at bounding box center [679, 439] width 74 height 16
type input "**********"
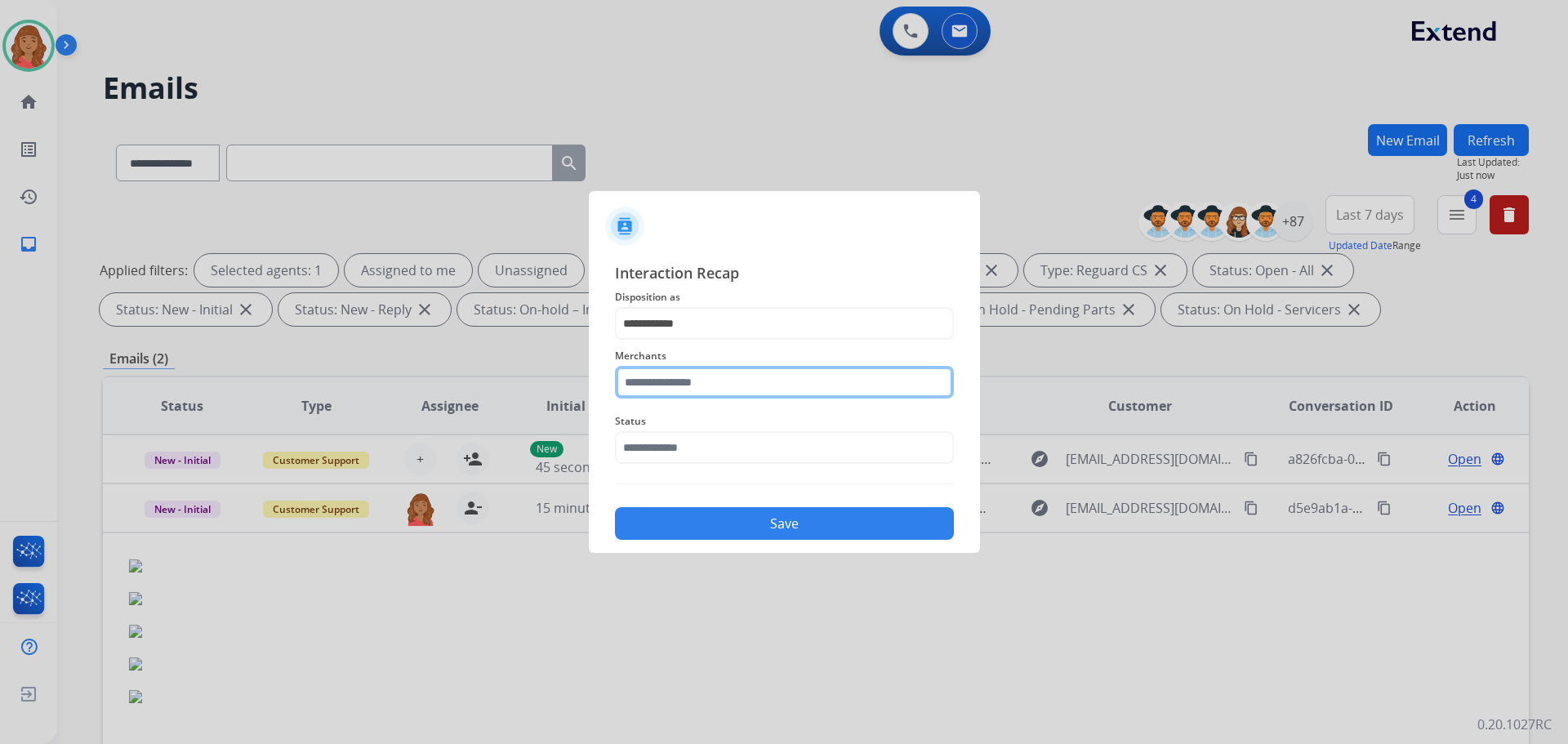
drag, startPoint x: 689, startPoint y: 372, endPoint x: 689, endPoint y: 381, distance: 9.0
click at [689, 374] on input "text" at bounding box center [784, 382] width 339 height 33
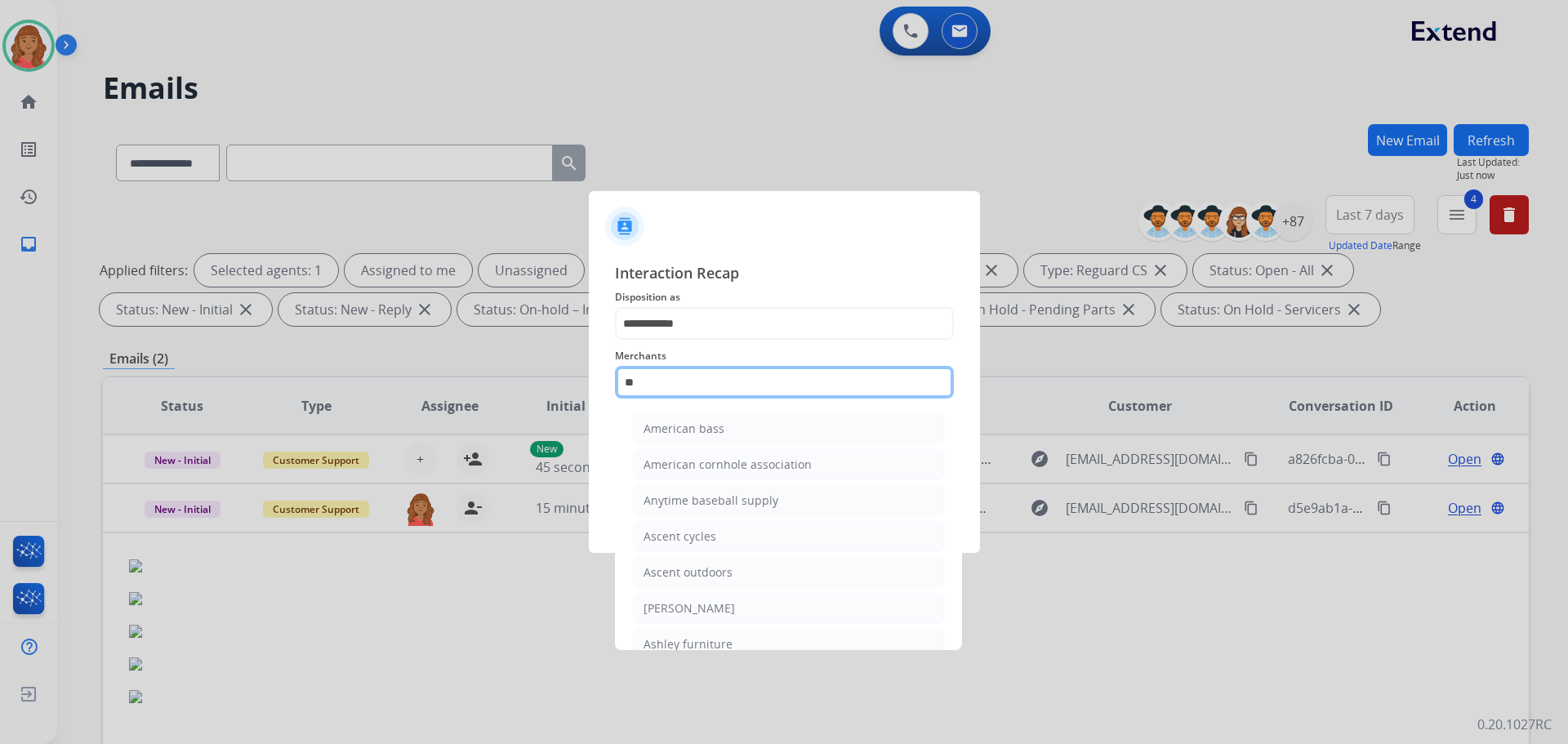
type input "*"
click at [678, 472] on div "Ashley furniture" at bounding box center [688, 465] width 89 height 16
type input "**********"
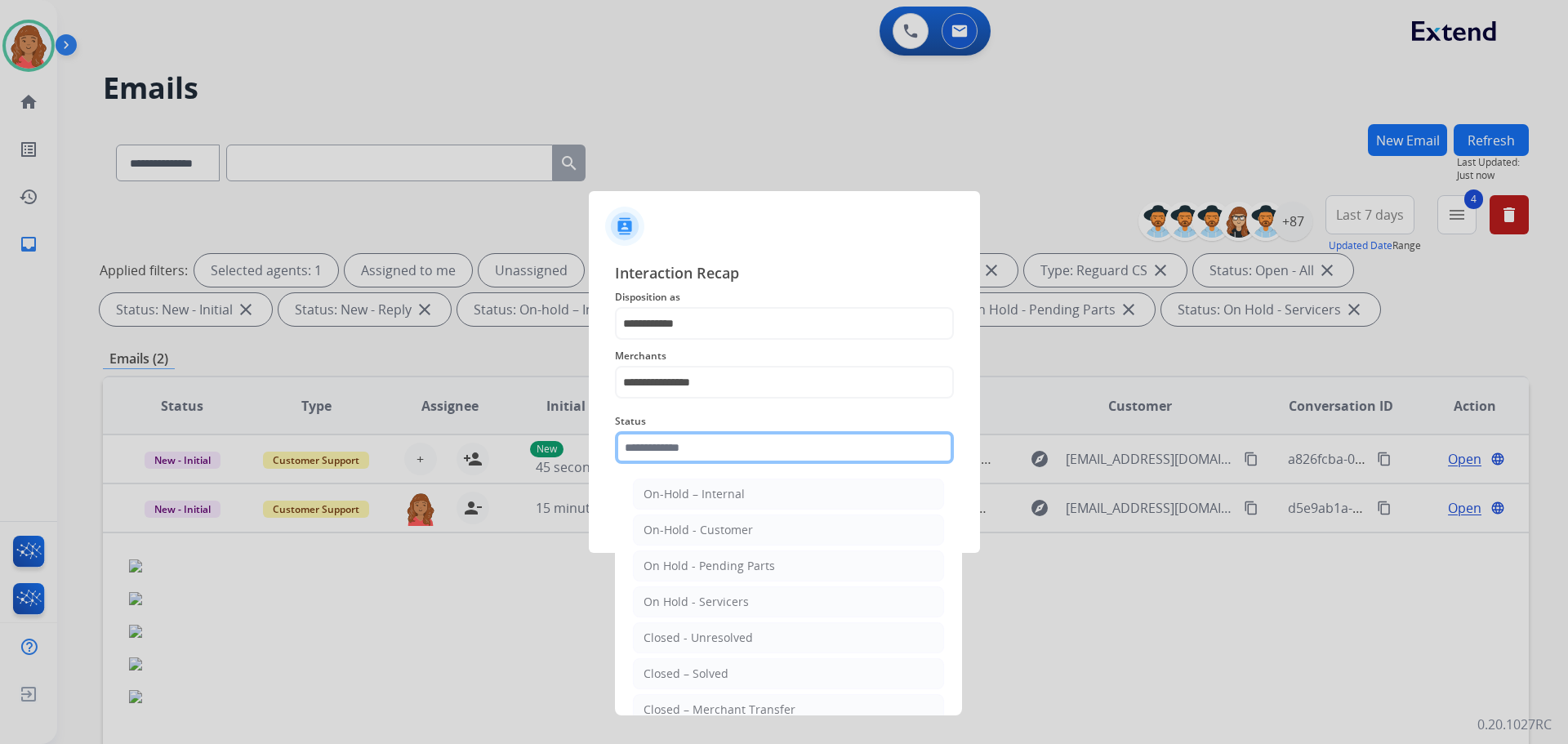
click at [662, 455] on input "text" at bounding box center [784, 447] width 339 height 33
drag, startPoint x: 689, startPoint y: 674, endPoint x: 682, endPoint y: 611, distance: 63.4
click at [689, 672] on div "Closed – Solved" at bounding box center [686, 674] width 85 height 16
type input "**********"
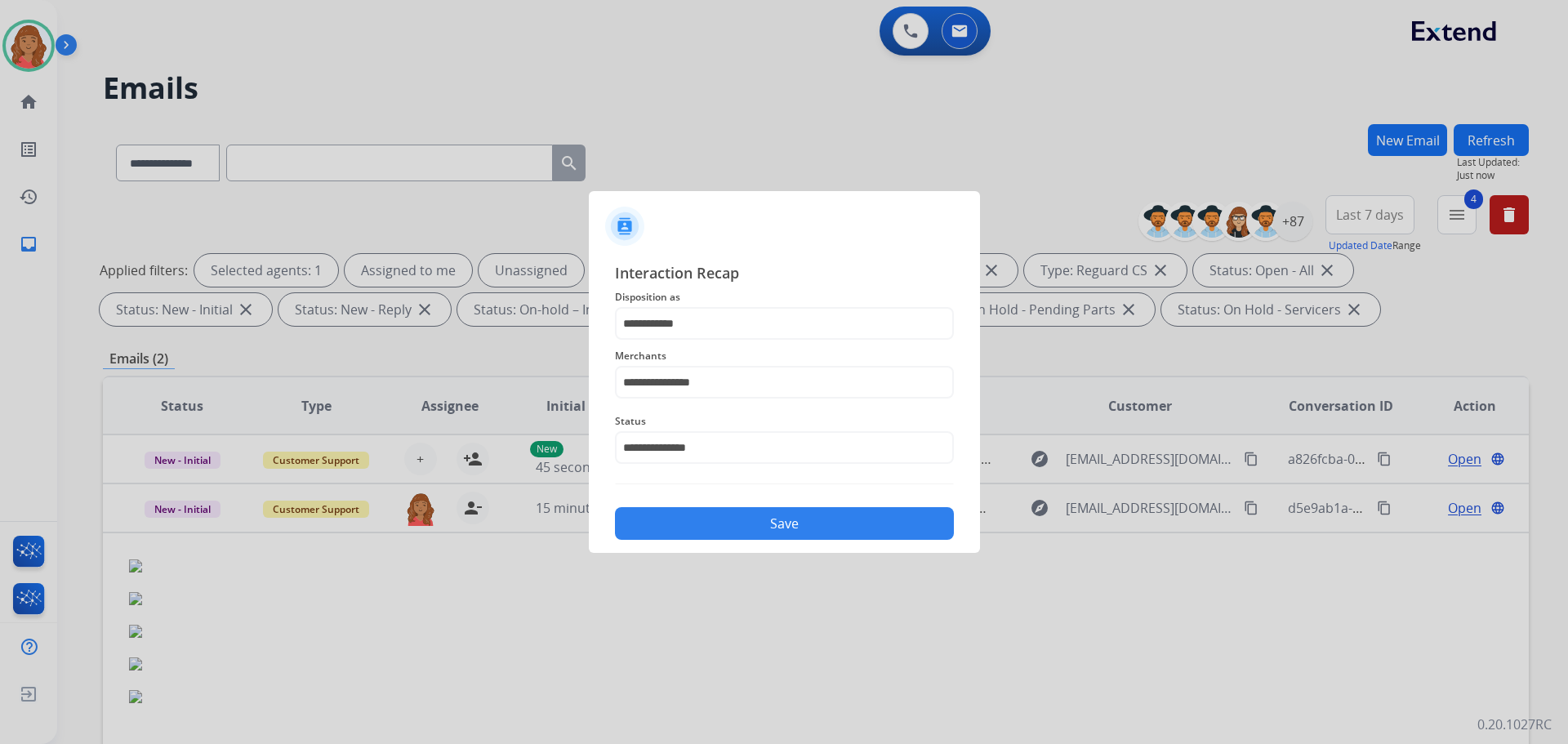
click at [695, 542] on div "**********" at bounding box center [785, 401] width 392 height 305
click at [705, 530] on button "Save" at bounding box center [784, 524] width 339 height 33
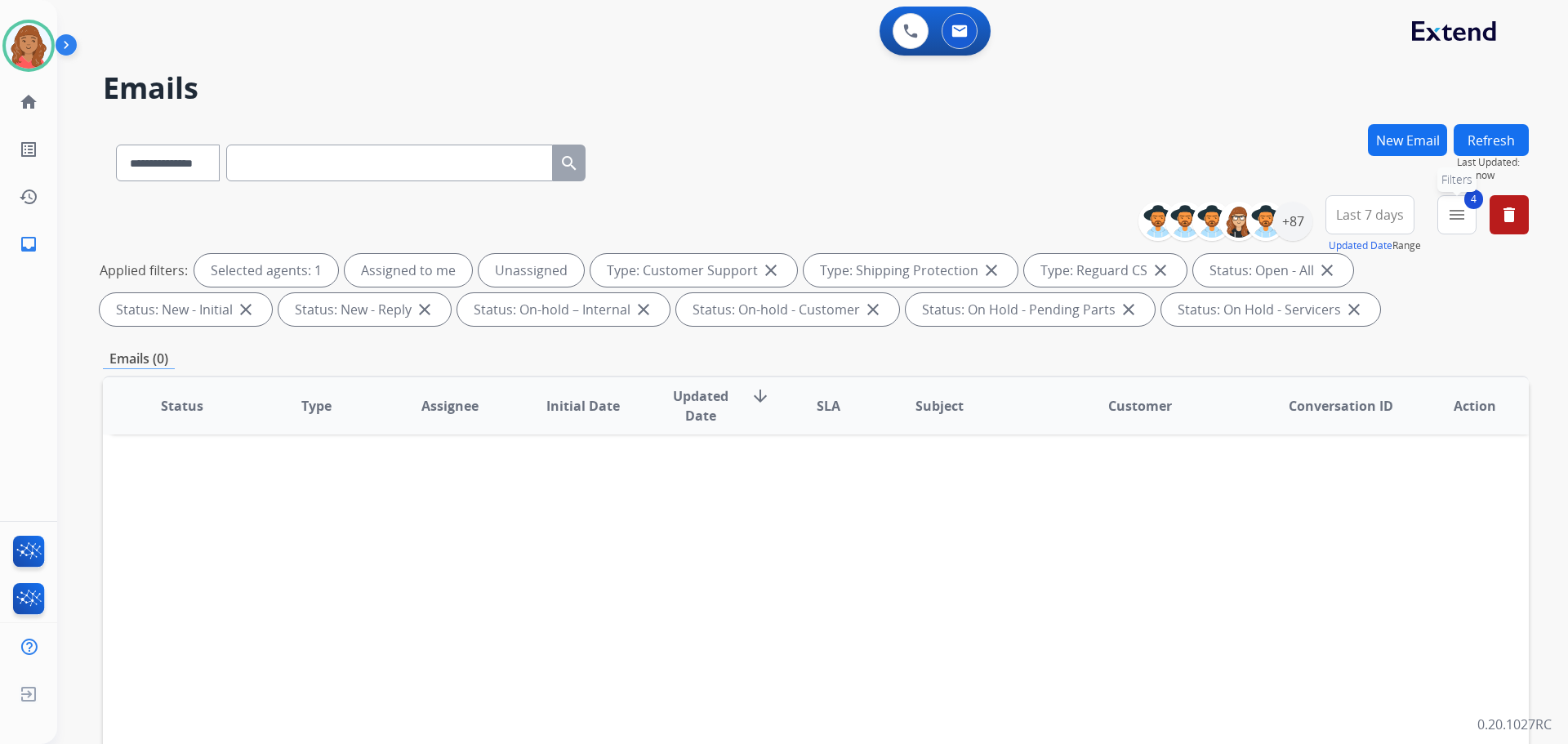
drag, startPoint x: 1472, startPoint y: 219, endPoint x: 1466, endPoint y: 226, distance: 9.2
click at [1470, 221] on button "4 menu Filters" at bounding box center [1457, 214] width 39 height 39
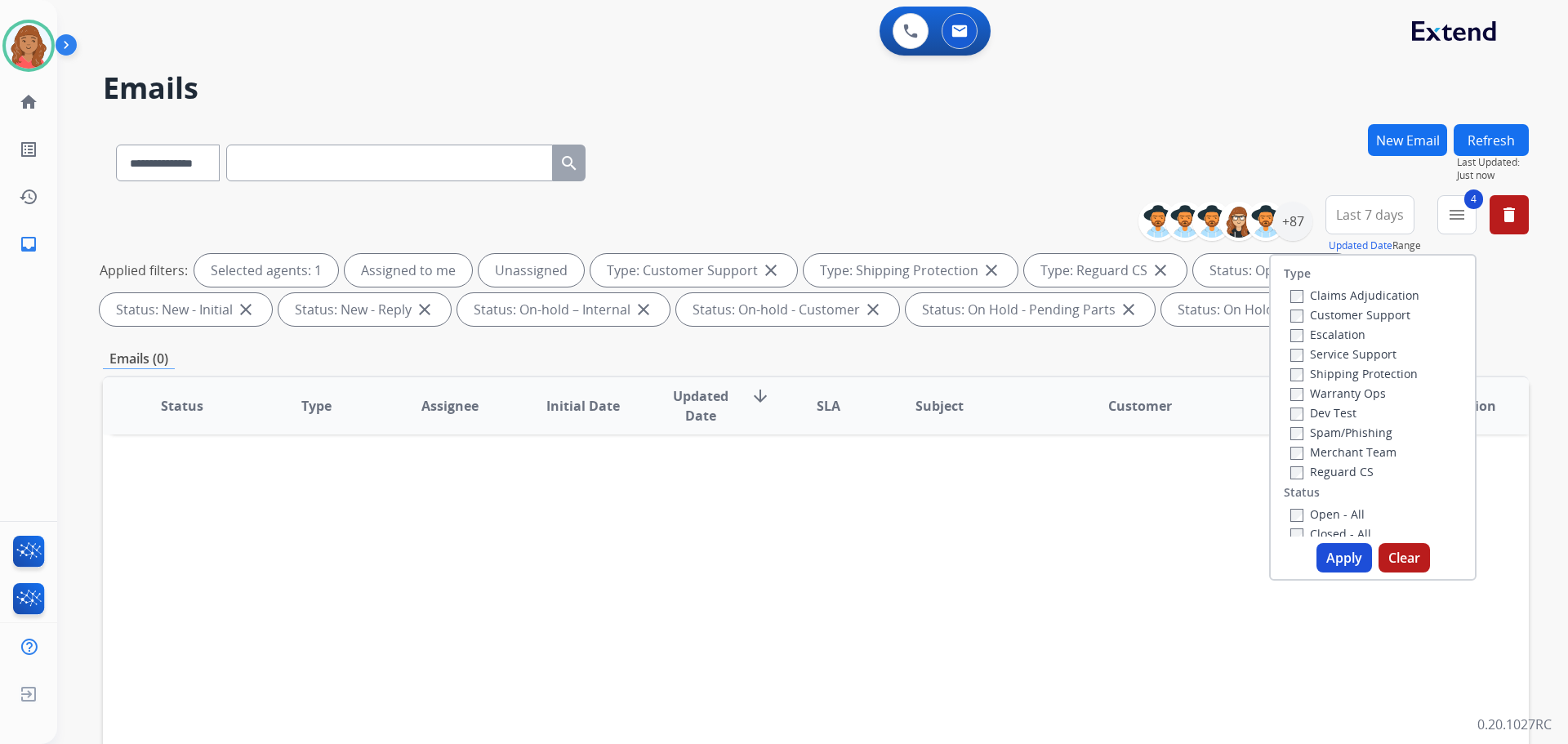
click at [1336, 551] on button "Apply" at bounding box center [1344, 558] width 56 height 30
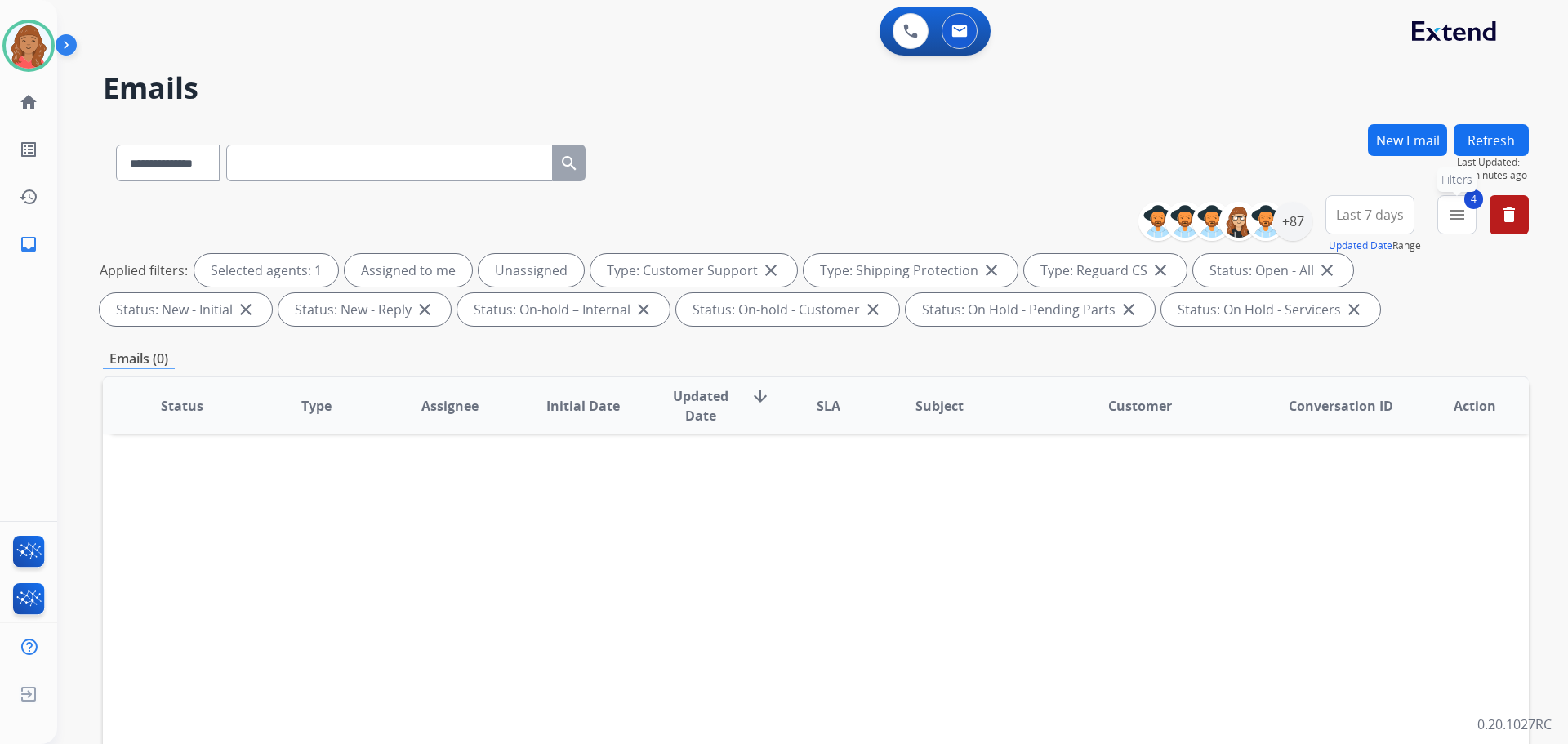
click at [1462, 212] on mat-icon "menu" at bounding box center [1457, 215] width 19 height 19
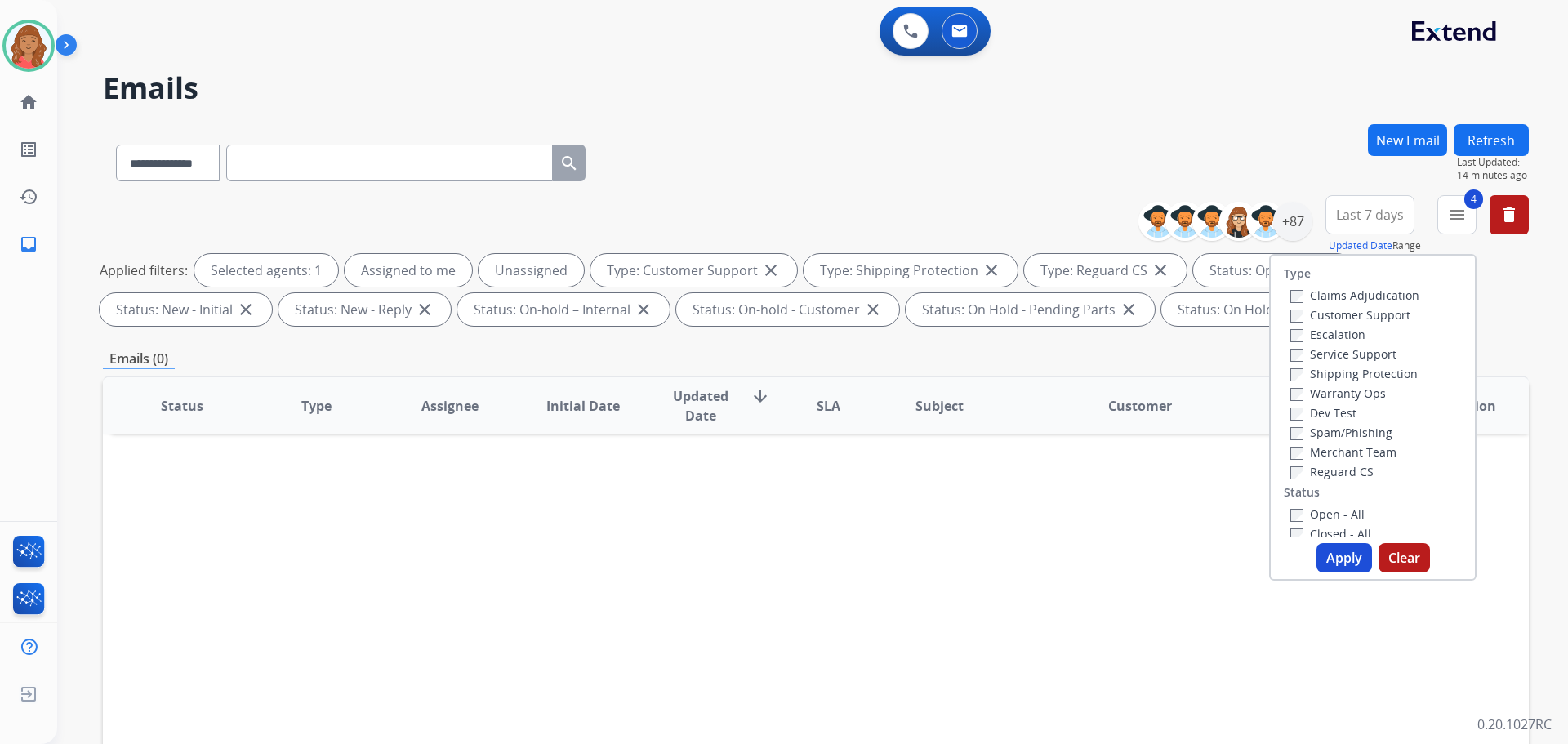
click at [1332, 562] on button "Apply" at bounding box center [1344, 558] width 56 height 30
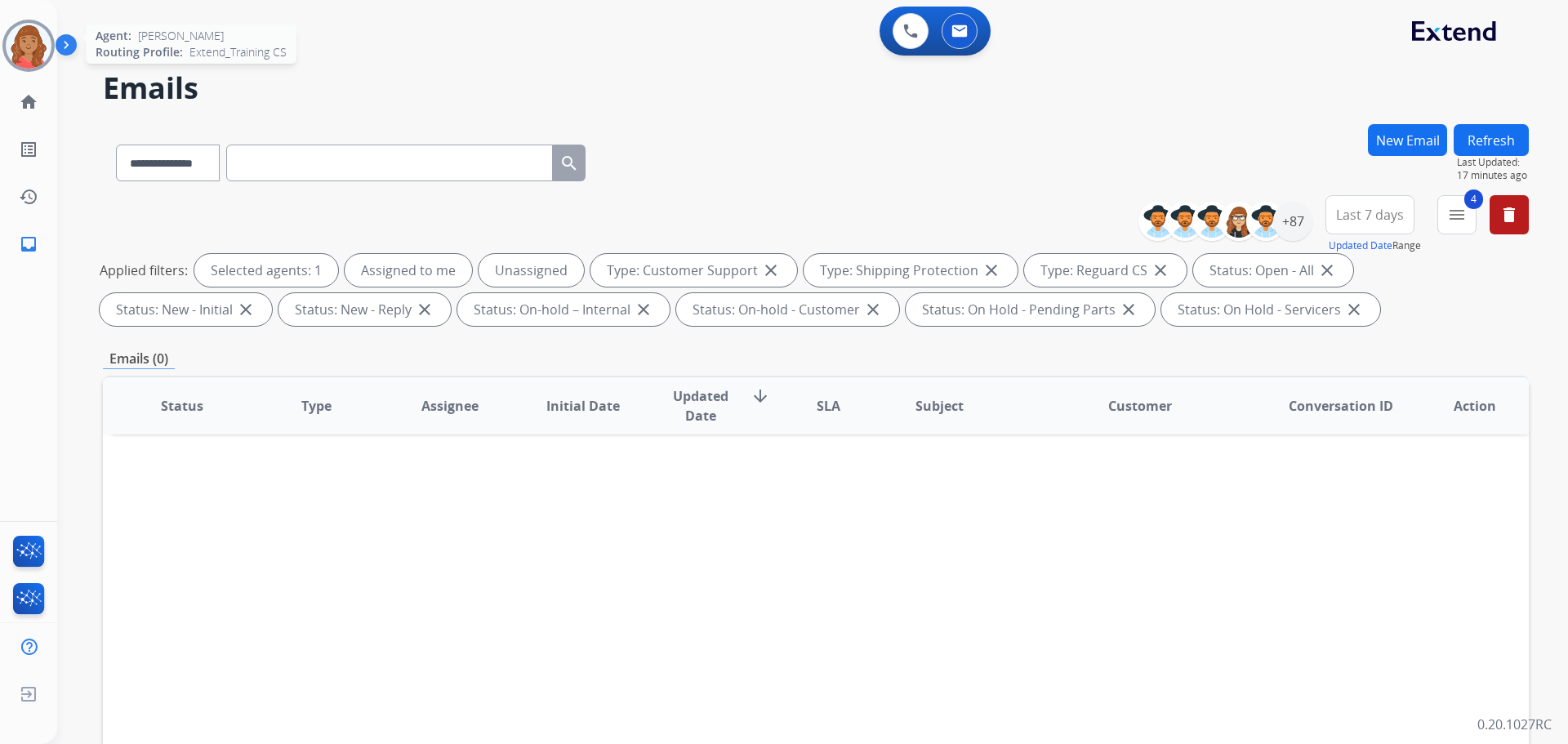
click at [41, 50] on img at bounding box center [29, 46] width 46 height 46
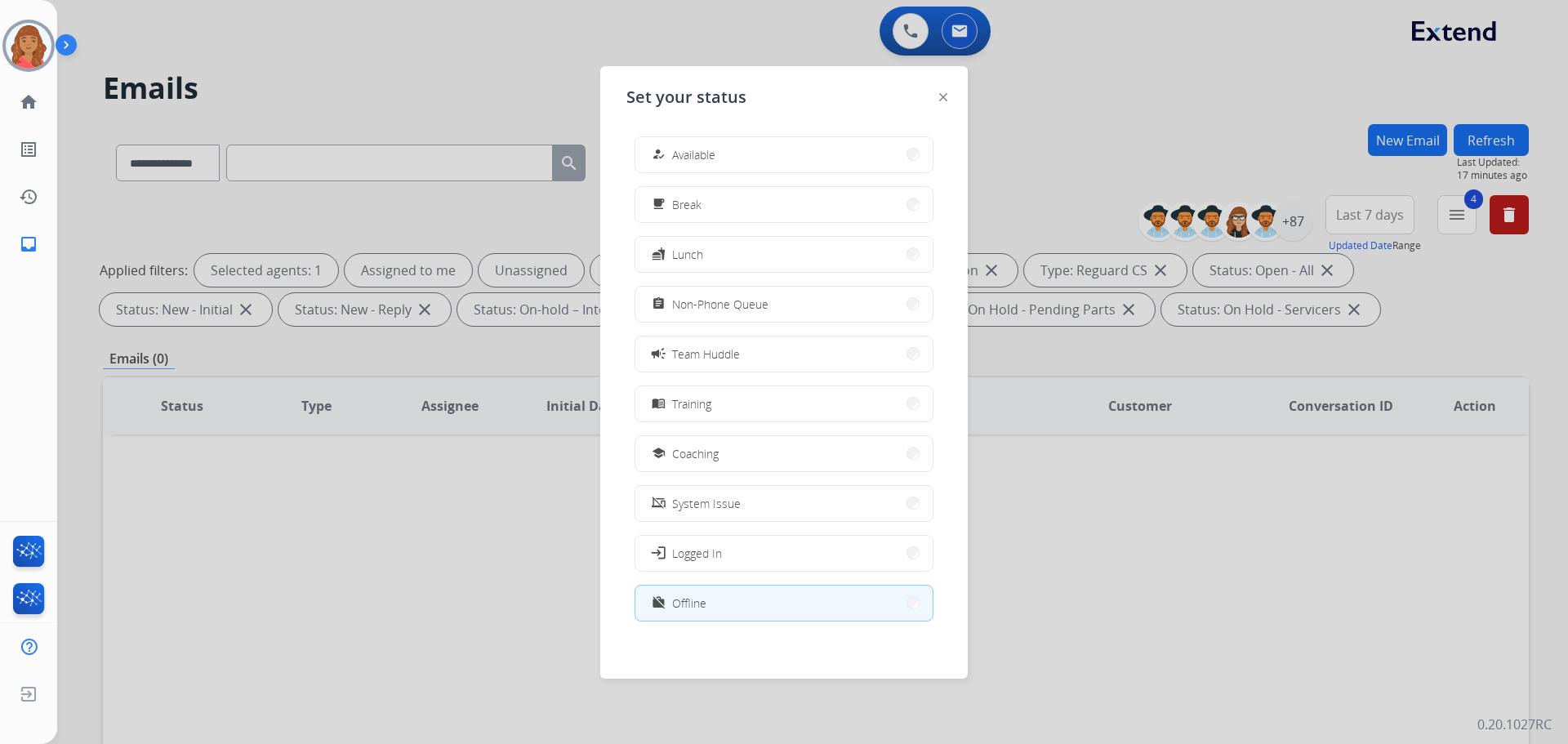
click at [704, 146] on div "how_to_reg Available" at bounding box center [682, 155] width 67 height 19
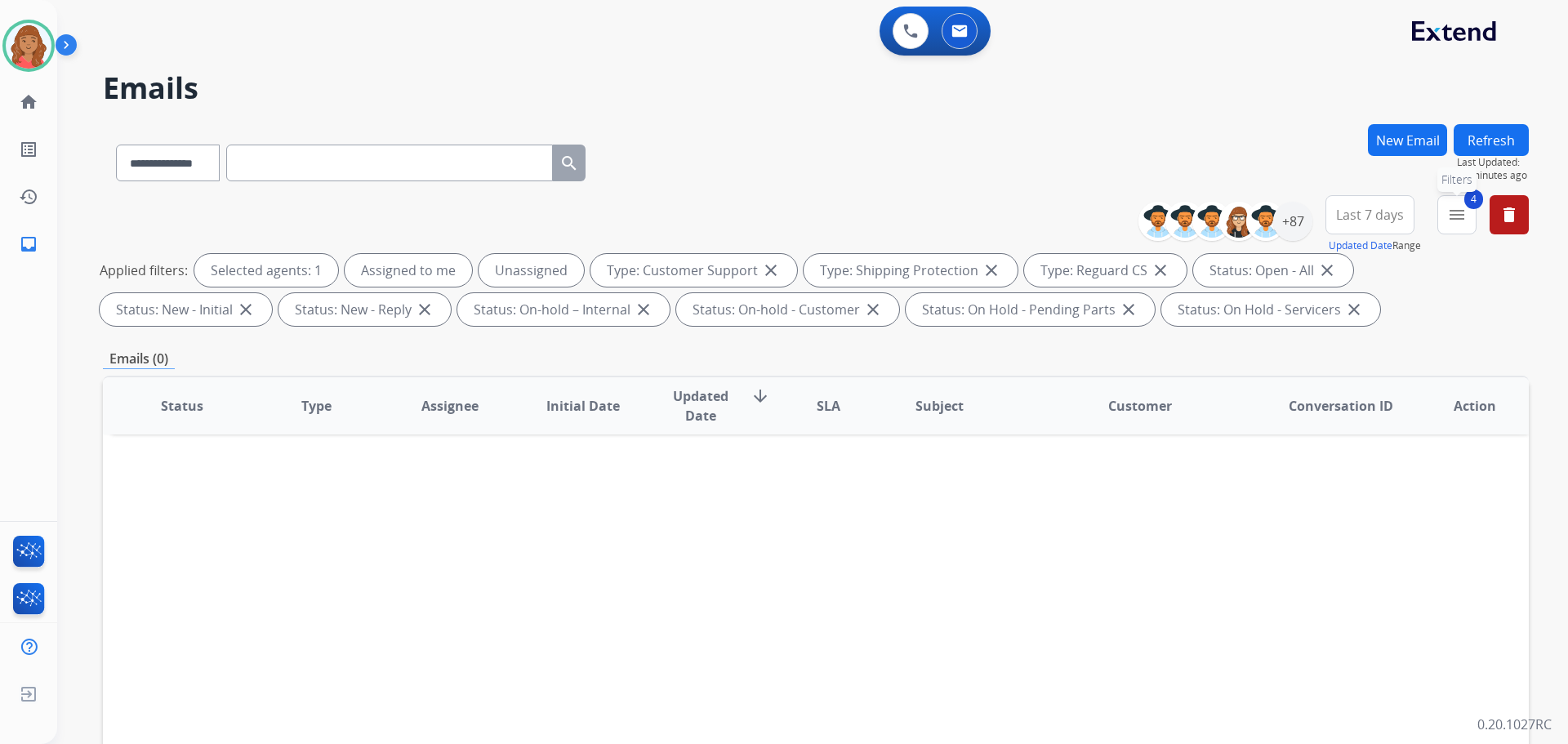
click at [1459, 224] on mat-icon "menu" at bounding box center [1457, 215] width 19 height 19
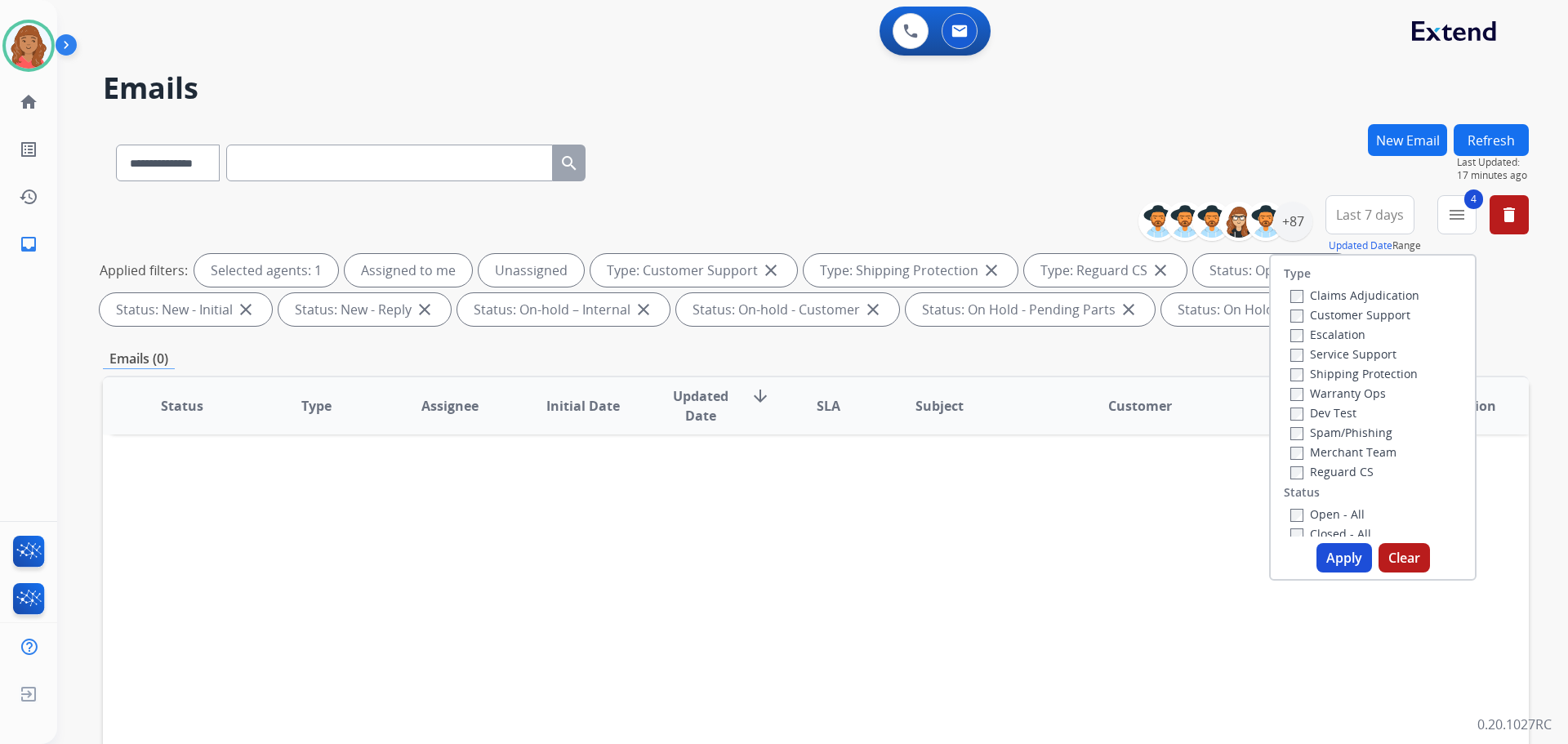
click at [1323, 559] on button "Apply" at bounding box center [1344, 558] width 56 height 30
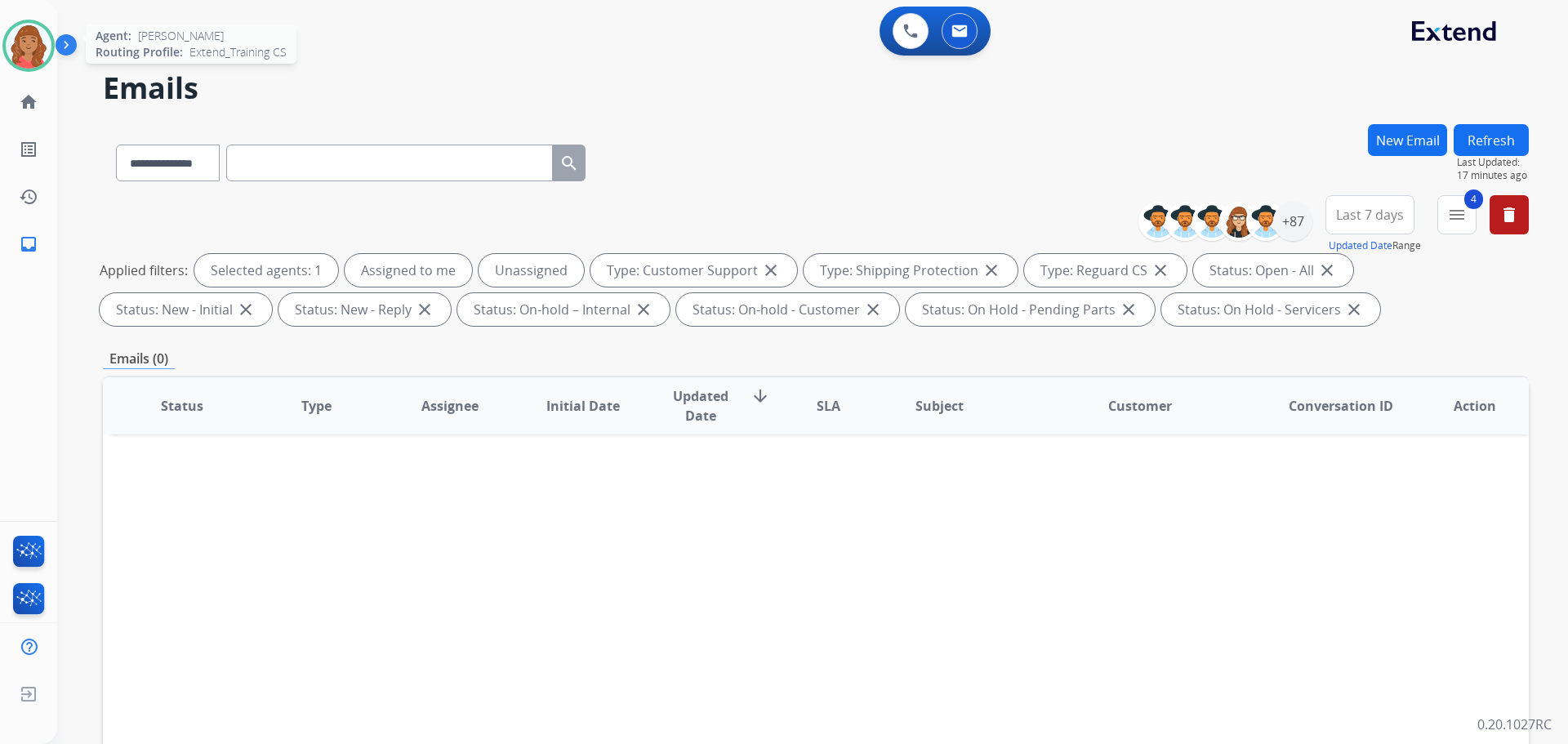
click at [35, 58] on img at bounding box center [29, 46] width 46 height 46
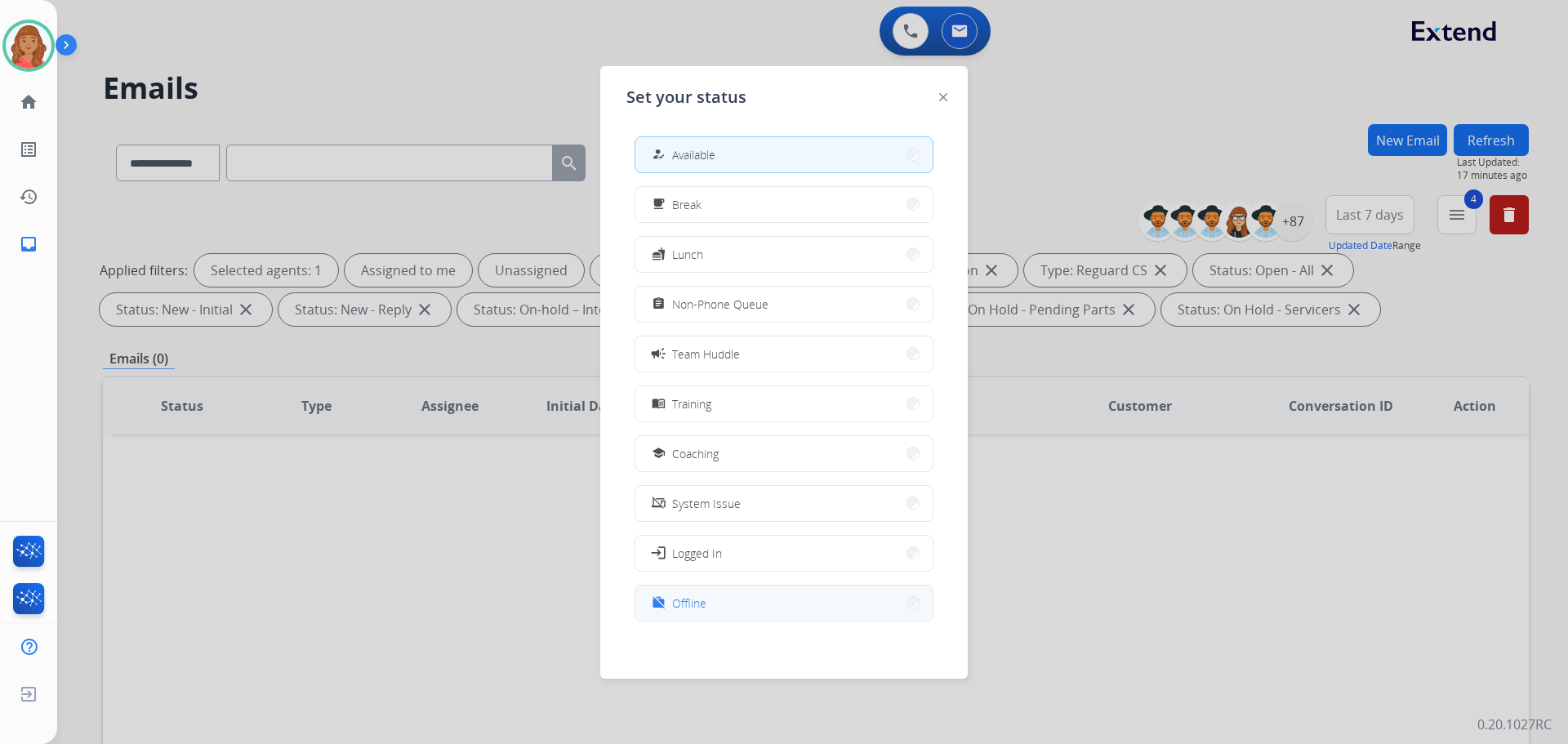
click at [657, 608] on mat-icon "work_off" at bounding box center [658, 603] width 13 height 13
